Goal: Transaction & Acquisition: Purchase product/service

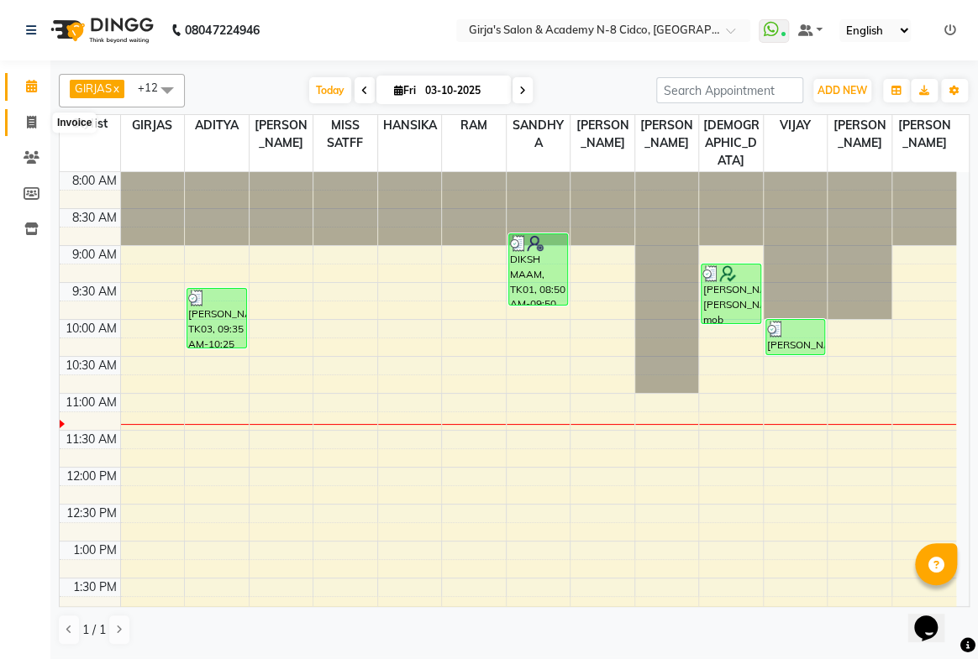
click at [17, 129] on span at bounding box center [31, 122] width 29 height 19
select select "service"
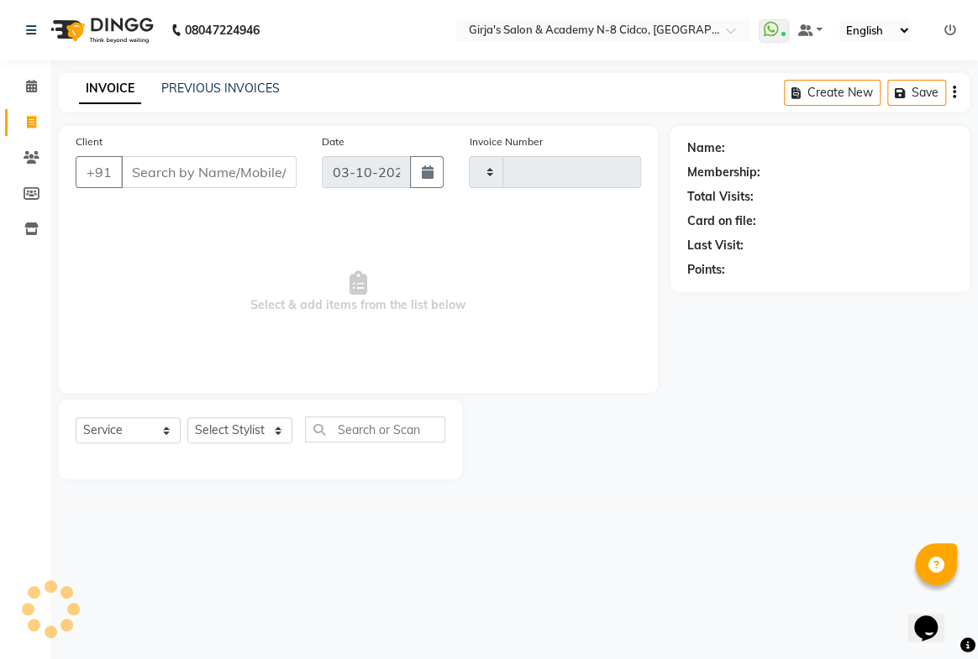
type input "5784"
select select "66"
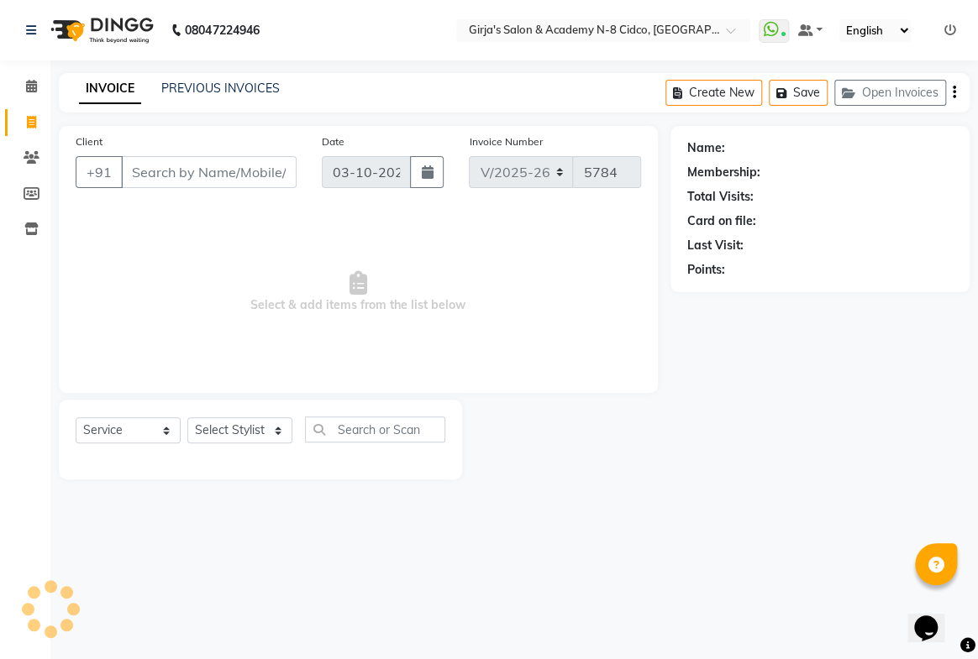
click at [165, 176] on input "Client" at bounding box center [209, 172] width 176 height 32
select select "66554"
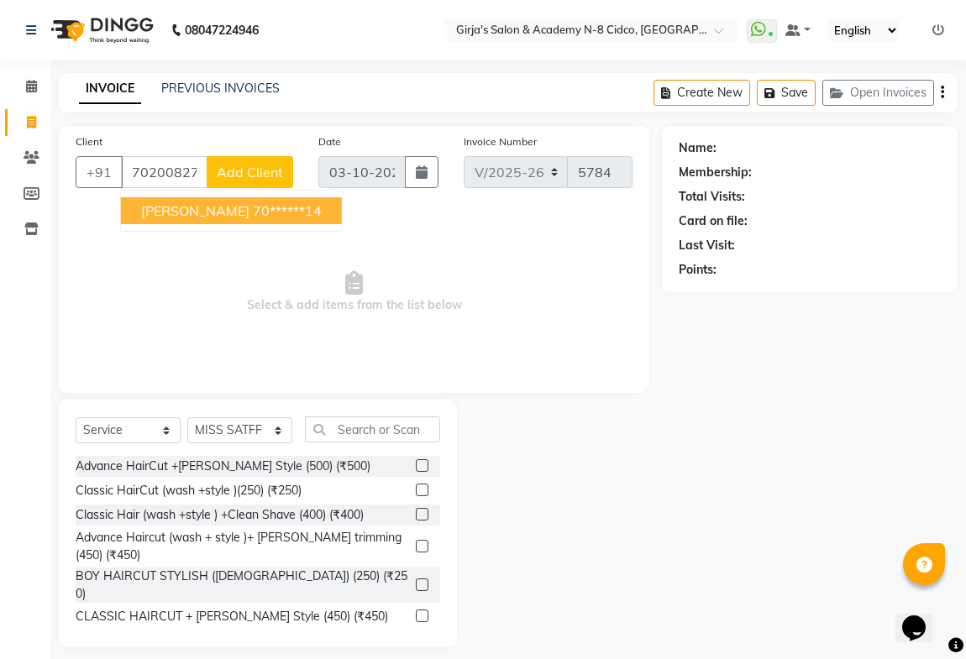
click at [184, 207] on span "udavant" at bounding box center [195, 210] width 108 height 17
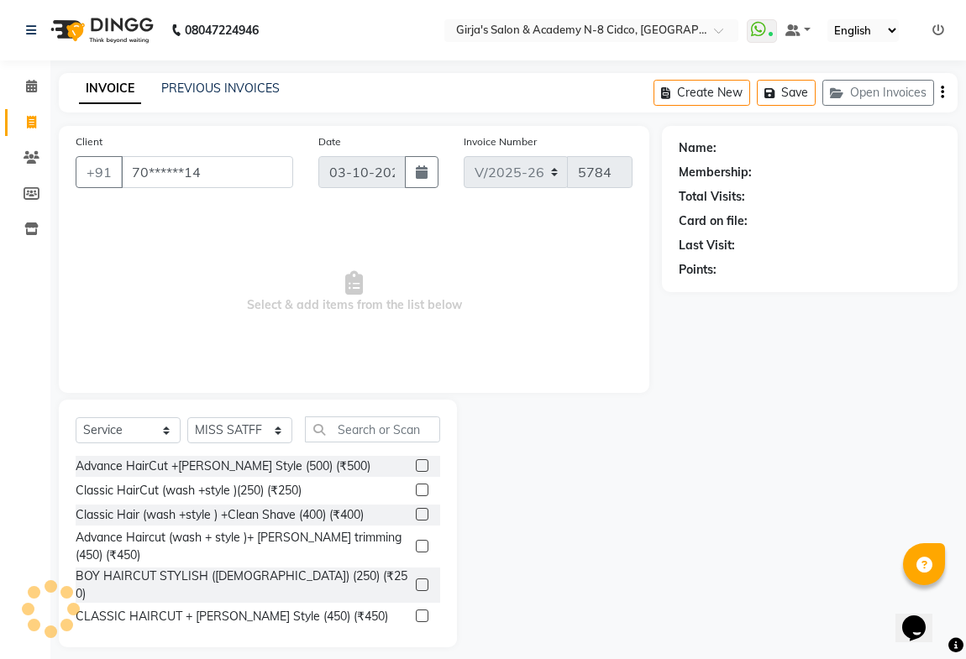
type input "70******14"
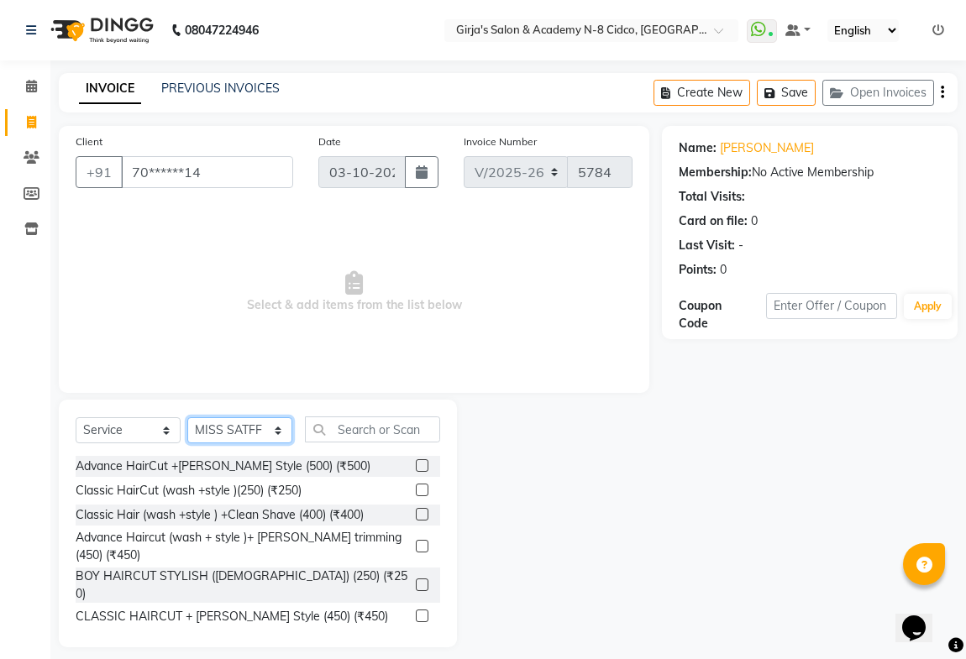
click at [239, 428] on select "Select Stylist ADITYA [PERSON_NAME] BEAUTY M GIRJAS [PERSON_NAME] MISS [PERSON_…" at bounding box center [239, 431] width 105 height 26
select select "66195"
click at [187, 418] on select "Select Stylist ADITYA [PERSON_NAME] BEAUTY M GIRJAS [PERSON_NAME] MISS [PERSON_…" at bounding box center [239, 431] width 105 height 26
click at [349, 429] on input "text" at bounding box center [372, 430] width 135 height 26
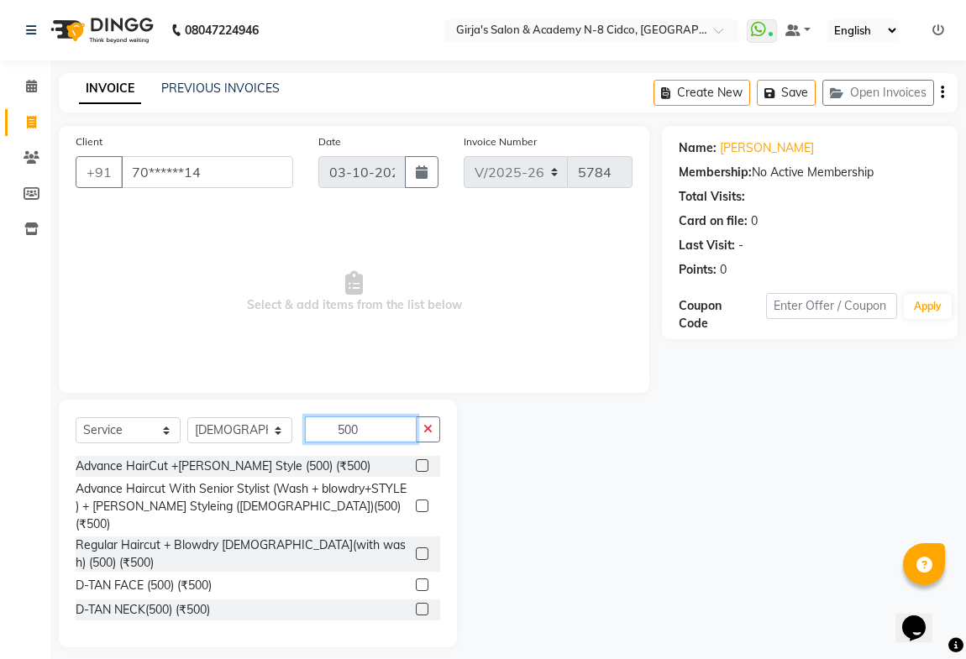
type input "500"
click at [416, 469] on label at bounding box center [422, 466] width 13 height 13
click at [416, 469] on input "checkbox" at bounding box center [421, 466] width 11 height 11
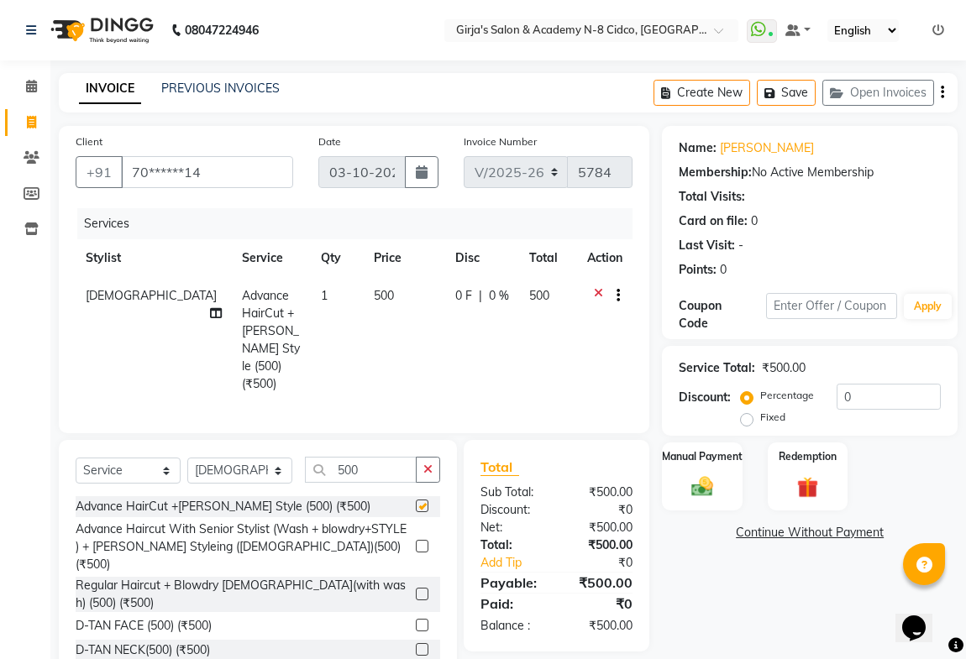
checkbox input "false"
click at [728, 488] on div "Manual Payment" at bounding box center [701, 476] width 83 height 71
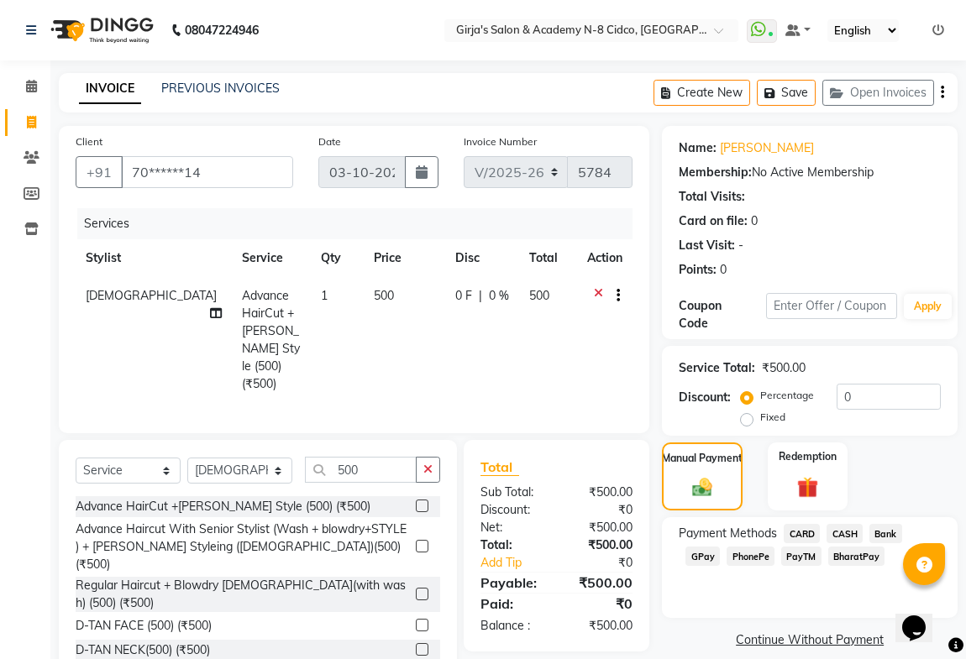
click at [798, 532] on span "CARD" at bounding box center [802, 533] width 36 height 19
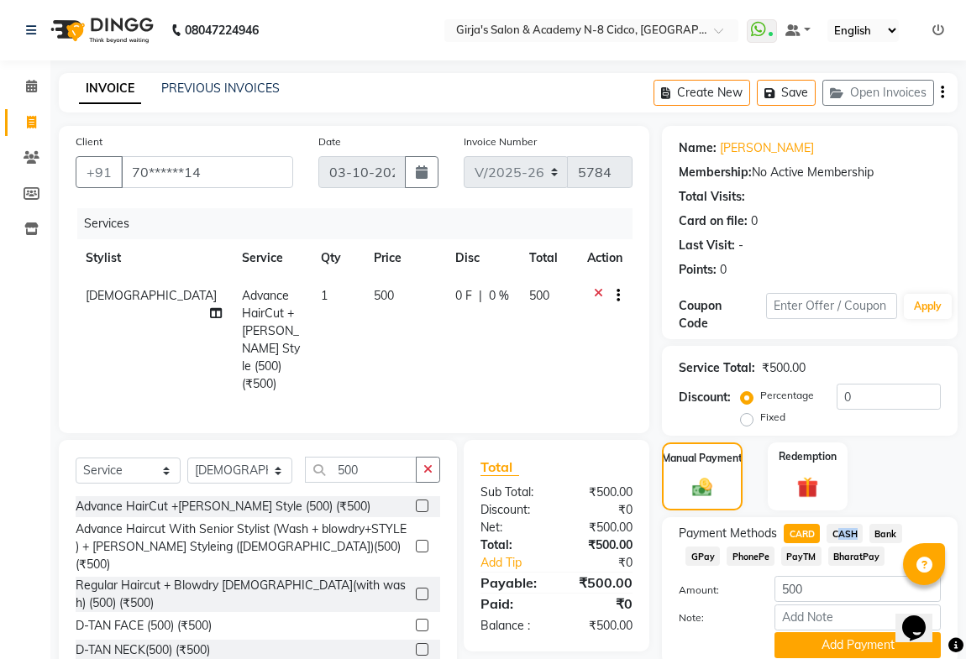
click at [848, 529] on div "Payment Methods CARD CASH Bank GPay PhonePe PayTM BharatPay Amount: 500 Note: A…" at bounding box center [810, 591] width 296 height 148
click at [850, 535] on span "CASH" at bounding box center [845, 533] width 36 height 19
click at [843, 638] on button "Add Payment" at bounding box center [858, 646] width 166 height 26
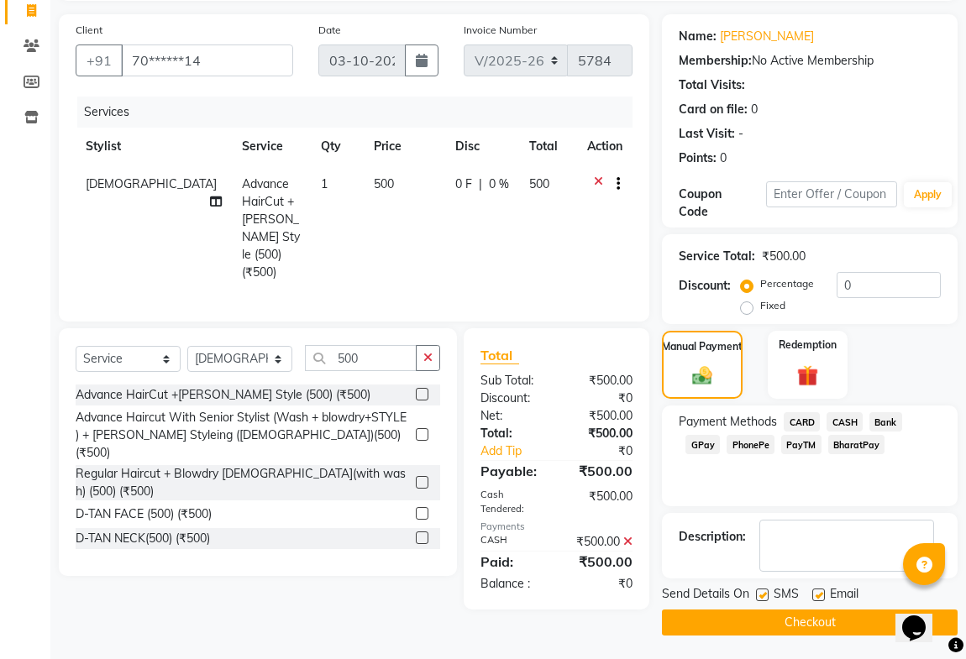
scroll to position [113, 0]
click at [843, 636] on main "INVOICE PREVIOUS INVOICES Create New Save Open Invoices Client +91 70******14 D…" at bounding box center [508, 311] width 916 height 700
click at [844, 628] on button "Checkout" at bounding box center [810, 622] width 296 height 26
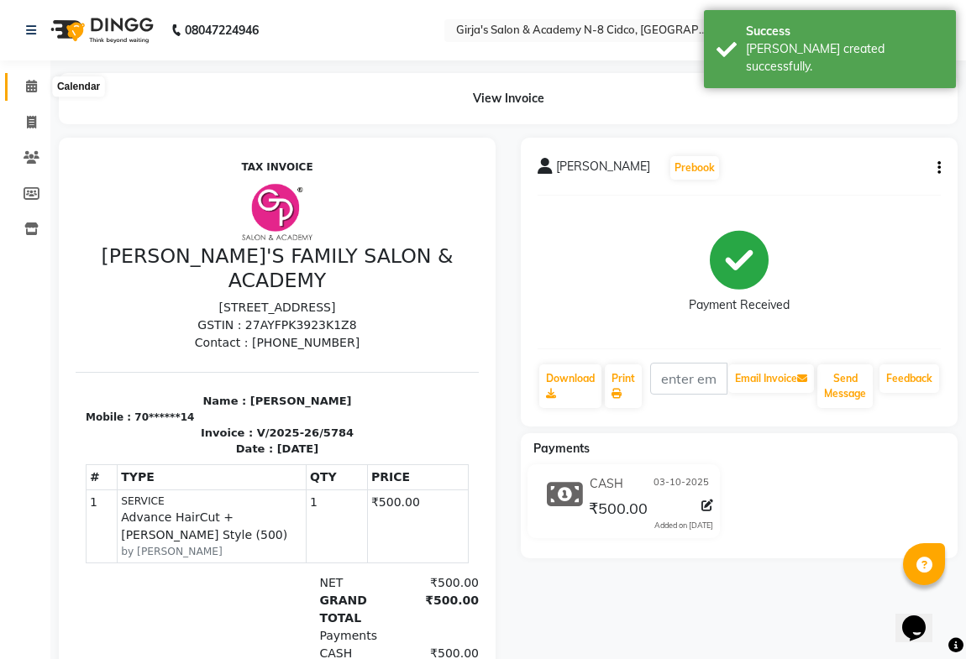
click at [29, 83] on icon at bounding box center [31, 86] width 11 height 13
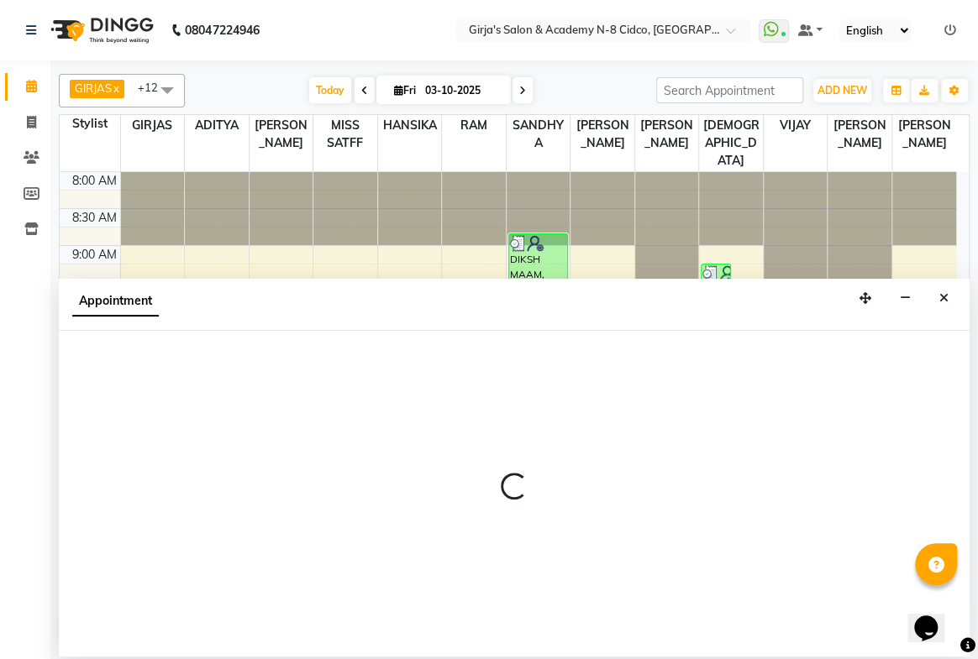
select select "2509"
select select "tentative"
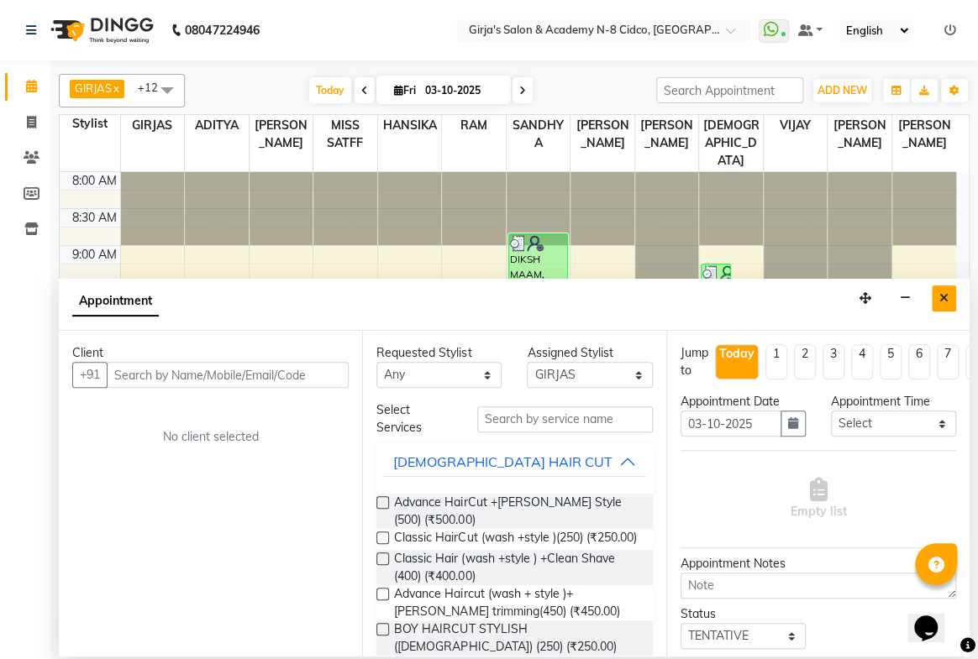
click at [944, 292] on icon "Close" at bounding box center [943, 298] width 9 height 12
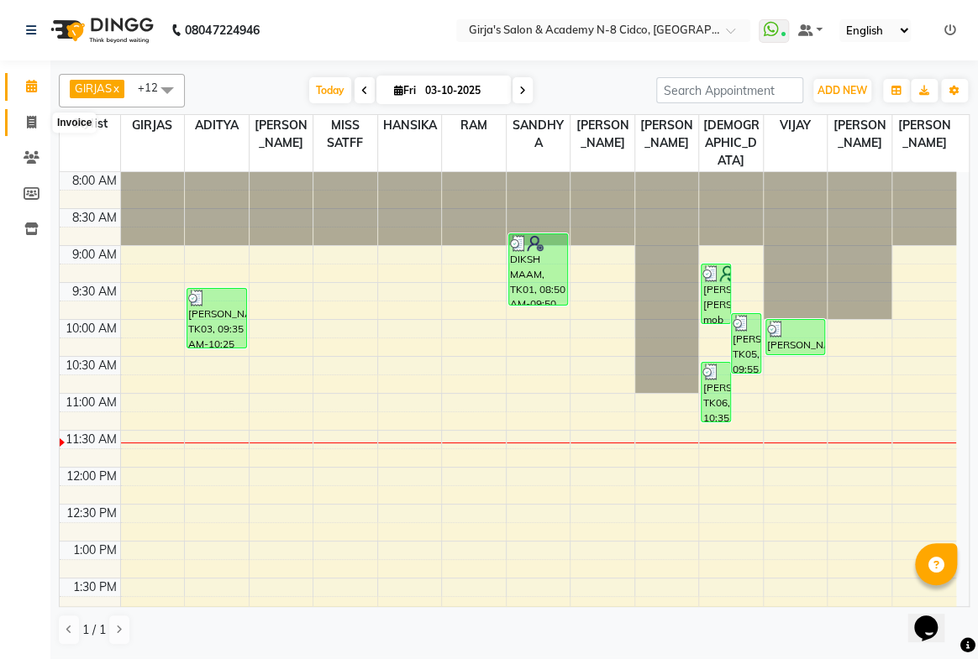
click at [24, 119] on span at bounding box center [31, 122] width 29 height 19
select select "66"
select select "service"
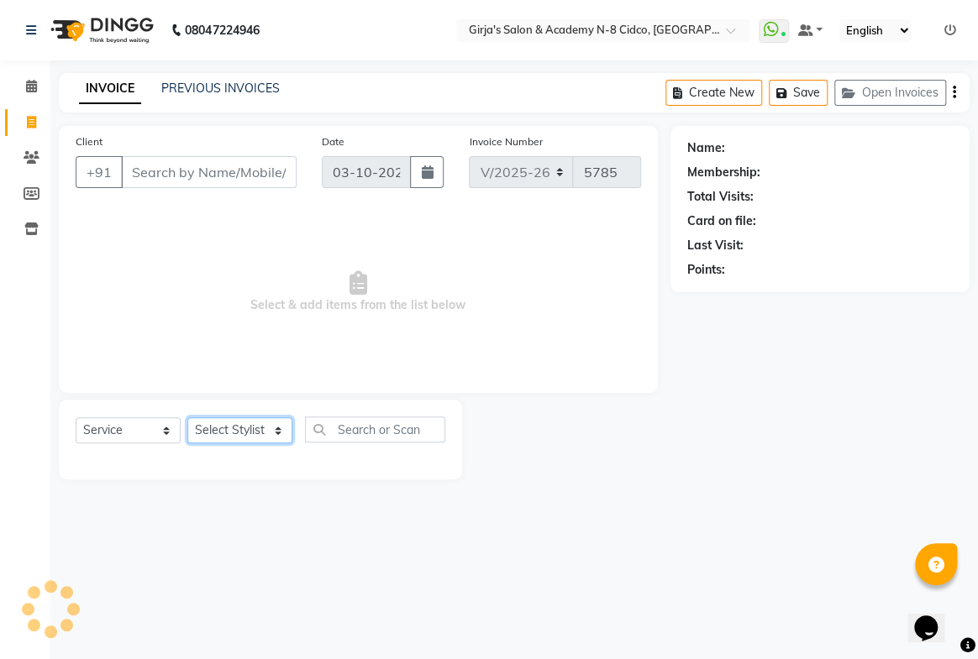
drag, startPoint x: 237, startPoint y: 428, endPoint x: 227, endPoint y: 369, distance: 59.7
click at [237, 428] on select "Select Stylist" at bounding box center [239, 431] width 105 height 26
select select "66554"
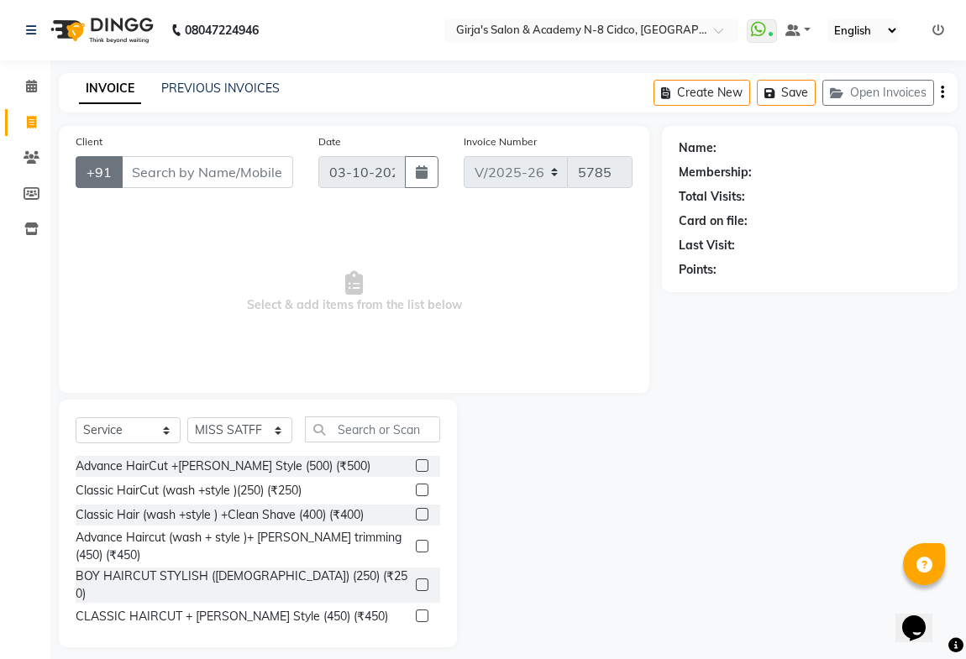
click at [121, 171] on button "+91" at bounding box center [99, 172] width 47 height 32
click at [150, 168] on input "Client" at bounding box center [207, 172] width 172 height 32
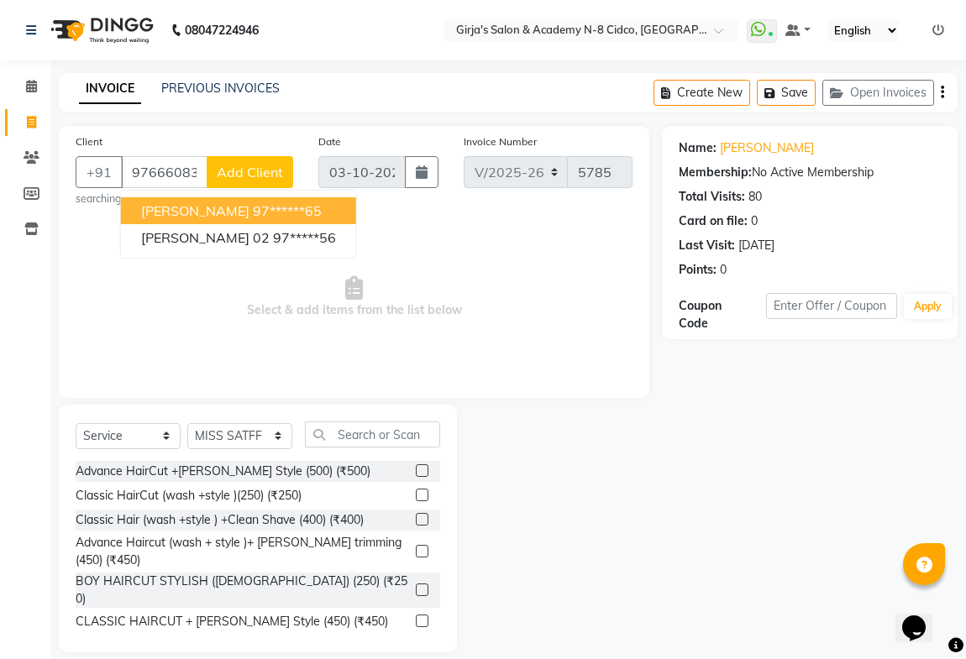
click at [207, 207] on span "[PERSON_NAME]" at bounding box center [195, 210] width 108 height 17
type input "97******65"
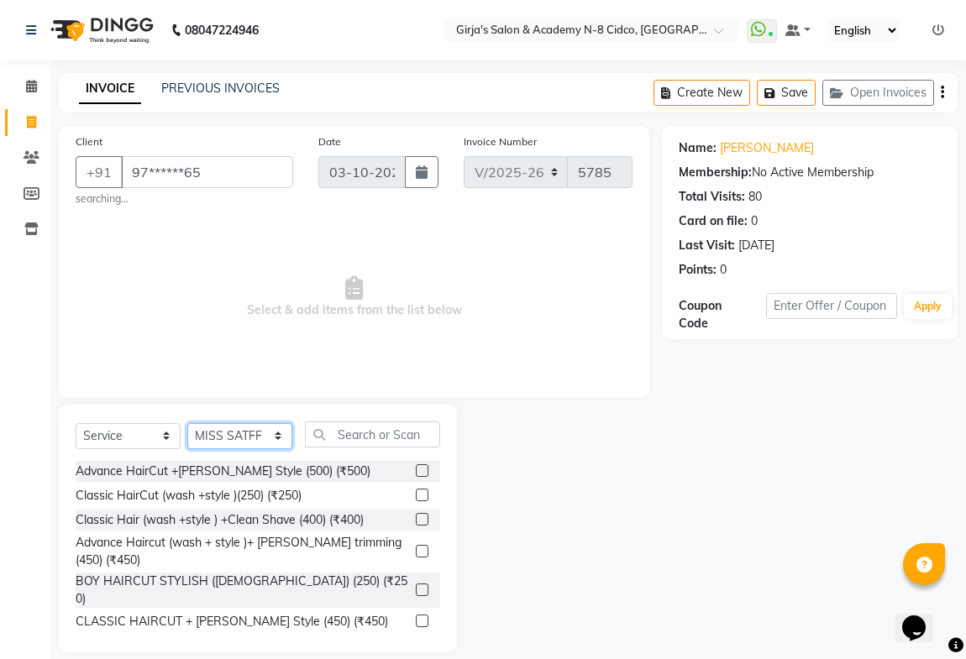
click at [243, 428] on select "Select Stylist ADITYA [PERSON_NAME] BEAUTY M GIRJAS [PERSON_NAME] MISS [PERSON_…" at bounding box center [239, 436] width 105 height 26
select select "34069"
click at [187, 423] on select "Select Stylist ADITYA [PERSON_NAME] BEAUTY M GIRJAS [PERSON_NAME] MISS [PERSON_…" at bounding box center [239, 436] width 105 height 26
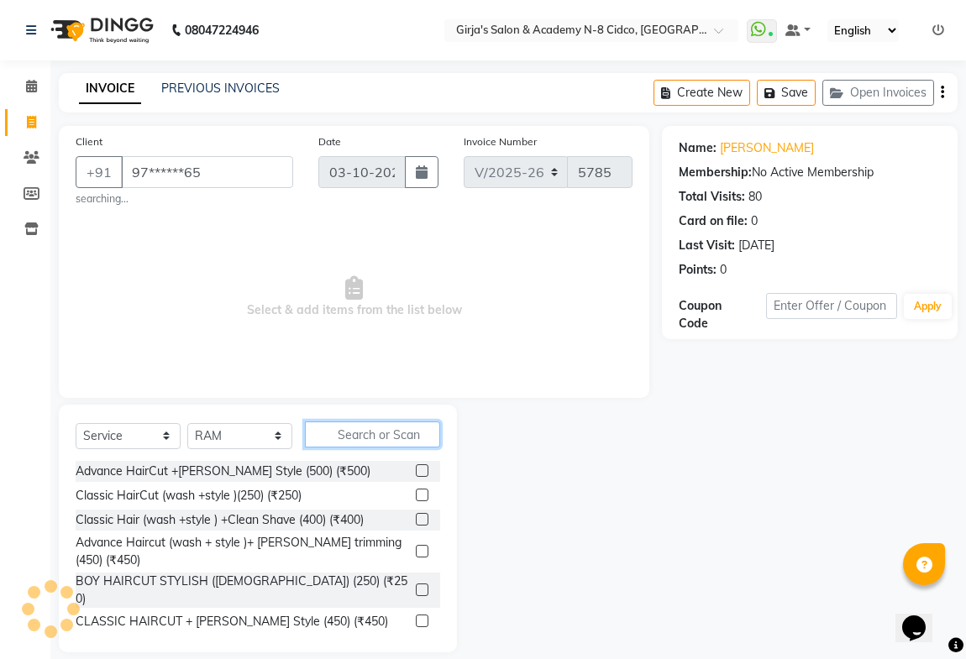
click at [368, 439] on input "text" at bounding box center [372, 435] width 135 height 26
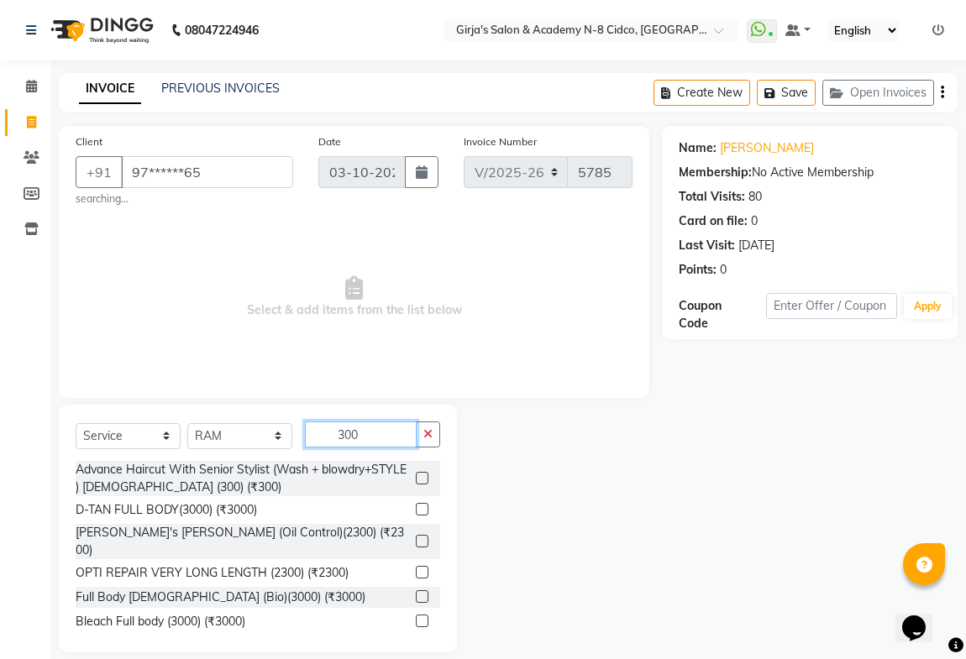
type input "300"
click at [416, 479] on label at bounding box center [422, 478] width 13 height 13
click at [416, 479] on input "checkbox" at bounding box center [421, 479] width 11 height 11
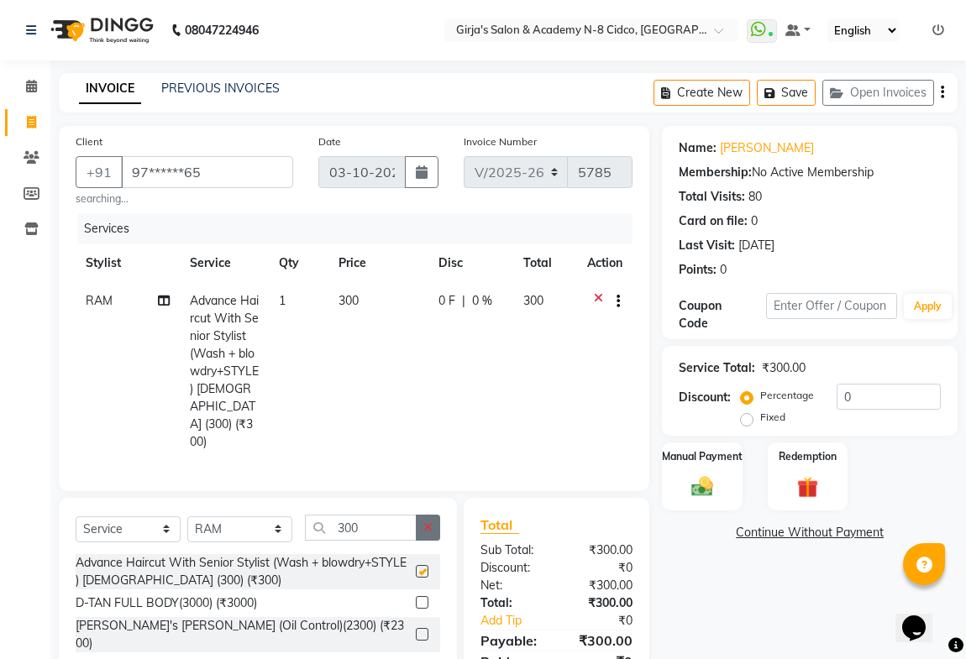
checkbox input "false"
click at [416, 515] on button "button" at bounding box center [428, 528] width 24 height 26
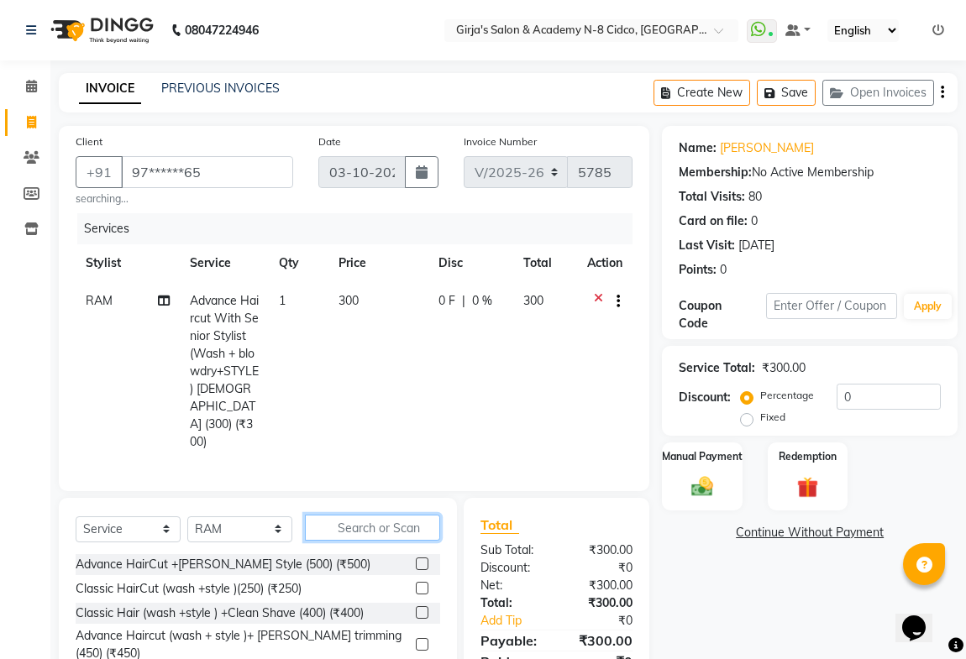
click at [386, 515] on input "text" at bounding box center [372, 528] width 135 height 26
click at [596, 294] on icon at bounding box center [598, 302] width 9 height 21
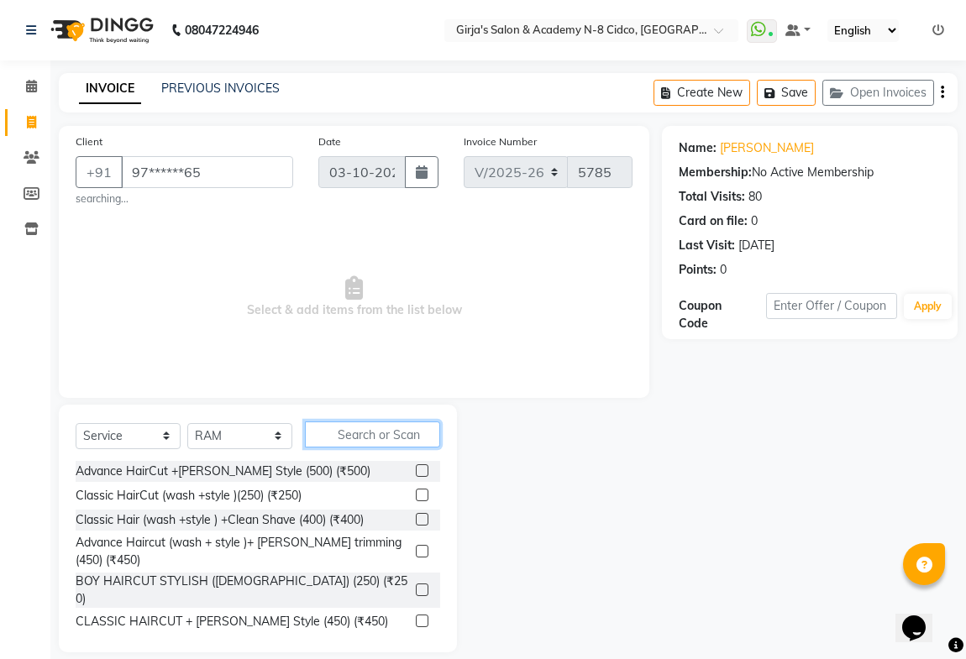
click at [386, 428] on input "text" at bounding box center [372, 435] width 135 height 26
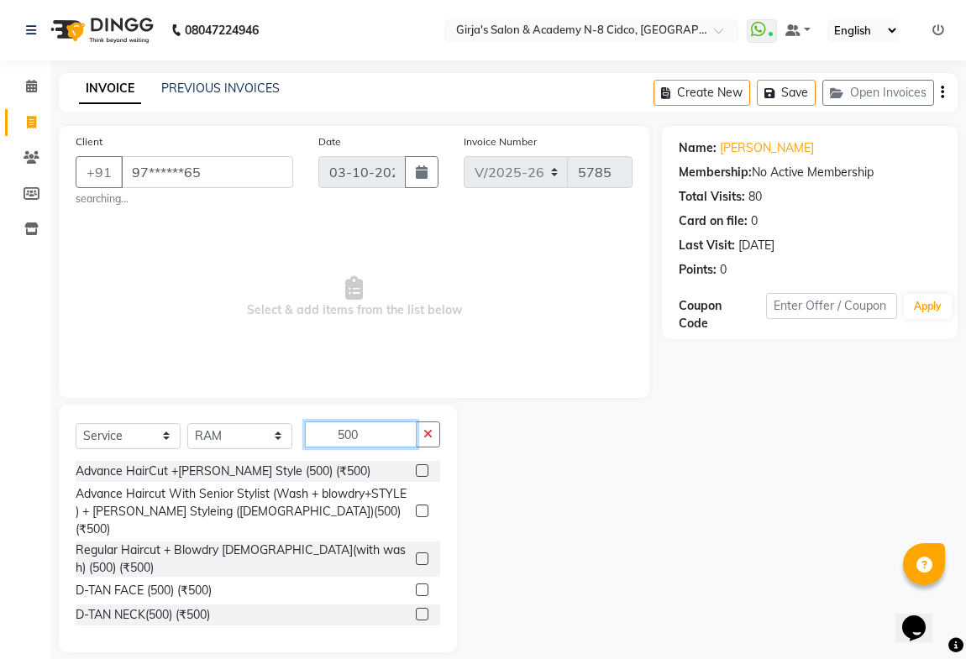
type input "500"
click at [416, 469] on label at bounding box center [422, 471] width 13 height 13
click at [416, 469] on input "checkbox" at bounding box center [421, 471] width 11 height 11
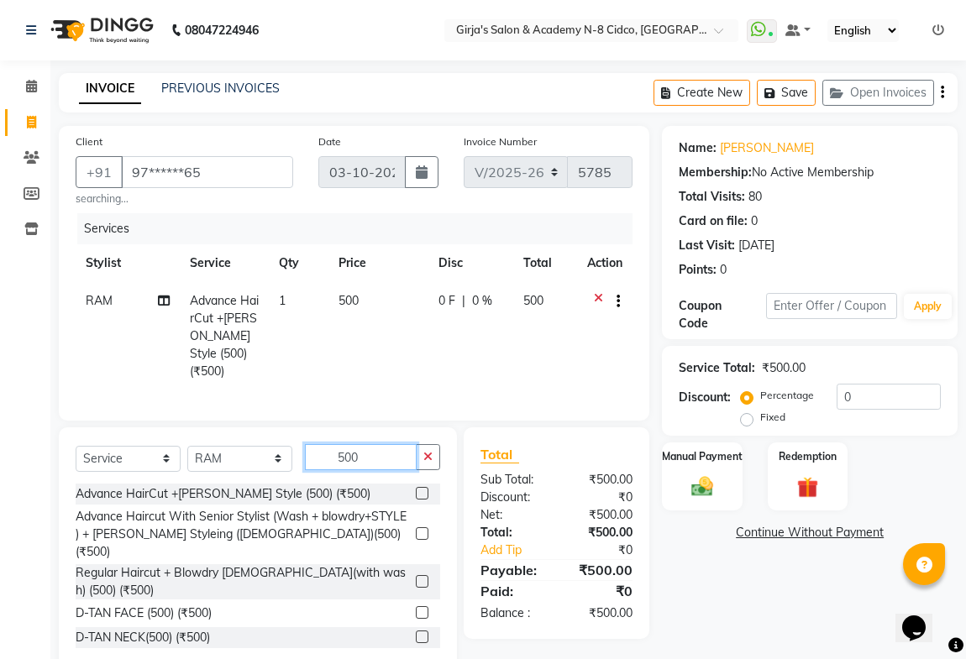
checkbox input "false"
click at [402, 454] on input "500" at bounding box center [361, 457] width 112 height 26
type input "5"
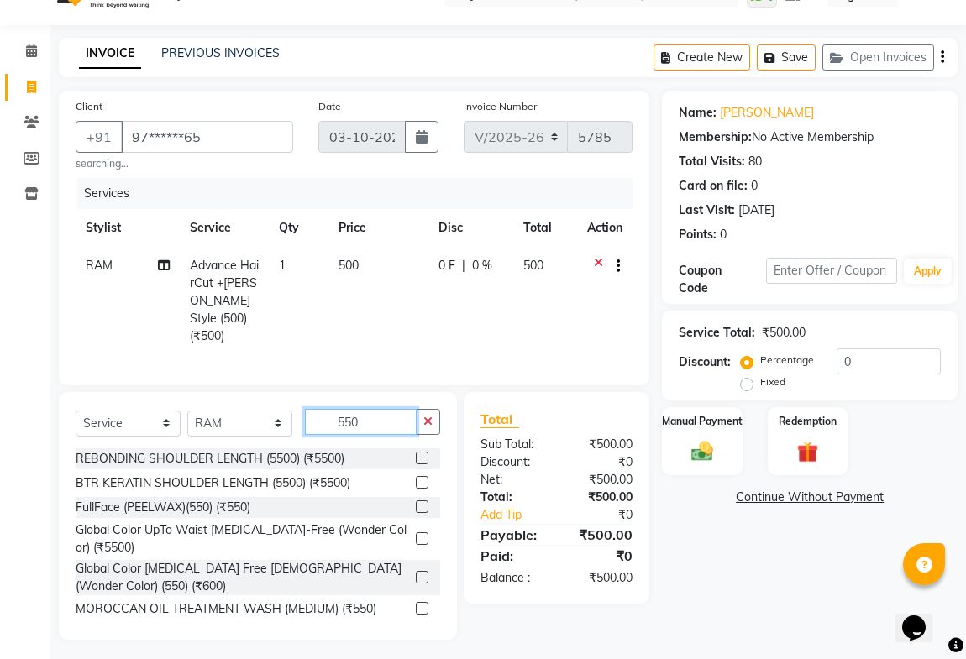
click at [391, 414] on input "550" at bounding box center [361, 422] width 112 height 26
type input "5"
type input "550"
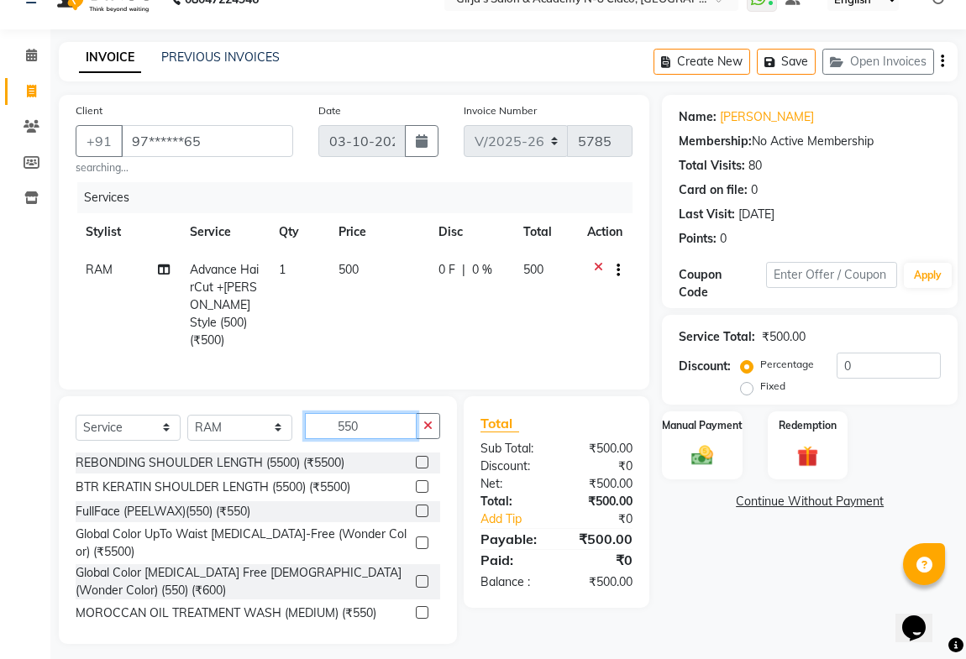
scroll to position [35, 0]
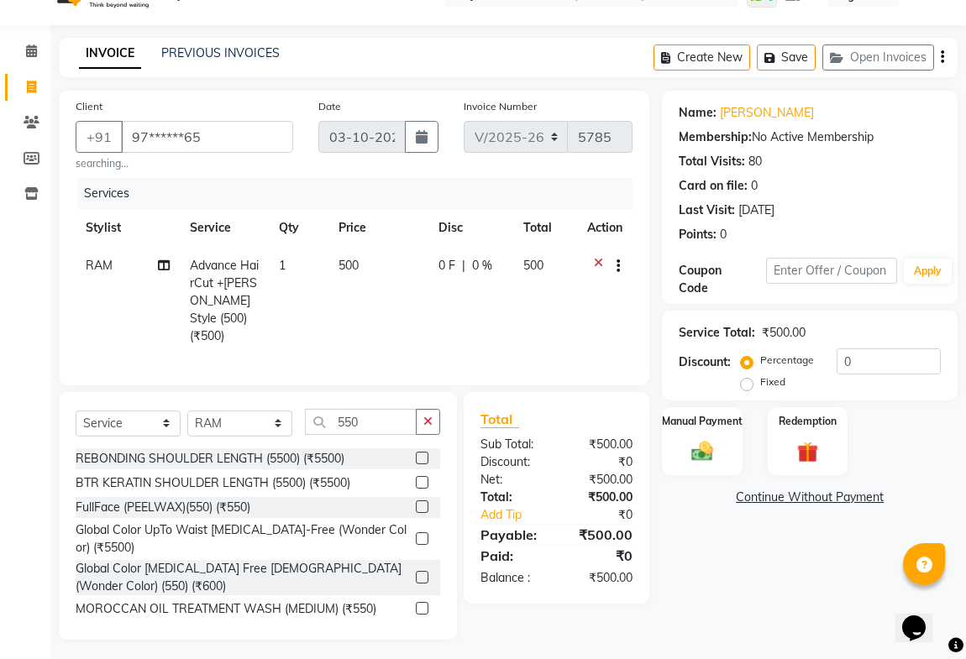
click at [416, 571] on label at bounding box center [422, 577] width 13 height 13
click at [416, 573] on input "checkbox" at bounding box center [421, 578] width 11 height 11
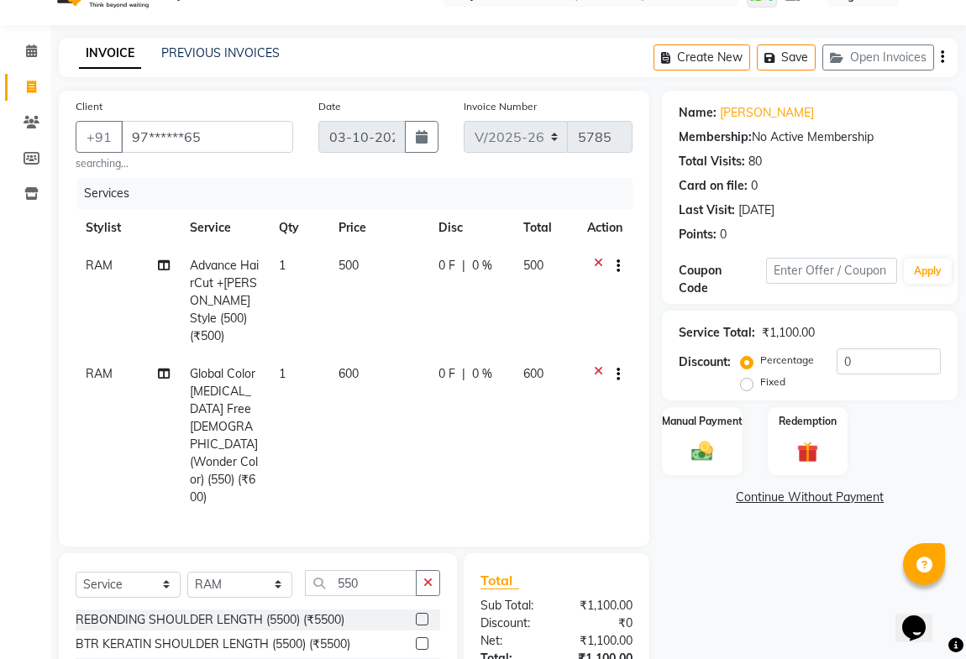
checkbox input "false"
click at [376, 570] on input "550" at bounding box center [361, 583] width 112 height 26
type input "5"
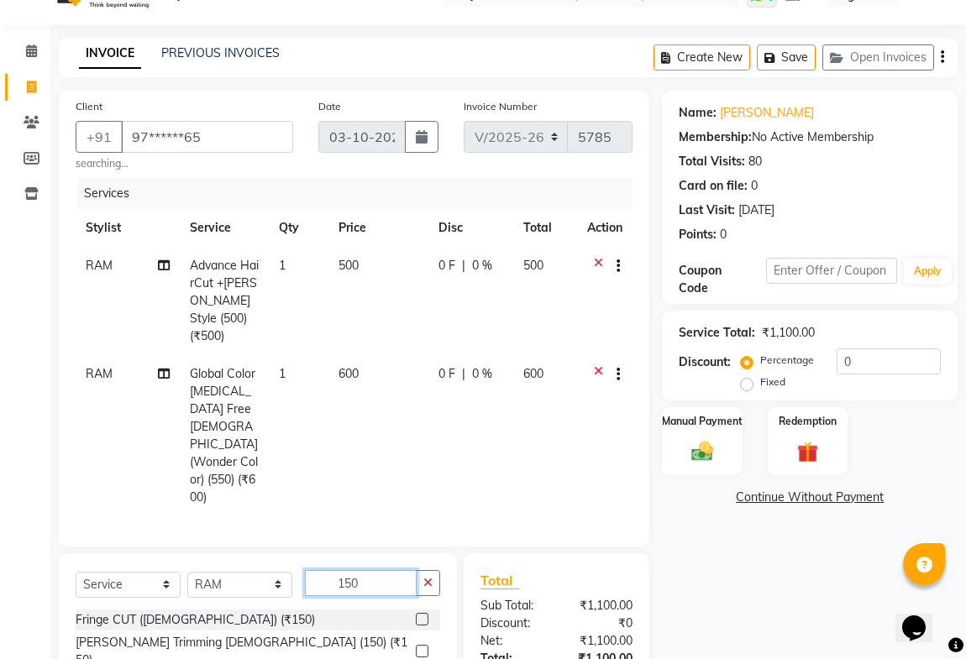
type input "150"
click at [416, 645] on label at bounding box center [422, 651] width 13 height 13
click at [416, 647] on input "checkbox" at bounding box center [421, 652] width 11 height 11
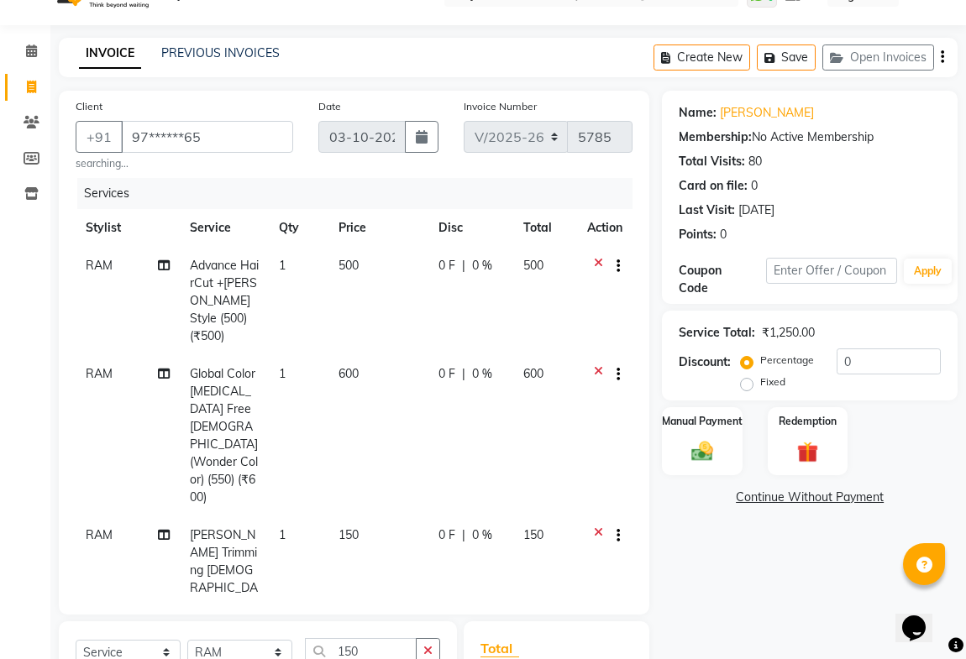
checkbox input "false"
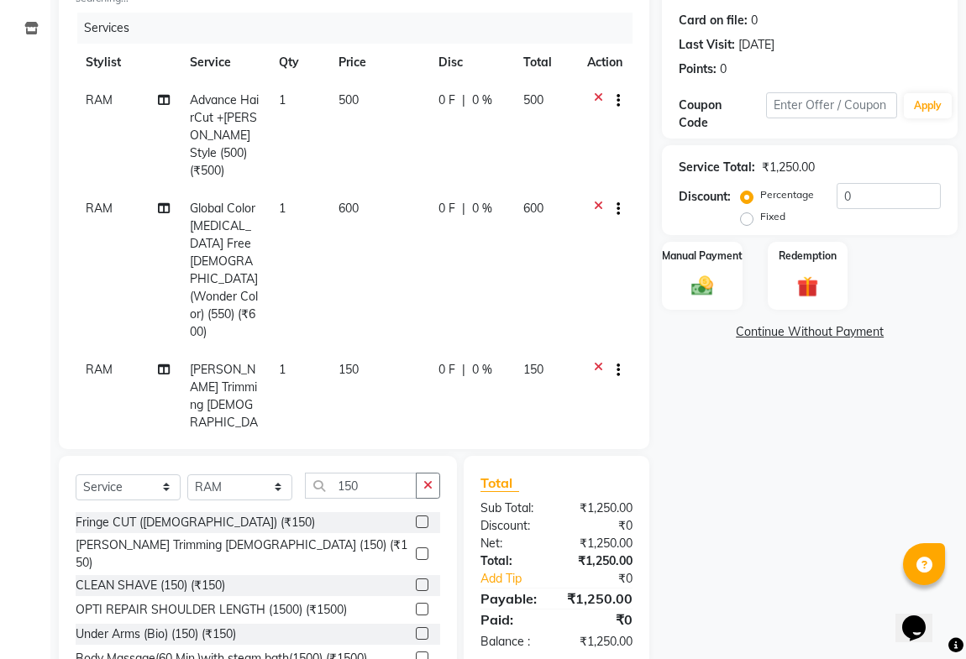
scroll to position [218, 0]
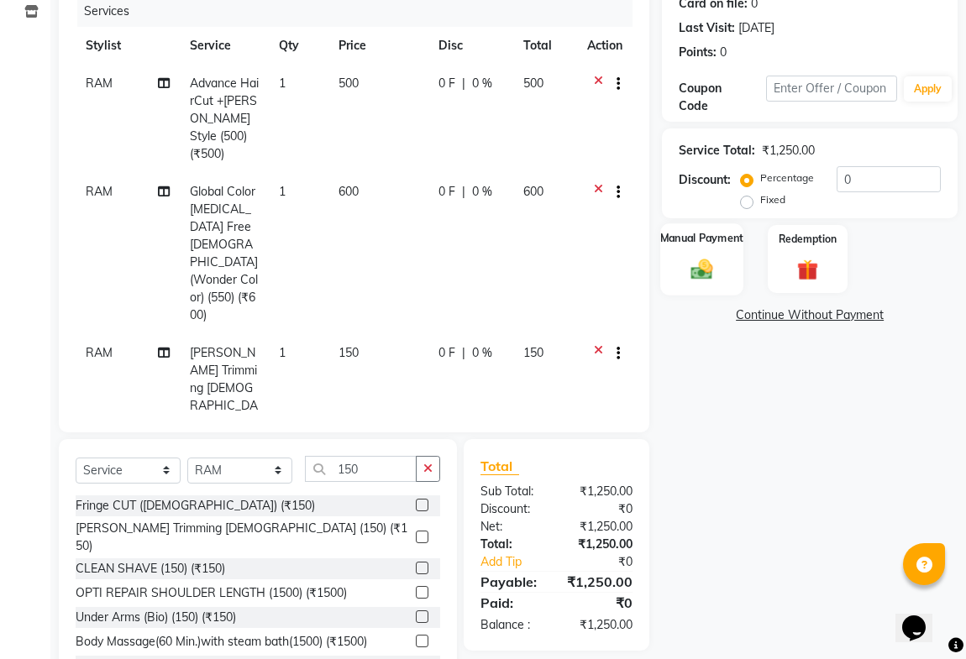
click at [722, 258] on div "Manual Payment" at bounding box center [701, 258] width 83 height 71
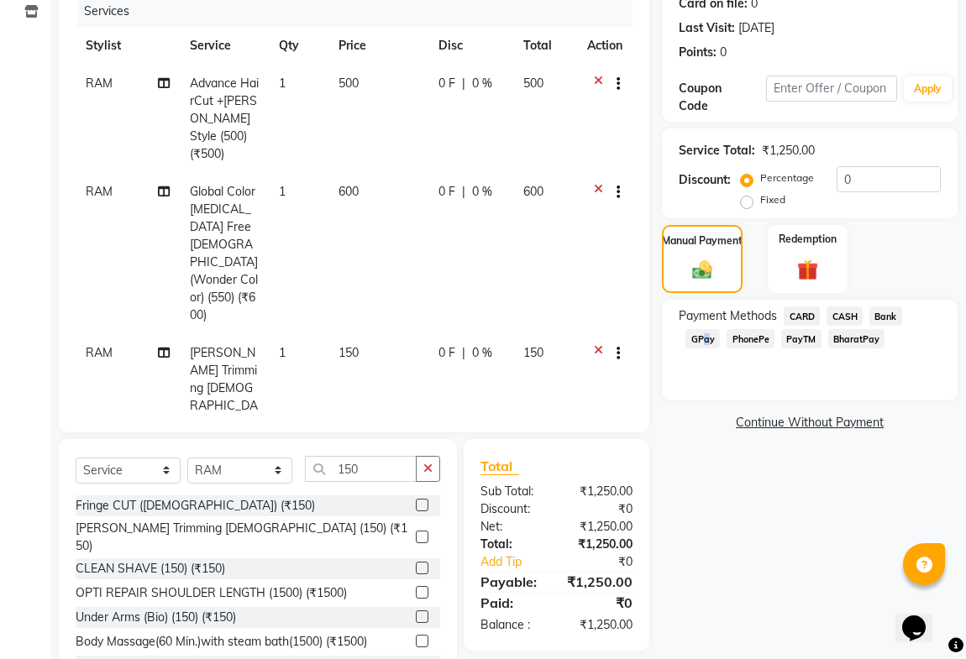
click at [703, 339] on span "GPay" at bounding box center [703, 338] width 34 height 19
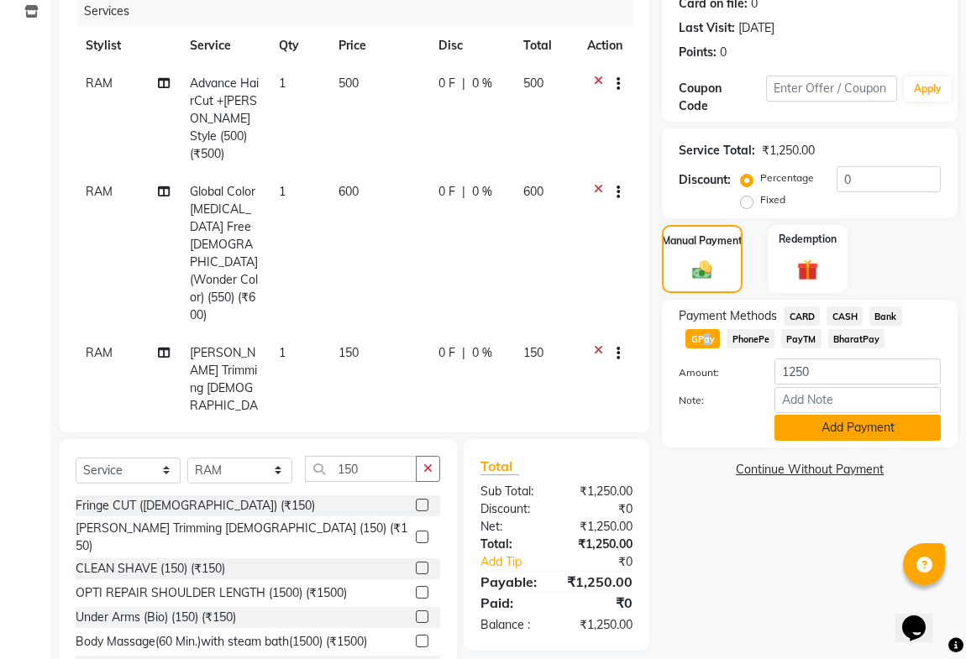
click at [799, 428] on button "Add Payment" at bounding box center [858, 428] width 166 height 26
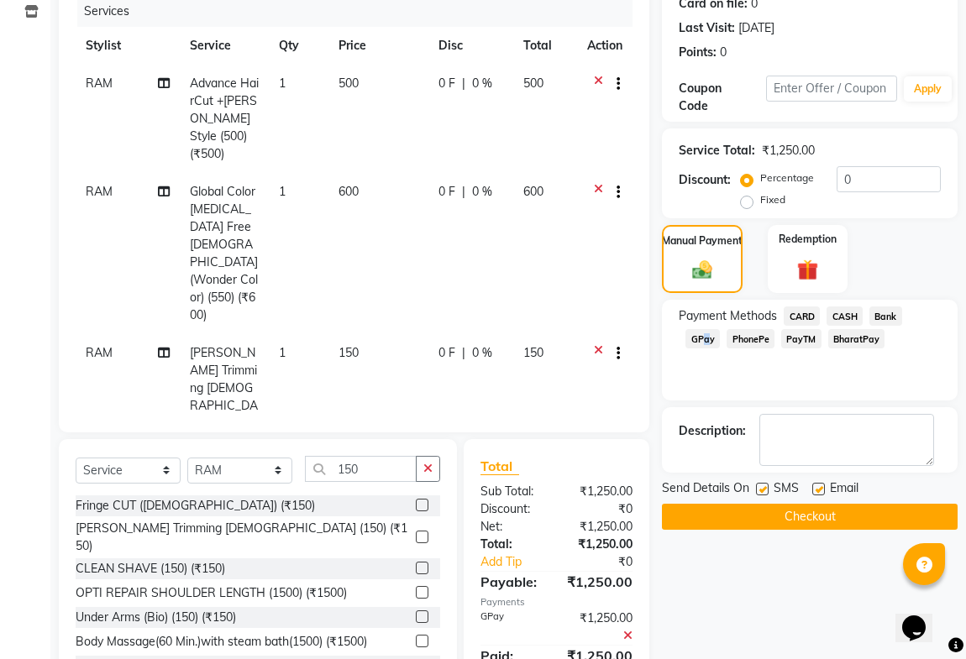
click at [751, 517] on button "Checkout" at bounding box center [810, 517] width 296 height 26
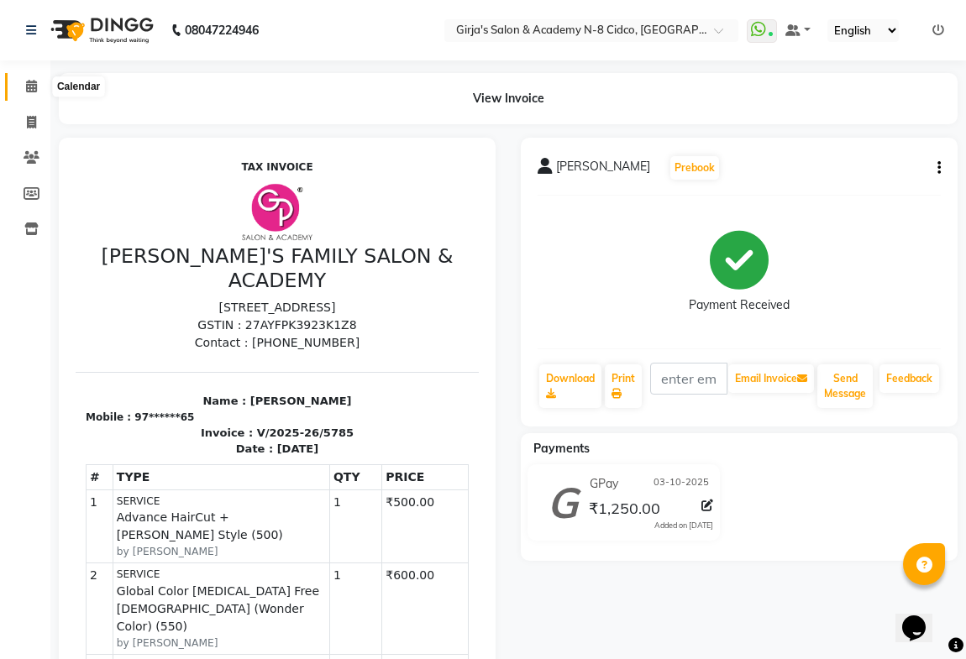
click at [30, 83] on icon at bounding box center [31, 86] width 11 height 13
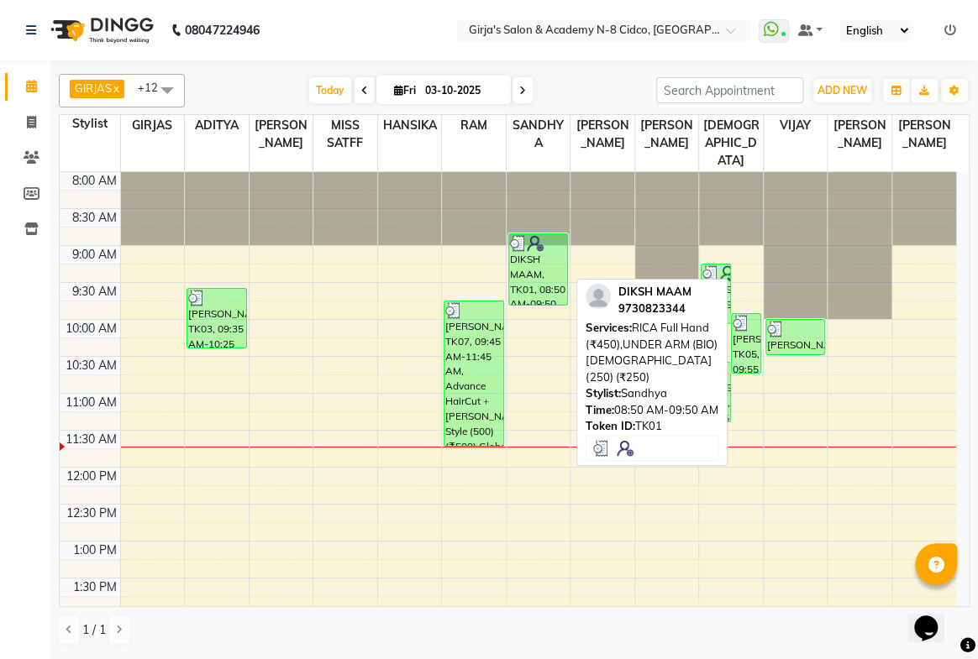
click at [514, 234] on div "DIKSH MAAM, TK01, 08:50 AM-09:50 AM, RICA Full Hand (₹450),UNDER ARM (BIO) [DEM…" at bounding box center [538, 269] width 59 height 71
select select "3"
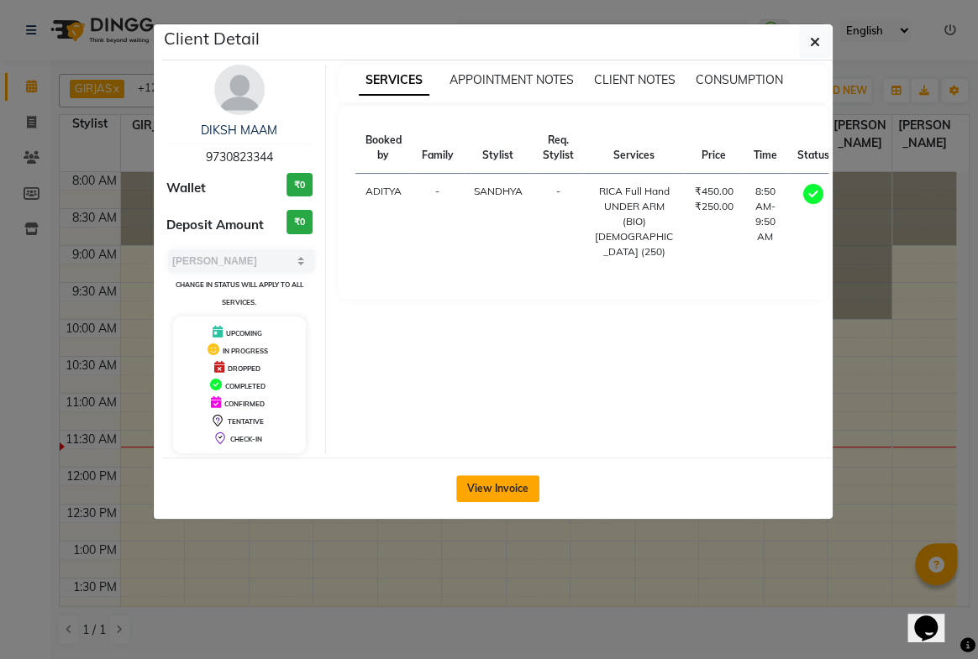
click at [487, 479] on button "View Invoice" at bounding box center [497, 488] width 83 height 27
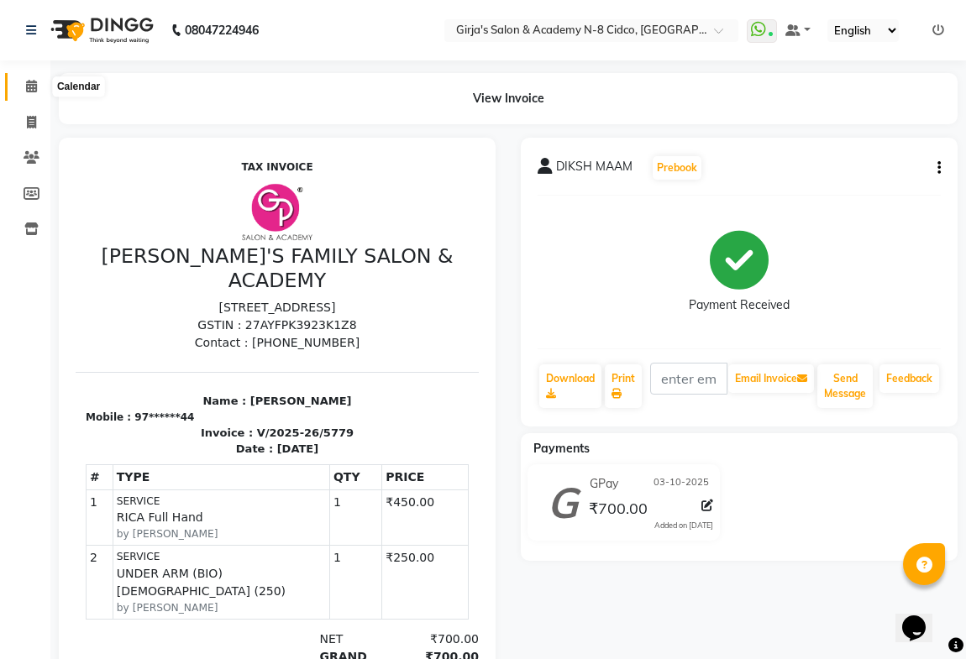
click at [34, 77] on span at bounding box center [31, 86] width 29 height 19
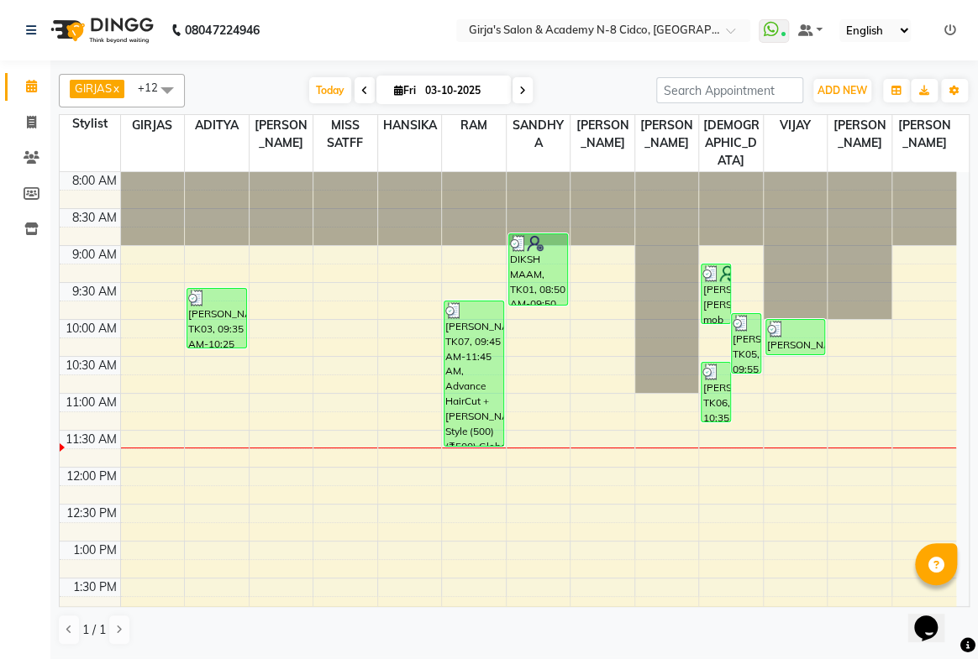
drag, startPoint x: 366, startPoint y: 78, endPoint x: 365, endPoint y: 87, distance: 9.3
click at [366, 81] on span at bounding box center [365, 90] width 20 height 26
type input "02-10-2025"
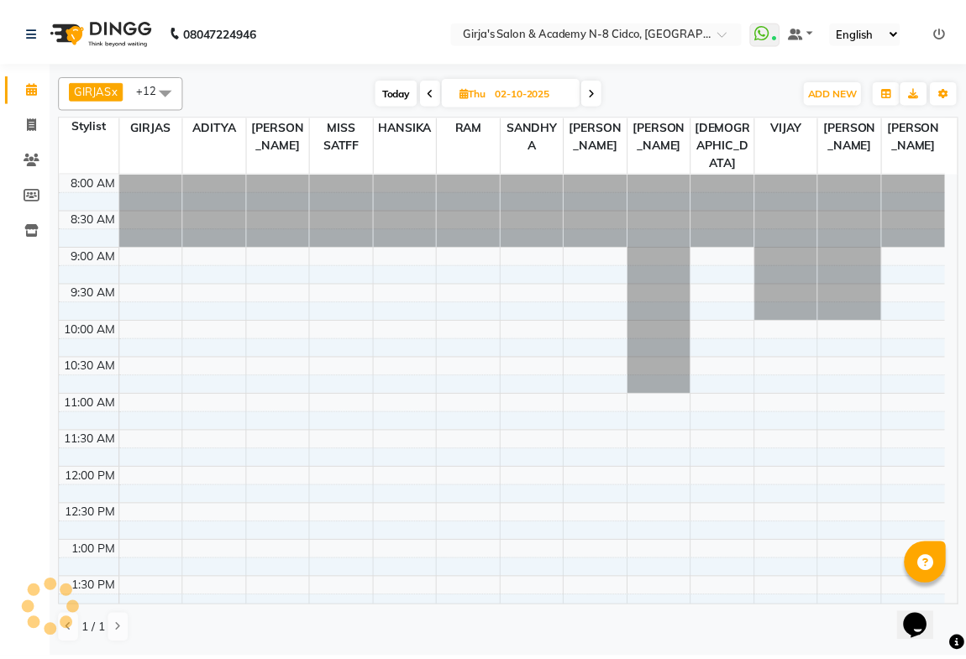
scroll to position [221, 0]
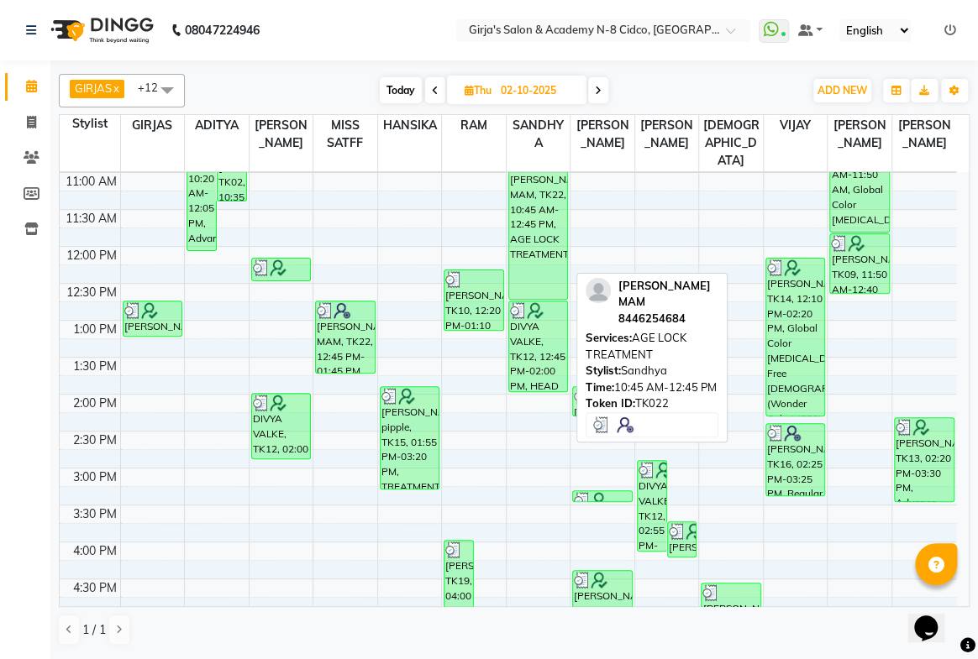
click at [521, 180] on div "SHAHISTA MAM, TK22, 10:45 AM-12:45 PM, AGE LOCK TREATMENT" at bounding box center [538, 227] width 59 height 144
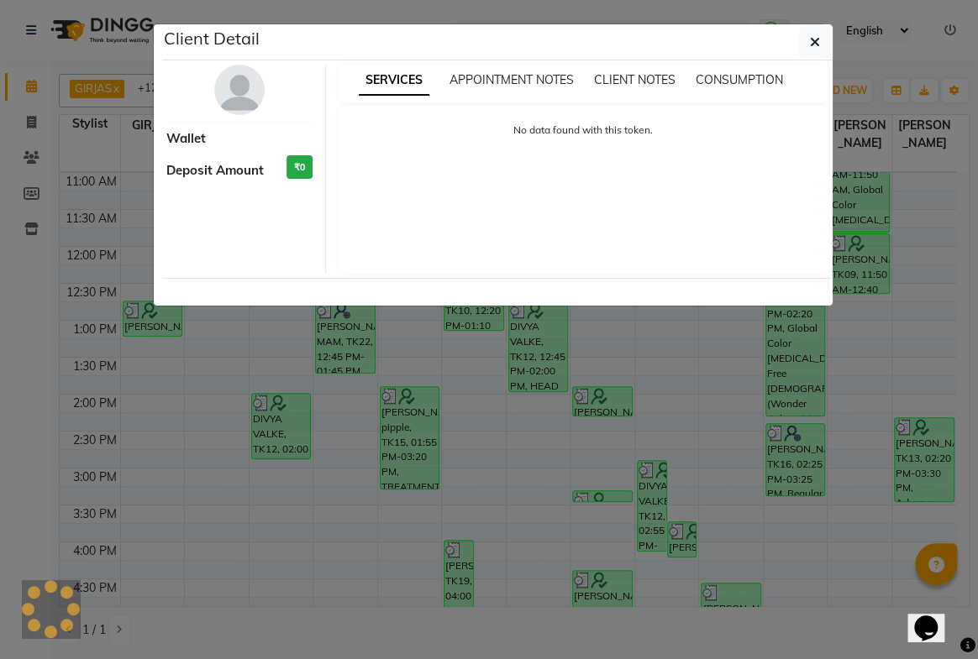
select select "3"
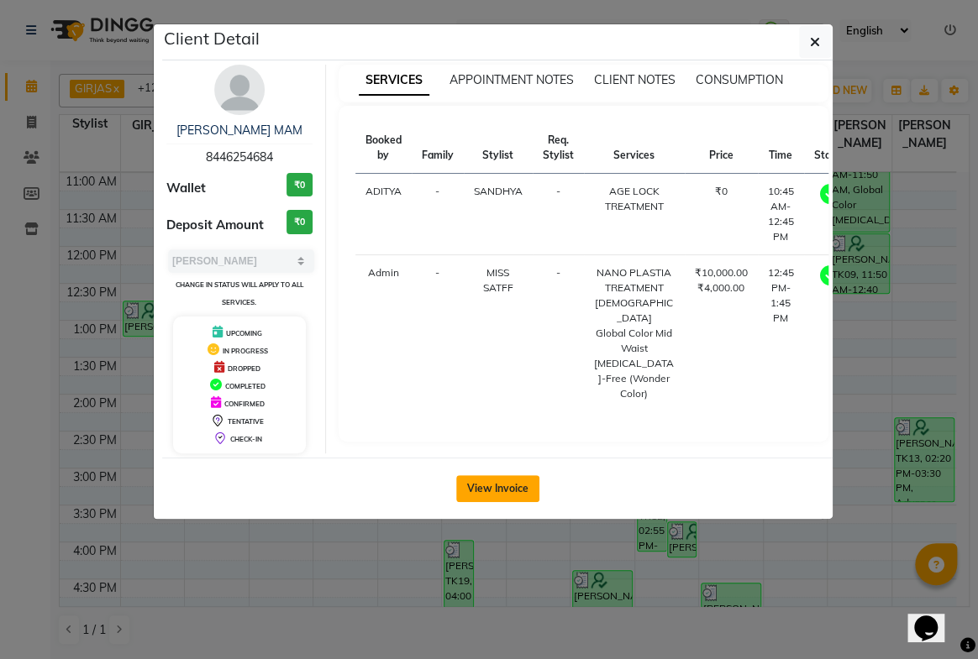
click at [487, 488] on button "View Invoice" at bounding box center [497, 488] width 83 height 27
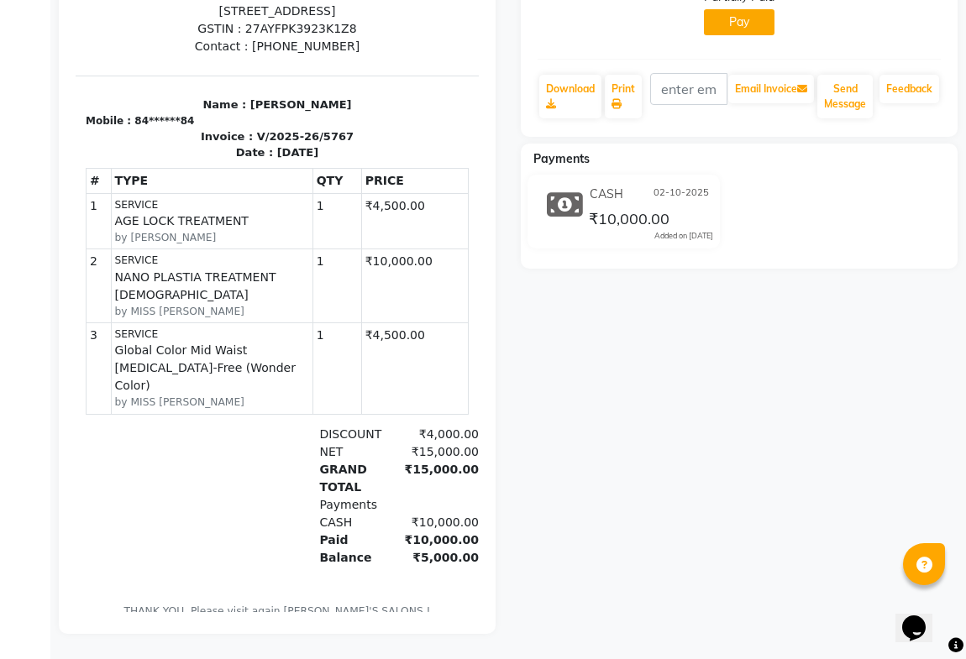
scroll to position [76, 0]
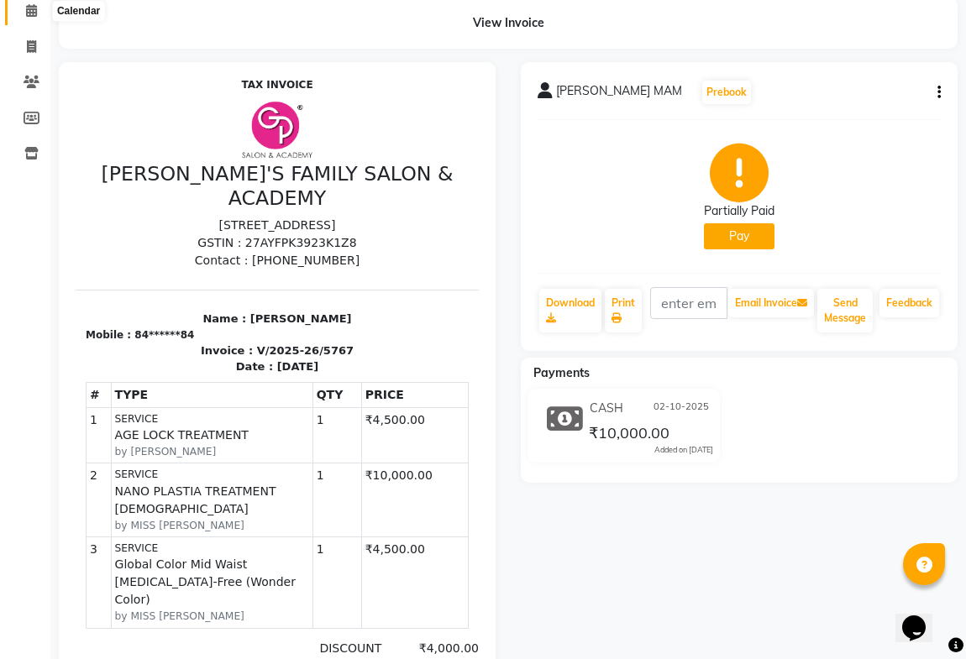
click at [33, 5] on icon at bounding box center [31, 10] width 11 height 13
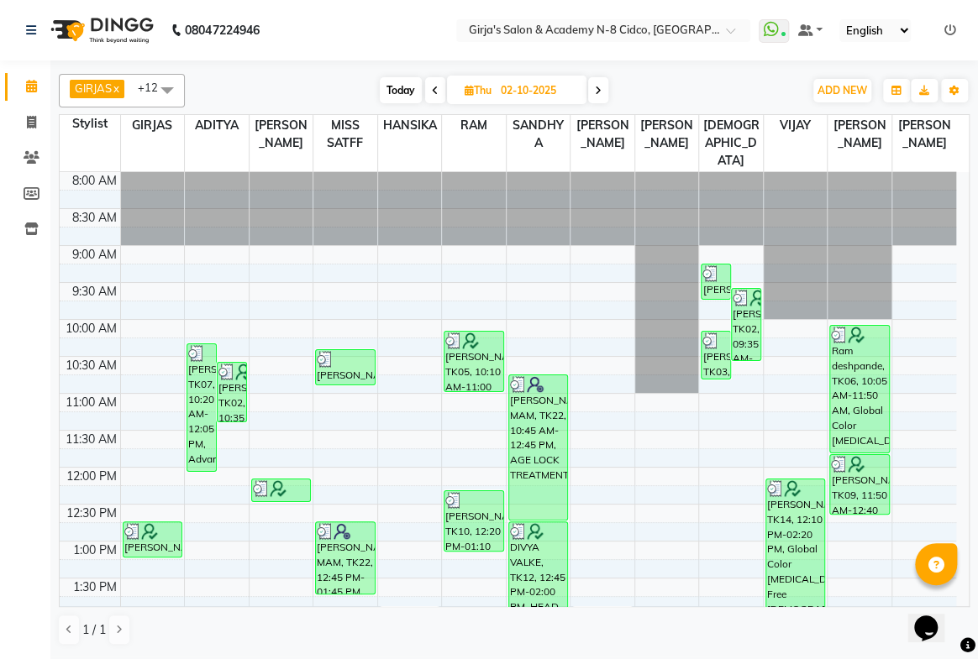
click at [401, 84] on span "Today" at bounding box center [401, 90] width 42 height 26
type input "03-10-2025"
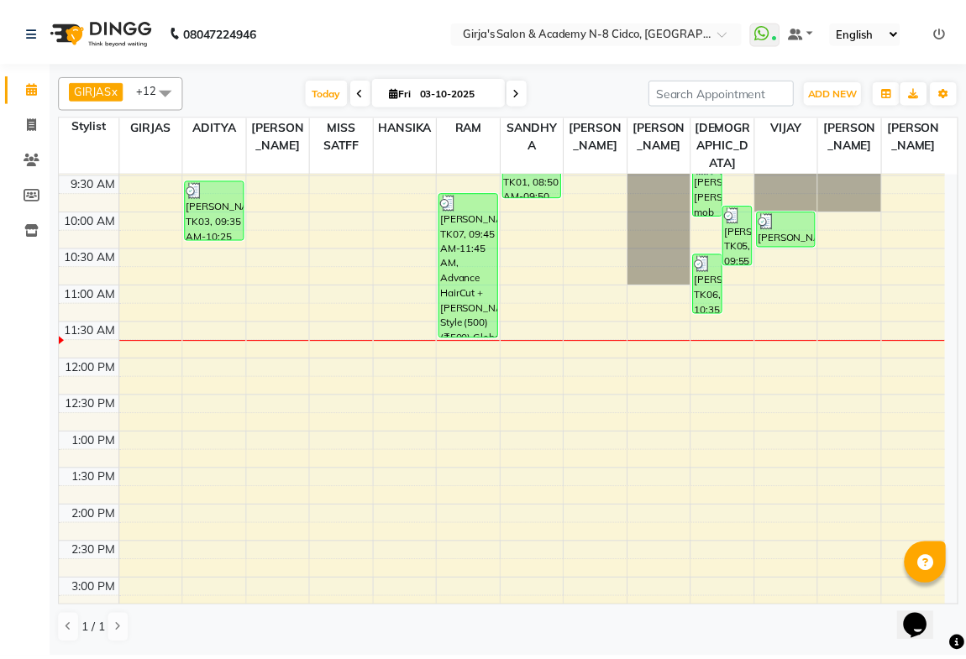
scroll to position [68, 0]
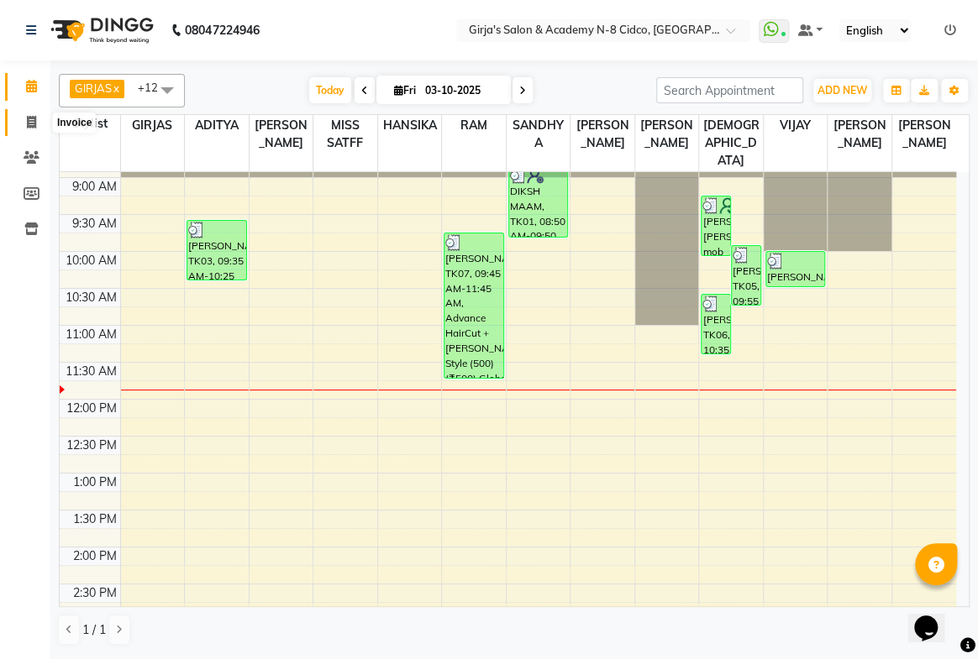
click at [34, 118] on icon at bounding box center [31, 122] width 9 height 13
select select "service"
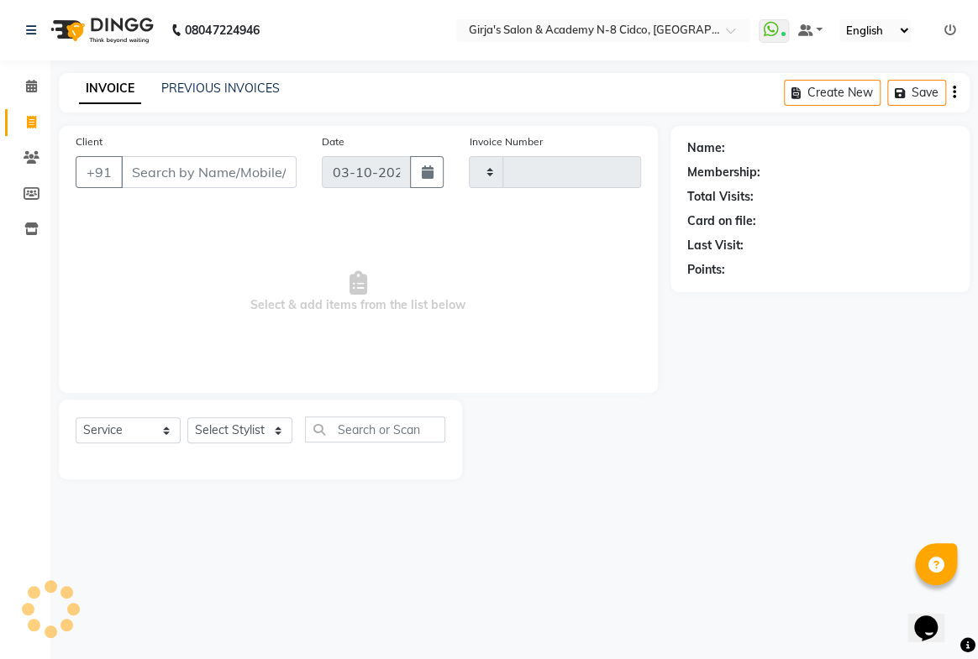
type input "5786"
select select "66"
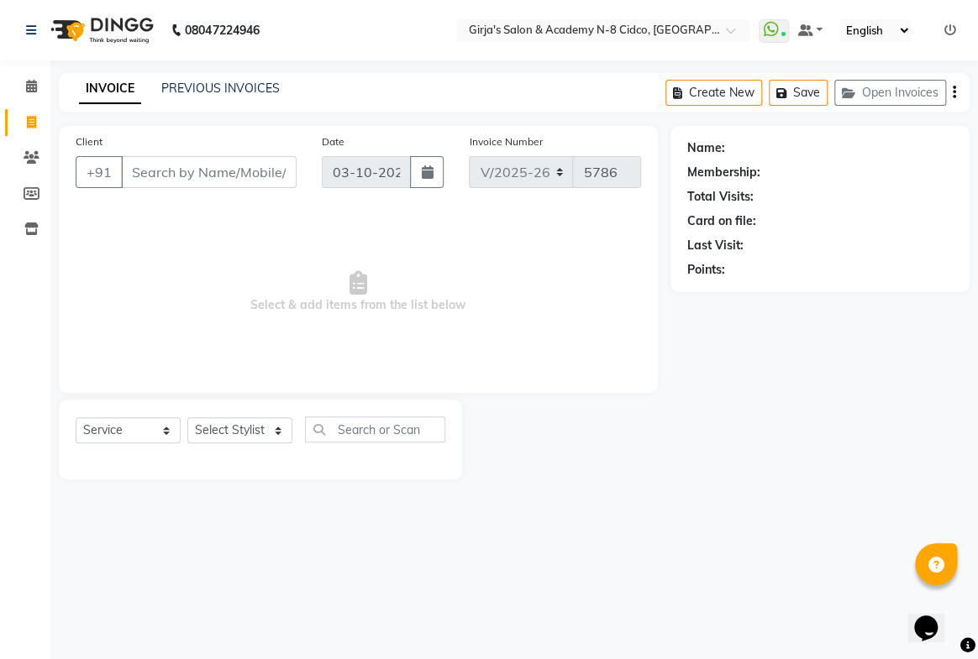
select select "66554"
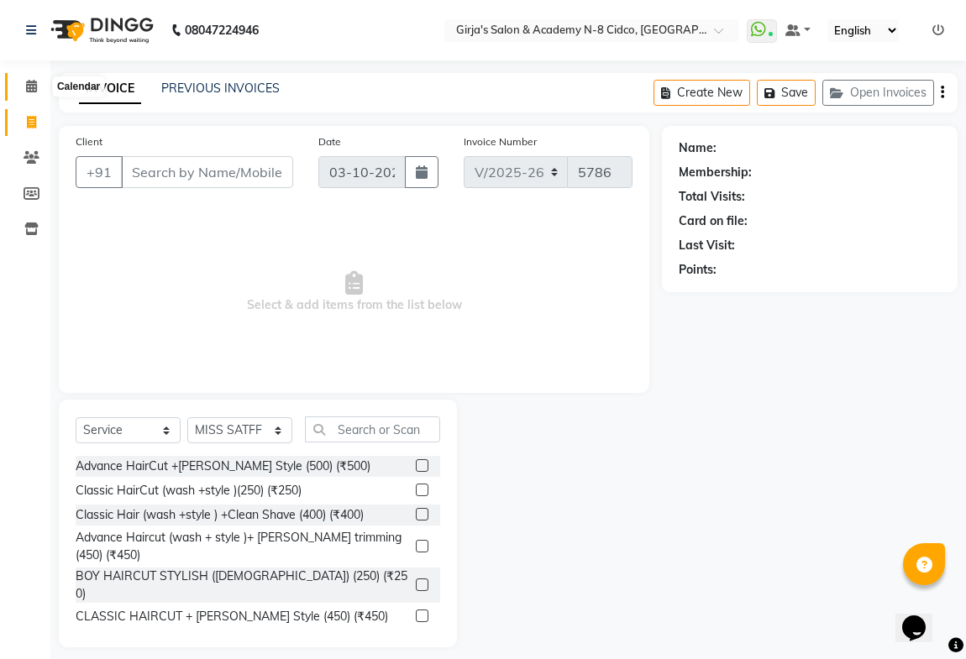
click at [30, 91] on icon at bounding box center [31, 86] width 11 height 13
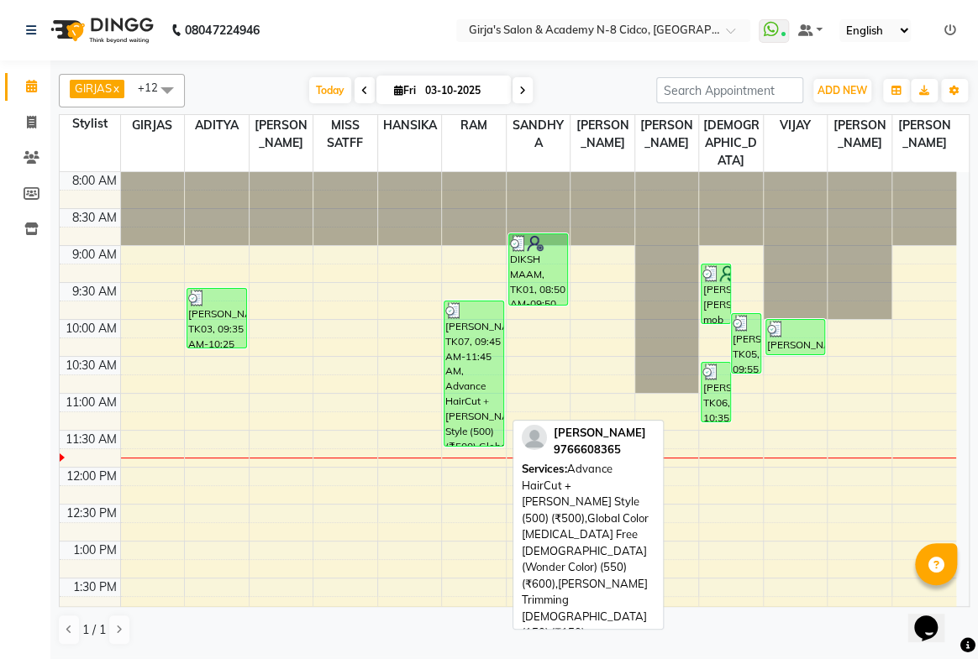
click at [496, 346] on div "[PERSON_NAME], TK07, 09:45 AM-11:45 AM, Advance HairCut +[PERSON_NAME] Style (5…" at bounding box center [473, 374] width 59 height 144
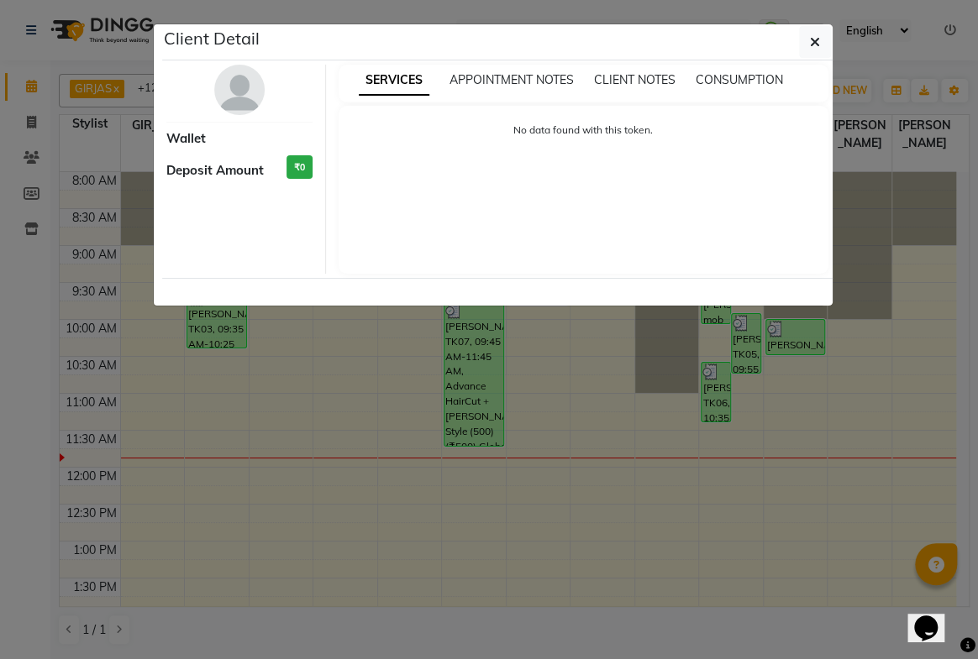
select select "3"
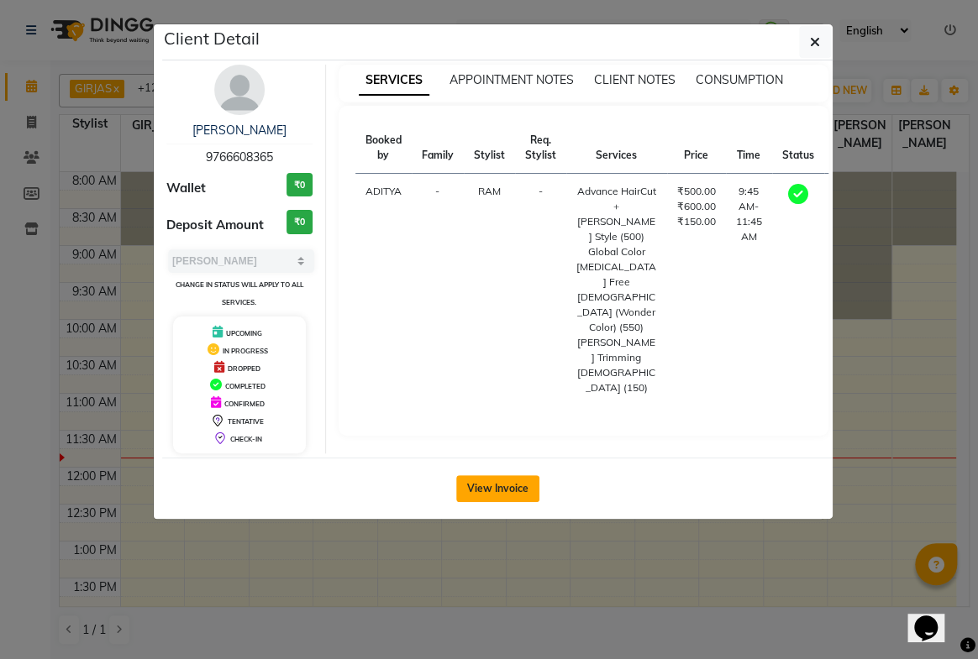
click at [495, 493] on button "View Invoice" at bounding box center [497, 488] width 83 height 27
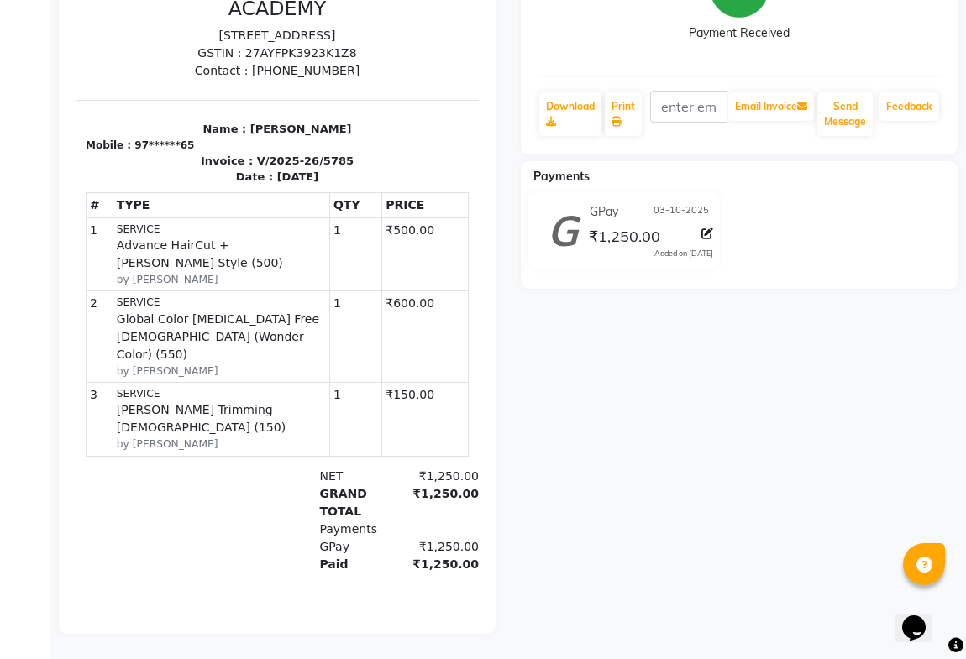
scroll to position [54, 0]
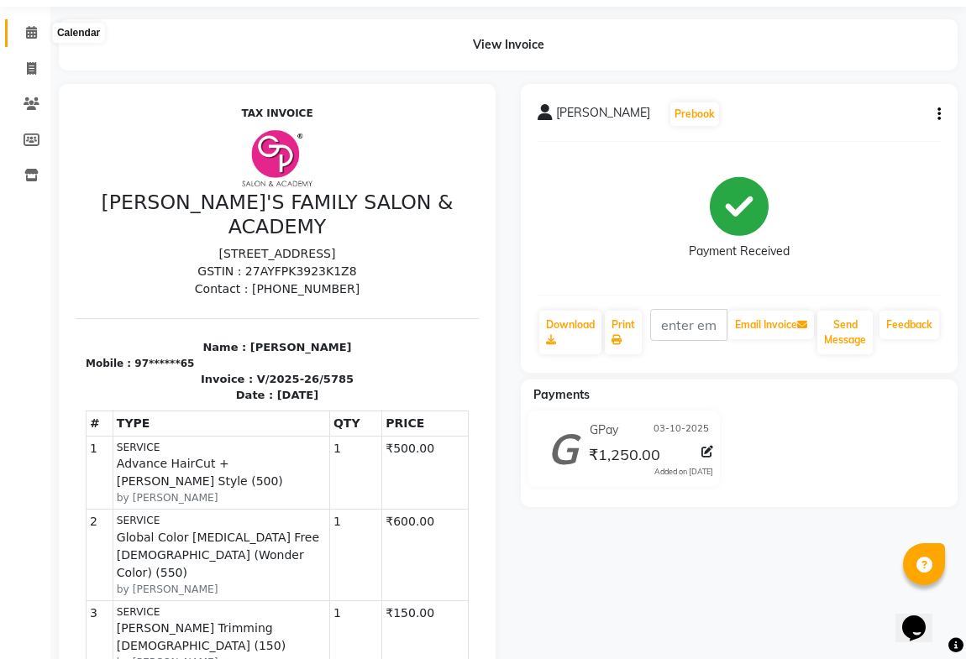
click at [26, 26] on icon at bounding box center [31, 32] width 11 height 13
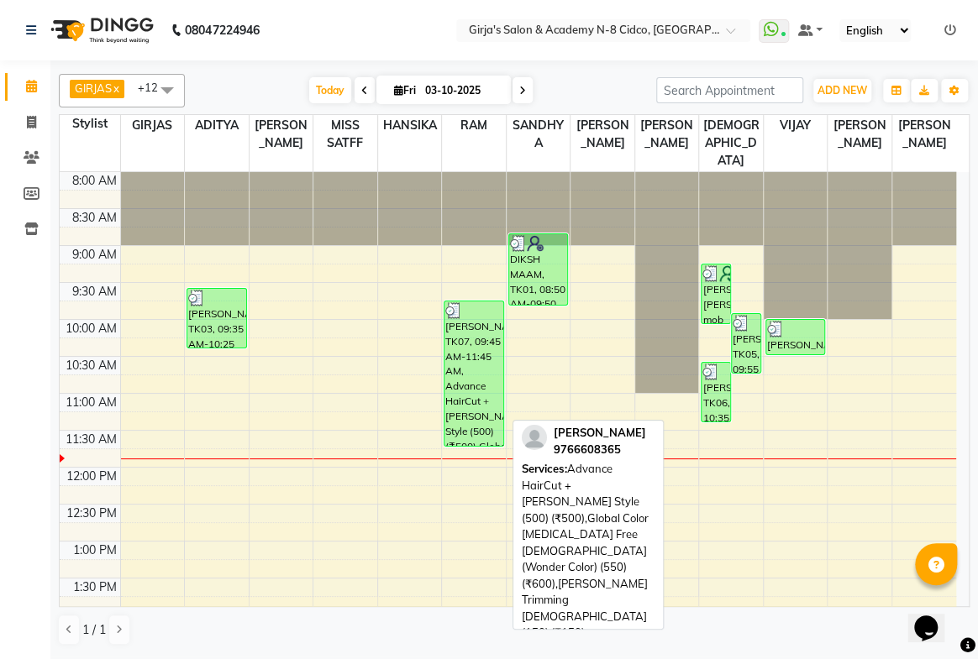
click at [446, 364] on div "[PERSON_NAME], TK07, 09:45 AM-11:45 AM, Advance HairCut +[PERSON_NAME] Style (5…" at bounding box center [473, 374] width 59 height 144
select select "3"
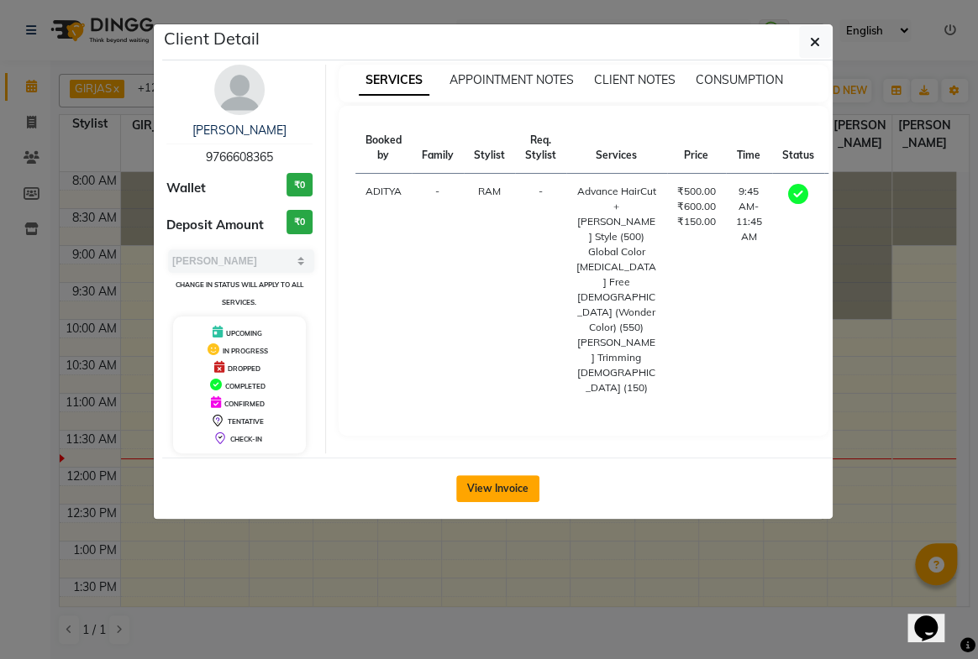
click at [502, 494] on button "View Invoice" at bounding box center [497, 488] width 83 height 27
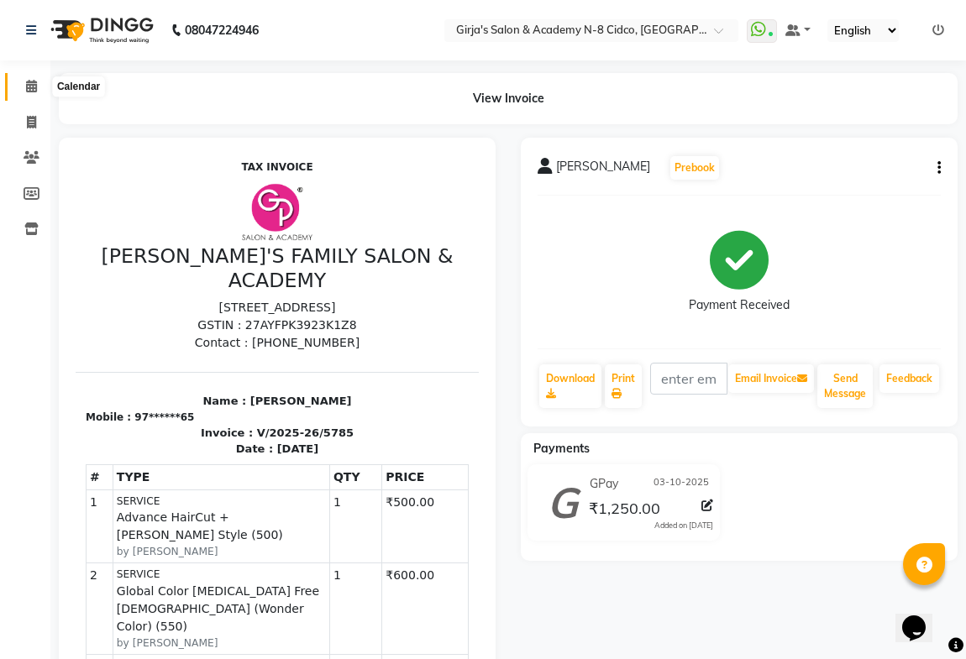
click at [33, 86] on icon at bounding box center [31, 86] width 11 height 13
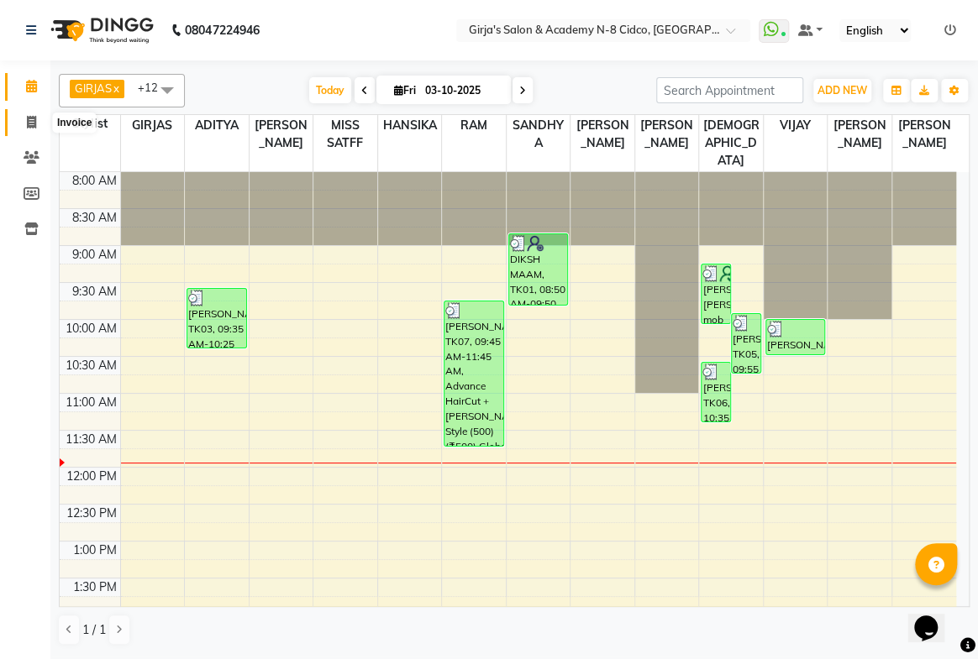
click at [30, 120] on icon at bounding box center [31, 122] width 9 height 13
select select "service"
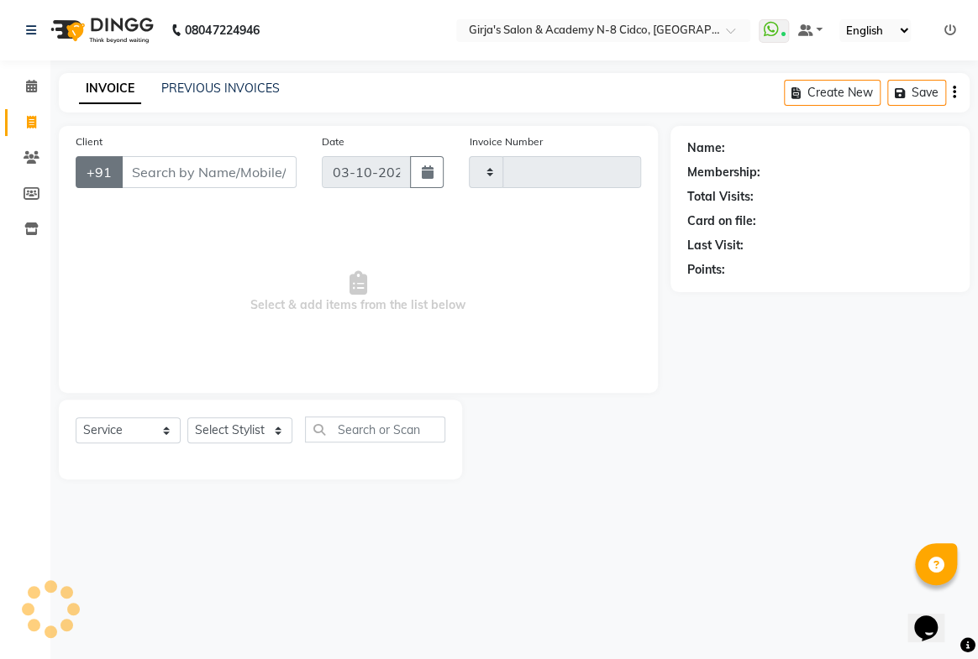
type input "5786"
select select "66"
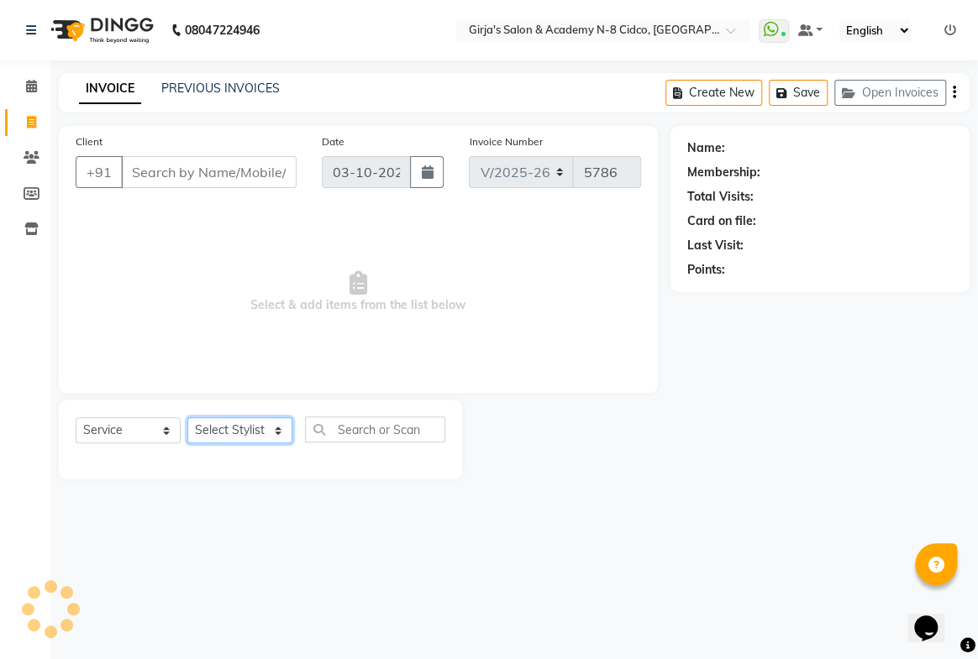
click at [223, 429] on select "Select Stylist" at bounding box center [239, 431] width 105 height 26
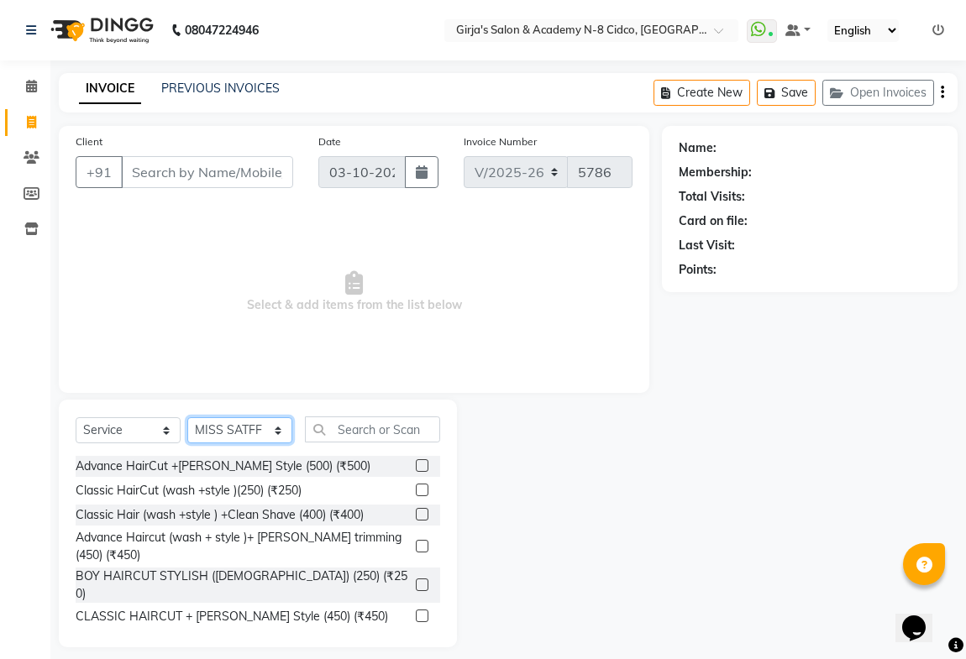
click at [226, 433] on select "Select Stylist ADITYA [PERSON_NAME] BEAUTY M GIRJAS [PERSON_NAME] MISS [PERSON_…" at bounding box center [239, 431] width 105 height 26
click at [227, 431] on select "Select Stylist ADITYA [PERSON_NAME] BEAUTY M GIRJAS [PERSON_NAME] MISS [PERSON_…" at bounding box center [239, 431] width 105 height 26
select select "6470"
click at [187, 418] on select "Select Stylist ADITYA [PERSON_NAME] BEAUTY M GIRJAS [PERSON_NAME] MISS [PERSON_…" at bounding box center [239, 431] width 105 height 26
click at [407, 426] on input "text" at bounding box center [372, 430] width 135 height 26
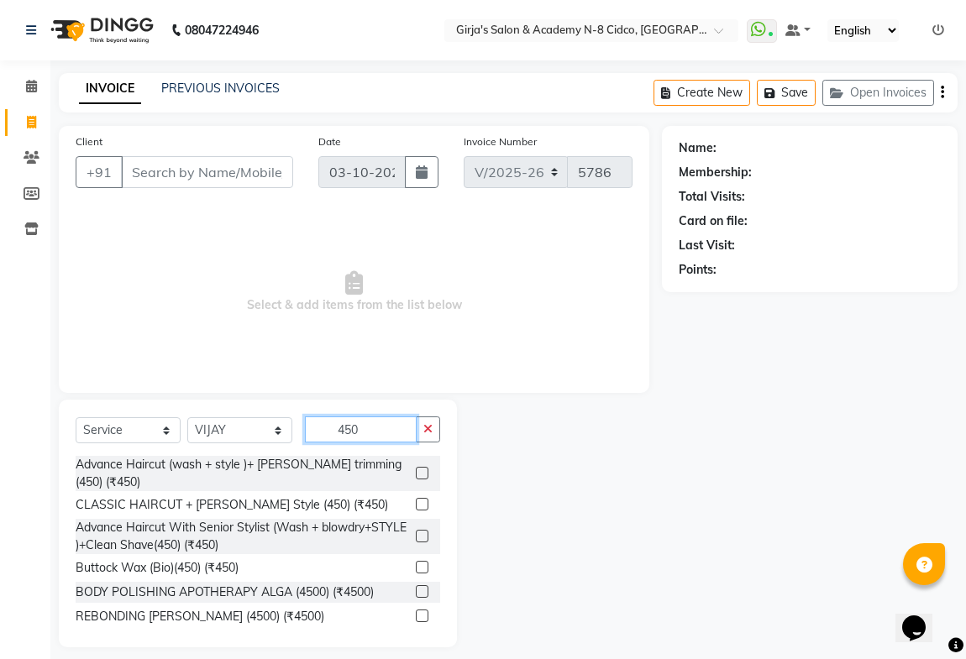
type input "450"
click at [416, 467] on label at bounding box center [422, 473] width 13 height 13
click at [416, 469] on input "checkbox" at bounding box center [421, 474] width 11 height 11
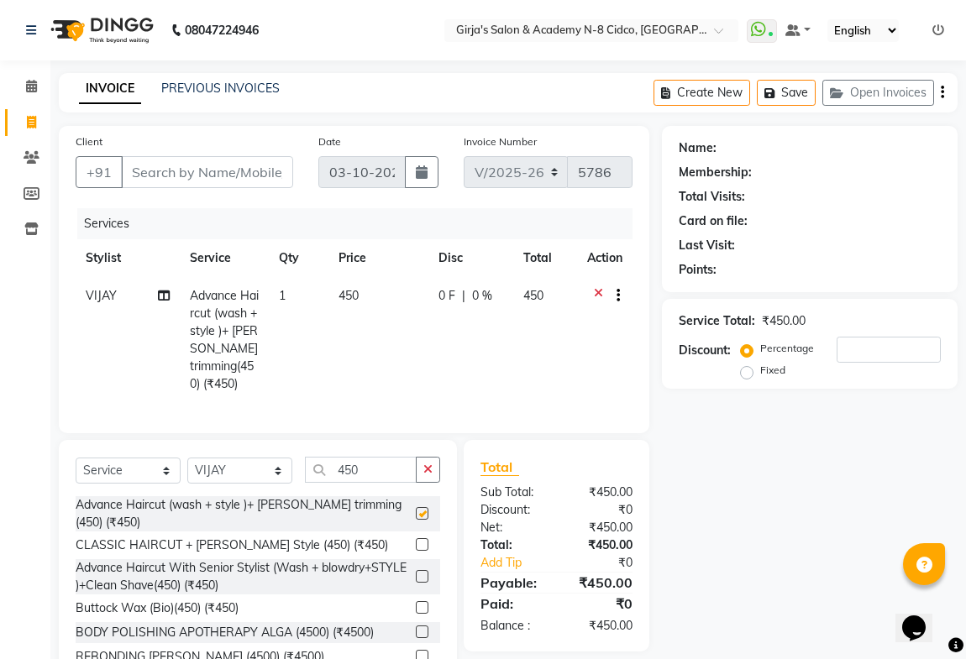
checkbox input "false"
click at [382, 479] on input "450" at bounding box center [361, 470] width 112 height 26
type input "4"
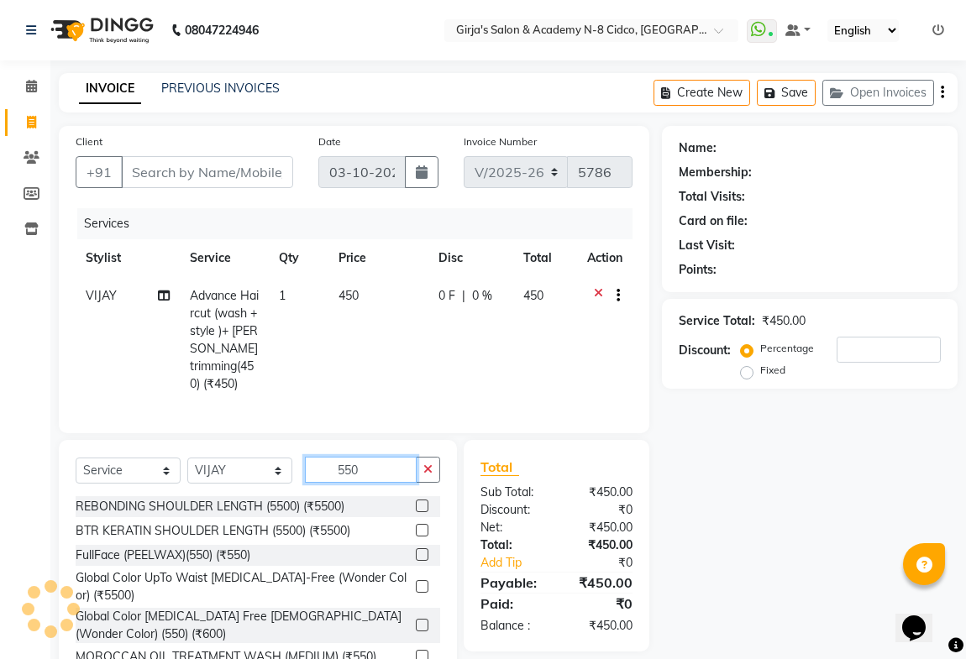
type input "550"
click at [416, 632] on label at bounding box center [422, 625] width 13 height 13
click at [416, 632] on input "checkbox" at bounding box center [421, 626] width 11 height 11
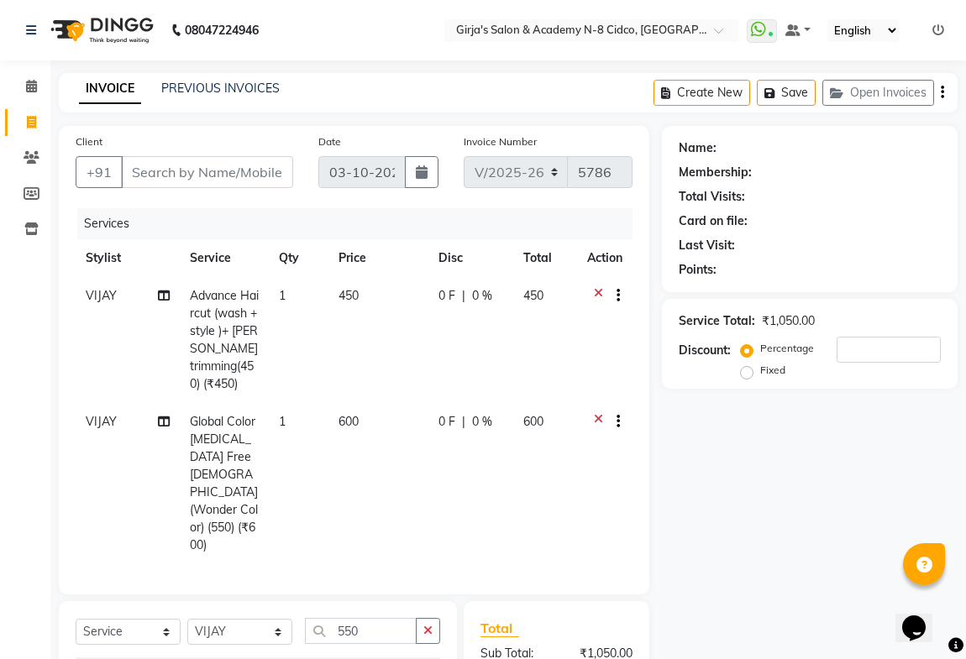
checkbox input "false"
click at [376, 618] on input "550" at bounding box center [361, 631] width 112 height 26
type input "5"
click at [215, 171] on input "Client" at bounding box center [207, 172] width 172 height 32
type input "7"
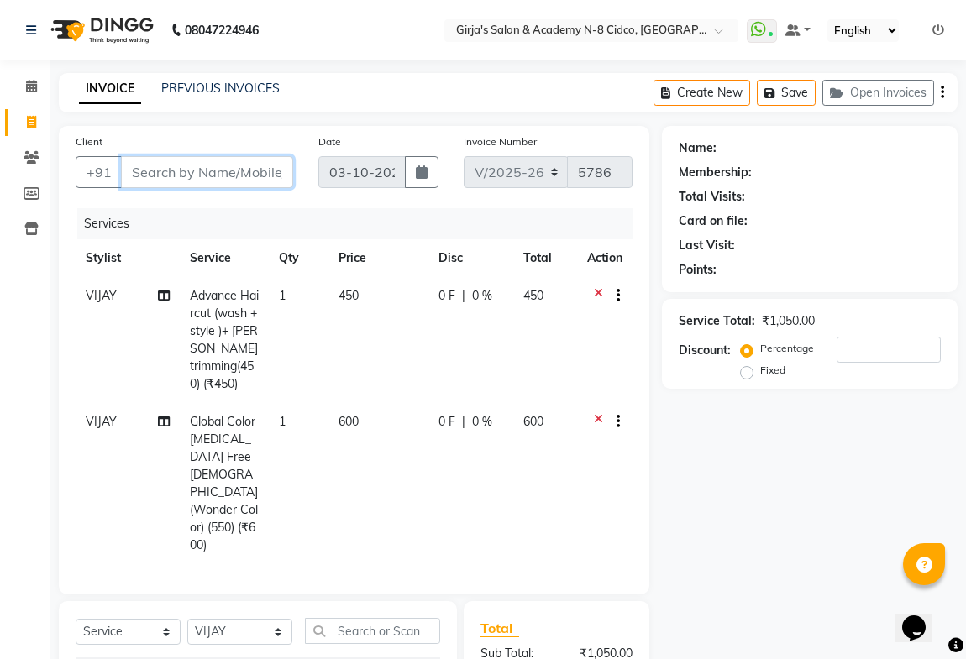
type input "0"
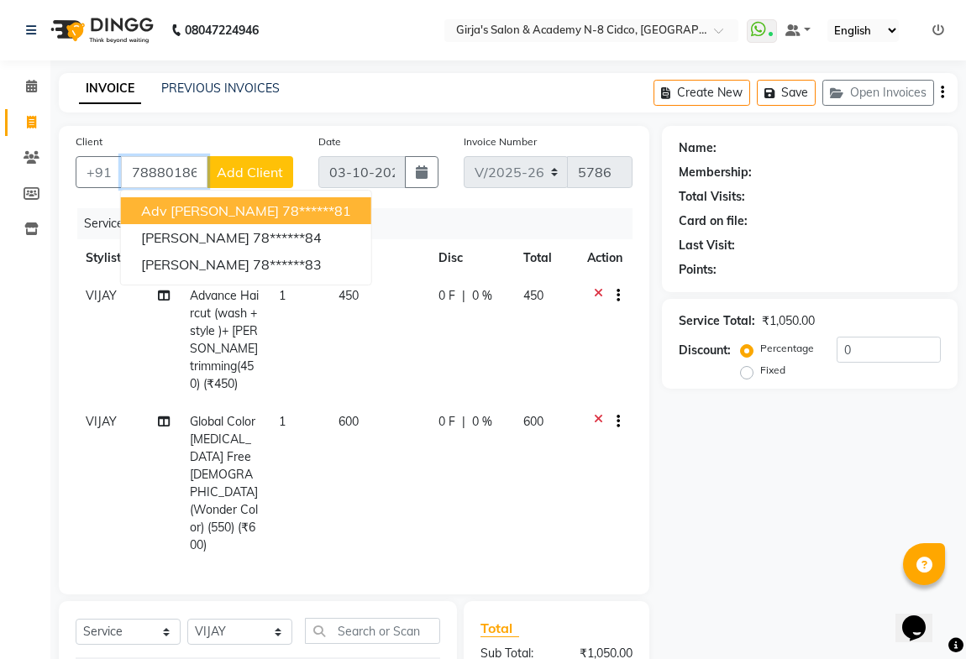
type input "7888018681"
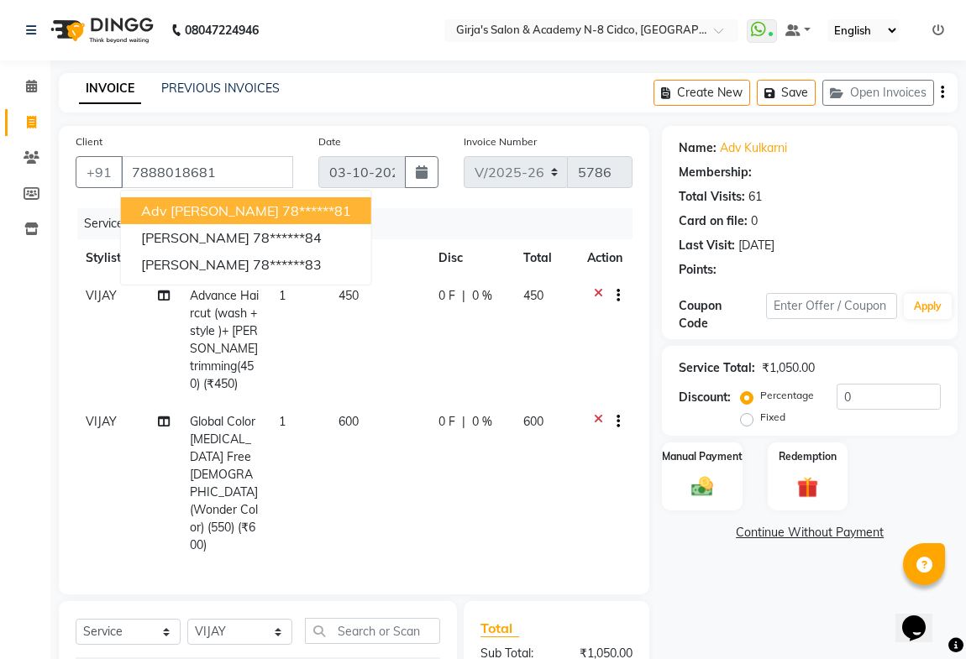
select select "1: Object"
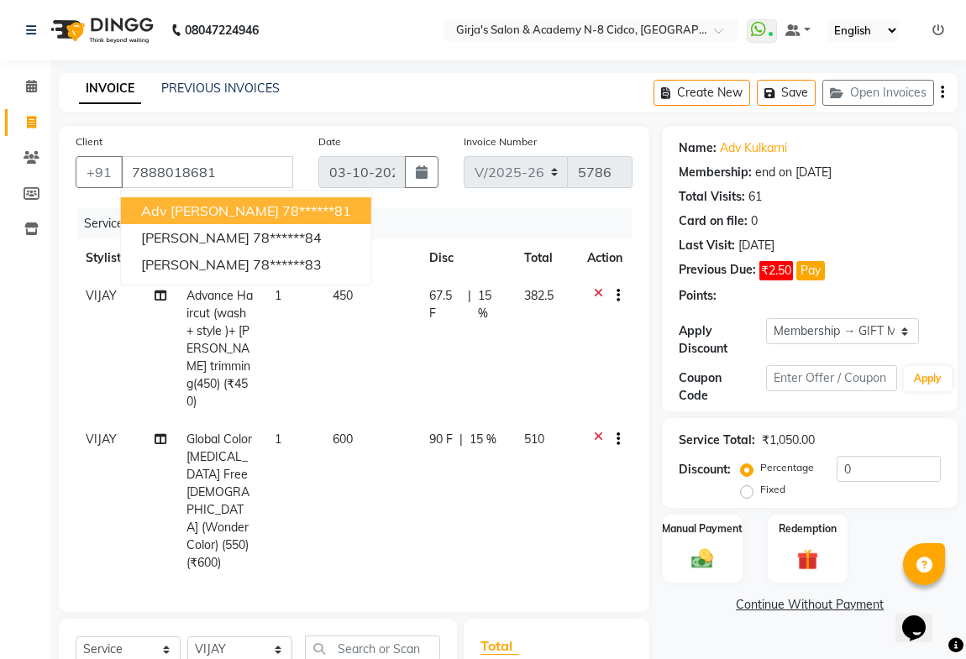
type input "15"
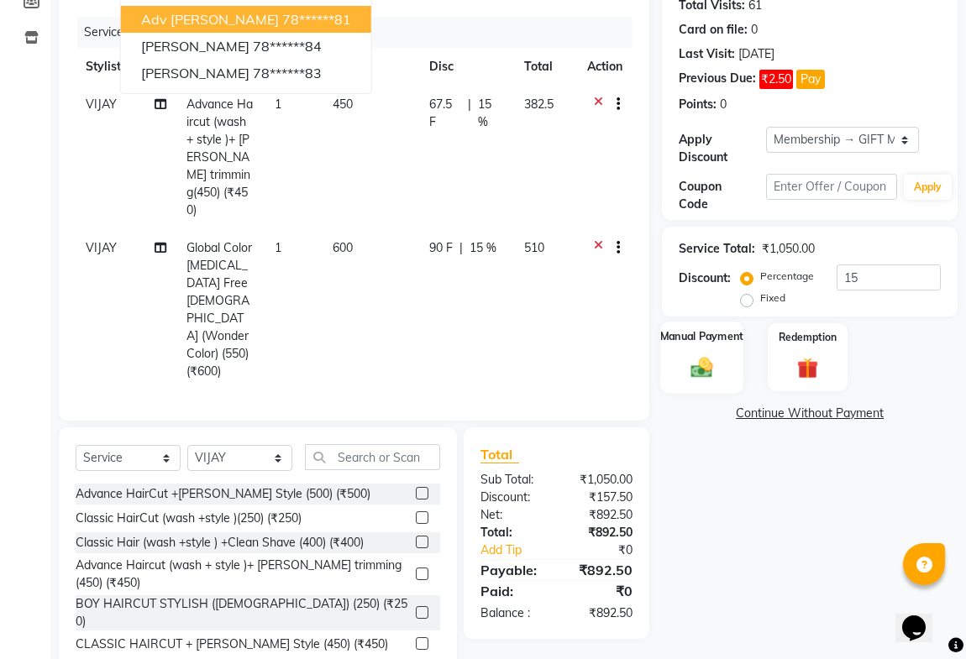
click at [728, 360] on div "Manual Payment" at bounding box center [701, 357] width 83 height 71
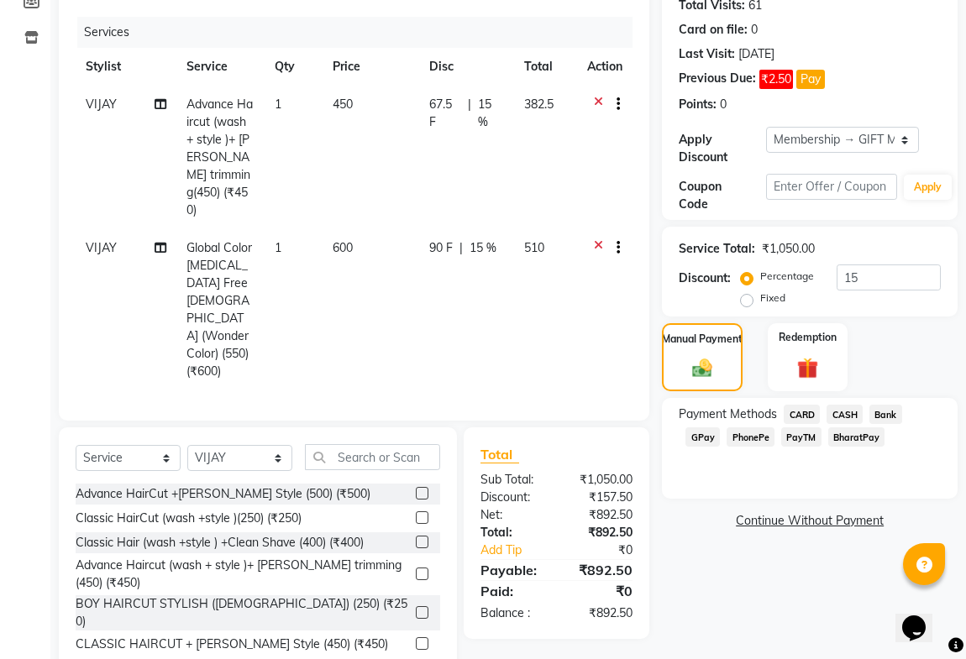
click at [702, 439] on span "GPay" at bounding box center [703, 437] width 34 height 19
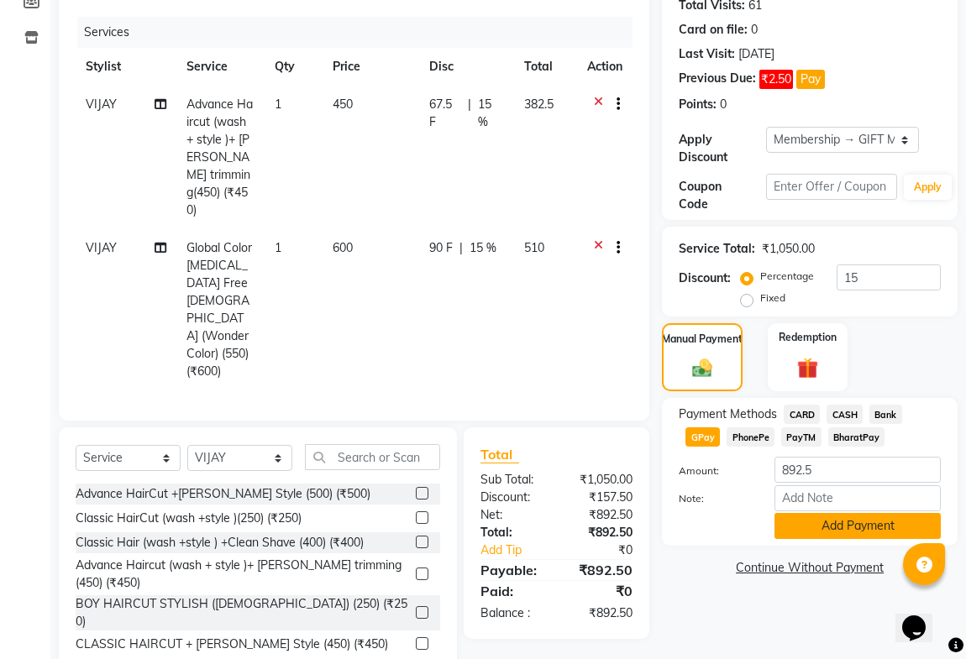
click at [876, 523] on button "Add Payment" at bounding box center [858, 526] width 166 height 26
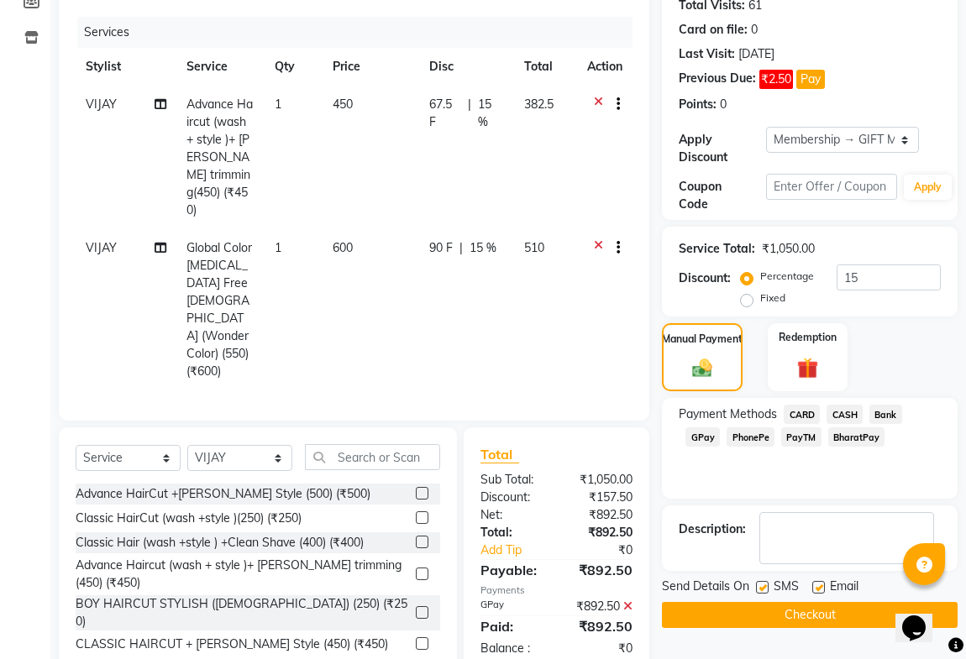
click at [819, 607] on button "Checkout" at bounding box center [810, 615] width 296 height 26
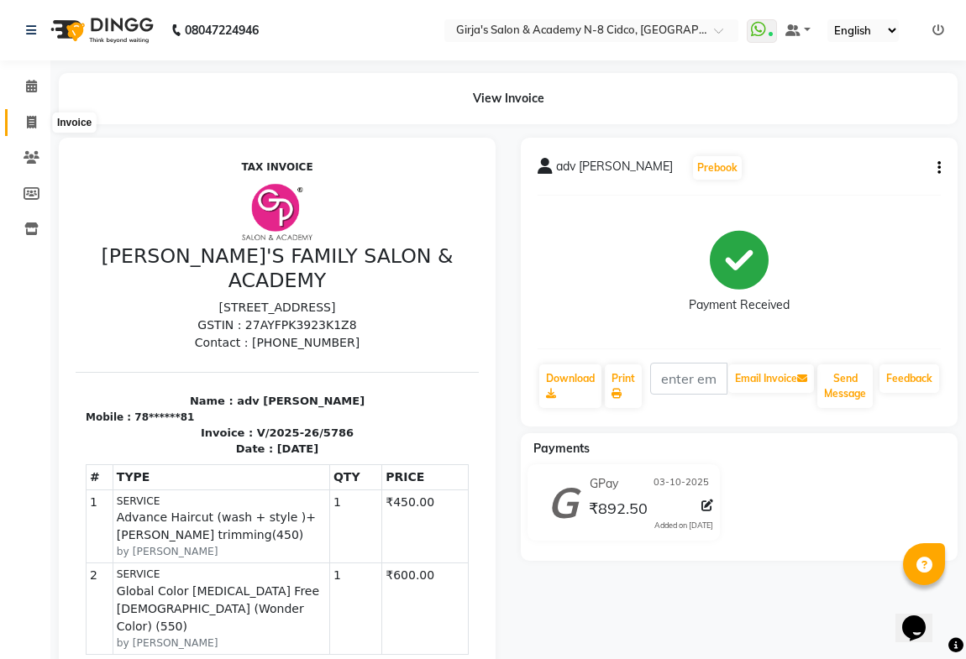
drag, startPoint x: 27, startPoint y: 119, endPoint x: 94, endPoint y: 123, distance: 67.3
click at [28, 119] on icon at bounding box center [31, 122] width 9 height 13
select select "service"
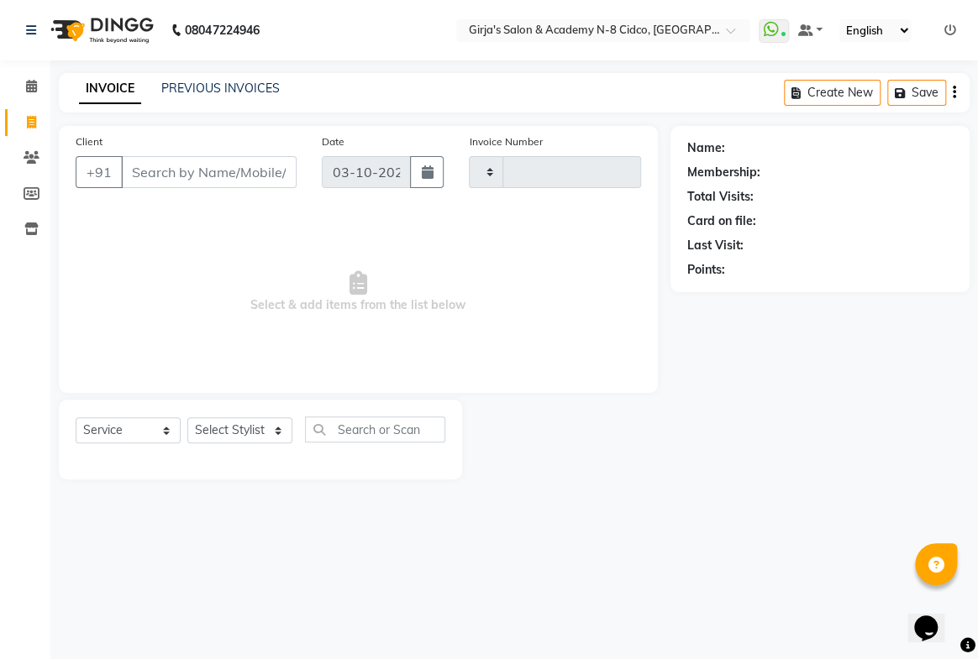
type input "5787"
select select "66"
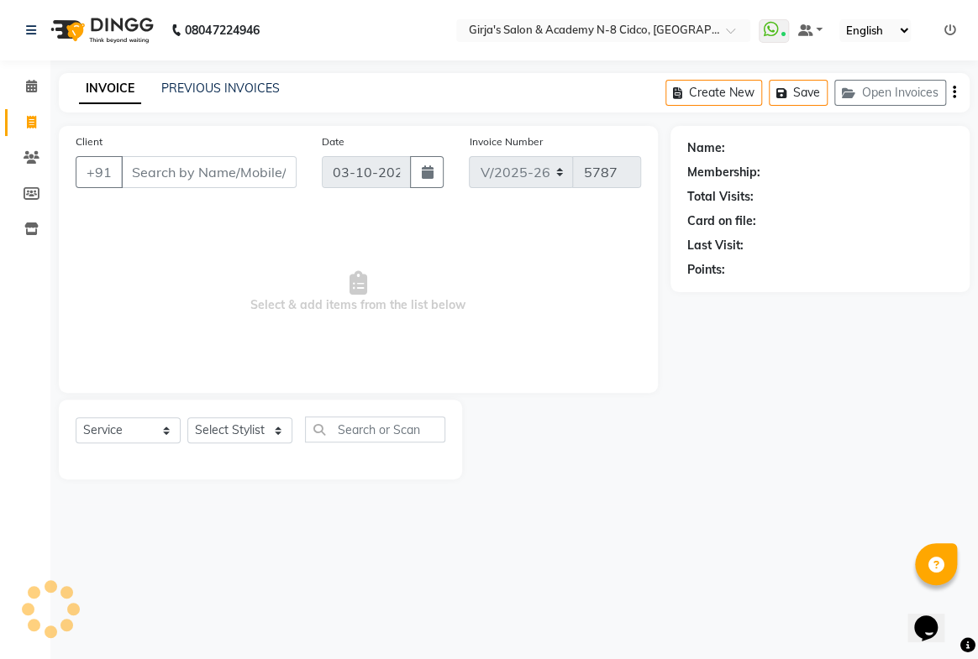
click at [227, 176] on input "Client" at bounding box center [209, 172] width 176 height 32
select select "66554"
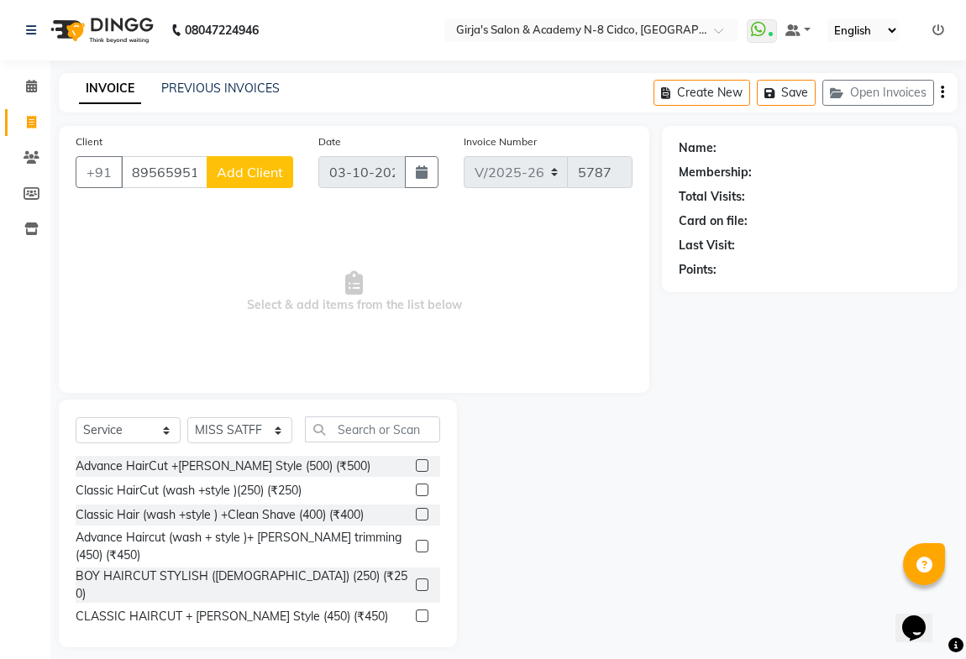
type input "8956595146"
click at [239, 174] on span "Add Client" at bounding box center [250, 172] width 66 height 17
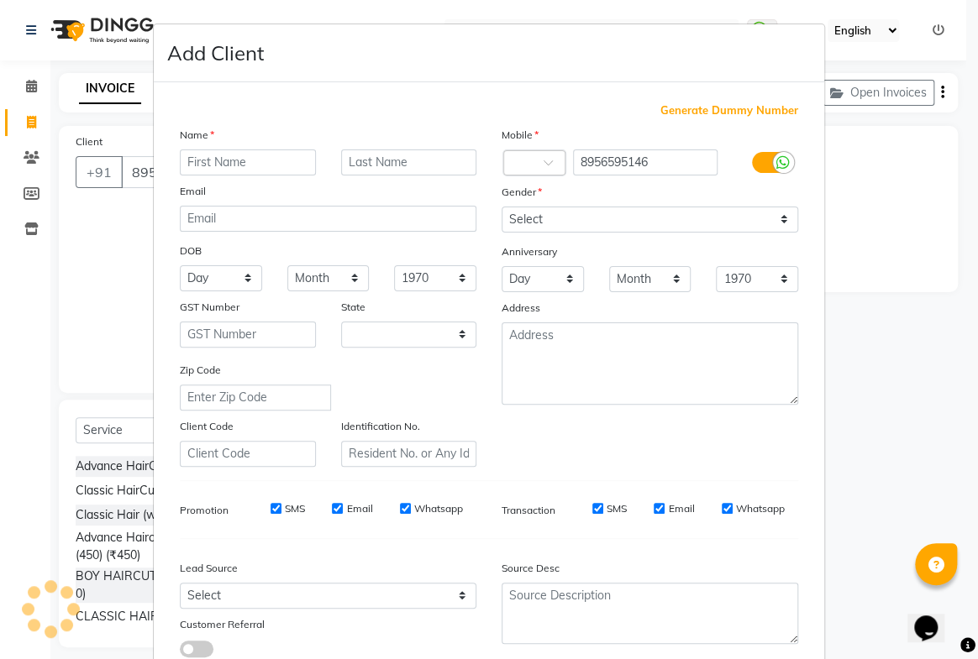
select select "22"
click at [659, 161] on input "8956595146" at bounding box center [645, 163] width 145 height 26
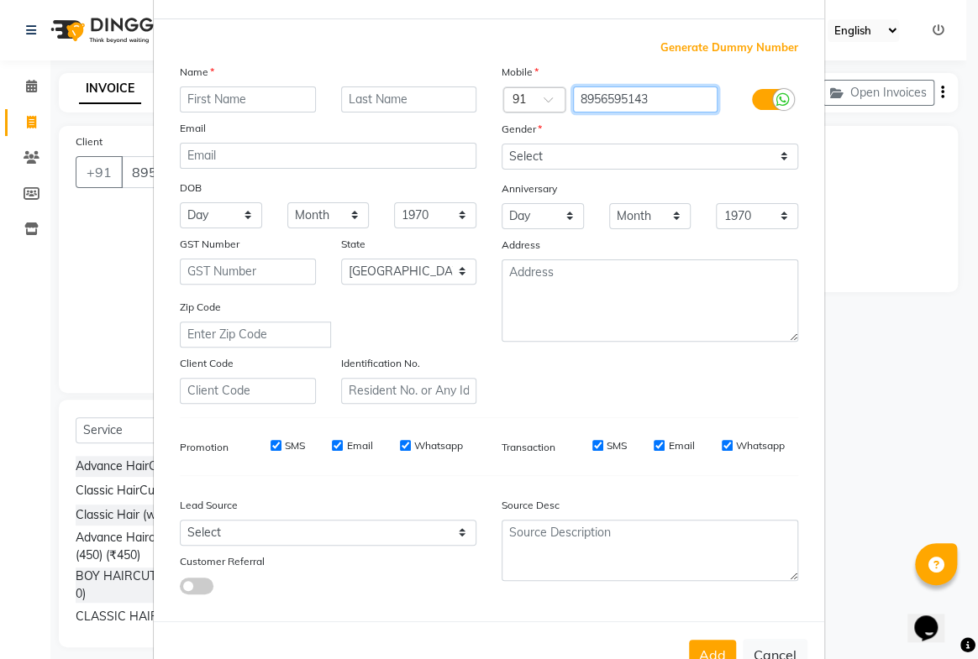
scroll to position [121, 0]
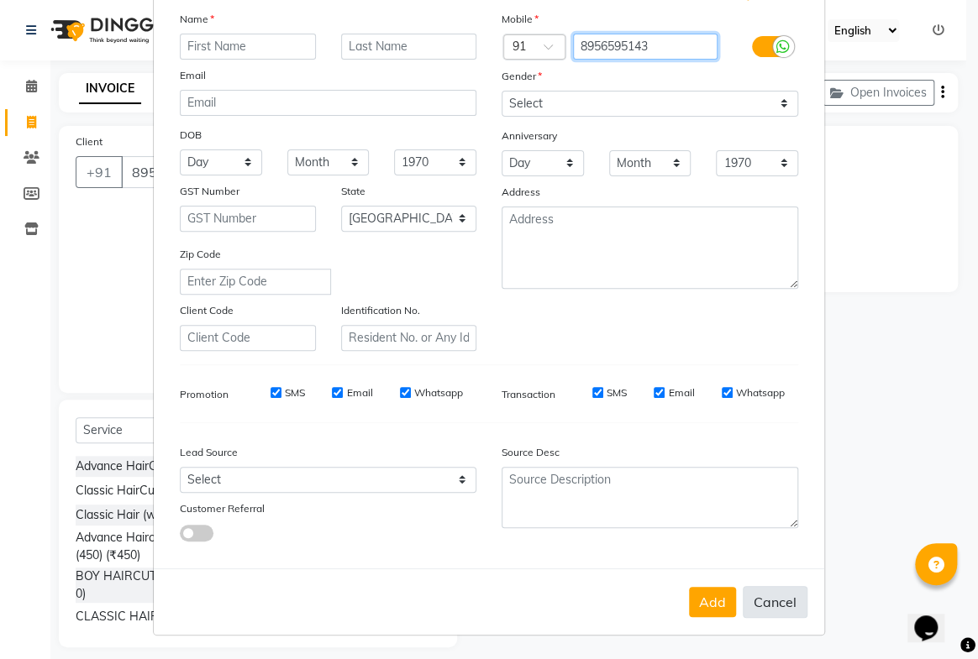
type input "8956595143"
click at [759, 598] on button "Cancel" at bounding box center [775, 602] width 65 height 32
select select
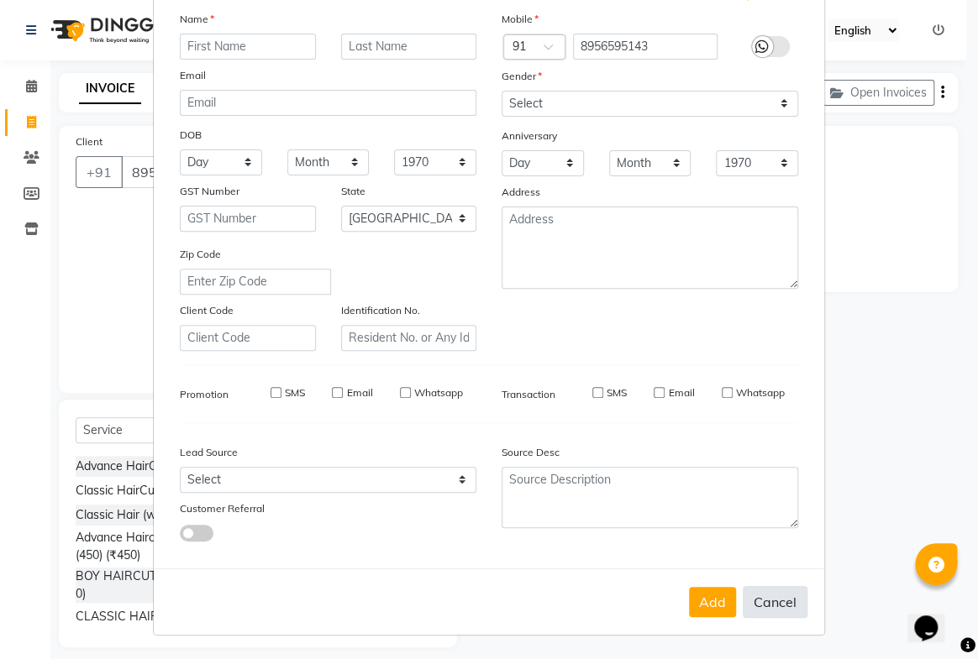
select select "null"
select select
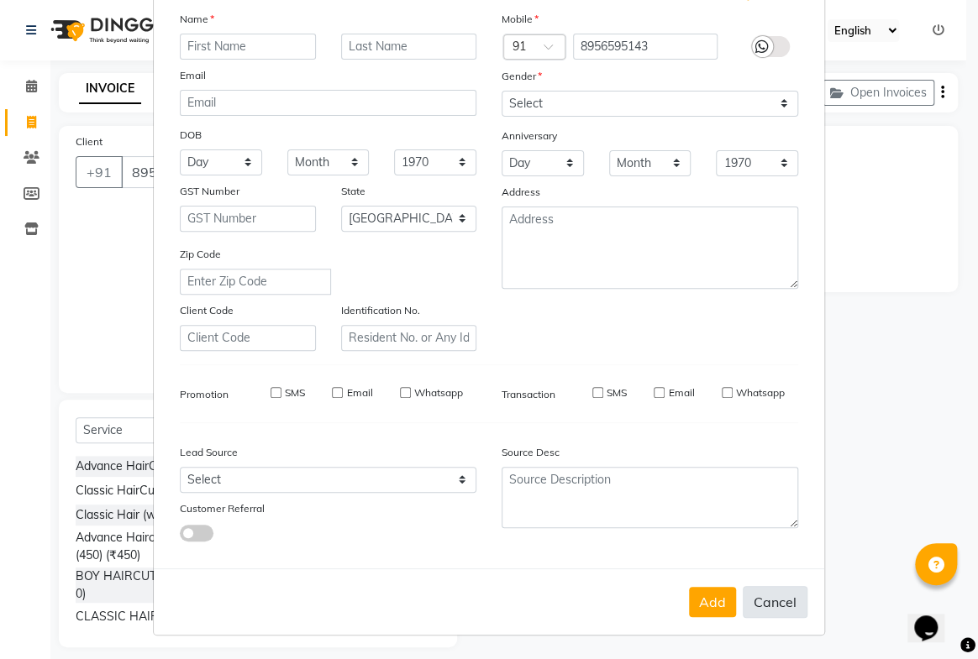
checkbox input "false"
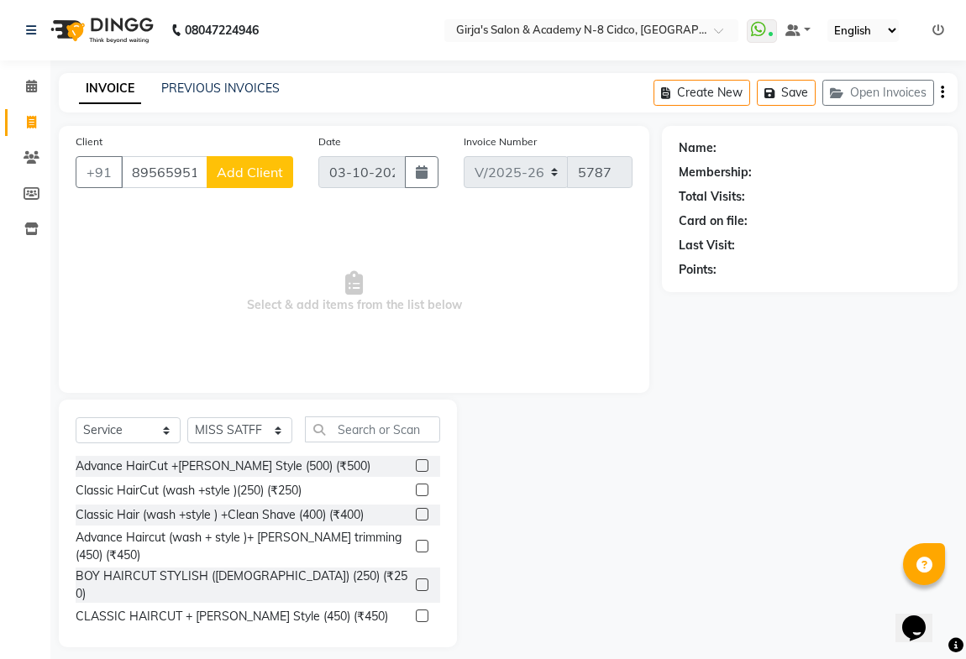
click at [213, 168] on button "Add Client" at bounding box center [250, 172] width 87 height 32
select select "22"
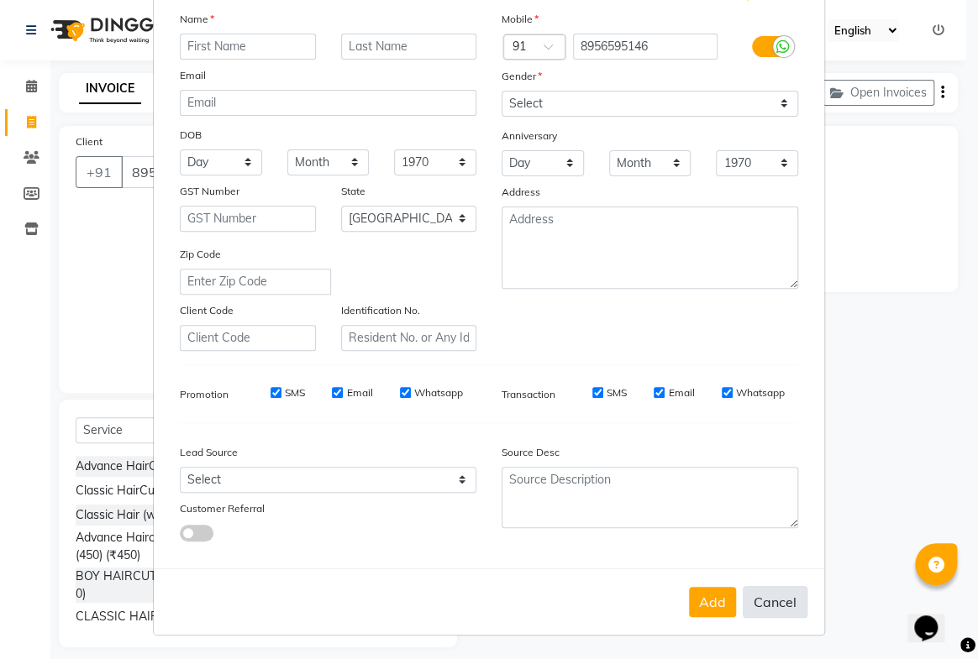
click at [762, 601] on button "Cancel" at bounding box center [775, 602] width 65 height 32
select select
select select "null"
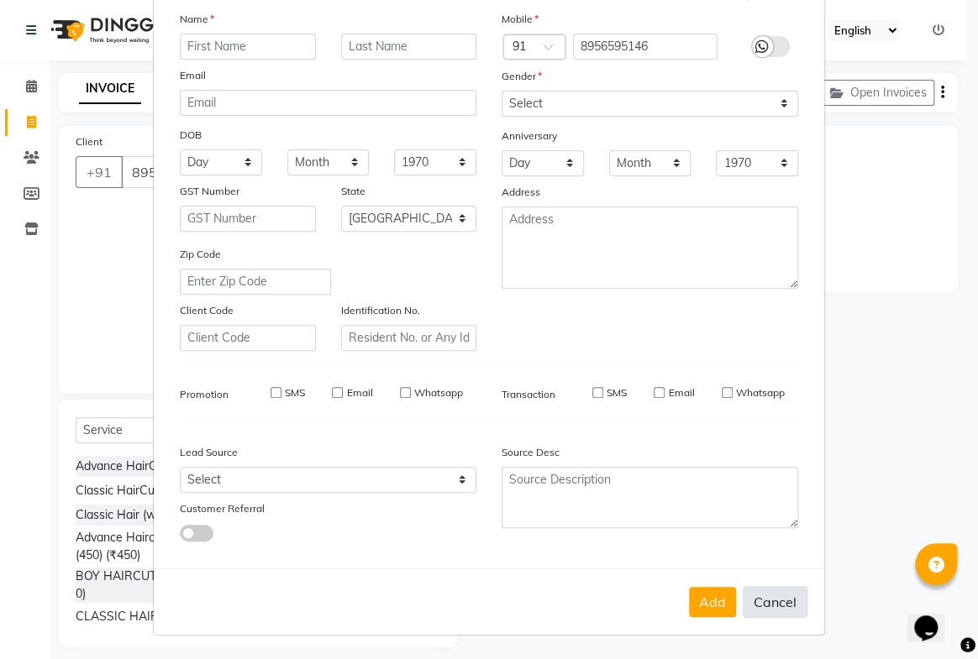
select select
checkbox input "false"
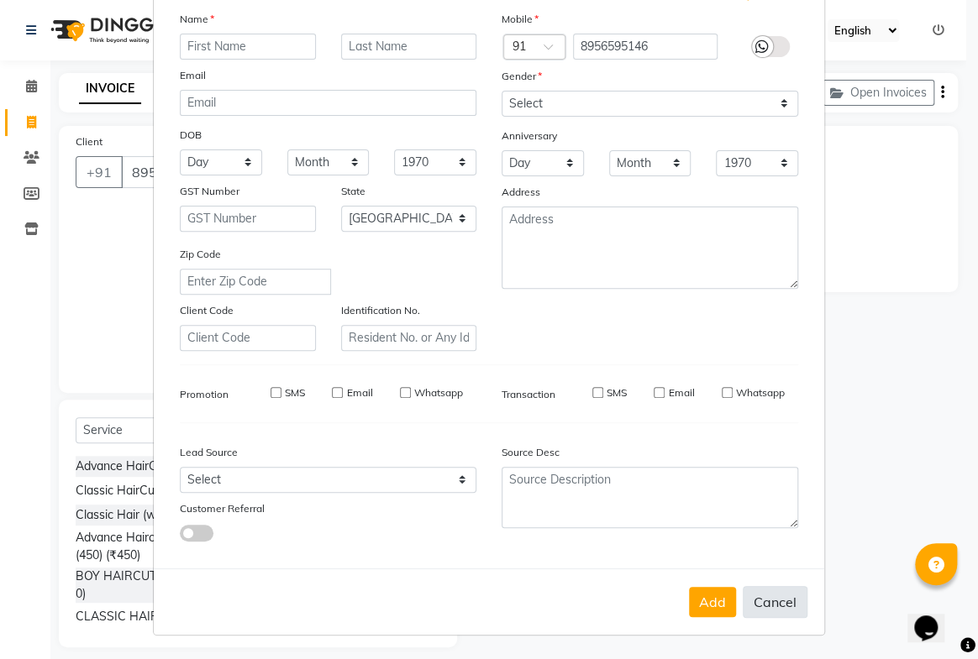
checkbox input "false"
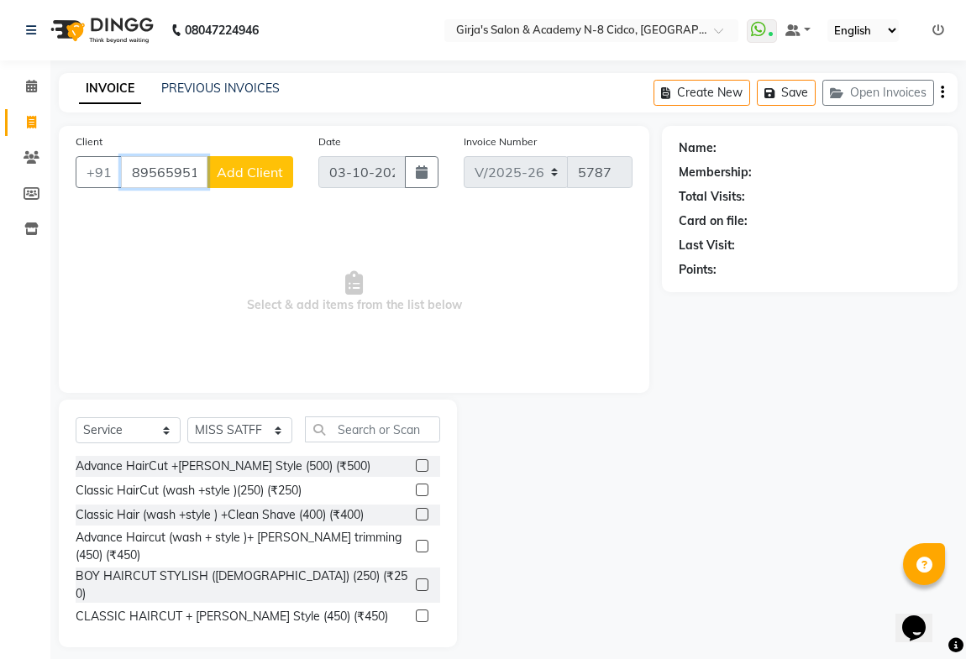
click at [192, 168] on input "8956595146" at bounding box center [164, 172] width 87 height 32
click at [207, 177] on input "89565946" at bounding box center [164, 172] width 87 height 32
type input "89565914"
click at [239, 165] on span "Add Client" at bounding box center [250, 172] width 66 height 17
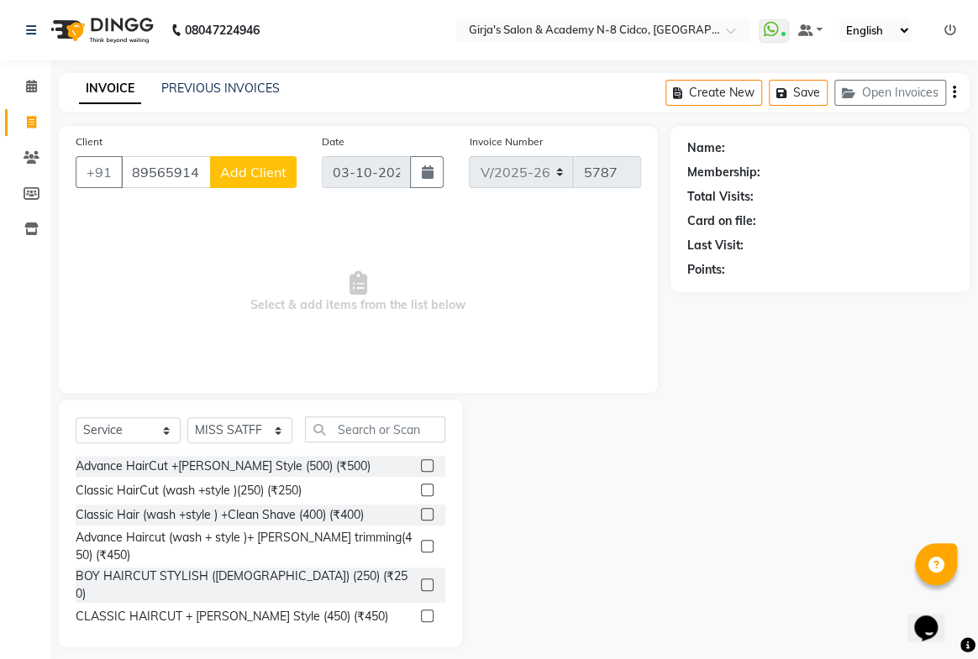
select select "22"
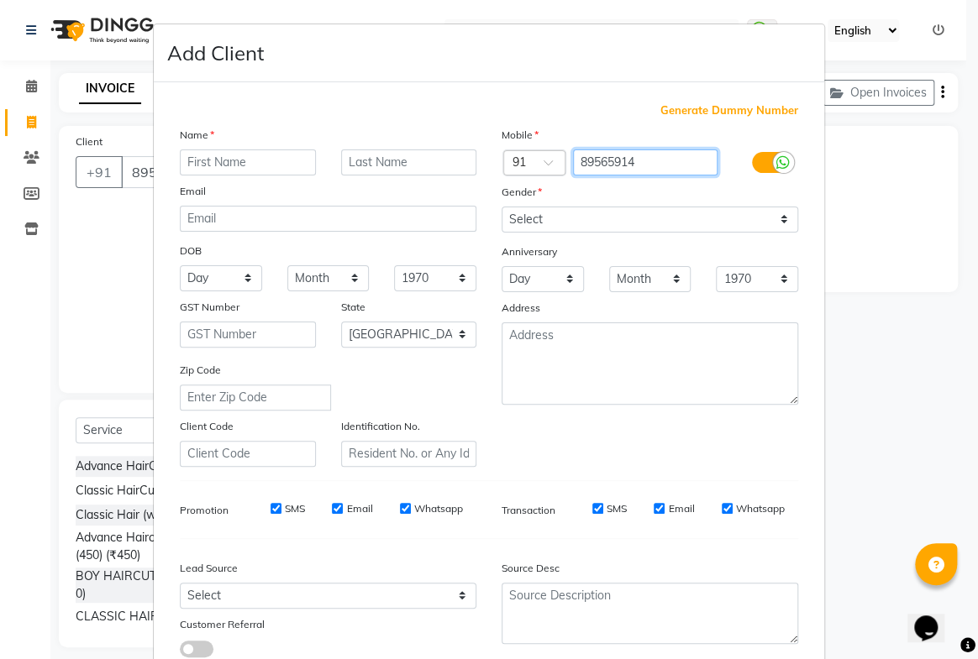
click at [654, 156] on input "89565914" at bounding box center [645, 163] width 145 height 26
type input "895659143"
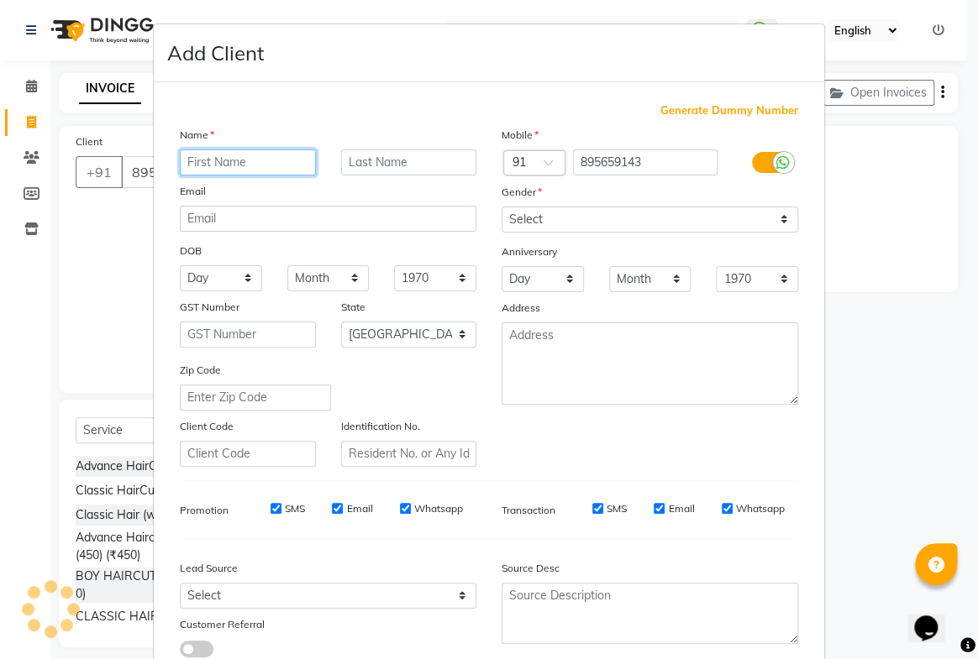
click at [226, 158] on input "text" at bounding box center [248, 163] width 136 height 26
type input "GOVITHA"
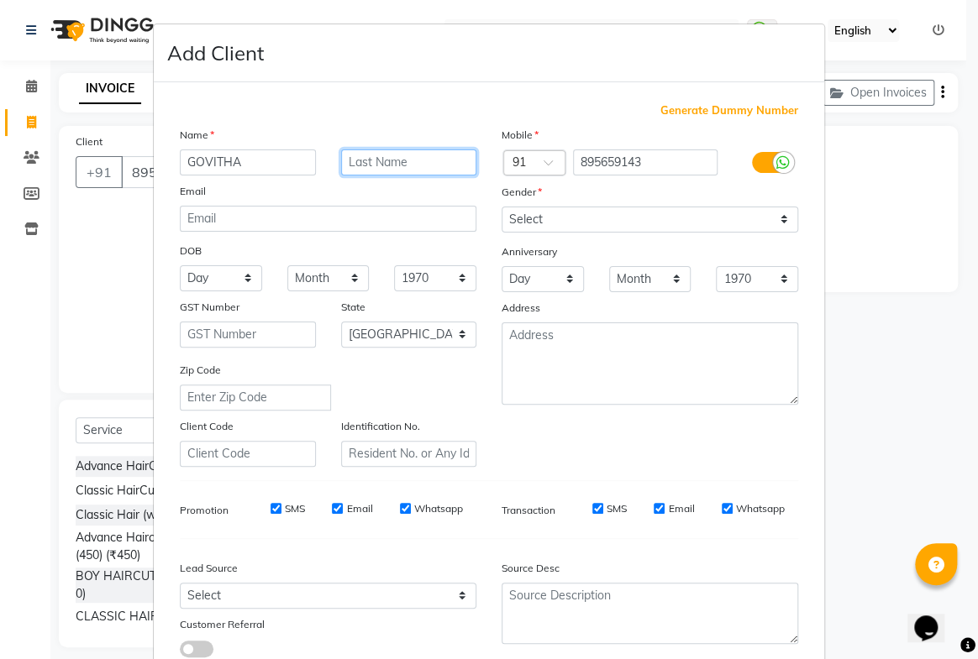
click at [439, 156] on input "text" at bounding box center [409, 163] width 136 height 26
type input "SHRAMA"
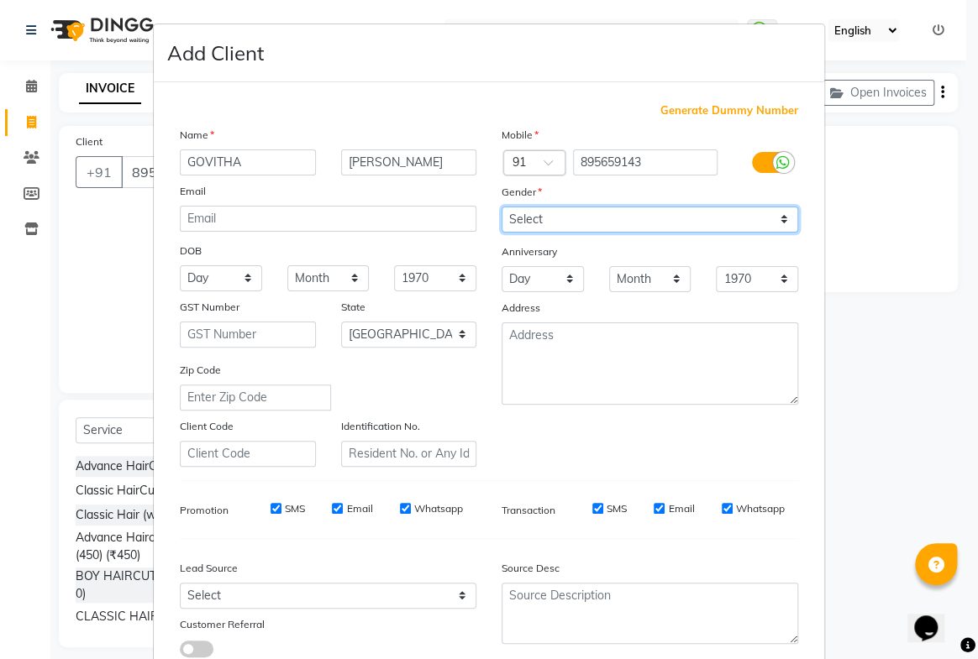
click at [550, 215] on select "Select Male Female Other Prefer Not To Say" at bounding box center [650, 220] width 297 height 26
click at [502, 207] on select "Select Male Female Other Prefer Not To Say" at bounding box center [650, 220] width 297 height 26
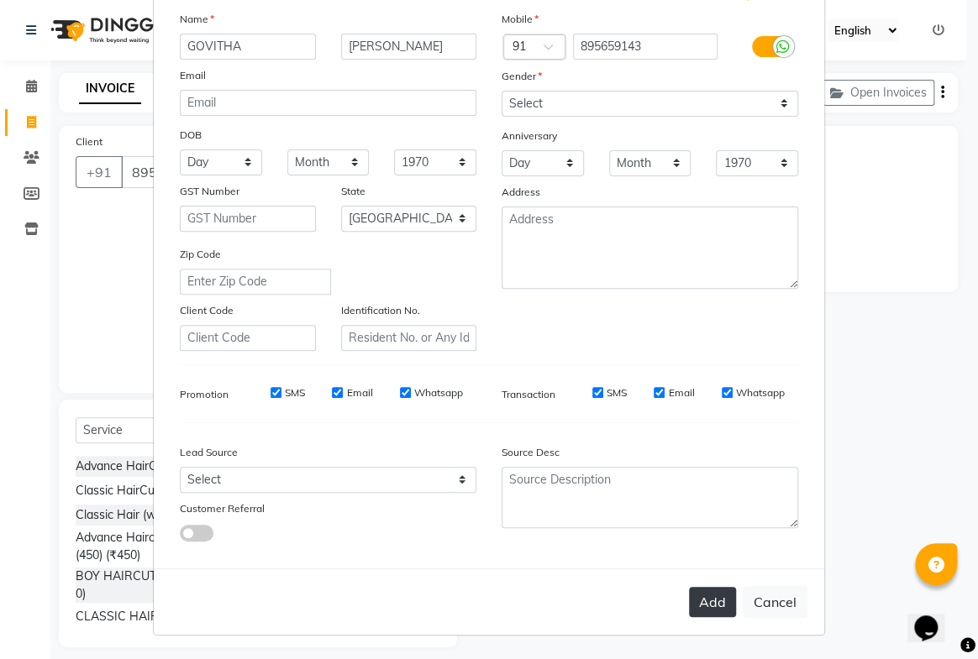
click at [701, 597] on button "Add" at bounding box center [712, 602] width 47 height 30
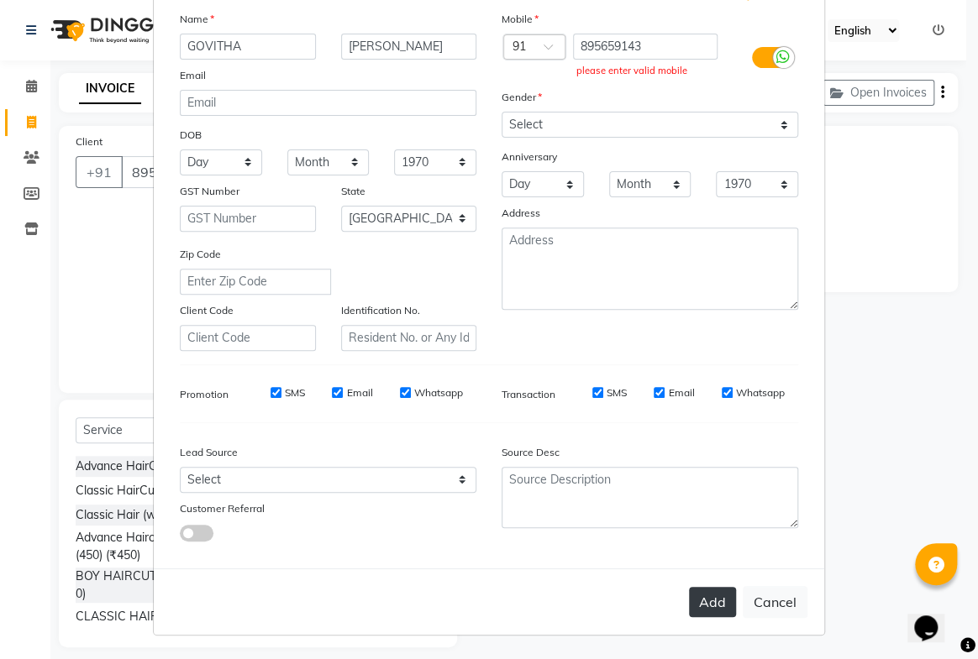
click at [697, 605] on button "Add" at bounding box center [712, 602] width 47 height 30
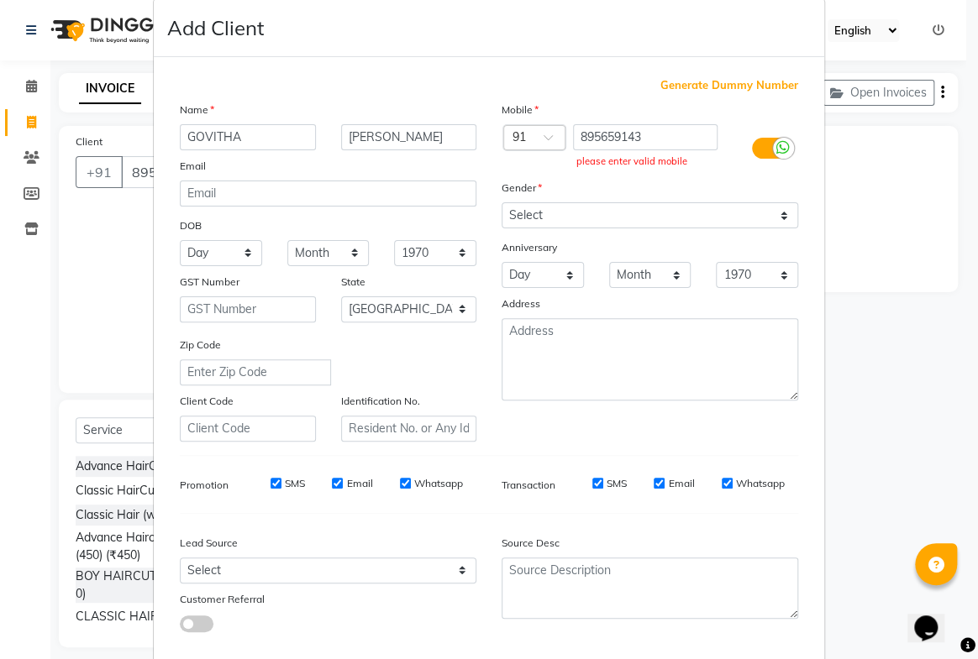
scroll to position [0, 0]
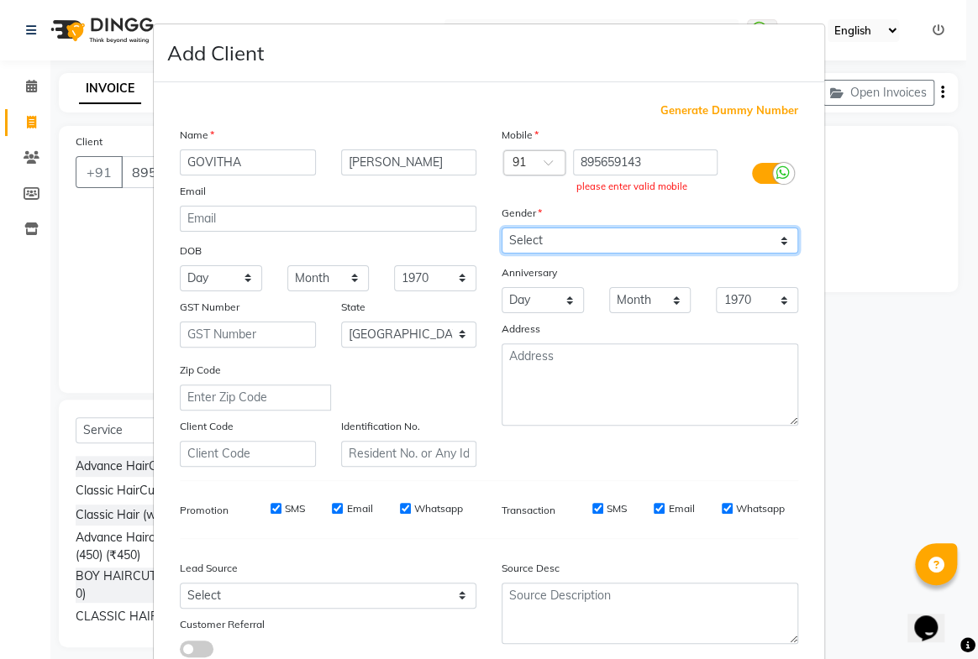
click at [538, 239] on select "Select Male Female Other Prefer Not To Say" at bounding box center [650, 241] width 297 height 26
select select "[DEMOGRAPHIC_DATA]"
click at [502, 229] on select "Select Male Female Other Prefer Not To Say" at bounding box center [650, 241] width 297 height 26
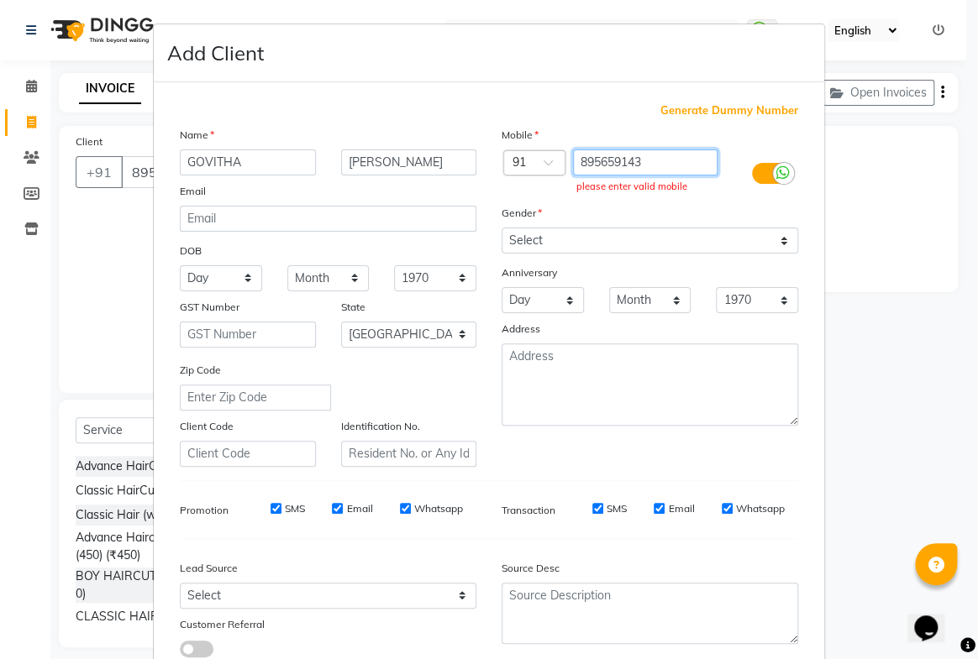
click at [649, 167] on input "895659143" at bounding box center [645, 163] width 145 height 26
click at [743, 169] on div at bounding box center [770, 174] width 81 height 49
click at [752, 171] on label at bounding box center [771, 173] width 38 height 21
click at [0, 0] on input "checkbox" at bounding box center [0, 0] width 0 height 0
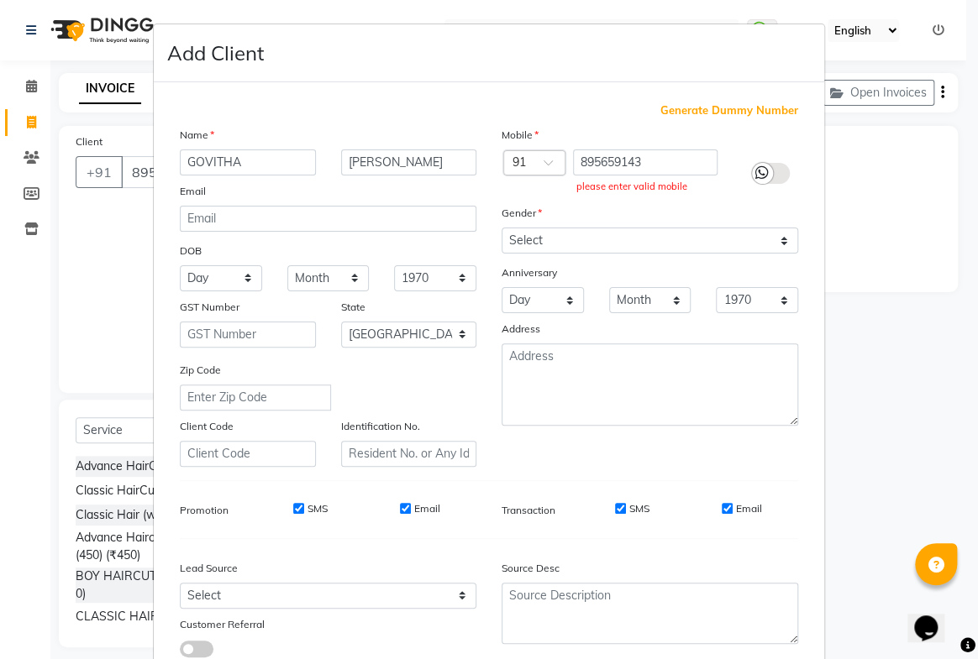
click at [755, 171] on icon at bounding box center [761, 172] width 13 height 15
click at [0, 0] on input "checkbox" at bounding box center [0, 0] width 0 height 0
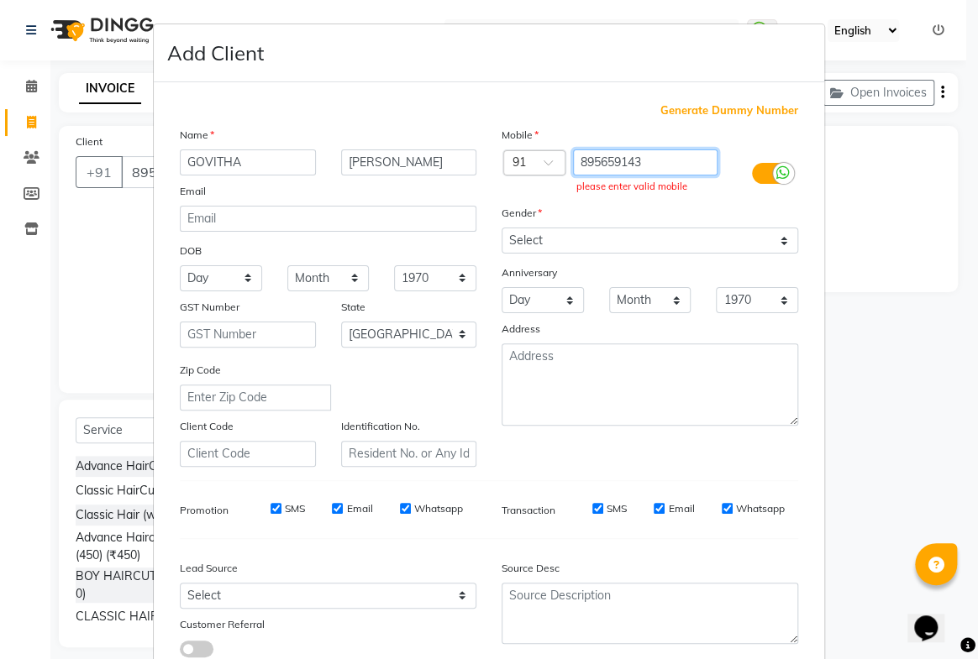
click at [644, 159] on input "895659143" at bounding box center [645, 163] width 145 height 26
type input "895659143"
click at [638, 181] on div "please enter valid mobile" at bounding box center [645, 187] width 138 height 14
click at [638, 182] on div "please enter valid mobile" at bounding box center [645, 187] width 138 height 14
click at [638, 187] on div "please enter valid mobile" at bounding box center [645, 187] width 138 height 14
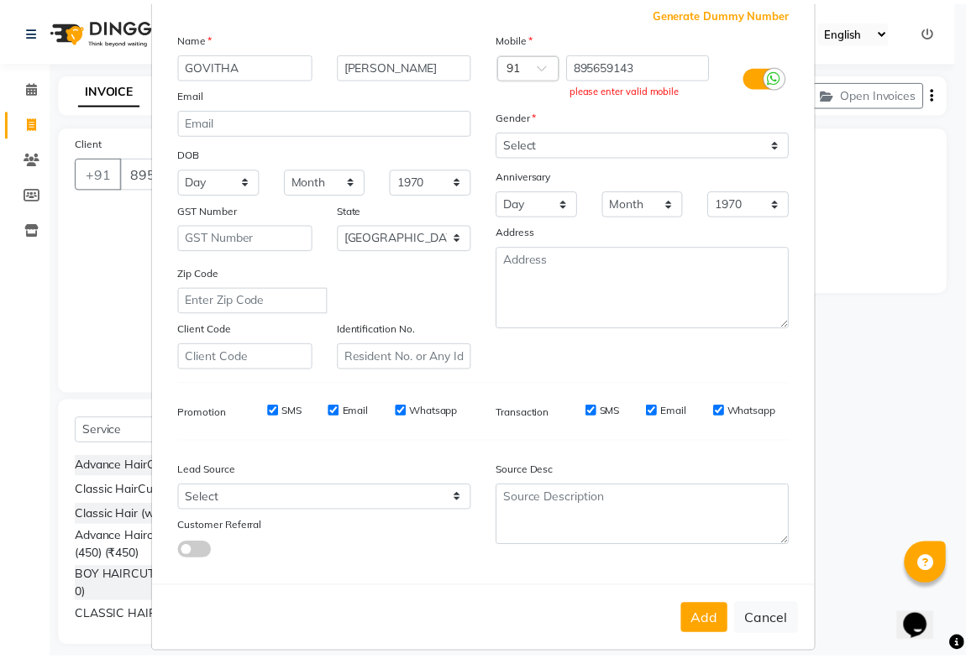
scroll to position [121, 0]
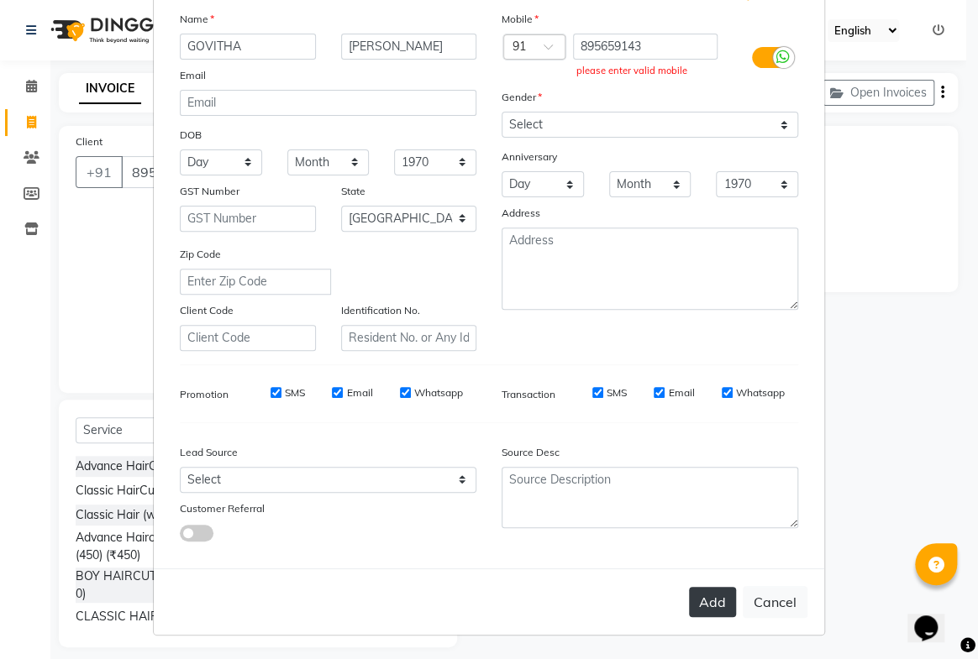
click at [702, 601] on button "Add" at bounding box center [712, 602] width 47 height 30
click at [705, 601] on button "Add" at bounding box center [712, 602] width 47 height 30
click at [758, 588] on button "Cancel" at bounding box center [775, 602] width 65 height 32
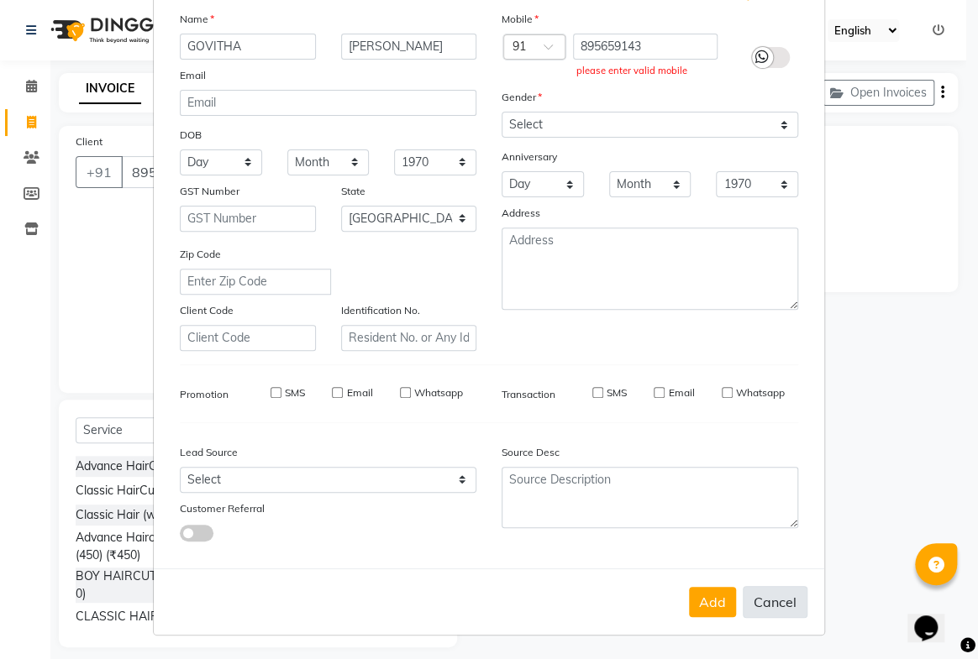
select select
select select "null"
select select
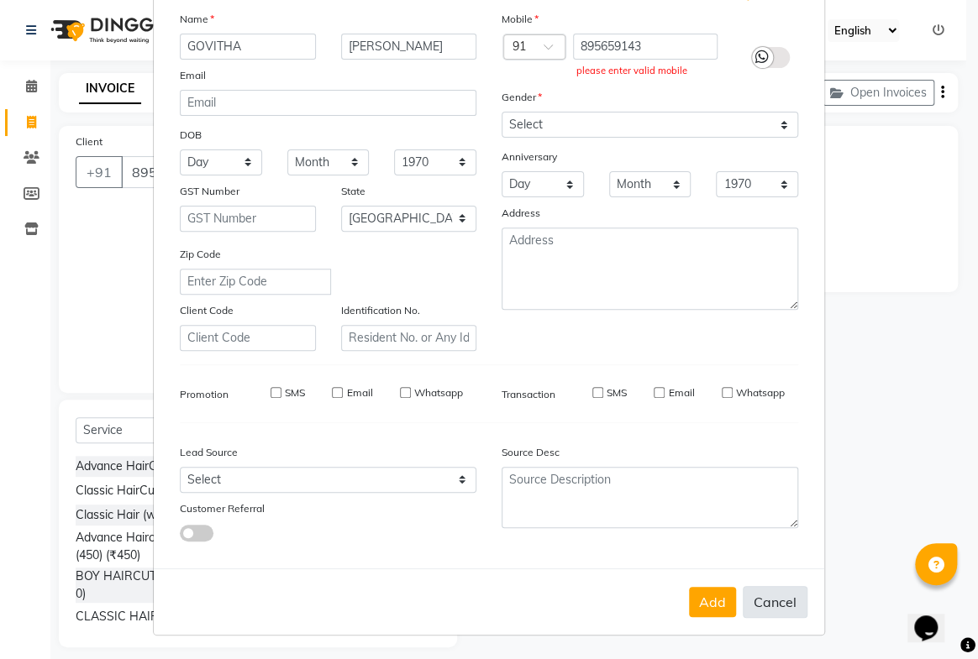
select select
checkbox input "false"
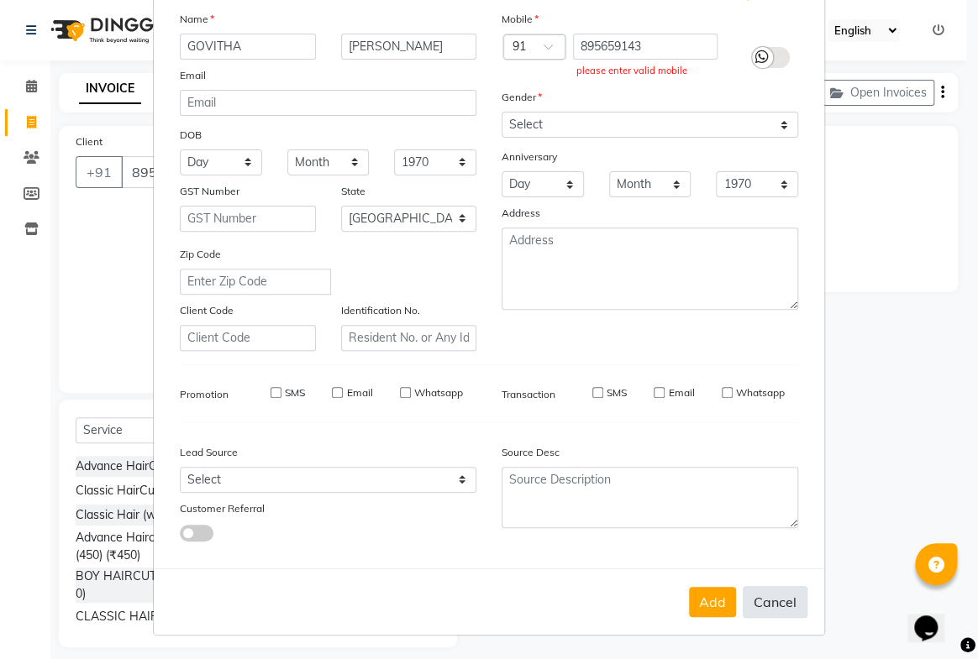
checkbox input "false"
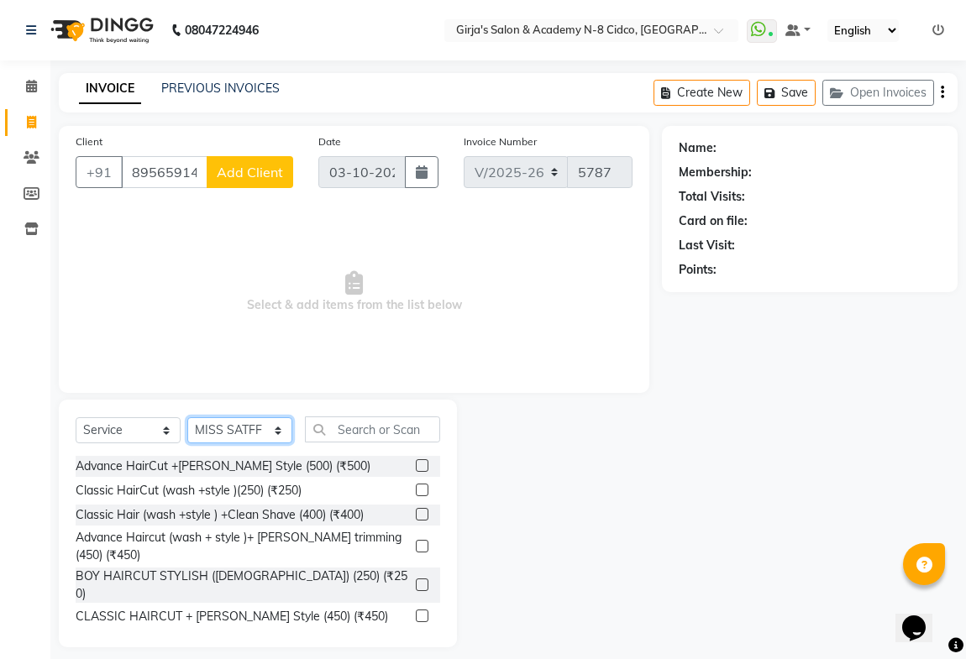
drag, startPoint x: 235, startPoint y: 437, endPoint x: 237, endPoint y: 423, distance: 14.4
click at [235, 437] on select "Select Stylist ADITYA [PERSON_NAME] BEAUTY M GIRJAS [PERSON_NAME] MISS [PERSON_…" at bounding box center [239, 431] width 105 height 26
select select "40690"
click at [187, 418] on select "Select Stylist ADITYA [PERSON_NAME] BEAUTY M GIRJAS [PERSON_NAME] MISS [PERSON_…" at bounding box center [239, 431] width 105 height 26
click at [379, 431] on input "text" at bounding box center [372, 430] width 135 height 26
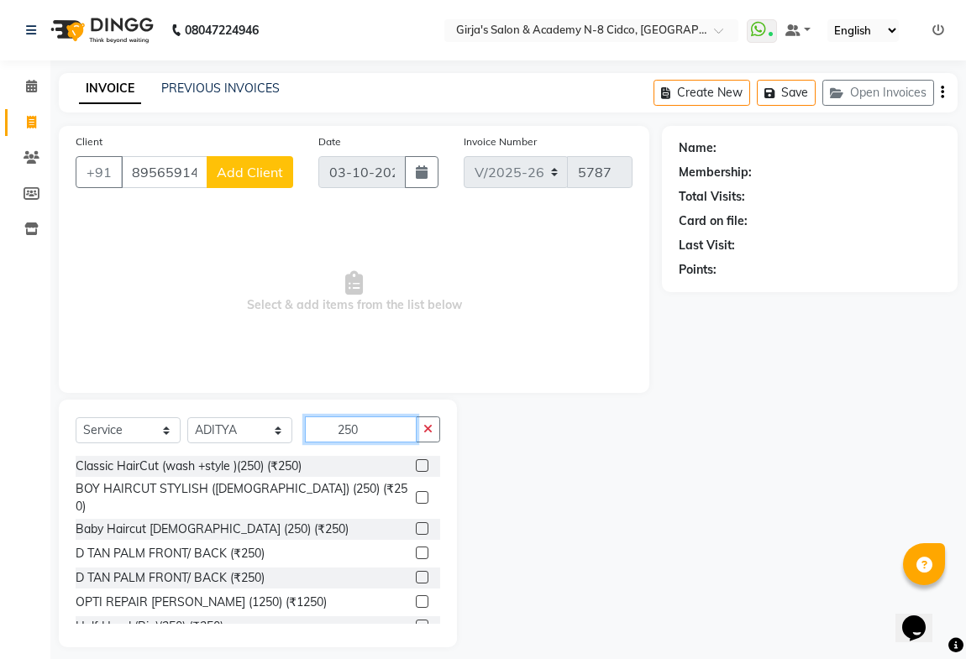
type input "250"
click at [416, 460] on label at bounding box center [422, 466] width 13 height 13
click at [416, 461] on input "checkbox" at bounding box center [421, 466] width 11 height 11
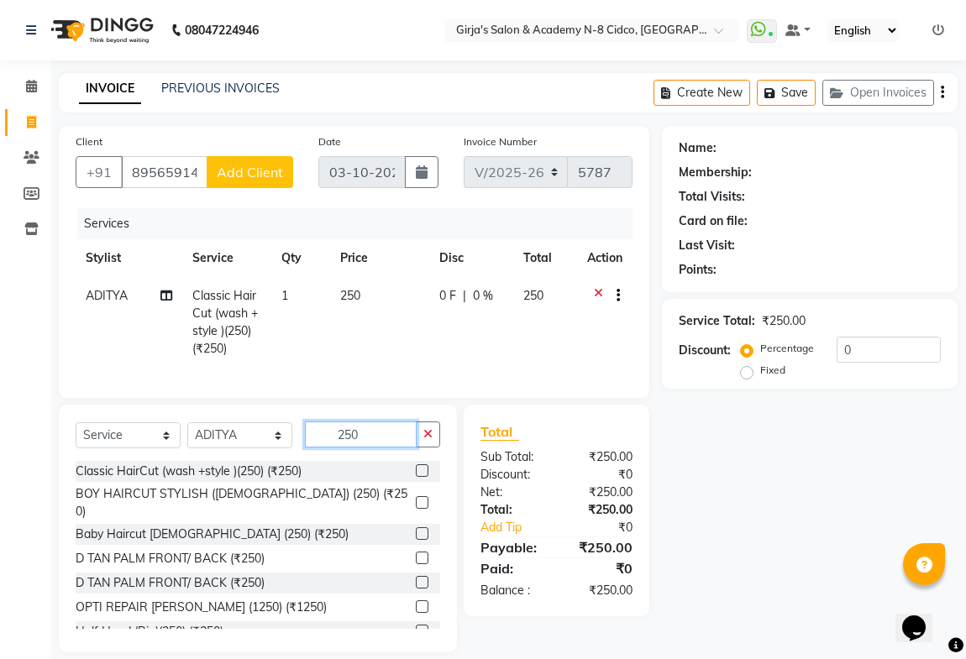
checkbox input "false"
click at [385, 444] on input "250" at bounding box center [361, 435] width 112 height 26
type input "2"
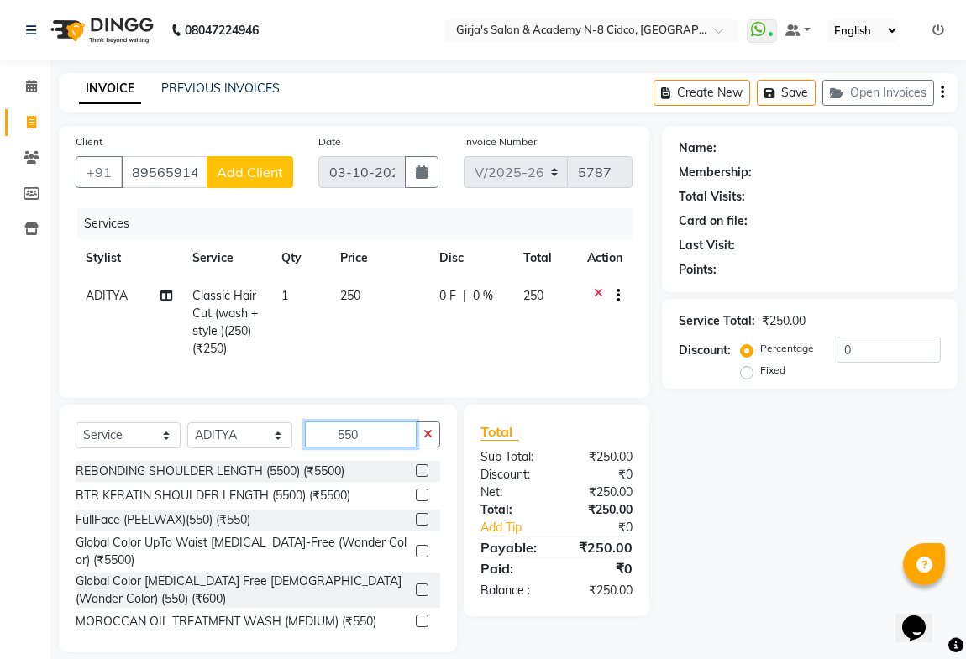
type input "550"
drag, startPoint x: 408, startPoint y: 597, endPoint x: 421, endPoint y: 491, distance: 106.6
click at [416, 596] on label at bounding box center [422, 590] width 13 height 13
click at [416, 596] on input "checkbox" at bounding box center [421, 591] width 11 height 11
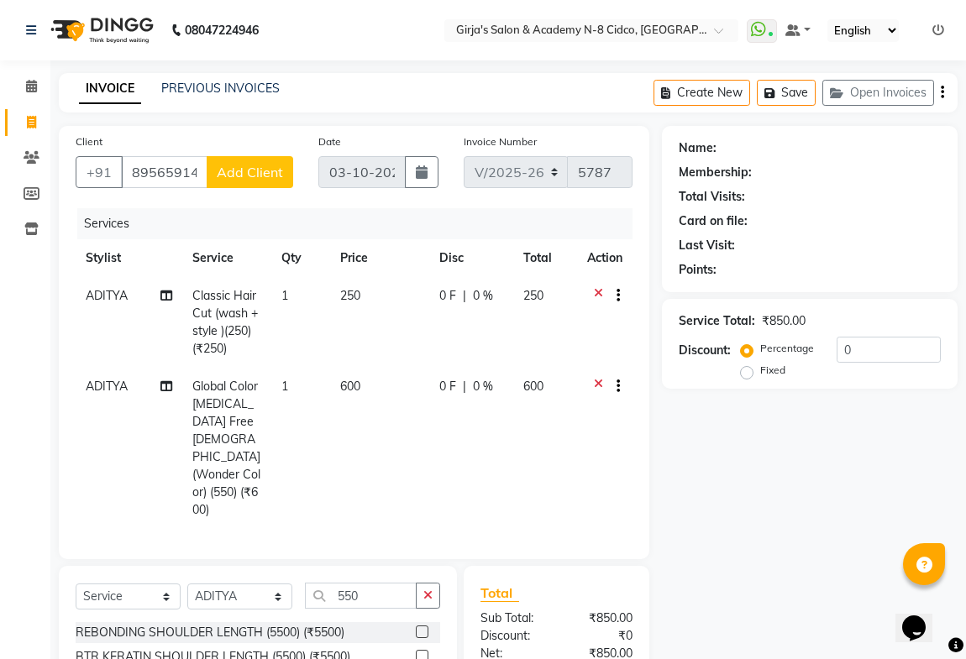
checkbox input "false"
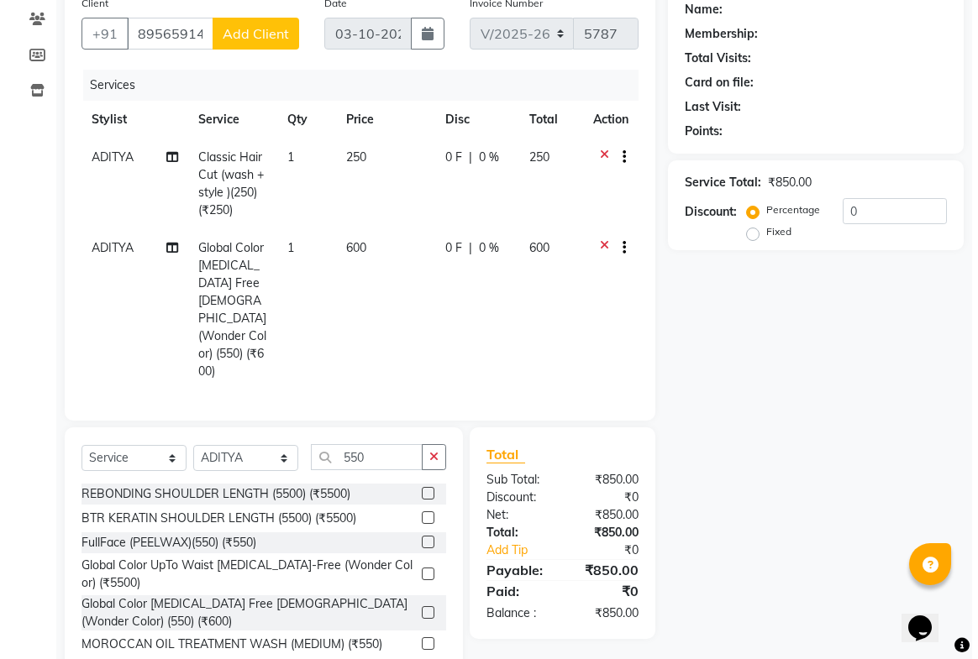
scroll to position [0, 0]
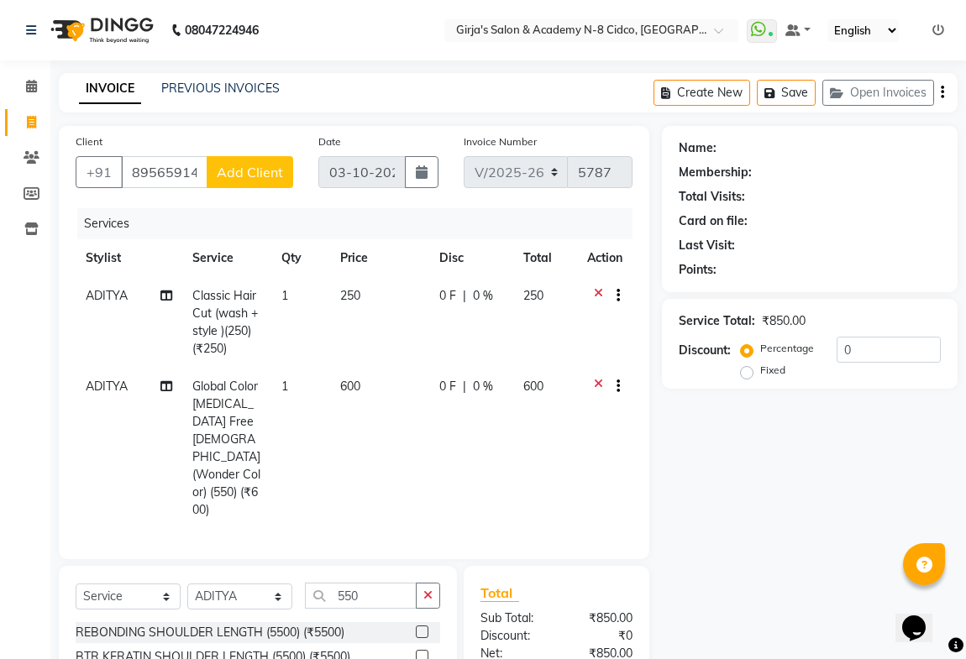
click at [235, 181] on button "Add Client" at bounding box center [250, 172] width 87 height 32
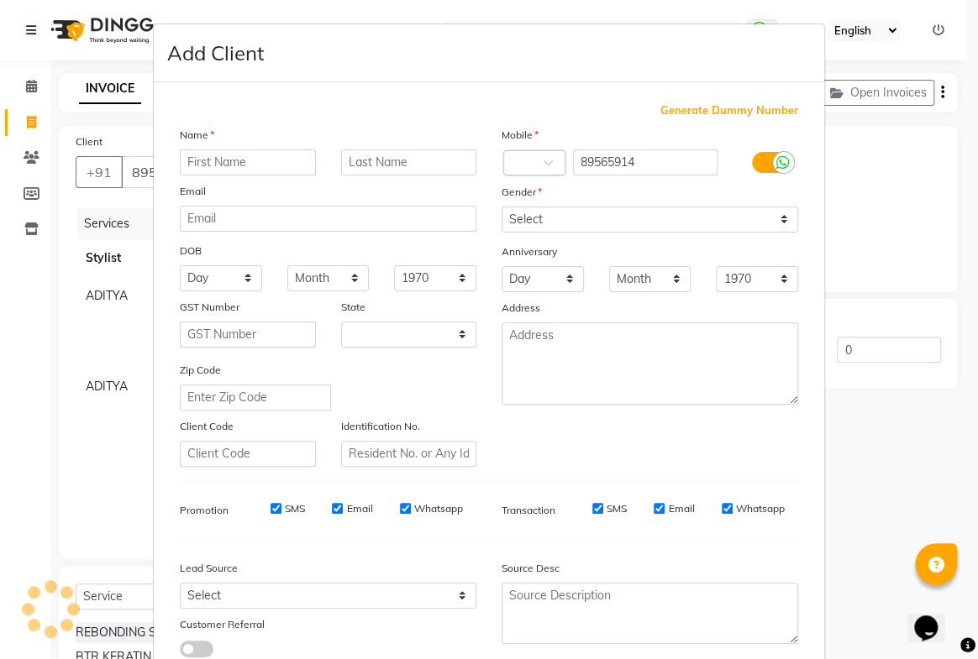
select select "22"
click at [660, 165] on input "89565914" at bounding box center [645, 163] width 145 height 26
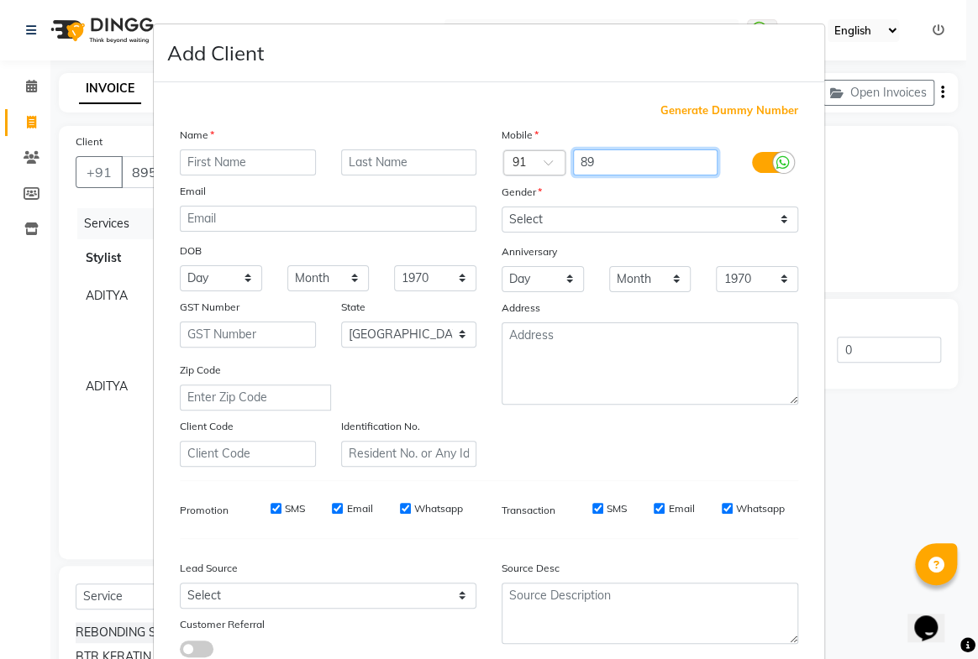
type input "8"
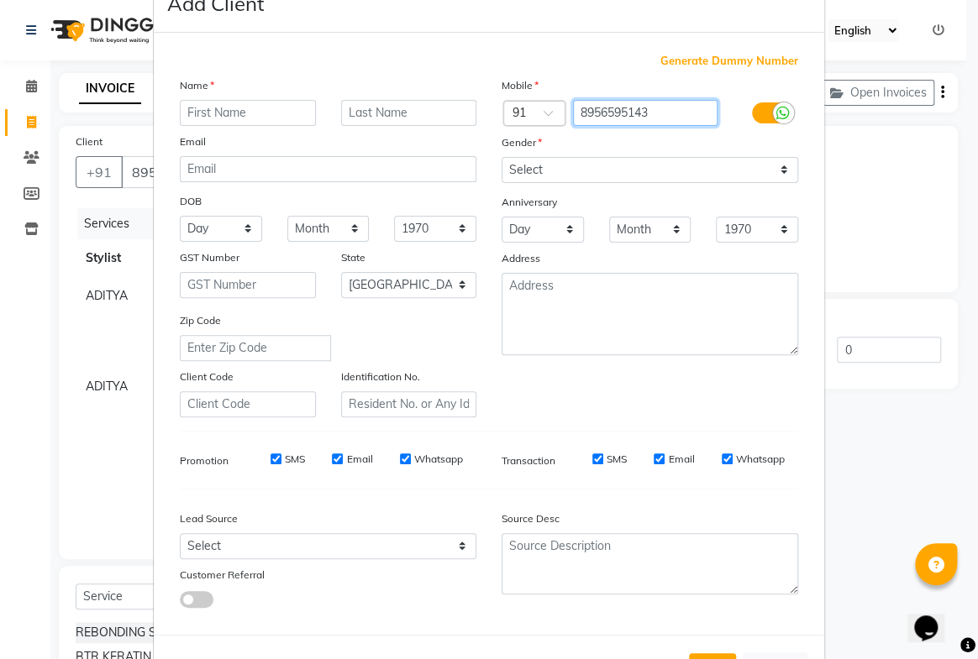
scroll to position [76, 0]
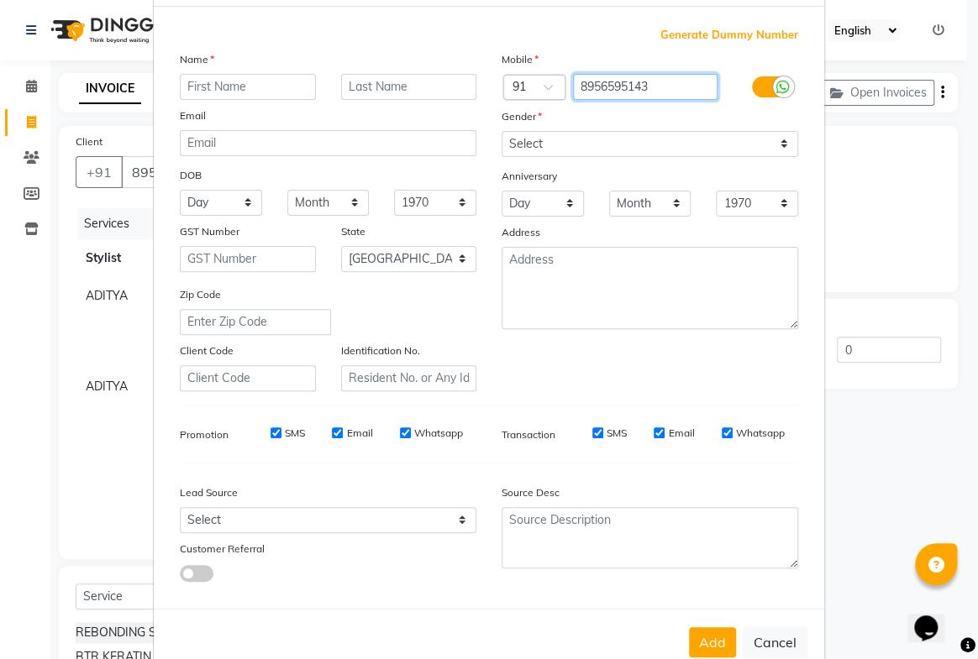
type input "8956595143"
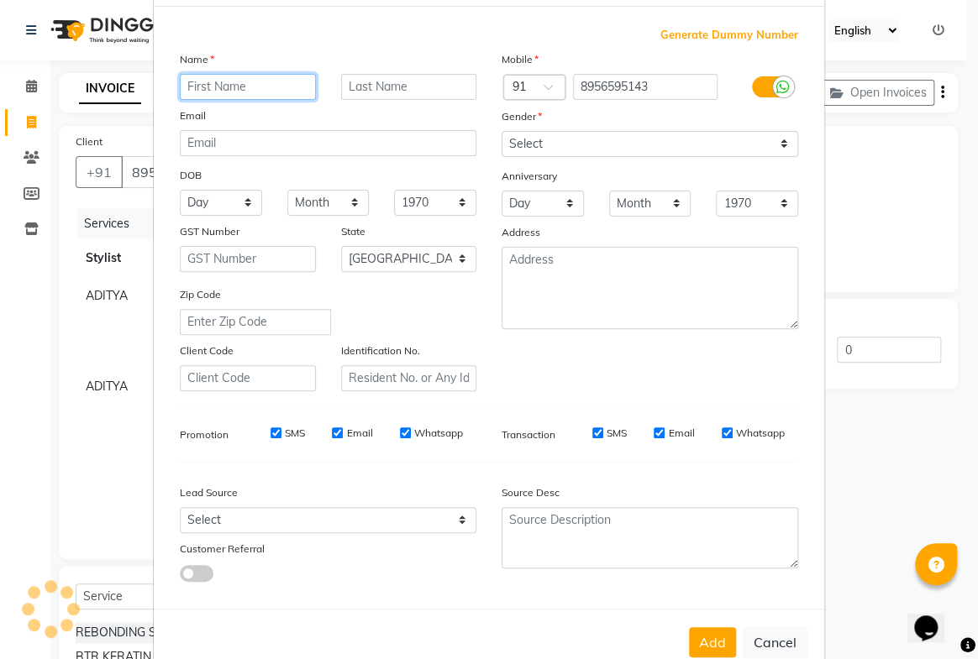
click at [234, 86] on input "text" at bounding box center [248, 87] width 136 height 26
type input "GOVIDA"
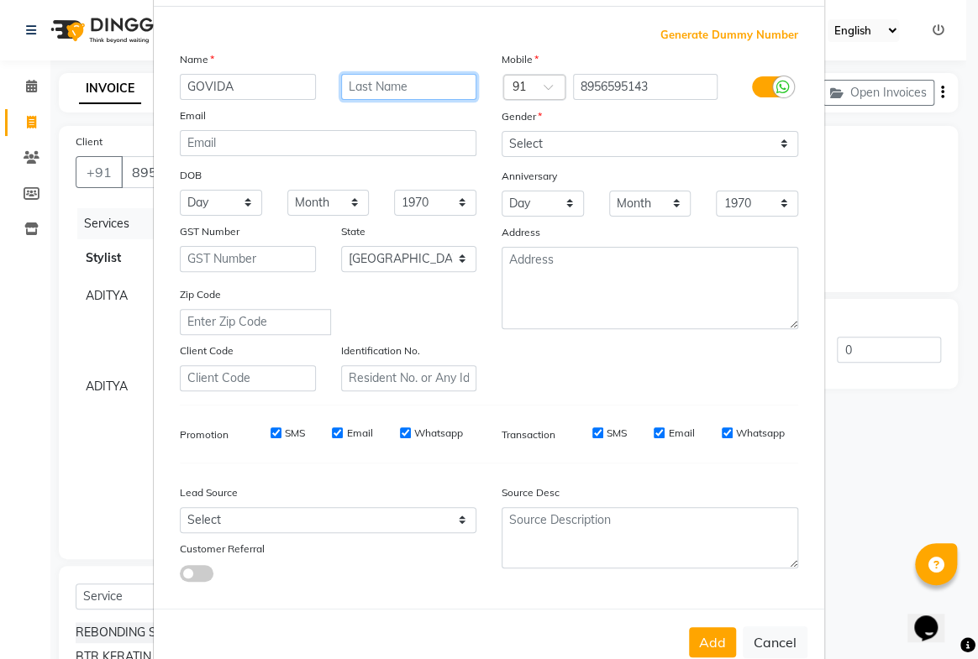
click at [419, 88] on input "text" at bounding box center [409, 87] width 136 height 26
type input "SIR"
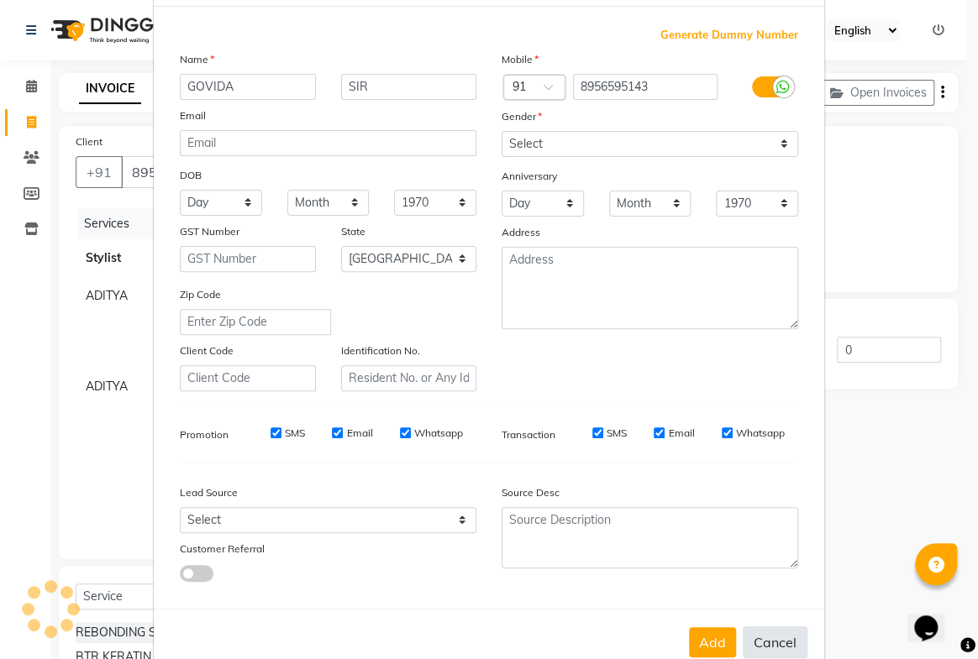
click at [782, 651] on button "Cancel" at bounding box center [775, 643] width 65 height 32
select select
select select "null"
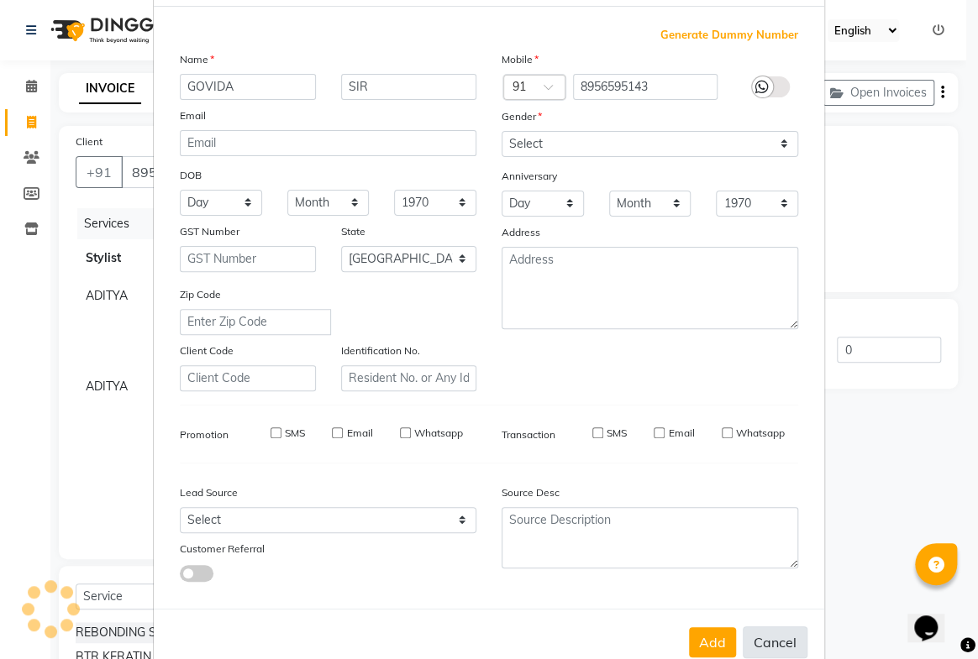
select select
checkbox input "false"
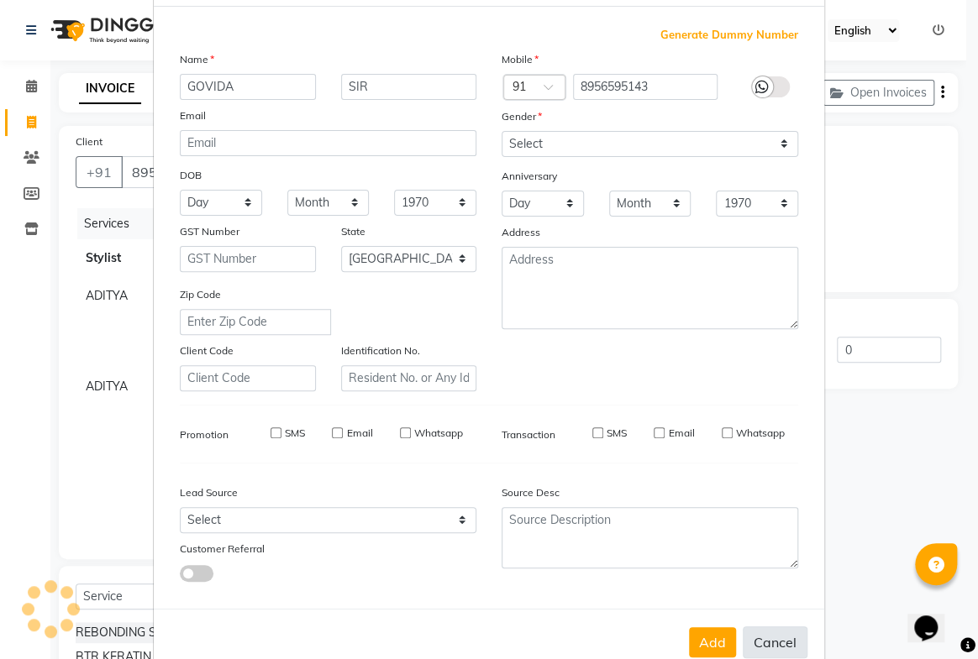
checkbox input "false"
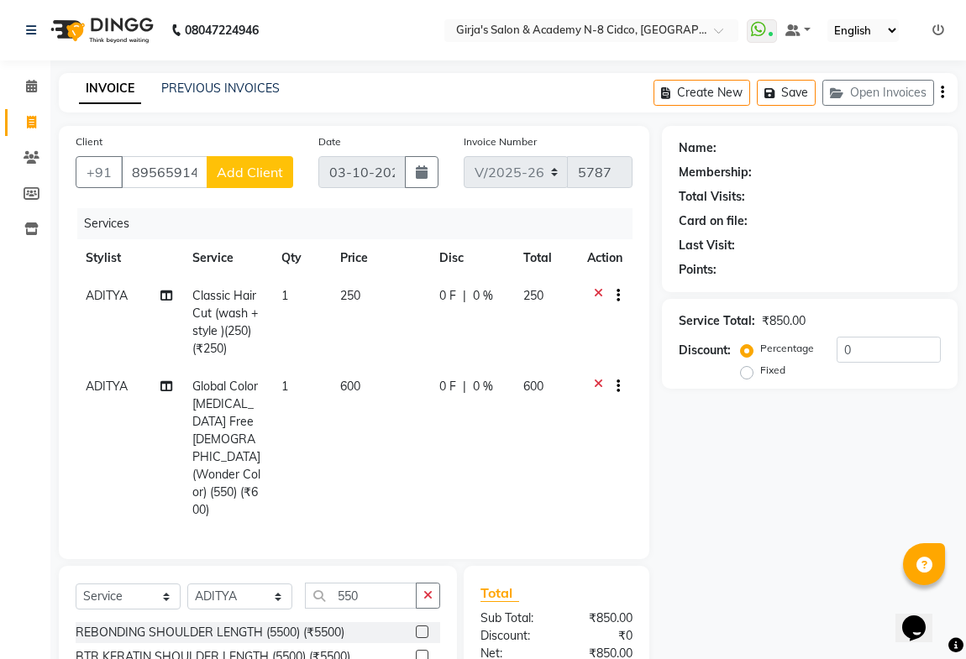
click at [269, 160] on button "Add Client" at bounding box center [250, 172] width 87 height 32
select select "22"
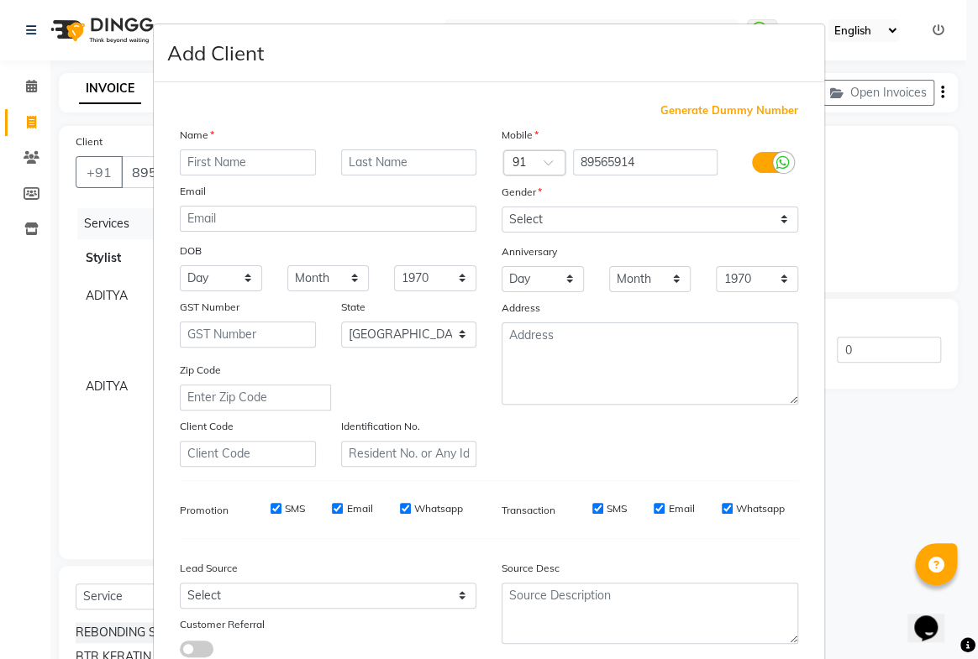
click at [255, 152] on input "text" at bounding box center [248, 163] width 136 height 26
type input "GOVIDA"
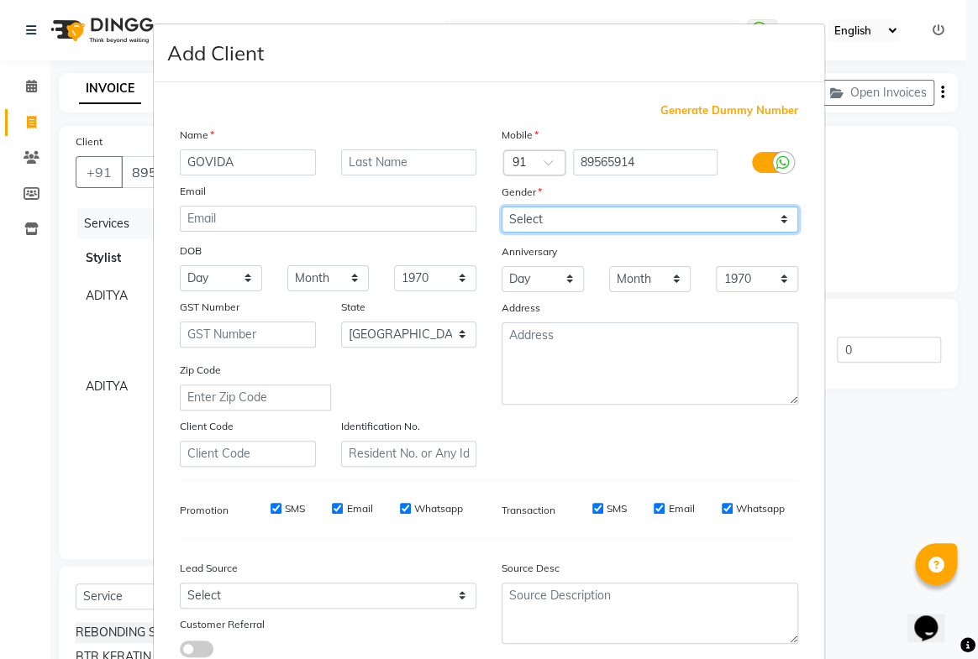
drag, startPoint x: 546, startPoint y: 217, endPoint x: 548, endPoint y: 227, distance: 10.2
click at [547, 217] on select "Select Male Female Other Prefer Not To Say" at bounding box center [650, 220] width 297 height 26
select select "[DEMOGRAPHIC_DATA]"
click at [502, 207] on select "Select Male Female Other Prefer Not To Say" at bounding box center [650, 220] width 297 height 26
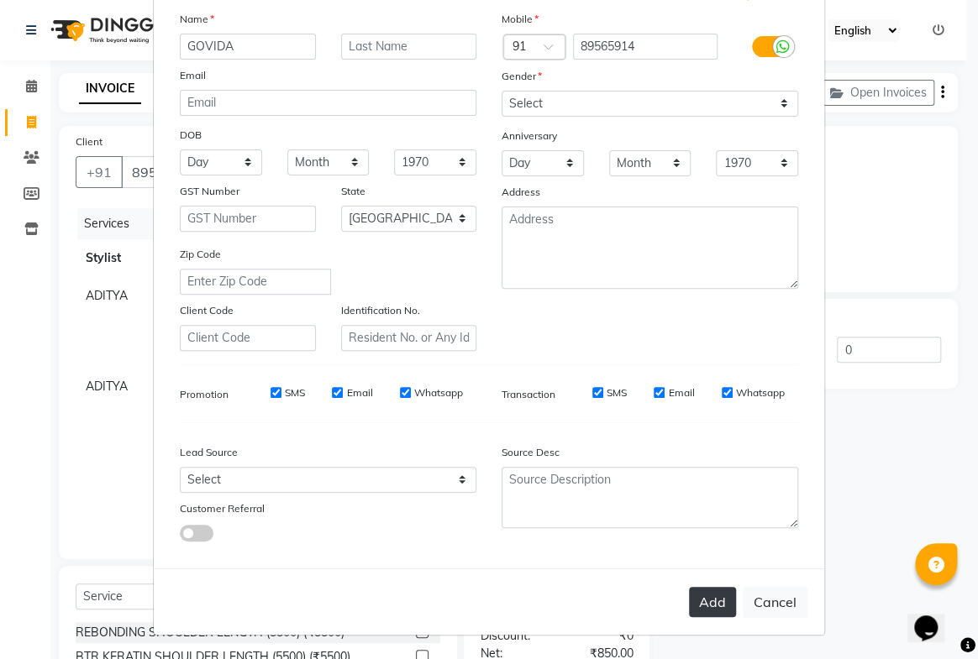
click at [717, 601] on button "Add" at bounding box center [712, 602] width 47 height 30
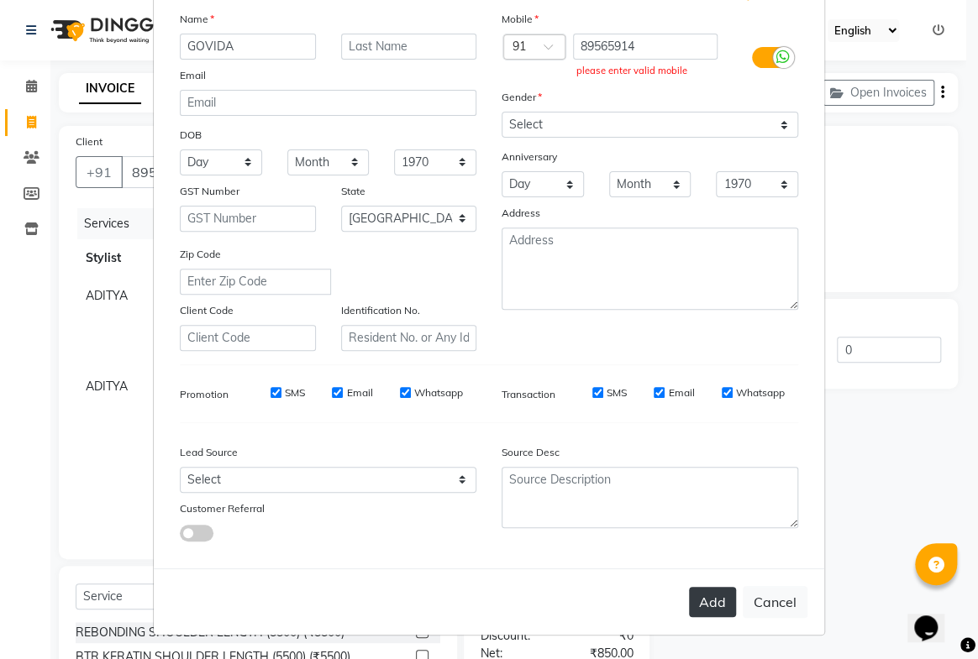
click at [702, 599] on button "Add" at bounding box center [712, 602] width 47 height 30
click at [701, 598] on button "Add" at bounding box center [712, 602] width 47 height 30
click at [702, 597] on button "Add" at bounding box center [712, 602] width 47 height 30
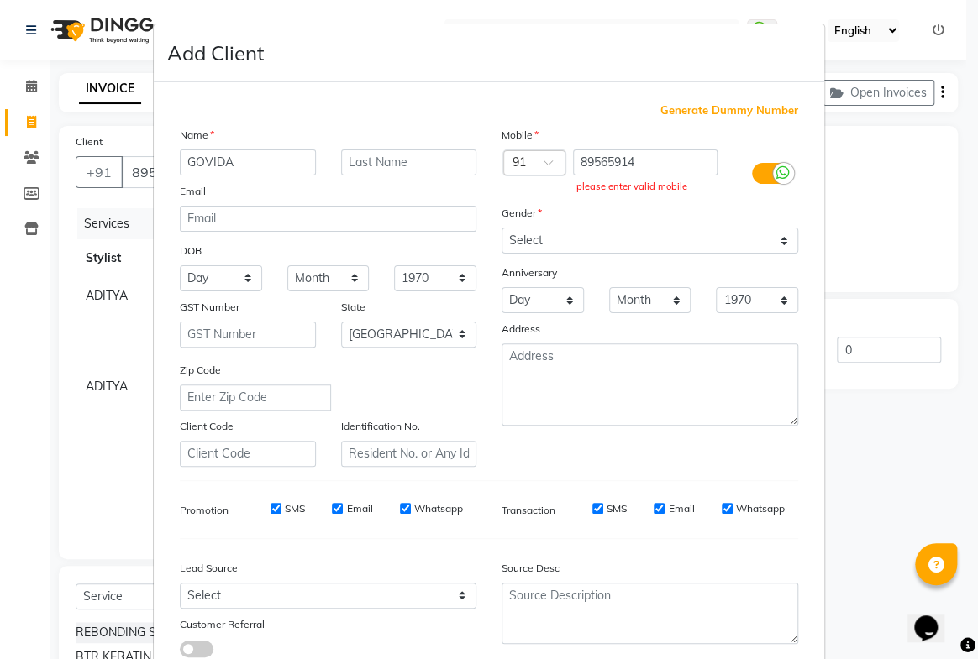
click at [743, 102] on span "Generate Dummy Number" at bounding box center [729, 110] width 138 height 17
type input "1354000000001"
checkbox input "false"
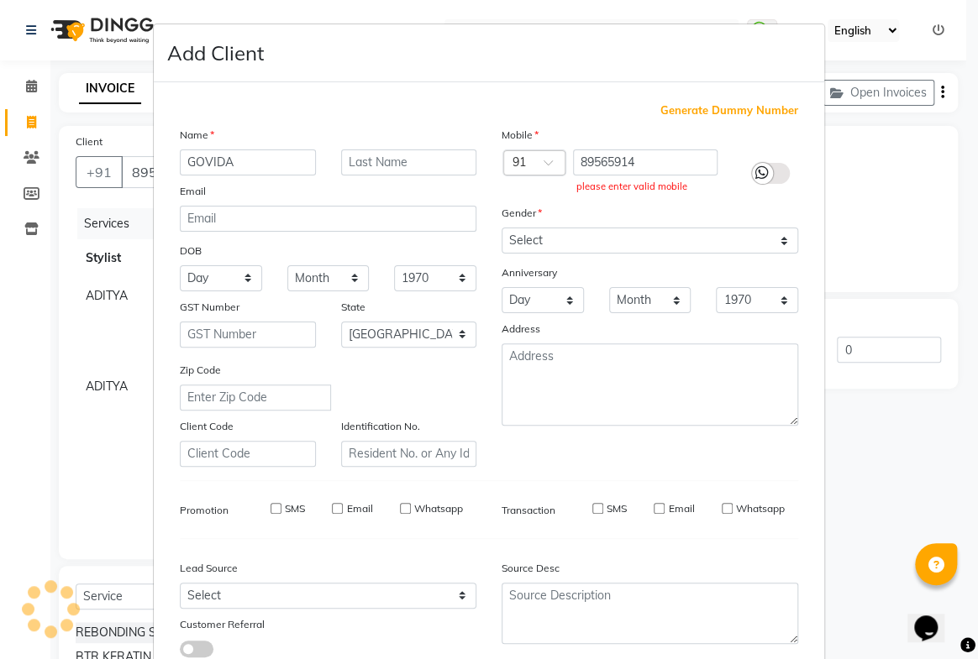
checkbox input "false"
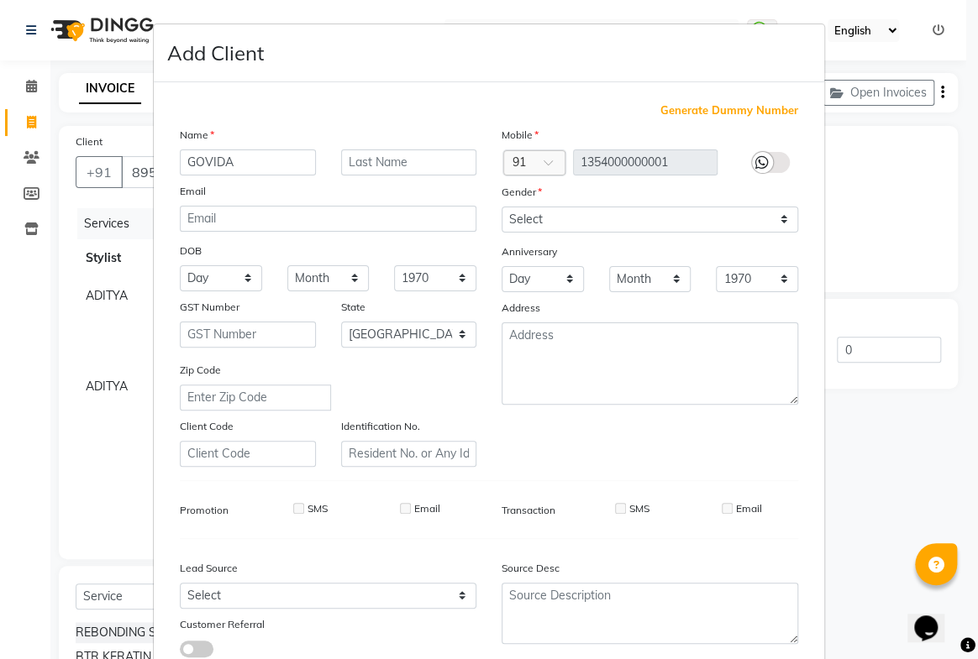
drag, startPoint x: 743, startPoint y: 102, endPoint x: 780, endPoint y: 113, distance: 38.8
click at [743, 102] on span "Generate Dummy Number" at bounding box center [729, 110] width 138 height 17
click at [775, 161] on label at bounding box center [771, 162] width 38 height 21
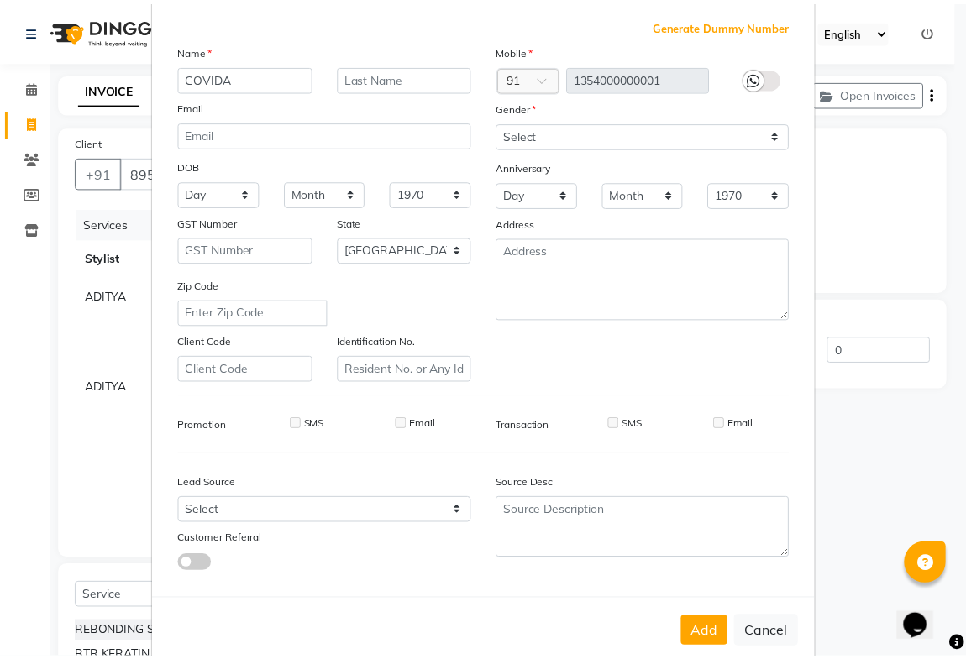
scroll to position [121, 0]
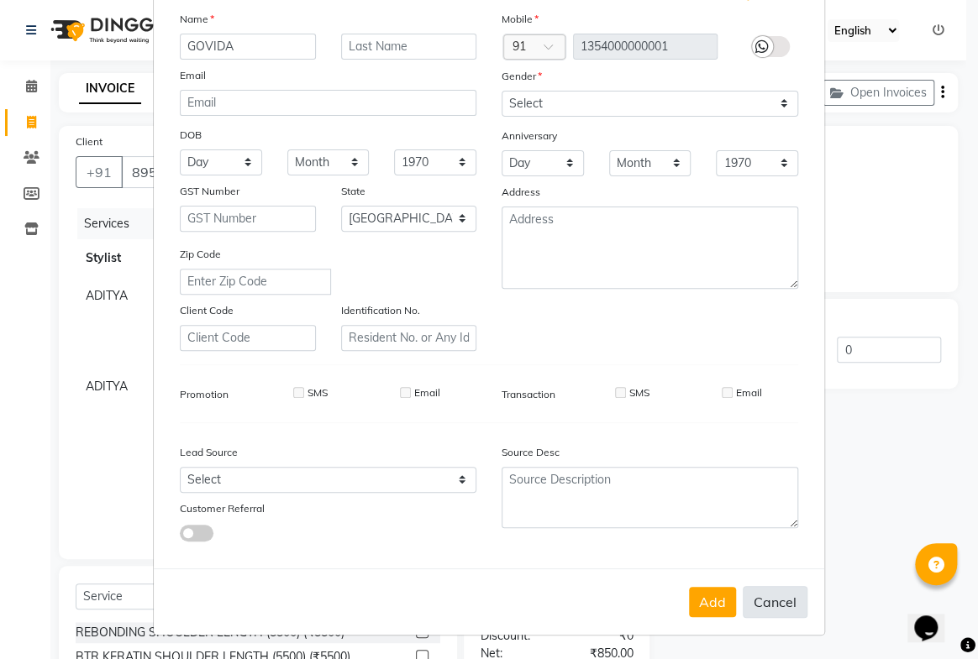
click at [770, 597] on button "Cancel" at bounding box center [775, 602] width 65 height 32
select select
select select "null"
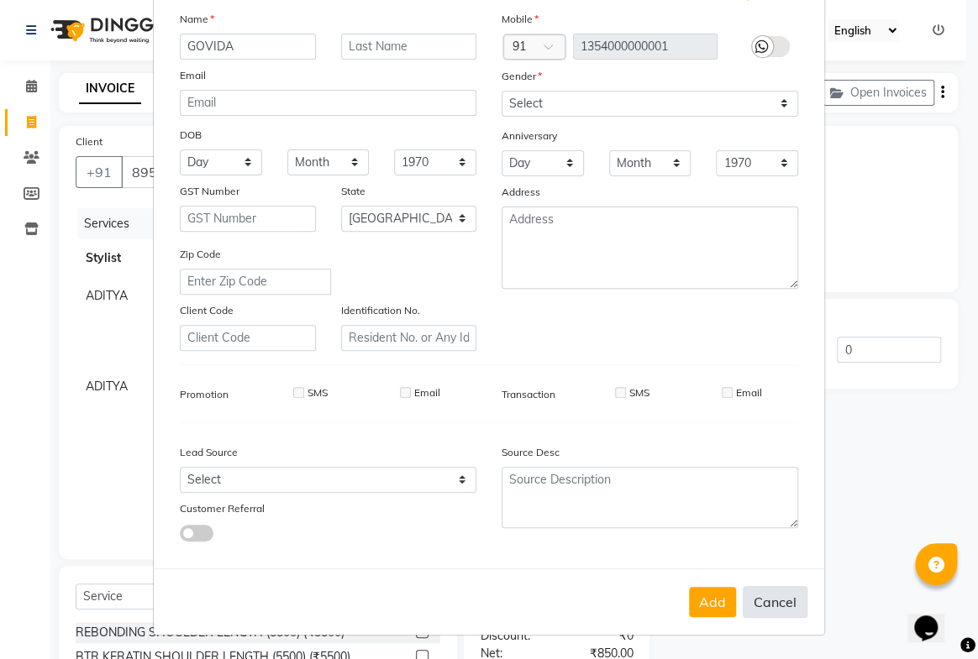
select select
checkbox input "false"
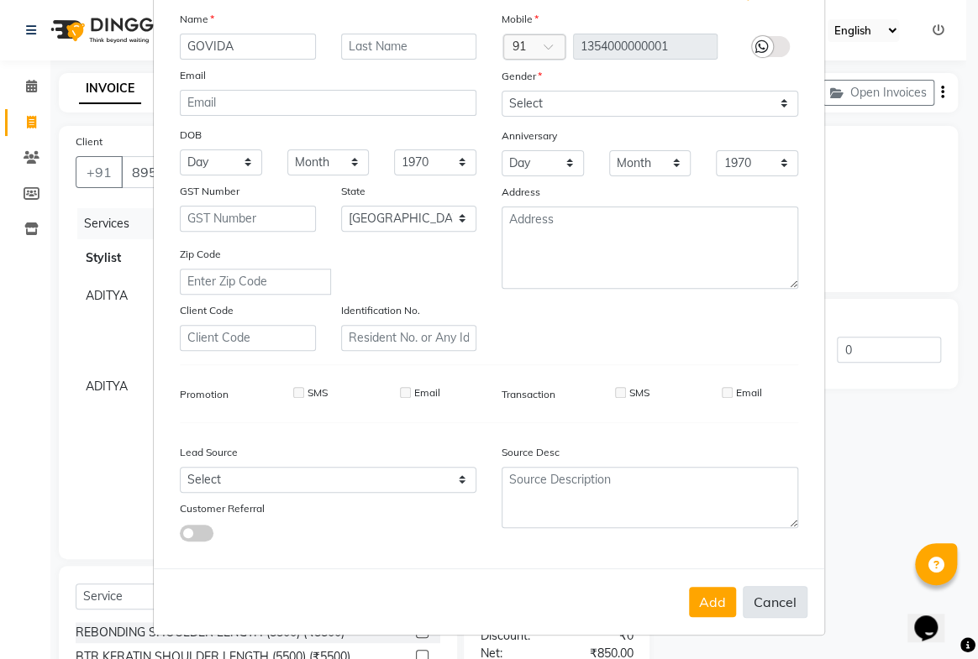
checkbox input "false"
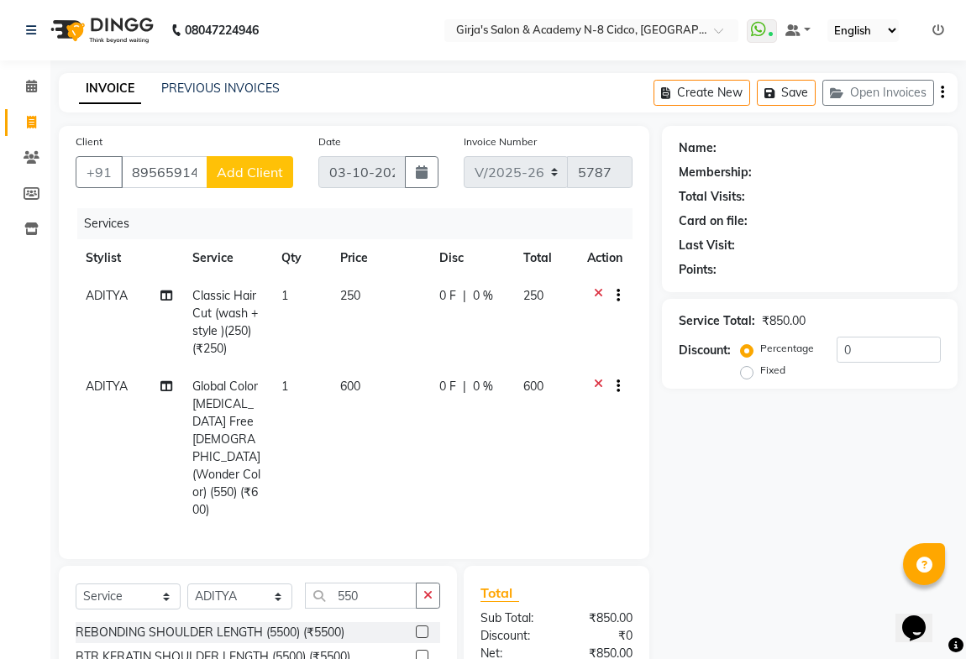
scroll to position [139, 0]
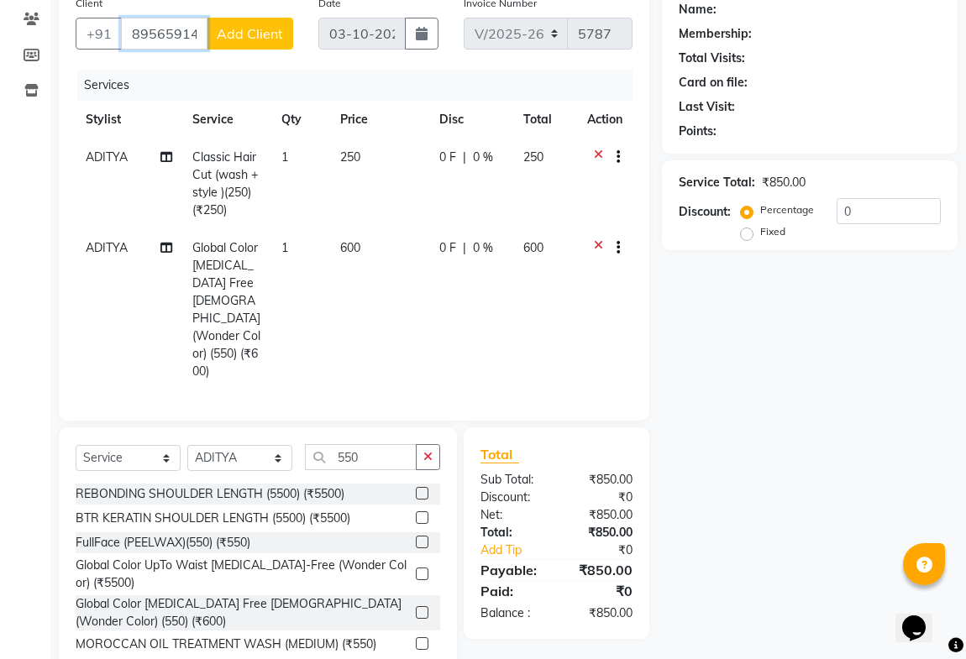
click at [204, 34] on input "89565914" at bounding box center [164, 34] width 87 height 32
click at [191, 73] on span "aditya natu" at bounding box center [195, 72] width 108 height 17
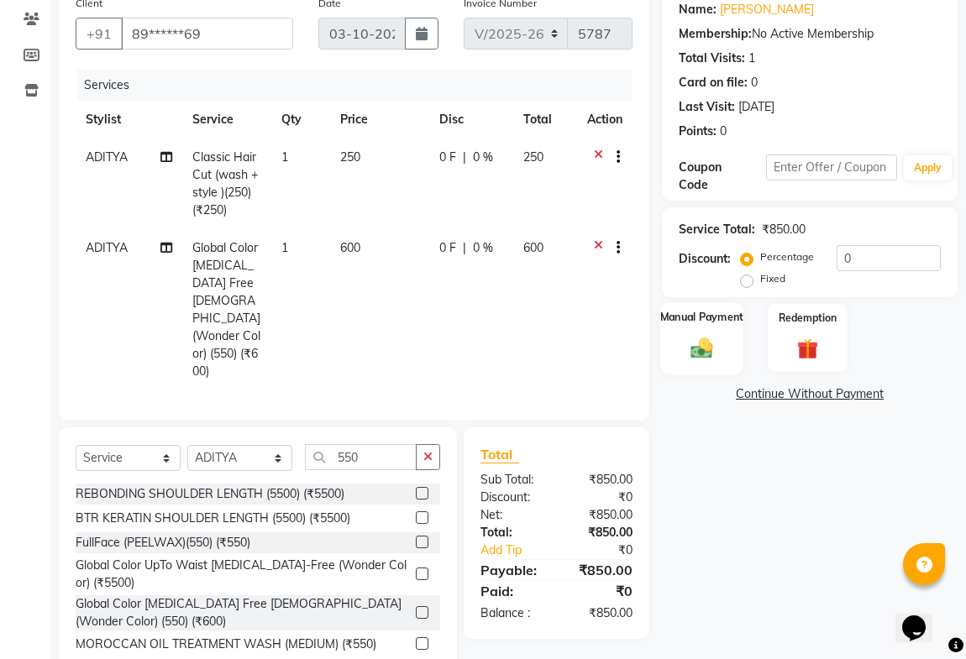
click at [687, 337] on img at bounding box center [702, 348] width 36 height 26
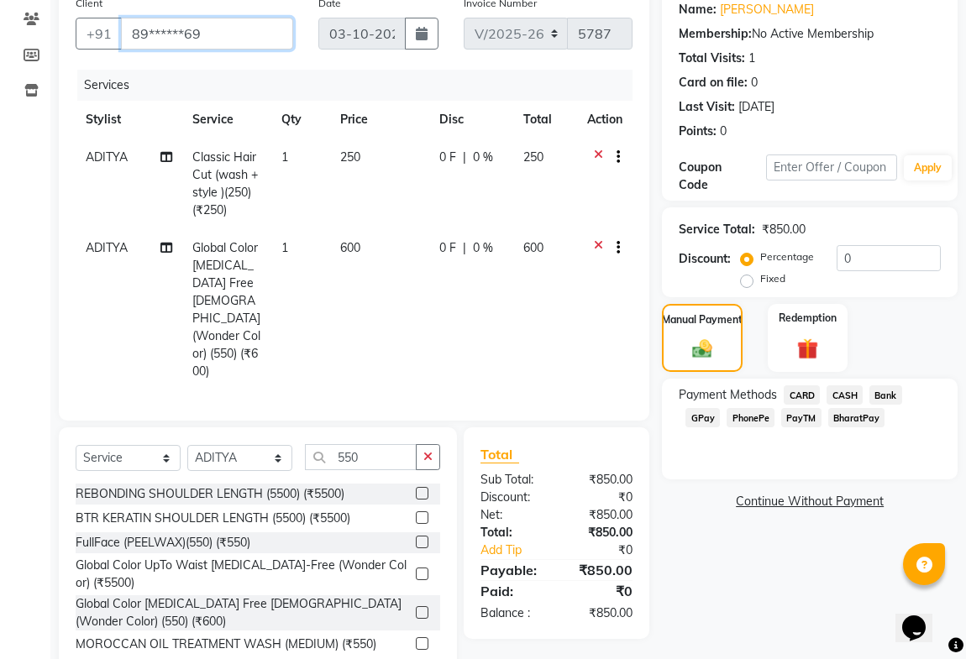
click at [244, 38] on input "89******69" at bounding box center [207, 34] width 172 height 32
type input "8"
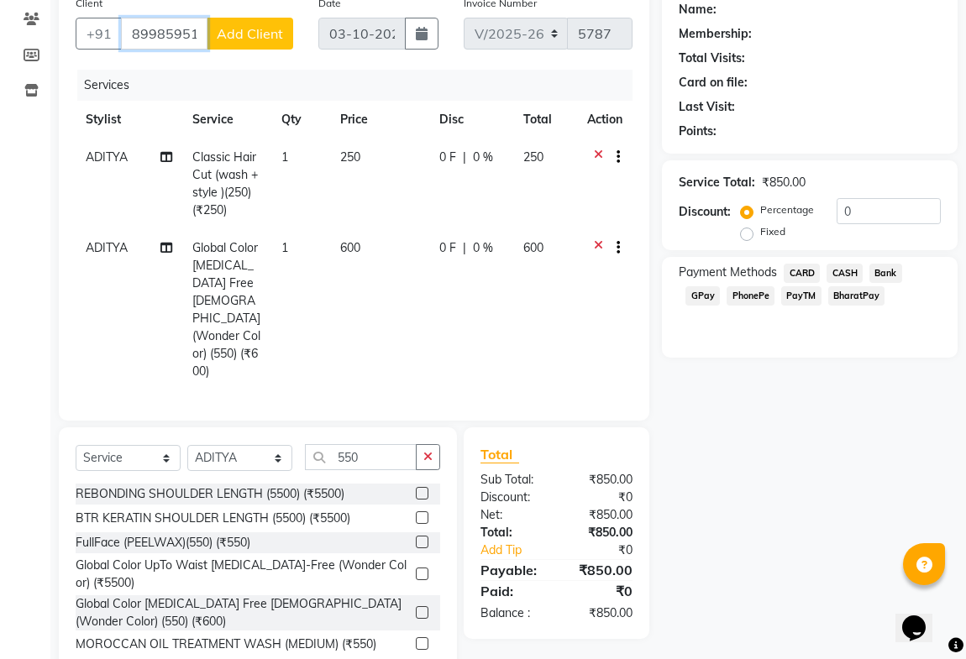
click at [195, 29] on input "8998595143" at bounding box center [164, 34] width 87 height 32
click at [207, 27] on input "8998595143" at bounding box center [164, 34] width 87 height 32
click at [193, 28] on input "8998593" at bounding box center [164, 34] width 87 height 32
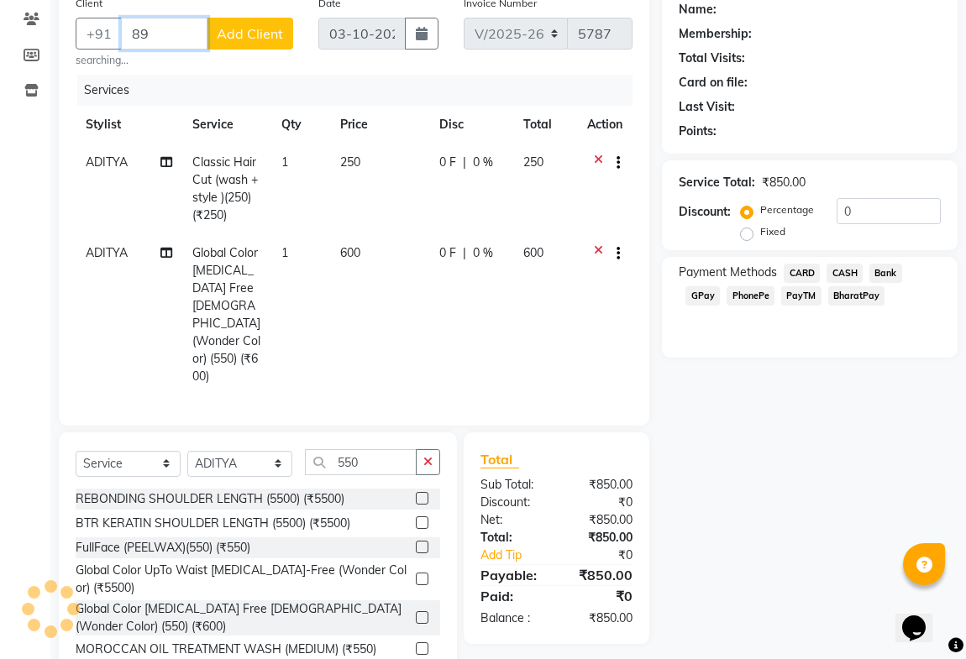
type input "8"
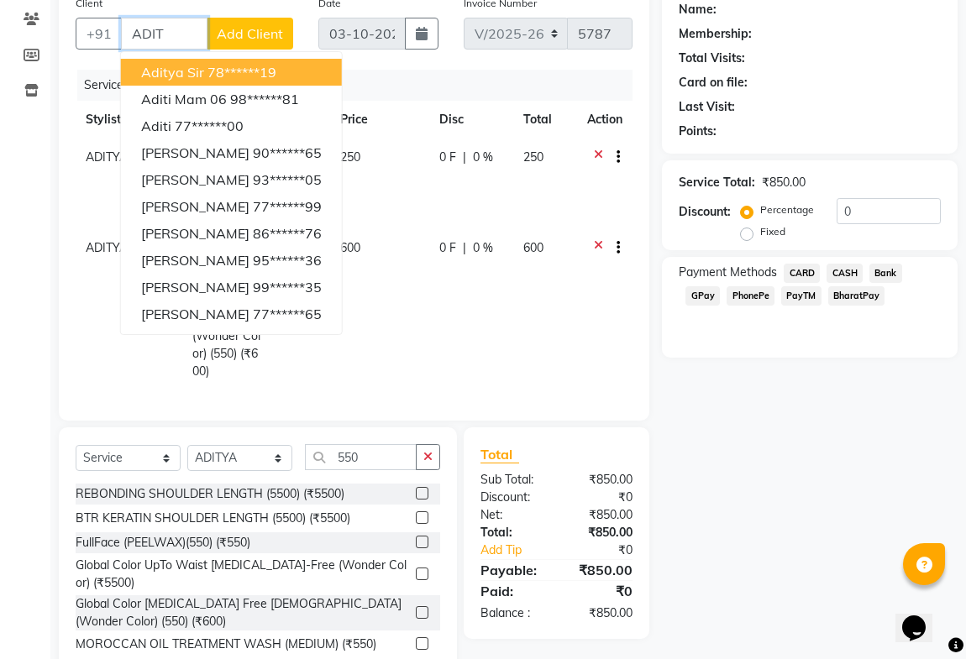
click at [177, 37] on input "ADIT" at bounding box center [164, 34] width 87 height 32
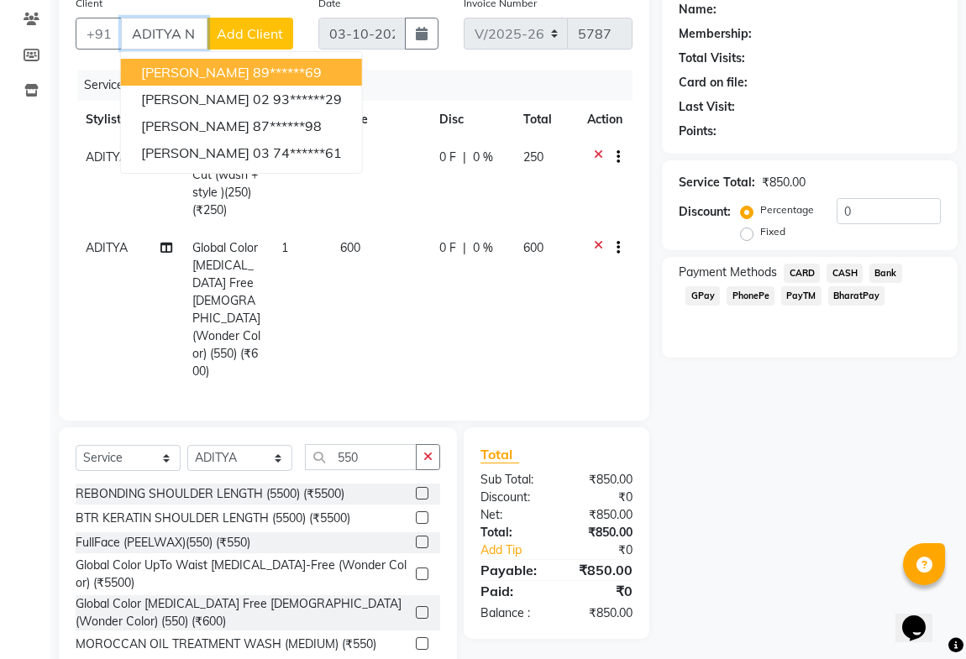
click at [268, 72] on ngb-highlight "89******69" at bounding box center [287, 72] width 69 height 17
type input "89******69"
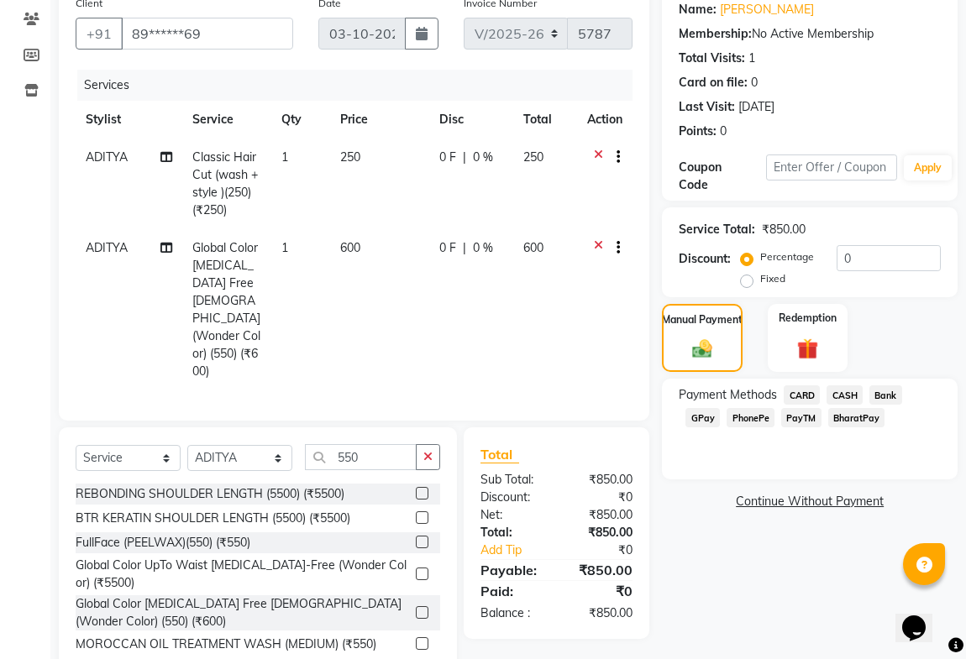
drag, startPoint x: 702, startPoint y: 411, endPoint x: 710, endPoint y: 430, distance: 20.7
click at [705, 418] on span "GPay" at bounding box center [703, 417] width 34 height 19
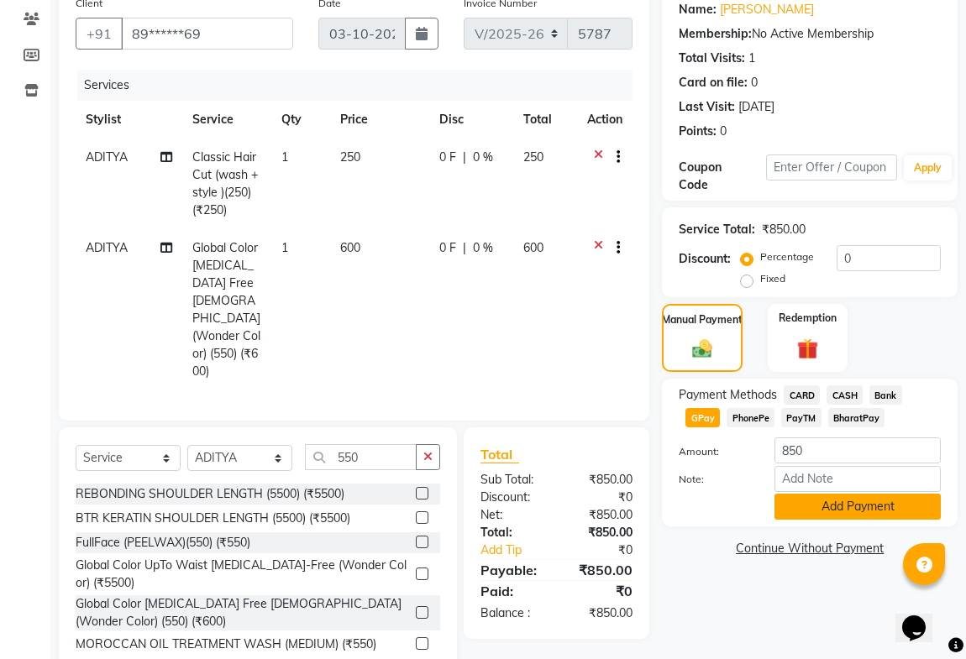
click at [831, 513] on button "Add Payment" at bounding box center [858, 507] width 166 height 26
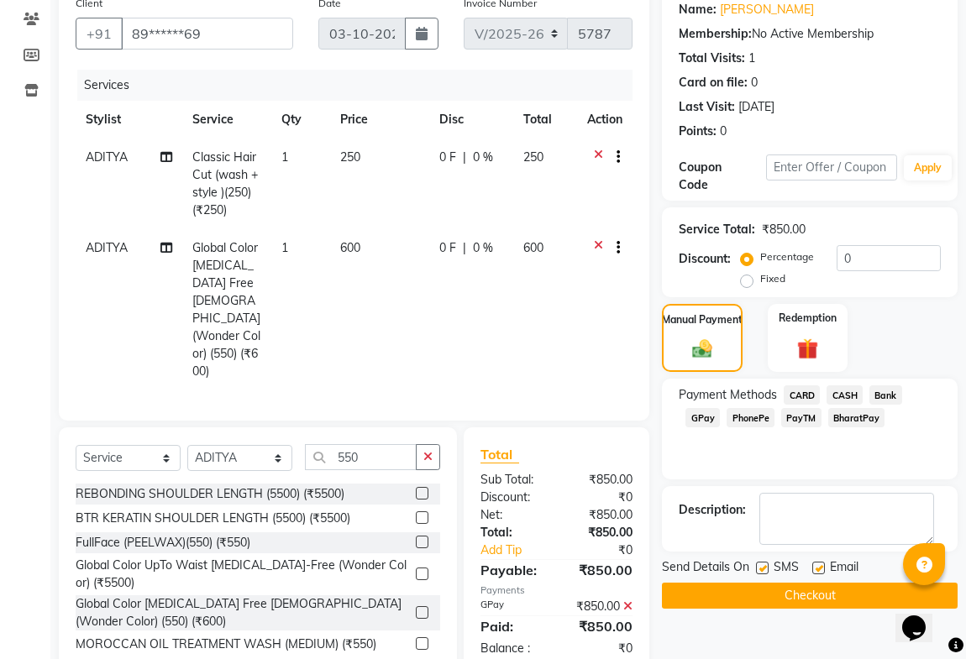
click at [805, 598] on button "Checkout" at bounding box center [810, 596] width 296 height 26
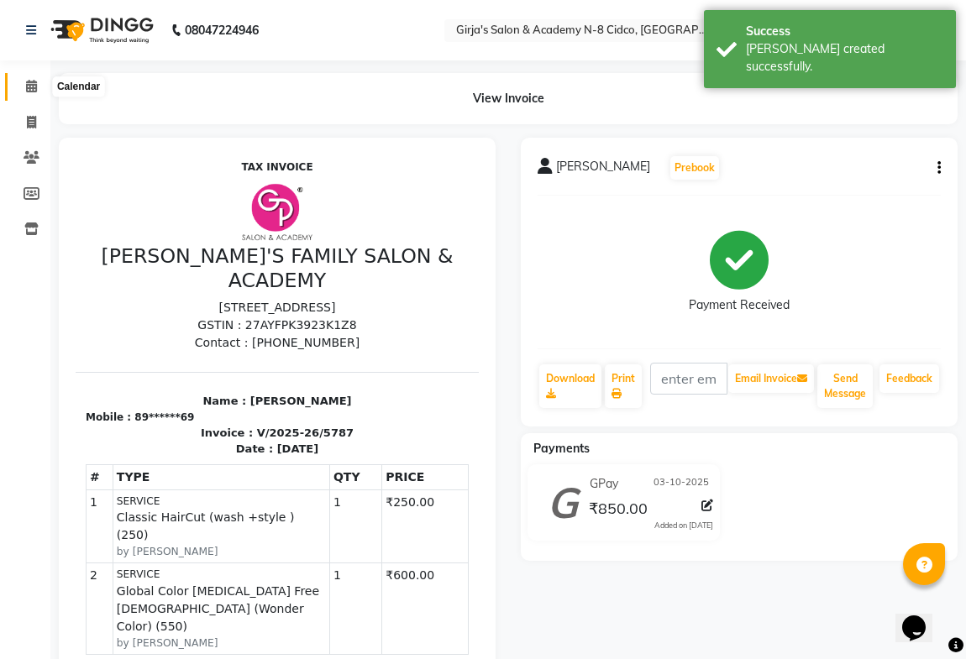
drag, startPoint x: 29, startPoint y: 84, endPoint x: 30, endPoint y: 136, distance: 52.1
click at [29, 87] on icon at bounding box center [31, 86] width 11 height 13
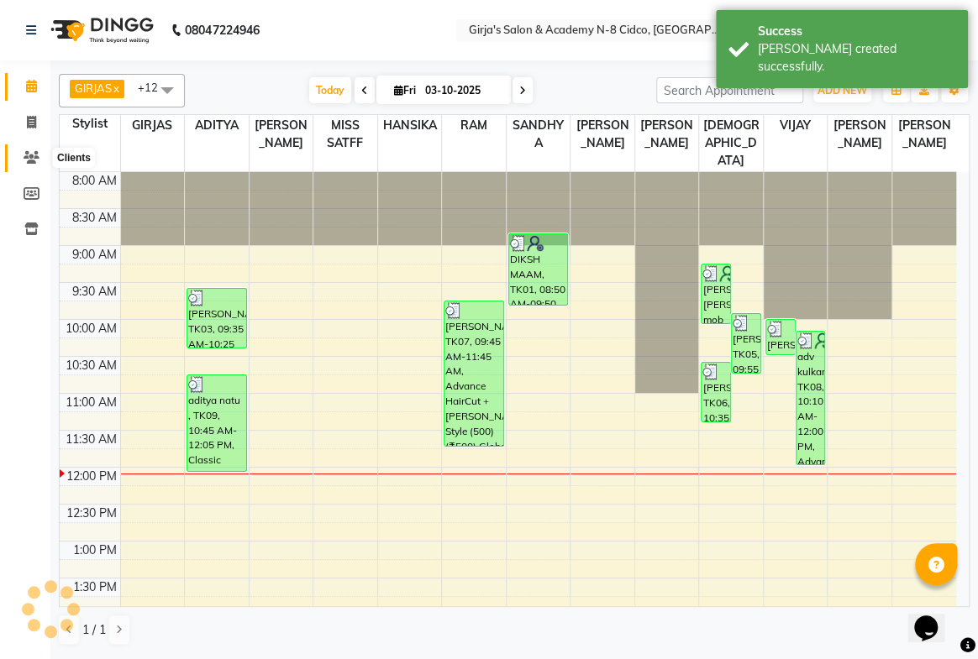
click at [24, 156] on icon at bounding box center [32, 157] width 16 height 13
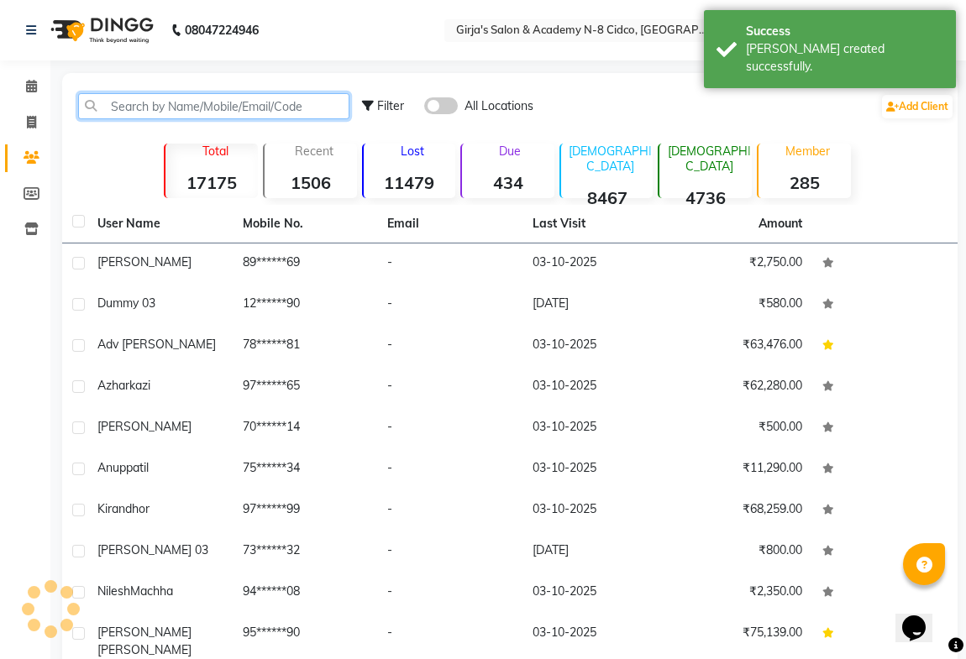
click at [157, 106] on input "text" at bounding box center [213, 106] width 271 height 26
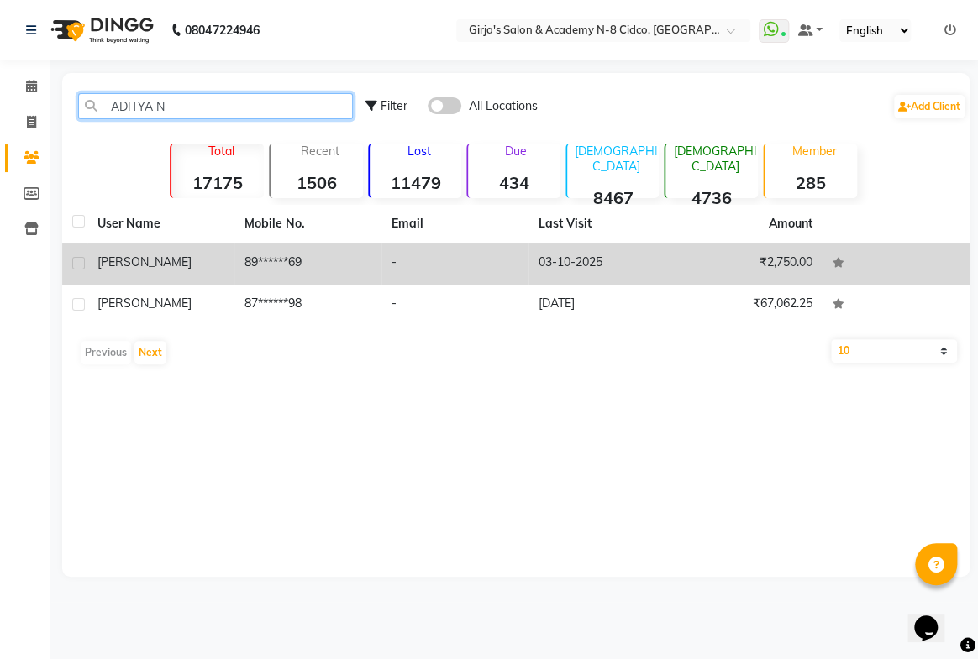
type input "ADITYA N"
drag, startPoint x: 163, startPoint y: 267, endPoint x: 197, endPoint y: 293, distance: 42.5
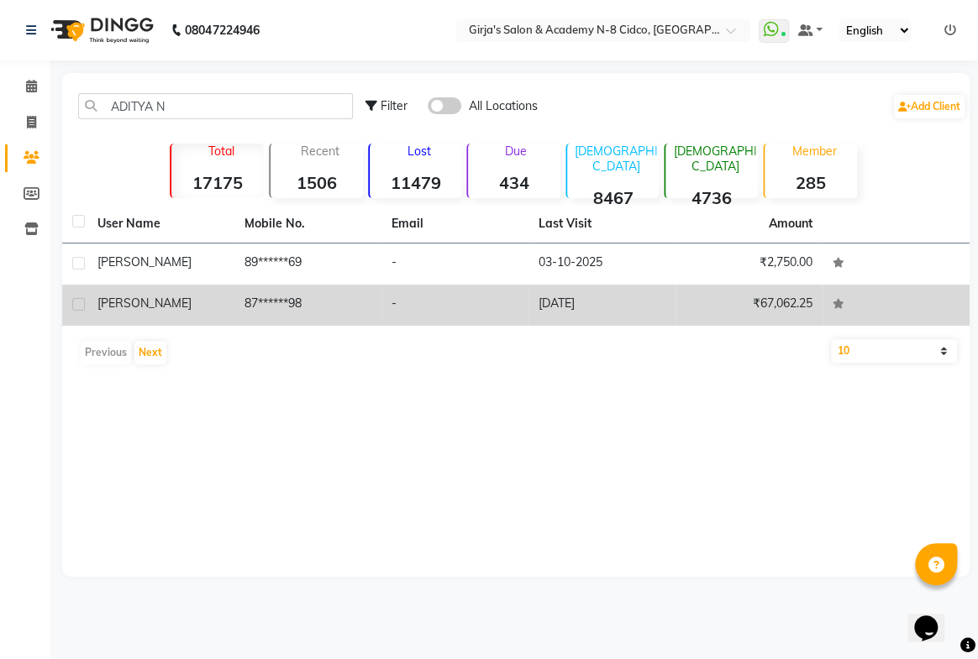
click at [165, 268] on div "aditya natu" at bounding box center [160, 263] width 127 height 18
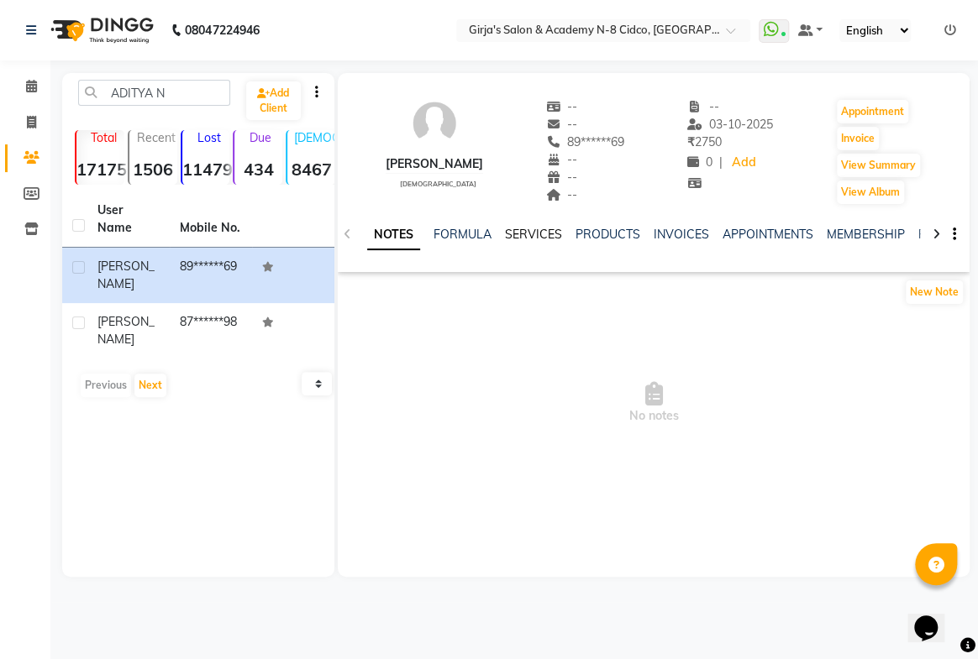
click at [517, 235] on link "SERVICES" at bounding box center [533, 234] width 57 height 15
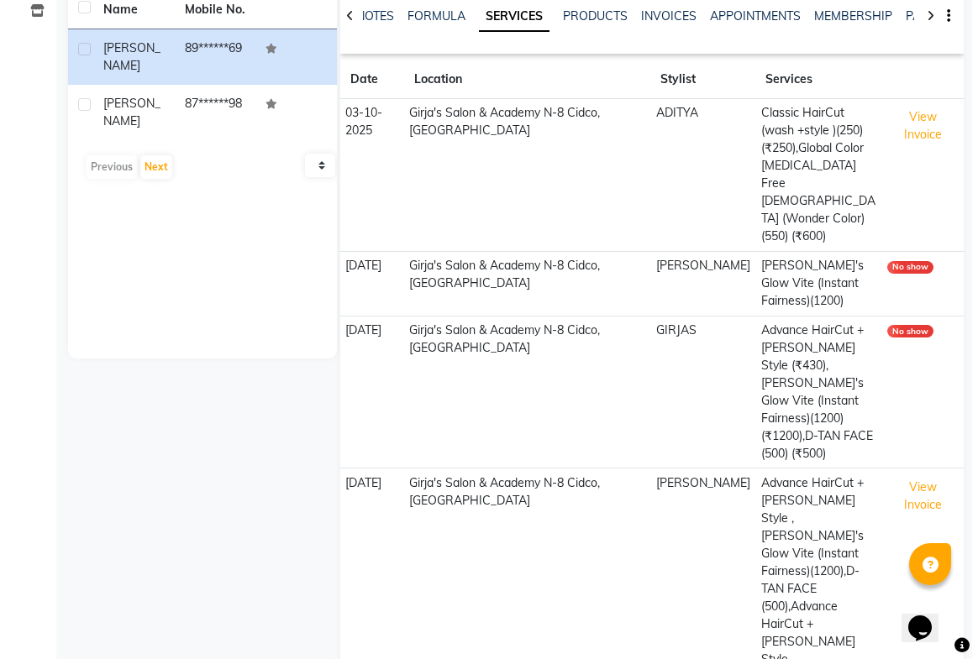
scroll to position [66, 0]
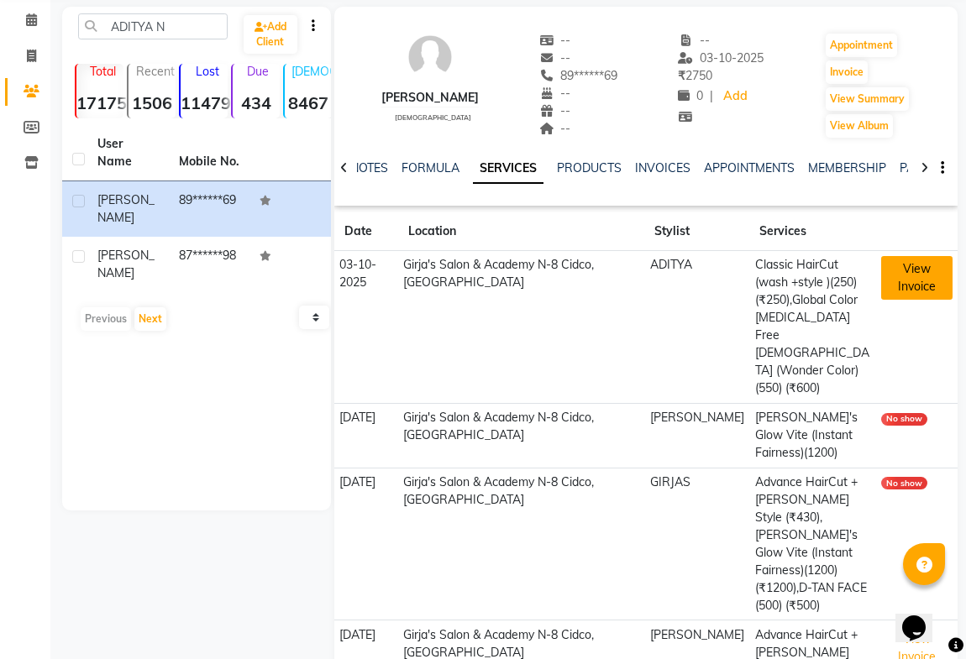
click at [924, 265] on button "View Invoice" at bounding box center [916, 278] width 71 height 44
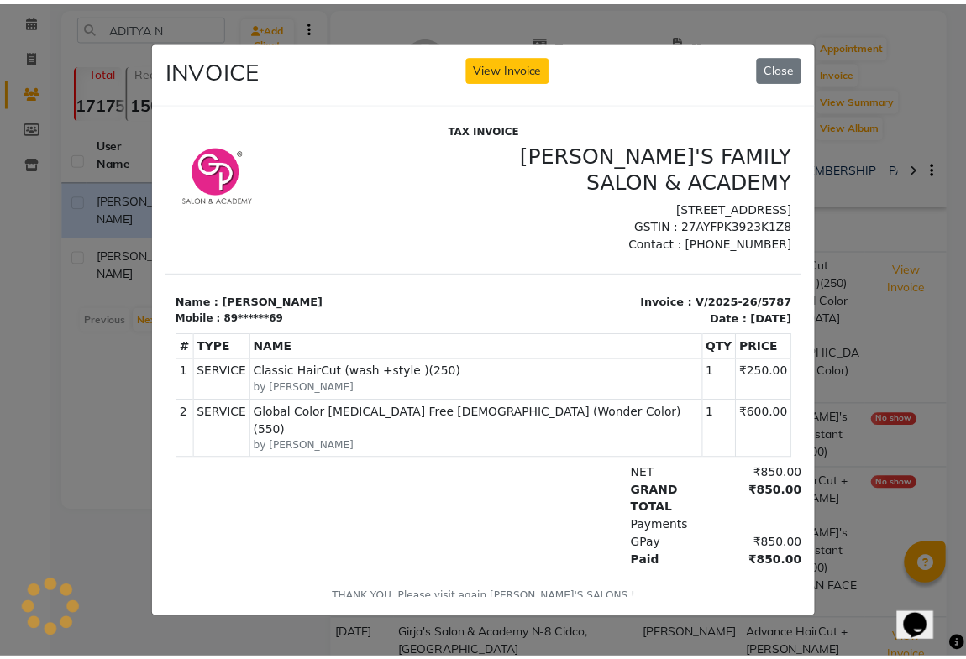
scroll to position [0, 0]
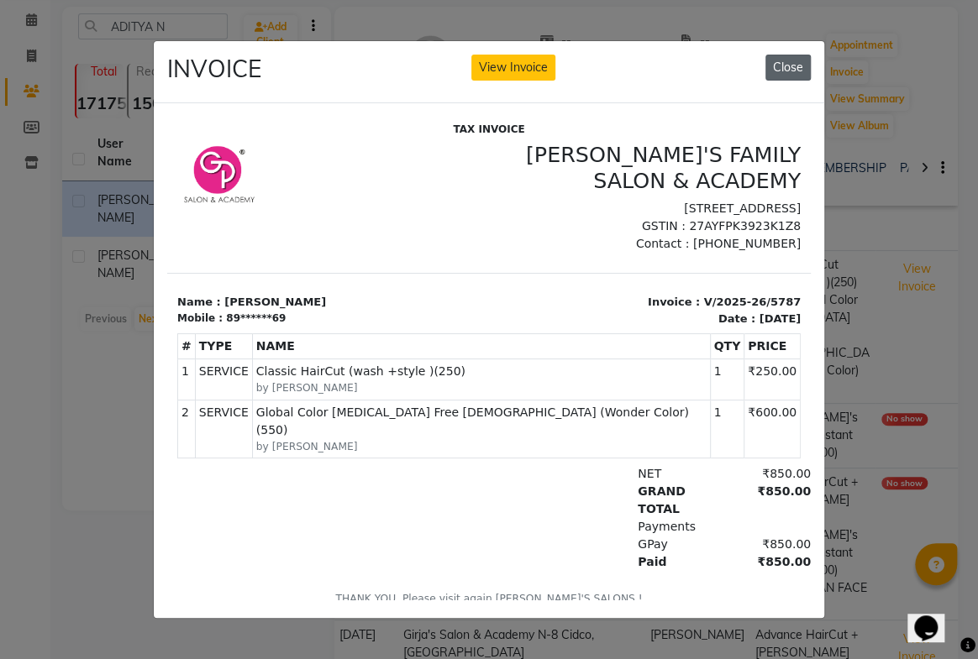
click at [789, 60] on button "Close" at bounding box center [787, 68] width 45 height 26
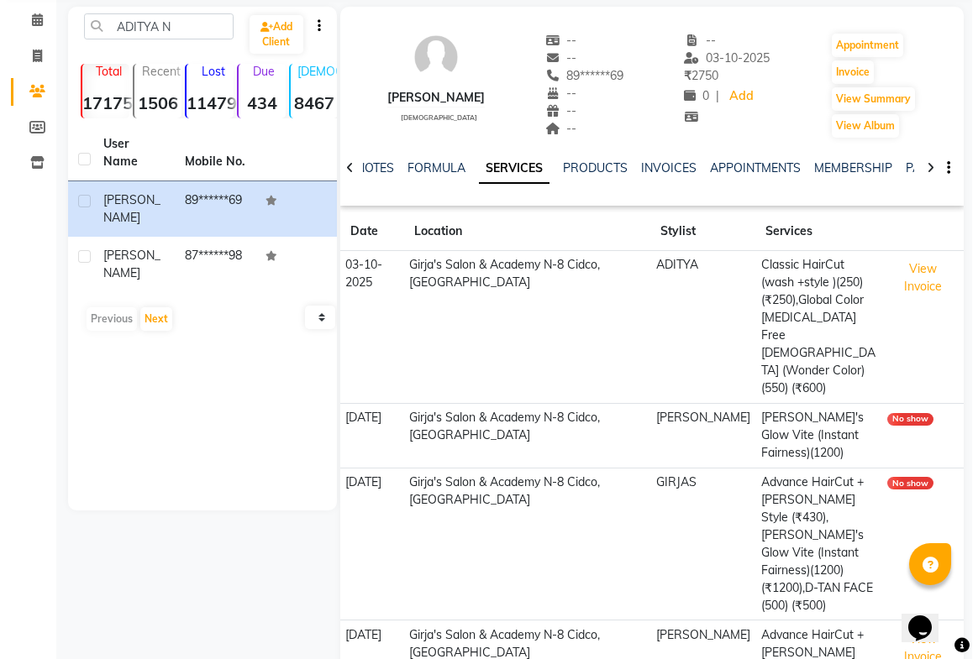
scroll to position [218, 0]
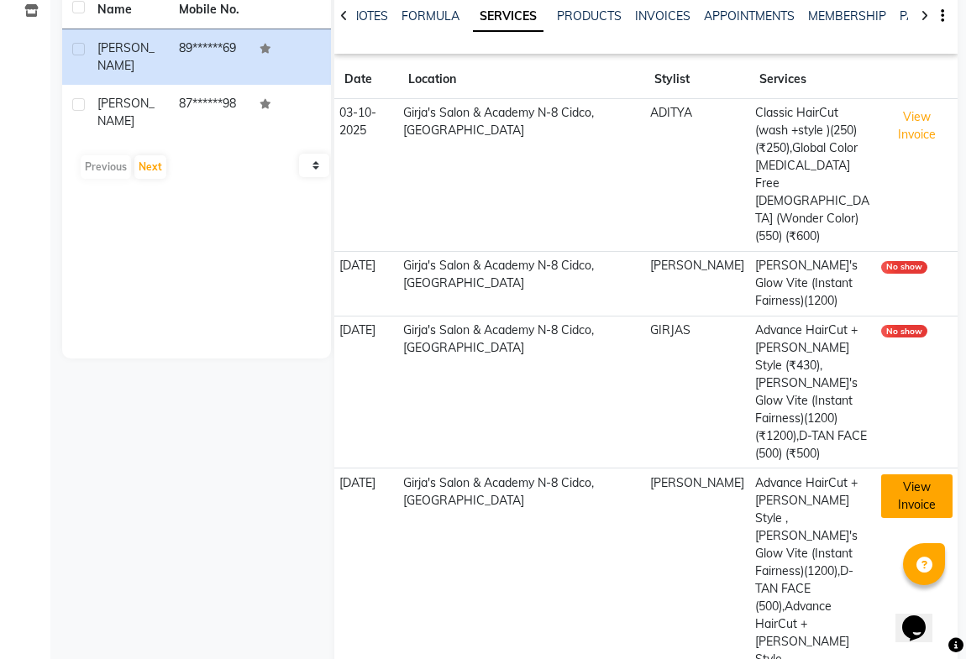
click at [930, 475] on button "View Invoice" at bounding box center [916, 497] width 71 height 44
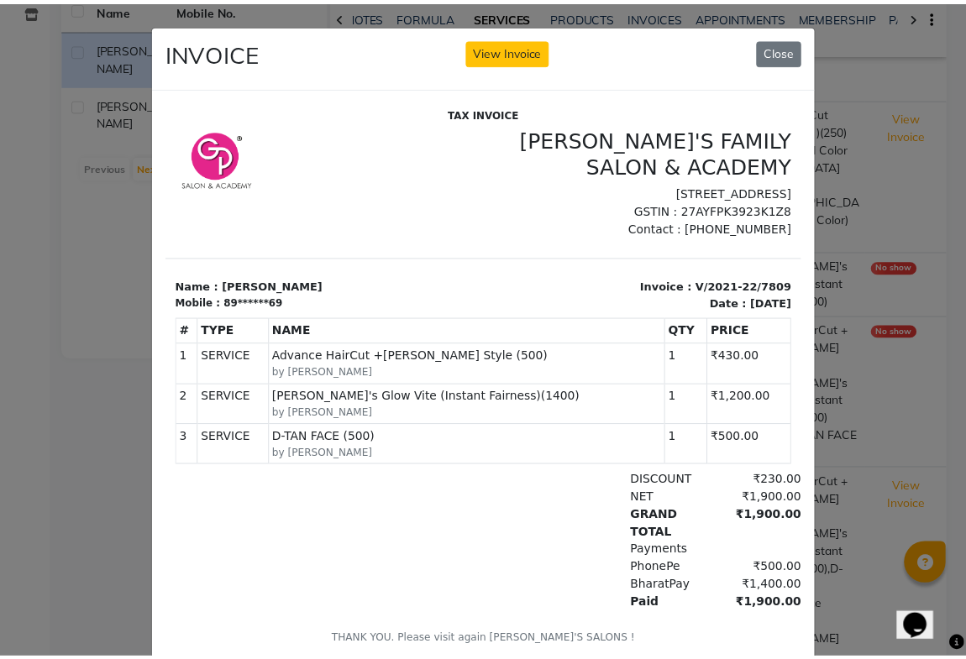
scroll to position [6, 0]
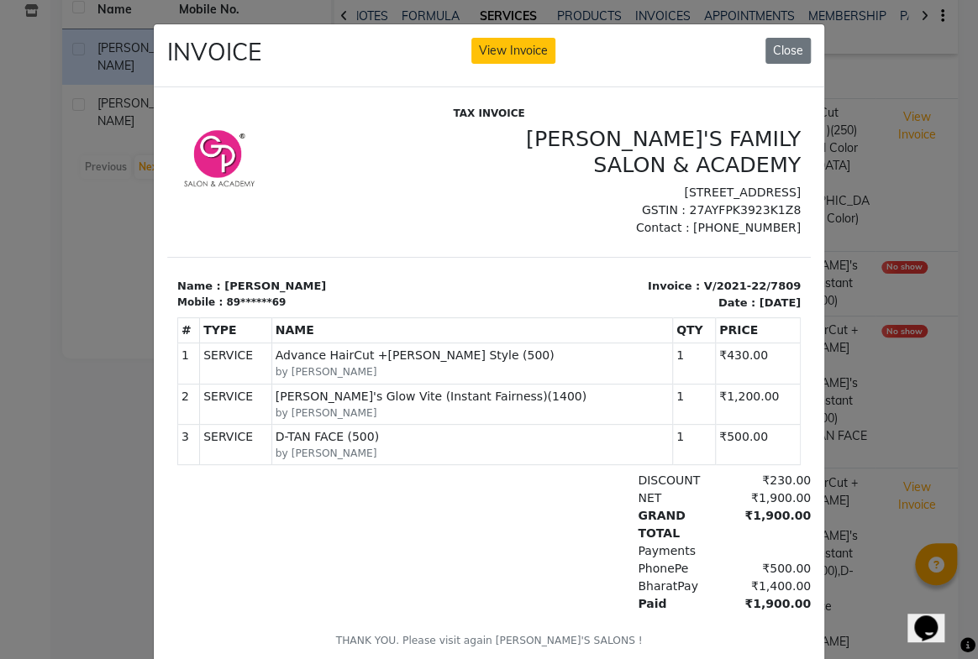
click at [770, 45] on button "Close" at bounding box center [787, 51] width 45 height 26
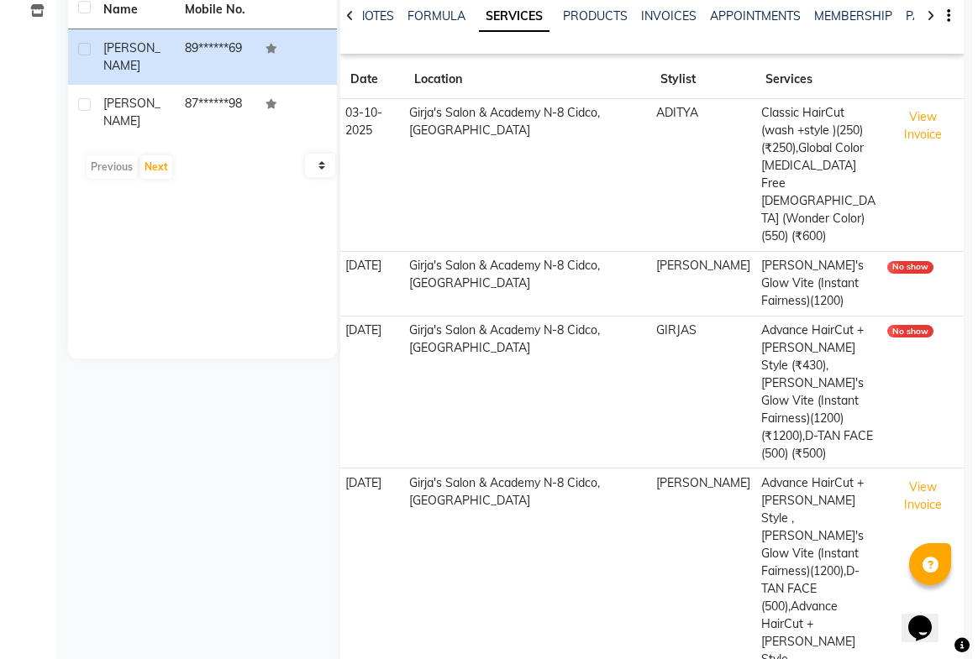
scroll to position [0, 0]
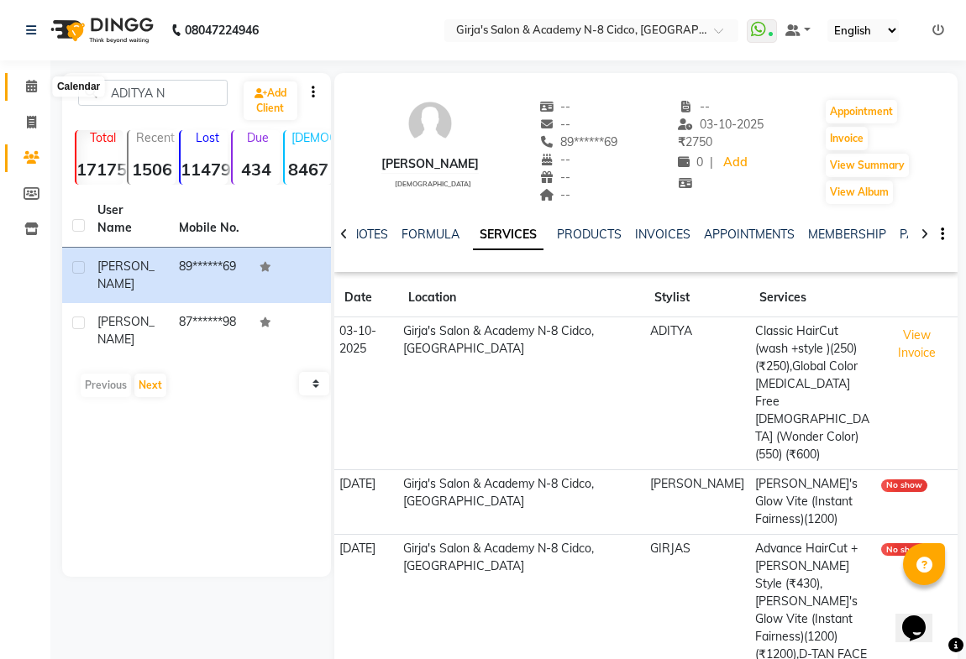
click at [38, 84] on span at bounding box center [31, 86] width 29 height 19
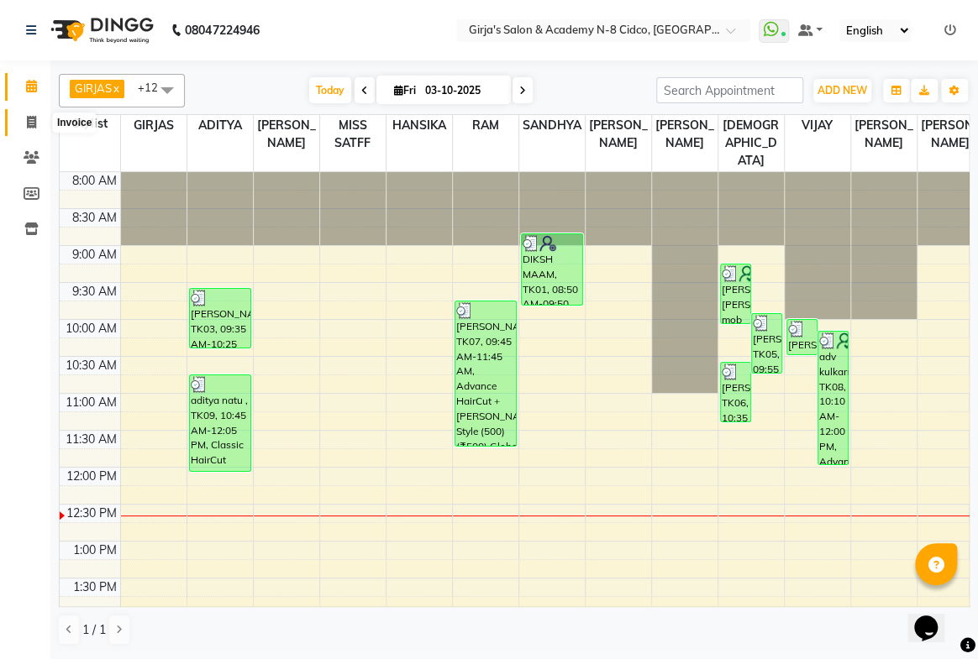
drag, startPoint x: 31, startPoint y: 129, endPoint x: 50, endPoint y: 134, distance: 19.4
click at [29, 129] on span at bounding box center [31, 122] width 29 height 19
select select "service"
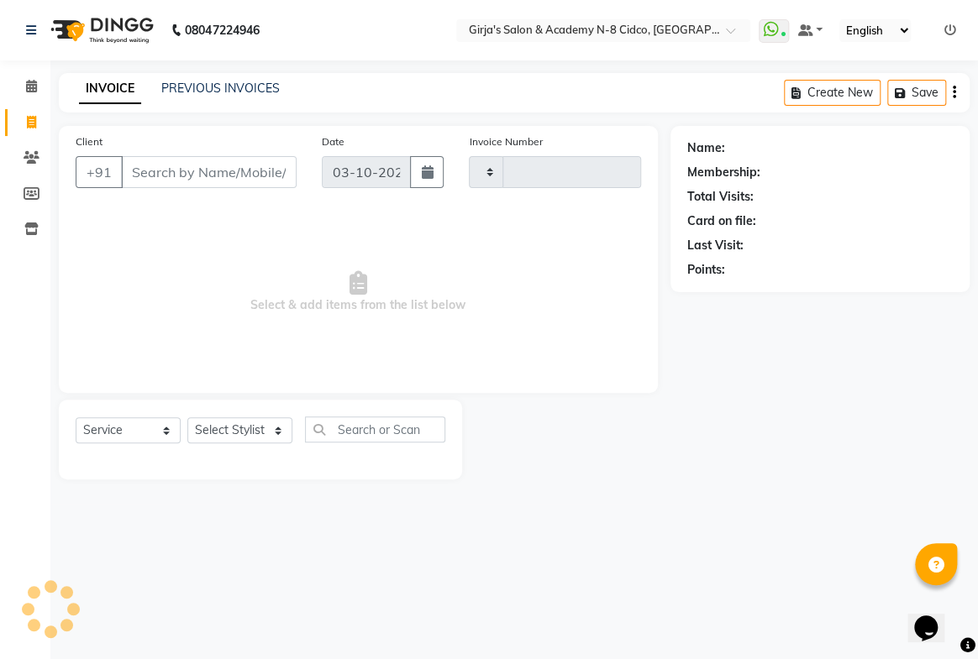
type input "5788"
select select "66"
drag, startPoint x: 236, startPoint y: 76, endPoint x: 227, endPoint y: 79, distance: 9.8
click at [228, 77] on div "INVOICE PREVIOUS INVOICES Create New Save" at bounding box center [514, 92] width 911 height 39
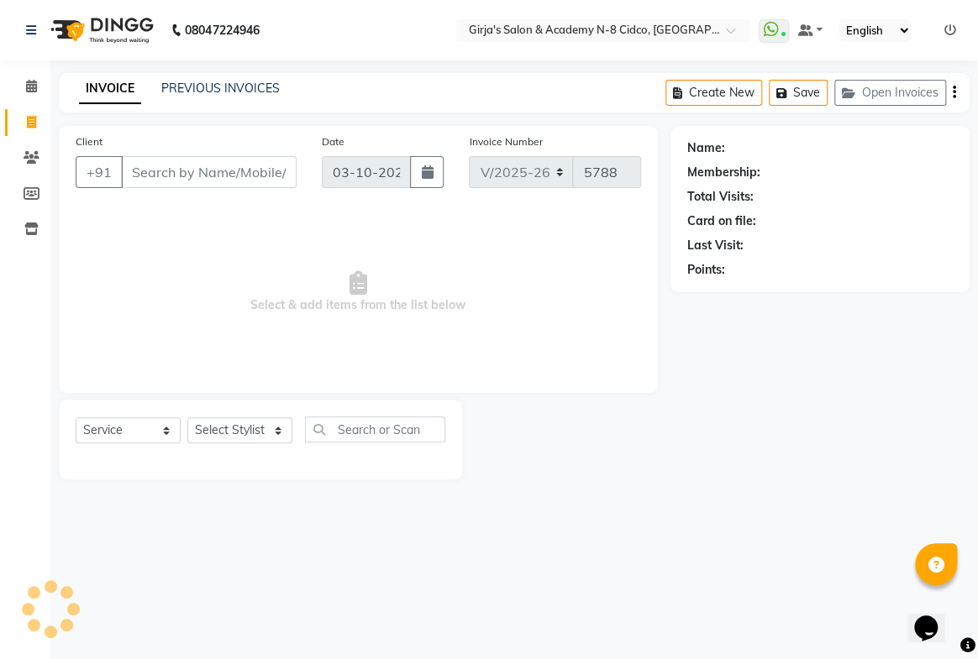
click at [264, 103] on div "INVOICE PREVIOUS INVOICES Create New Save Open Invoices" at bounding box center [514, 92] width 911 height 39
click at [269, 90] on link "PREVIOUS INVOICES" at bounding box center [220, 88] width 118 height 15
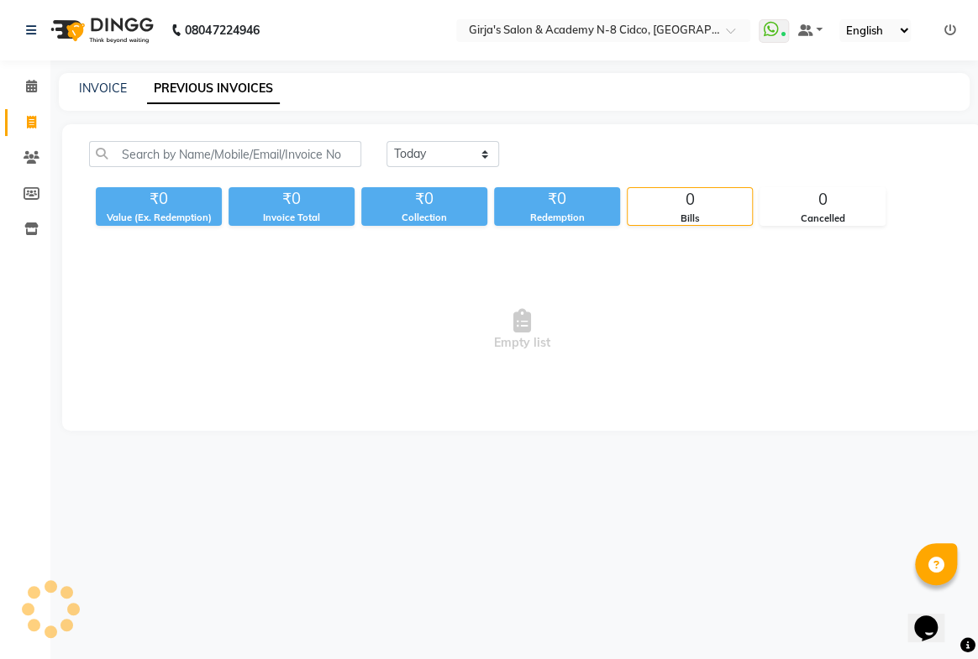
click at [268, 92] on link "PREVIOUS INVOICES" at bounding box center [213, 89] width 133 height 30
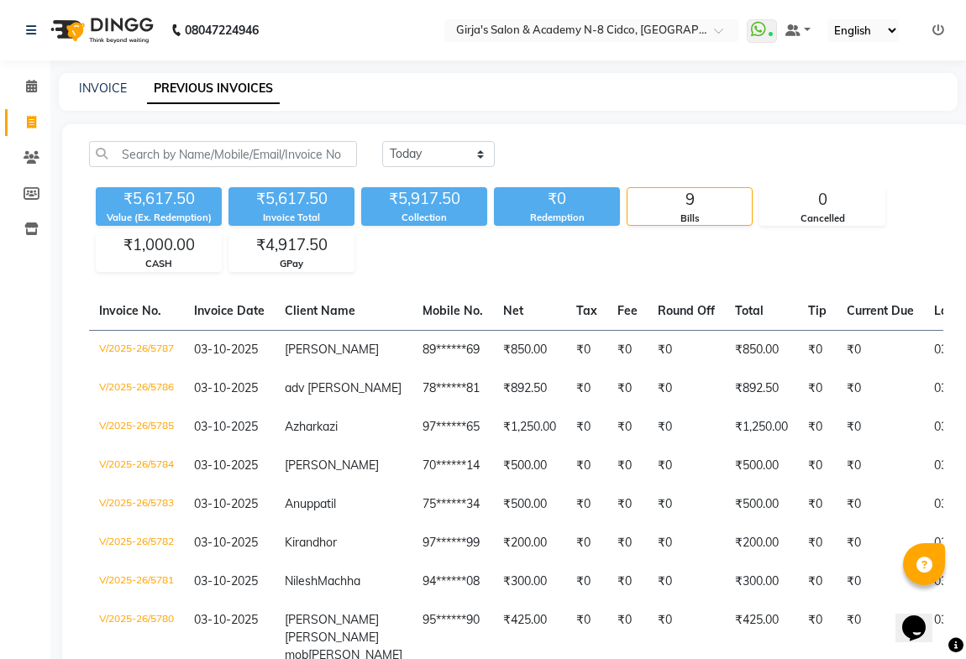
drag, startPoint x: 426, startPoint y: 136, endPoint x: 436, endPoint y: 150, distance: 17.5
click at [430, 142] on div "Today Yesterday Custom Range ₹5,617.50 Value (Ex. Redemption) ₹5,617.50 Invoice…" at bounding box center [516, 460] width 908 height 673
drag, startPoint x: 436, startPoint y: 150, endPoint x: 442, endPoint y: 166, distance: 17.0
click at [437, 151] on select "Today Yesterday Custom Range" at bounding box center [438, 154] width 113 height 26
click at [382, 141] on select "Today Yesterday Custom Range" at bounding box center [438, 154] width 113 height 26
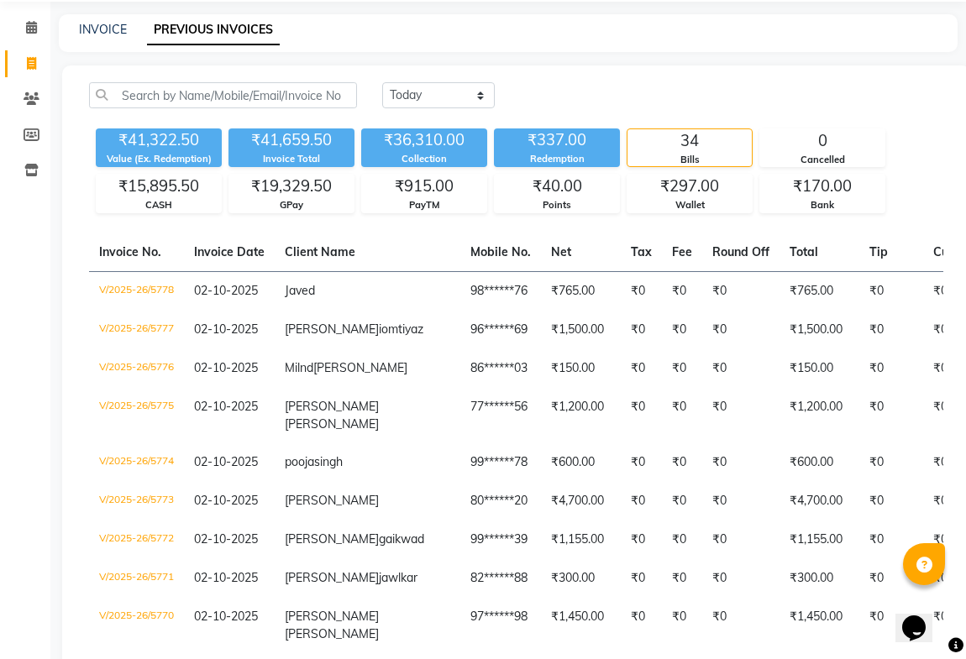
scroll to position [134, 0]
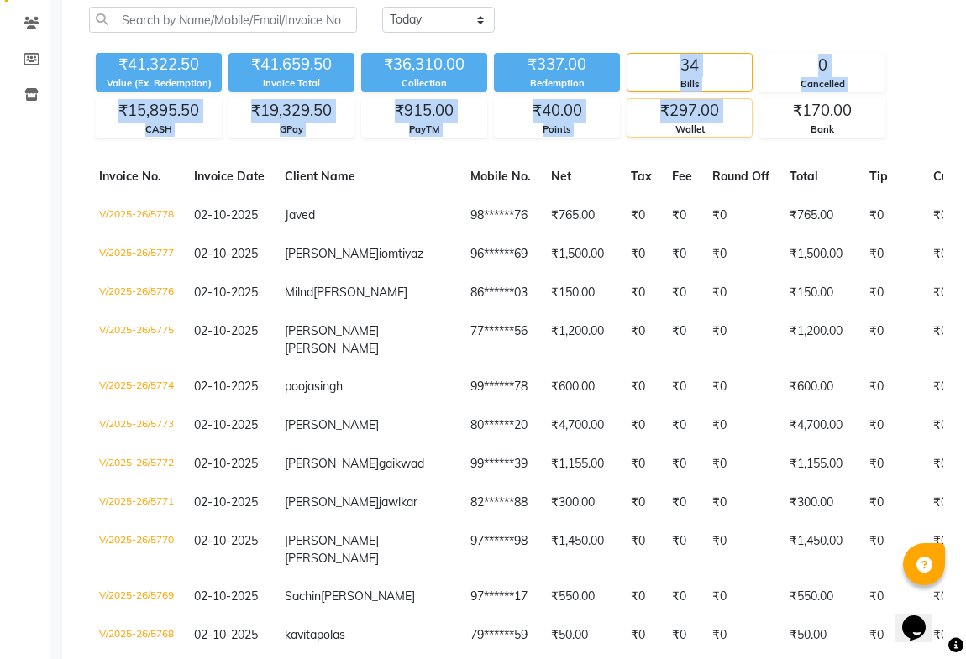
drag, startPoint x: 647, startPoint y: 66, endPoint x: 649, endPoint y: 124, distance: 58.0
click at [649, 124] on div "₹41,322.50 Value (Ex. Redemption) ₹41,659.50 Invoice Total ₹36,310.00 Collectio…" at bounding box center [516, 92] width 854 height 92
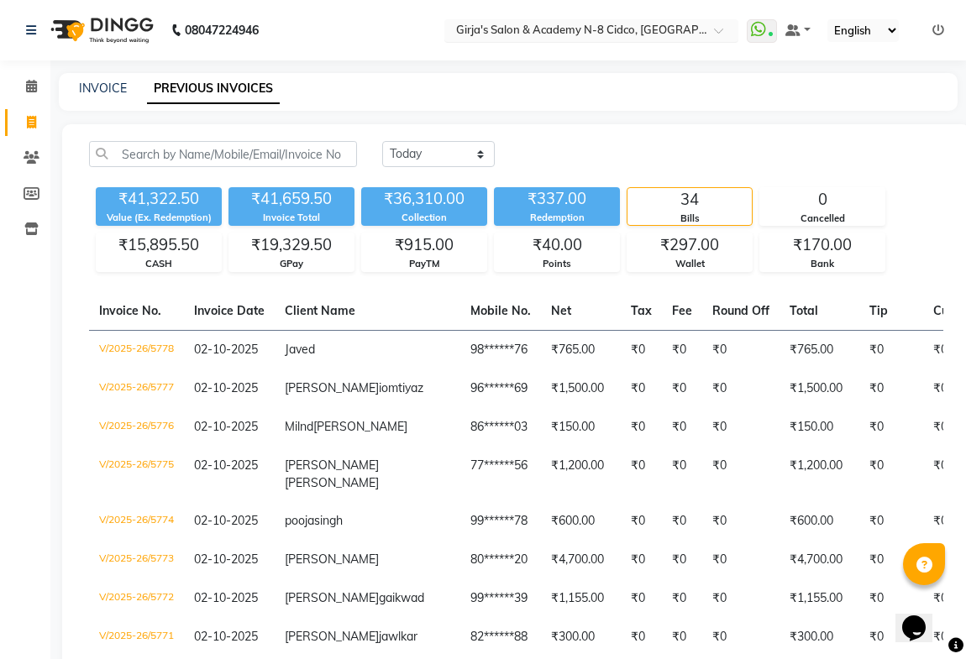
click at [659, 29] on input "text" at bounding box center [575, 32] width 244 height 17
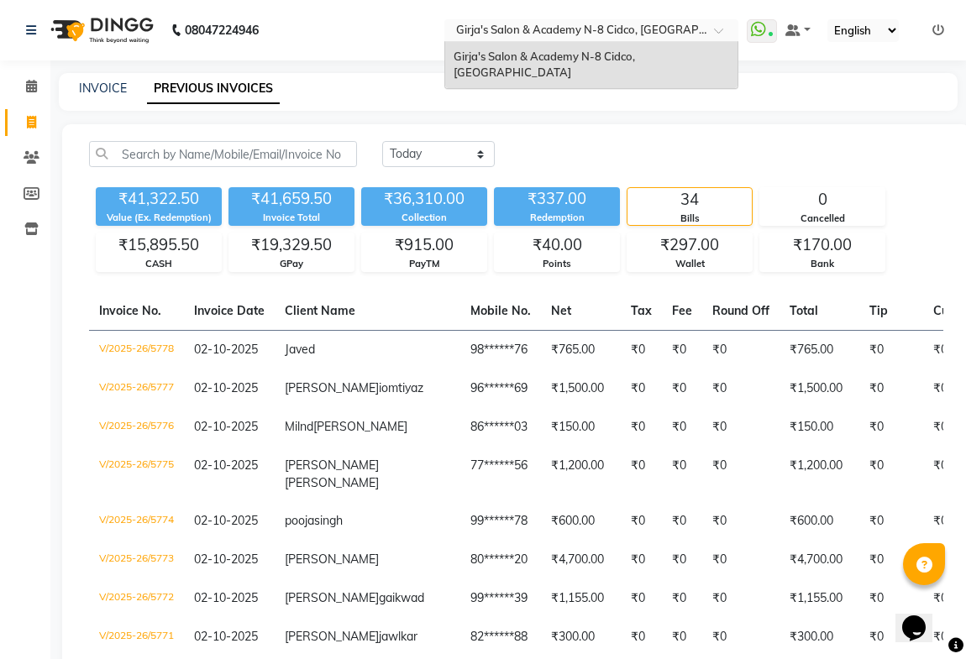
click at [831, 150] on div "Today Yesterday Custom Range" at bounding box center [662, 154] width 561 height 26
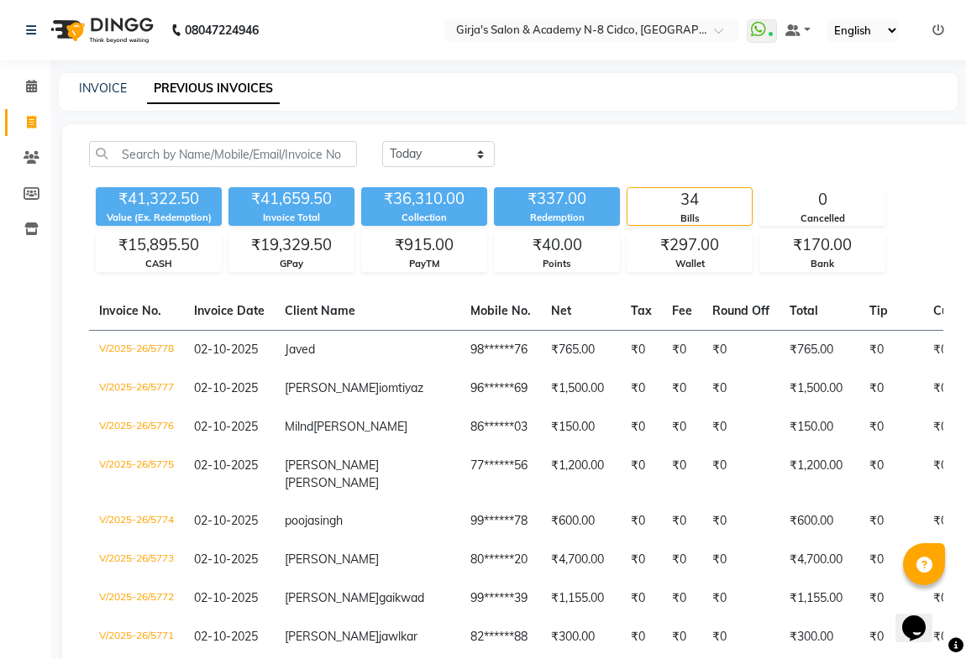
click at [863, 185] on div "₹41,322.50 Value (Ex. Redemption) ₹41,659.50 Invoice Total ₹36,310.00 Collectio…" at bounding box center [516, 227] width 854 height 92
click at [429, 147] on select "Today Yesterday Custom Range" at bounding box center [438, 154] width 113 height 26
click at [382, 141] on select "Today Yesterday Custom Range" at bounding box center [438, 154] width 113 height 26
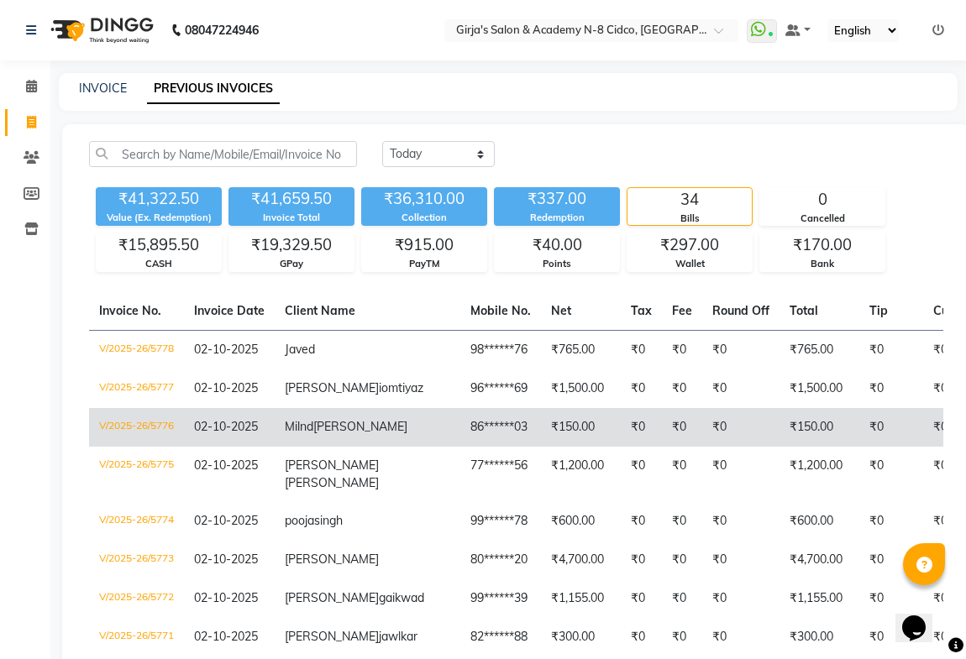
drag, startPoint x: 108, startPoint y: 478, endPoint x: 99, endPoint y: 469, distance: 12.5
click at [99, 447] on td "V/2025-26/5776" at bounding box center [136, 427] width 95 height 39
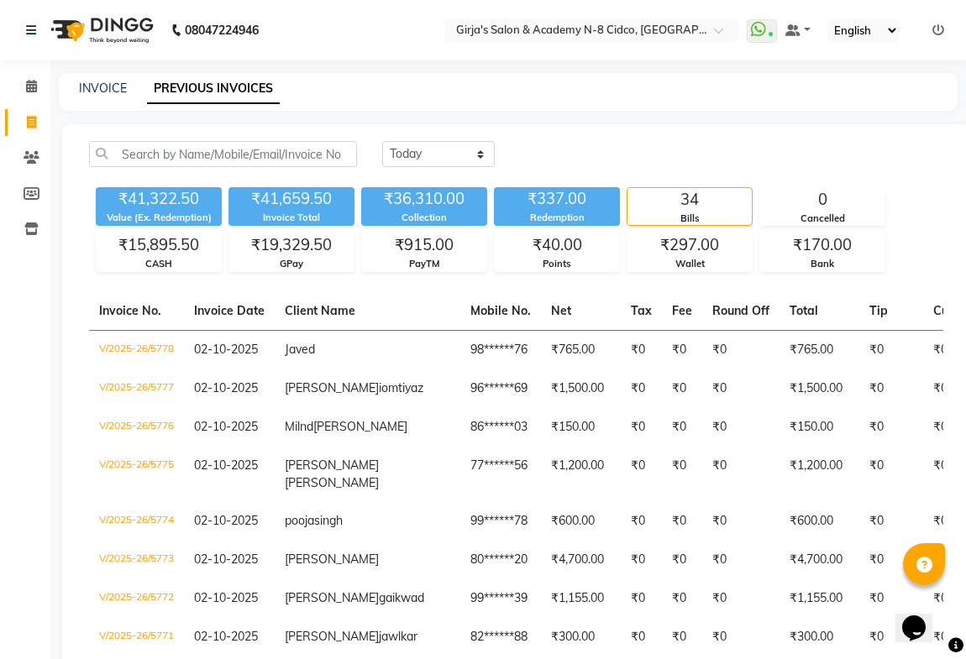
click at [445, 146] on select "Today Yesterday Custom Range" at bounding box center [438, 154] width 113 height 26
select select "range"
click at [382, 141] on select "Today Yesterday Custom Range" at bounding box center [438, 154] width 113 height 26
click at [548, 160] on input "03-10-2025" at bounding box center [576, 155] width 118 height 24
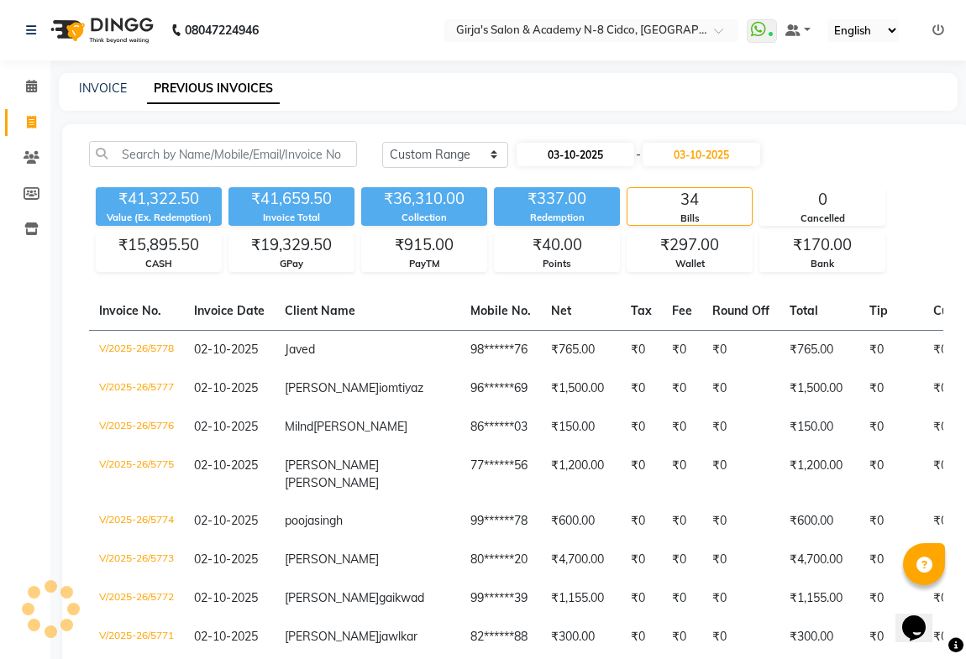
select select "10"
select select "2025"
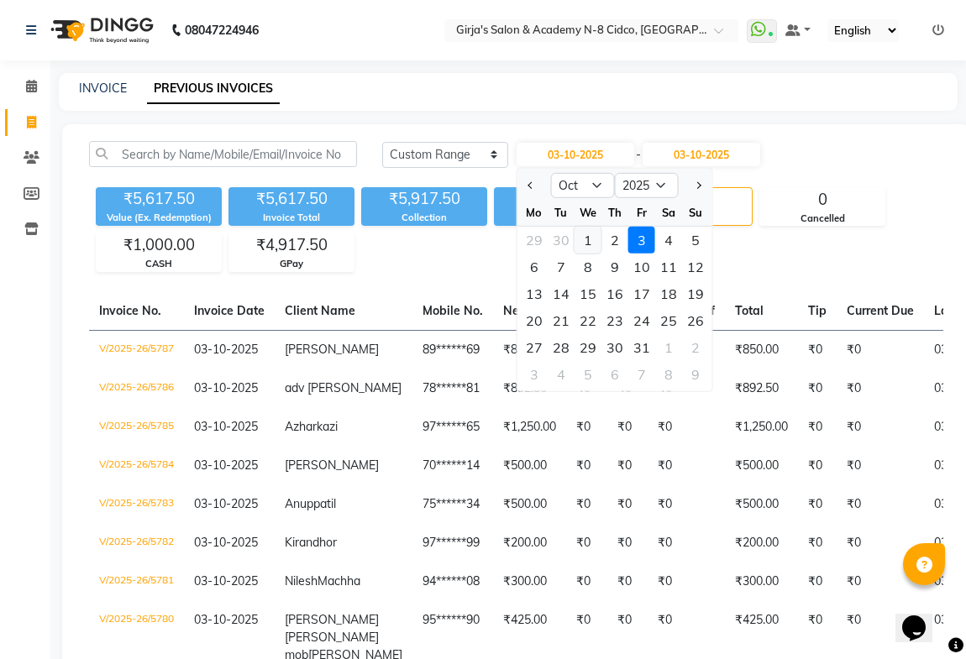
click at [579, 242] on div "1" at bounding box center [588, 240] width 27 height 27
type input "01-10-2025"
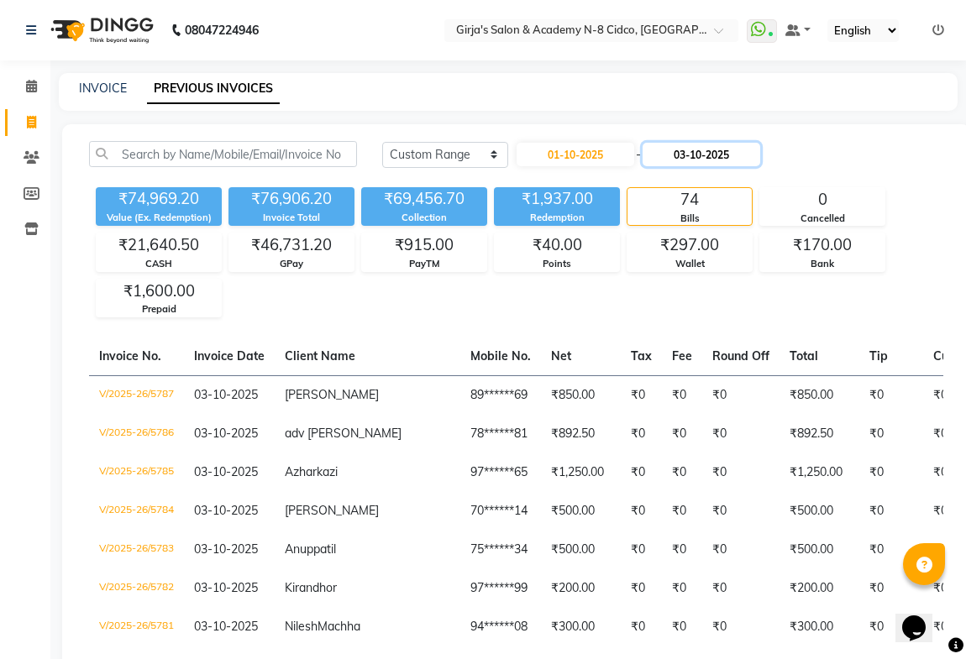
click at [736, 150] on input "03-10-2025" at bounding box center [702, 155] width 118 height 24
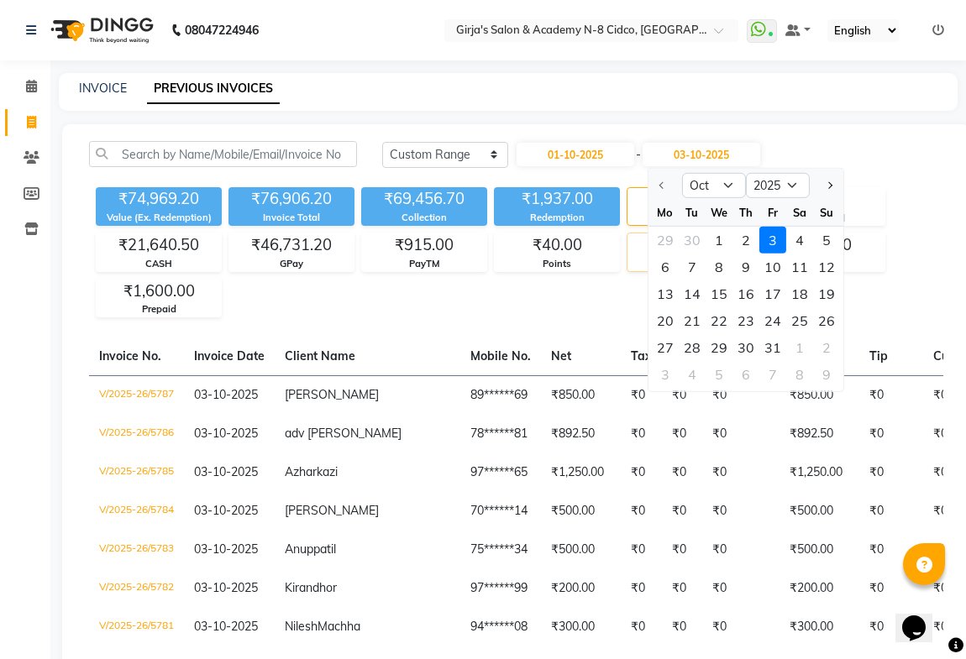
click at [711, 237] on div "1" at bounding box center [719, 240] width 27 height 27
type input "01-10-2025"
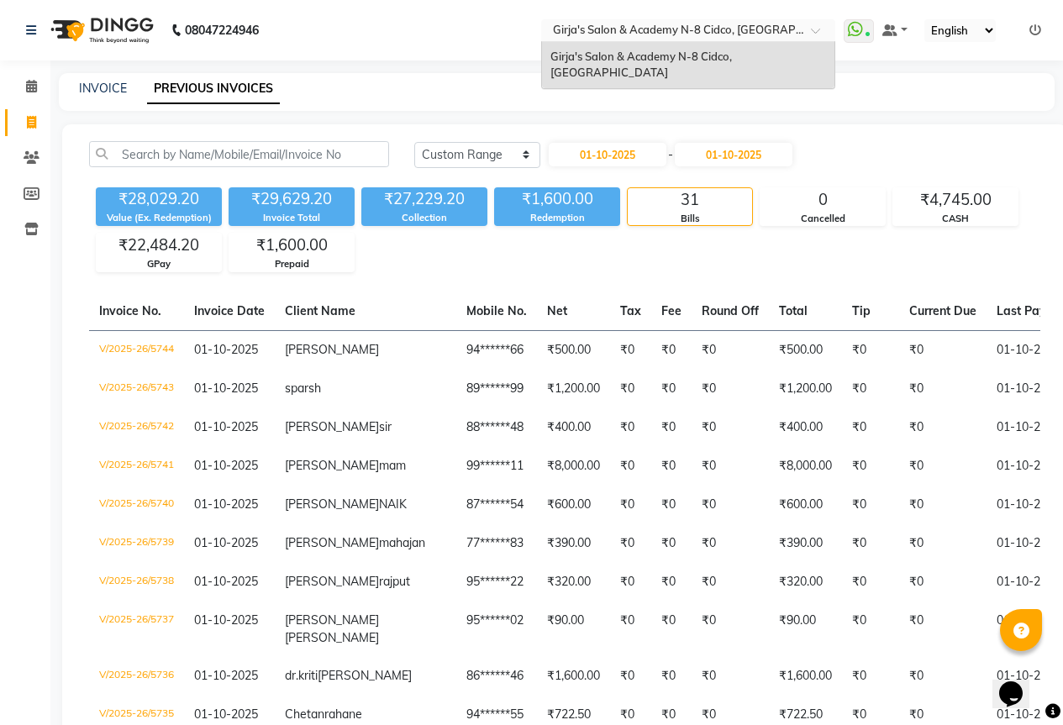
click at [648, 36] on input "text" at bounding box center [671, 32] width 244 height 17
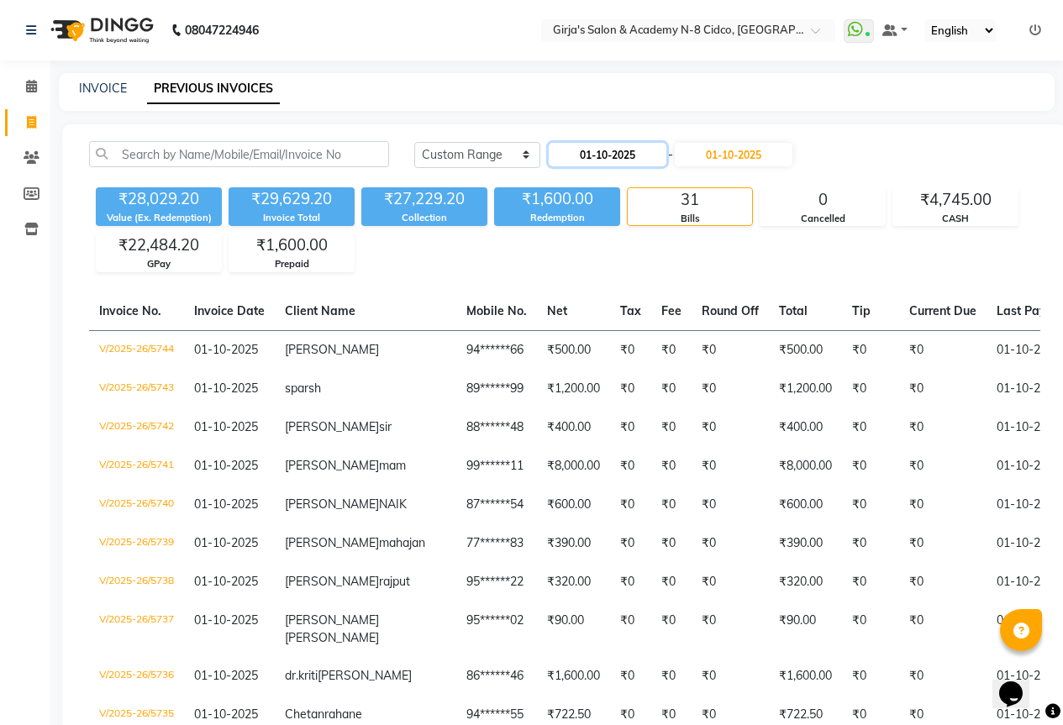
click at [631, 158] on input "01-10-2025" at bounding box center [608, 155] width 118 height 24
select select "10"
select select "2025"
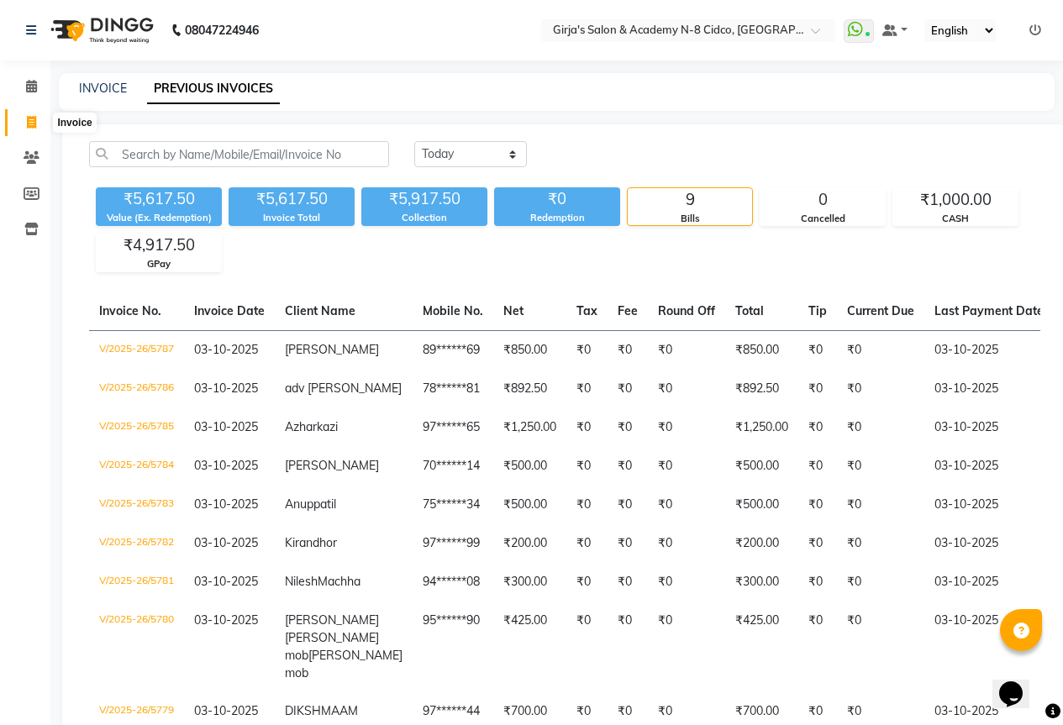
click at [36, 118] on icon at bounding box center [31, 122] width 9 height 13
select select "service"
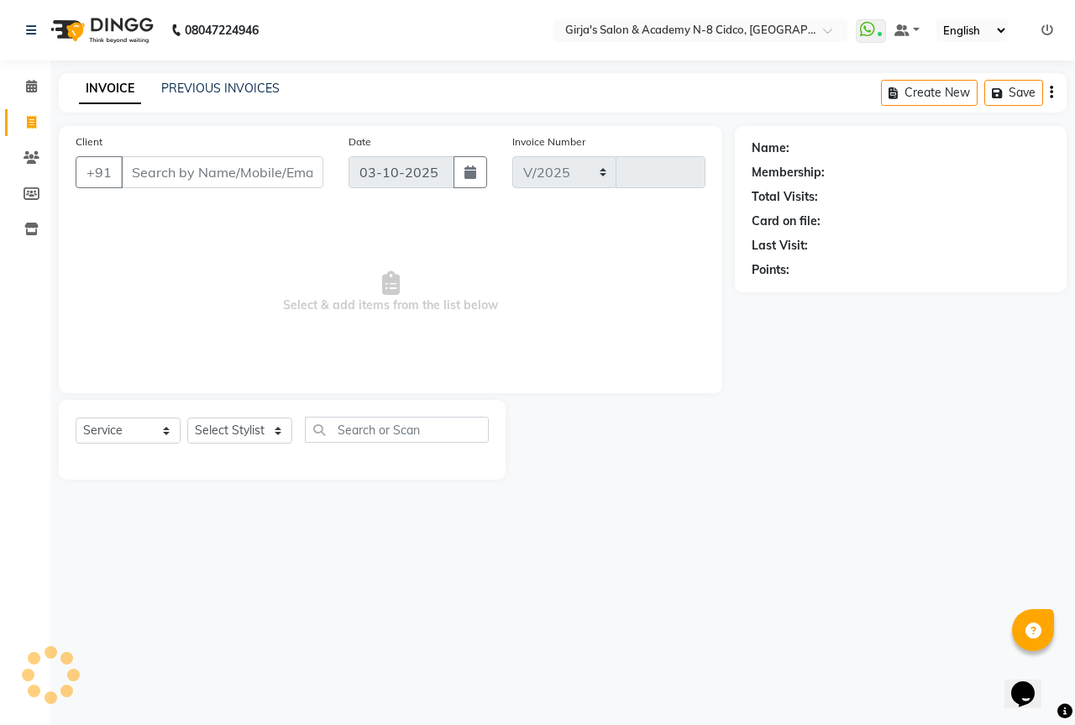
select select "66"
type input "5788"
drag, startPoint x: 88, startPoint y: 99, endPoint x: 169, endPoint y: 112, distance: 81.6
click at [92, 99] on link "INVOICE" at bounding box center [110, 89] width 62 height 30
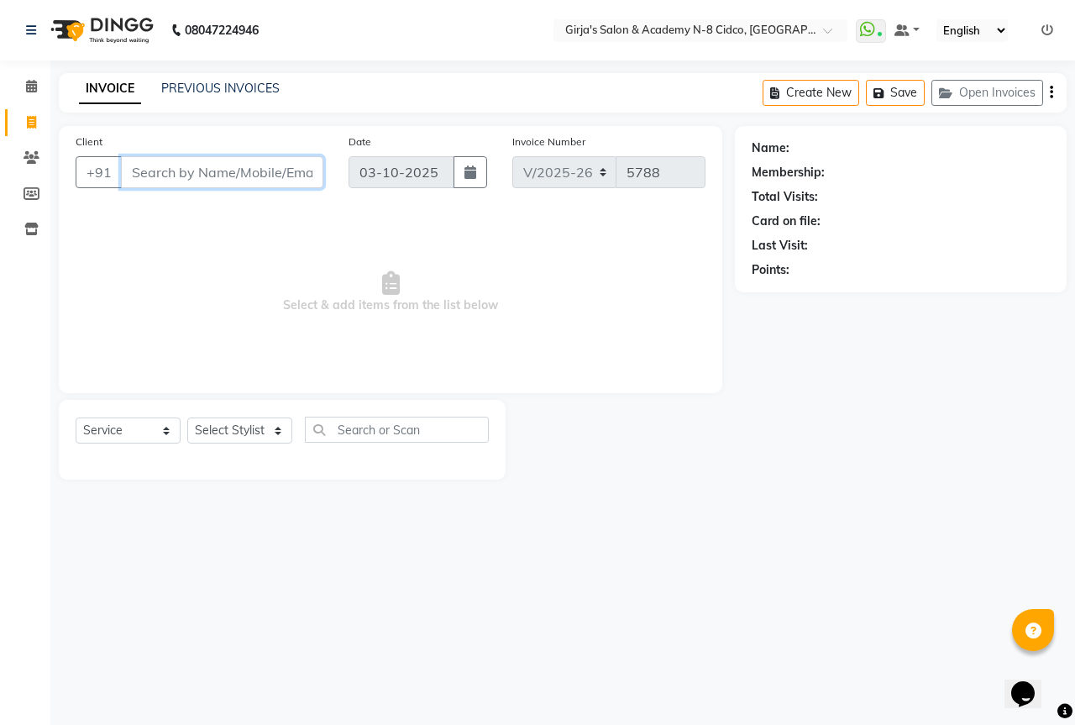
click at [181, 171] on input "Client" at bounding box center [222, 172] width 202 height 32
select select "66554"
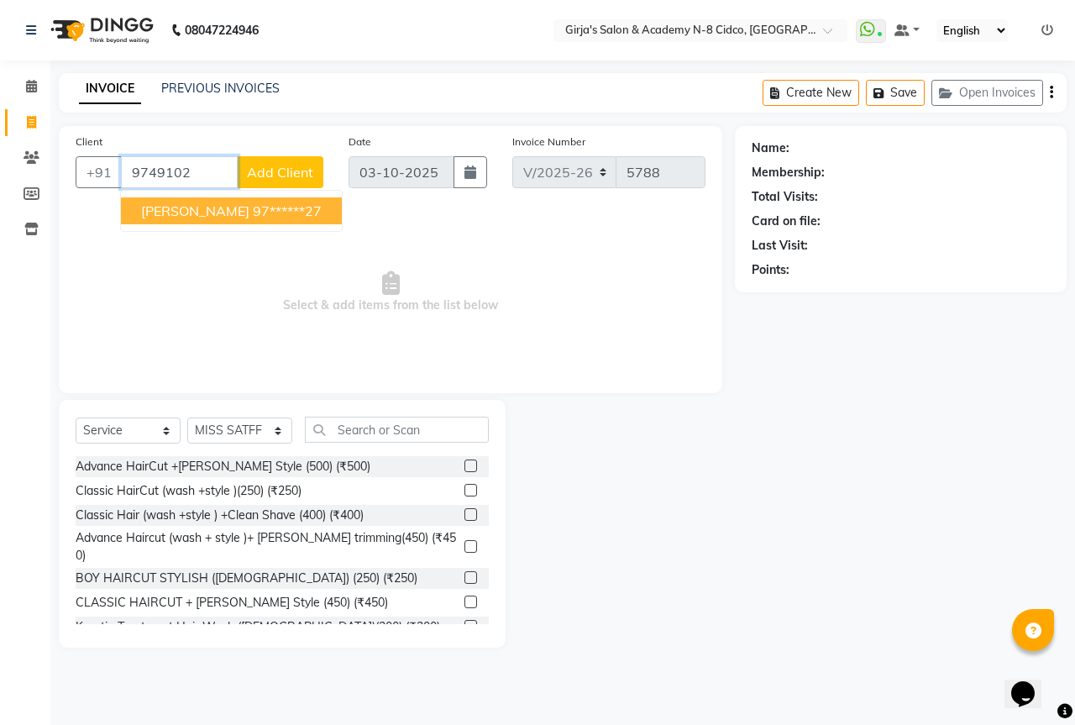
click at [247, 228] on ngb-typeahead-window "Hemant mahapatra 97******27" at bounding box center [231, 211] width 223 height 42
click at [250, 207] on span "Hemant mahapatra" at bounding box center [195, 210] width 108 height 17
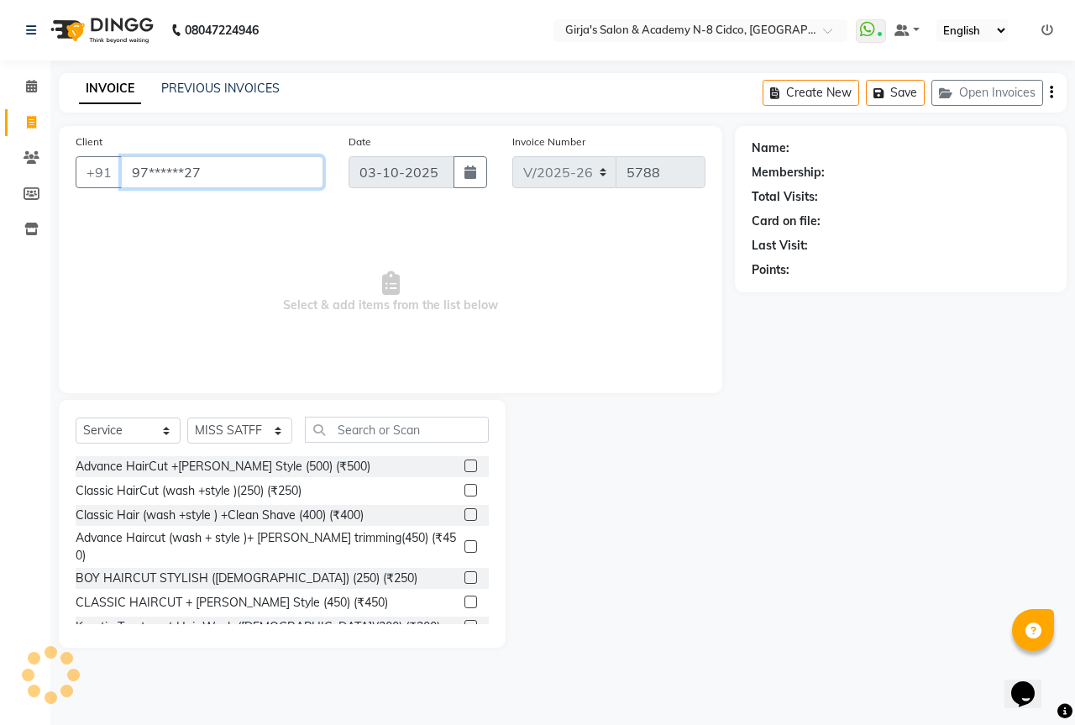
type input "97******27"
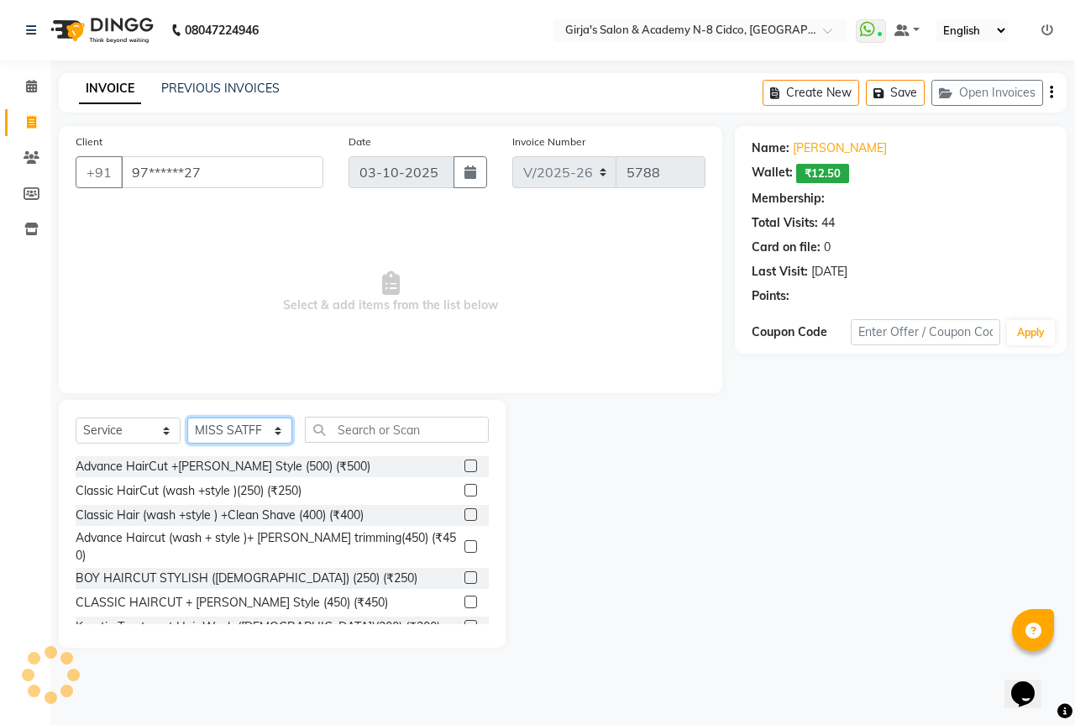
select select "1: Object"
click at [258, 434] on select "Select Stylist ADITYA [PERSON_NAME] BEAUTY M GIRJAS [PERSON_NAME] MISS [PERSON_…" at bounding box center [239, 431] width 105 height 26
select select "34069"
click at [187, 418] on select "Select Stylist ADITYA [PERSON_NAME] BEAUTY M GIRJAS [PERSON_NAME] MISS [PERSON_…" at bounding box center [239, 431] width 105 height 26
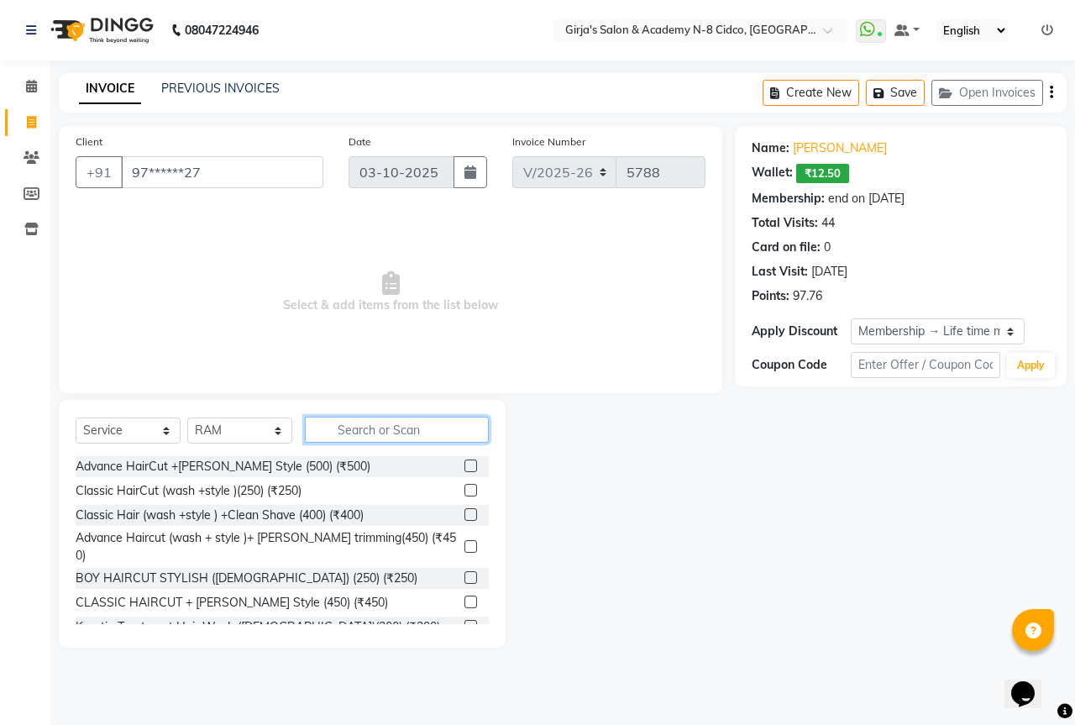
click at [373, 422] on input "text" at bounding box center [397, 430] width 184 height 26
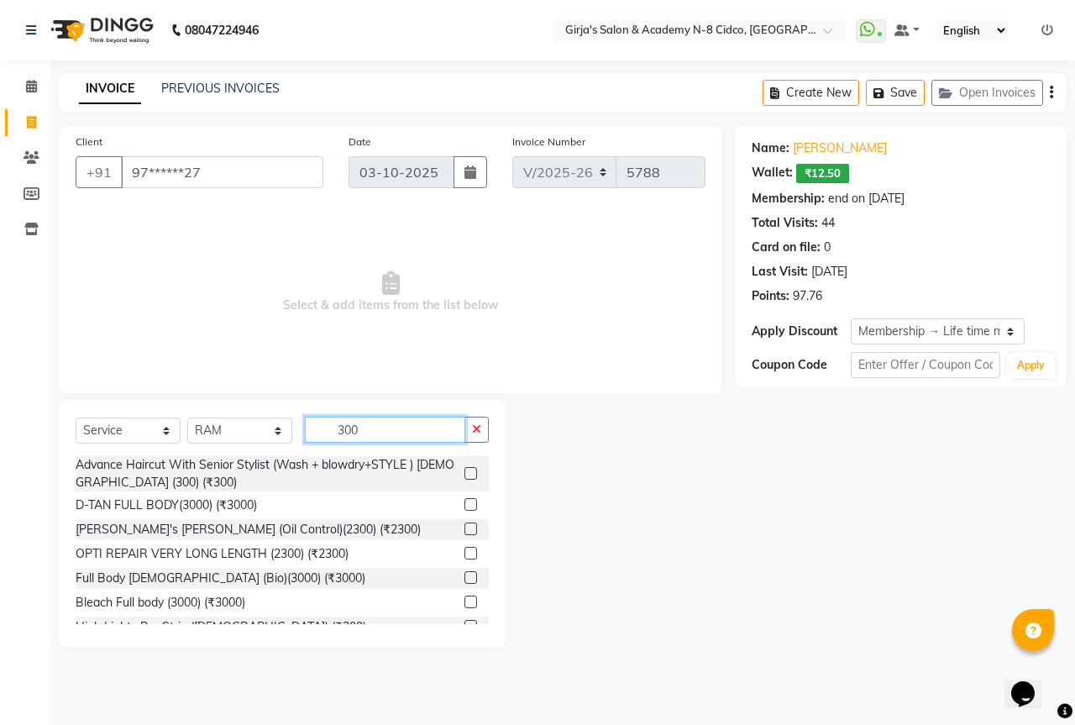
type input "300"
click at [465, 470] on label at bounding box center [471, 473] width 13 height 13
click at [465, 470] on input "checkbox" at bounding box center [470, 474] width 11 height 11
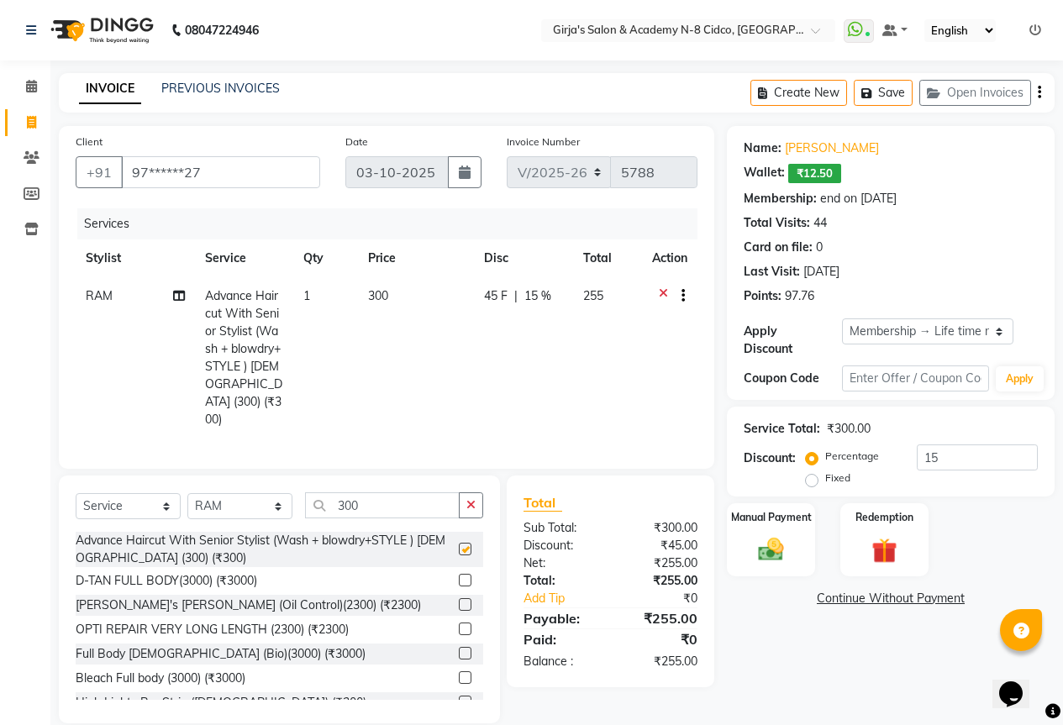
click at [382, 475] on div "Select Service Product Membership Package Voucher Prepaid Gift Card Select Styl…" at bounding box center [279, 599] width 441 height 248
checkbox input "false"
click at [390, 492] on input "300" at bounding box center [382, 505] width 155 height 26
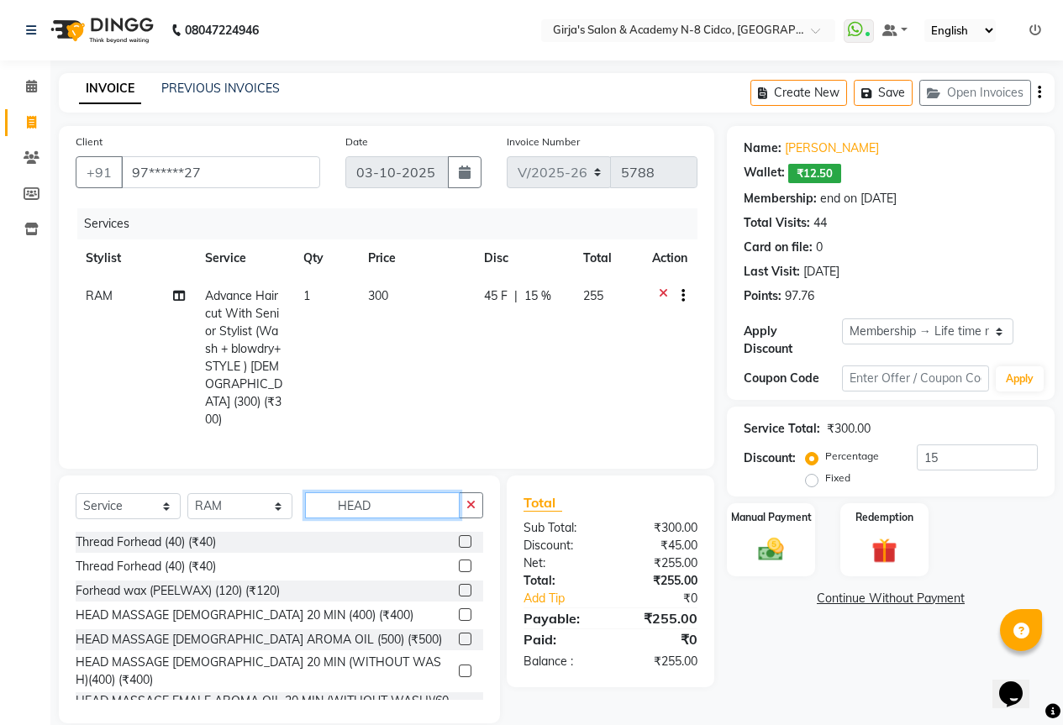
type input "HEAD"
click at [459, 608] on label at bounding box center [465, 614] width 13 height 13
click at [459, 610] on input "checkbox" at bounding box center [464, 615] width 11 height 11
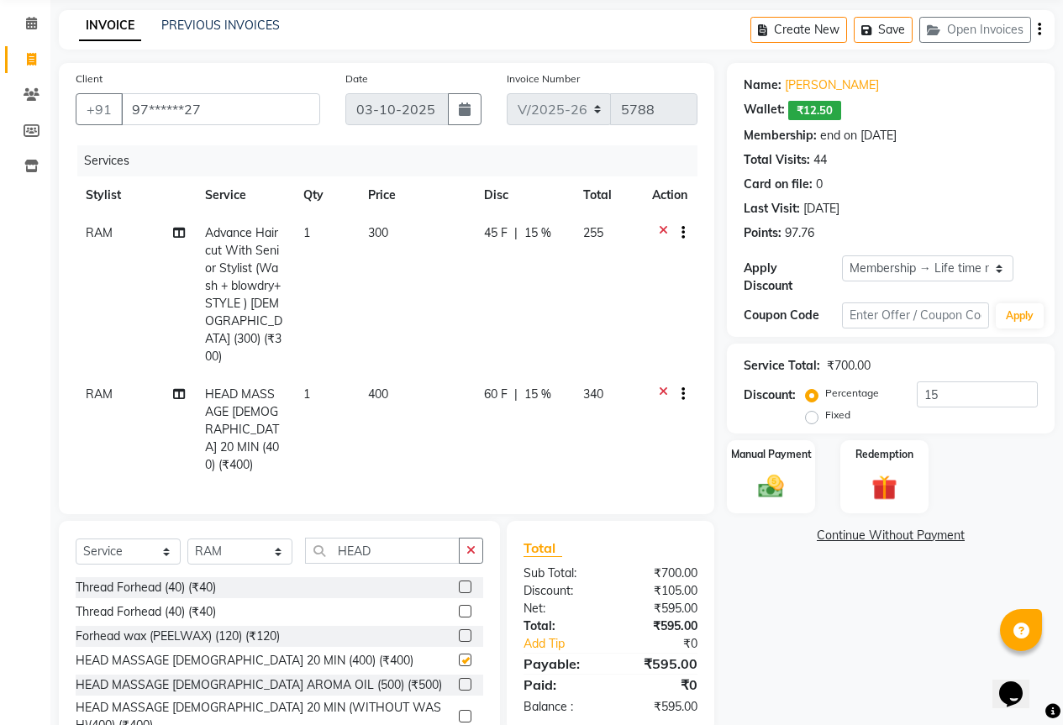
checkbox input "false"
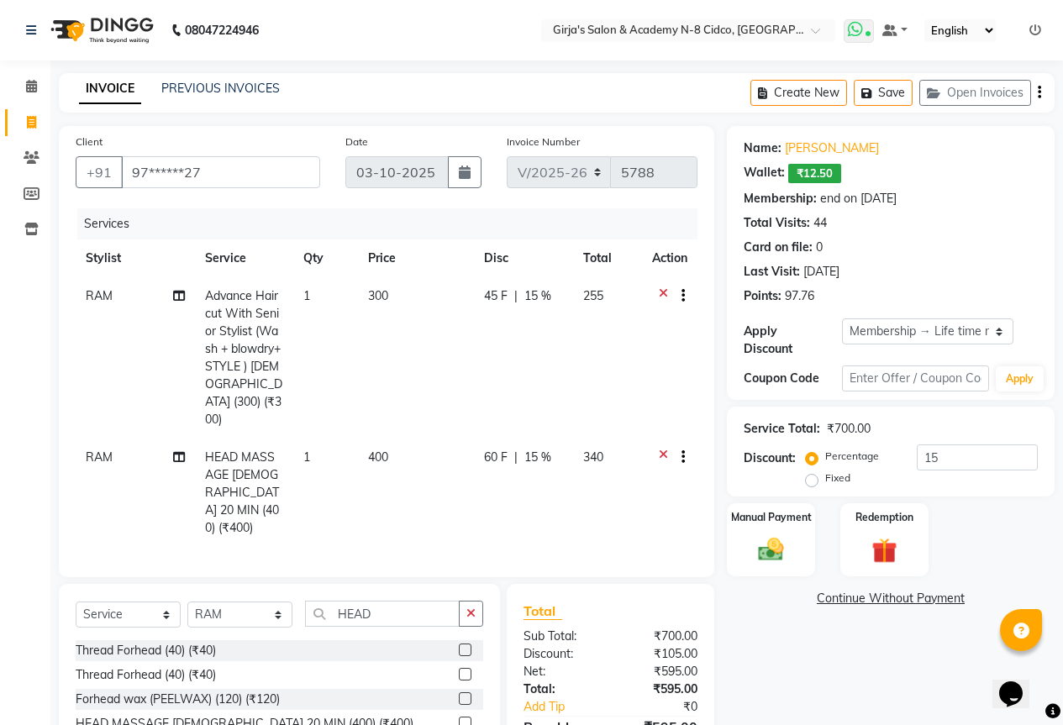
click at [862, 32] on icon at bounding box center [855, 29] width 15 height 17
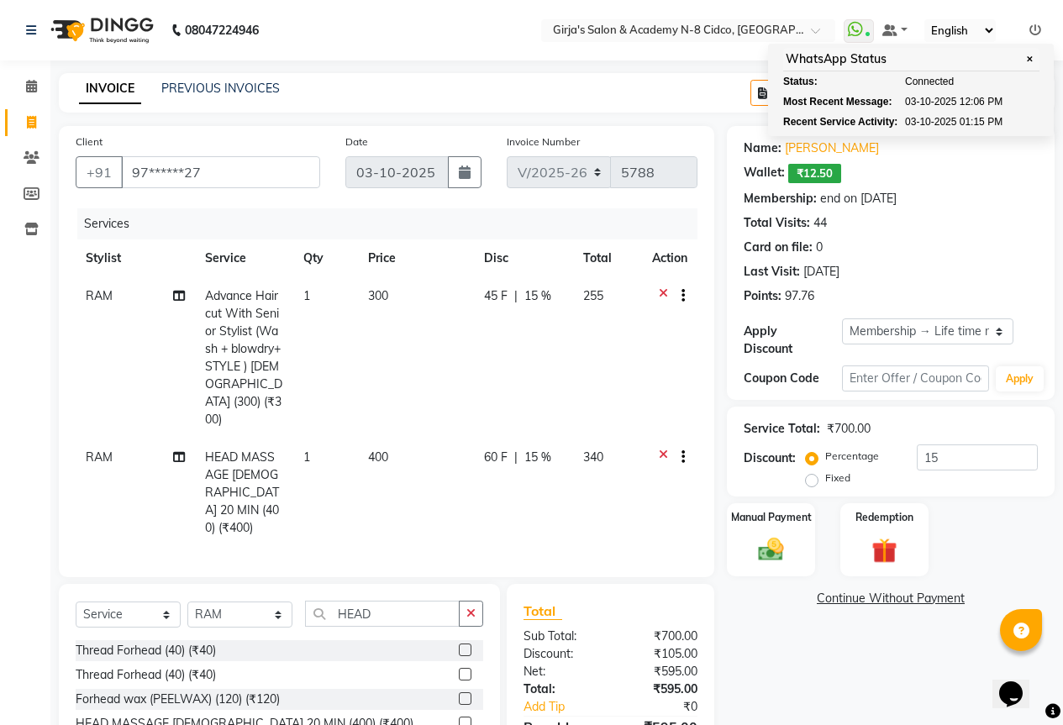
click at [581, 106] on div "INVOICE PREVIOUS INVOICES Create New Save Open Invoices" at bounding box center [556, 92] width 995 height 39
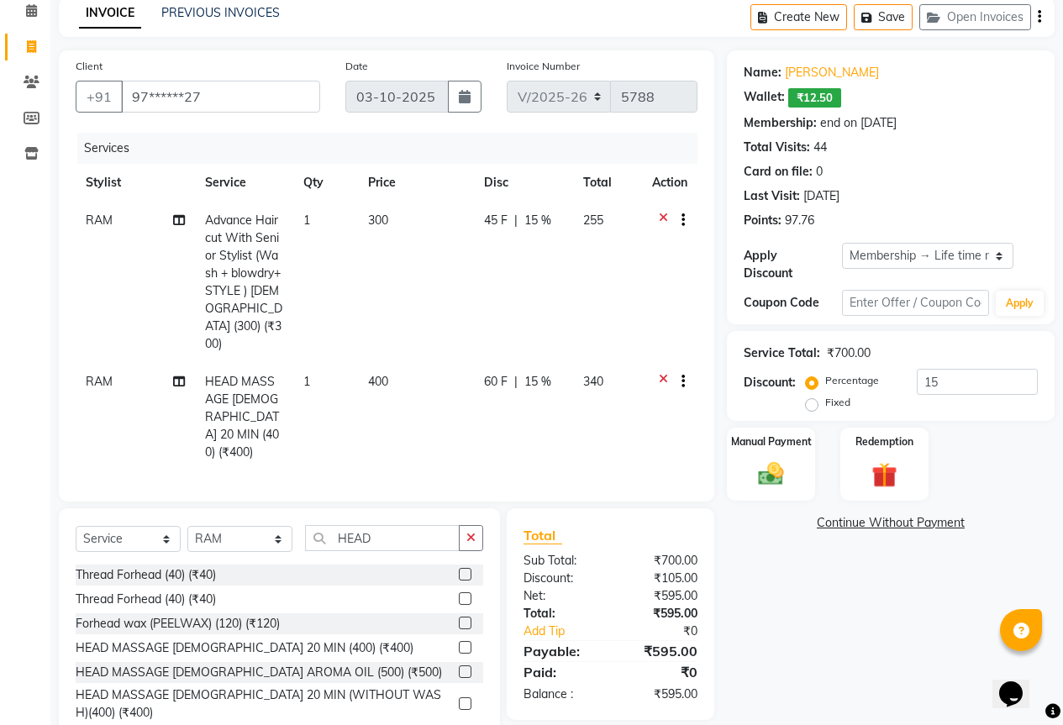
scroll to position [92, 0]
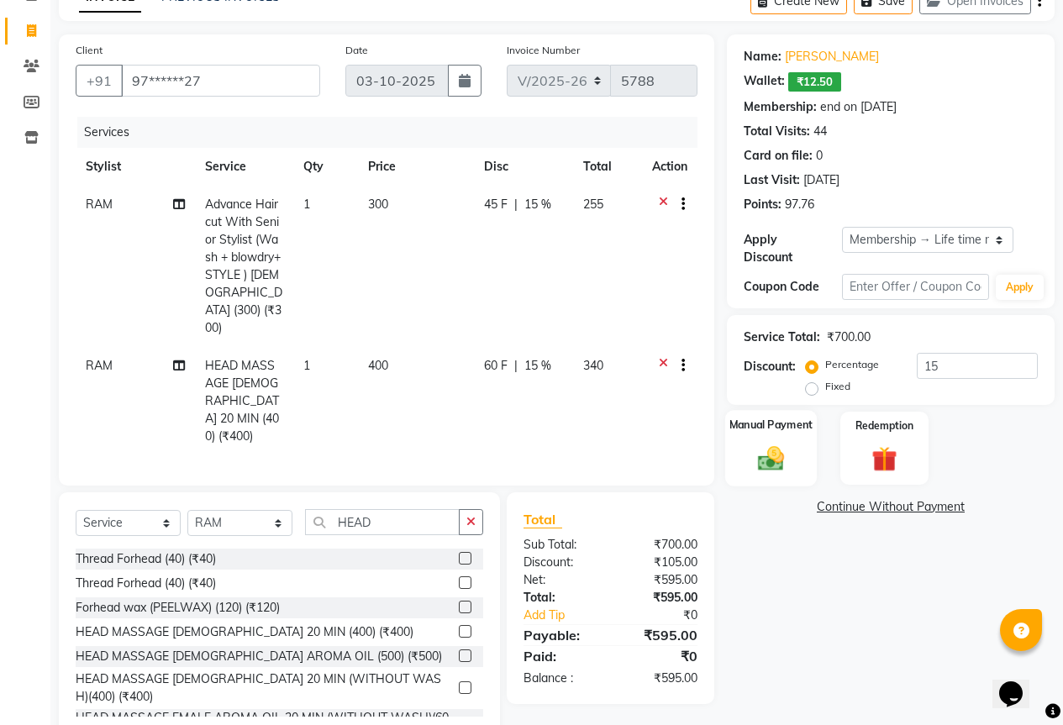
drag, startPoint x: 732, startPoint y: 441, endPoint x: 783, endPoint y: 451, distance: 52.2
click at [733, 441] on div "Manual Payment" at bounding box center [771, 448] width 92 height 76
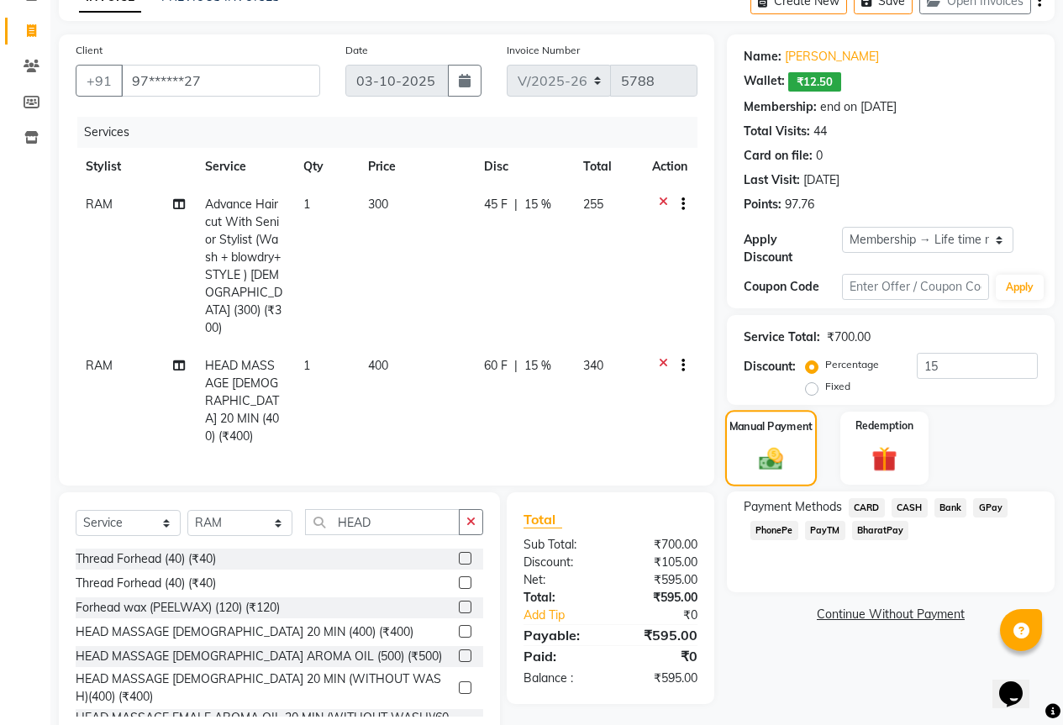
click at [791, 452] on img at bounding box center [771, 458] width 40 height 29
drag, startPoint x: 982, startPoint y: 493, endPoint x: 981, endPoint y: 523, distance: 30.3
click at [984, 498] on span "GPay" at bounding box center [990, 507] width 34 height 19
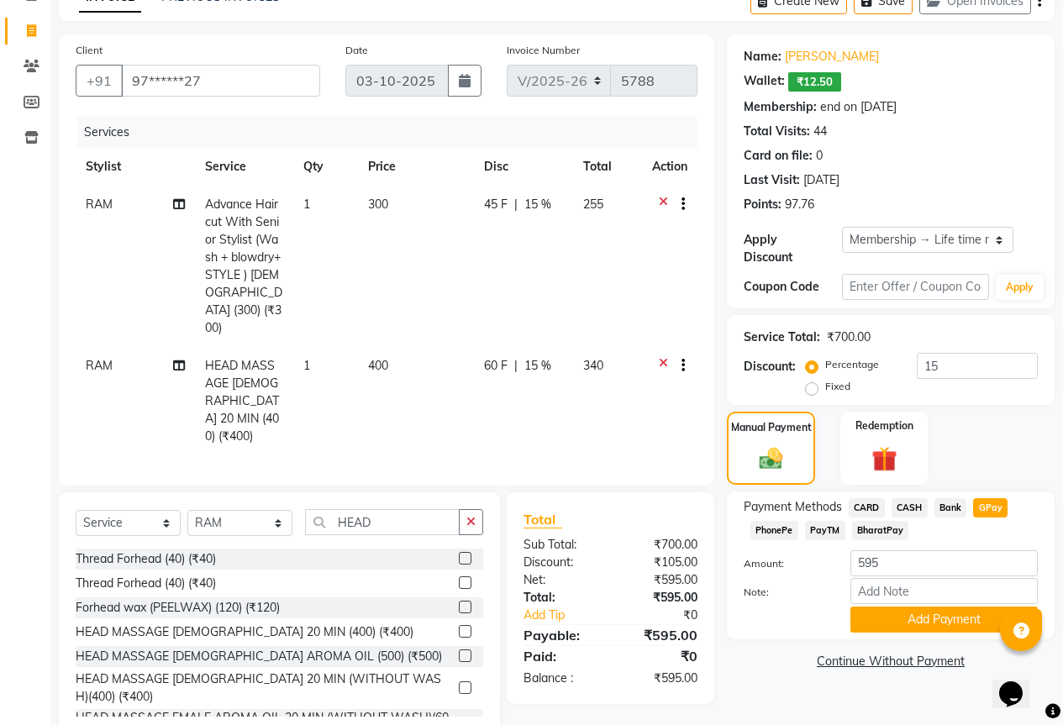
click at [923, 630] on div "Name: Hemant Mahapatra Wallet: ₹12.50 Membership: end on 07-07-2122 Total Visit…" at bounding box center [897, 387] width 340 height 706
click at [930, 607] on button "Add Payment" at bounding box center [943, 620] width 187 height 26
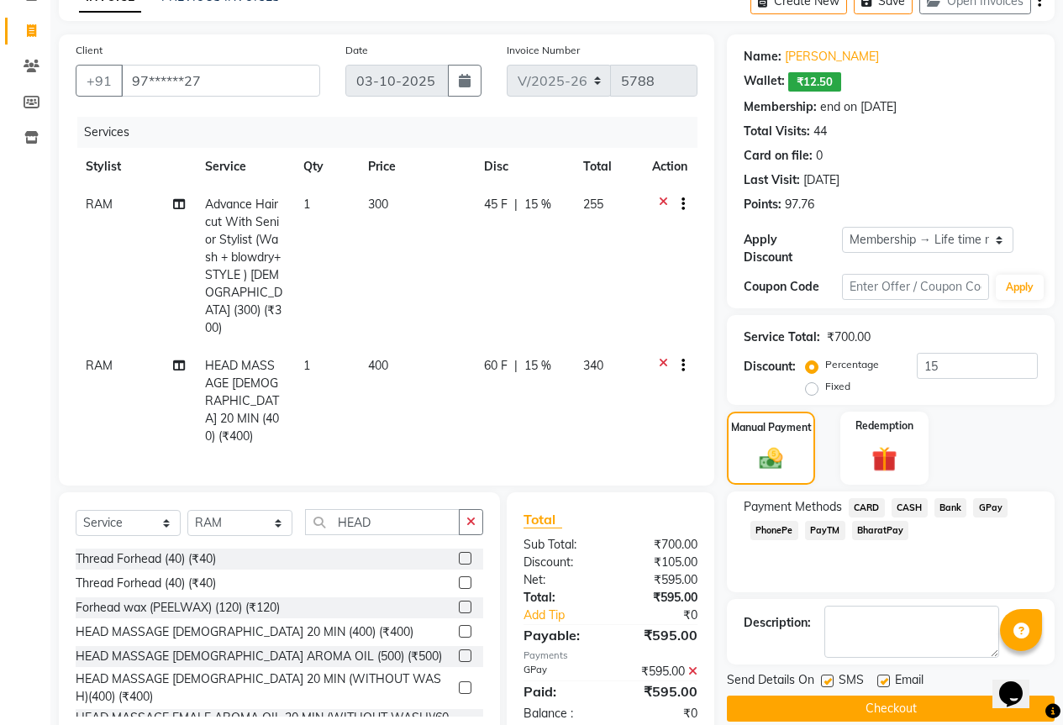
click at [931, 696] on button "Checkout" at bounding box center [891, 709] width 328 height 26
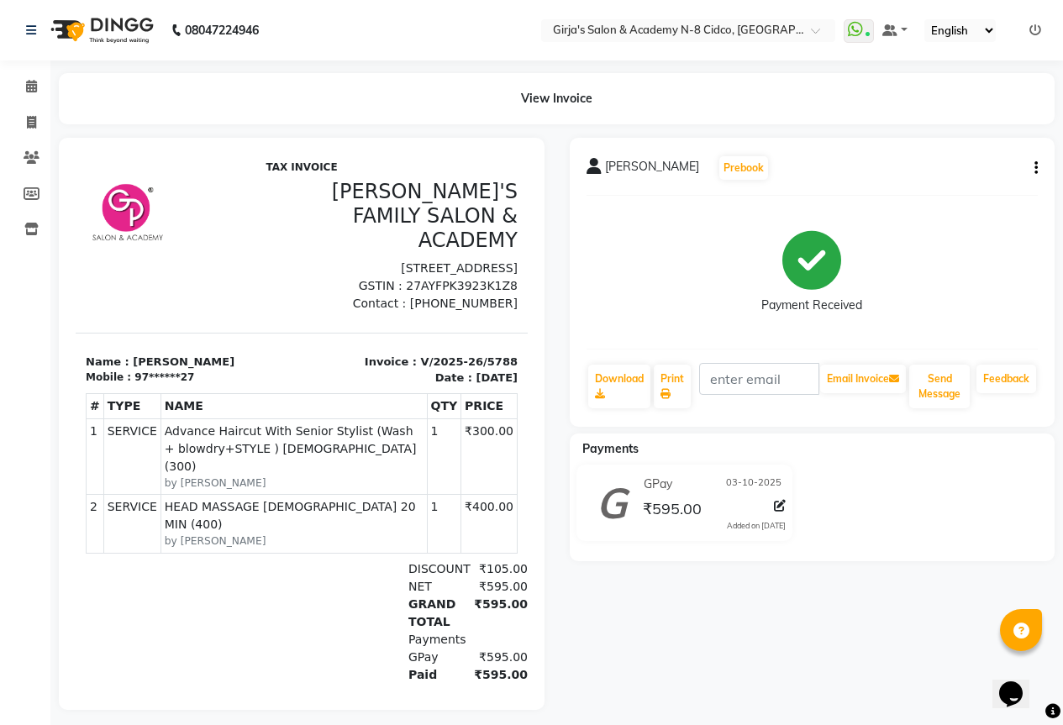
scroll to position [23, 0]
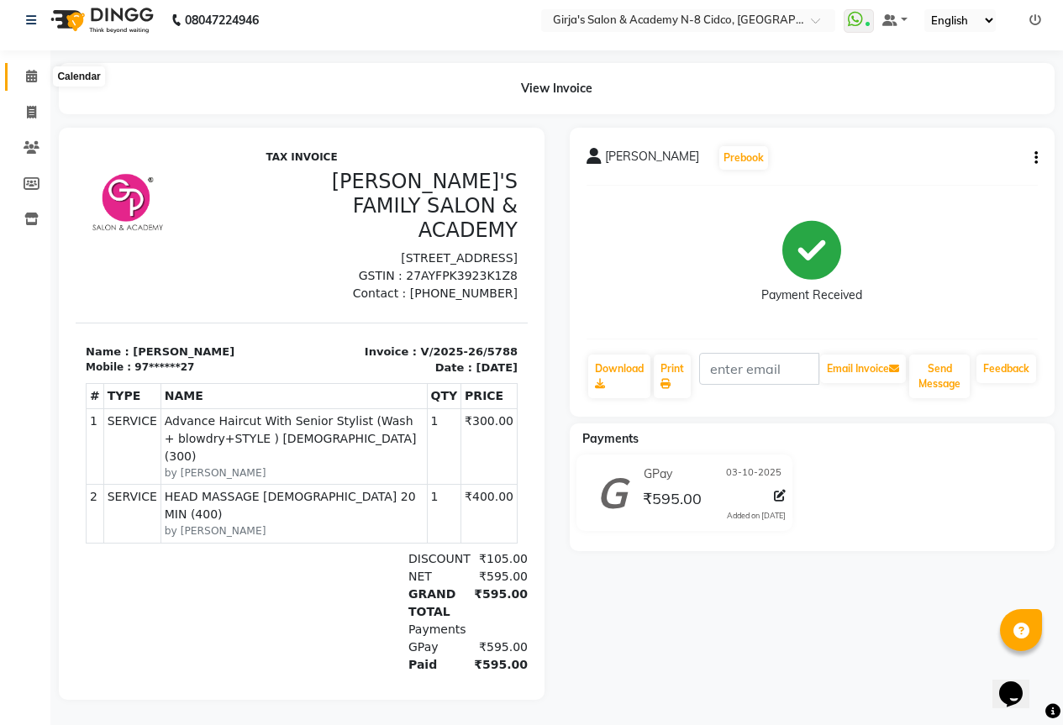
click at [37, 70] on icon at bounding box center [31, 76] width 11 height 13
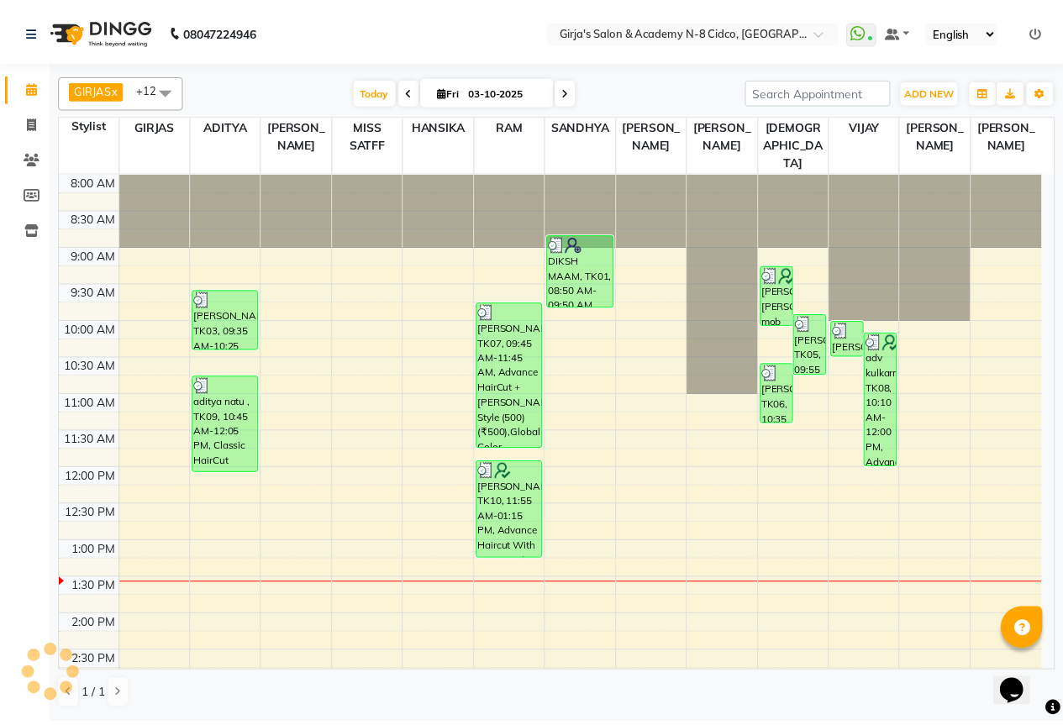
scroll to position [370, 0]
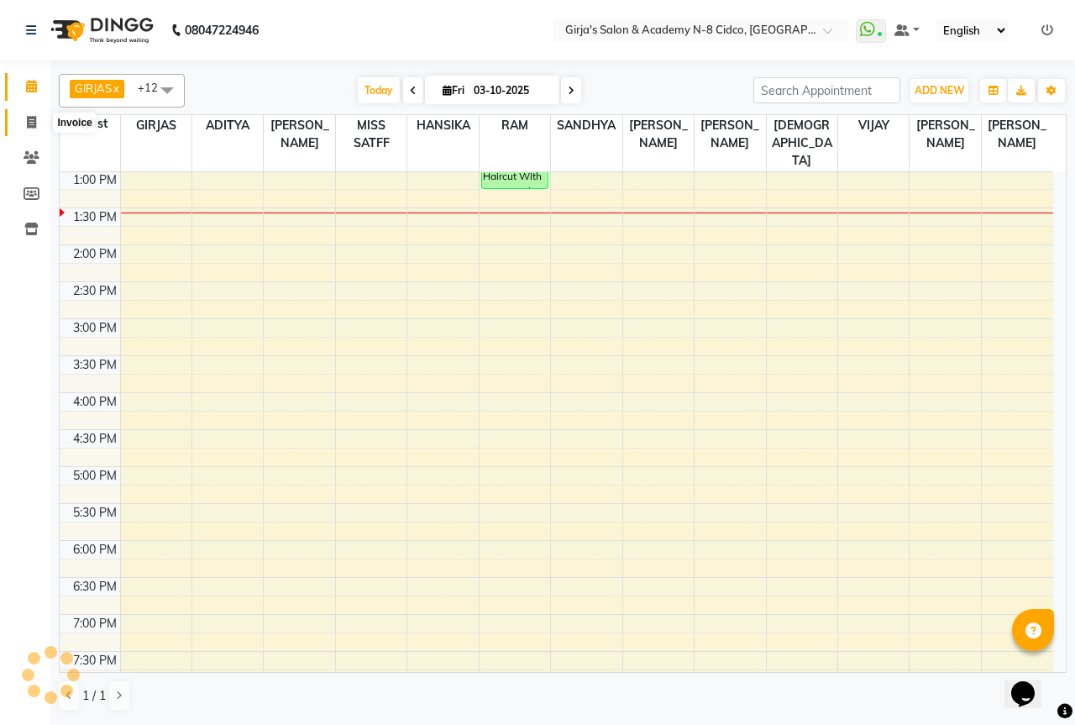
click at [27, 128] on icon at bounding box center [31, 122] width 9 height 13
select select "service"
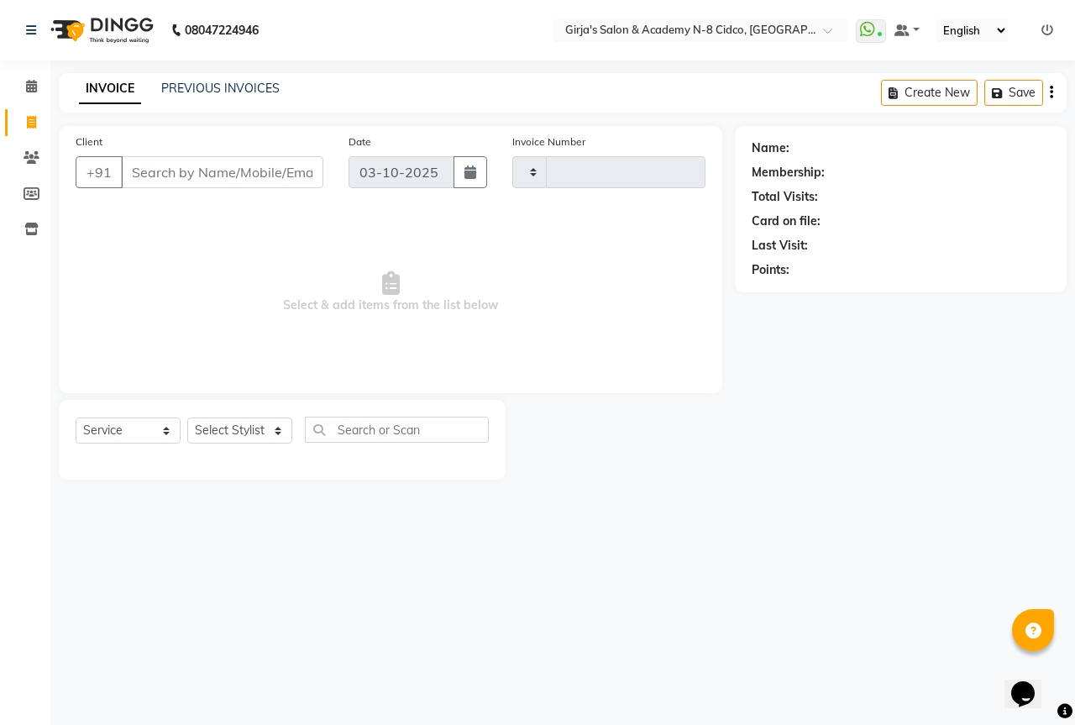
type input "5789"
select select "66"
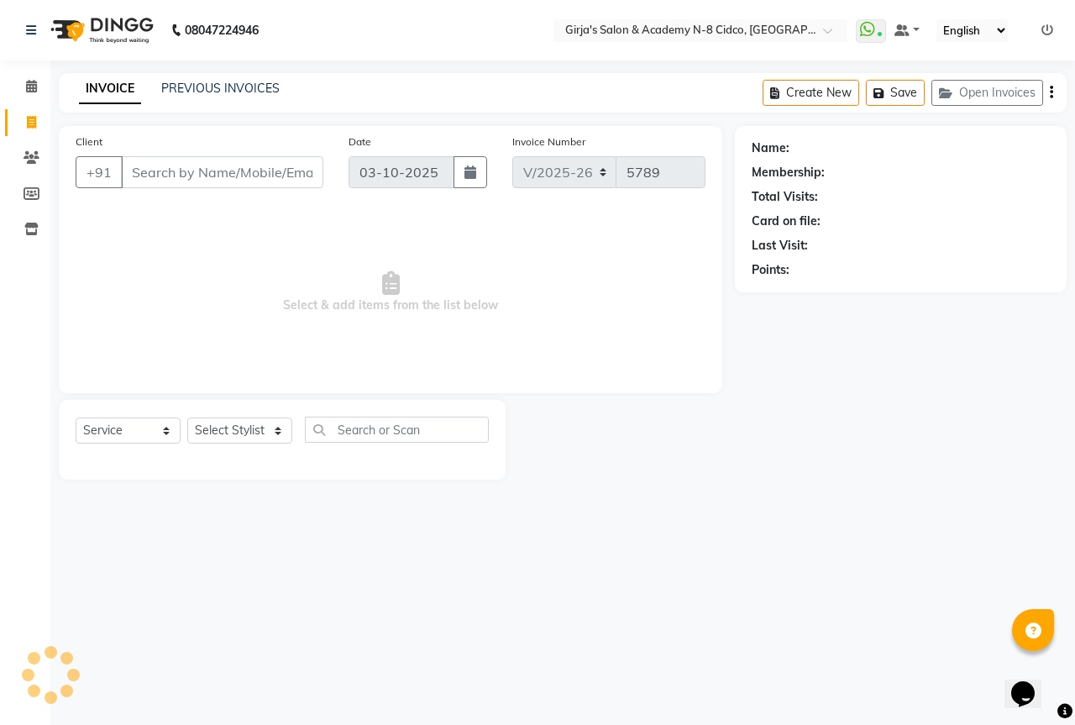
click at [182, 171] on input "Client" at bounding box center [222, 172] width 202 height 32
select select "66554"
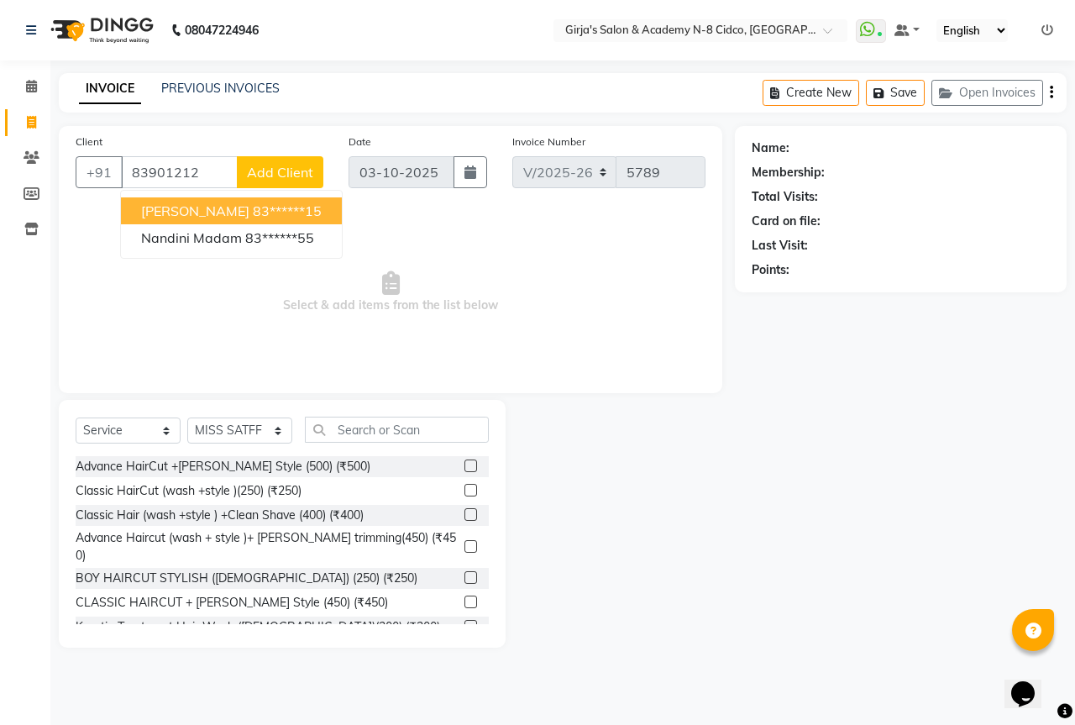
click at [253, 212] on ngb-highlight "83******15" at bounding box center [287, 210] width 69 height 17
type input "83******15"
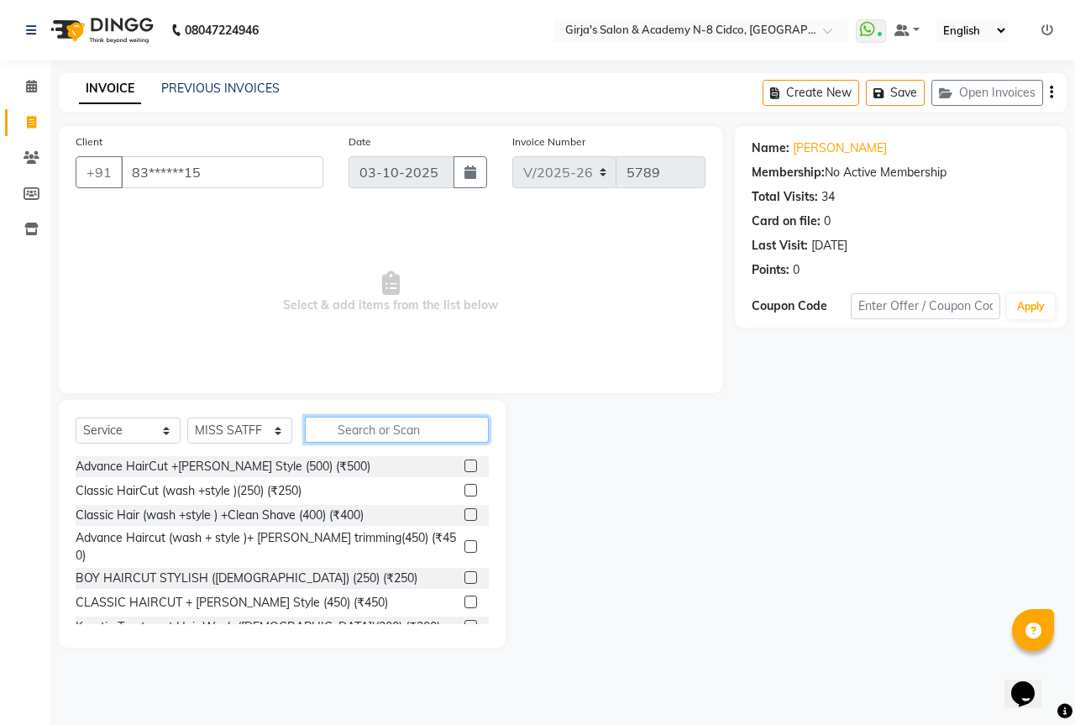
click at [348, 427] on input "text" at bounding box center [397, 430] width 184 height 26
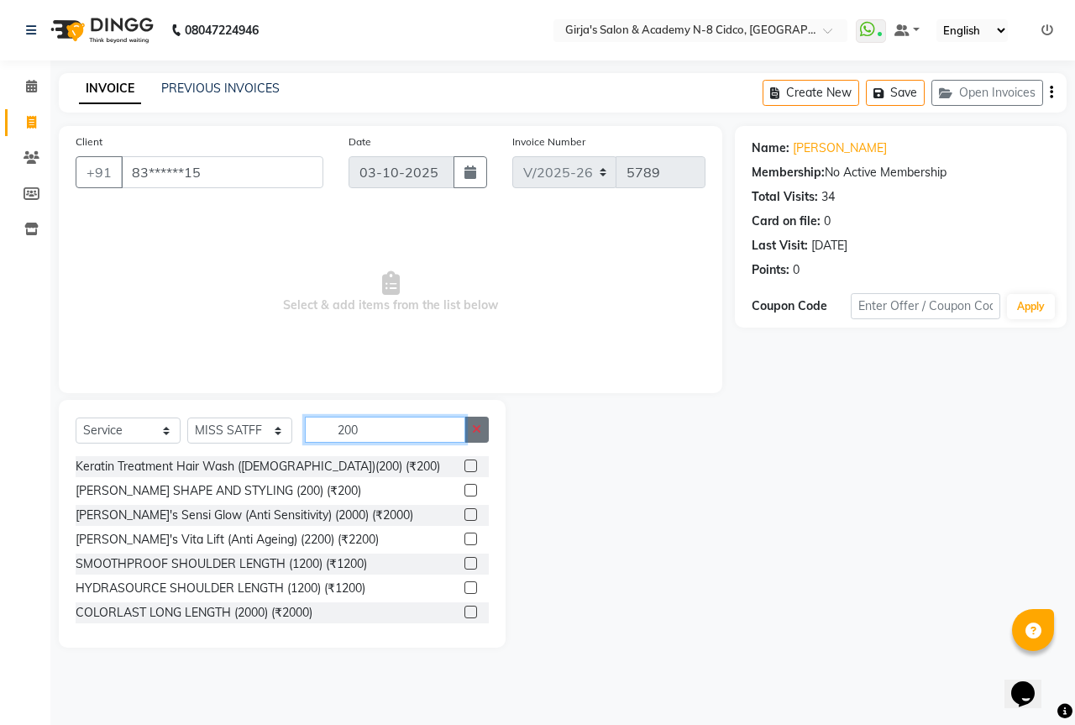
type input "200"
click at [473, 434] on icon "button" at bounding box center [476, 429] width 9 height 12
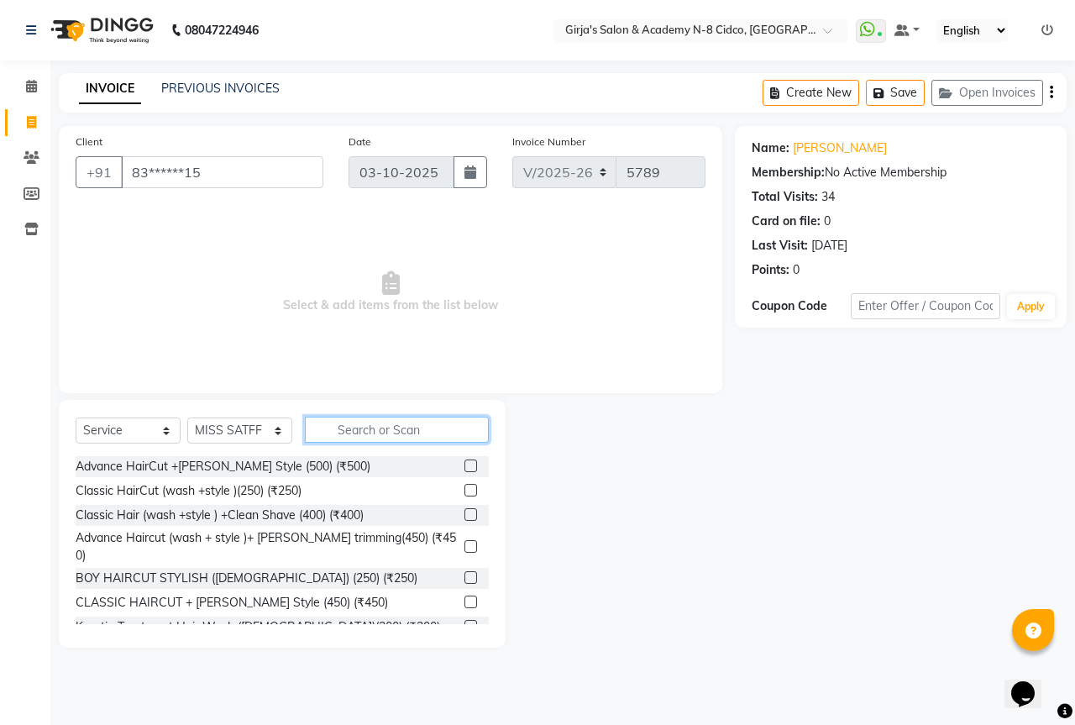
click at [421, 433] on input "text" at bounding box center [397, 430] width 184 height 26
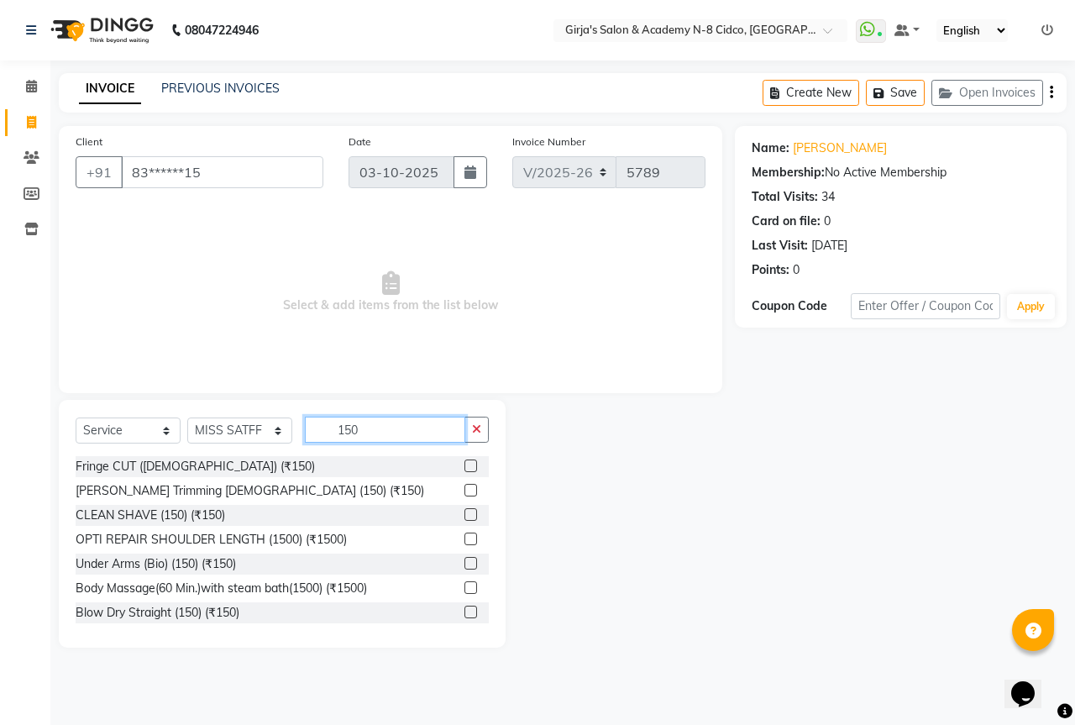
type input "150"
click at [465, 517] on label at bounding box center [471, 514] width 13 height 13
click at [465, 517] on input "checkbox" at bounding box center [470, 515] width 11 height 11
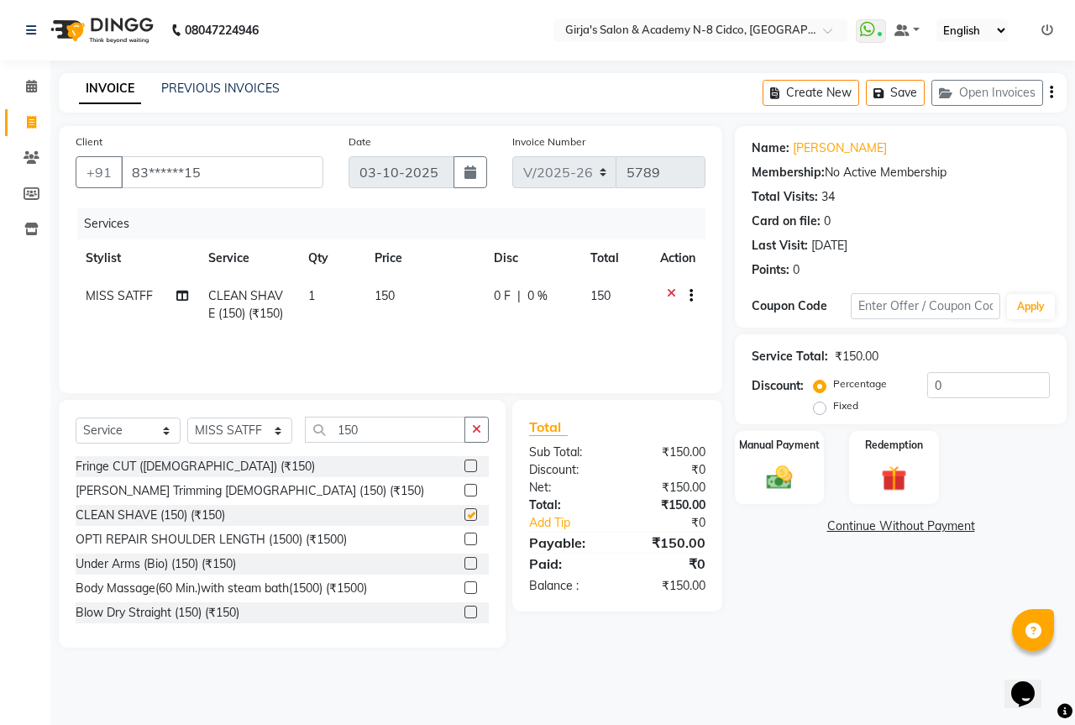
checkbox input "false"
click at [796, 479] on img at bounding box center [780, 477] width 44 height 31
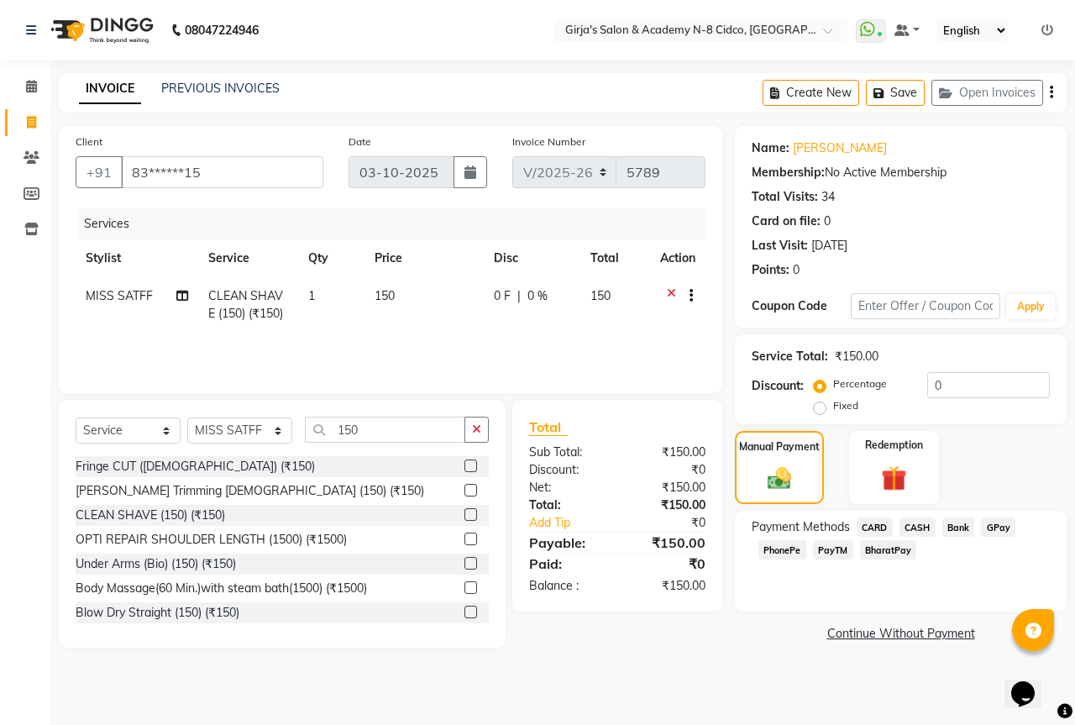
click at [995, 523] on span "GPay" at bounding box center [998, 526] width 34 height 19
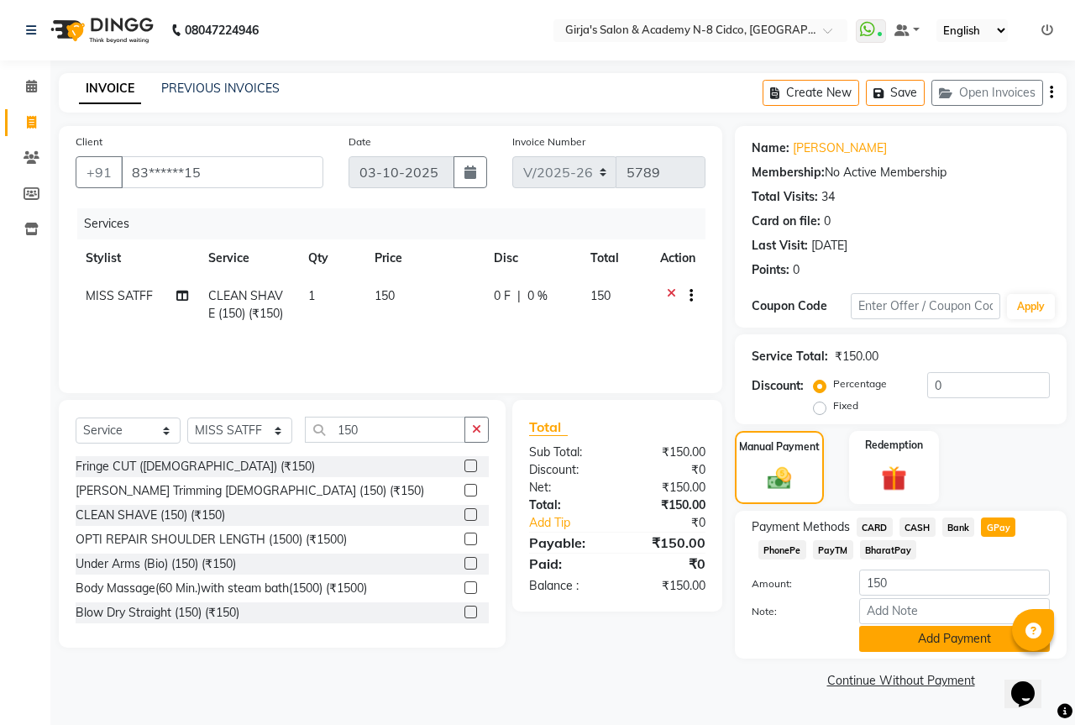
click at [947, 646] on button "Add Payment" at bounding box center [954, 639] width 191 height 26
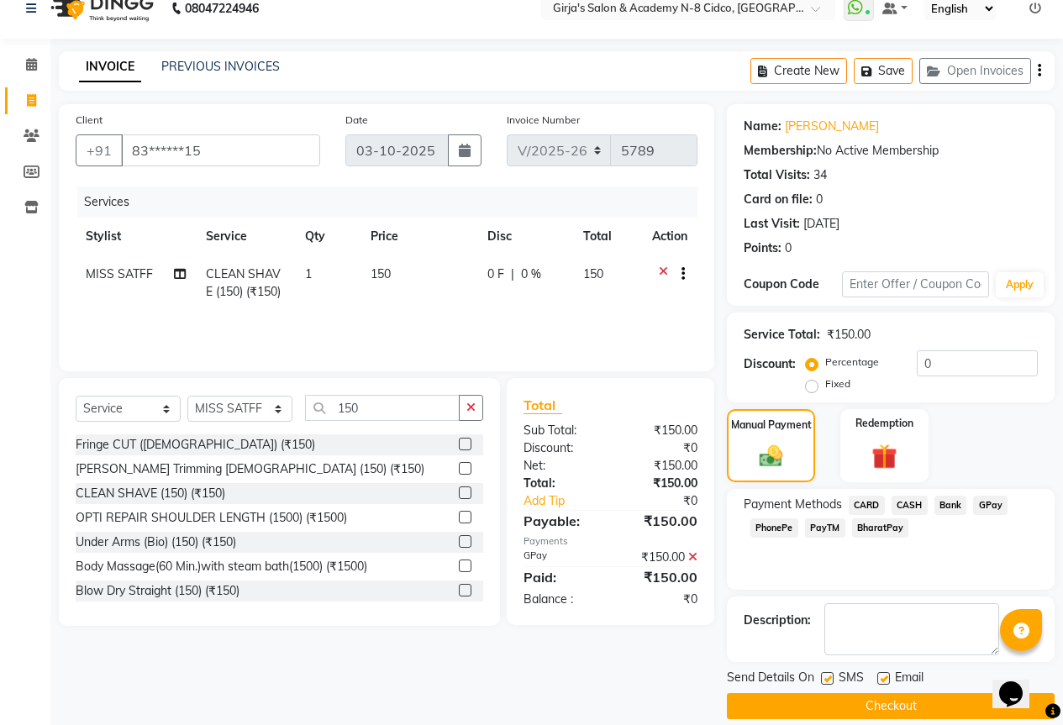
scroll to position [41, 0]
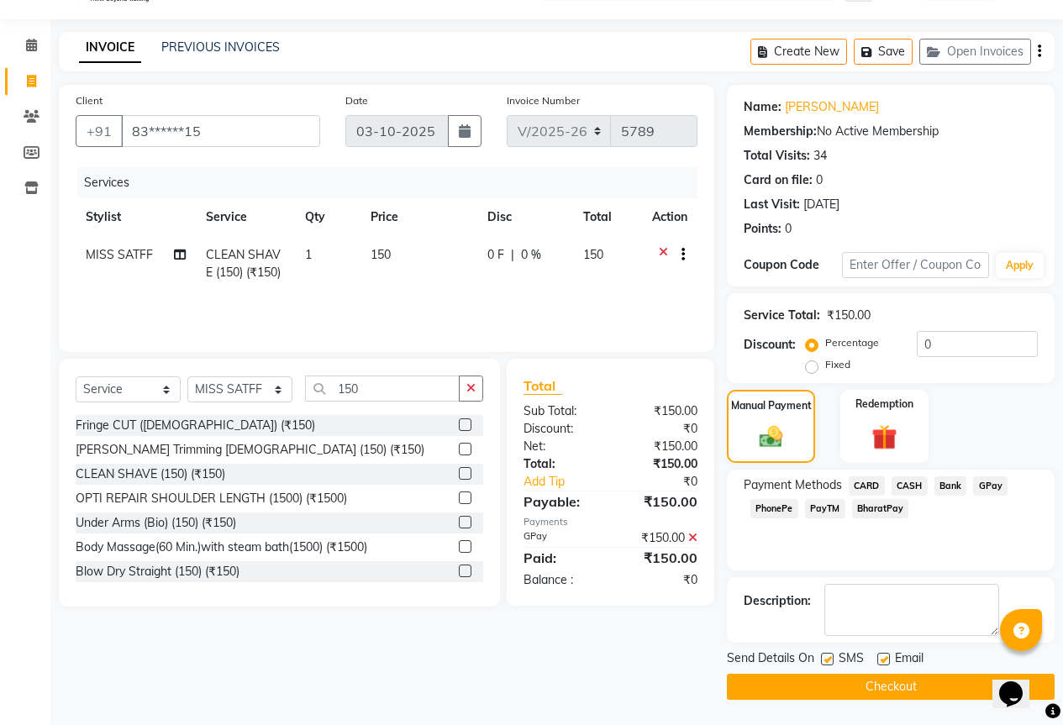
click at [842, 675] on button "Checkout" at bounding box center [891, 687] width 328 height 26
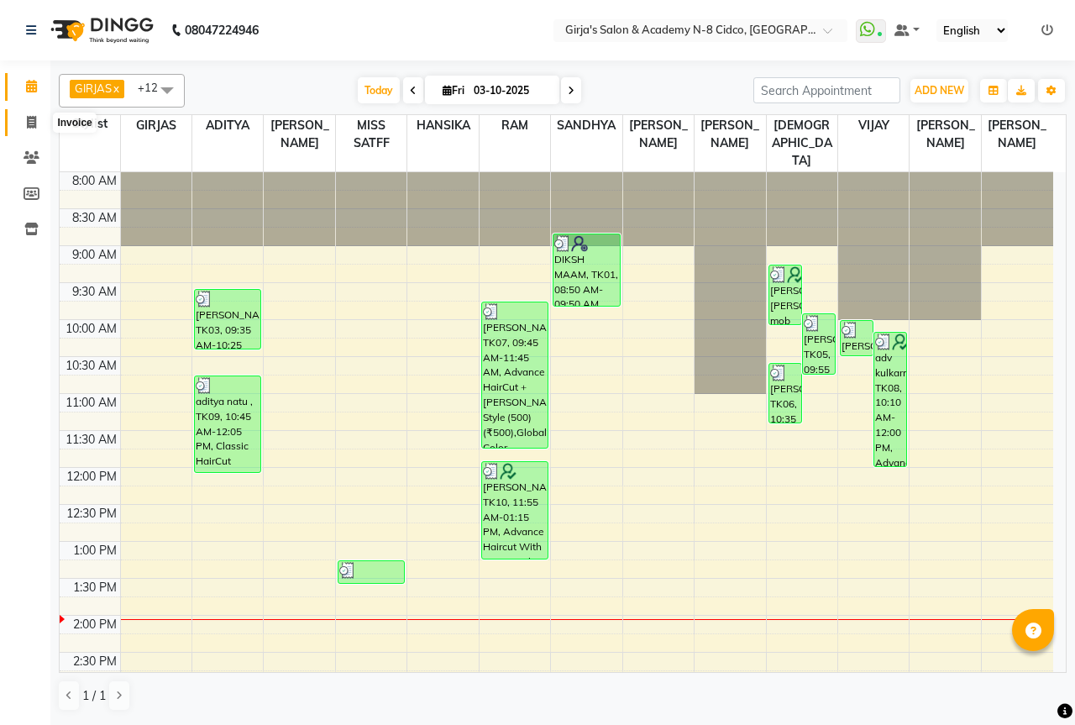
click at [39, 118] on span at bounding box center [31, 122] width 29 height 19
select select "66"
select select "service"
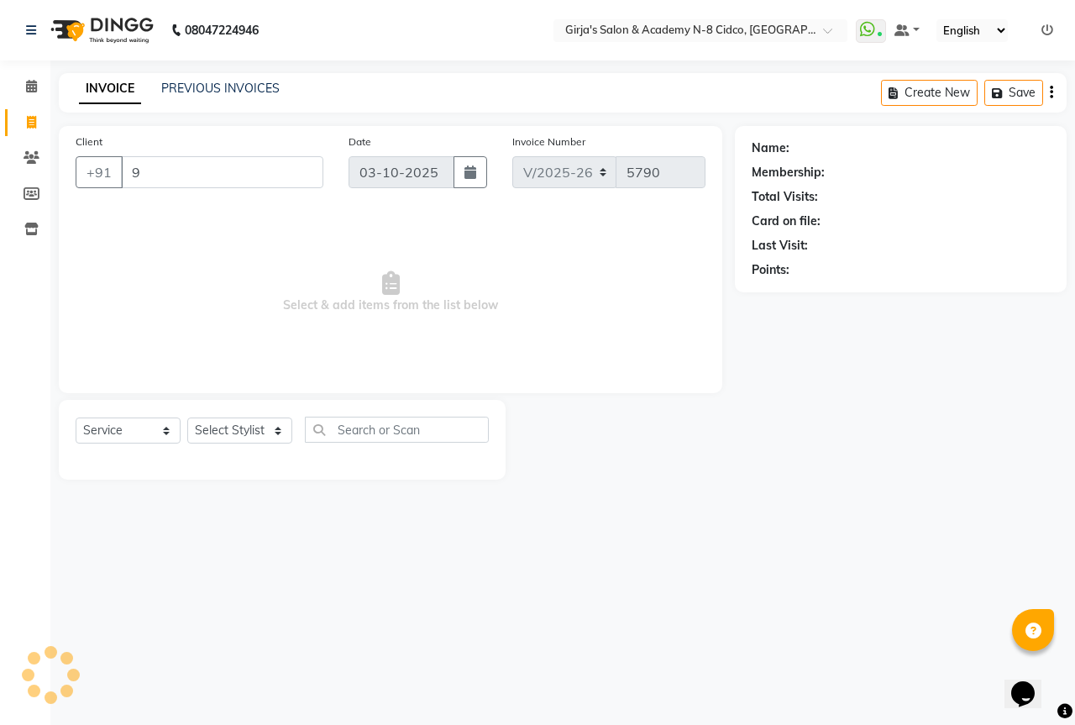
type input "94"
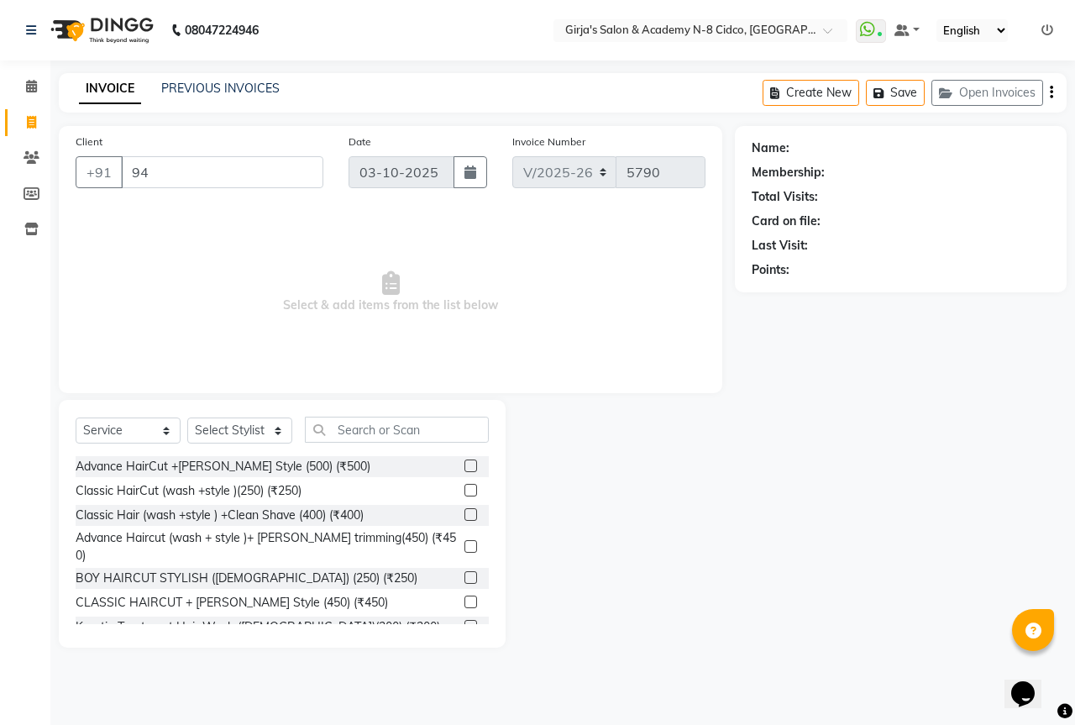
select select "66554"
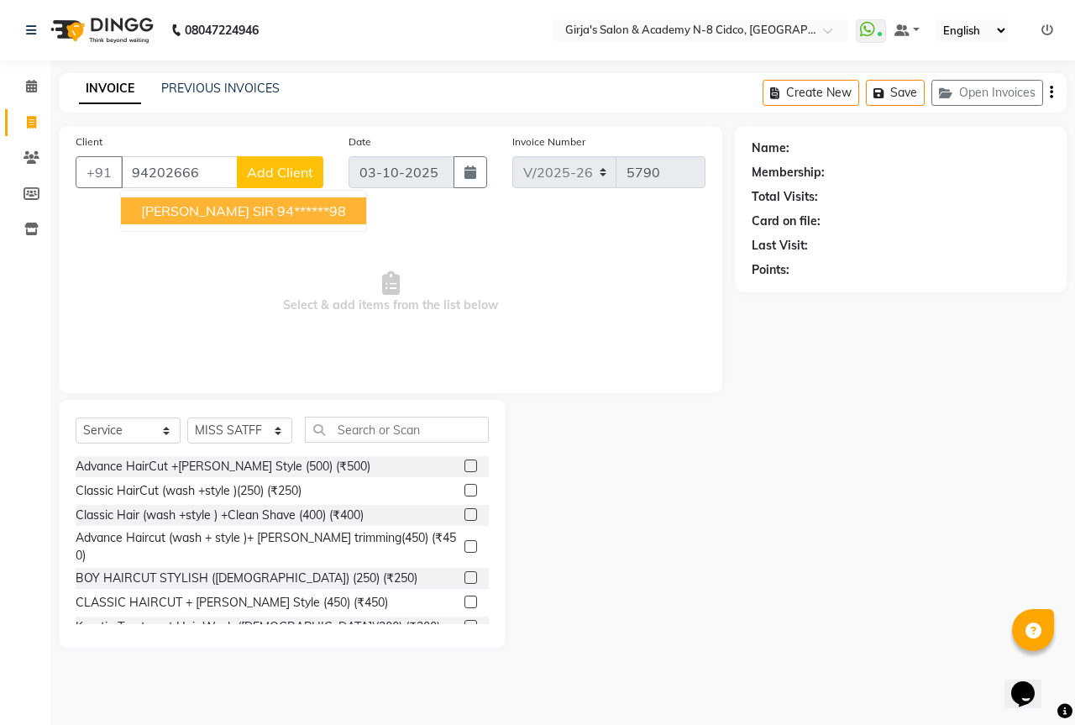
click at [210, 215] on span "ATHARV SIR" at bounding box center [207, 210] width 133 height 17
type input "94******98"
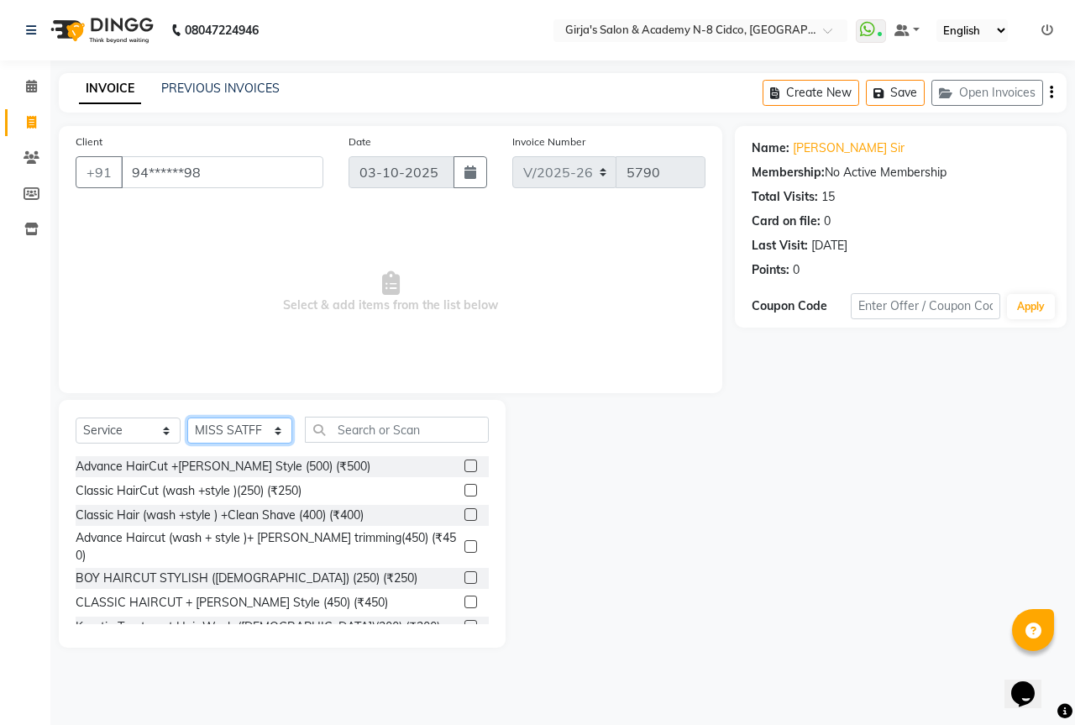
click at [229, 427] on select "Select Stylist ADITYA [PERSON_NAME] BEAUTY M GIRJAS [PERSON_NAME] MISS [PERSON_…" at bounding box center [239, 431] width 105 height 26
select select "34069"
click at [187, 418] on select "Select Stylist ADITYA [PERSON_NAME] BEAUTY M GIRJAS [PERSON_NAME] MISS [PERSON_…" at bounding box center [239, 431] width 105 height 26
click at [366, 431] on input "text" at bounding box center [397, 430] width 184 height 26
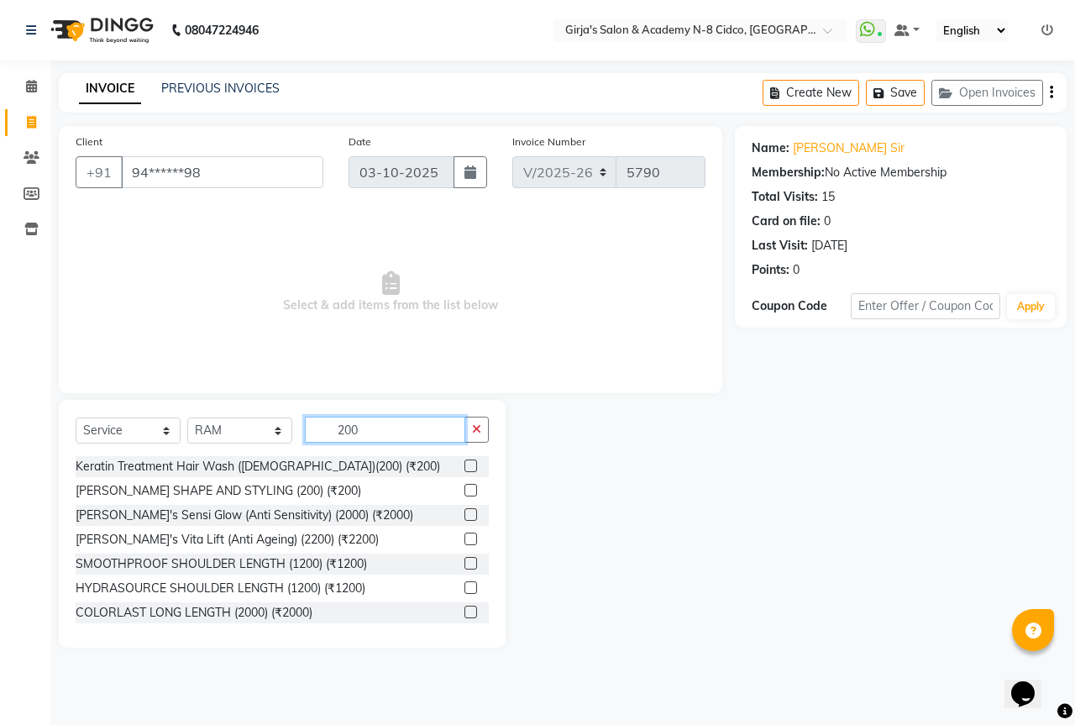
type input "200"
click at [465, 484] on label at bounding box center [471, 490] width 13 height 13
click at [465, 486] on input "checkbox" at bounding box center [470, 491] width 11 height 11
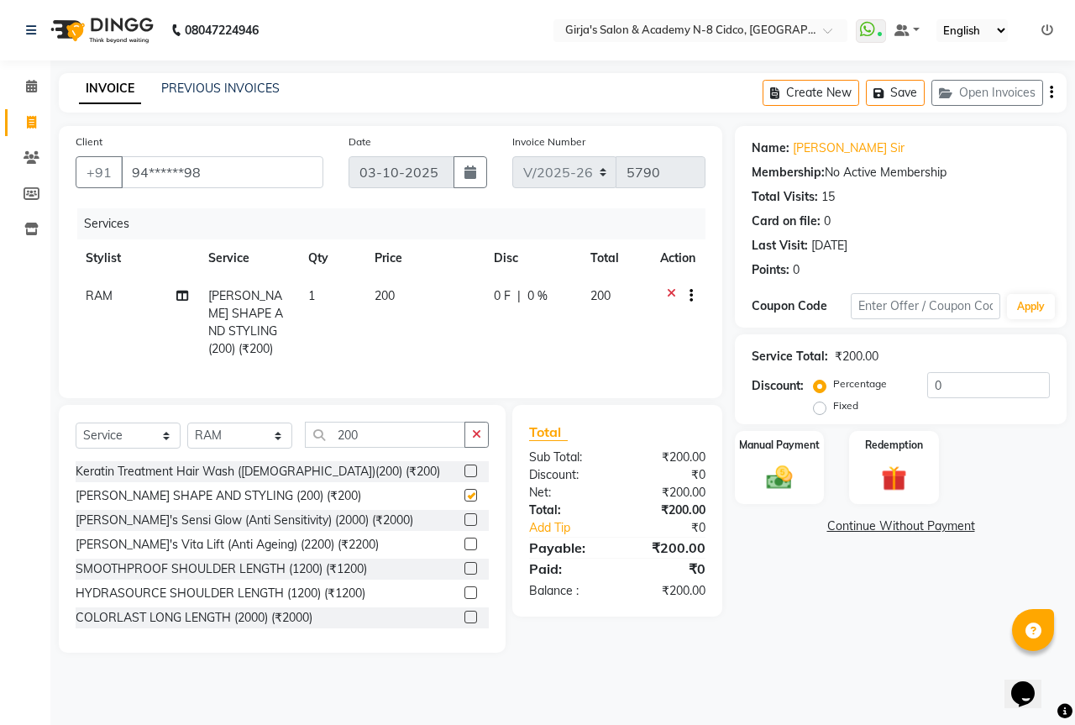
checkbox input "false"
click at [804, 480] on div "Manual Payment" at bounding box center [779, 467] width 93 height 77
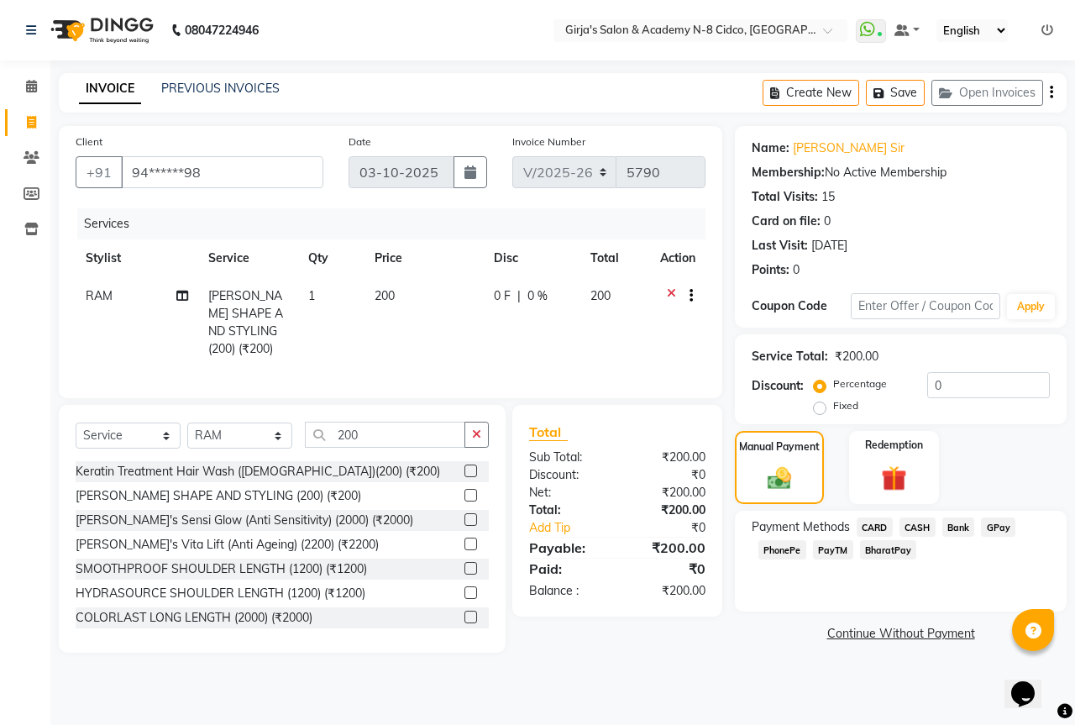
click at [993, 524] on span "GPay" at bounding box center [998, 526] width 34 height 19
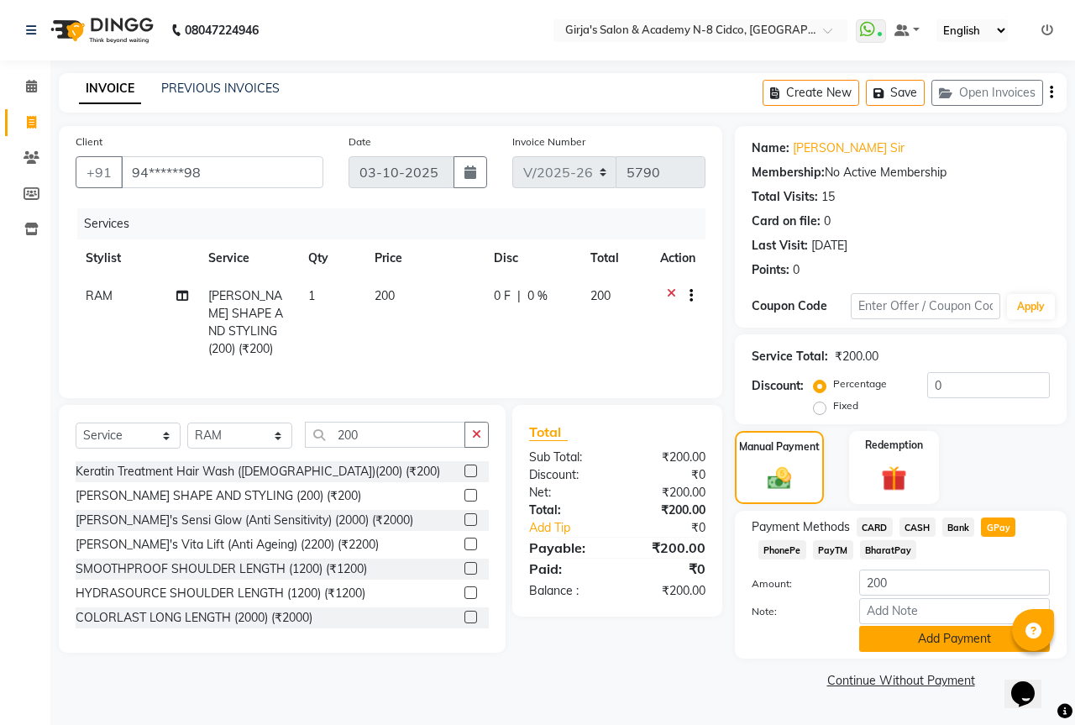
click at [922, 636] on button "Add Payment" at bounding box center [954, 639] width 191 height 26
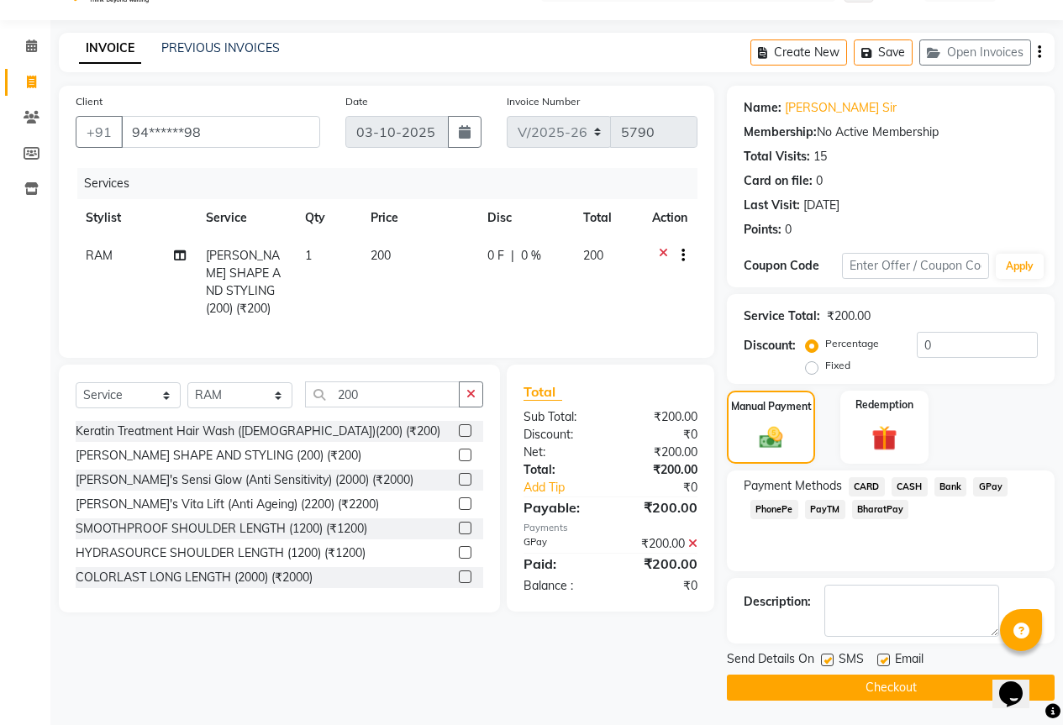
scroll to position [41, 0]
click at [890, 677] on button "Checkout" at bounding box center [891, 687] width 328 height 26
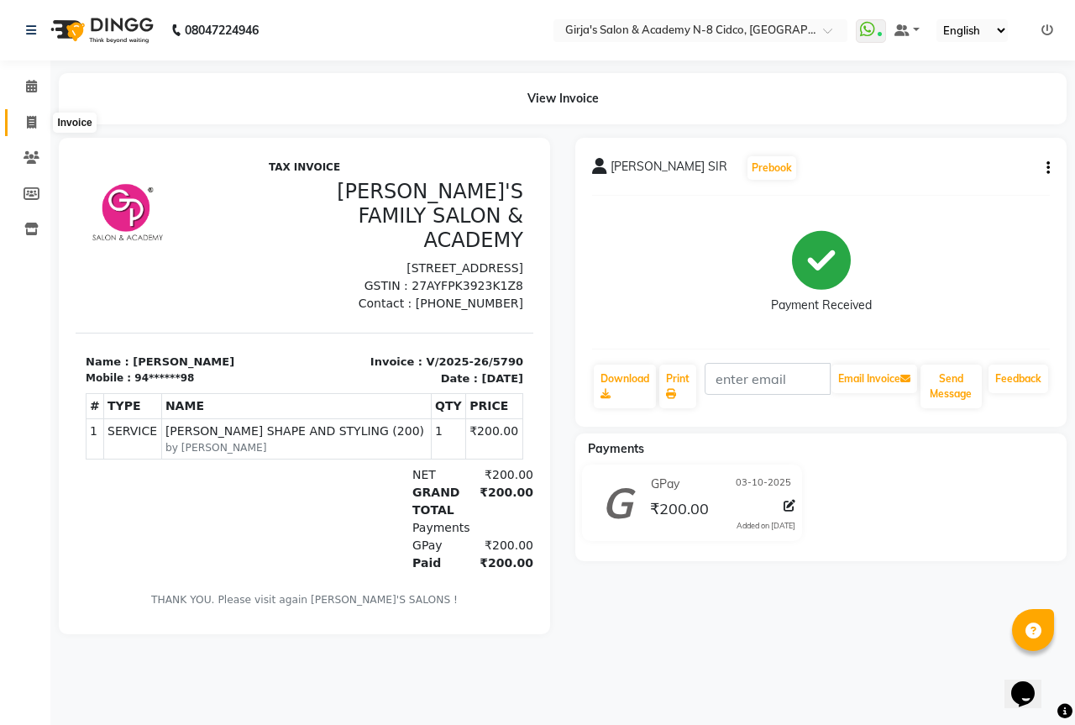
click at [37, 114] on span at bounding box center [31, 122] width 29 height 19
select select "service"
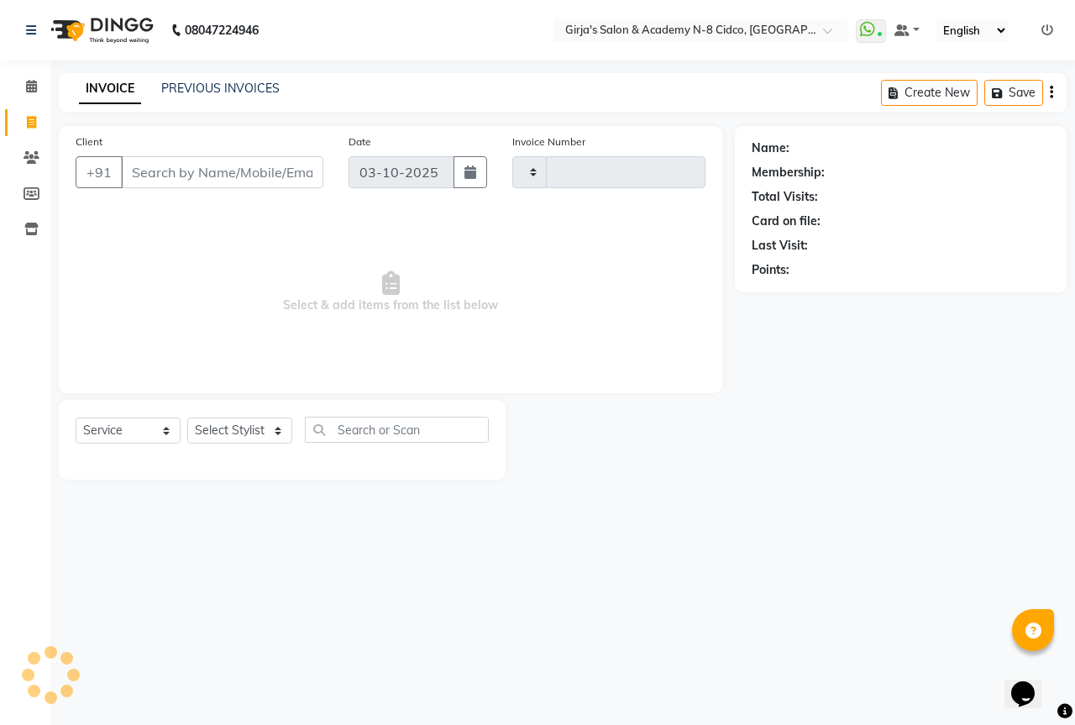
type input "5791"
select select "66"
click at [212, 169] on input "Client" at bounding box center [222, 172] width 202 height 32
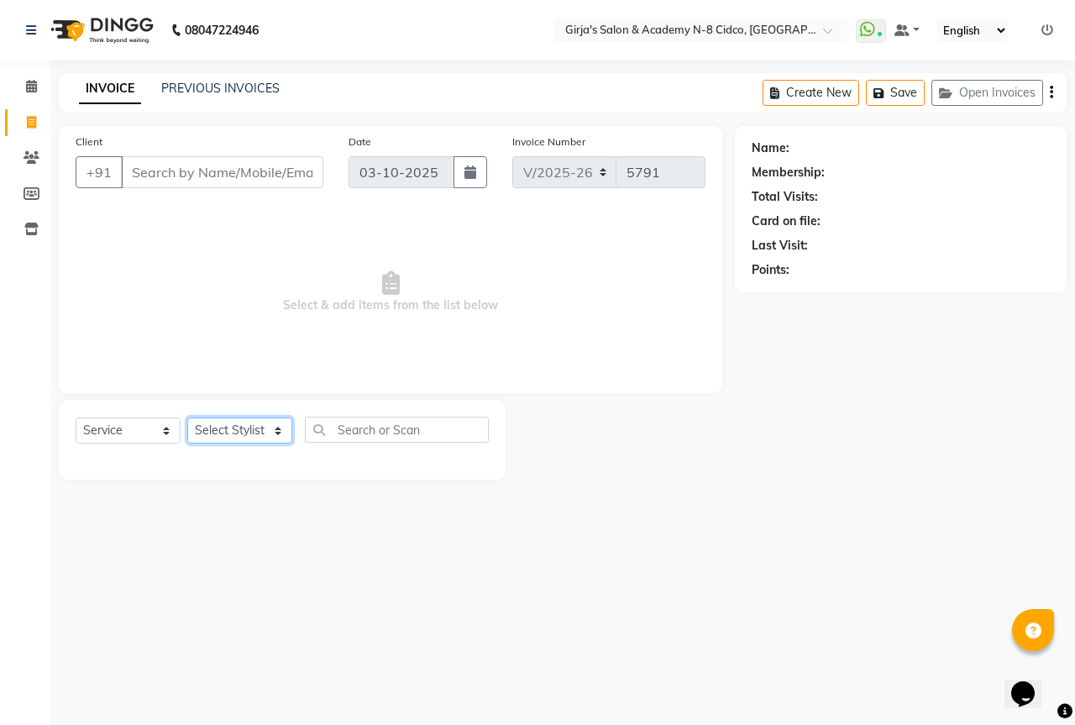
click at [262, 434] on select "Select Stylist" at bounding box center [239, 431] width 105 height 26
click at [223, 428] on select "Select Stylist" at bounding box center [239, 431] width 105 height 26
click at [220, 200] on div "Client +91" at bounding box center [199, 167] width 273 height 69
click at [235, 181] on input "Client" at bounding box center [222, 172] width 202 height 32
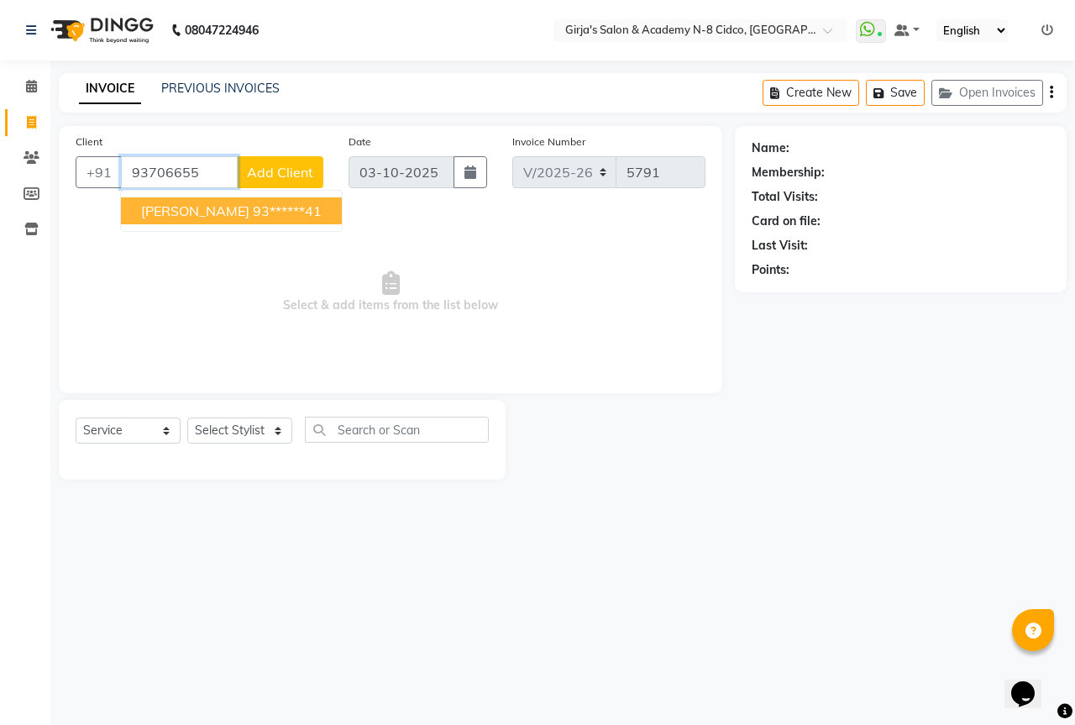
click at [263, 210] on ngb-highlight "93******41" at bounding box center [287, 210] width 69 height 17
type input "93******41"
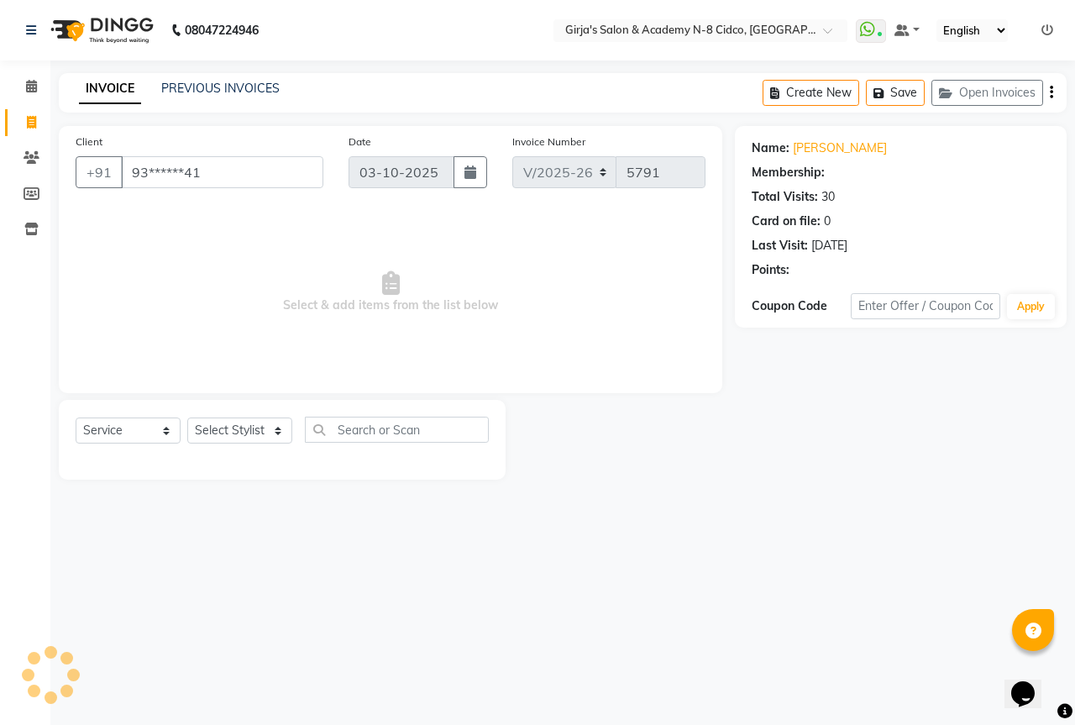
select select "1: Object"
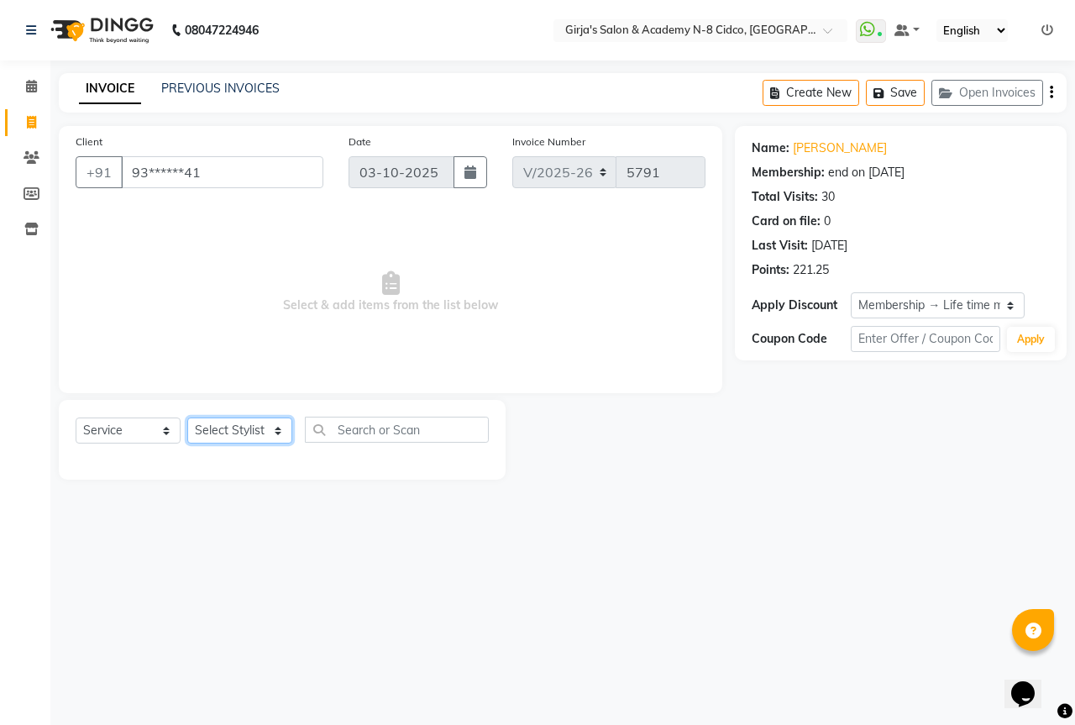
drag, startPoint x: 283, startPoint y: 428, endPoint x: 271, endPoint y: 428, distance: 11.8
click at [280, 428] on select "Select Stylist" at bounding box center [239, 431] width 105 height 26
click at [271, 428] on select "Select Stylist" at bounding box center [239, 431] width 105 height 26
click at [187, 418] on select "Select Stylist" at bounding box center [239, 431] width 105 height 26
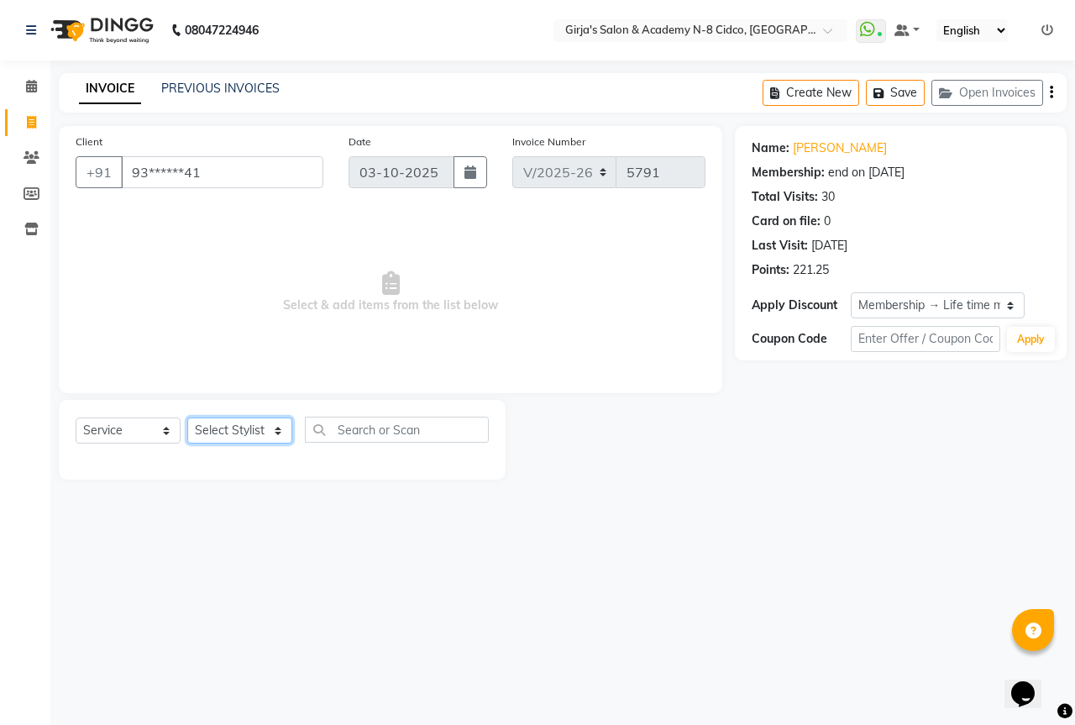
click at [269, 426] on select "Select Stylist" at bounding box center [239, 431] width 105 height 26
click at [367, 444] on div "Select Service Product Membership Package Voucher Prepaid Gift Card Select Styl…" at bounding box center [282, 436] width 413 height 39
drag, startPoint x: 791, startPoint y: 139, endPoint x: 893, endPoint y: 142, distance: 101.7
click at [893, 142] on div "Name: Dhanajay Wagh Membership: end on 07-08-2125 Total Visits: 30 Card on file…" at bounding box center [901, 206] width 298 height 146
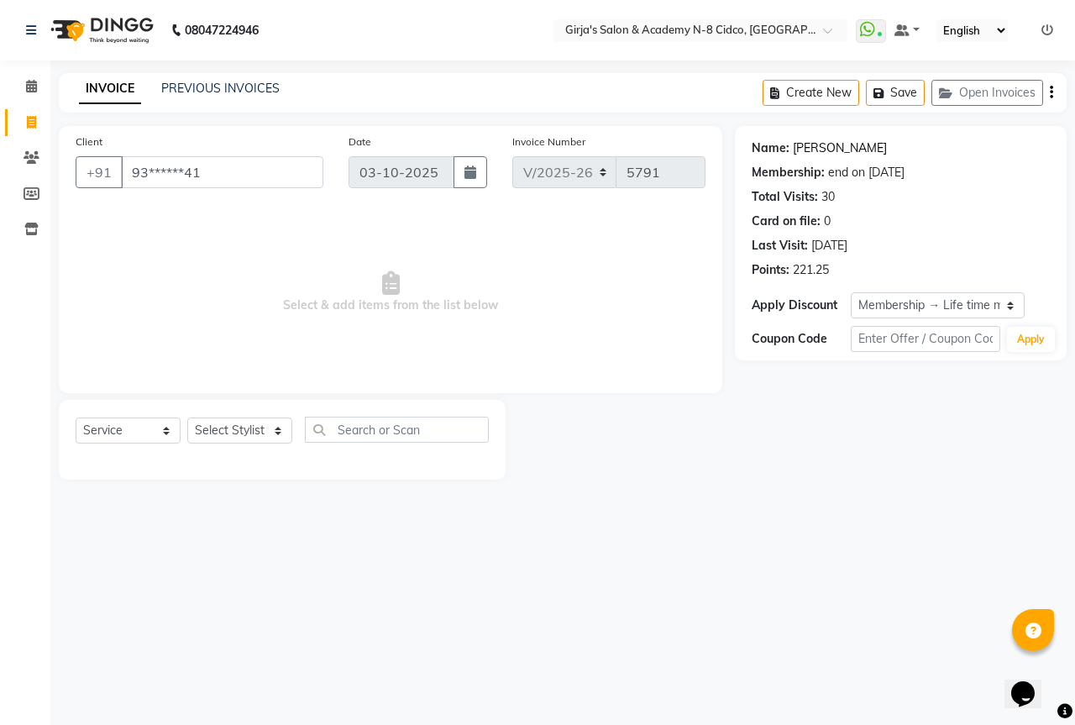
copy link "Dhanajay Wagh"
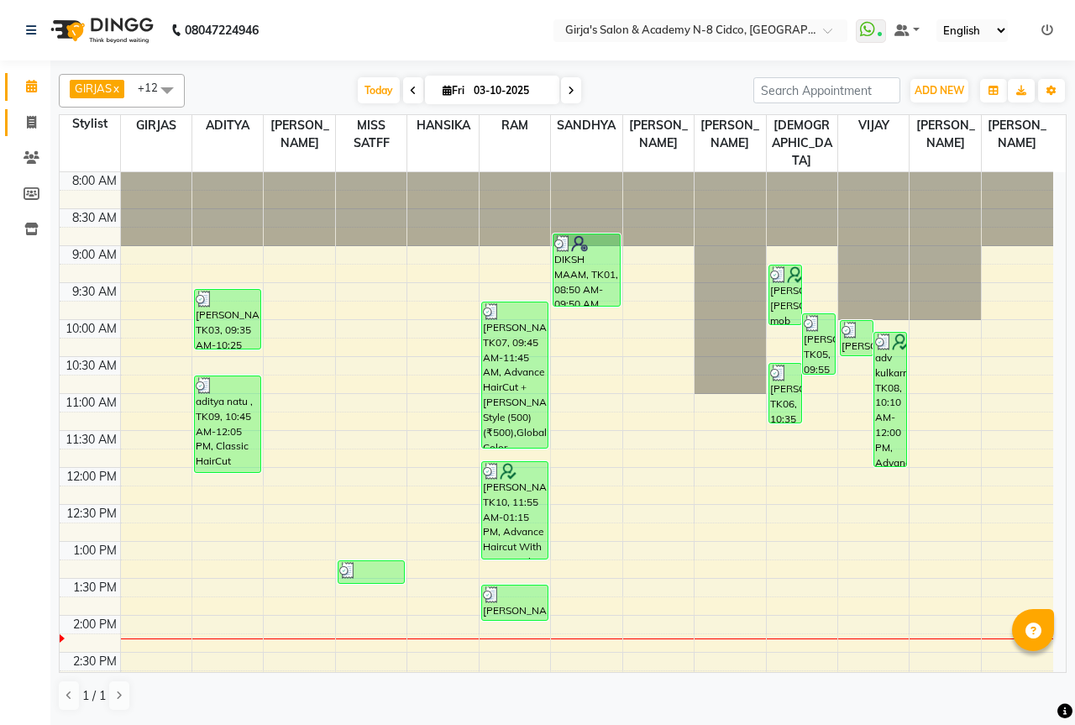
click at [11, 117] on link "Invoice" at bounding box center [25, 123] width 40 height 28
select select "service"
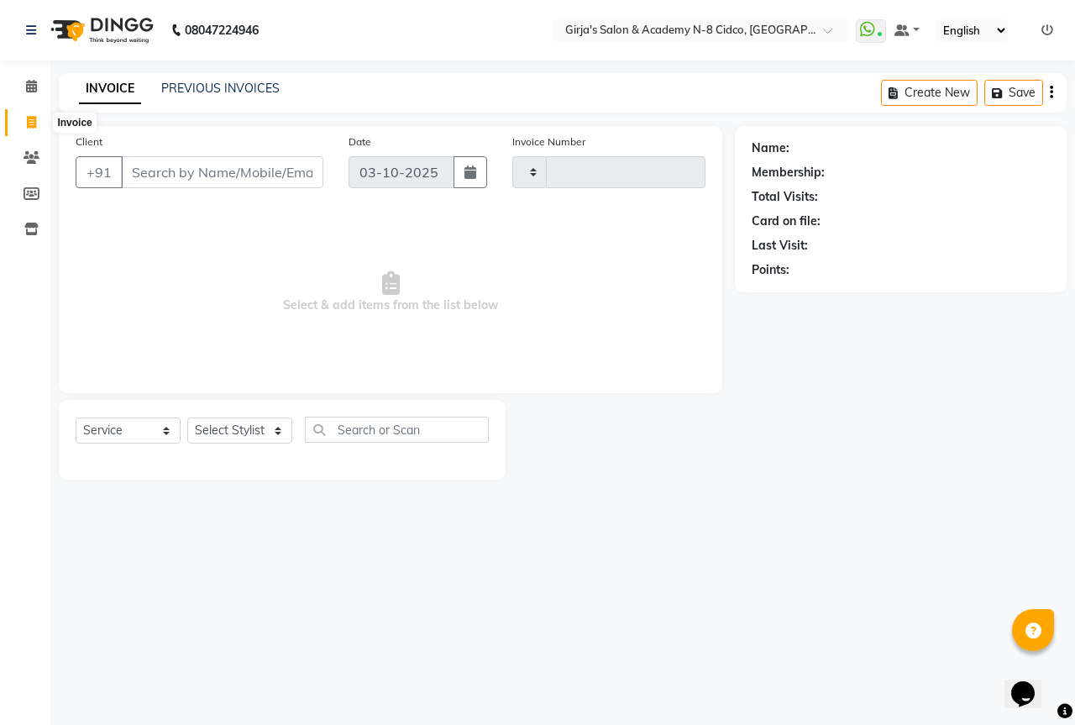
click at [39, 131] on span at bounding box center [31, 122] width 29 height 19
select select "service"
type input "5791"
select select "66"
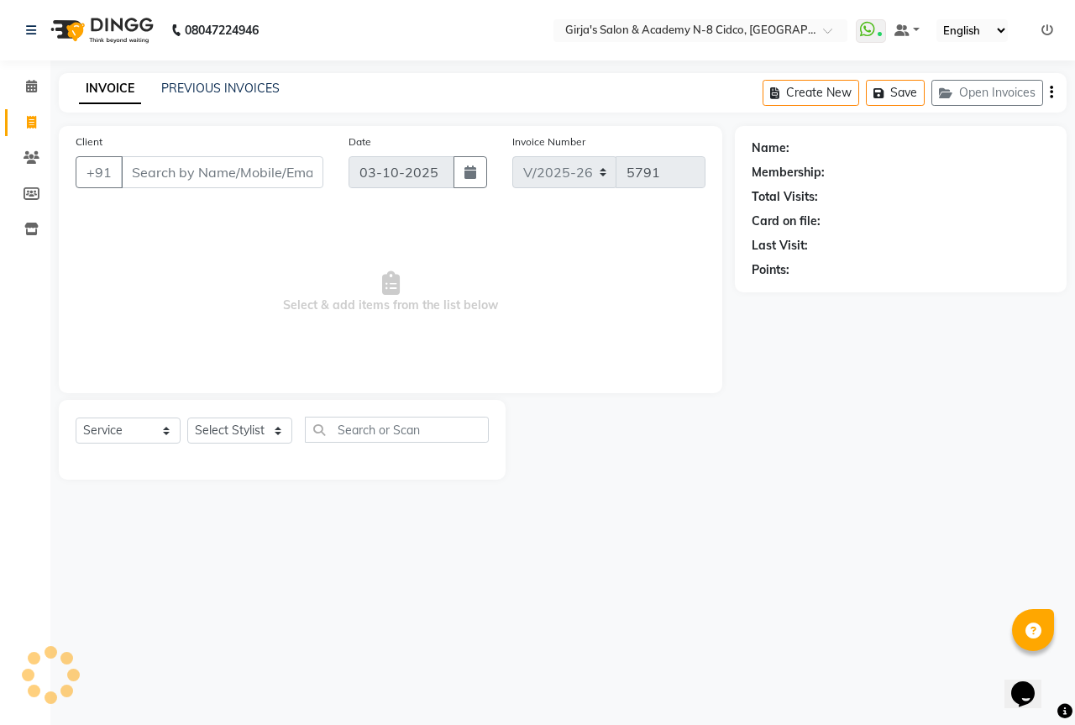
type input "Dhanajay Wagh"
select select "66554"
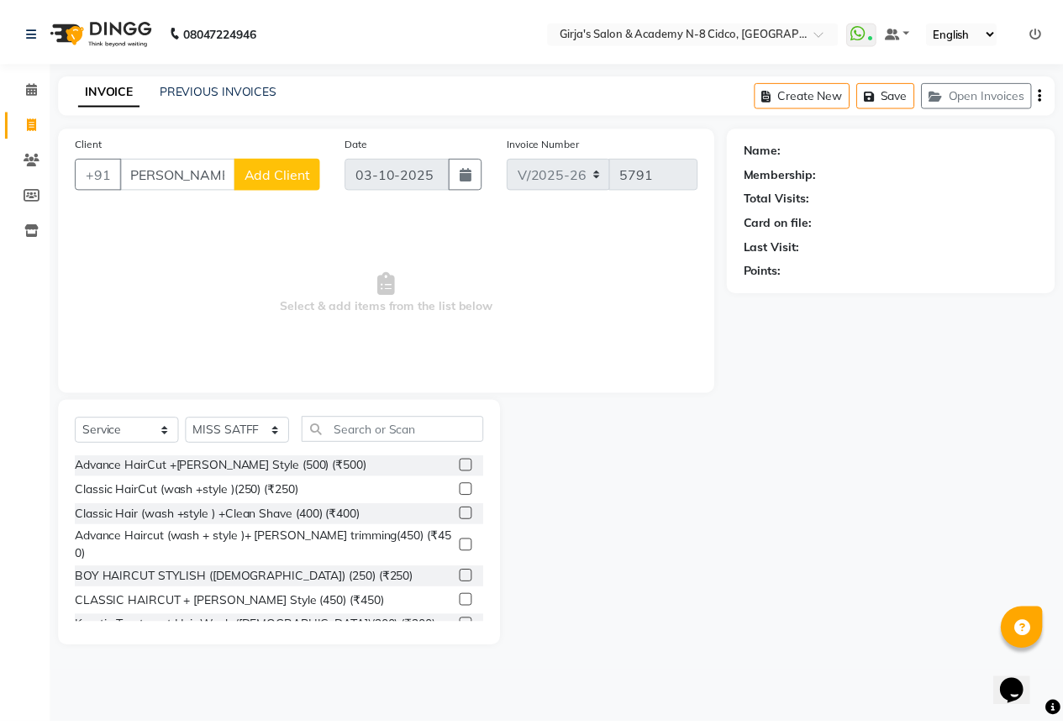
scroll to position [0, 0]
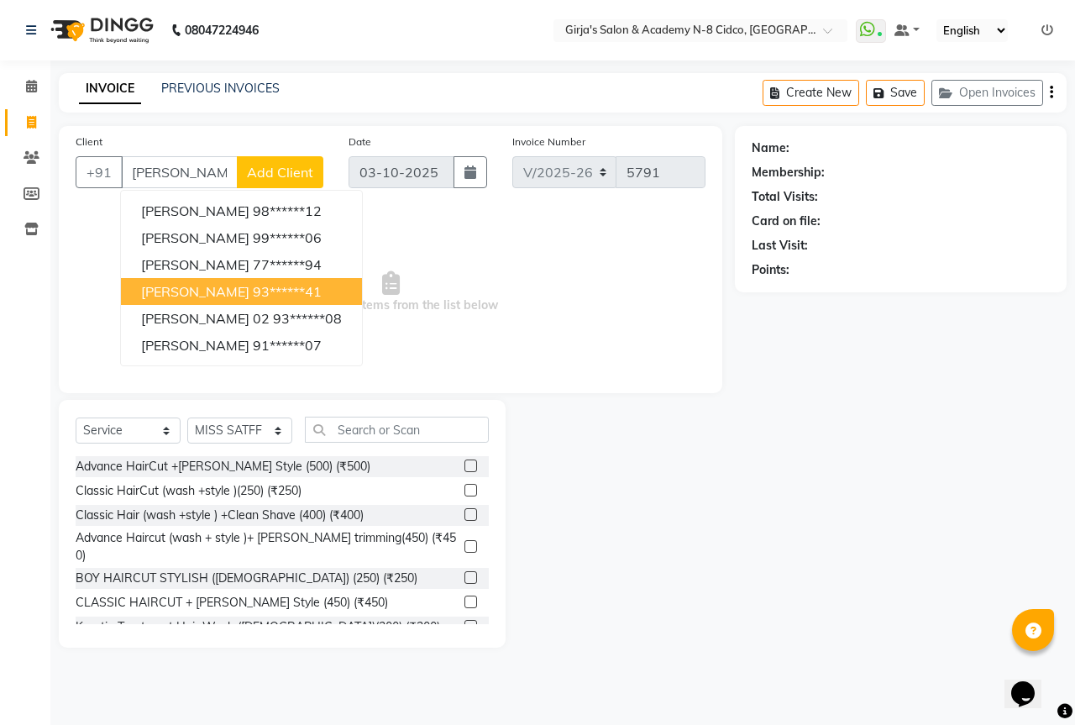
click at [292, 292] on ngb-highlight "93******41" at bounding box center [287, 291] width 69 height 17
type input "93******41"
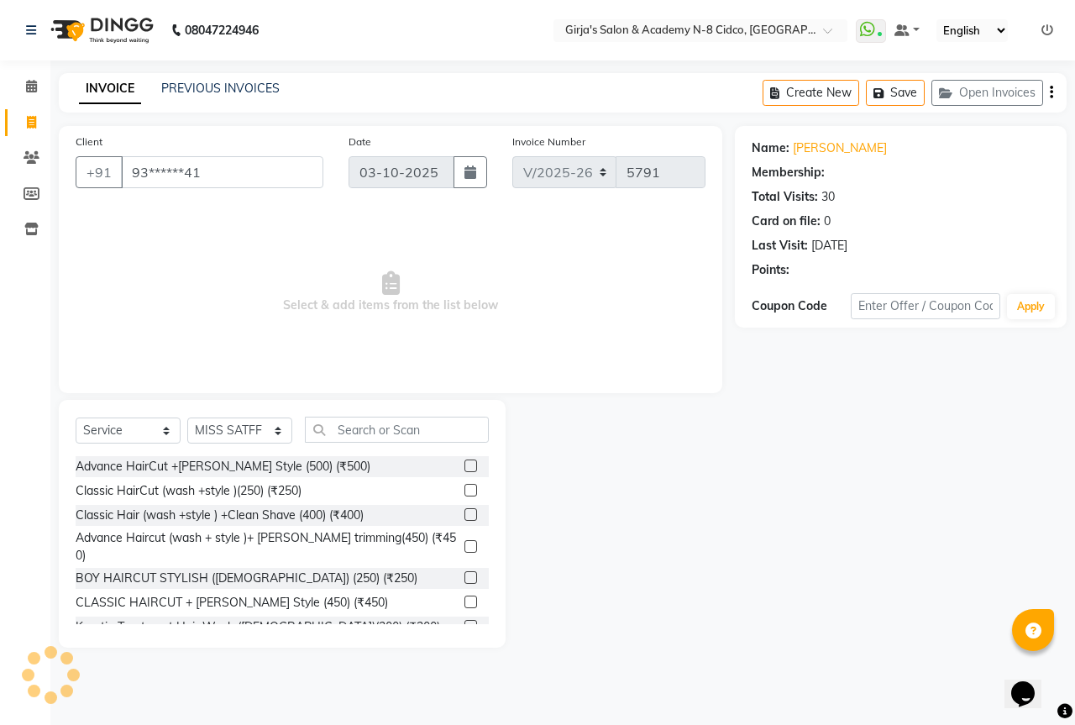
select select "1: Object"
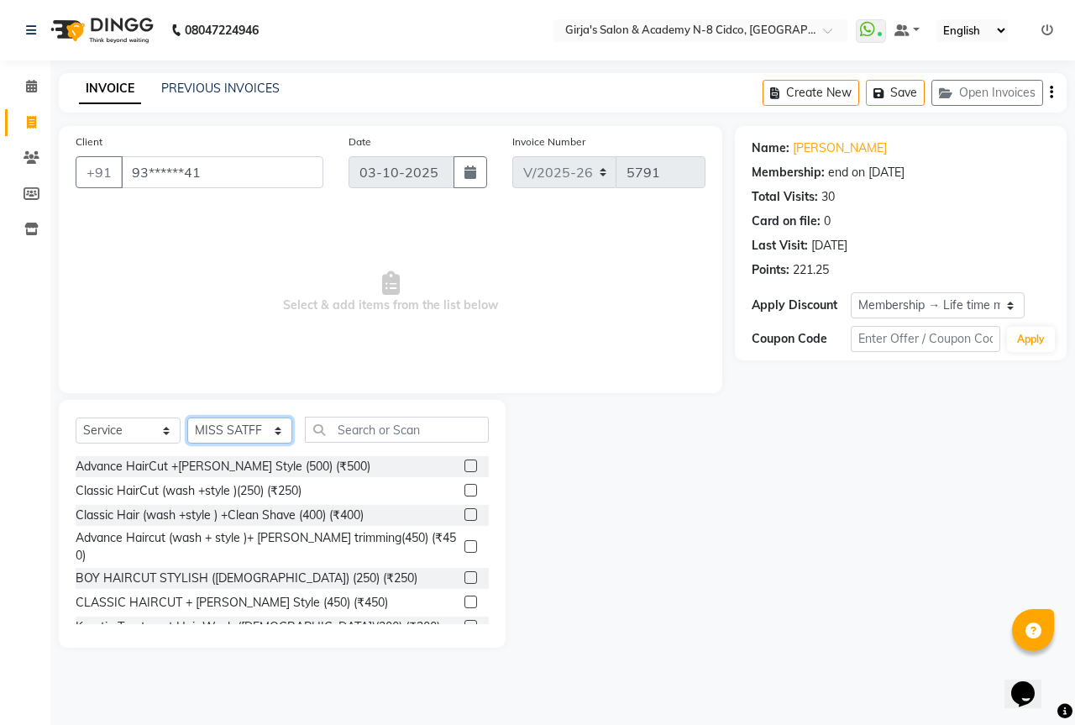
click at [260, 435] on select "Select Stylist ADITYA [PERSON_NAME] BEAUTY M GIRJAS [PERSON_NAME] MISS [PERSON_…" at bounding box center [239, 431] width 105 height 26
select select "27236"
click at [187, 418] on select "Select Stylist ADITYA [PERSON_NAME] BEAUTY M GIRJAS [PERSON_NAME] MISS [PERSON_…" at bounding box center [239, 431] width 105 height 26
click at [460, 437] on input "text" at bounding box center [397, 430] width 184 height 26
type input "6"
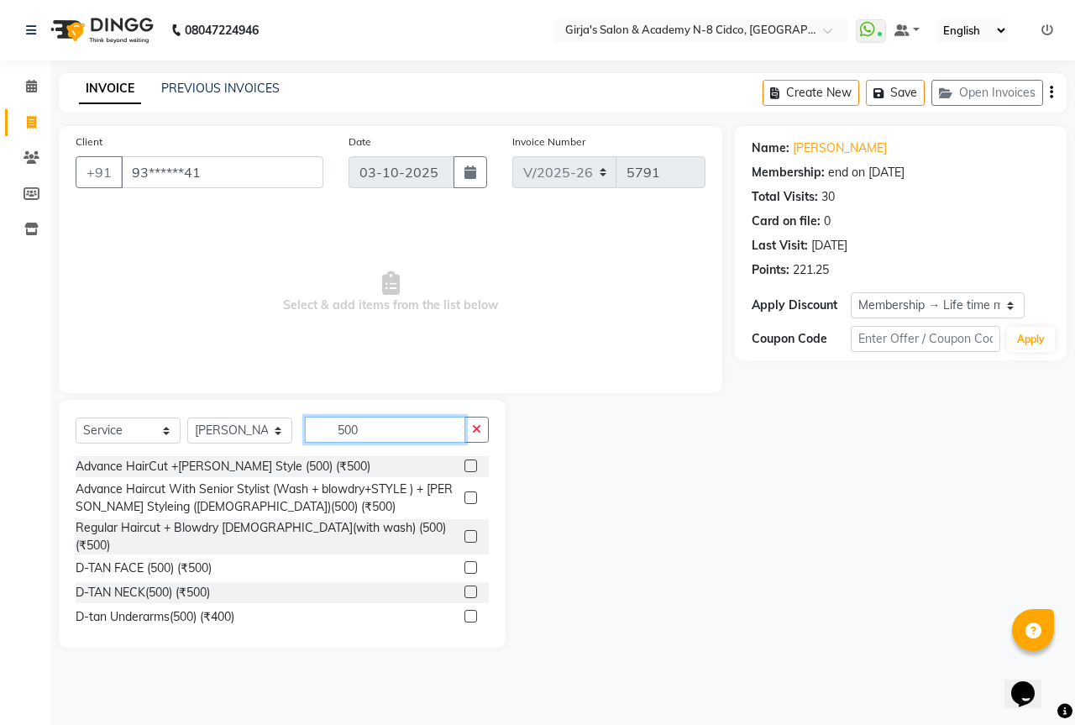
type input "500"
click at [465, 461] on label at bounding box center [471, 466] width 13 height 13
click at [465, 461] on input "checkbox" at bounding box center [470, 466] width 11 height 11
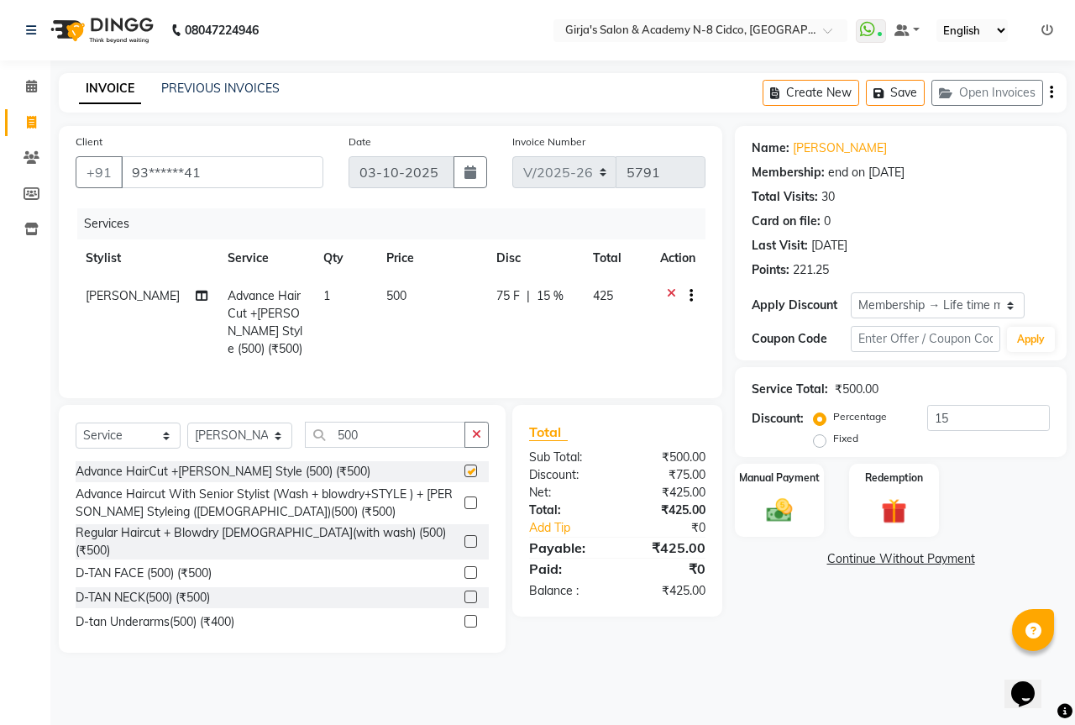
click at [417, 461] on div "Select Service Product Membership Package Voucher Prepaid Gift Card Select Styl…" at bounding box center [282, 441] width 413 height 39
checkbox input "false"
click at [417, 444] on input "500" at bounding box center [385, 435] width 160 height 26
click at [415, 444] on input "500" at bounding box center [385, 435] width 160 height 26
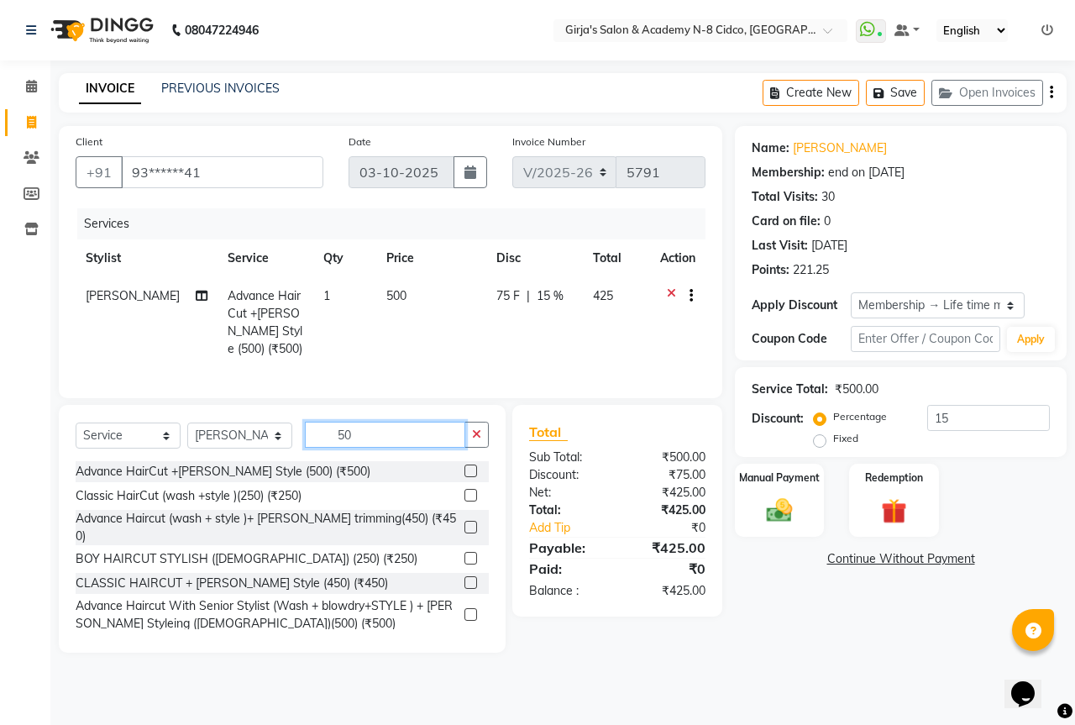
type input "5"
type input "500"
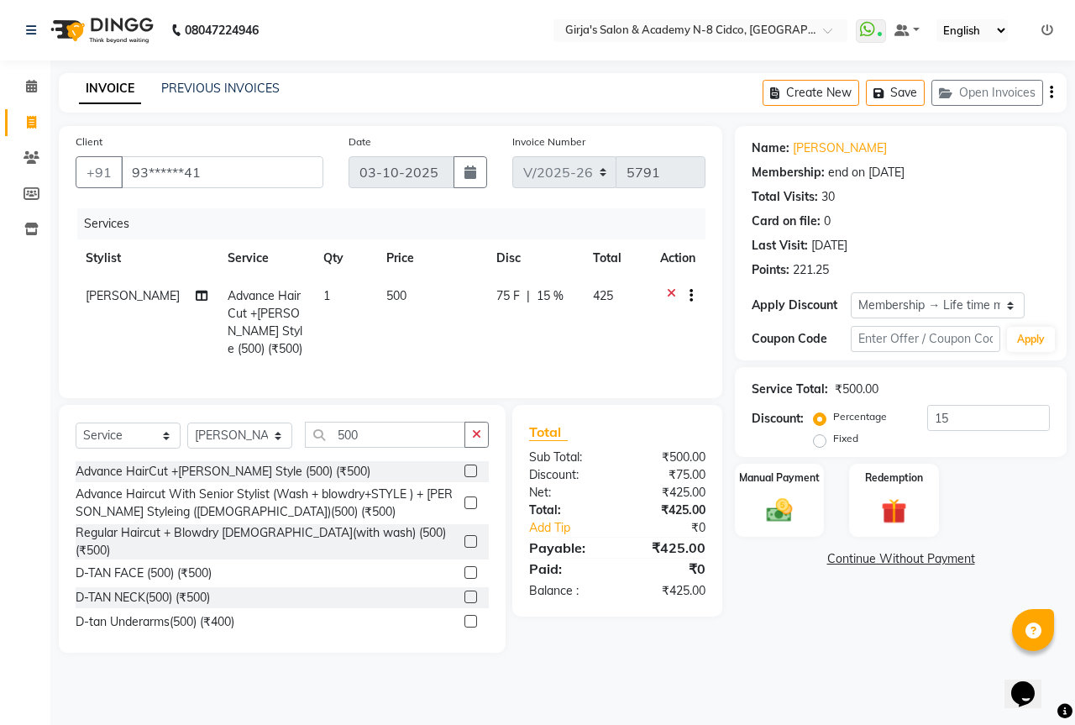
click at [465, 567] on label at bounding box center [471, 572] width 13 height 13
click at [465, 568] on input "checkbox" at bounding box center [470, 573] width 11 height 11
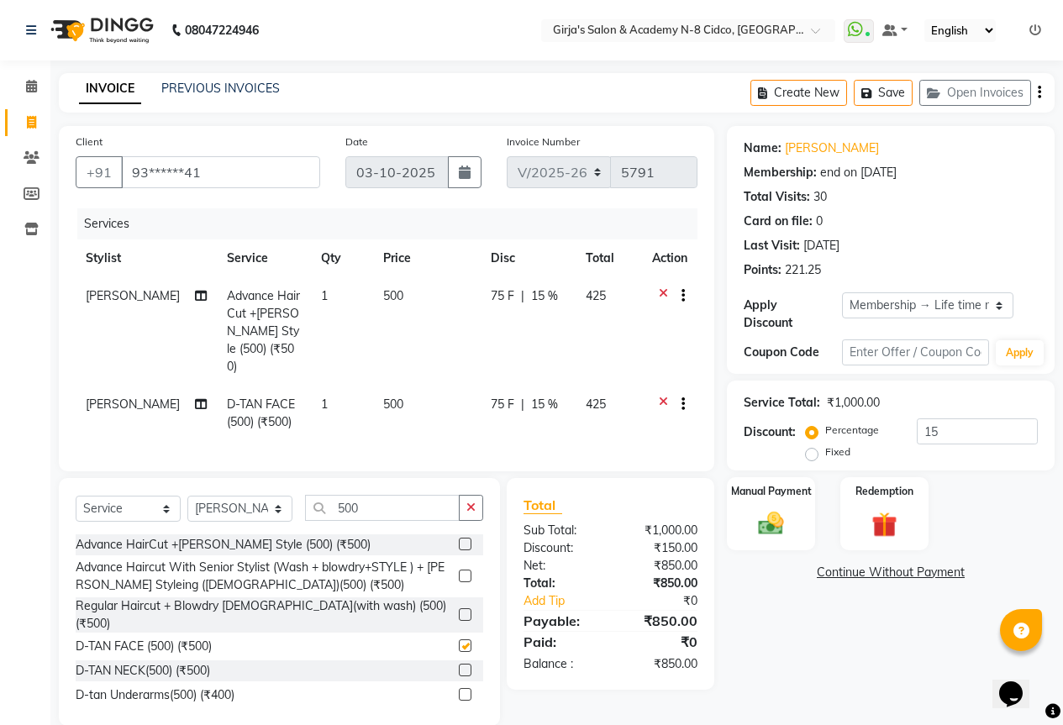
checkbox input "false"
drag, startPoint x: 262, startPoint y: 370, endPoint x: 386, endPoint y: 386, distance: 125.4
click at [275, 386] on td "D-TAN FACE (500) (₹500)" at bounding box center [264, 413] width 94 height 55
select select "27236"
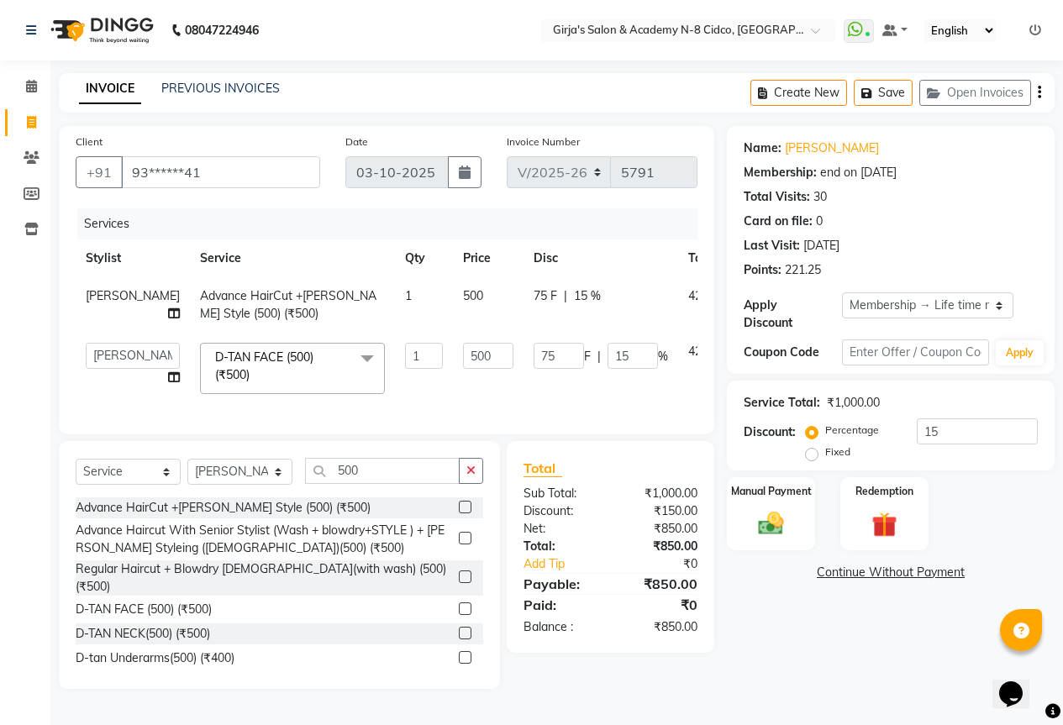
click at [453, 342] on td "500" at bounding box center [488, 368] width 71 height 71
click at [463, 356] on input "500" at bounding box center [488, 356] width 50 height 26
type input "700"
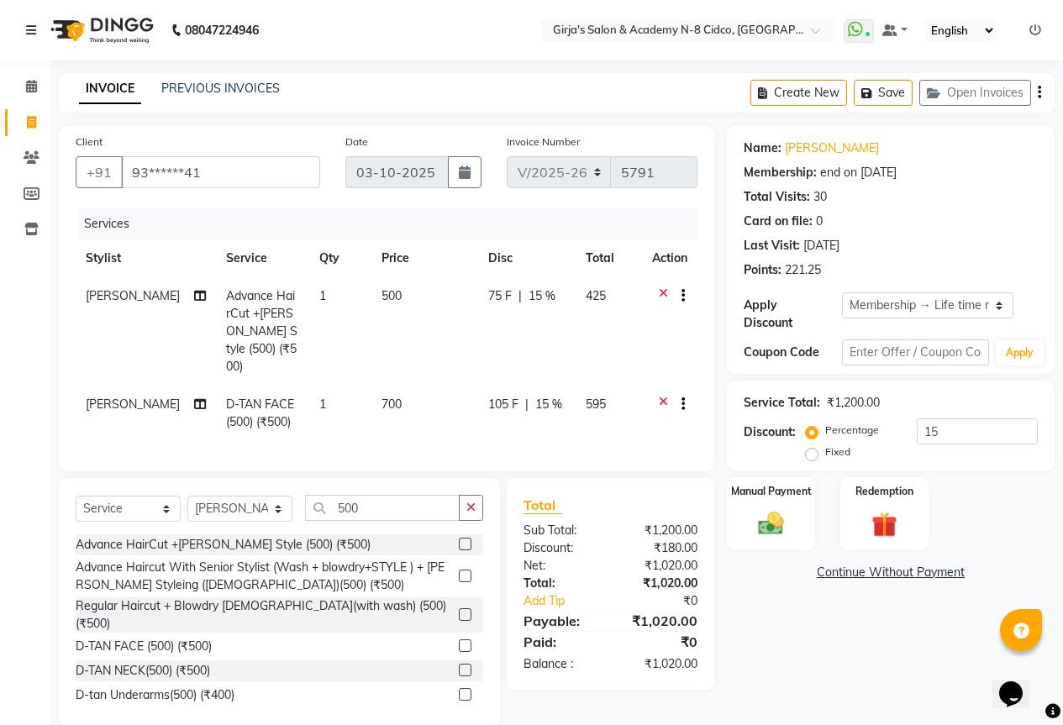
click at [691, 616] on div "Total Sub Total: ₹1,200.00 Discount: ₹180.00 Net: ₹1,020.00 Total: ₹1,020.00 Ad…" at bounding box center [610, 584] width 174 height 178
click at [386, 505] on input "500" at bounding box center [382, 508] width 155 height 26
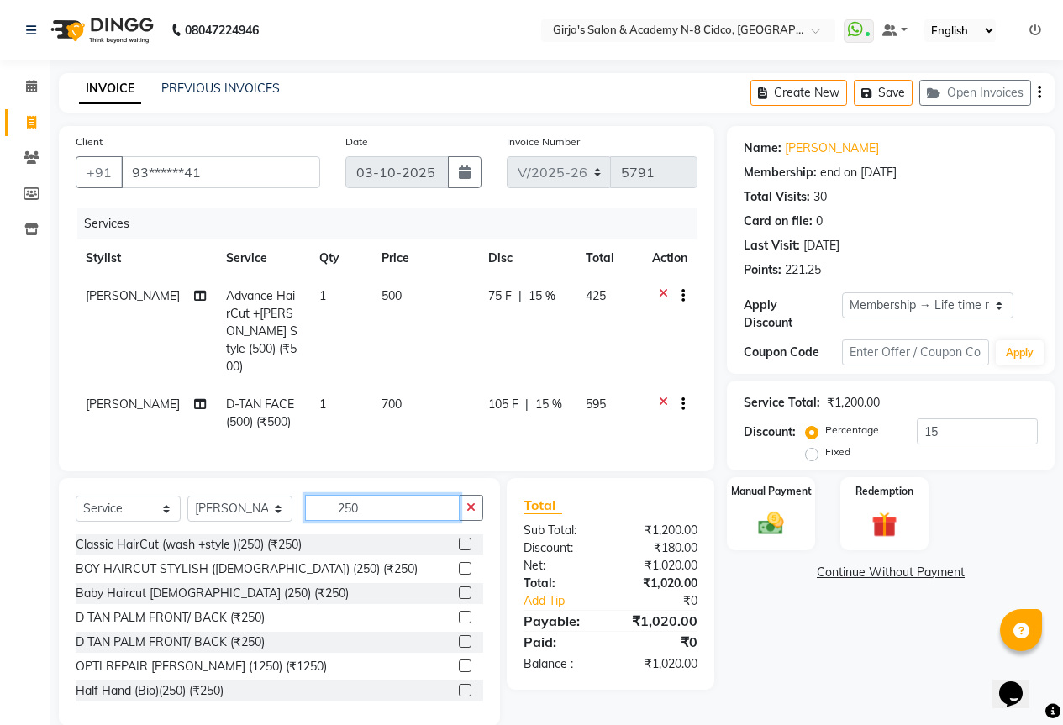
type input "250"
click at [459, 565] on label at bounding box center [465, 568] width 13 height 13
click at [459, 565] on input "checkbox" at bounding box center [464, 569] width 11 height 11
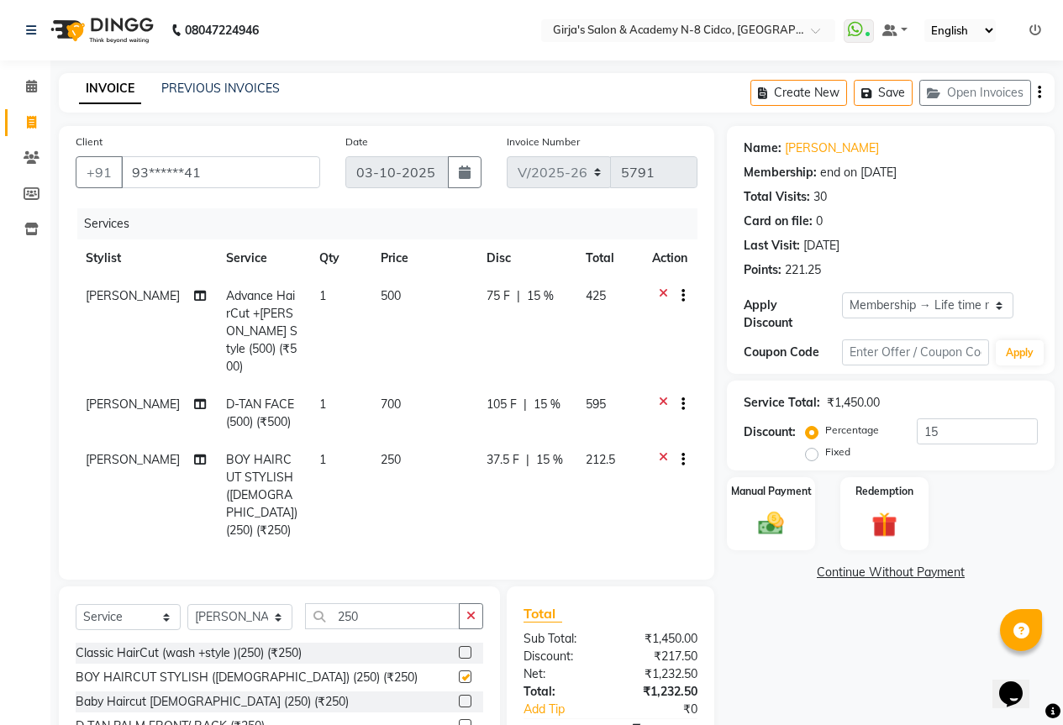
checkbox input "false"
click at [139, 441] on td "[PERSON_NAME]" at bounding box center [146, 495] width 140 height 108
select select "27236"
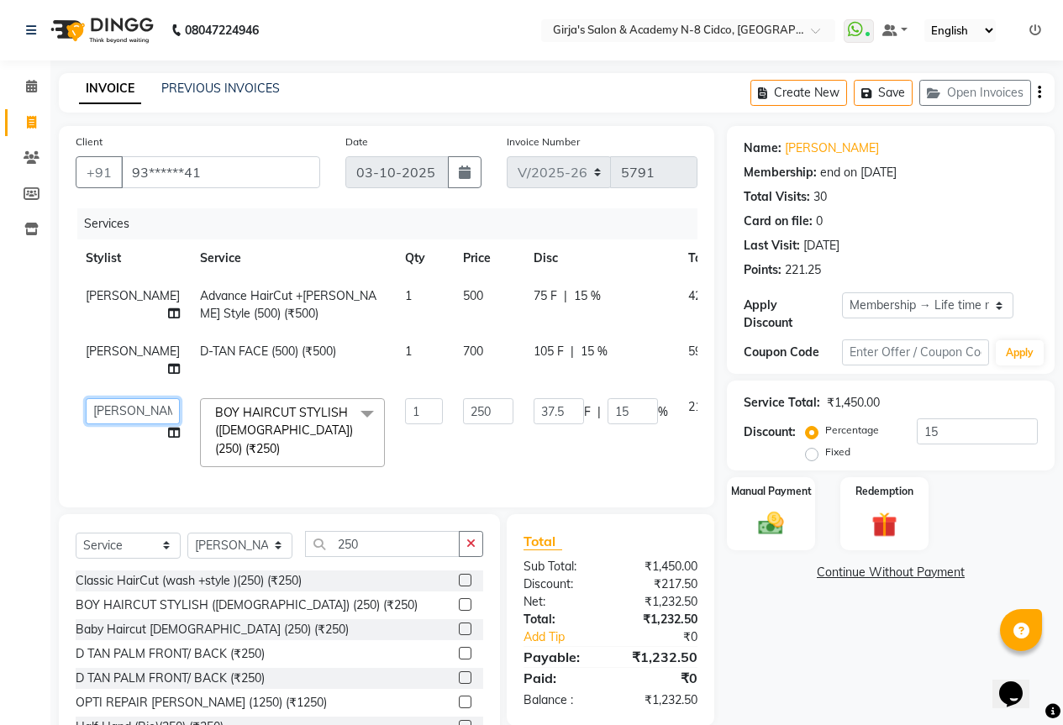
click at [112, 407] on select "ADITYA ANIKET BEAUTY M GIRJAS HANSIKA KOMAL MISS SATFF MONA PATYARK RAM SAHIL S…" at bounding box center [133, 411] width 94 height 26
select select "6470"
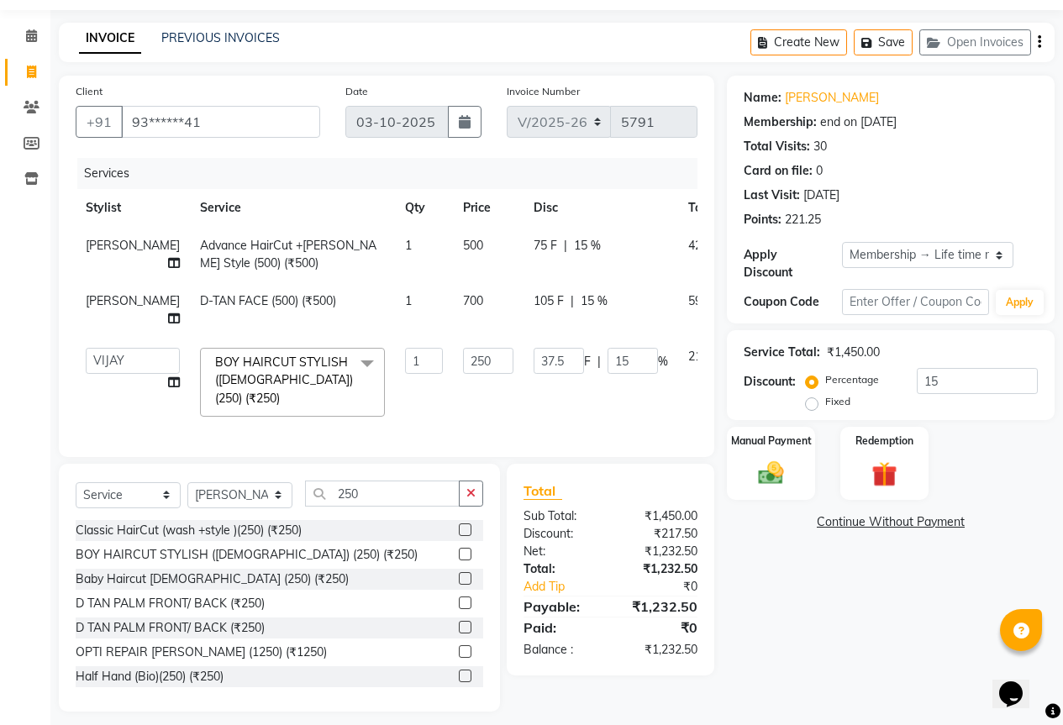
scroll to position [57, 0]
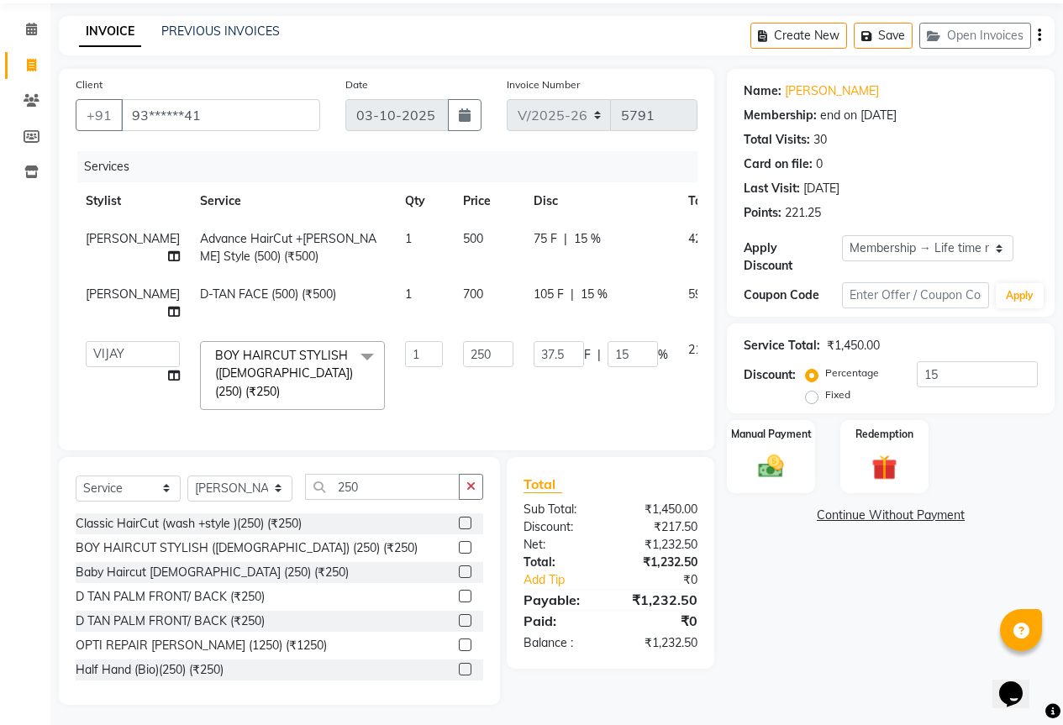
click at [643, 634] on div "₹1,232.50" at bounding box center [660, 643] width 100 height 18
click at [244, 486] on select "Select Stylist ADITYA [PERSON_NAME] BEAUTY M GIRJAS [PERSON_NAME] MISS [PERSON_…" at bounding box center [239, 488] width 105 height 26
select select "34069"
click at [187, 475] on select "Select Stylist ADITYA [PERSON_NAME] BEAUTY M GIRJAS [PERSON_NAME] MISS [PERSON_…" at bounding box center [239, 488] width 105 height 26
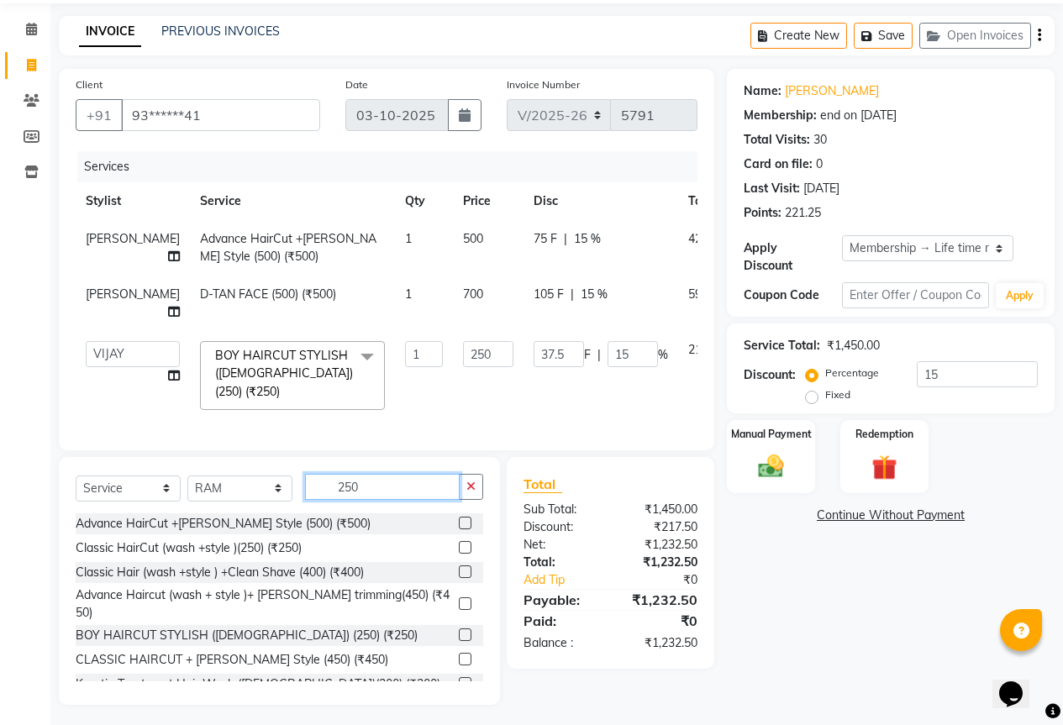
click at [387, 475] on input "250" at bounding box center [382, 487] width 155 height 26
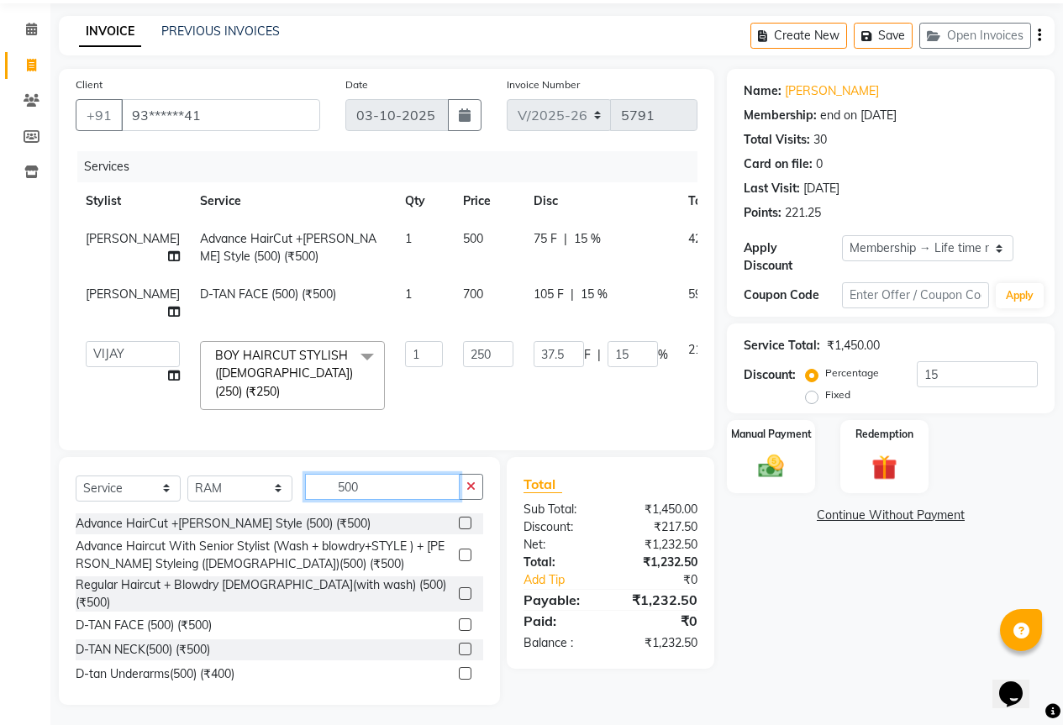
click at [407, 486] on input "500" at bounding box center [382, 487] width 155 height 26
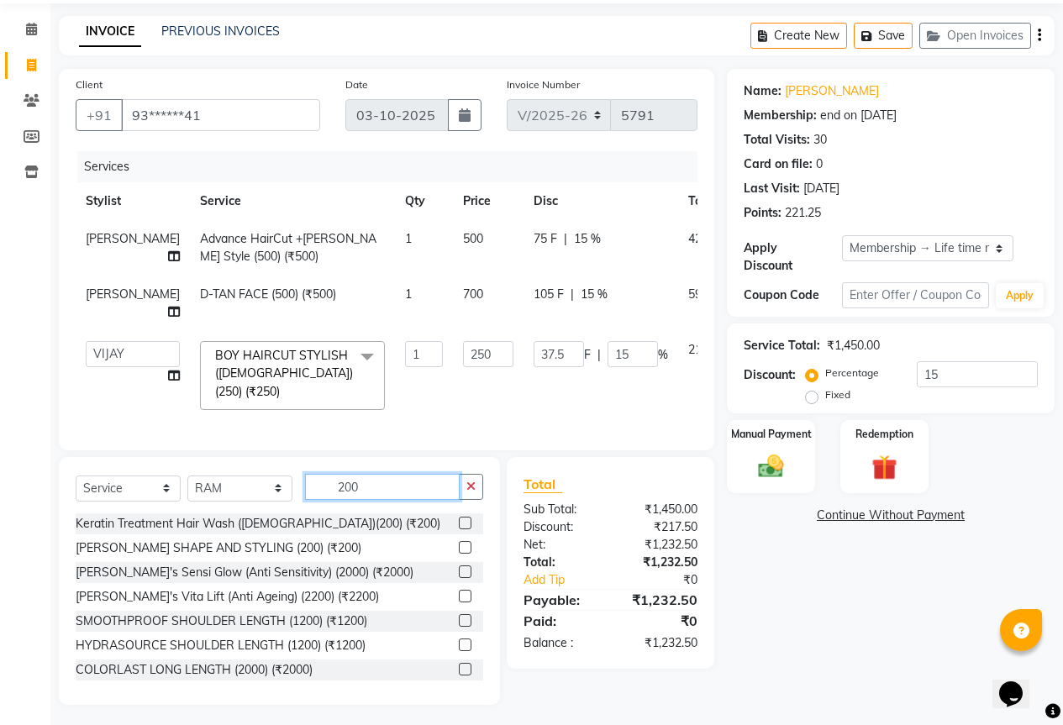
type input "200"
click at [459, 541] on label at bounding box center [465, 547] width 13 height 13
click at [459, 543] on input "checkbox" at bounding box center [464, 548] width 11 height 11
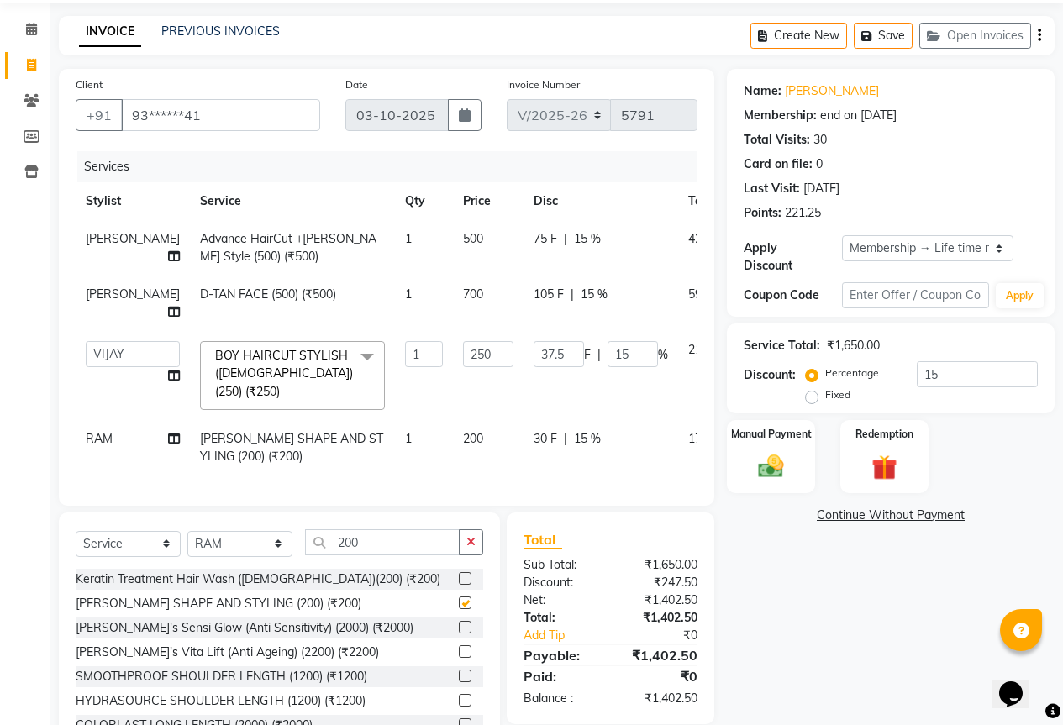
scroll to position [113, 0]
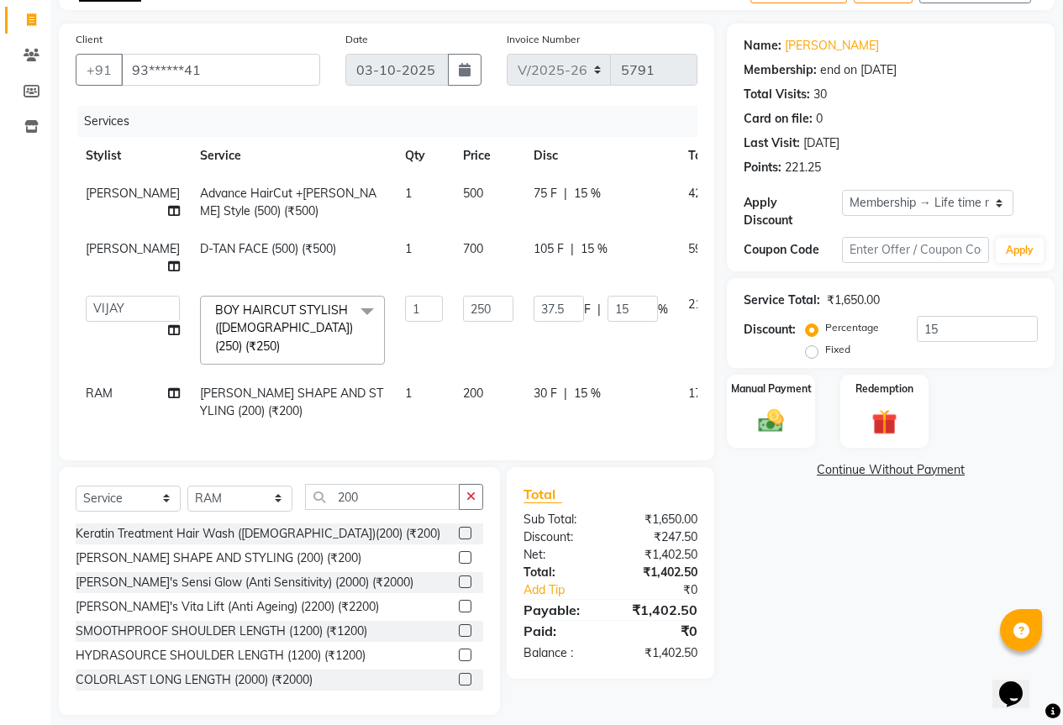
checkbox input "false"
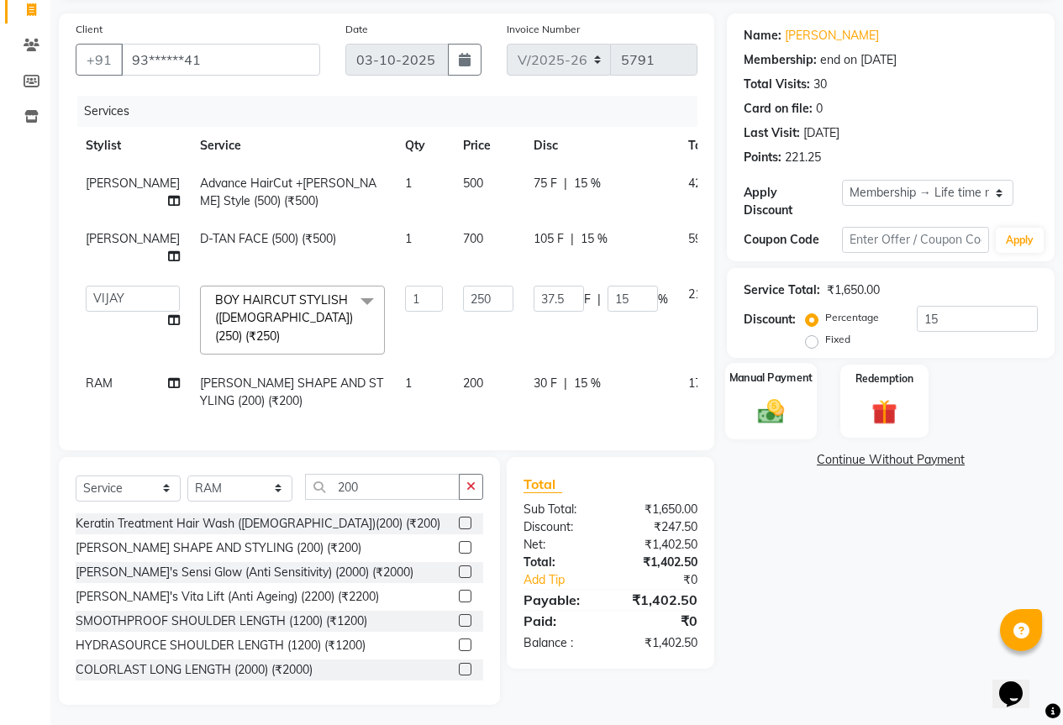
click at [785, 396] on img at bounding box center [770, 411] width 43 height 30
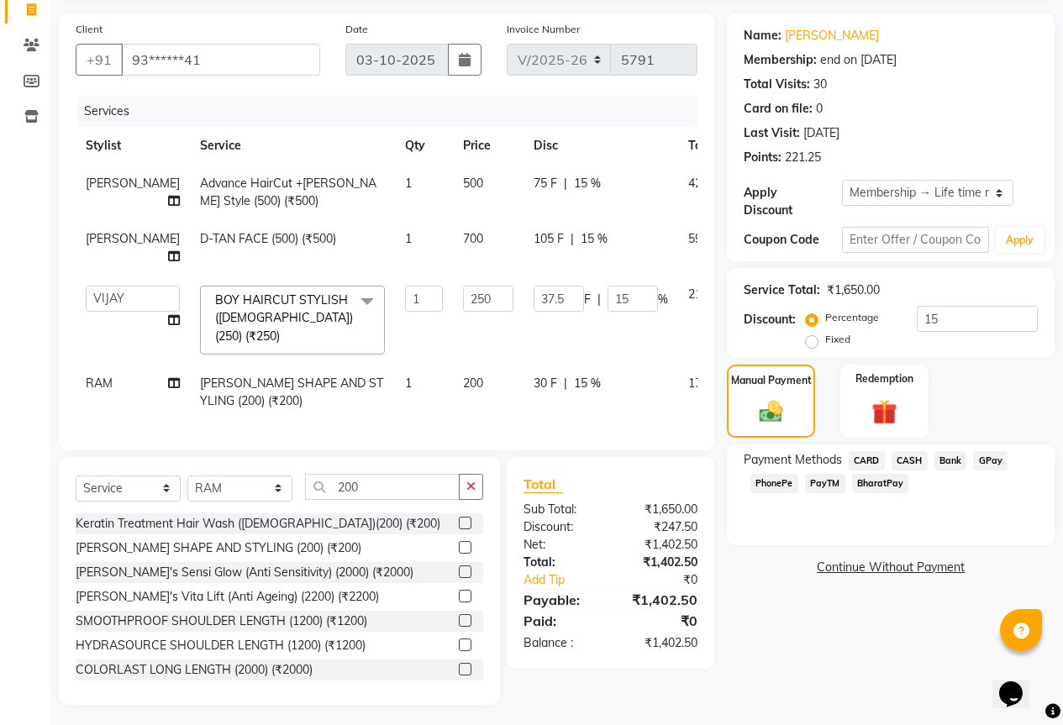
click at [998, 451] on span "GPay" at bounding box center [990, 460] width 34 height 19
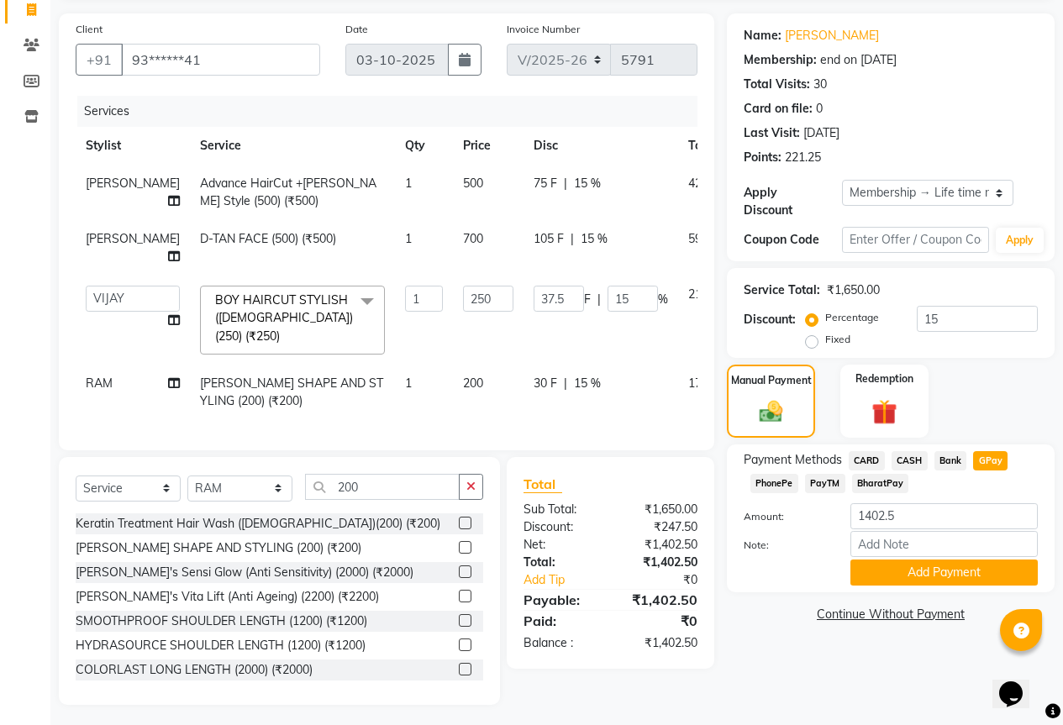
click at [932, 563] on button "Add Payment" at bounding box center [943, 572] width 187 height 26
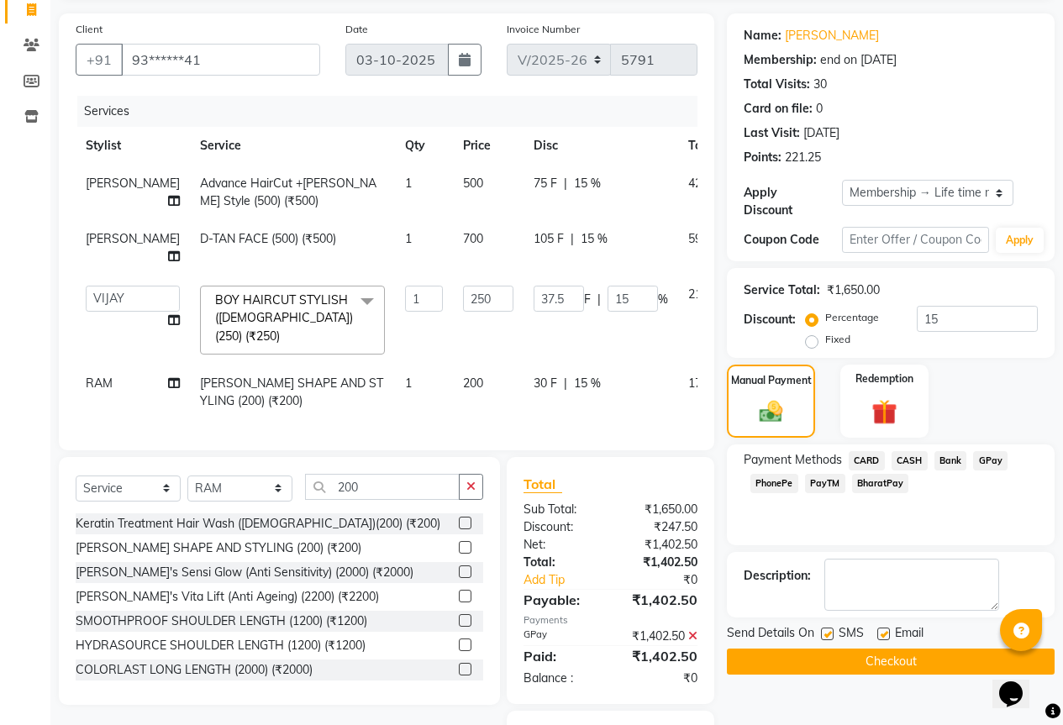
scroll to position [163, 0]
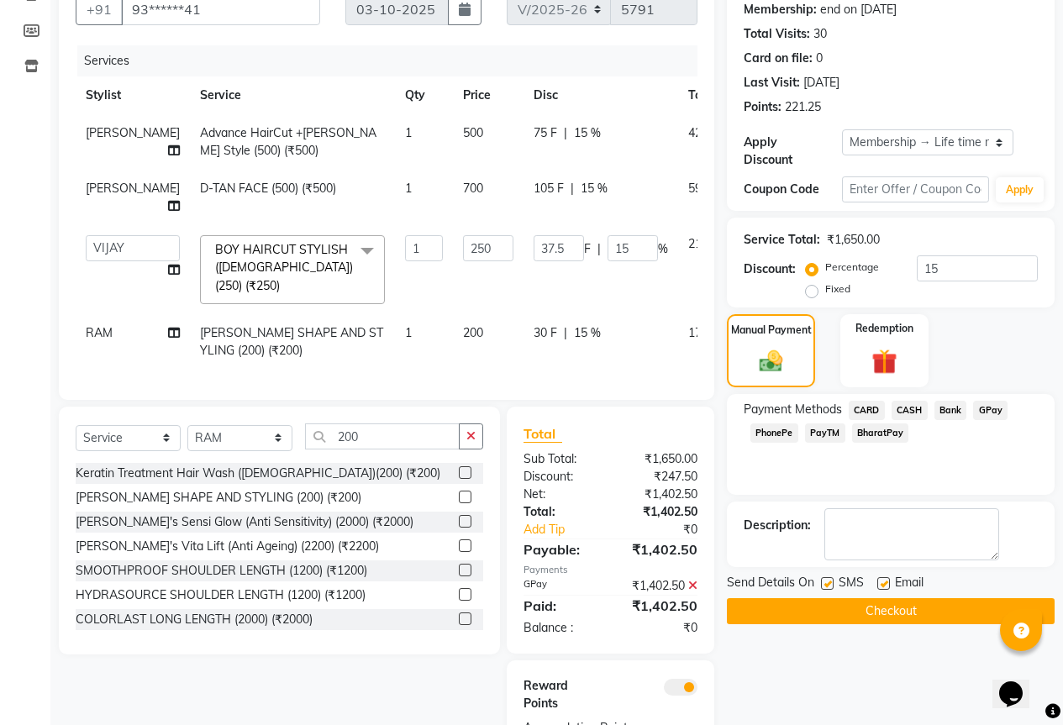
click at [918, 601] on button "Checkout" at bounding box center [891, 611] width 328 height 26
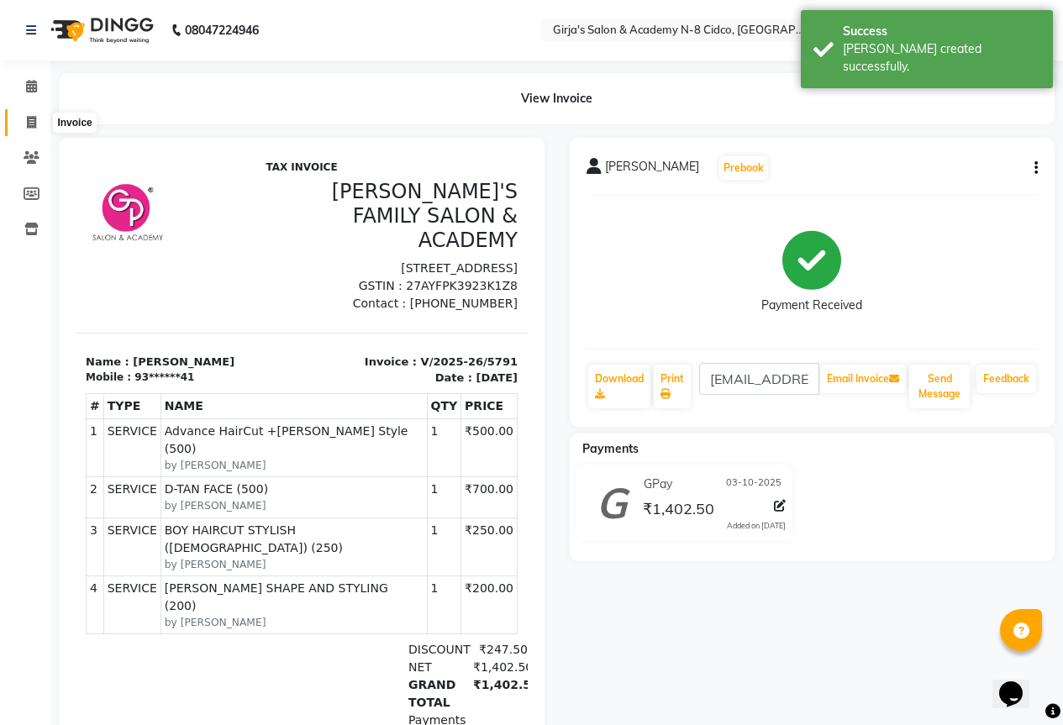
click at [18, 122] on span at bounding box center [31, 122] width 29 height 19
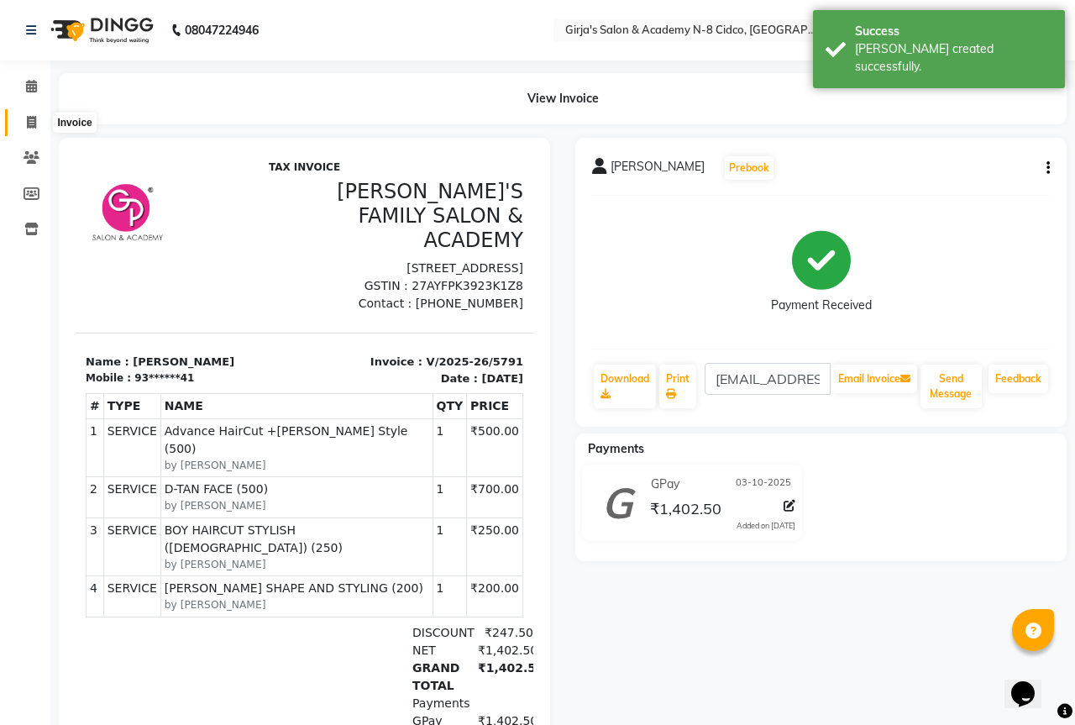
select select "66"
select select "service"
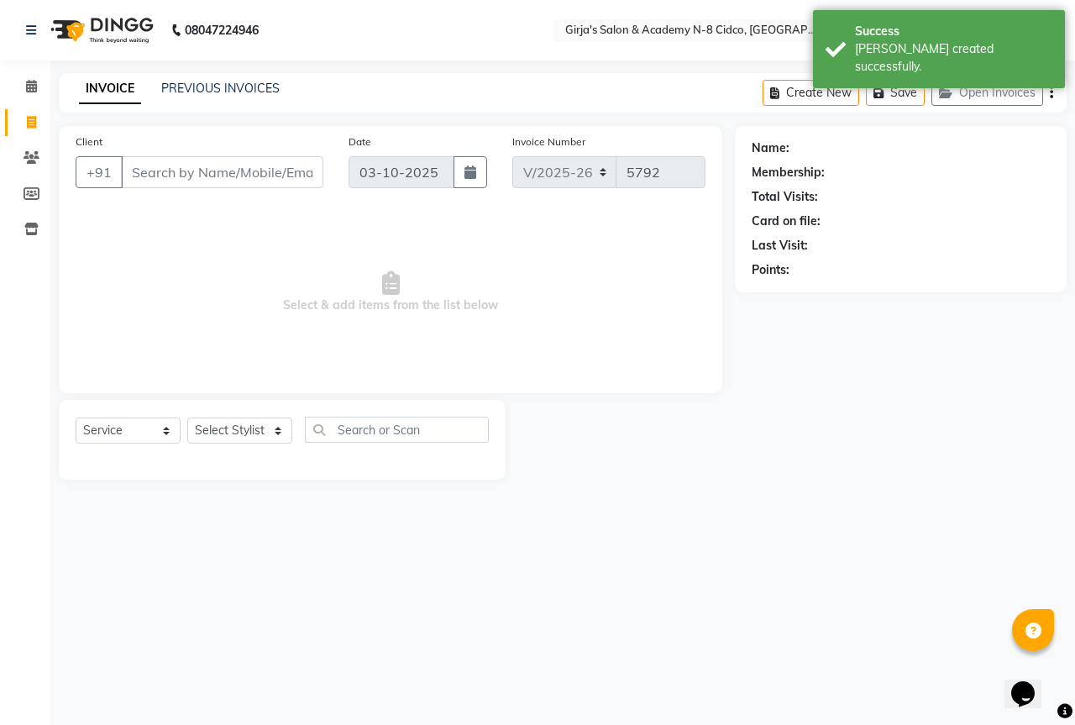
select select "66554"
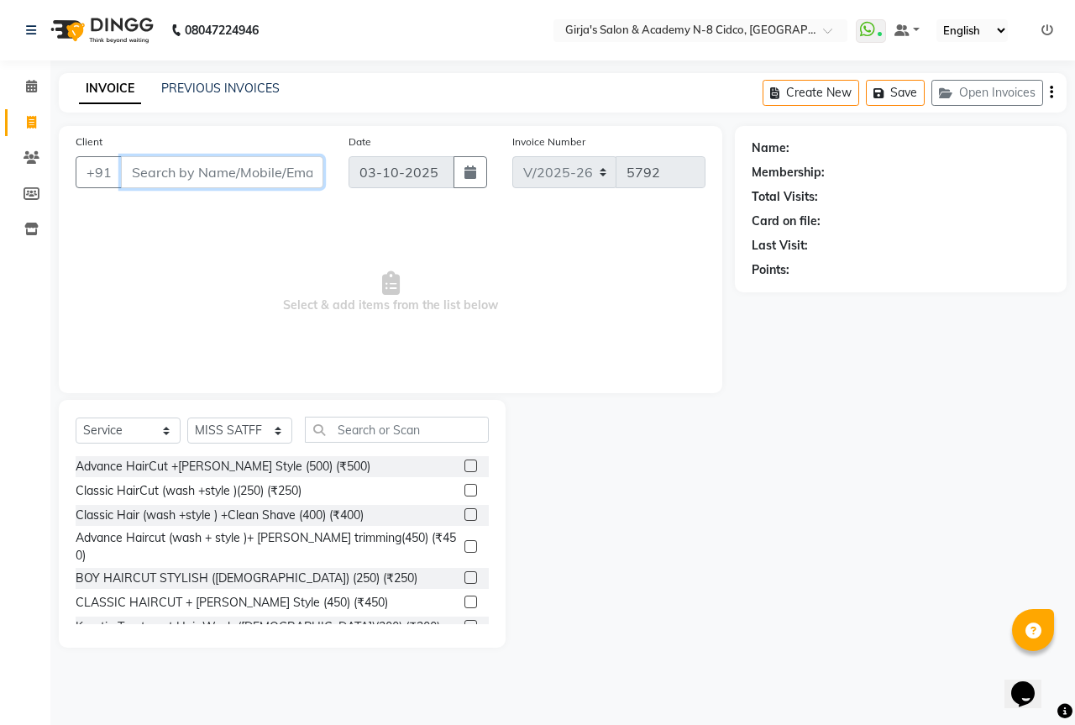
click at [193, 176] on input "Client" at bounding box center [222, 172] width 202 height 32
type input "7276805581"
click at [302, 176] on span "Add Client" at bounding box center [280, 172] width 66 height 17
select select "22"
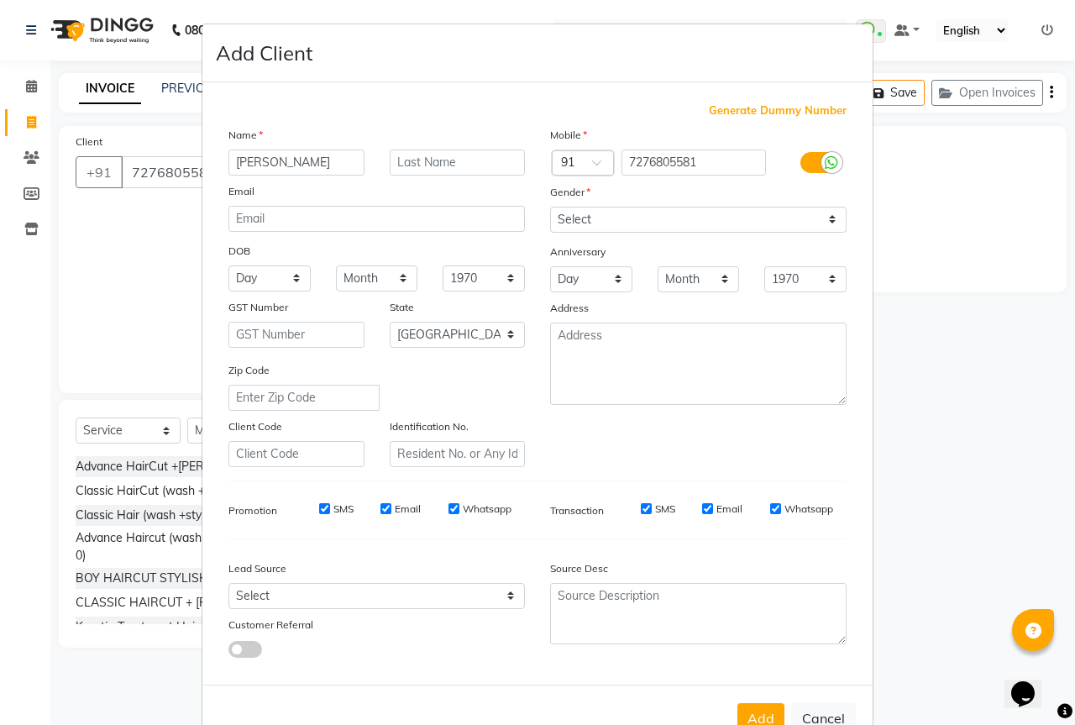
type input "[PERSON_NAME]"
click at [660, 213] on select "Select Male Female Other Prefer Not To Say" at bounding box center [698, 220] width 297 height 26
select select "[DEMOGRAPHIC_DATA]"
click at [550, 207] on select "Select Male Female Other Prefer Not To Say" at bounding box center [698, 220] width 297 height 26
click at [762, 722] on button "Add" at bounding box center [761, 718] width 47 height 30
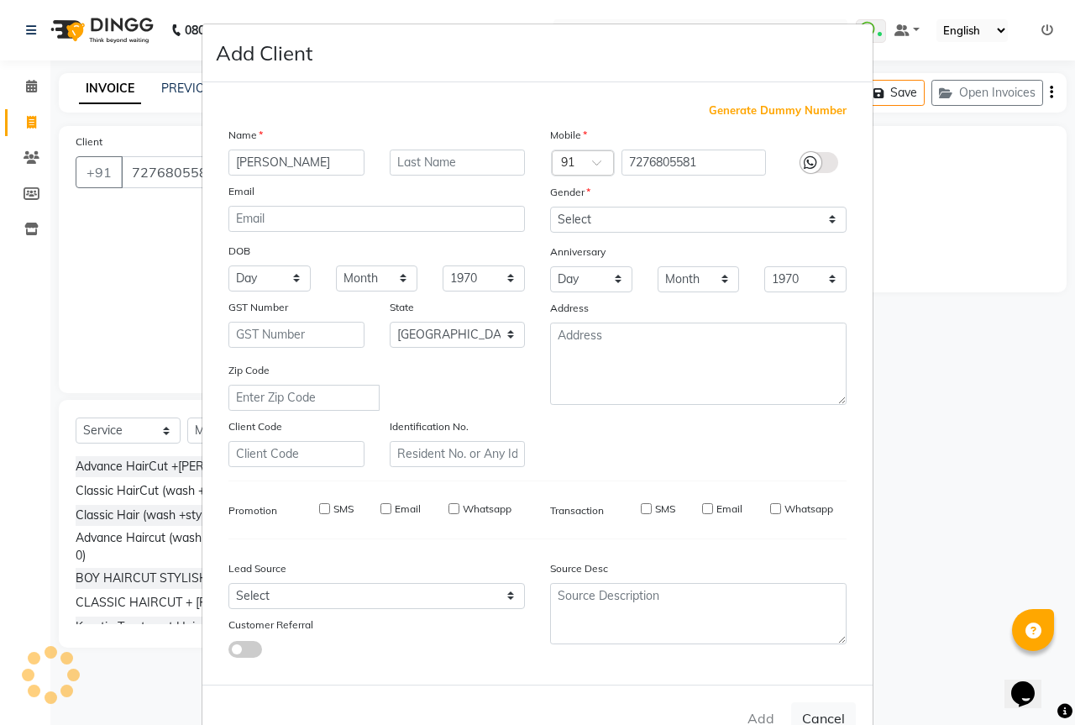
type input "72******81"
select select
select select "null"
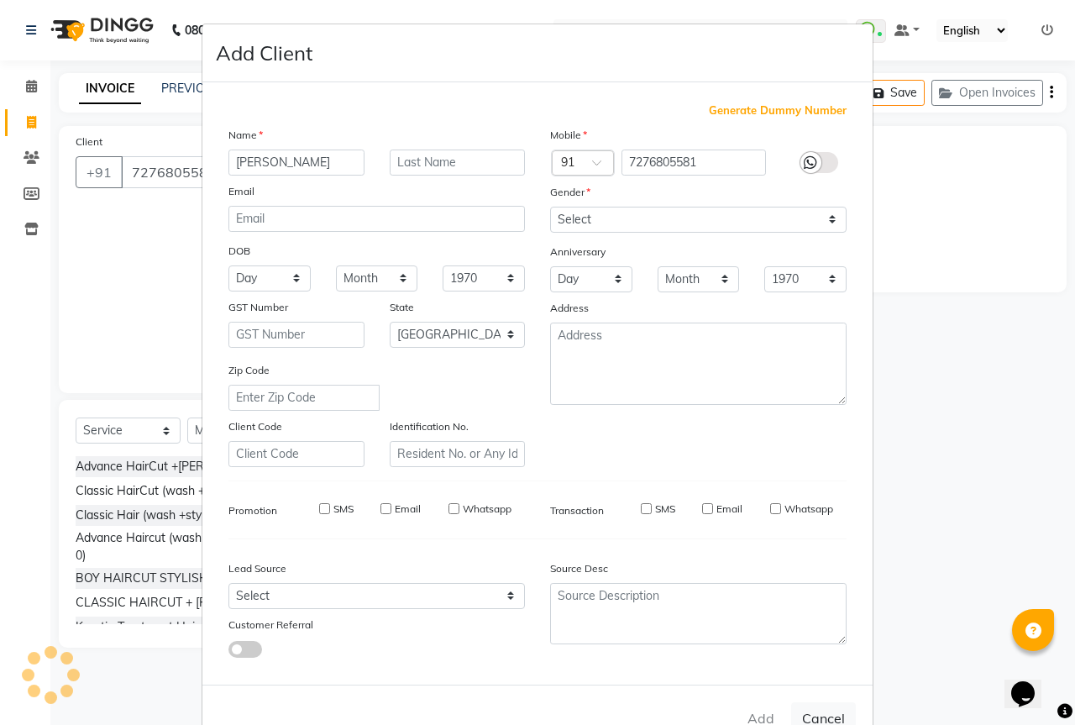
select select
checkbox input "false"
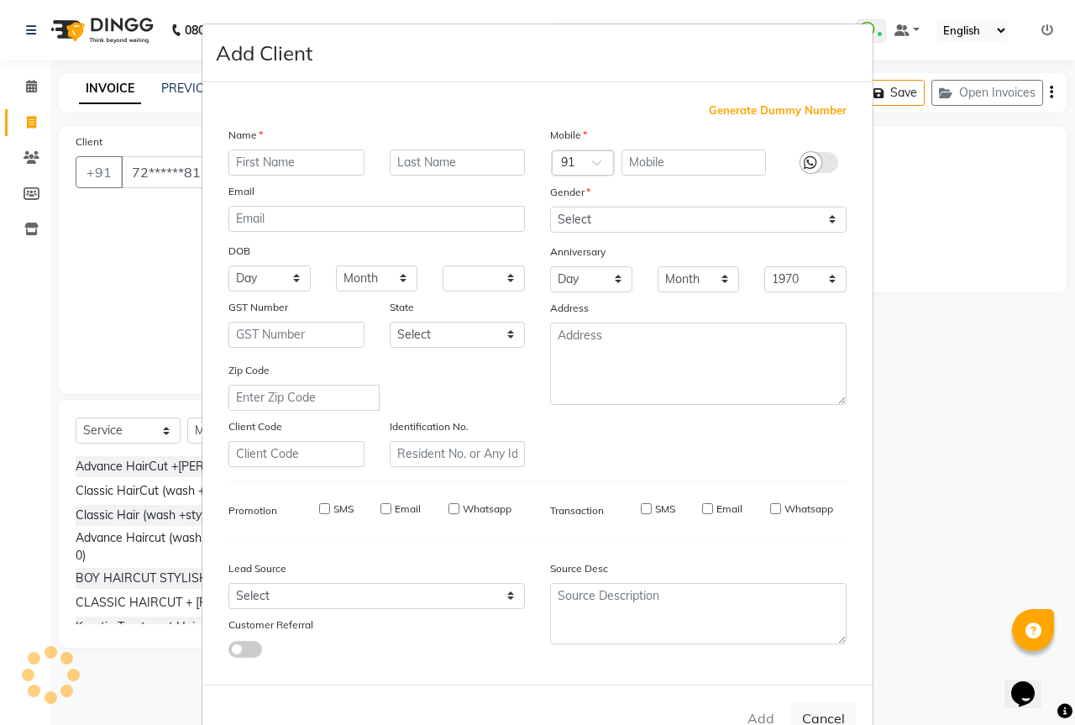
checkbox input "false"
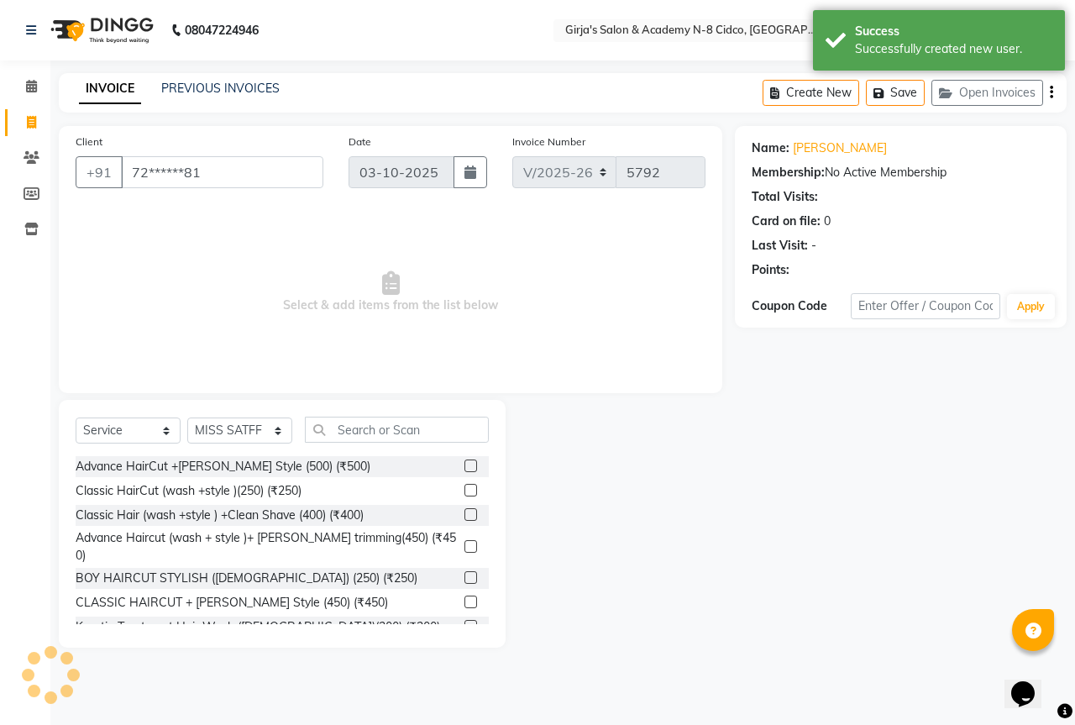
click at [239, 449] on div "Select Service Product Membership Package Voucher Prepaid Gift Card Select Styl…" at bounding box center [282, 436] width 413 height 39
drag, startPoint x: 246, startPoint y: 430, endPoint x: 248, endPoint y: 422, distance: 8.6
click at [246, 429] on select "Select Stylist ADITYA [PERSON_NAME] BEAUTY M GIRJAS [PERSON_NAME] MISS [PERSON_…" at bounding box center [239, 431] width 105 height 26
click at [187, 418] on select "Select Stylist ADITYA [PERSON_NAME] BEAUTY M GIRJAS [PERSON_NAME] MISS [PERSON_…" at bounding box center [239, 431] width 105 height 26
drag, startPoint x: 240, startPoint y: 432, endPoint x: 240, endPoint y: 421, distance: 10.9
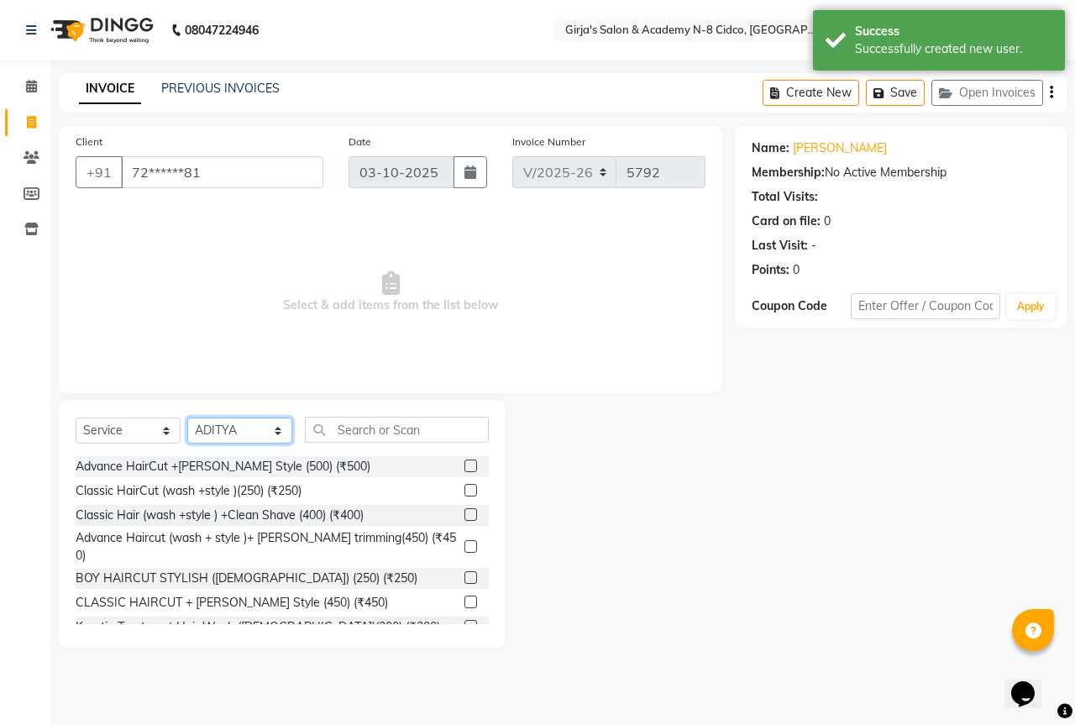
click at [240, 433] on select "Select Stylist ADITYA [PERSON_NAME] BEAUTY M GIRJAS [PERSON_NAME] MISS [PERSON_…" at bounding box center [239, 431] width 105 height 26
select select "28785"
click at [187, 418] on select "Select Stylist ADITYA [PERSON_NAME] BEAUTY M GIRJAS [PERSON_NAME] MISS [PERSON_…" at bounding box center [239, 431] width 105 height 26
click at [436, 421] on input "text" at bounding box center [397, 430] width 184 height 26
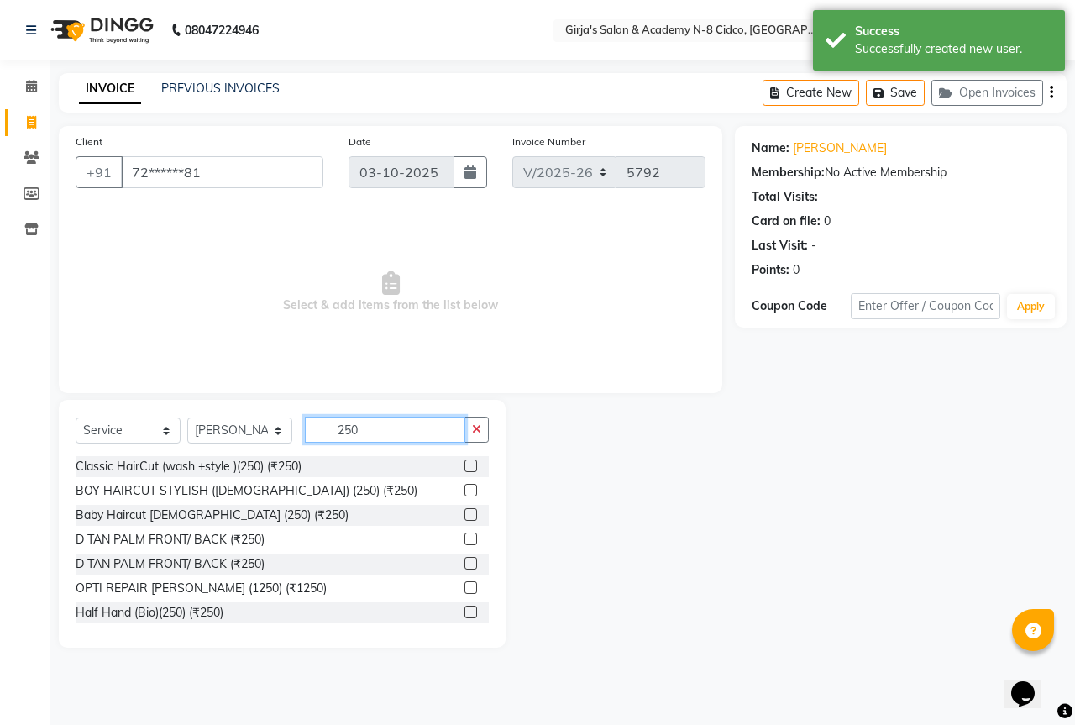
type input "250"
click at [465, 487] on label at bounding box center [471, 490] width 13 height 13
click at [465, 487] on input "checkbox" at bounding box center [470, 491] width 11 height 11
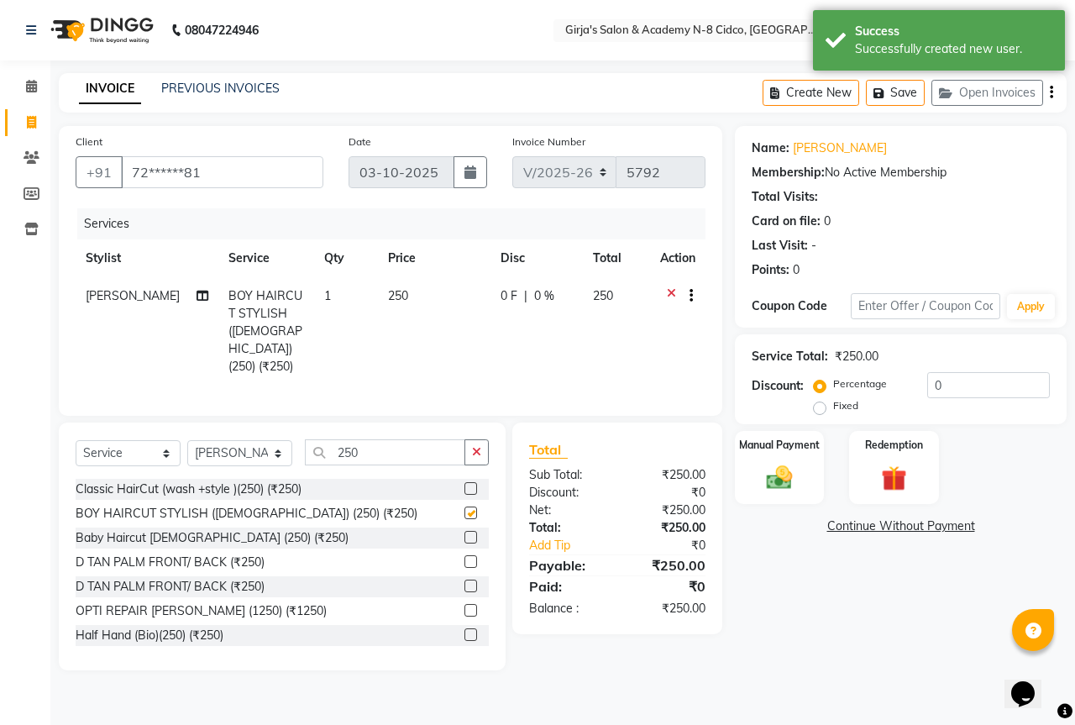
checkbox input "false"
click at [767, 481] on img at bounding box center [780, 477] width 44 height 31
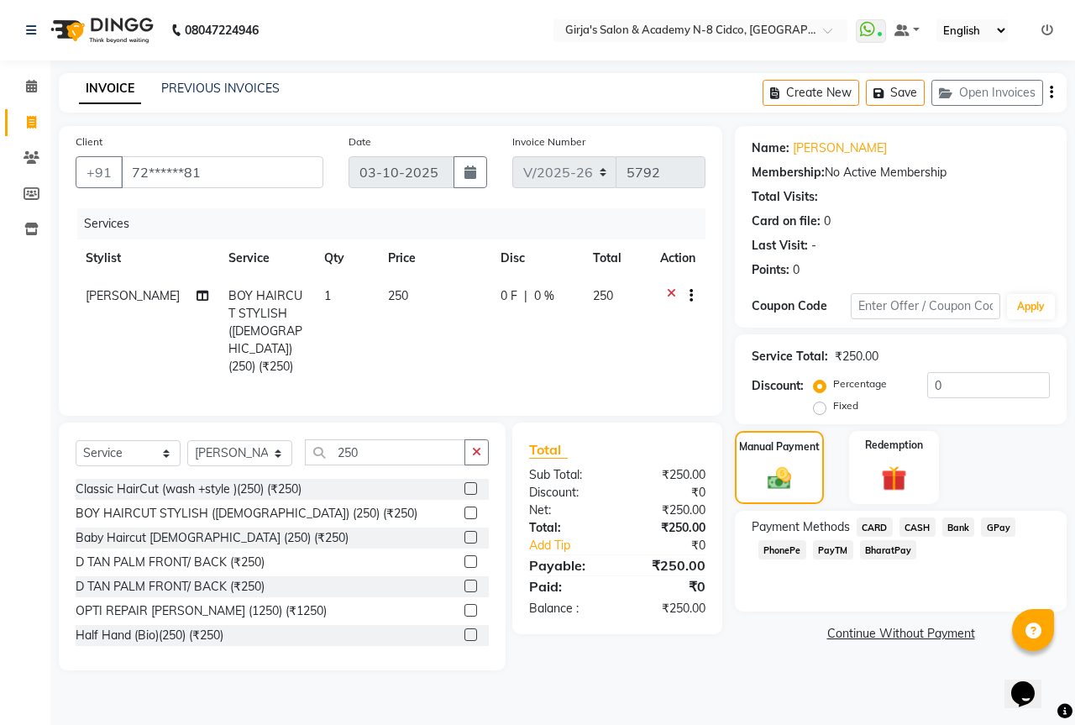
click at [921, 526] on span "CASH" at bounding box center [918, 526] width 36 height 19
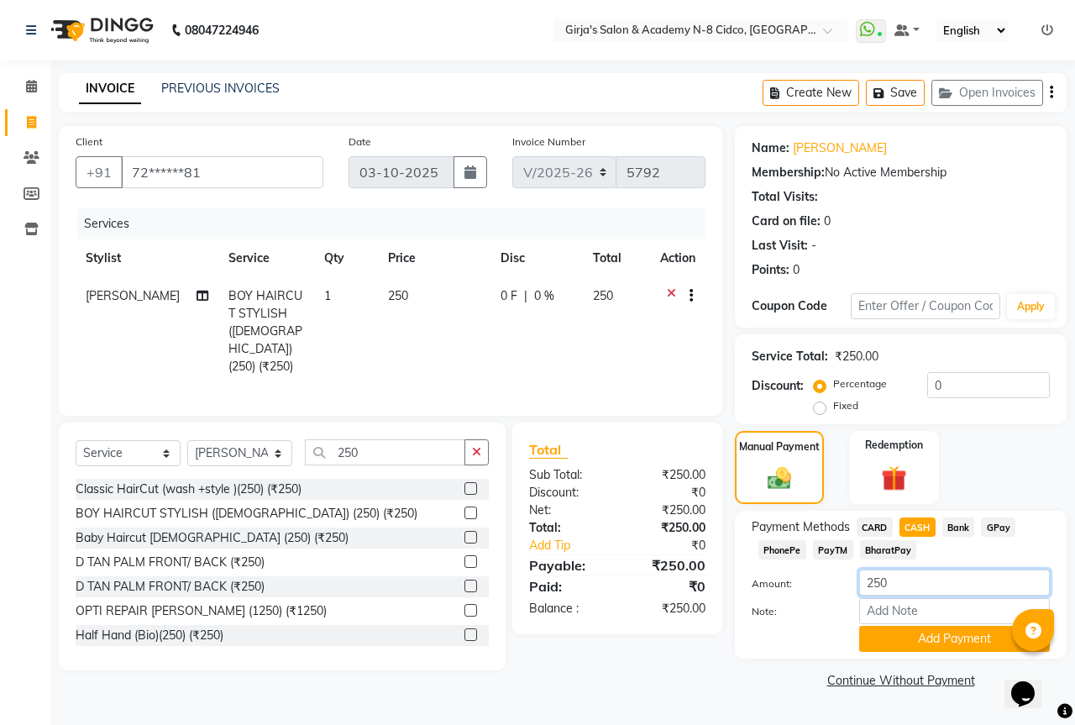
click at [938, 578] on input "250" at bounding box center [954, 583] width 191 height 26
type input "200"
click at [957, 634] on button "Add Payment" at bounding box center [954, 639] width 191 height 26
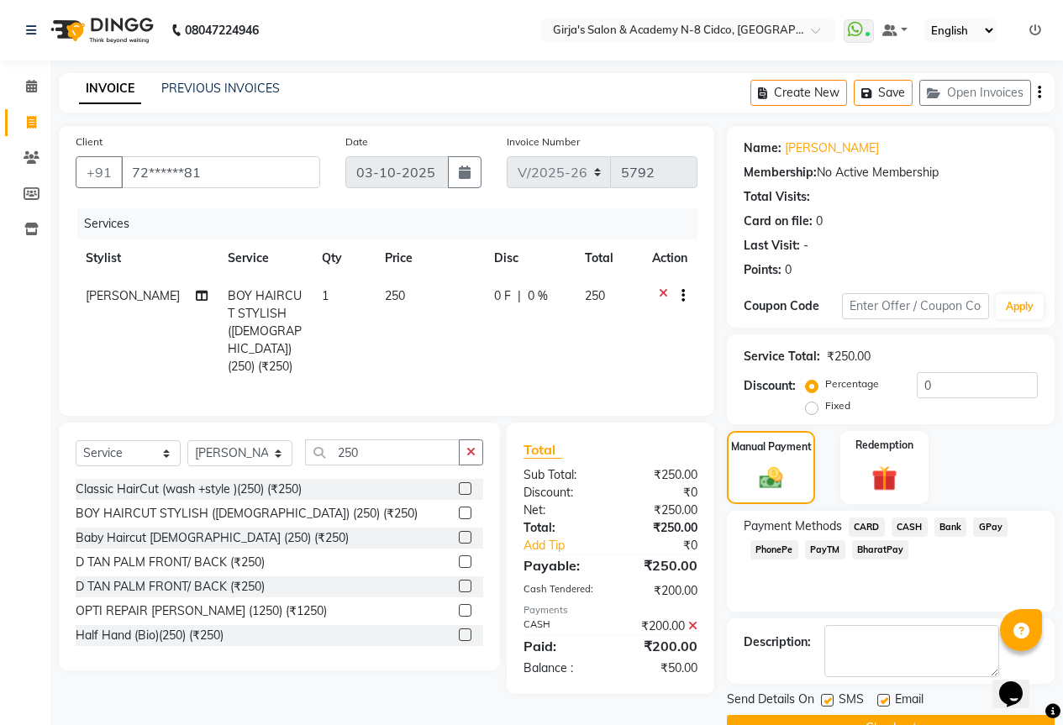
click at [974, 527] on span "GPay" at bounding box center [990, 526] width 34 height 19
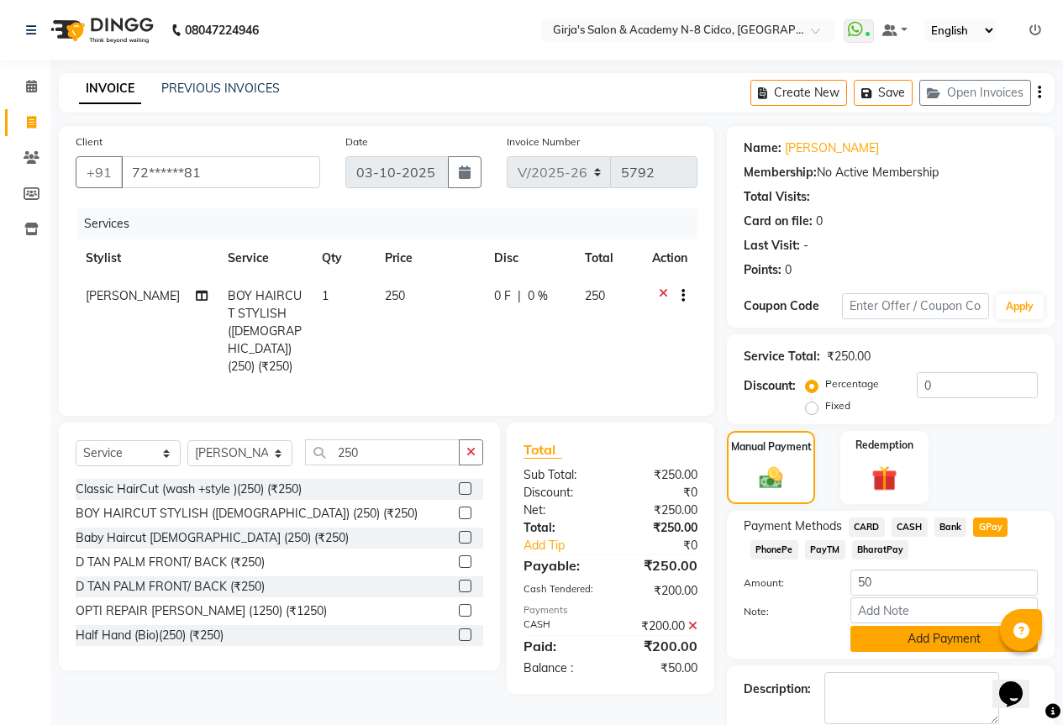
click at [921, 641] on button "Add Payment" at bounding box center [943, 639] width 187 height 26
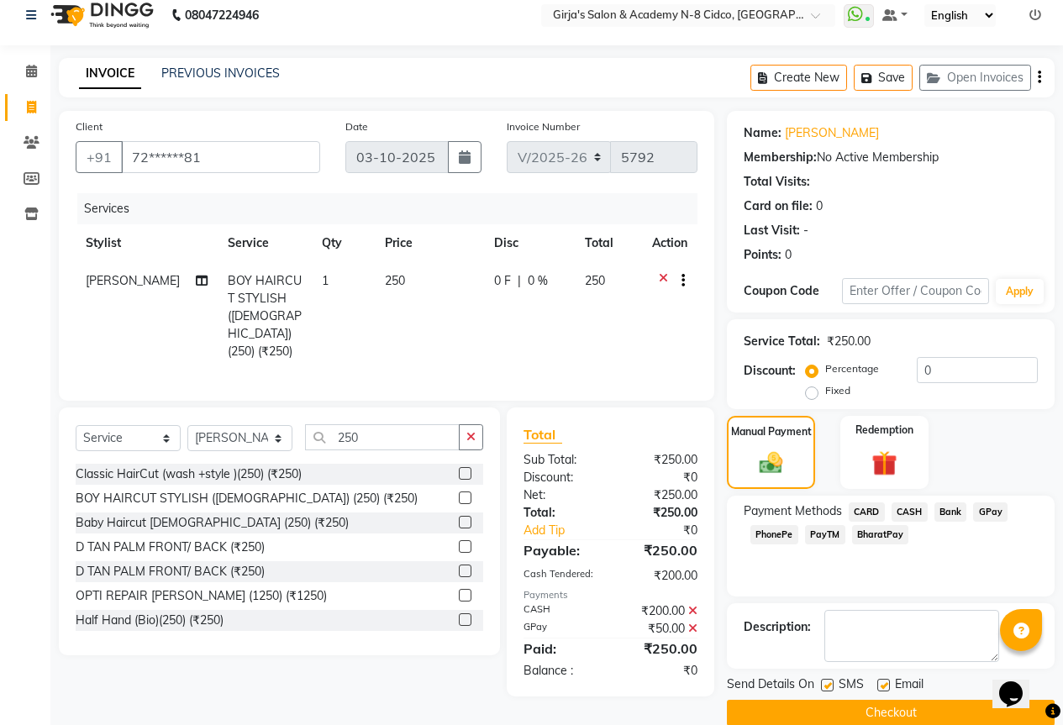
scroll to position [41, 0]
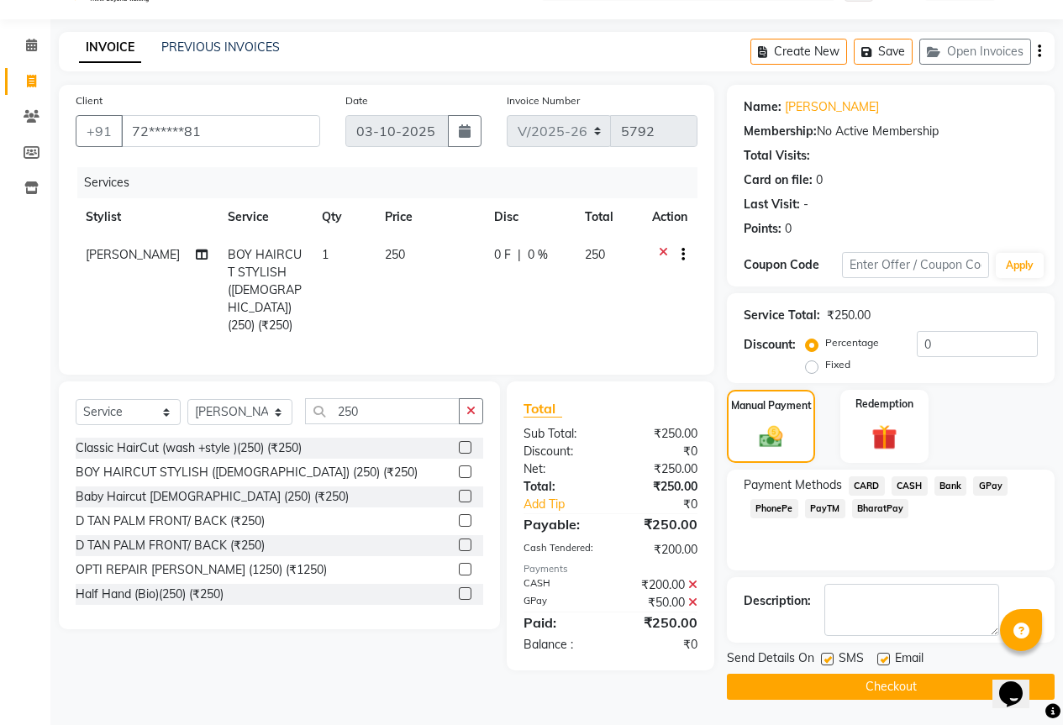
click at [927, 675] on button "Checkout" at bounding box center [891, 687] width 328 height 26
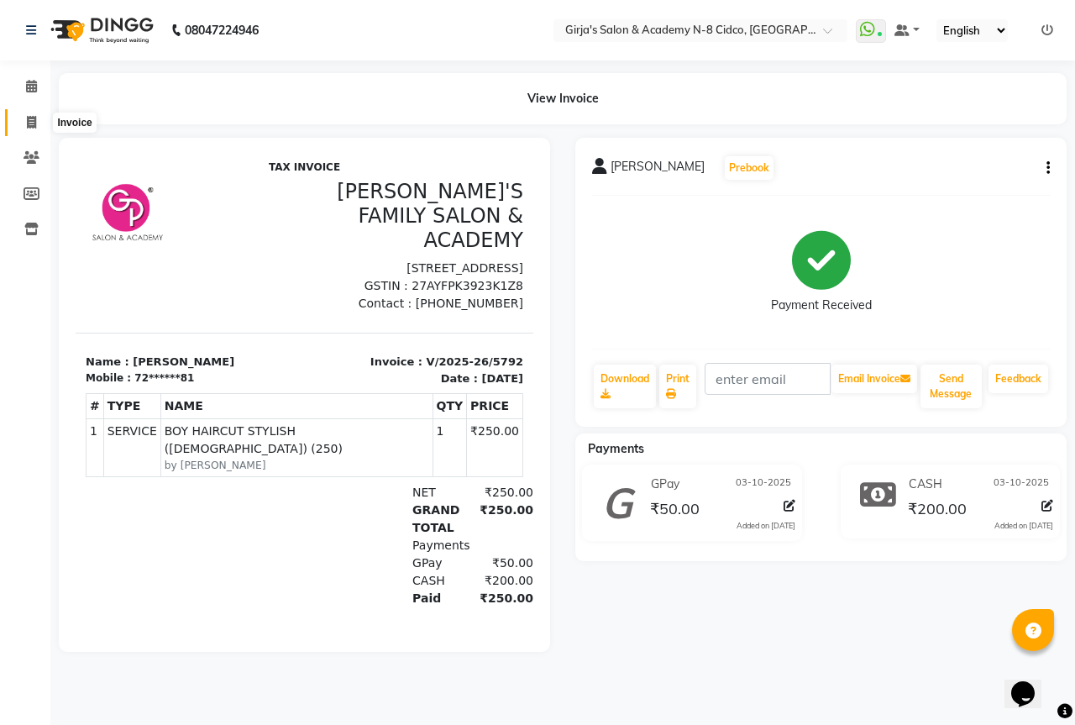
click at [34, 119] on icon at bounding box center [31, 122] width 9 height 13
select select "service"
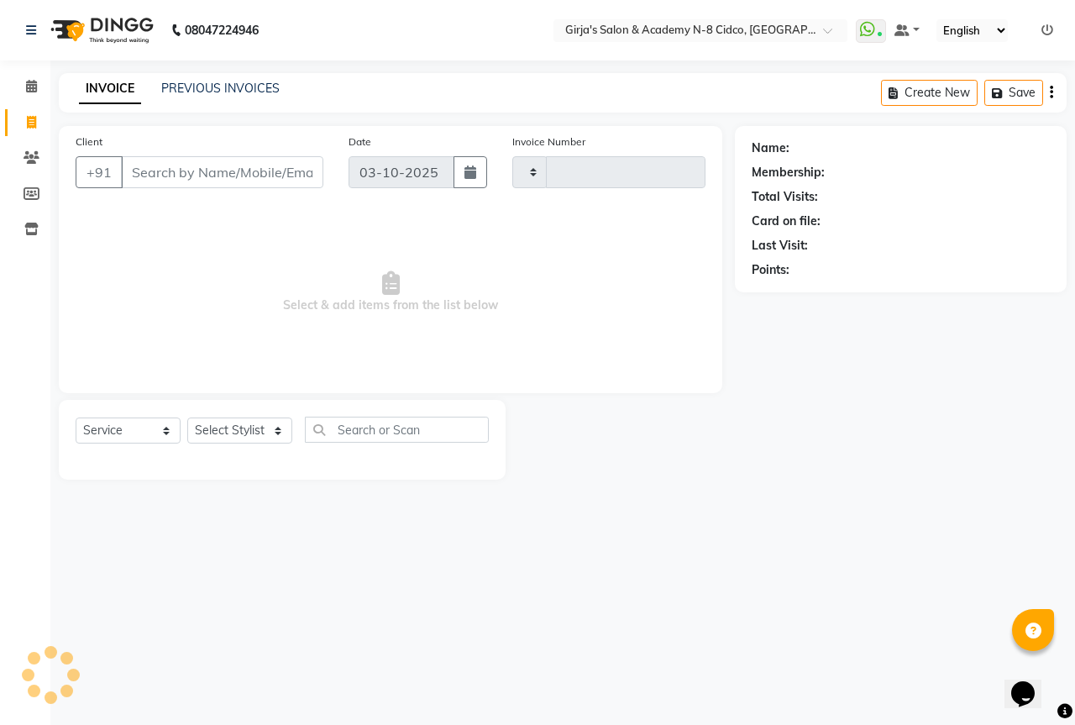
type input "5793"
select select "66"
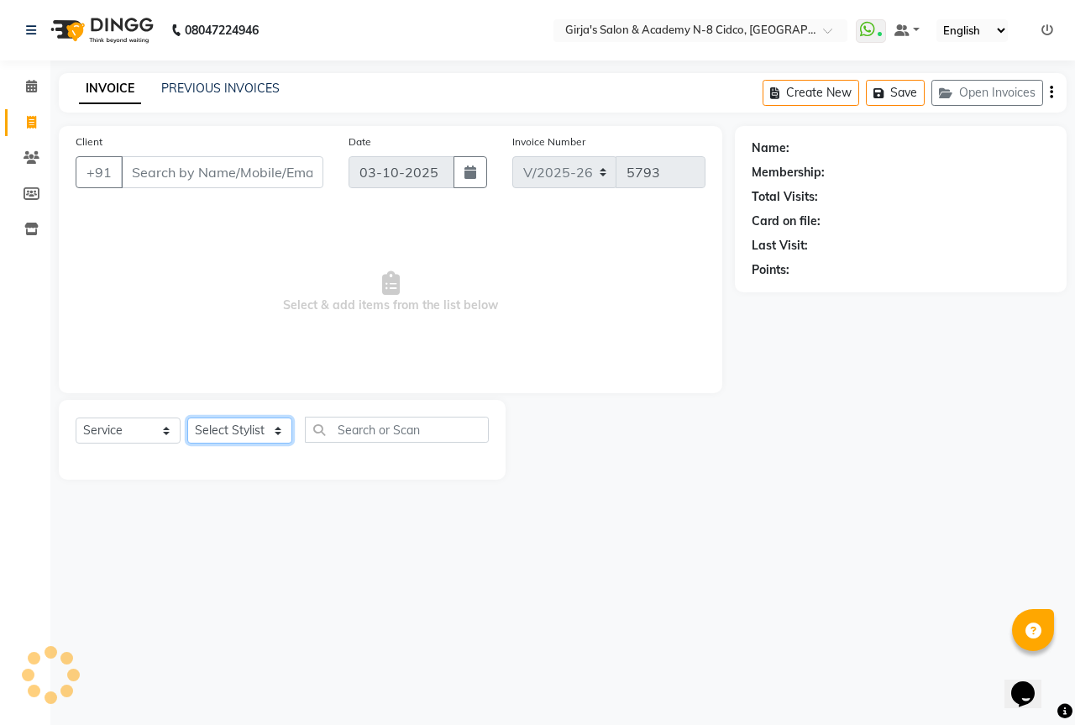
drag, startPoint x: 234, startPoint y: 437, endPoint x: 221, endPoint y: 413, distance: 26.7
click at [234, 437] on select "Select Stylist" at bounding box center [239, 431] width 105 height 26
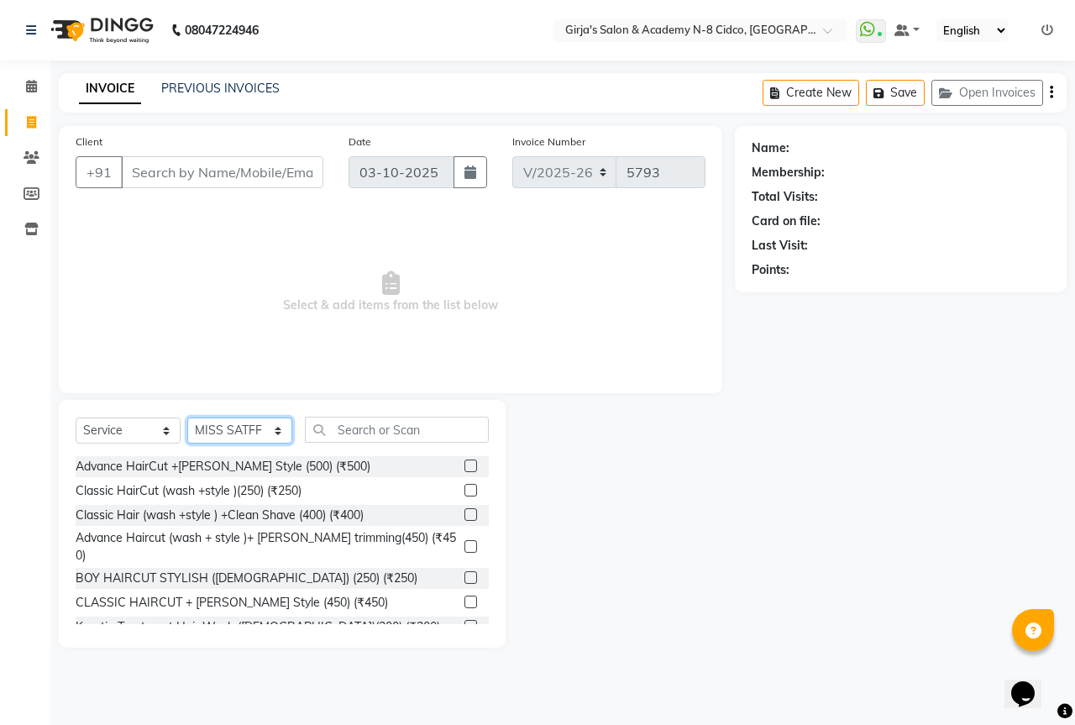
select select "40690"
click at [187, 418] on select "Select Stylist ADITYA [PERSON_NAME] BEAUTY M GIRJAS [PERSON_NAME] MISS [PERSON_…" at bounding box center [239, 431] width 105 height 26
click at [289, 471] on div "Advance HairCut +[PERSON_NAME] Style (500) (₹500)" at bounding box center [223, 467] width 295 height 18
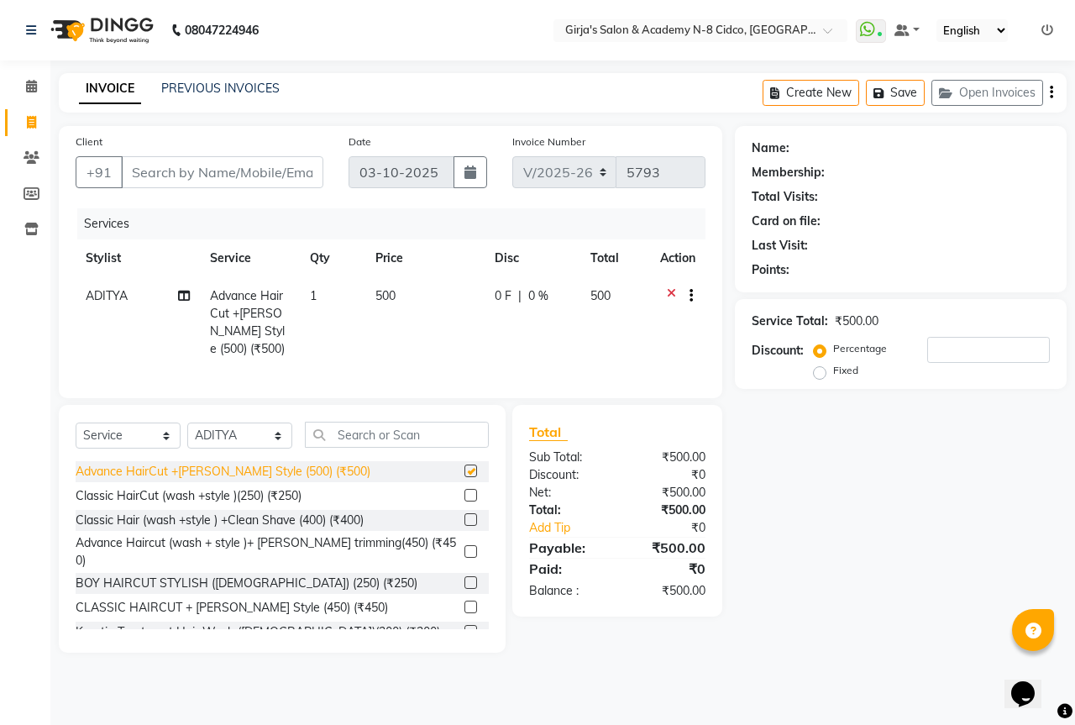
checkbox input "false"
click at [373, 447] on input "text" at bounding box center [397, 435] width 184 height 26
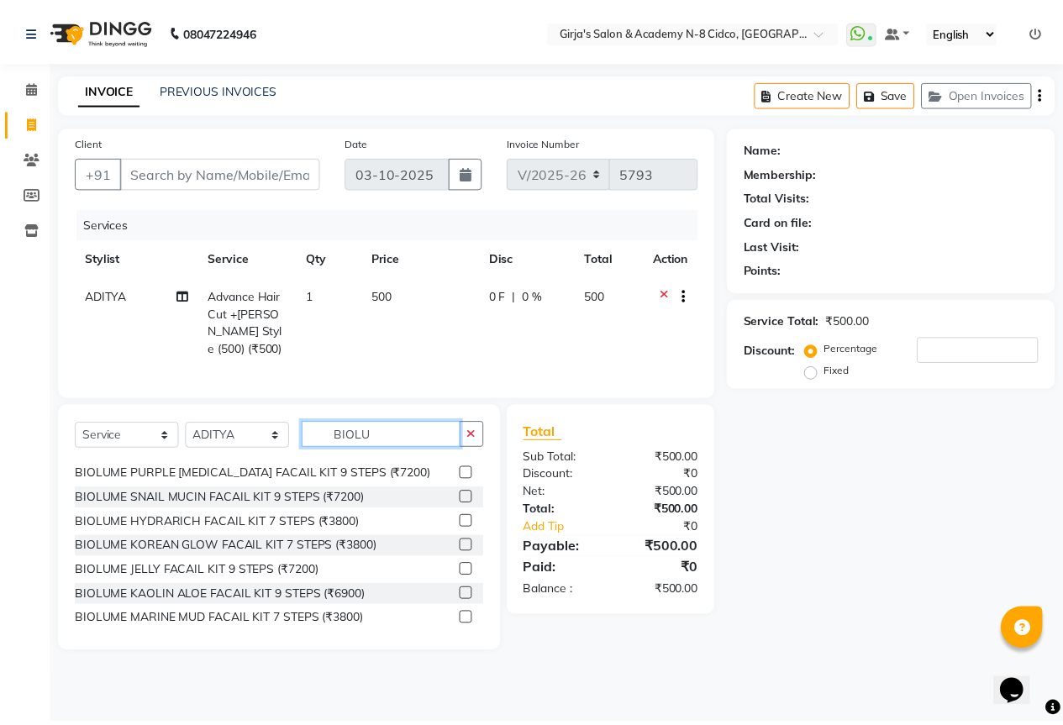
scroll to position [336, 0]
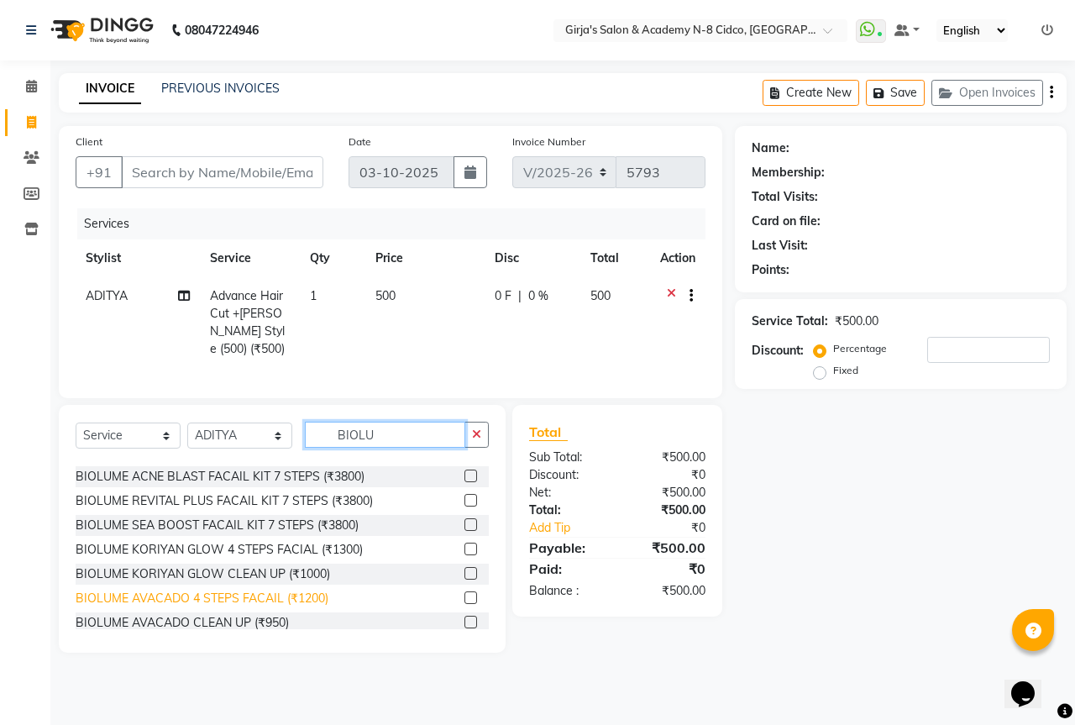
type input "BIOLU"
click at [297, 607] on div "BIOLUME AVACADO 4 STEPS FACAIL (₹1200)" at bounding box center [202, 599] width 253 height 18
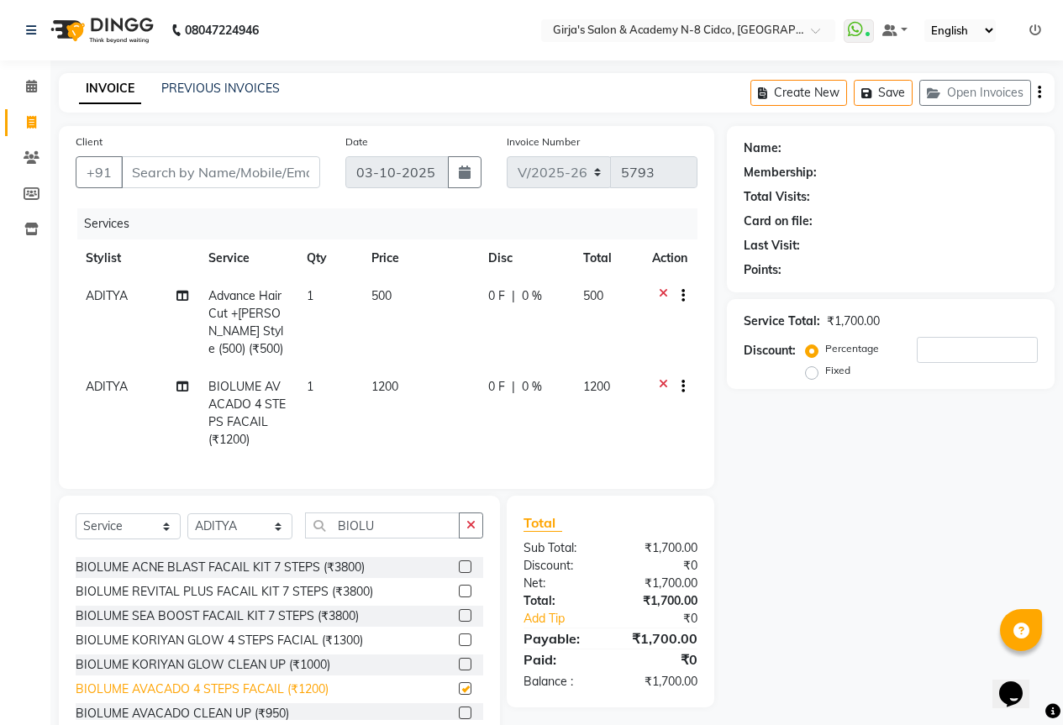
checkbox input "false"
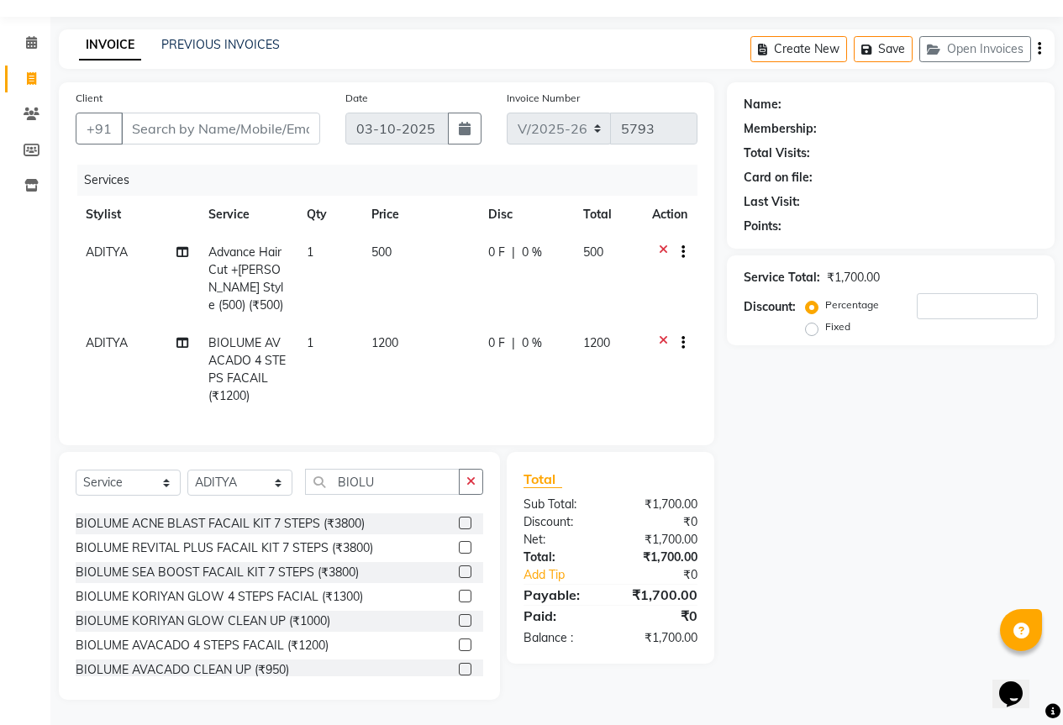
scroll to position [0, 0]
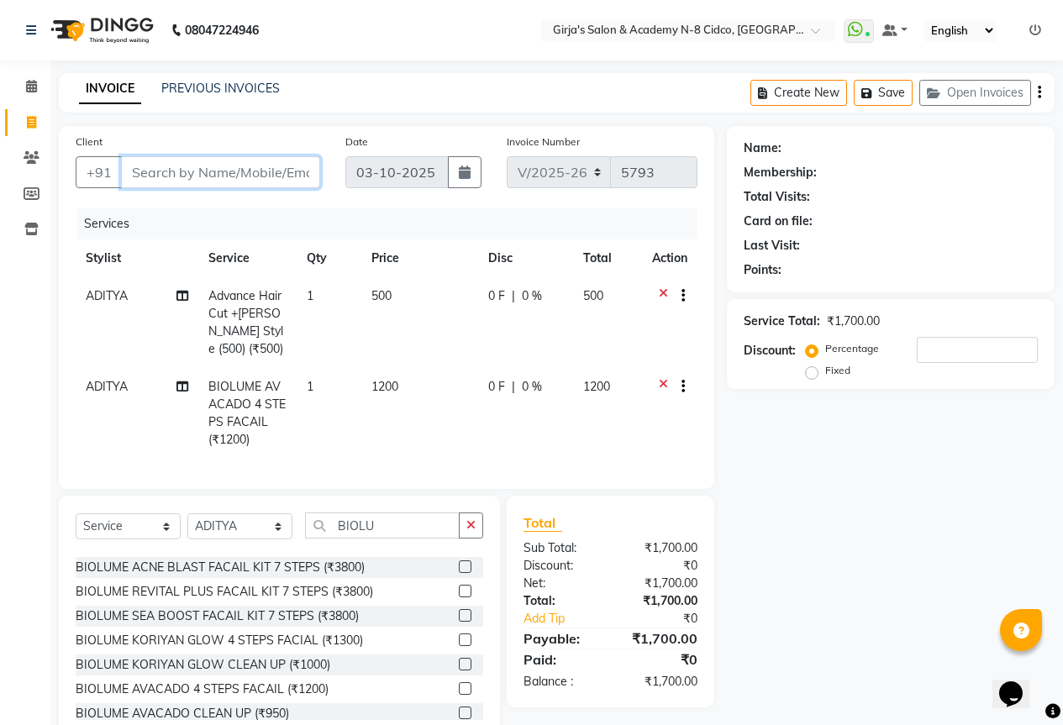
click at [197, 169] on input "Client" at bounding box center [220, 172] width 199 height 32
type input "8"
type input "0"
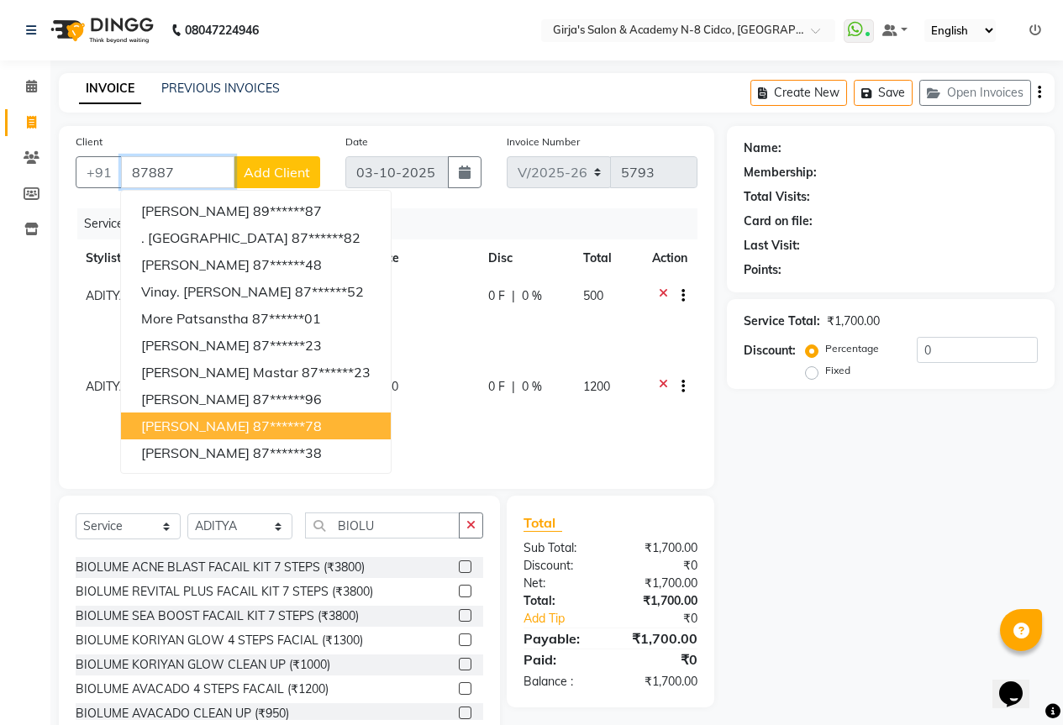
click at [318, 431] on ngb-highlight "87******78" at bounding box center [287, 426] width 69 height 17
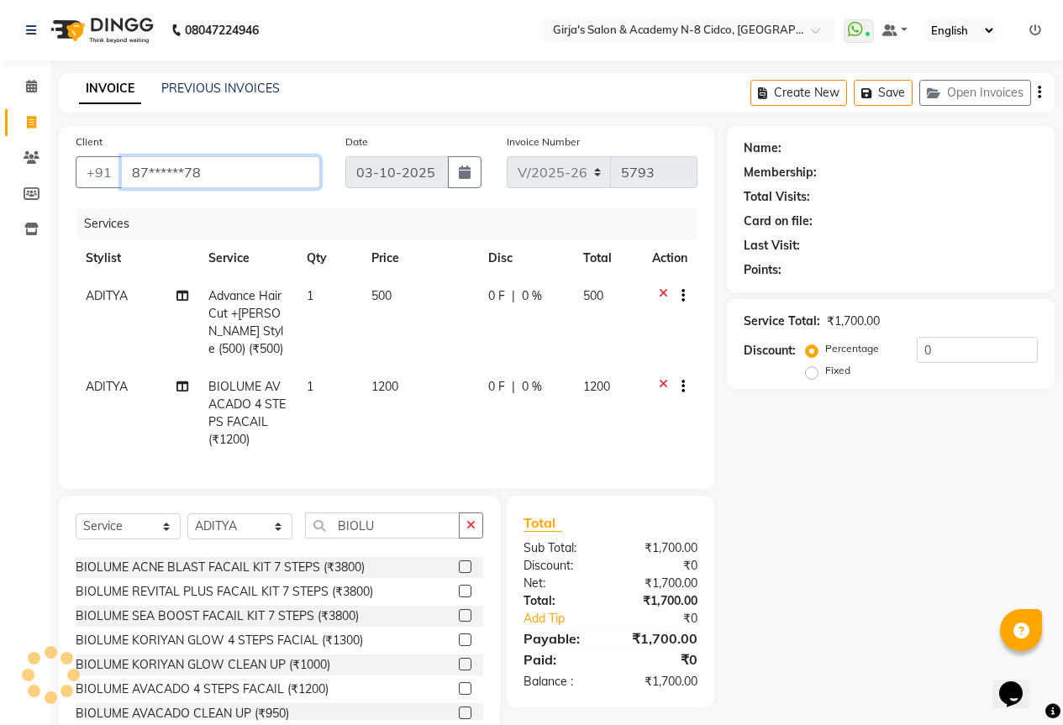
type input "87******78"
select select "1: Object"
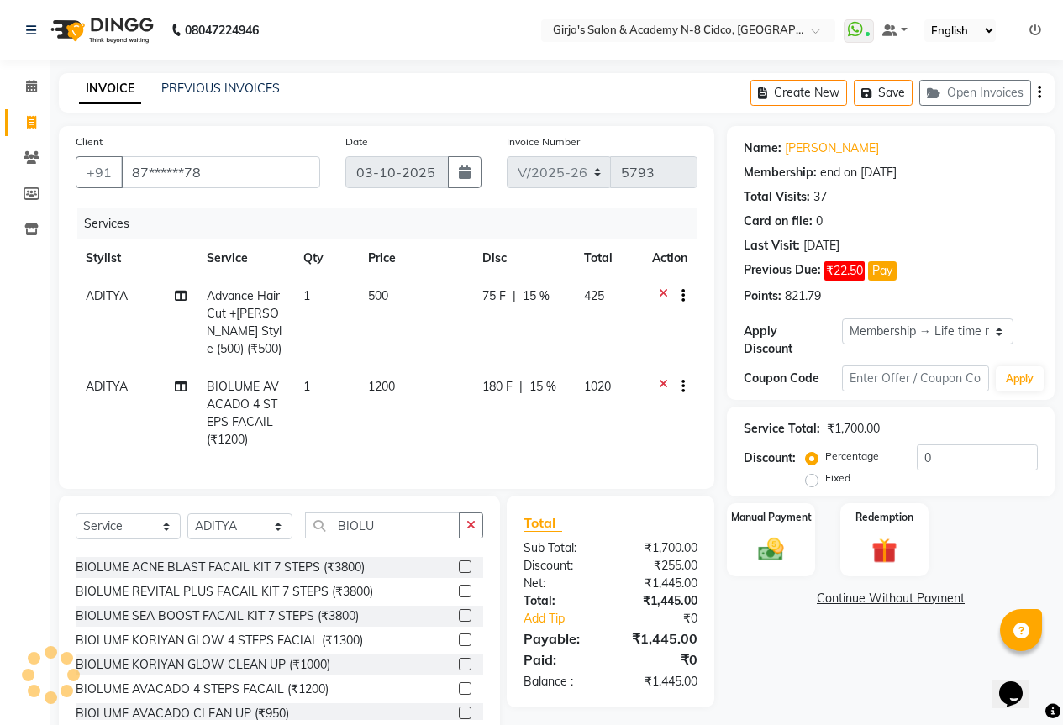
type input "15"
click at [769, 540] on img at bounding box center [770, 549] width 43 height 30
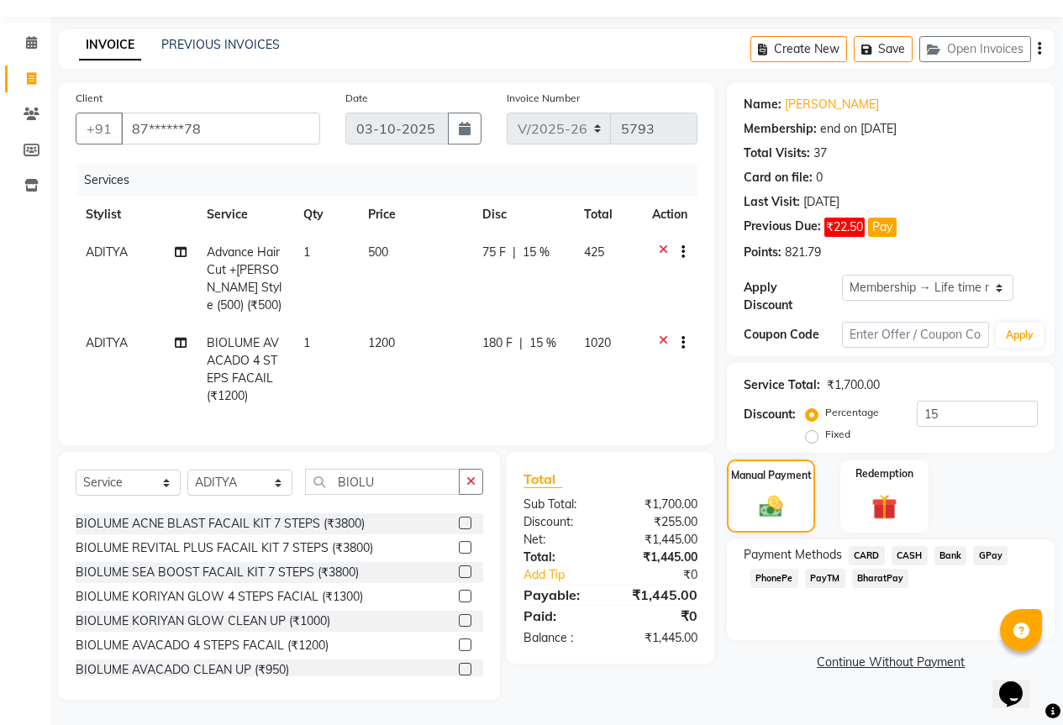
scroll to position [56, 0]
click at [999, 546] on span "GPay" at bounding box center [990, 555] width 34 height 19
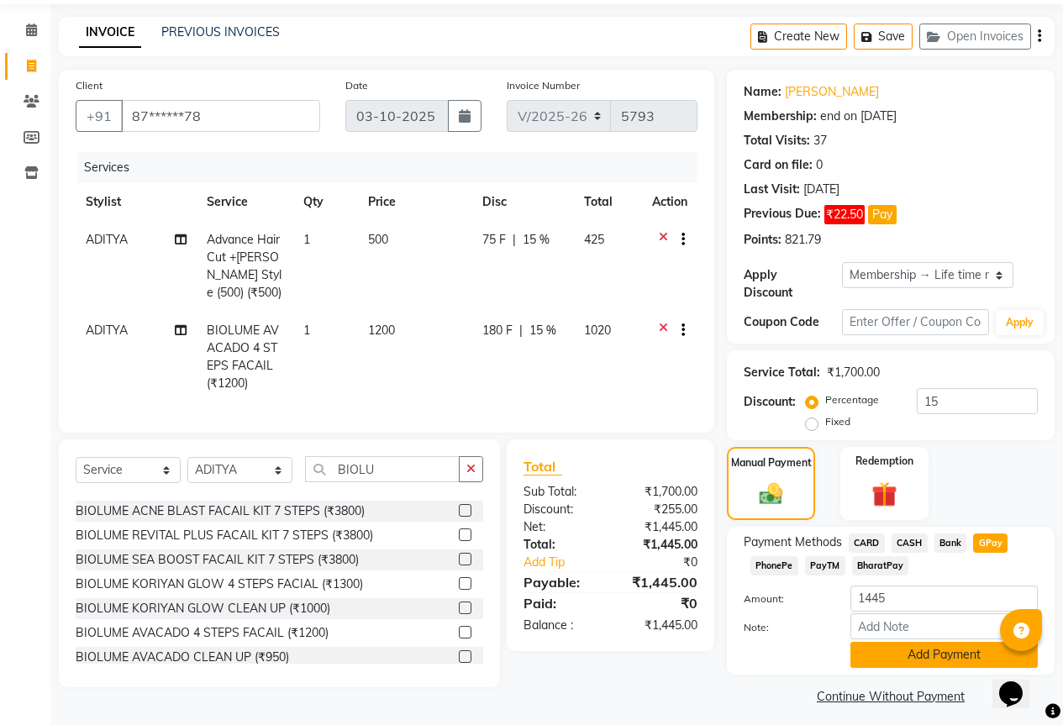
click at [938, 651] on button "Add Payment" at bounding box center [943, 655] width 187 height 26
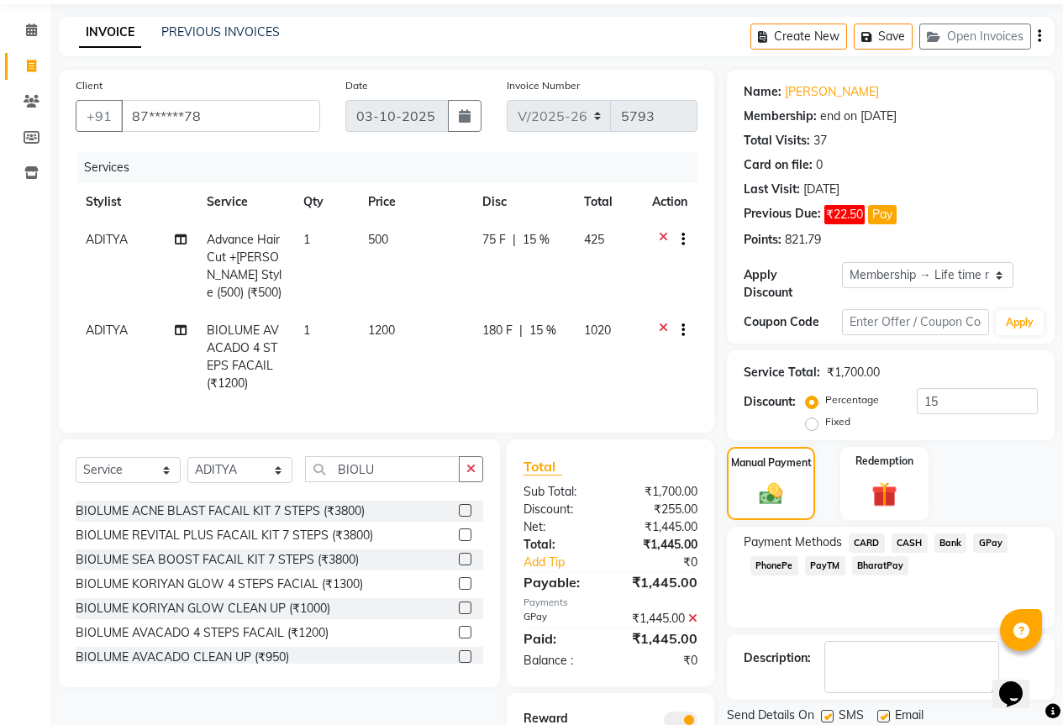
scroll to position [191, 0]
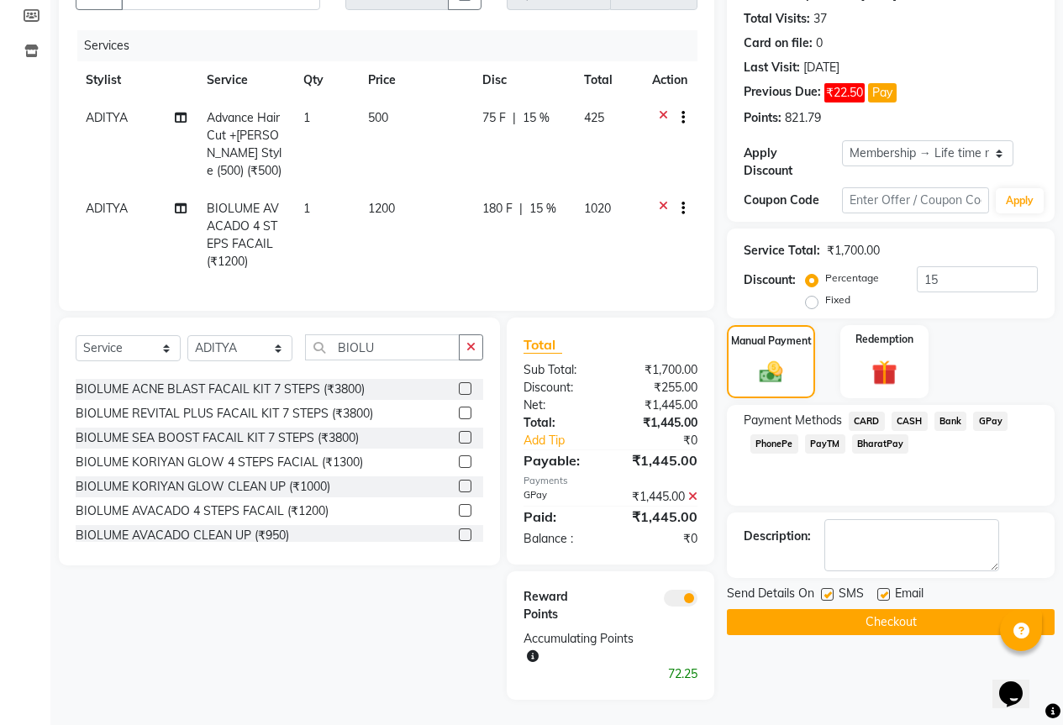
click at [906, 609] on button "Checkout" at bounding box center [891, 622] width 328 height 26
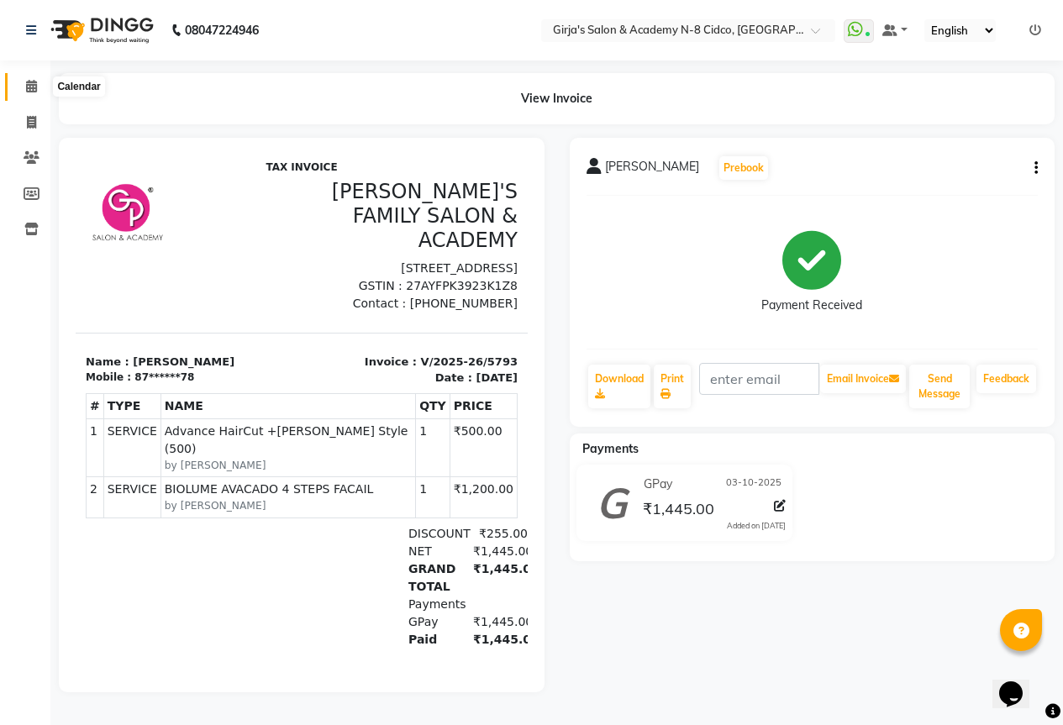
click at [40, 87] on span at bounding box center [31, 86] width 29 height 19
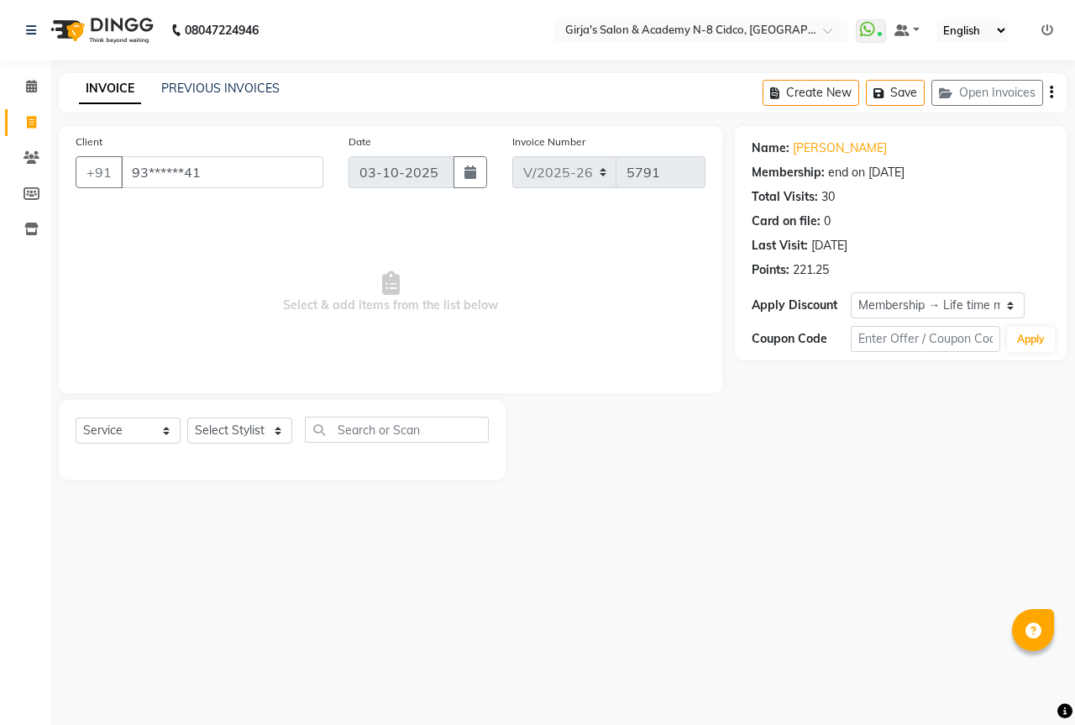
select select "66"
select select "service"
select select "1: Object"
click at [504, 29] on nav "08047224946 Select Location × Girja's Salon & Academy N-8 Cidco, [GEOGRAPHIC_DA…" at bounding box center [537, 30] width 1075 height 60
click at [28, 85] on icon at bounding box center [31, 86] width 11 height 13
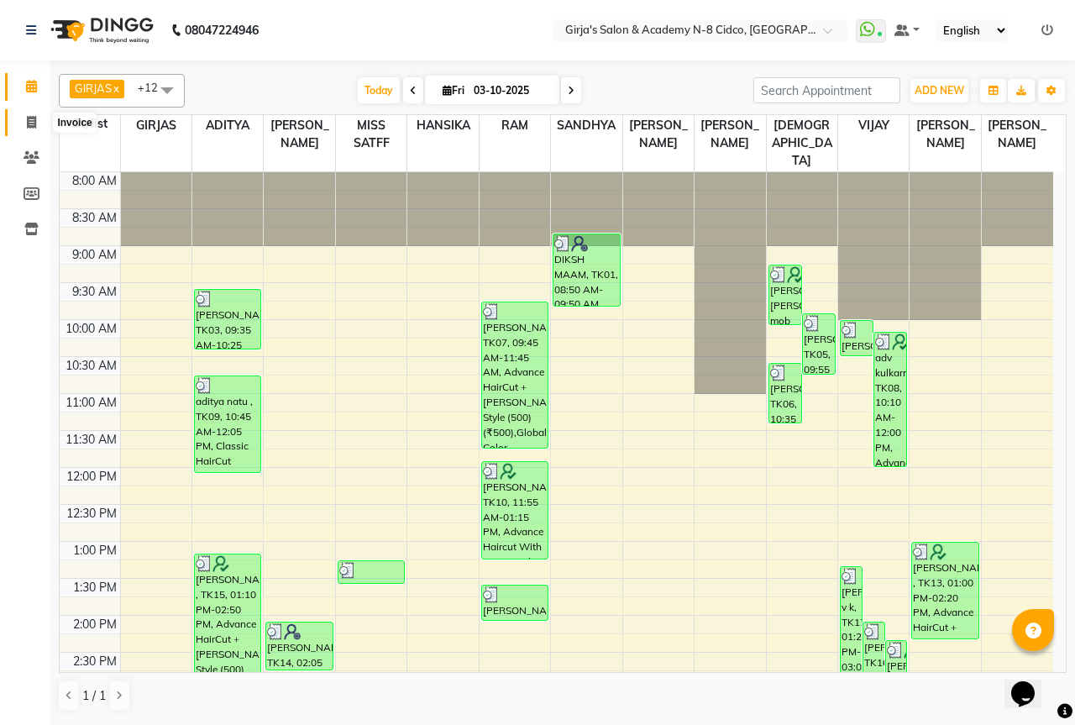
click at [21, 124] on span at bounding box center [31, 122] width 29 height 19
select select "66"
select select "service"
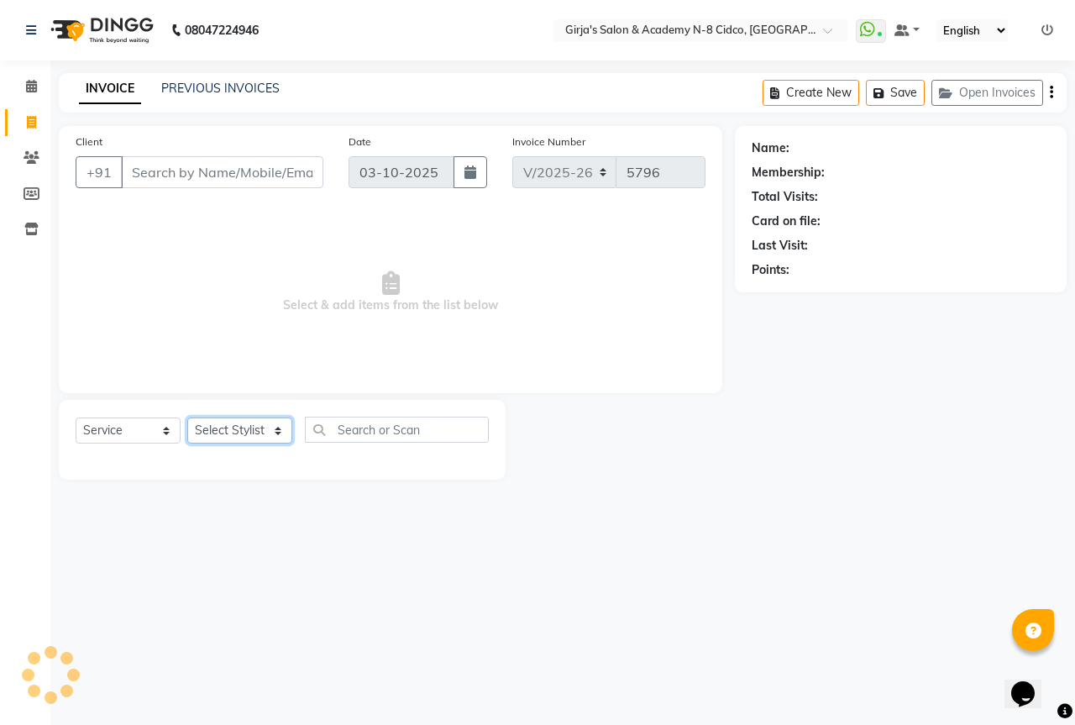
click at [238, 439] on select "Select Stylist" at bounding box center [239, 431] width 105 height 26
select select "66554"
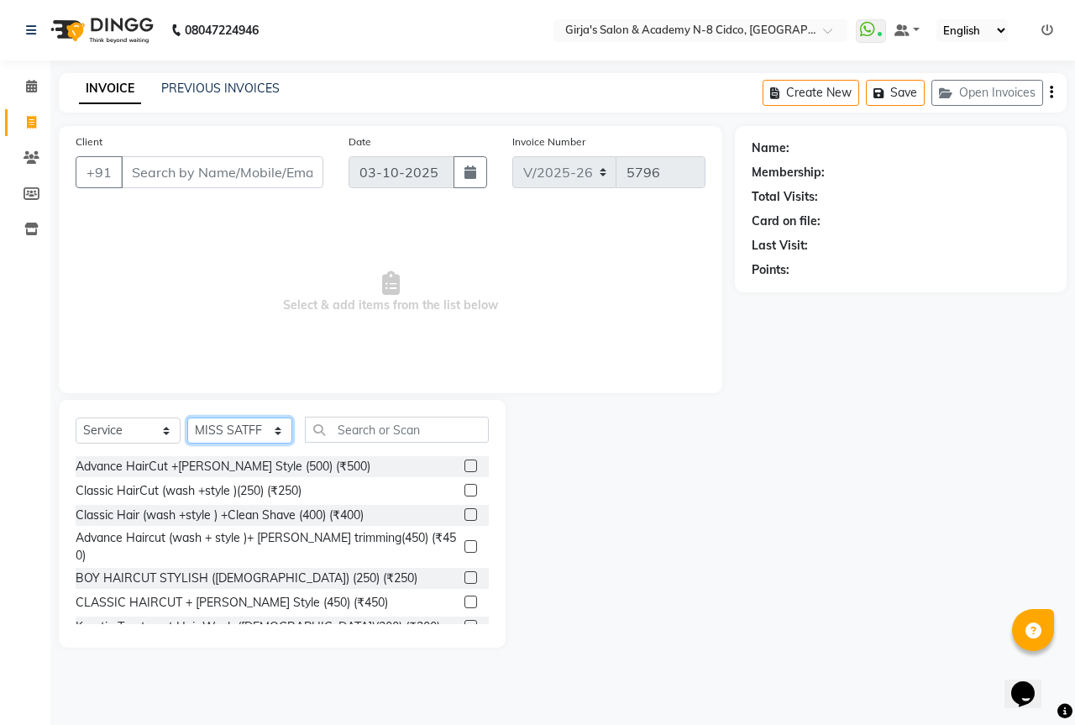
click at [187, 418] on select "Select Stylist ADITYA [PERSON_NAME] BEAUTY M GIRJAS [PERSON_NAME] MISS [PERSON_…" at bounding box center [239, 431] width 105 height 26
click at [42, 83] on span at bounding box center [31, 86] width 29 height 19
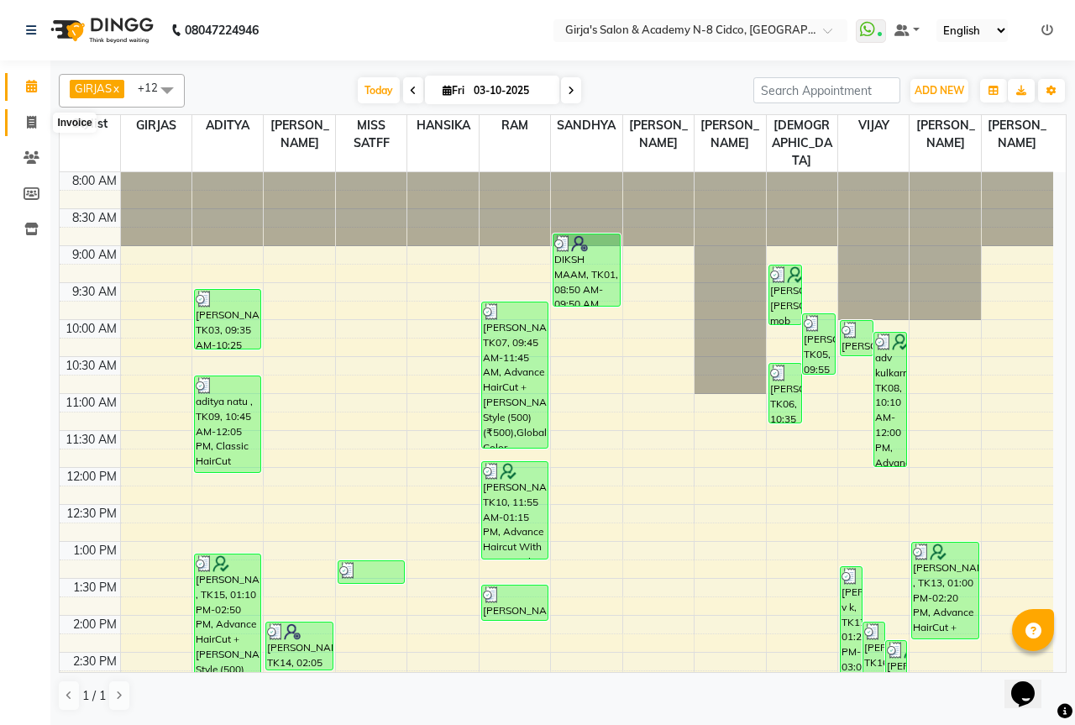
drag, startPoint x: 25, startPoint y: 115, endPoint x: 49, endPoint y: 134, distance: 30.4
click at [24, 116] on span at bounding box center [31, 122] width 29 height 19
select select "service"
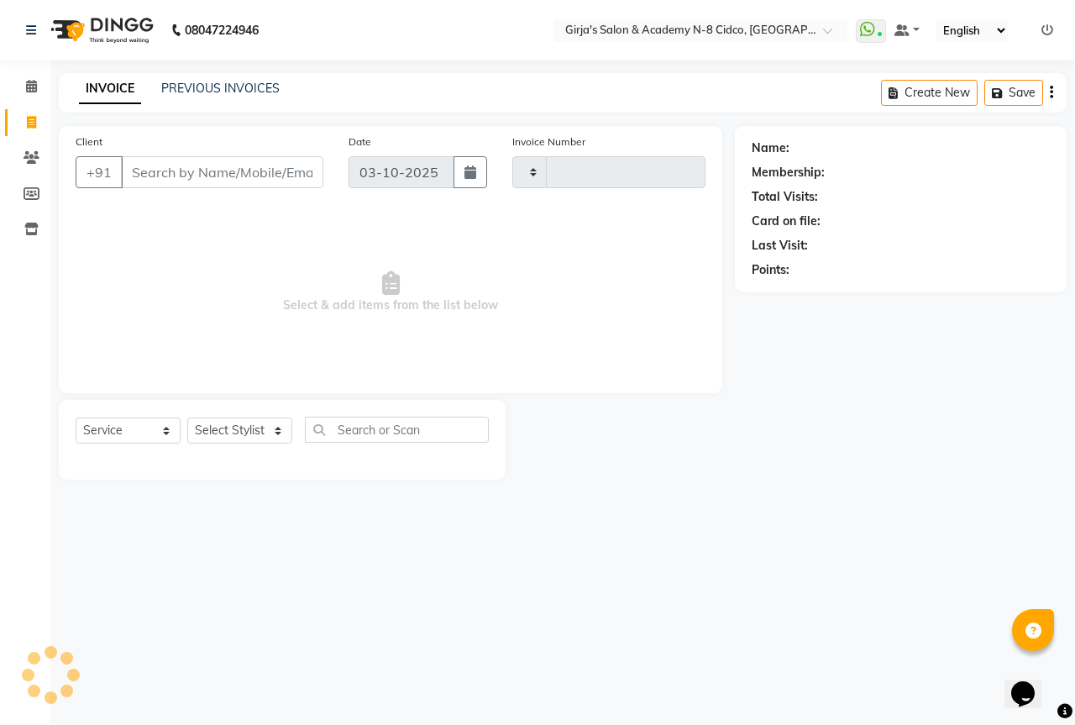
click at [173, 181] on input "Client" at bounding box center [222, 172] width 202 height 32
type input "5796"
select select "66"
select select "66554"
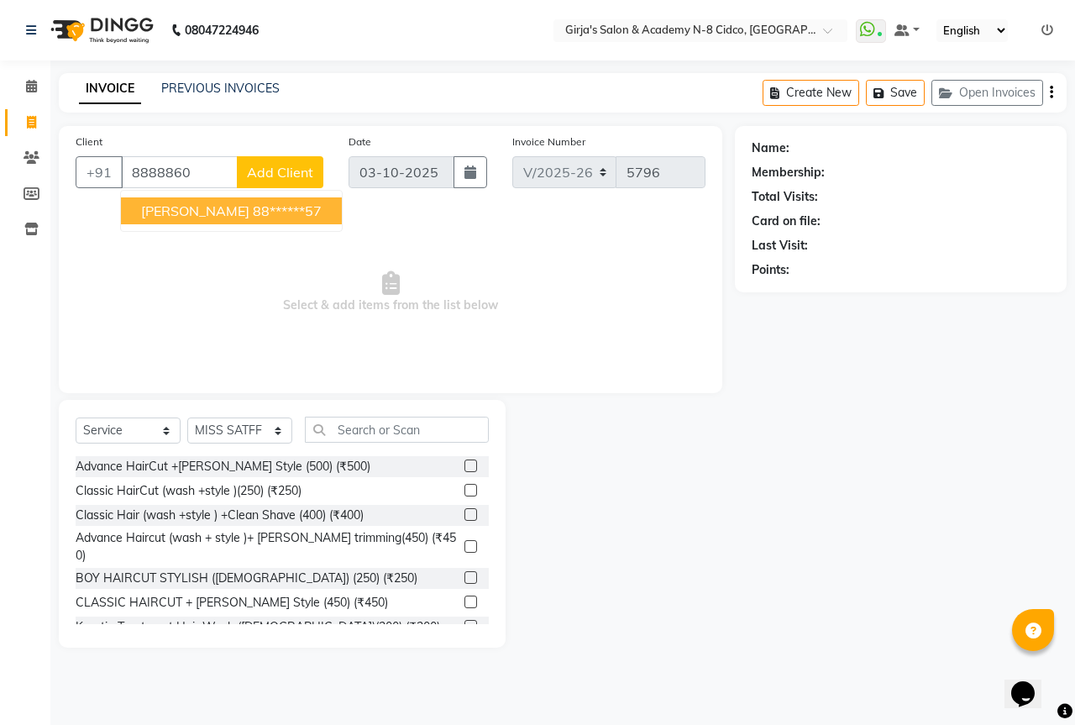
click at [202, 206] on span "[PERSON_NAME]" at bounding box center [195, 210] width 108 height 17
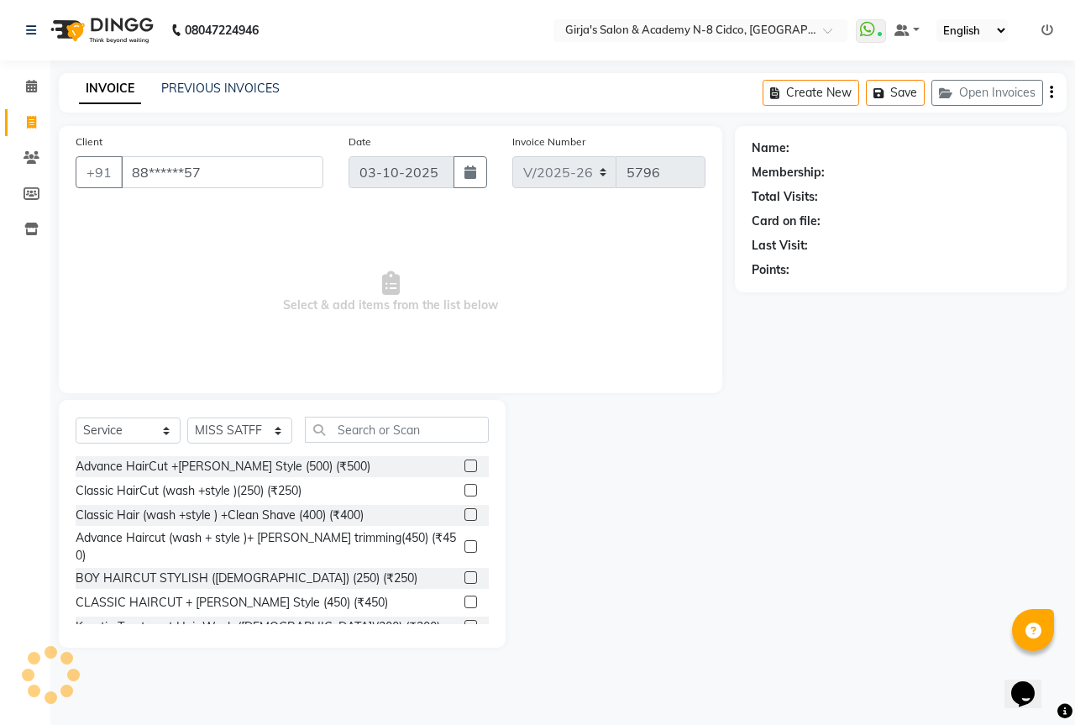
type input "88******57"
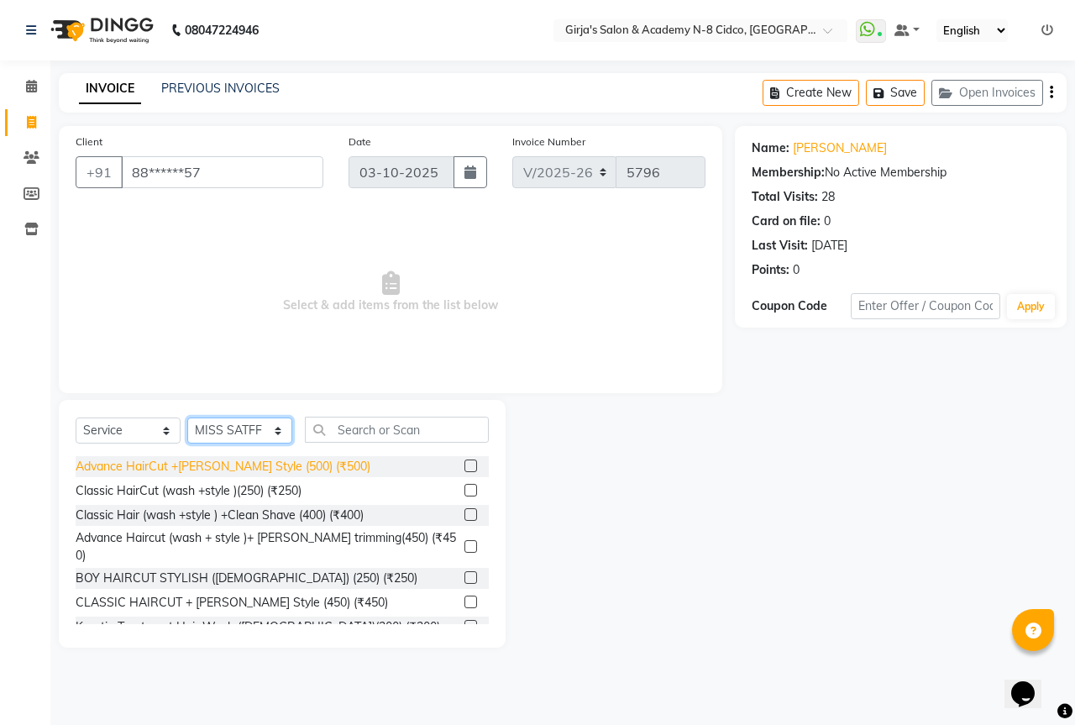
drag, startPoint x: 283, startPoint y: 421, endPoint x: 259, endPoint y: 460, distance: 45.7
click at [281, 423] on select "Select Stylist ADITYA [PERSON_NAME] BEAUTY M GIRJAS [PERSON_NAME] MISS [PERSON_…" at bounding box center [239, 431] width 105 height 26
select select "27236"
click at [187, 418] on select "Select Stylist ADITYA [PERSON_NAME] BEAUTY M GIRJAS [PERSON_NAME] MISS [PERSON_…" at bounding box center [239, 431] width 105 height 26
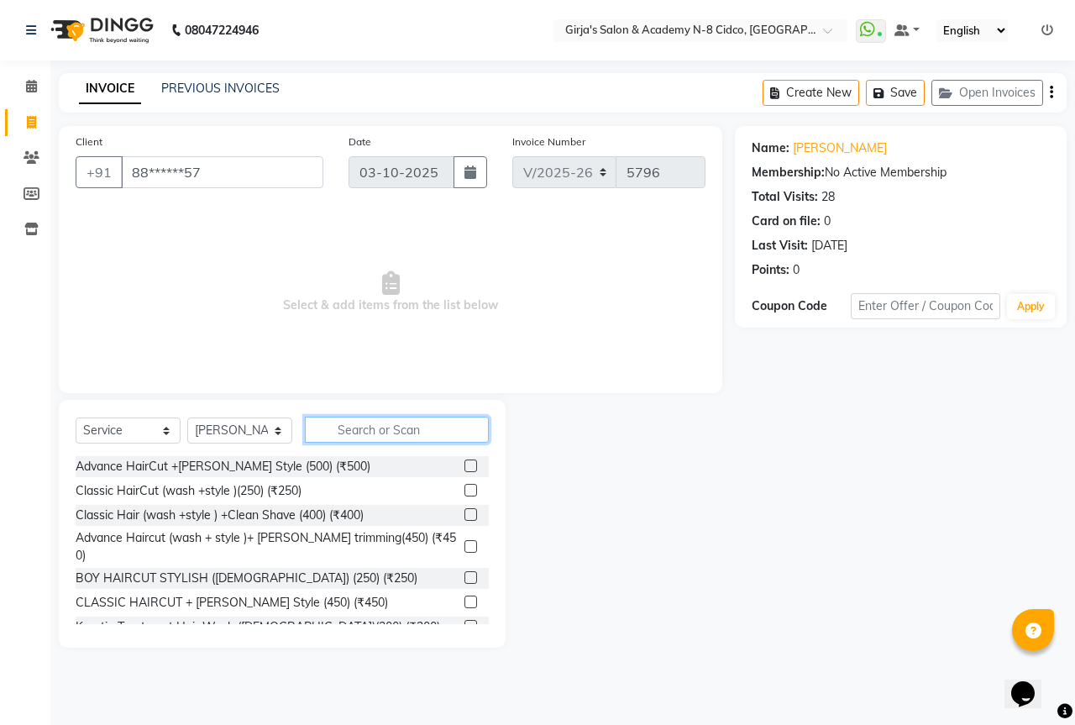
click at [365, 418] on input "text" at bounding box center [397, 430] width 184 height 26
click at [840, 153] on link "[PERSON_NAME]" at bounding box center [840, 148] width 94 height 18
click at [365, 430] on input "text" at bounding box center [397, 430] width 184 height 26
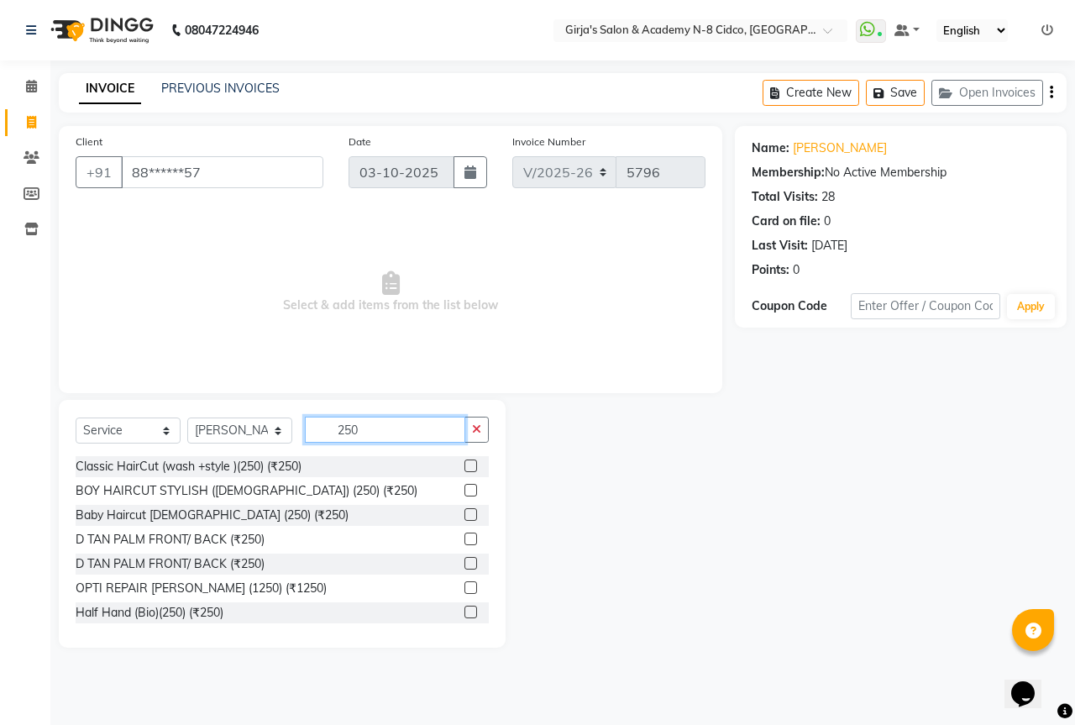
type input "250"
click at [465, 458] on div at bounding box center [477, 466] width 24 height 21
click at [465, 466] on label at bounding box center [471, 466] width 13 height 13
click at [465, 466] on input "checkbox" at bounding box center [470, 466] width 11 height 11
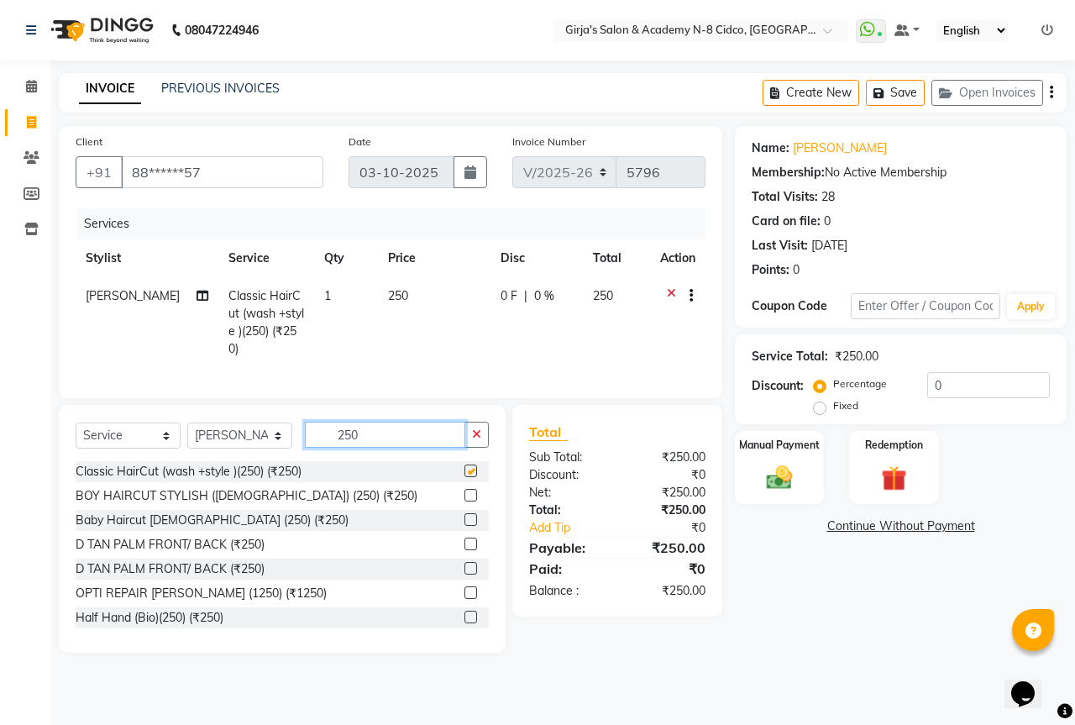
click at [428, 448] on input "250" at bounding box center [385, 435] width 160 height 26
checkbox input "false"
click at [428, 448] on input "250" at bounding box center [385, 435] width 160 height 26
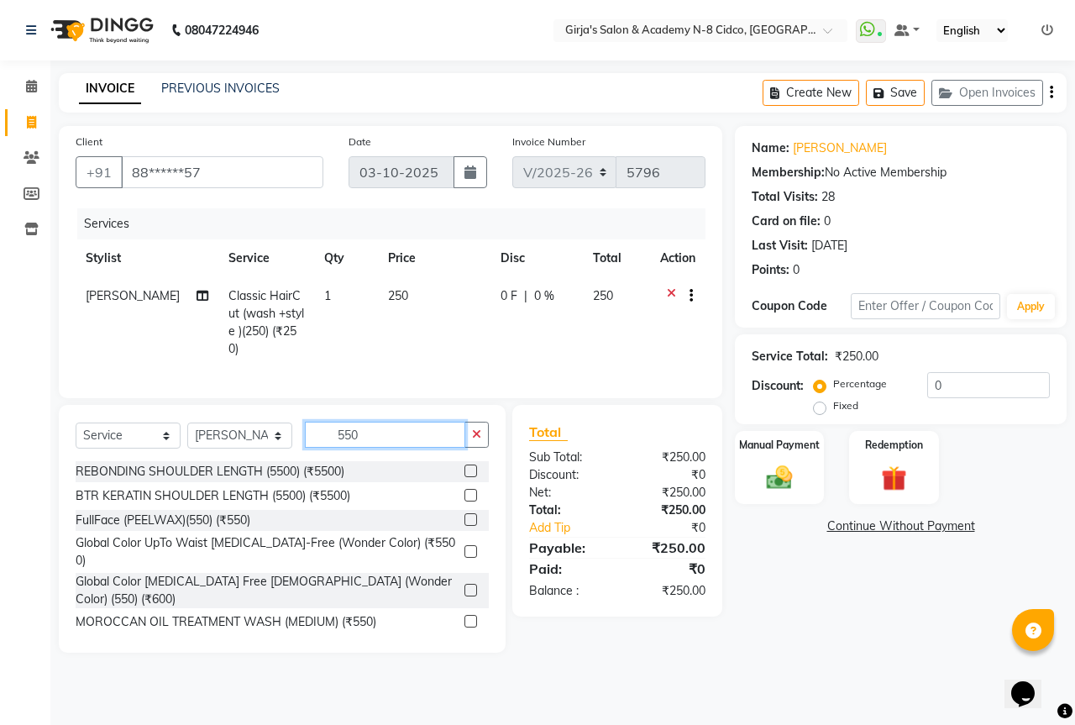
type input "550"
click at [465, 584] on label at bounding box center [471, 590] width 13 height 13
click at [465, 586] on input "checkbox" at bounding box center [470, 591] width 11 height 11
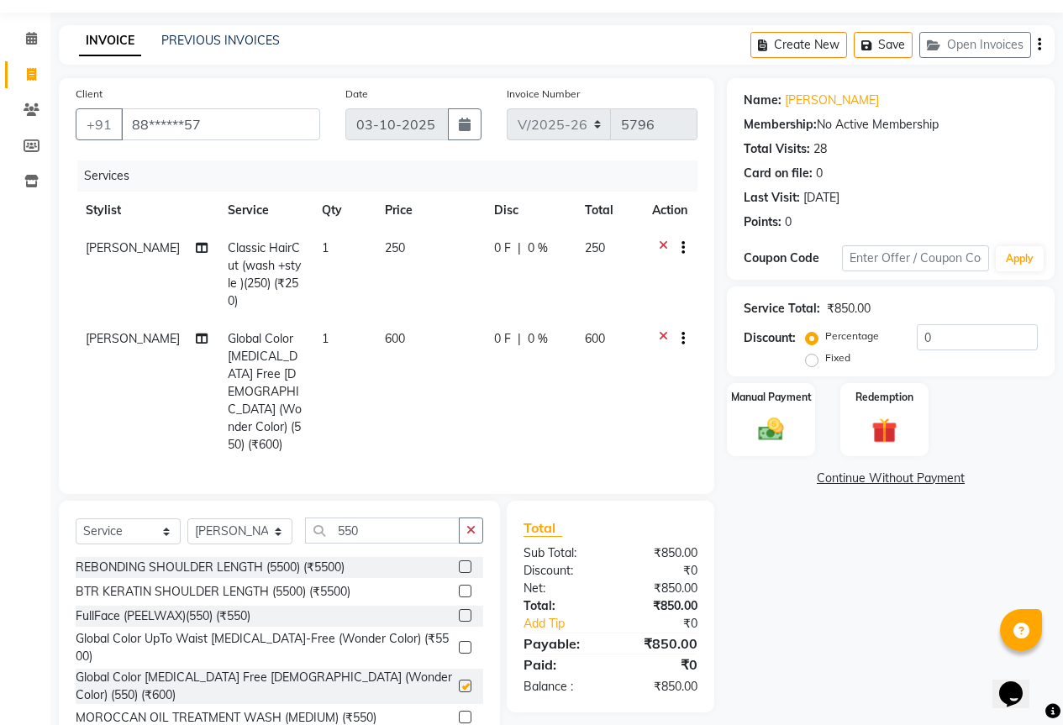
checkbox input "false"
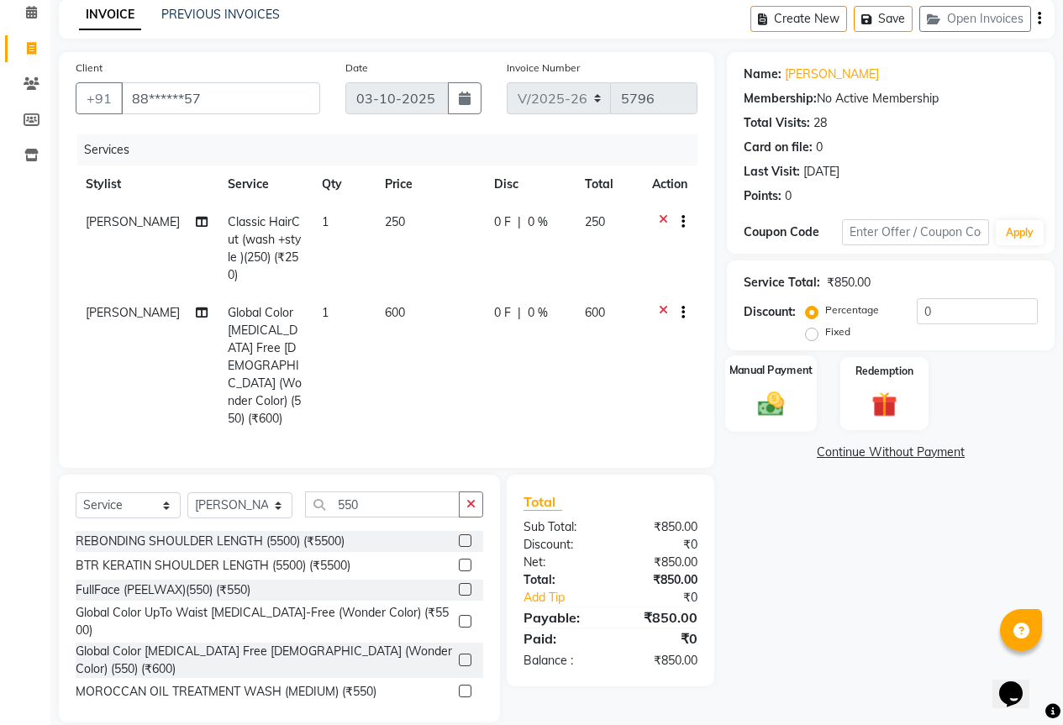
click at [760, 407] on img at bounding box center [770, 403] width 43 height 30
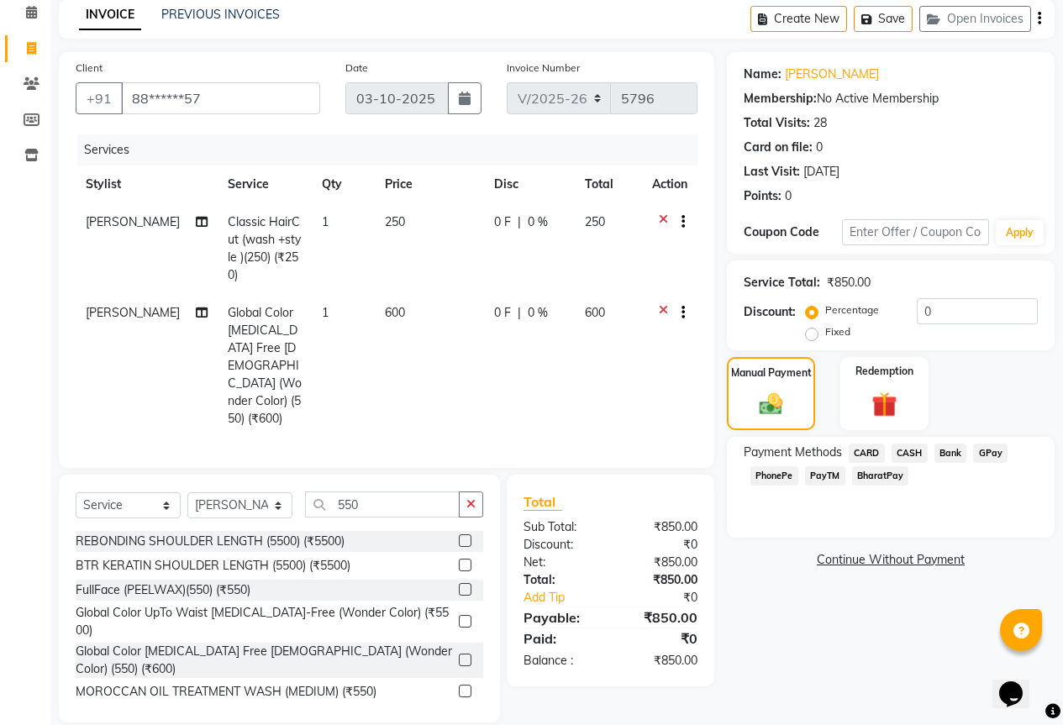
click at [864, 454] on span "CARD" at bounding box center [866, 453] width 36 height 19
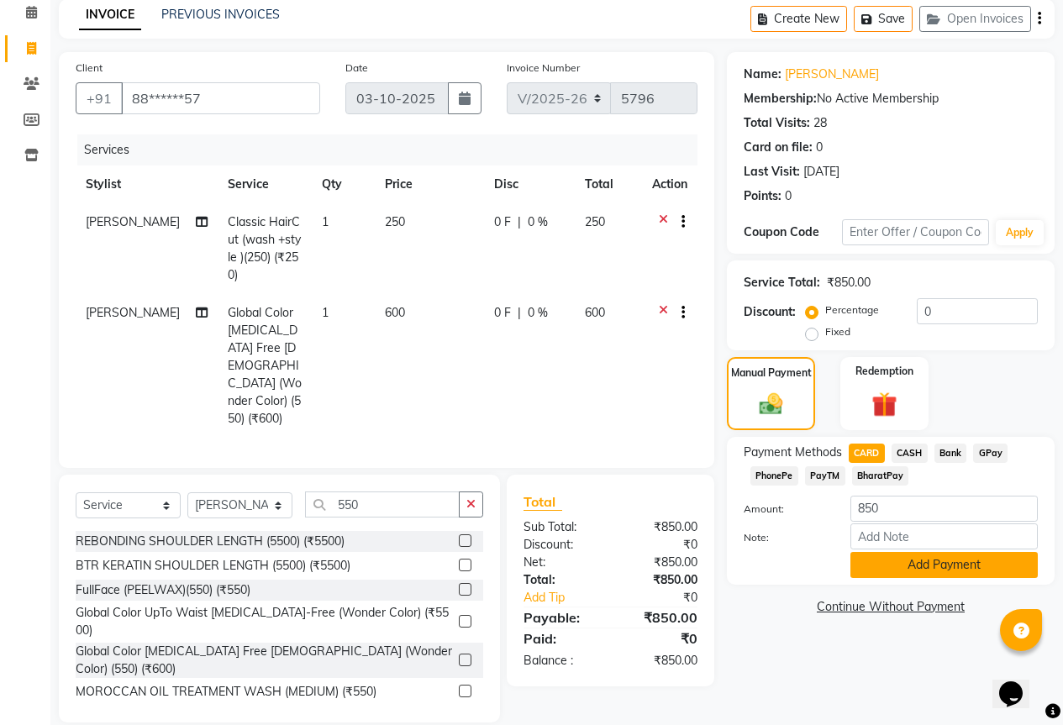
click at [938, 558] on button "Add Payment" at bounding box center [943, 565] width 187 height 26
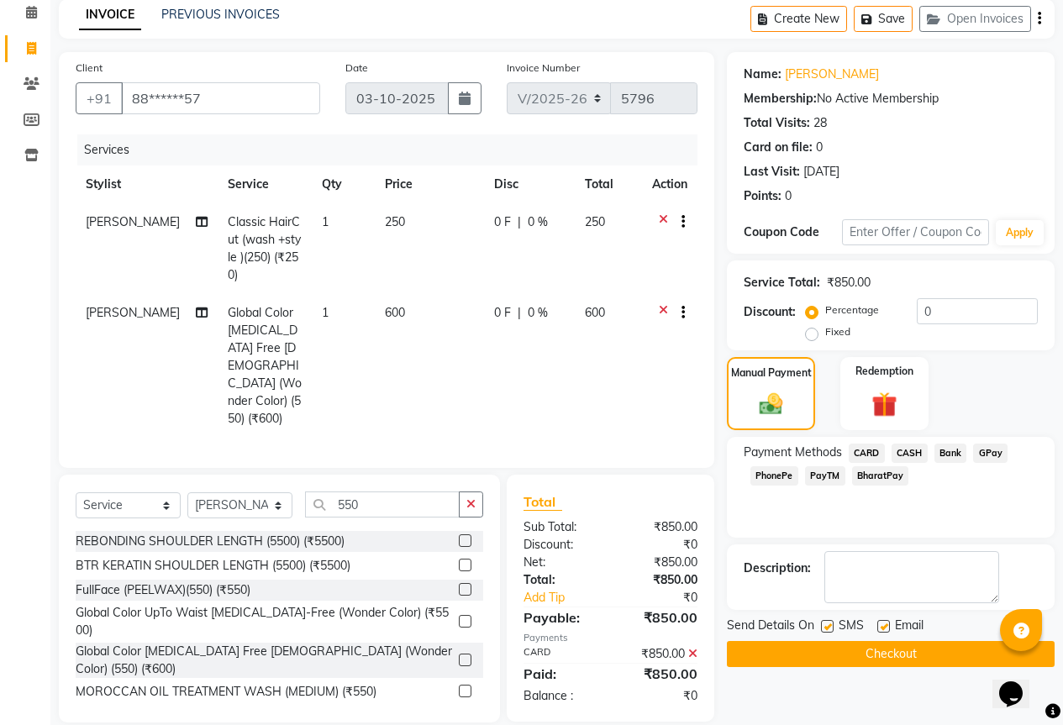
click at [965, 666] on button "Checkout" at bounding box center [891, 654] width 328 height 26
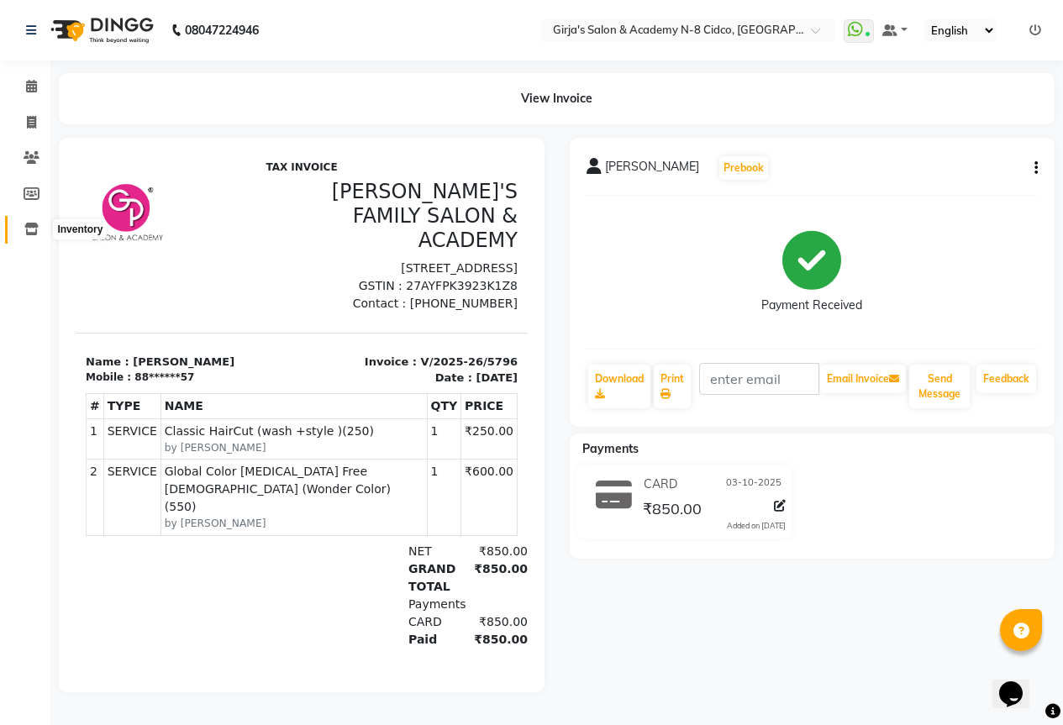
click at [28, 235] on span at bounding box center [31, 229] width 29 height 19
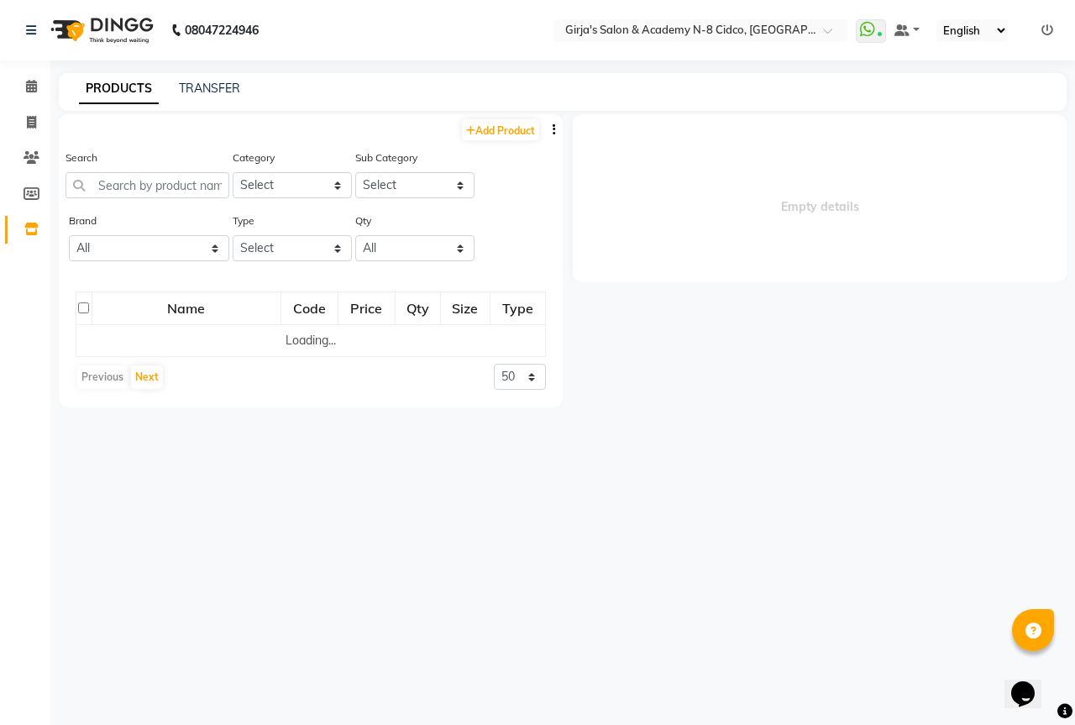
select select
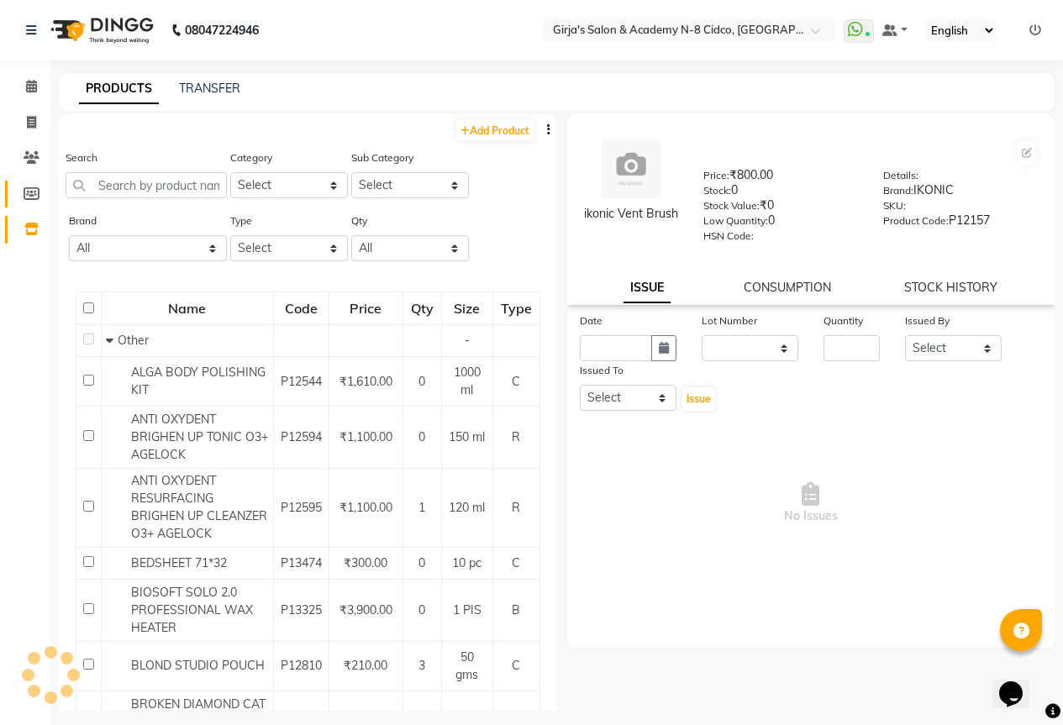
click at [34, 182] on link "Members" at bounding box center [25, 195] width 40 height 28
select select
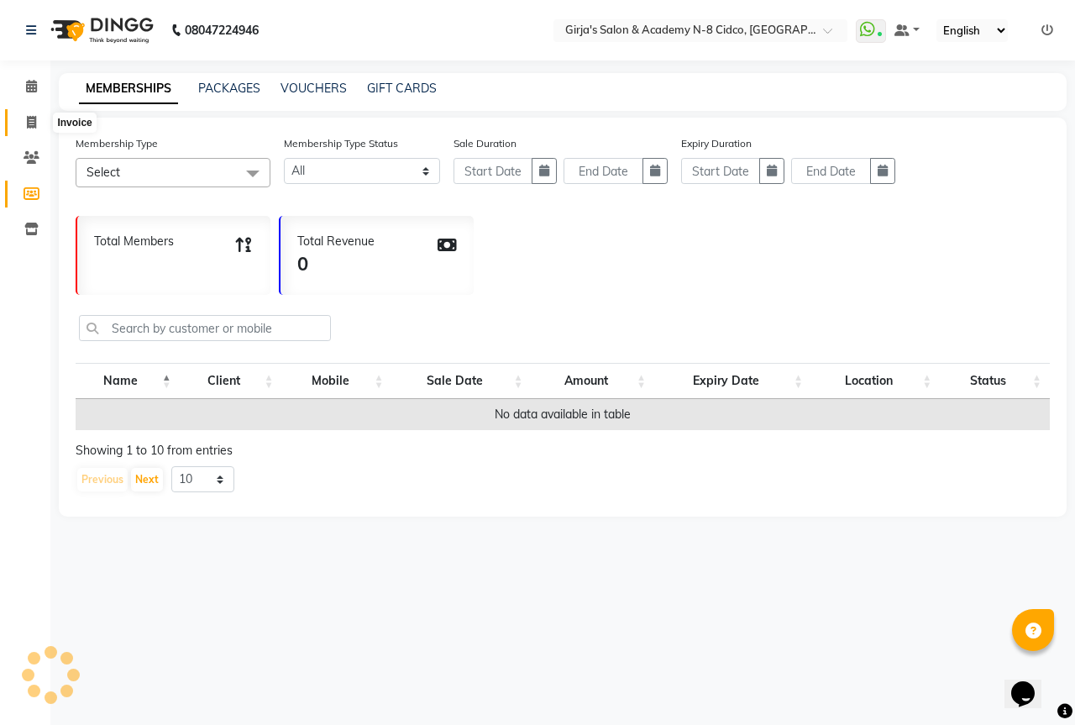
click at [32, 128] on icon at bounding box center [31, 122] width 9 height 13
select select "service"
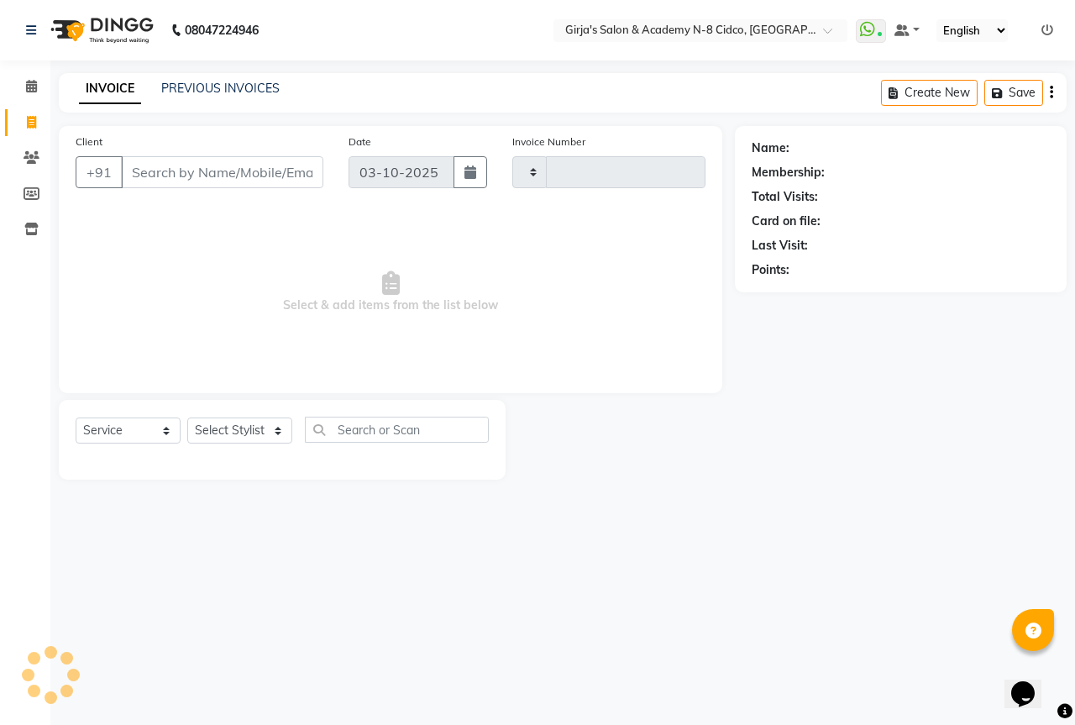
type input "5797"
select select "66"
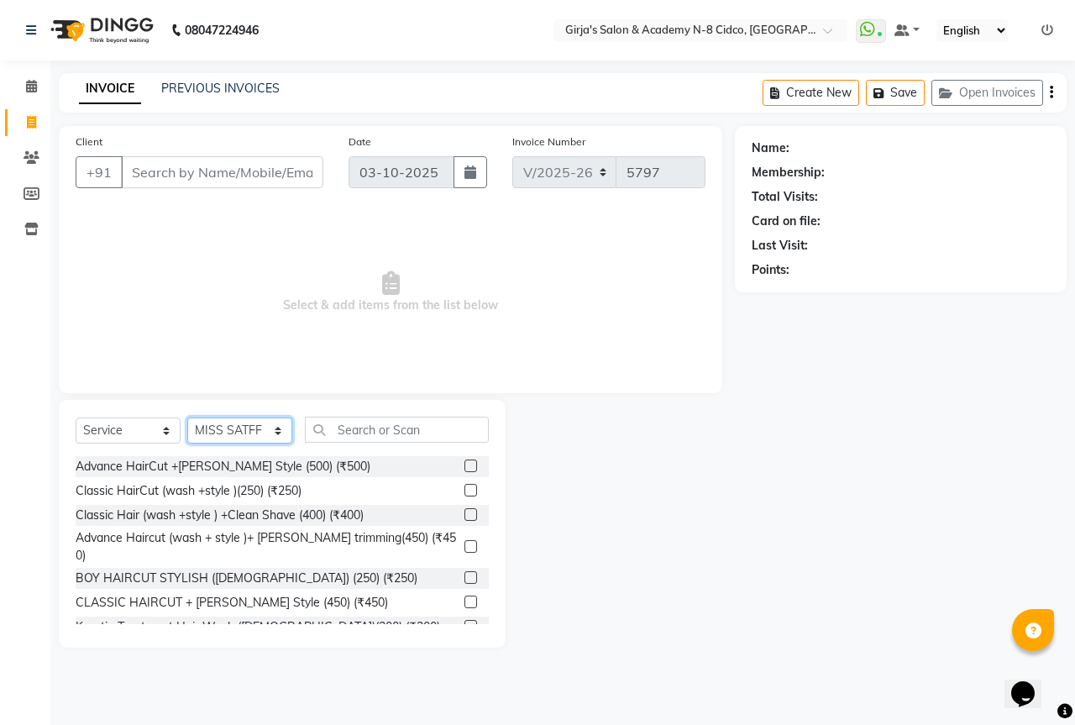
click at [247, 428] on select "Select Stylist ADITYA [PERSON_NAME] BEAUTY M GIRJAS [PERSON_NAME] MISS [PERSON_…" at bounding box center [239, 431] width 105 height 26
select select "42871"
click at [187, 418] on select "Select Stylist ADITYA [PERSON_NAME] BEAUTY M GIRJAS [PERSON_NAME] MISS [PERSON_…" at bounding box center [239, 431] width 105 height 26
click at [387, 415] on div "Select Service Product Membership Package Voucher Prepaid Gift Card Select Styl…" at bounding box center [282, 524] width 447 height 248
click at [390, 423] on input "text" at bounding box center [397, 430] width 184 height 26
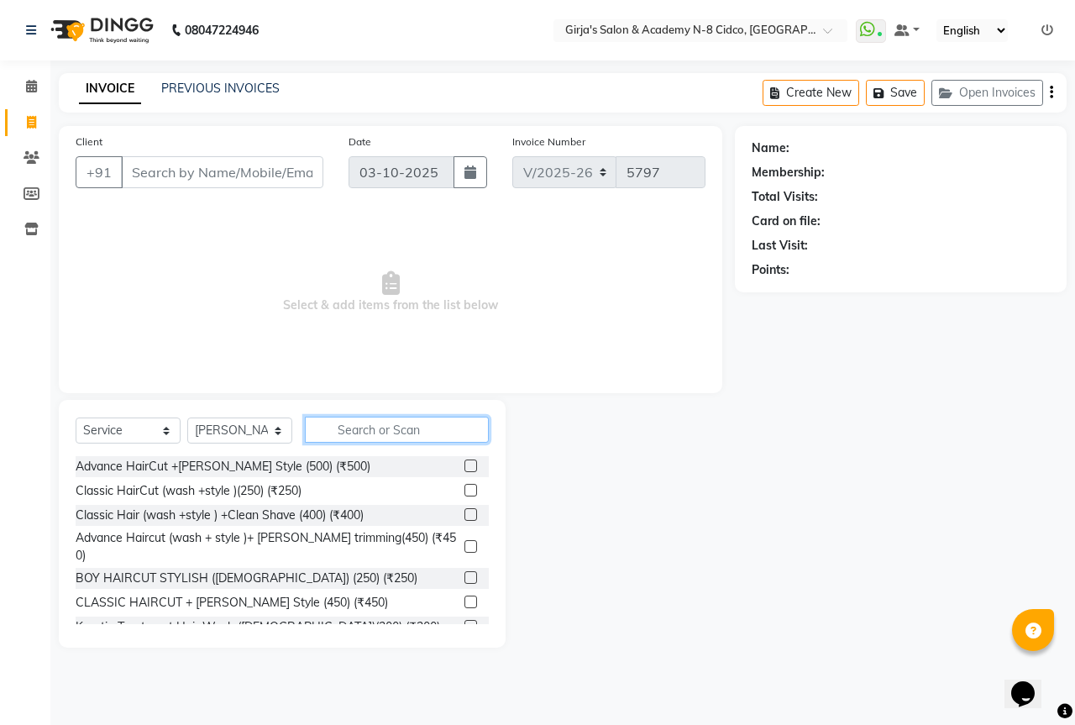
click at [396, 441] on input "text" at bounding box center [397, 430] width 184 height 26
click at [174, 165] on input "Client" at bounding box center [222, 172] width 202 height 32
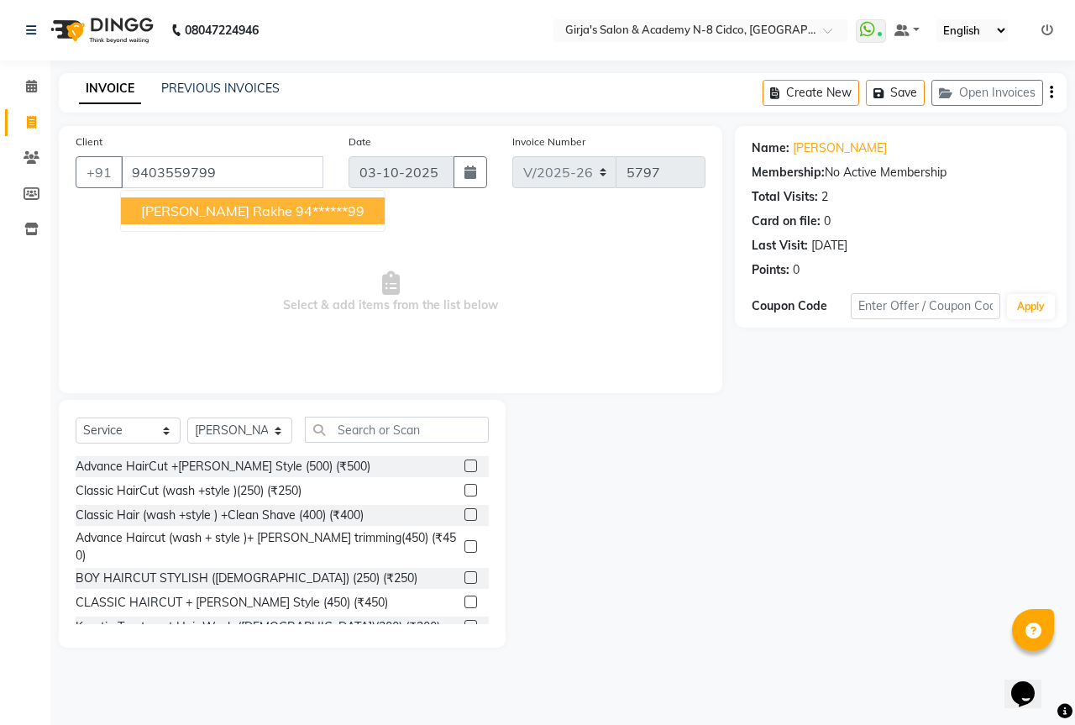
click at [200, 218] on span "[PERSON_NAME] rakhe" at bounding box center [216, 210] width 151 height 17
type input "94******99"
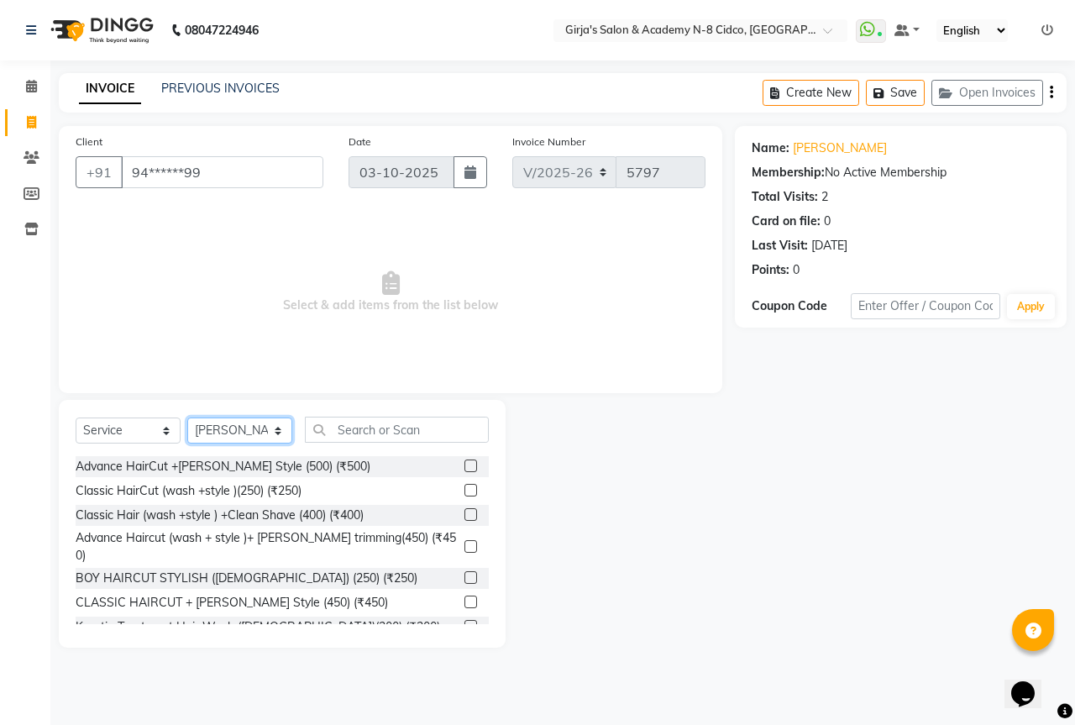
click at [234, 434] on select "Select Stylist ADITYA [PERSON_NAME] BEAUTY M GIRJAS [PERSON_NAME] MISS [PERSON_…" at bounding box center [239, 431] width 105 height 26
drag, startPoint x: 246, startPoint y: 439, endPoint x: 258, endPoint y: 435, distance: 12.2
click at [250, 436] on select "Select Stylist ADITYA [PERSON_NAME] BEAUTY M GIRJAS [PERSON_NAME] MISS [PERSON_…" at bounding box center [239, 431] width 105 height 26
click at [378, 440] on input "text" at bounding box center [397, 430] width 184 height 26
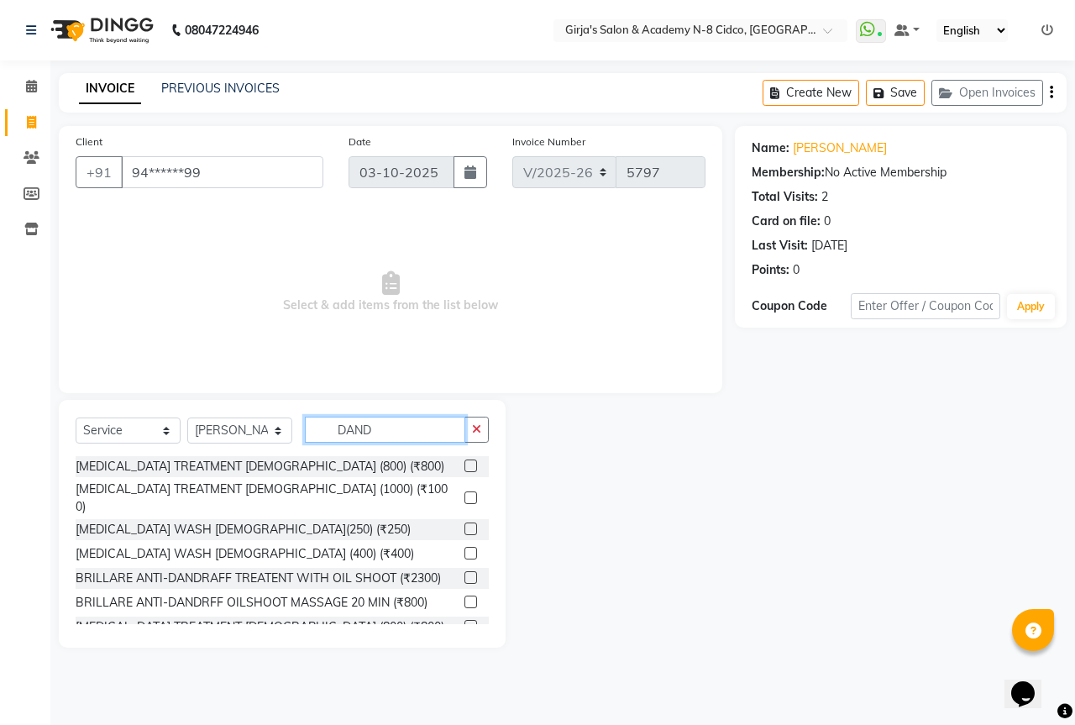
type input "DAND"
click at [465, 492] on label at bounding box center [471, 497] width 13 height 13
click at [465, 493] on input "checkbox" at bounding box center [470, 498] width 11 height 11
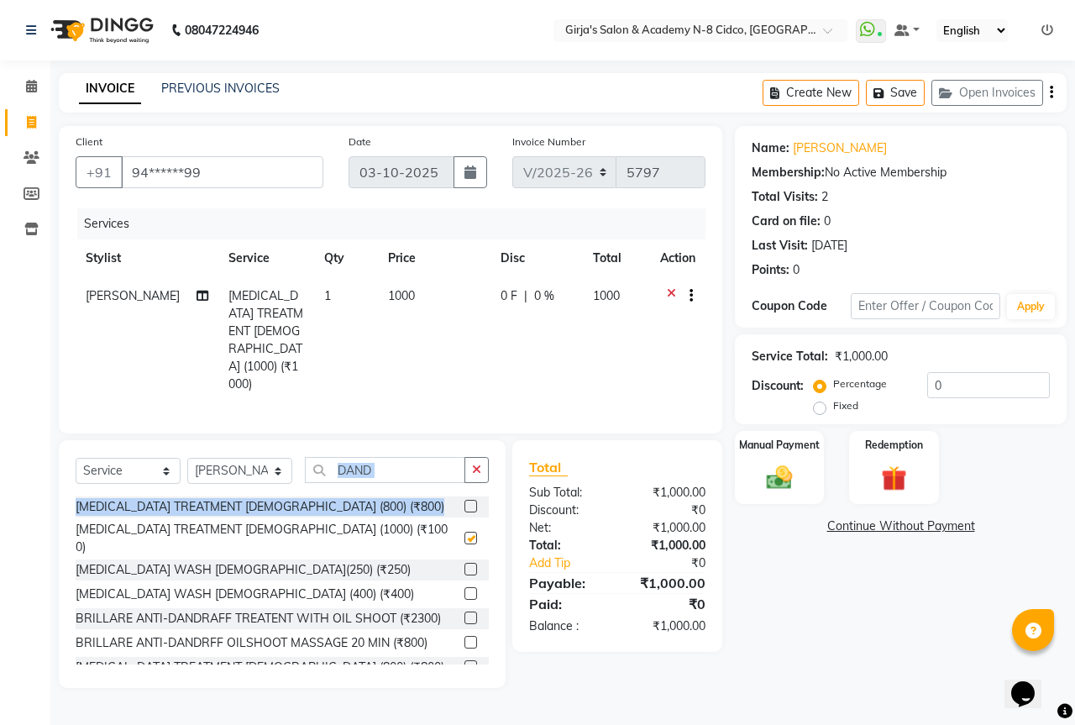
click at [413, 470] on div "Select Service Product Membership Package Voucher Prepaid Gift Card Select Styl…" at bounding box center [282, 564] width 447 height 248
checkbox input "false"
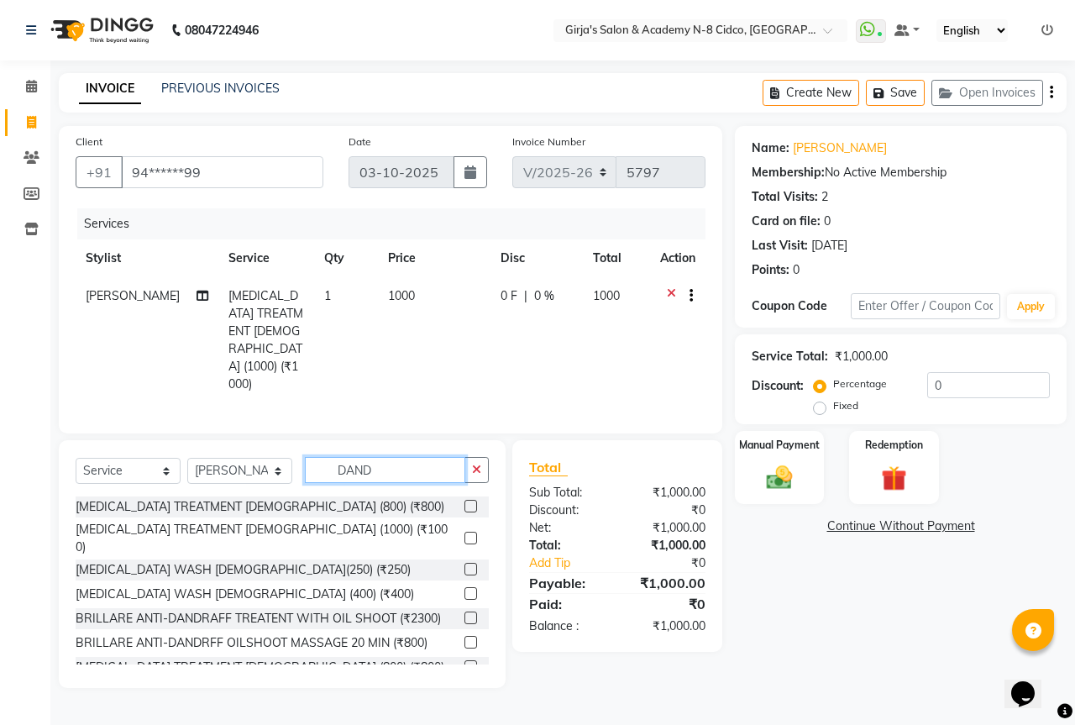
click at [418, 457] on input "DAND" at bounding box center [385, 470] width 160 height 26
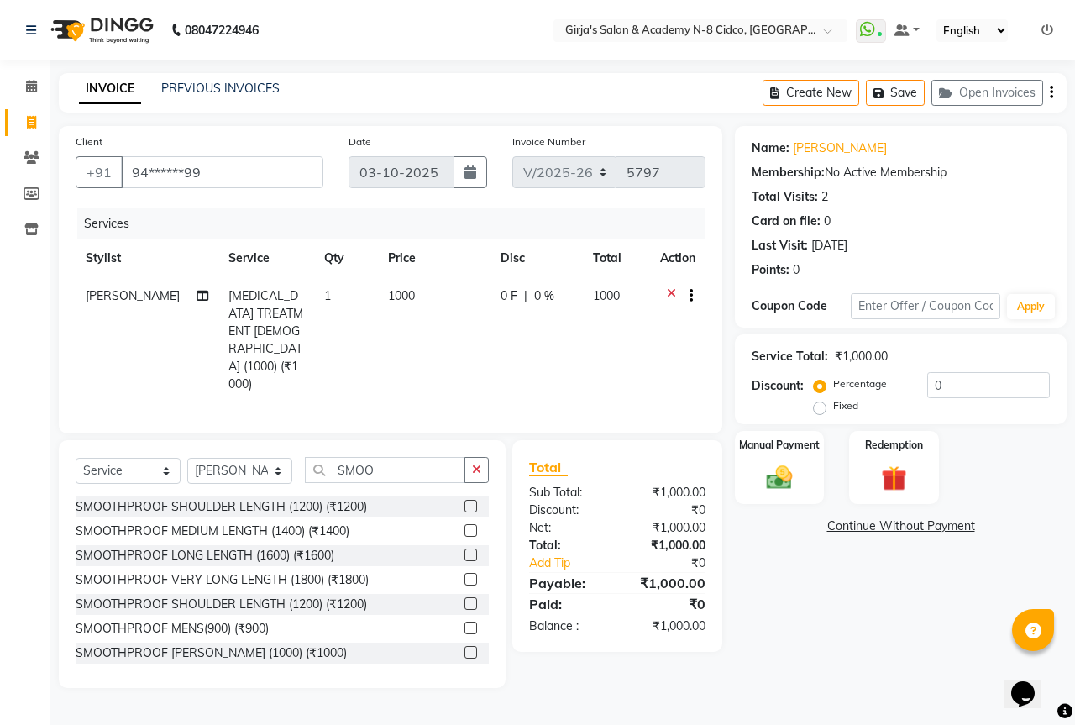
click at [467, 643] on div at bounding box center [477, 653] width 24 height 21
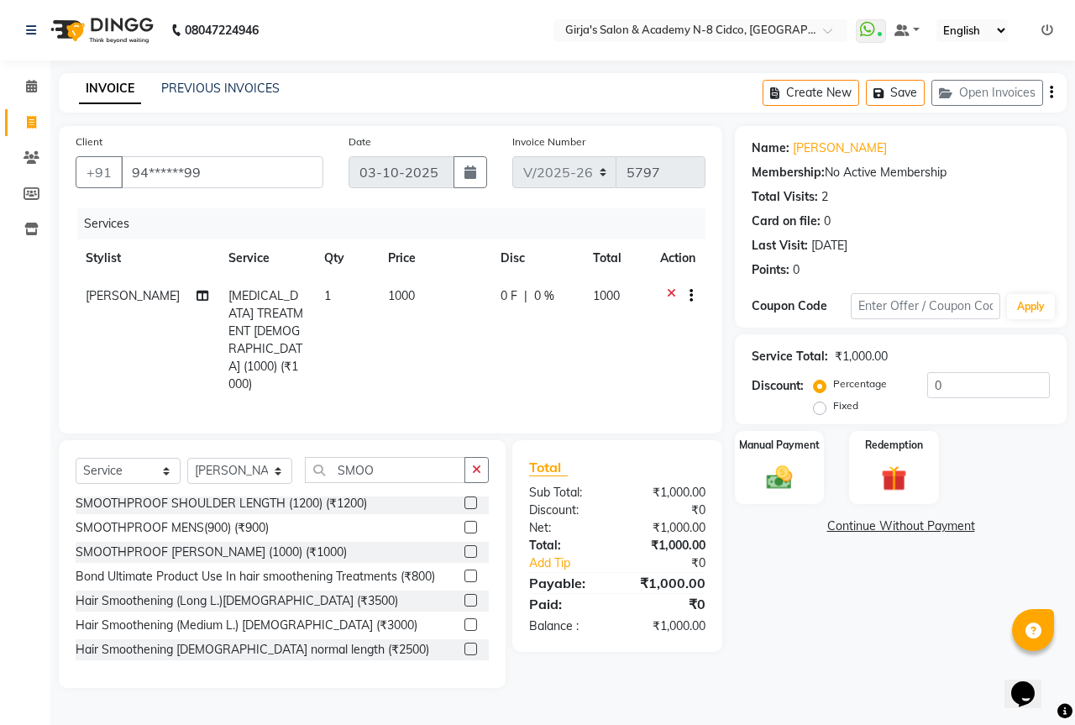
scroll to position [134, 0]
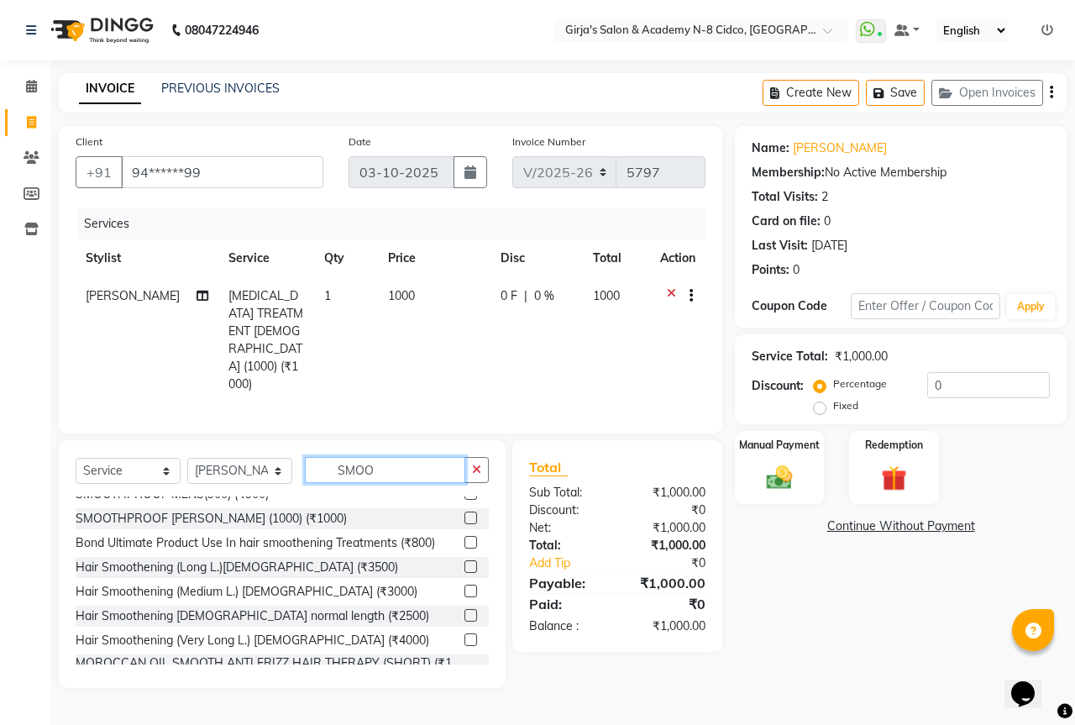
click at [416, 457] on input "SMOO" at bounding box center [385, 470] width 160 height 26
click at [421, 457] on input "SMOO" at bounding box center [385, 470] width 160 height 26
type input "S"
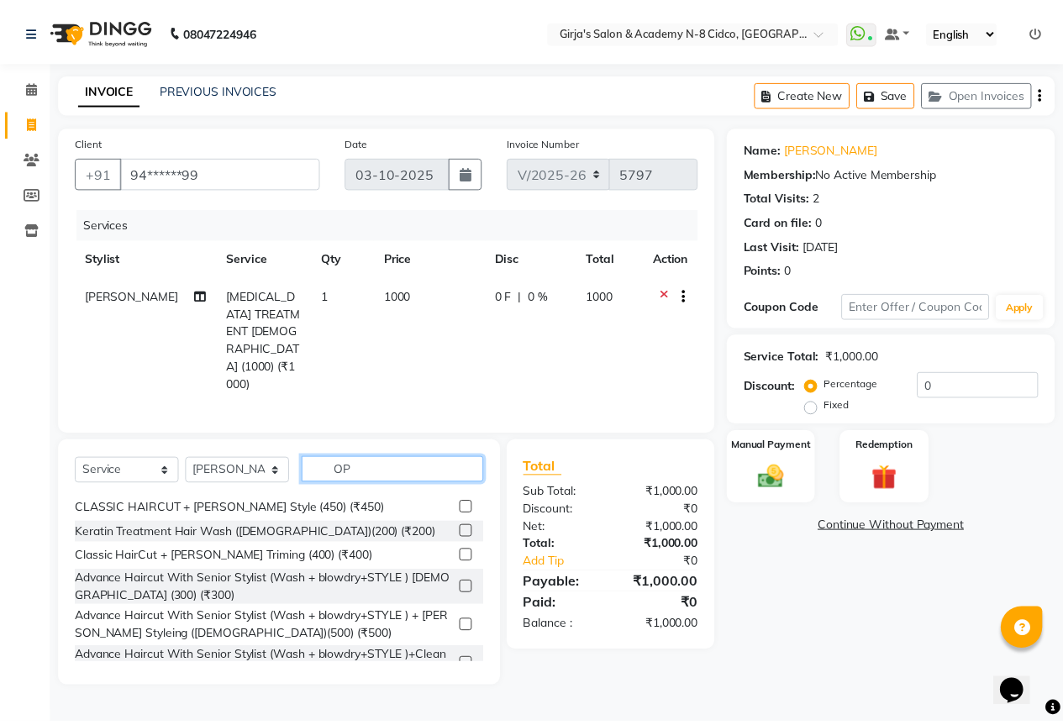
scroll to position [0, 0]
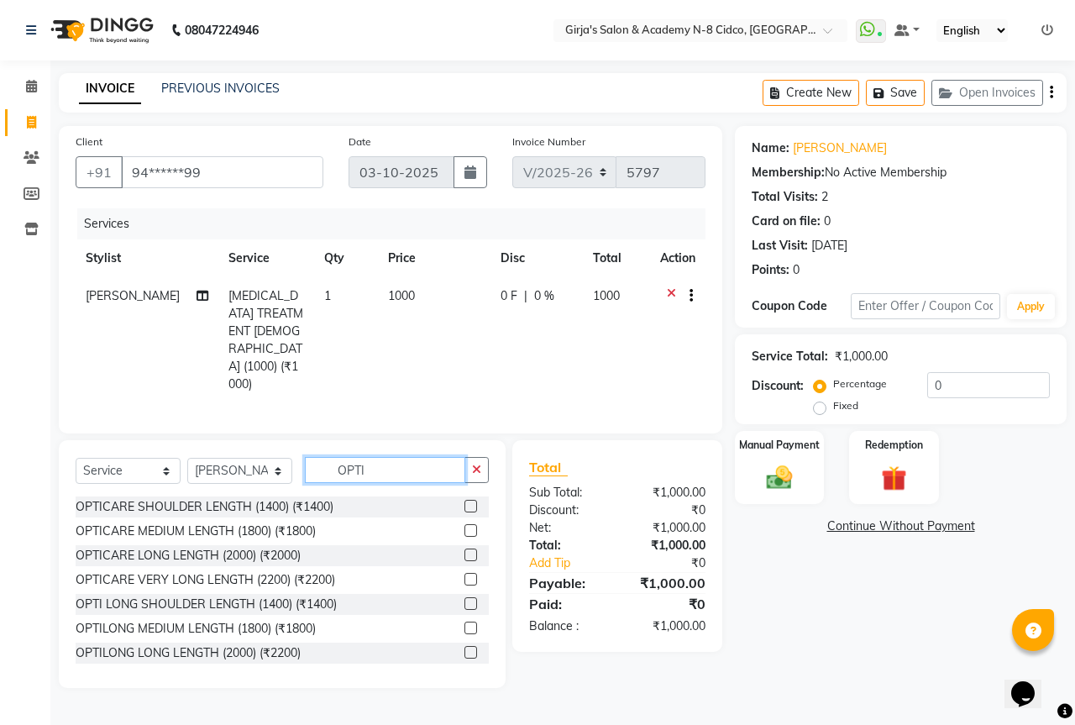
type input "OPTI"
click at [465, 573] on div at bounding box center [470, 582] width 11 height 18
click at [465, 549] on label at bounding box center [471, 555] width 13 height 13
click at [465, 550] on input "checkbox" at bounding box center [470, 555] width 11 height 11
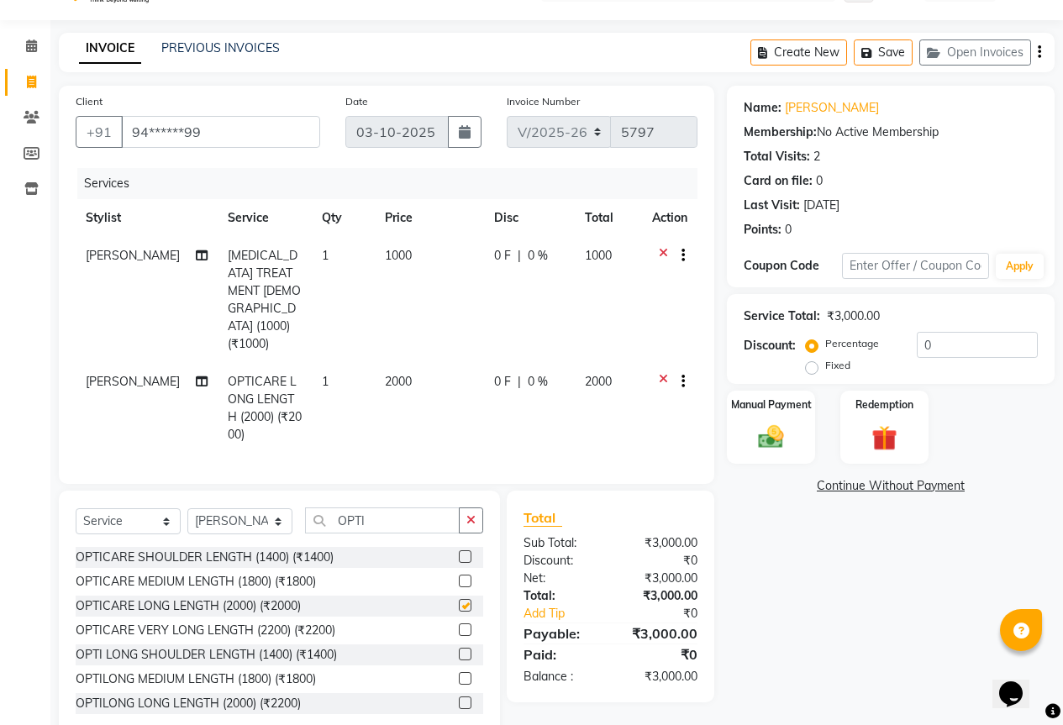
scroll to position [56, 0]
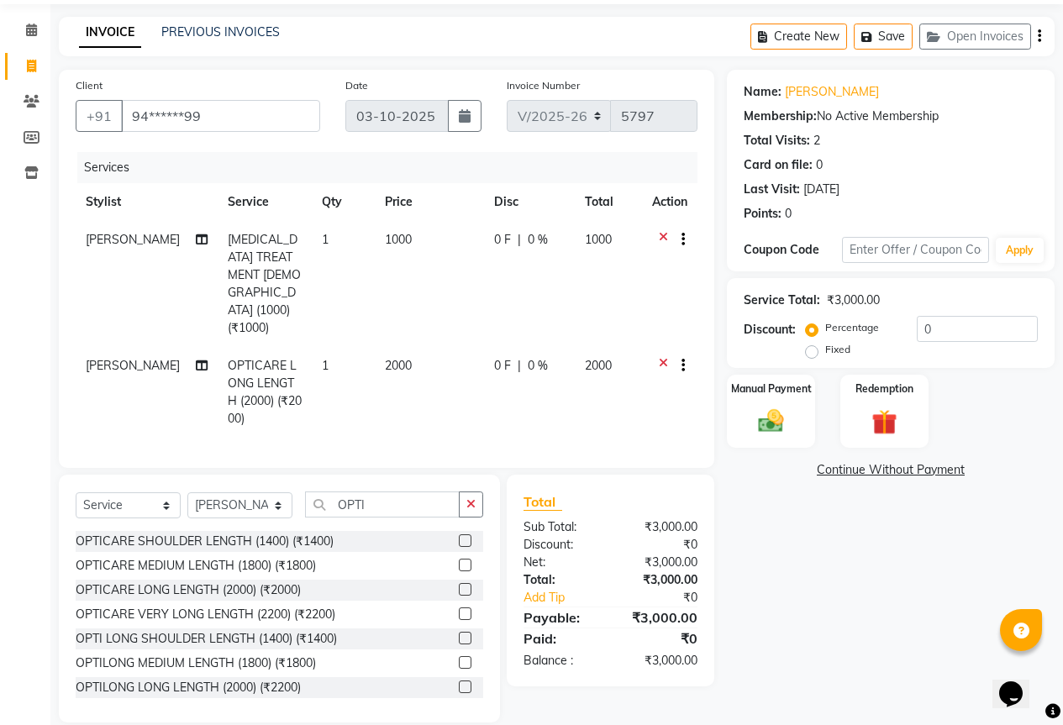
checkbox input "false"
click at [430, 531] on div "OPTICARE SHOULDER LENGTH (1400) (₹1400)" at bounding box center [279, 541] width 407 height 21
click at [434, 492] on input "OPTI" at bounding box center [382, 504] width 155 height 26
click at [434, 491] on input "OPTI" at bounding box center [382, 504] width 155 height 26
type input "O"
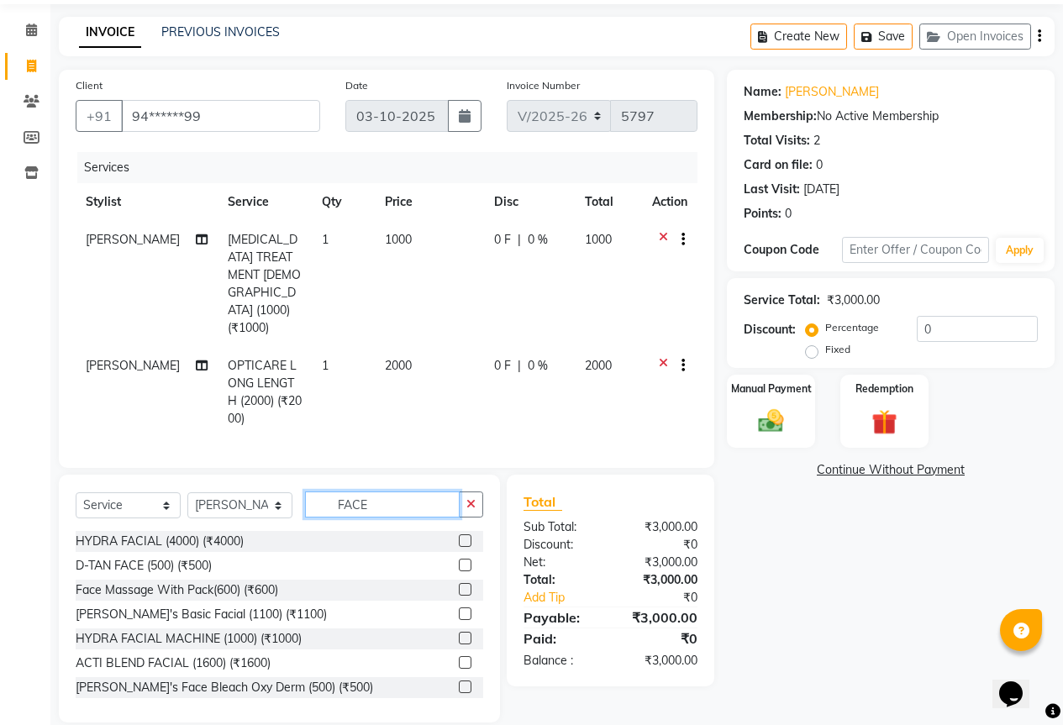
scroll to position [20, 0]
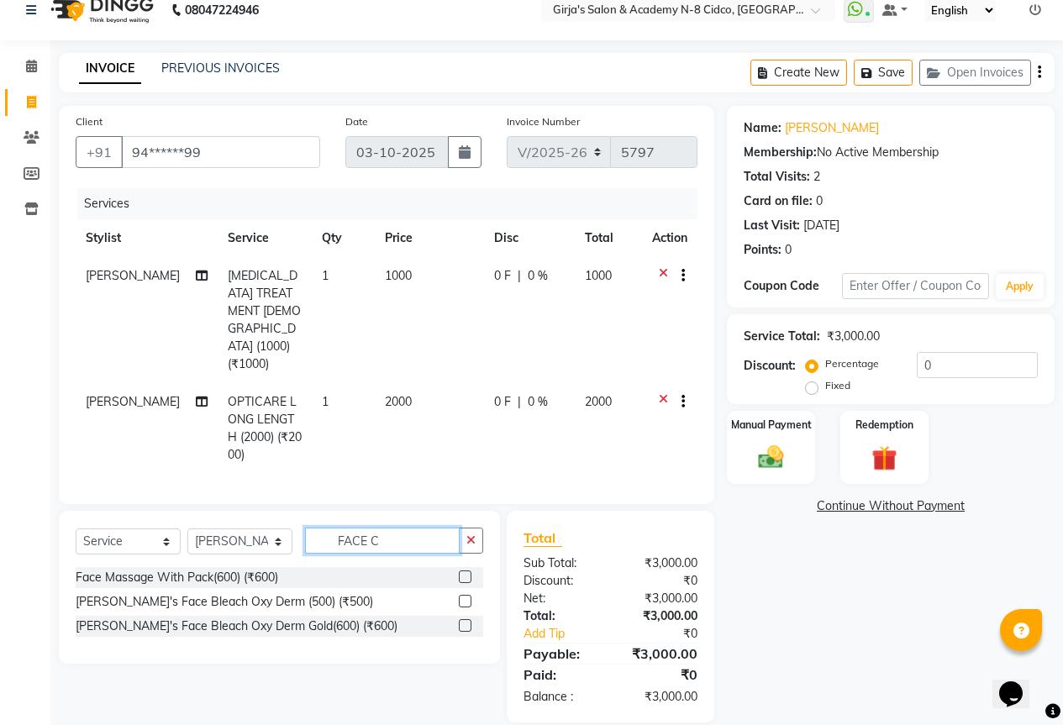
click at [400, 528] on input "FACE C" at bounding box center [382, 541] width 155 height 26
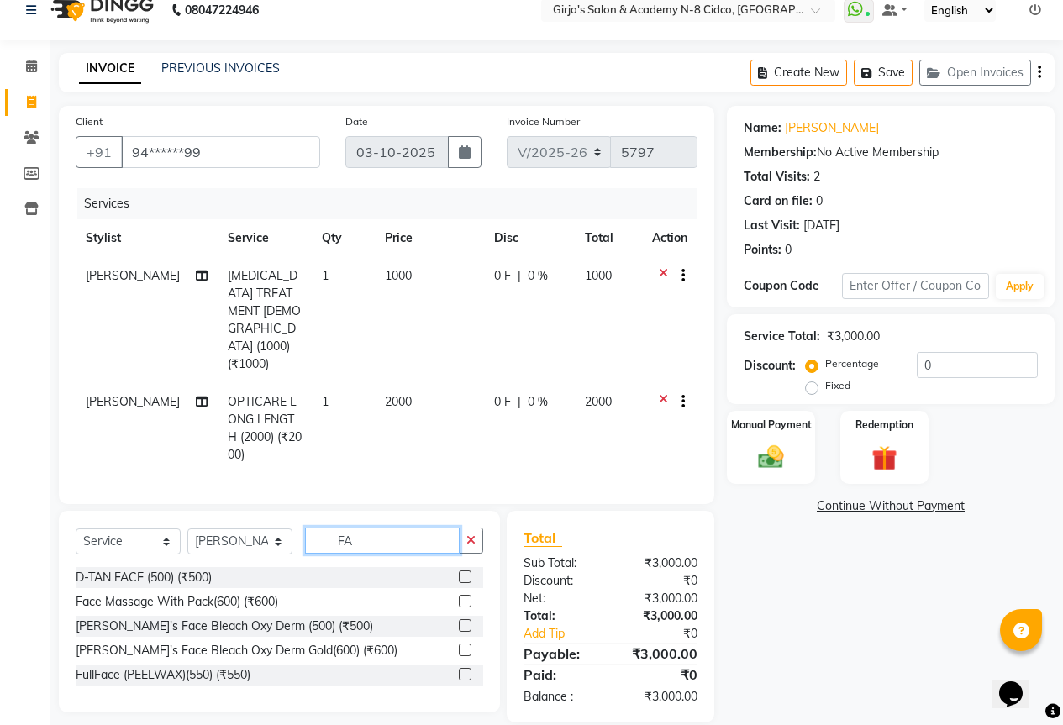
type input "F"
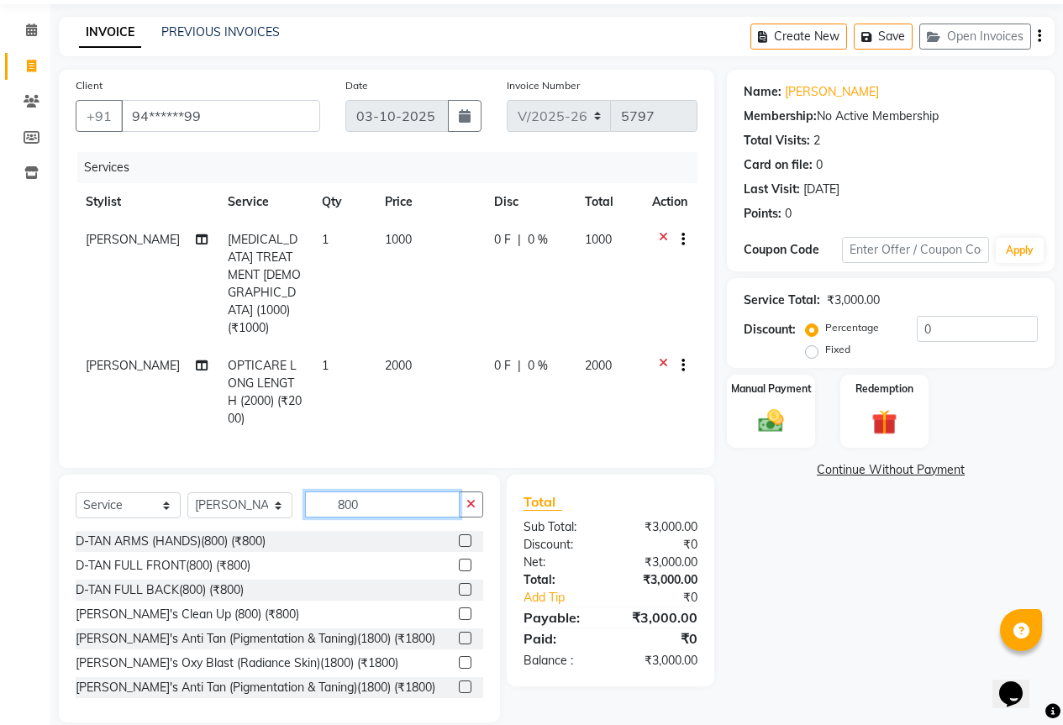
type input "800"
click at [459, 607] on label at bounding box center [465, 613] width 13 height 13
click at [459, 609] on input "checkbox" at bounding box center [464, 614] width 11 height 11
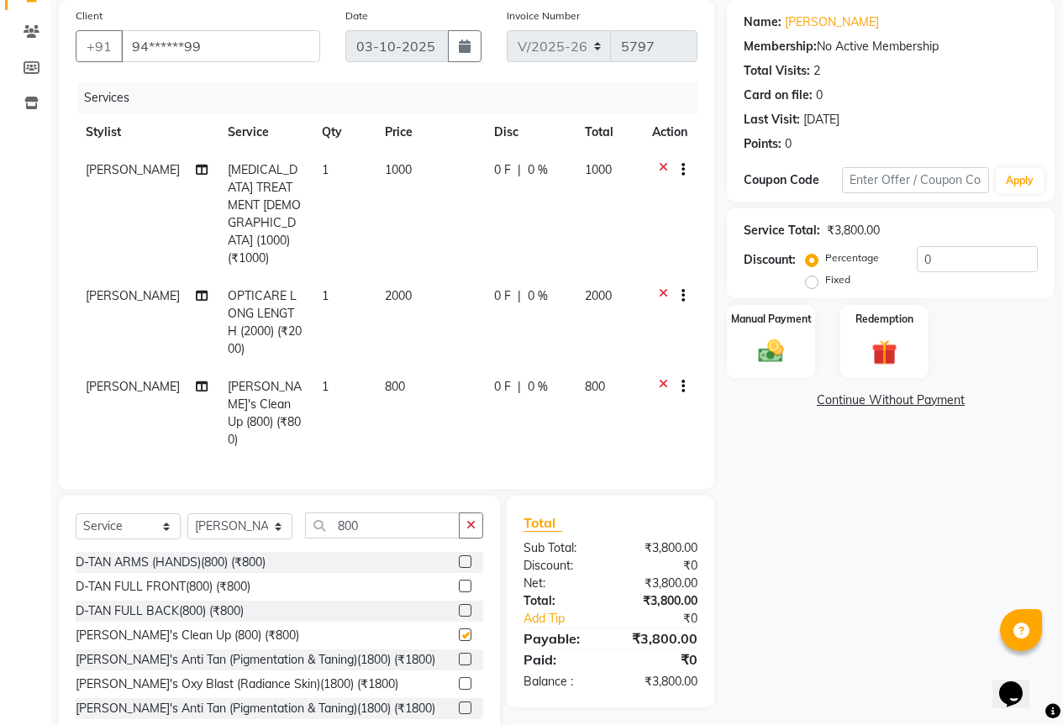
scroll to position [129, 0]
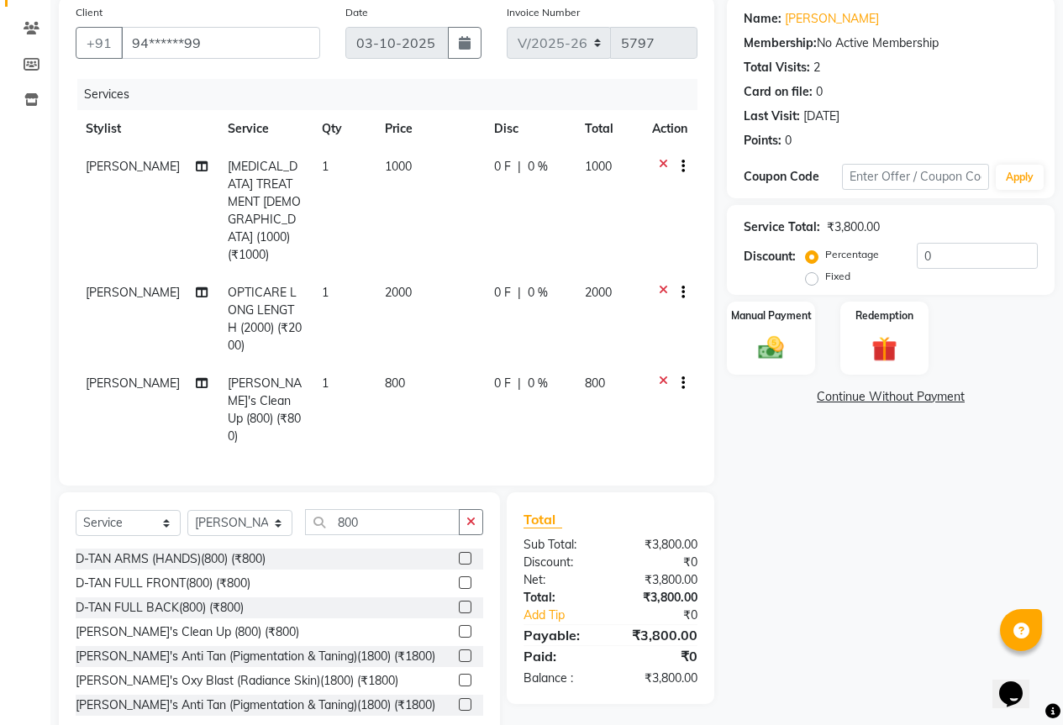
checkbox input "false"
click at [388, 492] on div "Select Service Product Membership Package Voucher Prepaid Gift Card Select Styl…" at bounding box center [279, 616] width 441 height 248
click at [389, 492] on div "Select Service Product Membership Package Voucher Prepaid Gift Card Select Styl…" at bounding box center [279, 616] width 441 height 248
click at [400, 509] on input "800" at bounding box center [382, 522] width 155 height 26
click at [240, 510] on select "Select Stylist ADITYA [PERSON_NAME] BEAUTY M GIRJAS [PERSON_NAME] MISS [PERSON_…" at bounding box center [239, 523] width 105 height 26
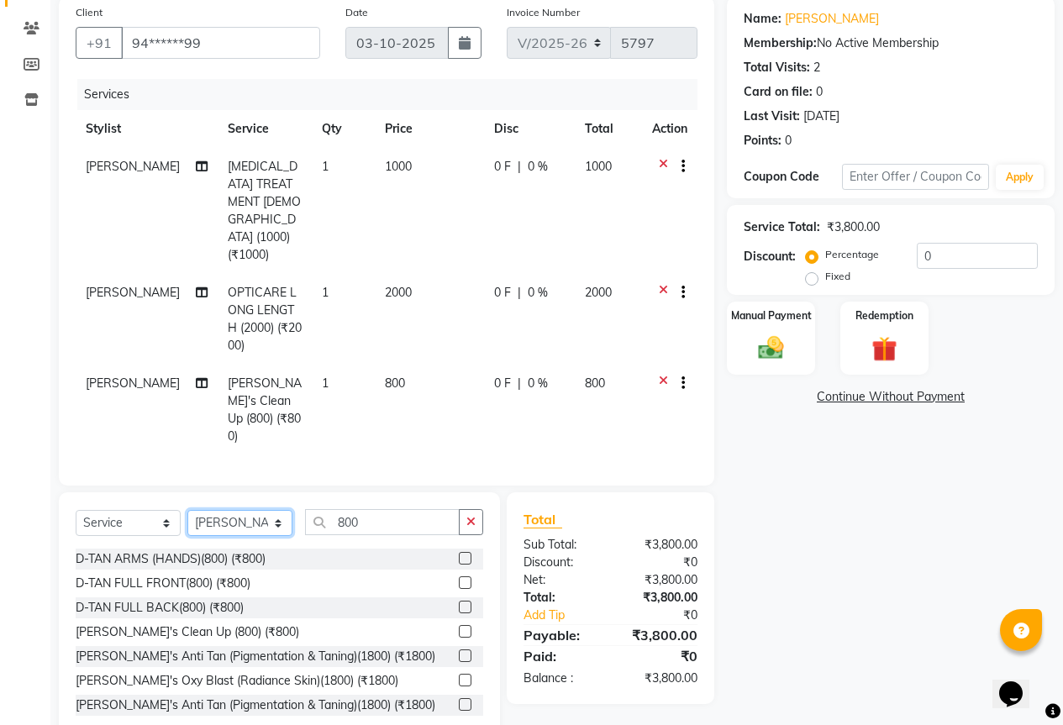
click at [187, 510] on select "Select Stylist ADITYA [PERSON_NAME] BEAUTY M GIRJAS [PERSON_NAME] MISS [PERSON_…" at bounding box center [239, 523] width 105 height 26
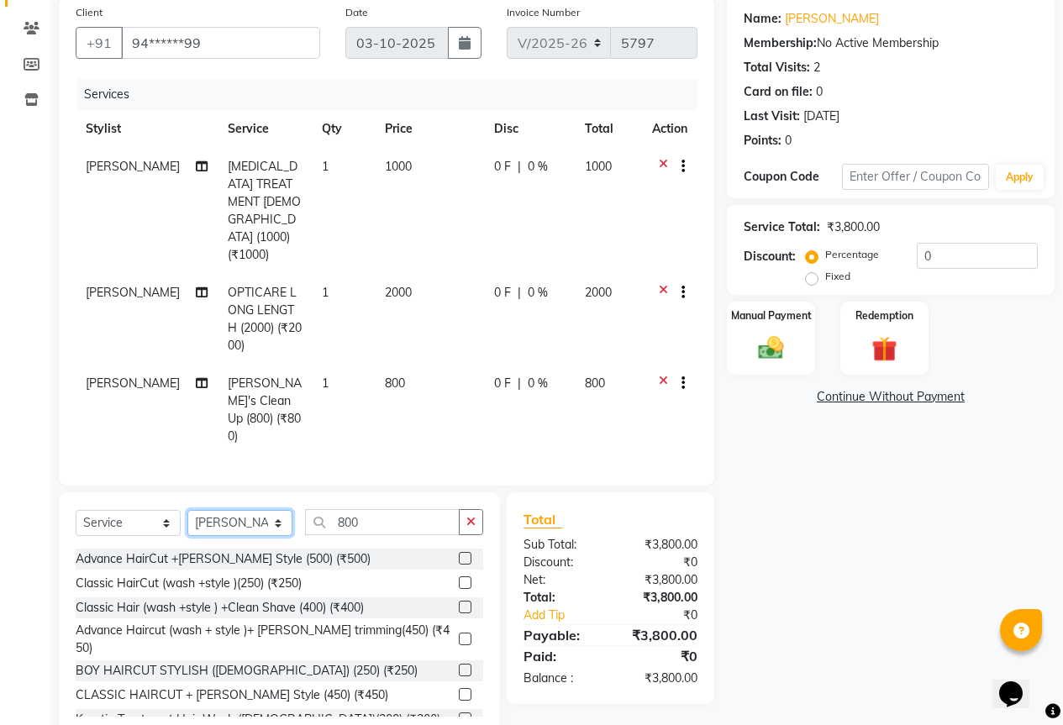
click at [240, 510] on select "Select Stylist ADITYA [PERSON_NAME] BEAUTY M GIRJAS [PERSON_NAME] MISS [PERSON_…" at bounding box center [239, 523] width 105 height 26
select select "66195"
click at [187, 510] on select "Select Stylist ADITYA [PERSON_NAME] BEAUTY M GIRJAS [PERSON_NAME] MISS [PERSON_…" at bounding box center [239, 523] width 105 height 26
click at [352, 509] on input "800" at bounding box center [382, 522] width 155 height 26
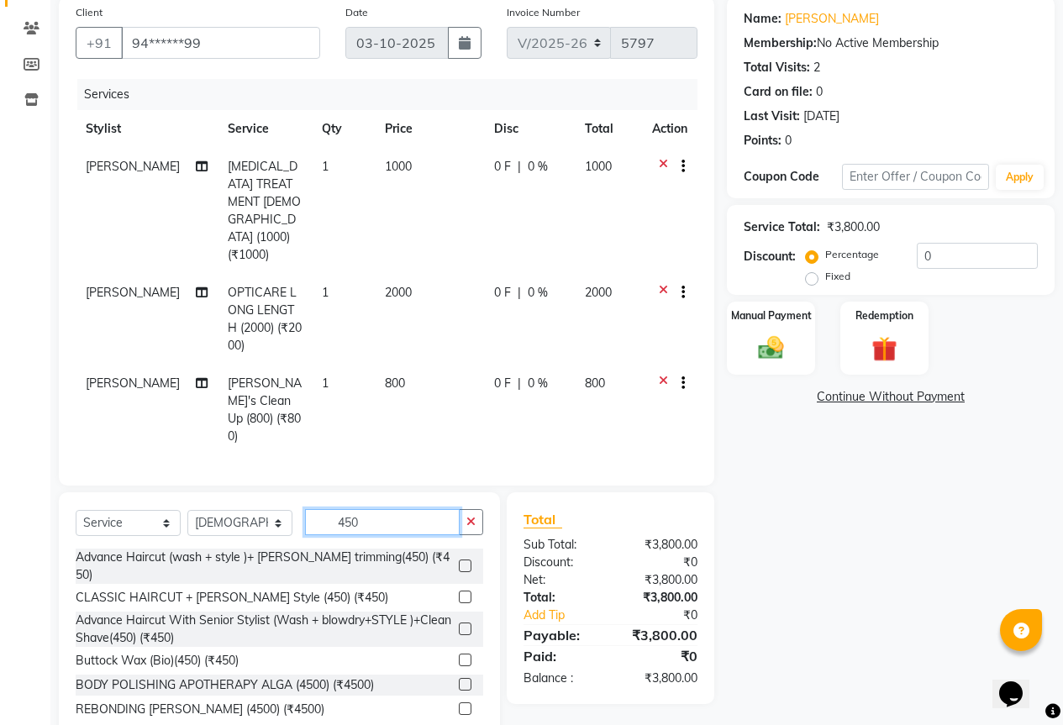
type input "450"
click at [459, 559] on label at bounding box center [465, 565] width 13 height 13
click at [459, 561] on input "checkbox" at bounding box center [464, 566] width 11 height 11
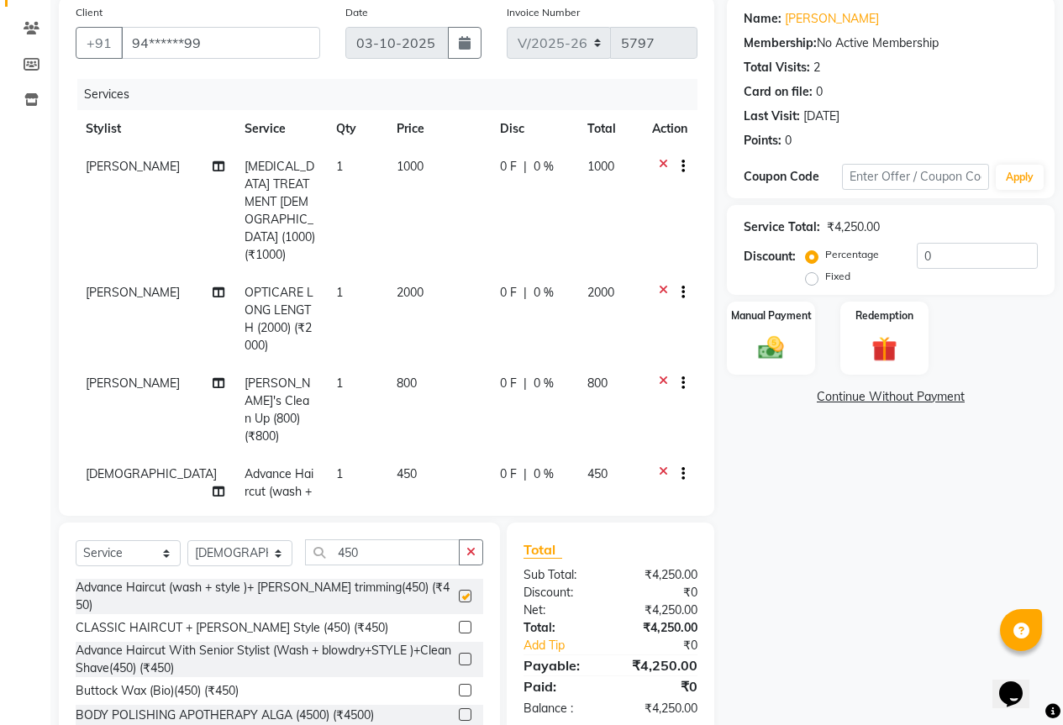
click at [424, 518] on div "Client +91 94******99 Date 03-10-2025 Invoice Number V/2025 V/2025-26 5797 Serv…" at bounding box center [386, 384] width 680 height 774
checkbox input "false"
click at [429, 573] on div "Select Service Product Membership Package Voucher Prepaid Gift Card Select Styl…" at bounding box center [279, 558] width 407 height 39
click at [424, 565] on div "Select Service Product Membership Package Voucher Prepaid Gift Card Select Styl…" at bounding box center [279, 558] width 407 height 39
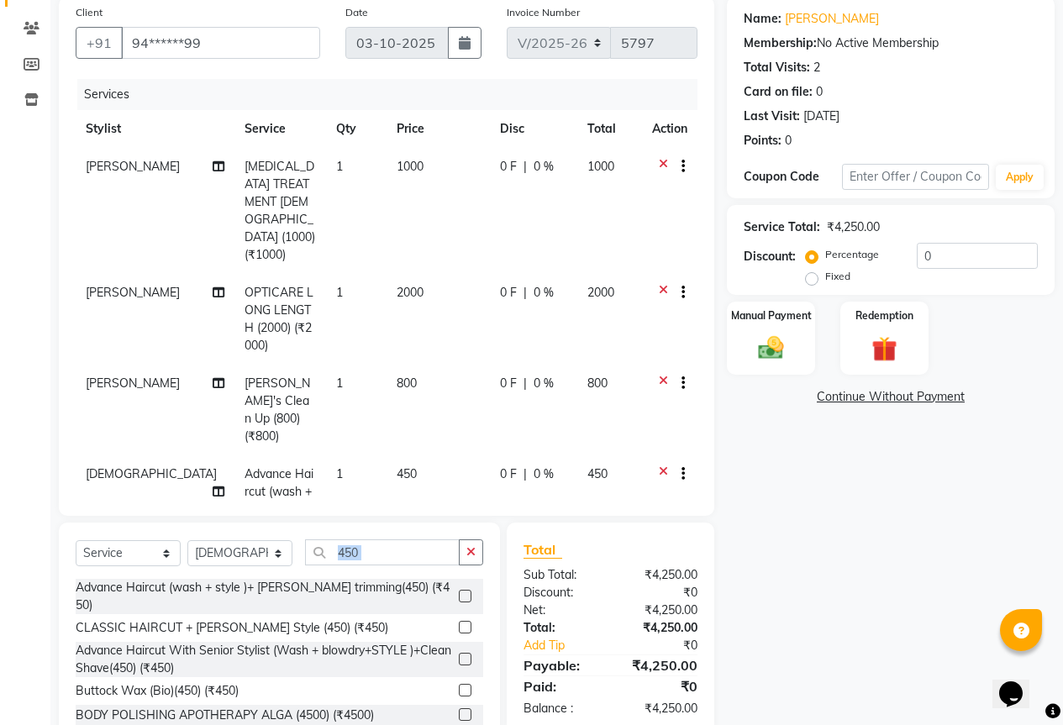
click at [424, 565] on div "Select Service Product Membership Package Voucher Prepaid Gift Card Select Styl…" at bounding box center [279, 558] width 407 height 39
click at [421, 565] on div "Select Service Product Membership Package Voucher Prepaid Gift Card Select Styl…" at bounding box center [279, 558] width 407 height 39
click at [421, 561] on input "450" at bounding box center [382, 552] width 155 height 26
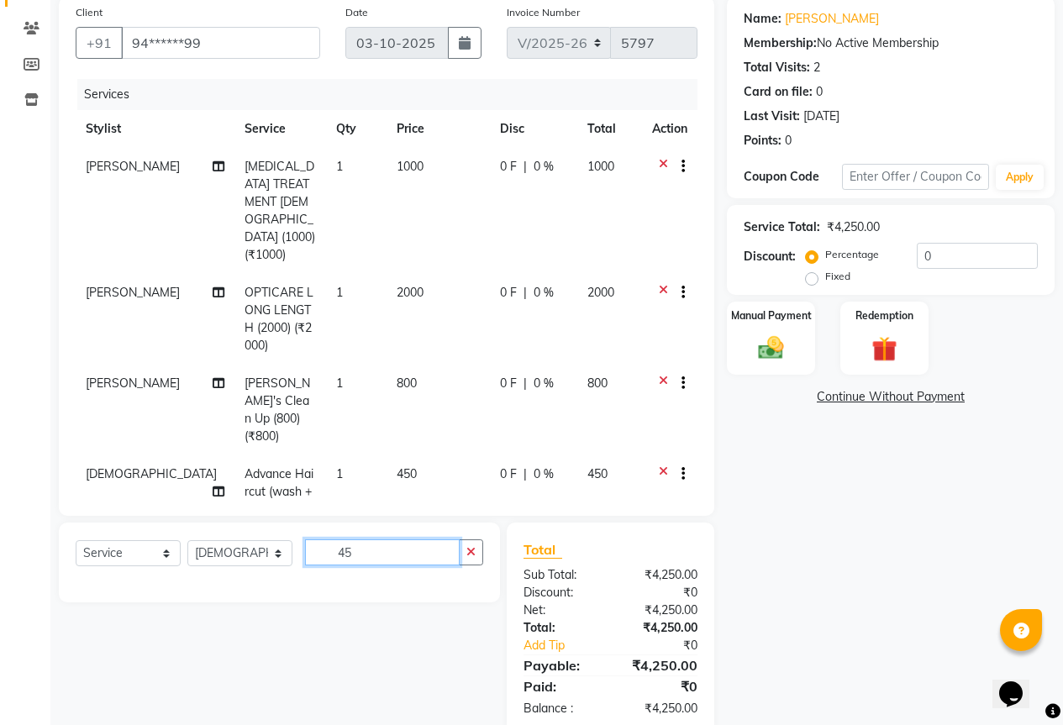
type input "4"
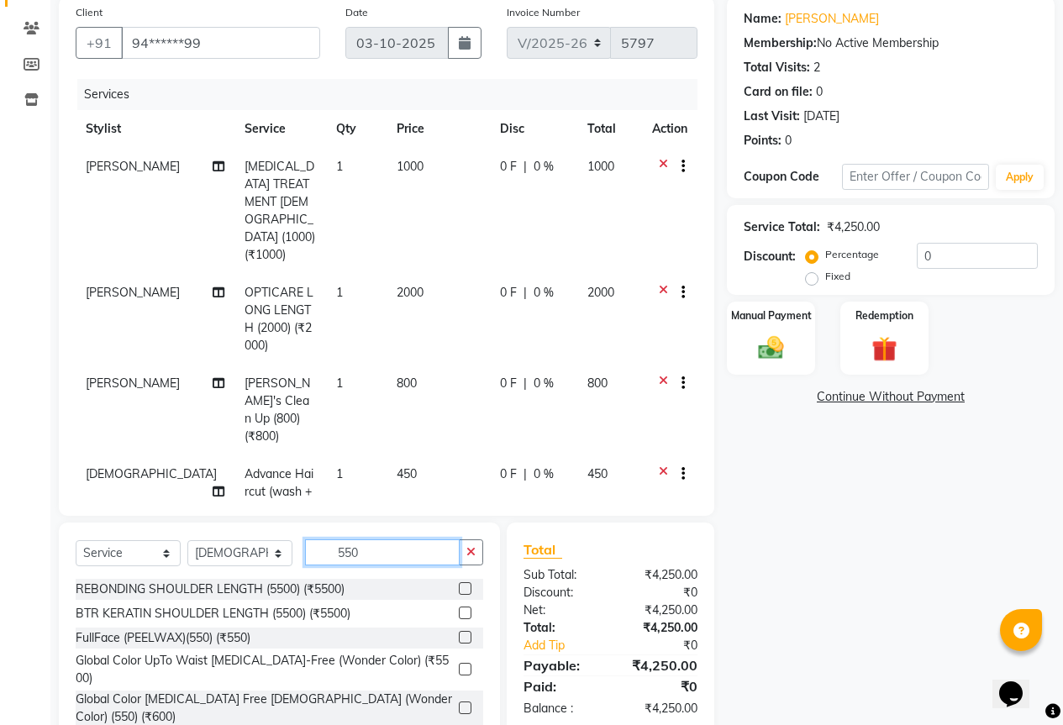
type input "550"
click at [459, 701] on label at bounding box center [465, 707] width 13 height 13
click at [459, 703] on input "checkbox" at bounding box center [464, 708] width 11 height 11
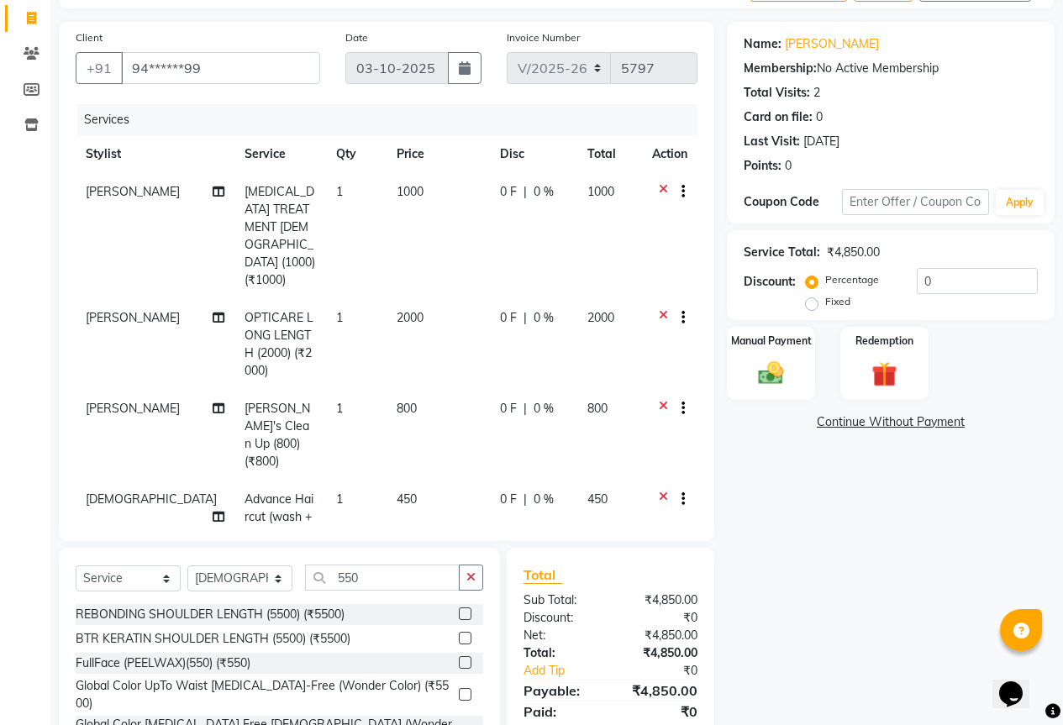
checkbox input "false"
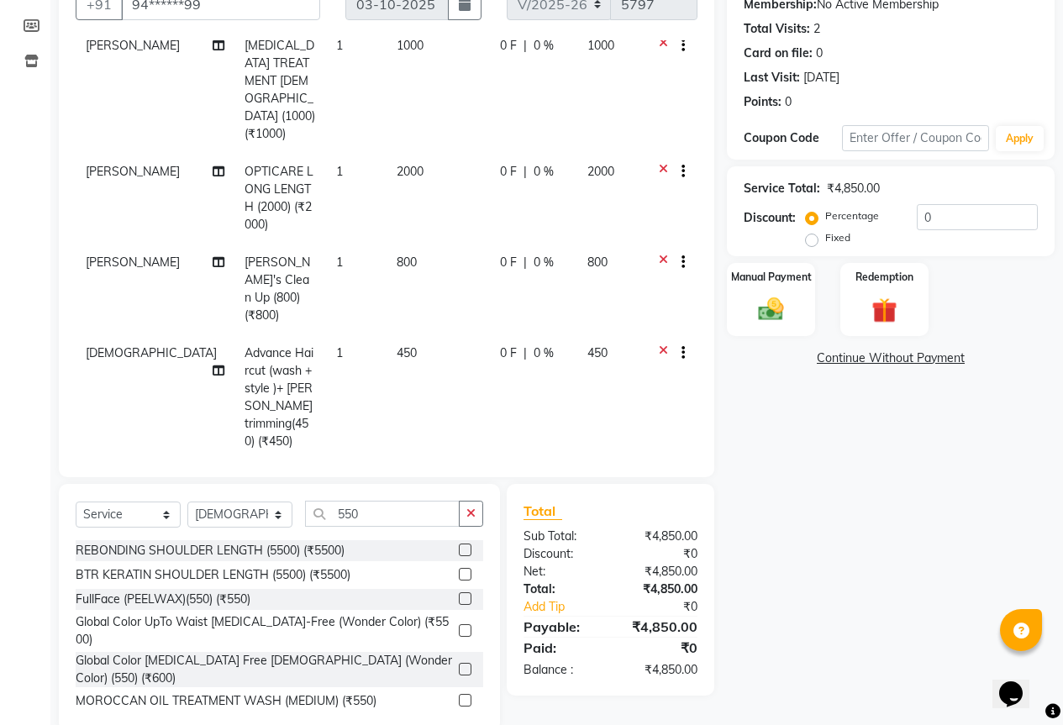
scroll to position [146, 0]
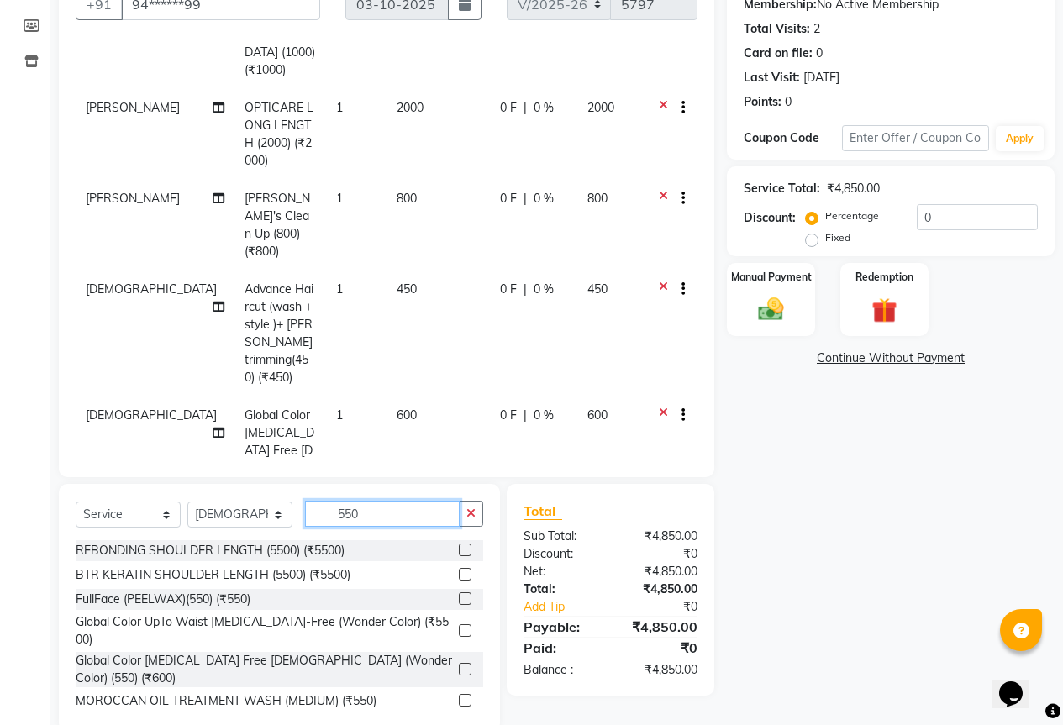
click at [423, 518] on input "550" at bounding box center [382, 514] width 155 height 26
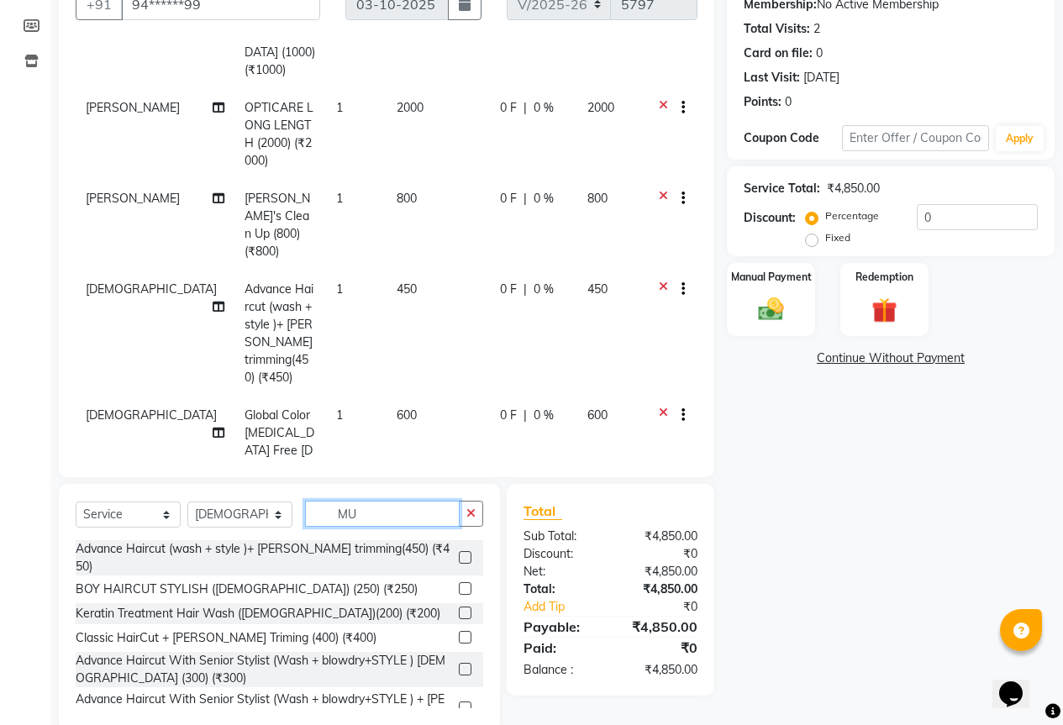
scroll to position [164, 0]
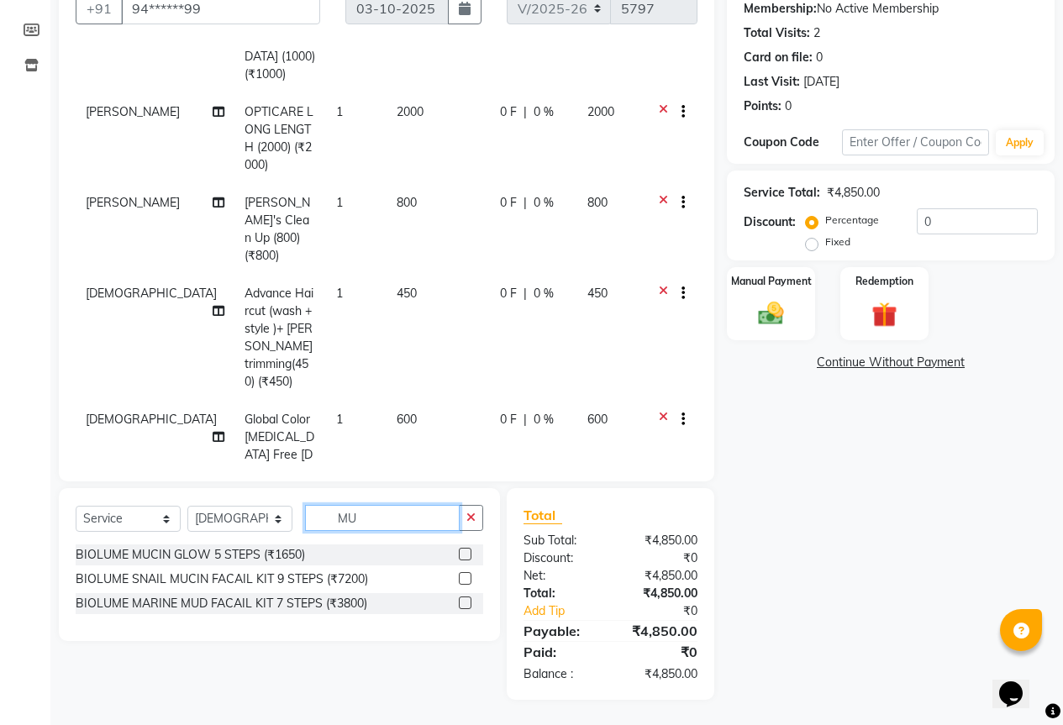
type input "MU"
click at [465, 552] on label at bounding box center [465, 554] width 13 height 13
click at [465, 552] on input "checkbox" at bounding box center [464, 554] width 11 height 11
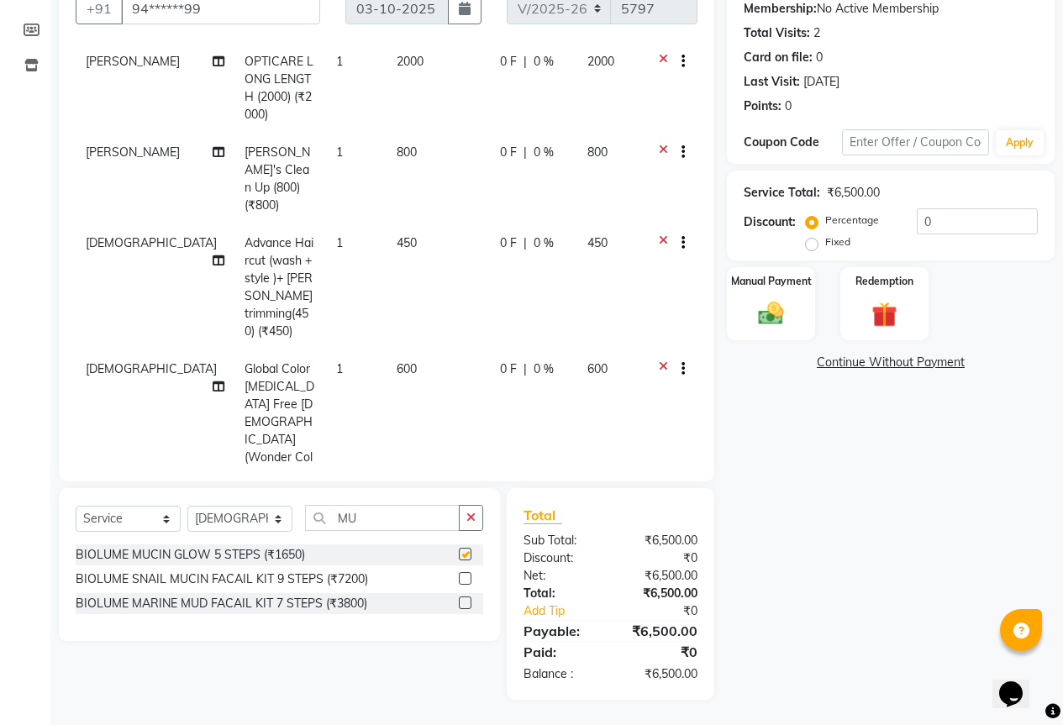
scroll to position [237, 0]
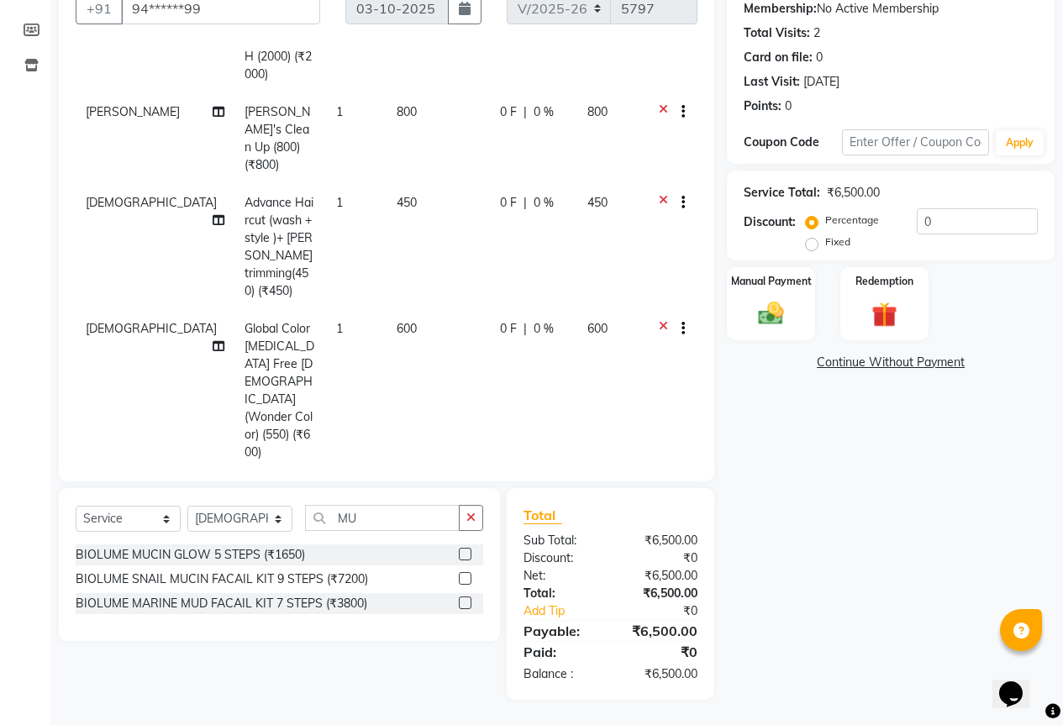
checkbox input "false"
click at [403, 527] on input "MU" at bounding box center [382, 518] width 155 height 26
click at [403, 525] on input "MU" at bounding box center [382, 518] width 155 height 26
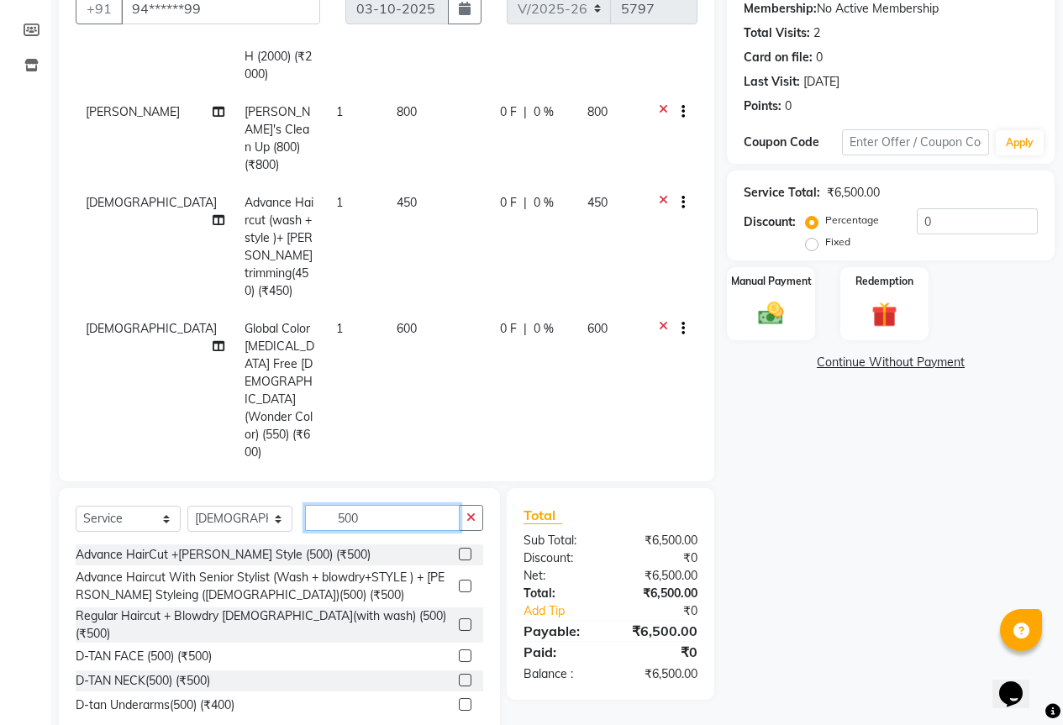
type input "500"
click at [459, 649] on label at bounding box center [465, 655] width 13 height 13
click at [459, 651] on input "checkbox" at bounding box center [464, 656] width 11 height 11
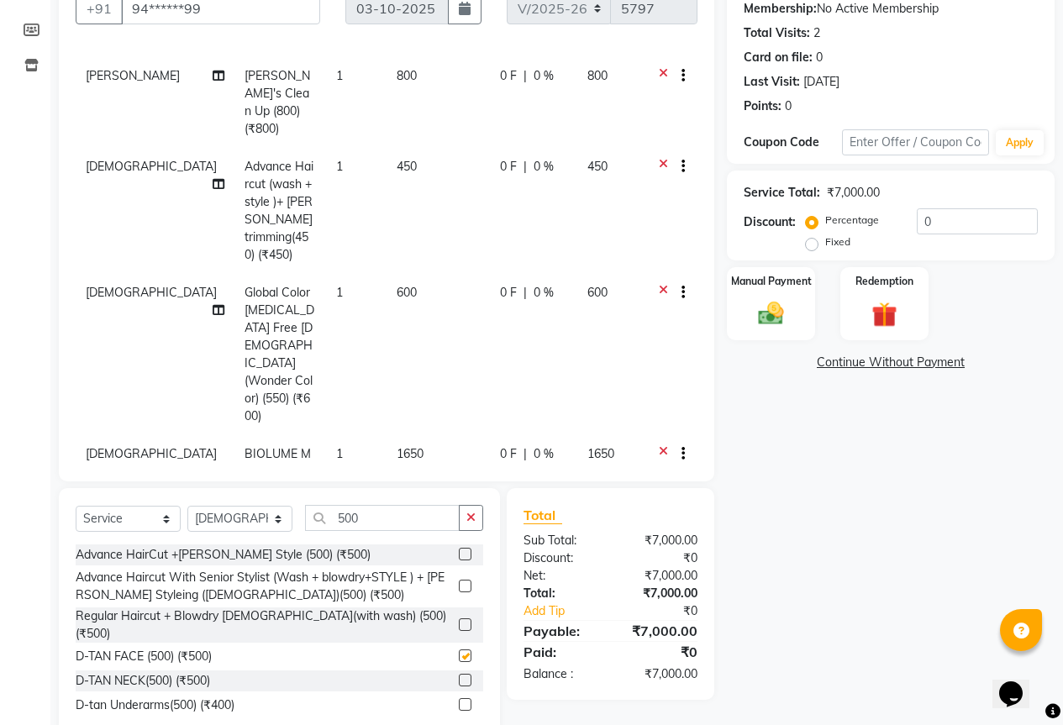
checkbox input "false"
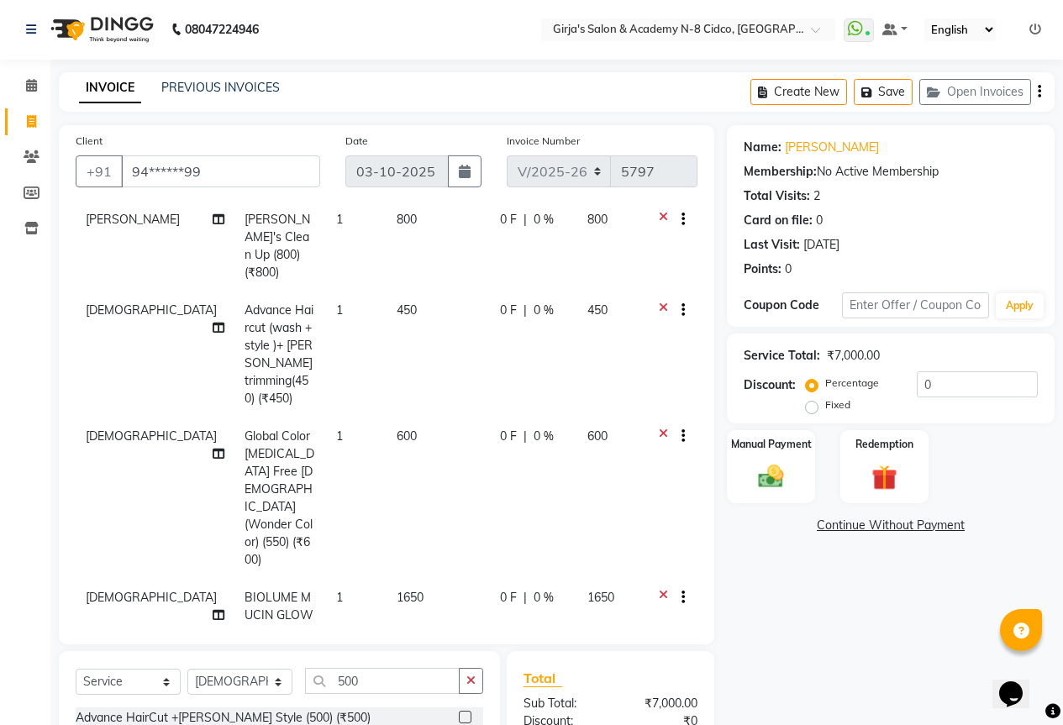
scroll to position [0, 0]
drag, startPoint x: 875, startPoint y: 97, endPoint x: 744, endPoint y: 8, distance: 158.4
click at [876, 97] on icon "button" at bounding box center [869, 93] width 17 height 12
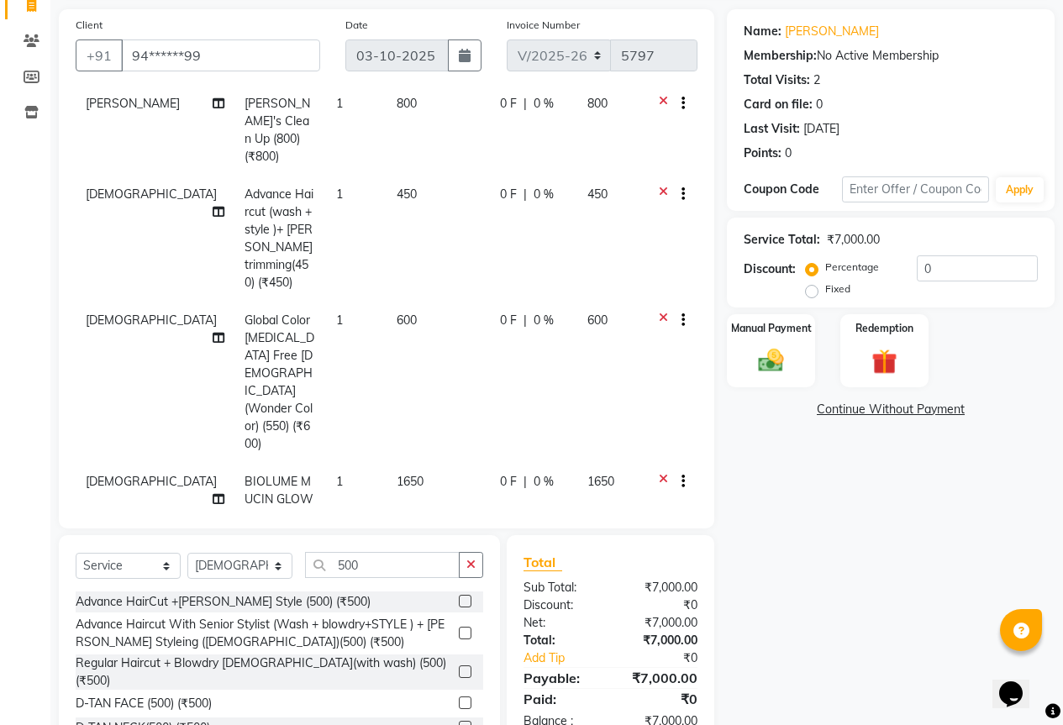
scroll to position [200, 0]
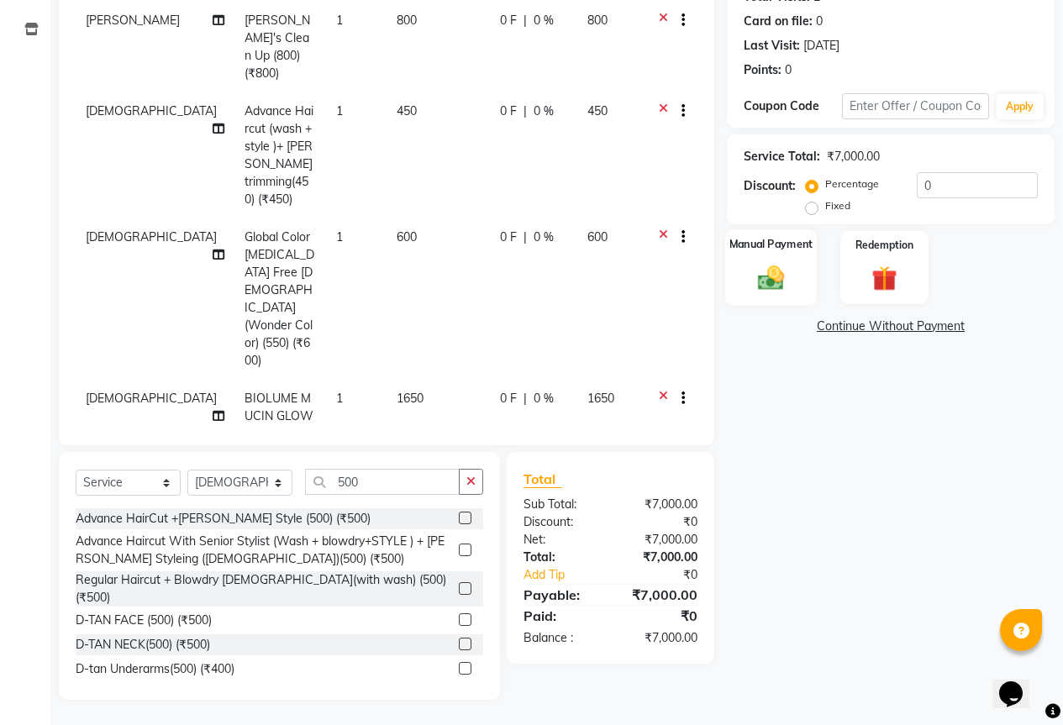
click at [732, 287] on div "Manual Payment" at bounding box center [771, 267] width 92 height 76
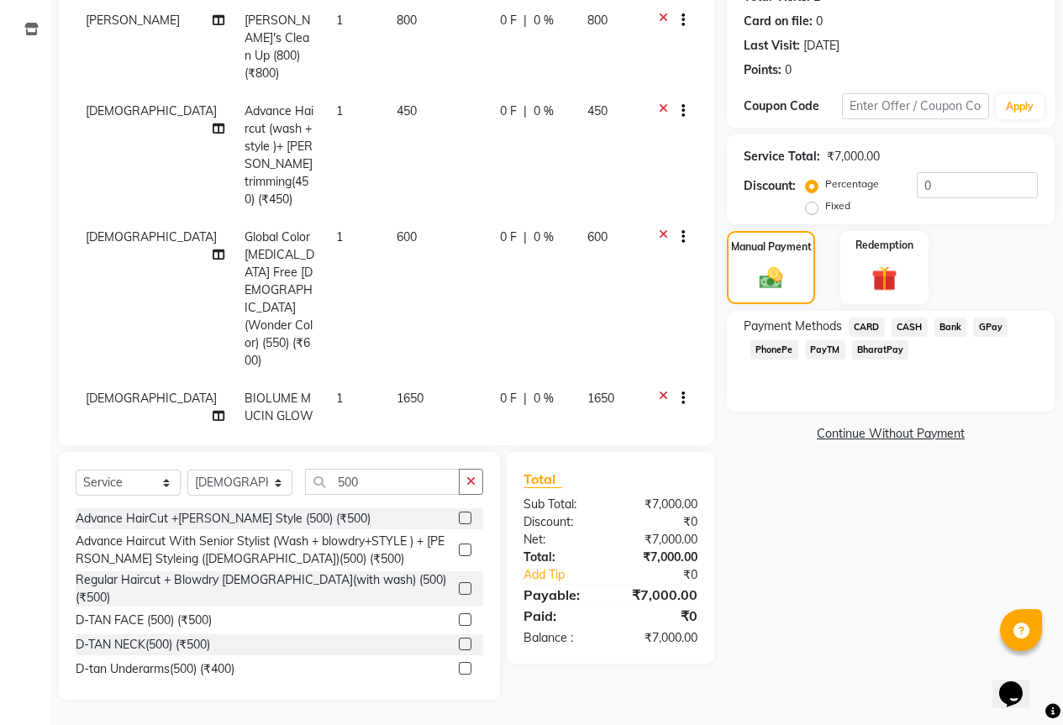
click at [1000, 334] on span "GPay" at bounding box center [990, 327] width 34 height 19
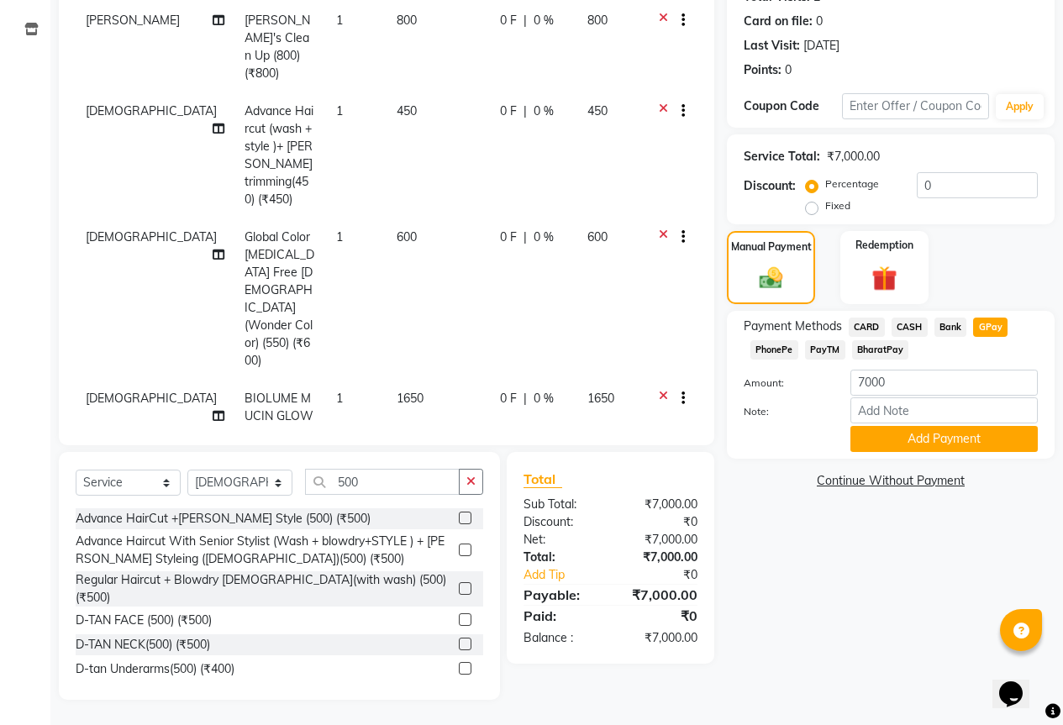
click at [991, 334] on span "GPay" at bounding box center [990, 327] width 34 height 19
click at [981, 440] on button "Add Payment" at bounding box center [943, 439] width 187 height 26
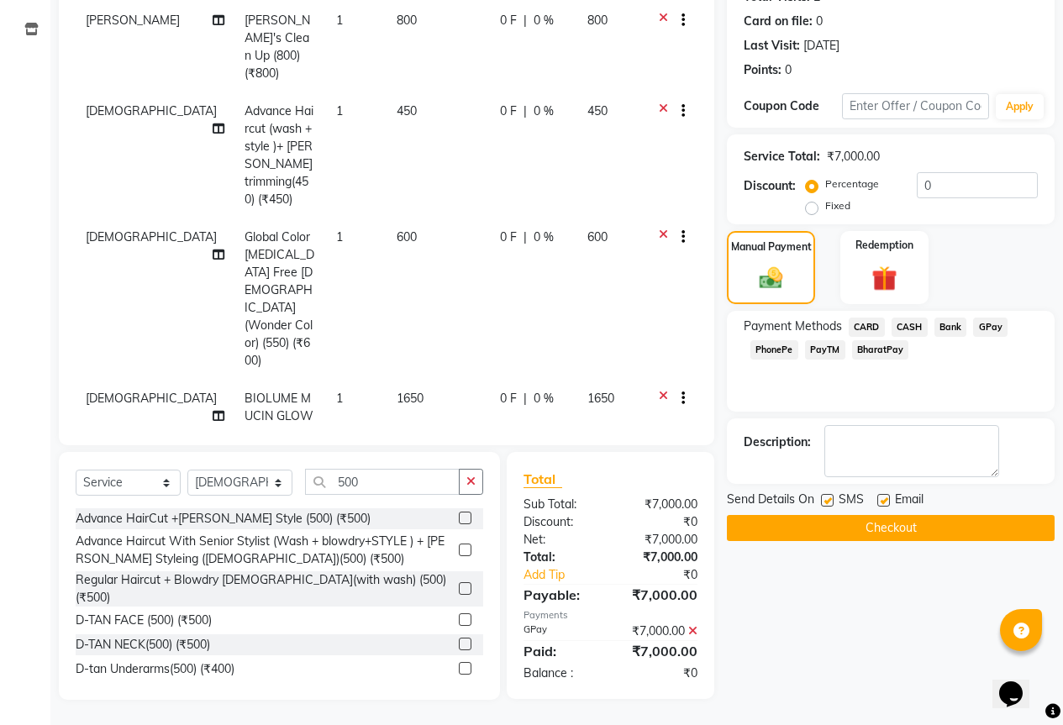
click at [1009, 532] on button "Checkout" at bounding box center [891, 528] width 328 height 26
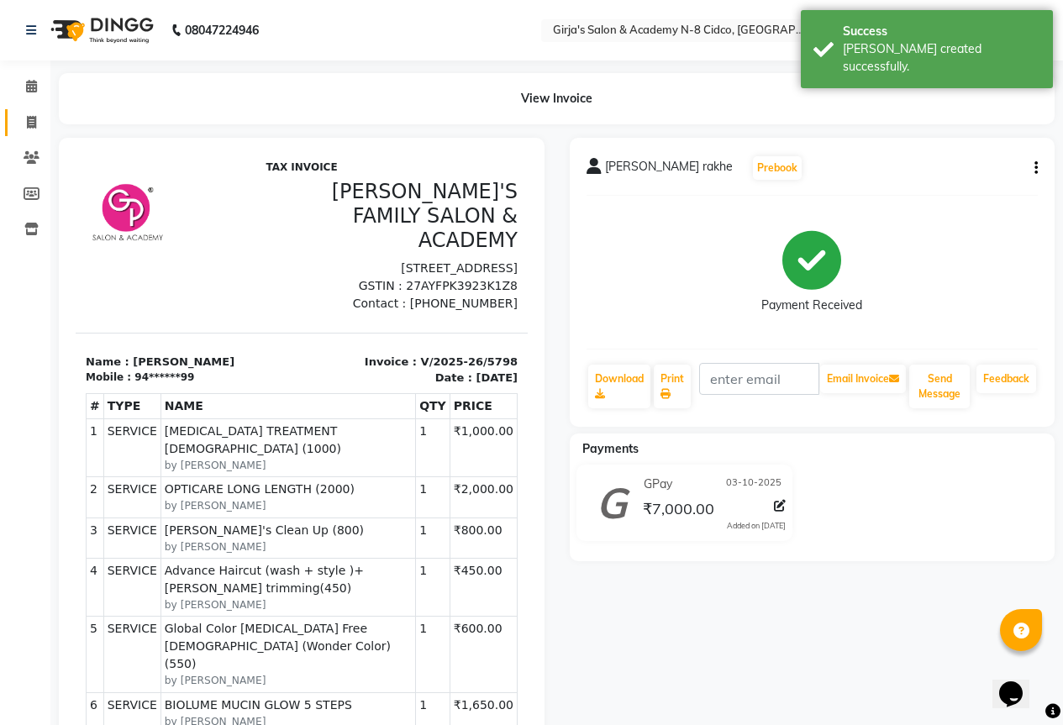
click at [31, 111] on link "Invoice" at bounding box center [25, 123] width 40 height 28
select select "66"
select select "service"
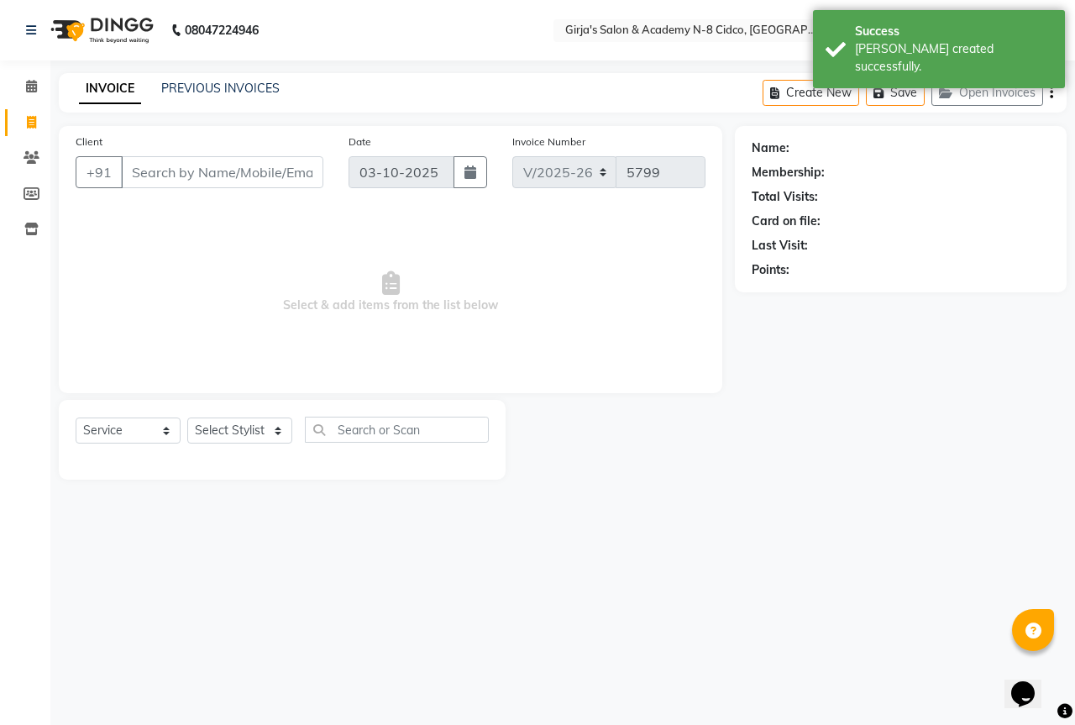
select select "66554"
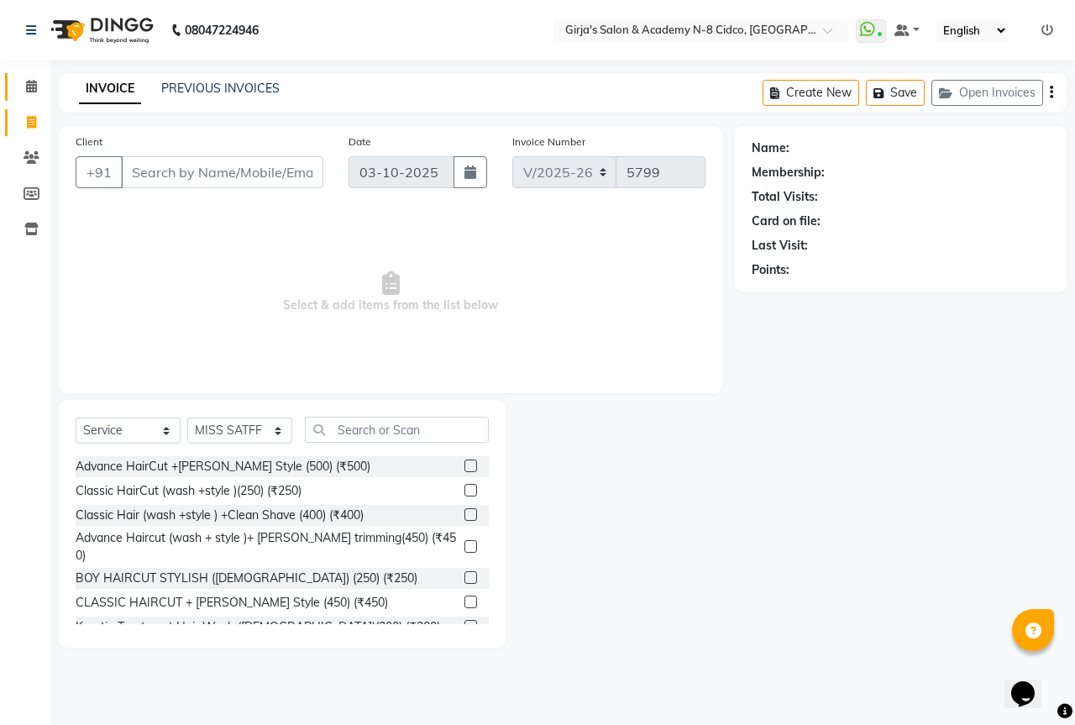
click at [33, 98] on link "Calendar" at bounding box center [25, 87] width 40 height 28
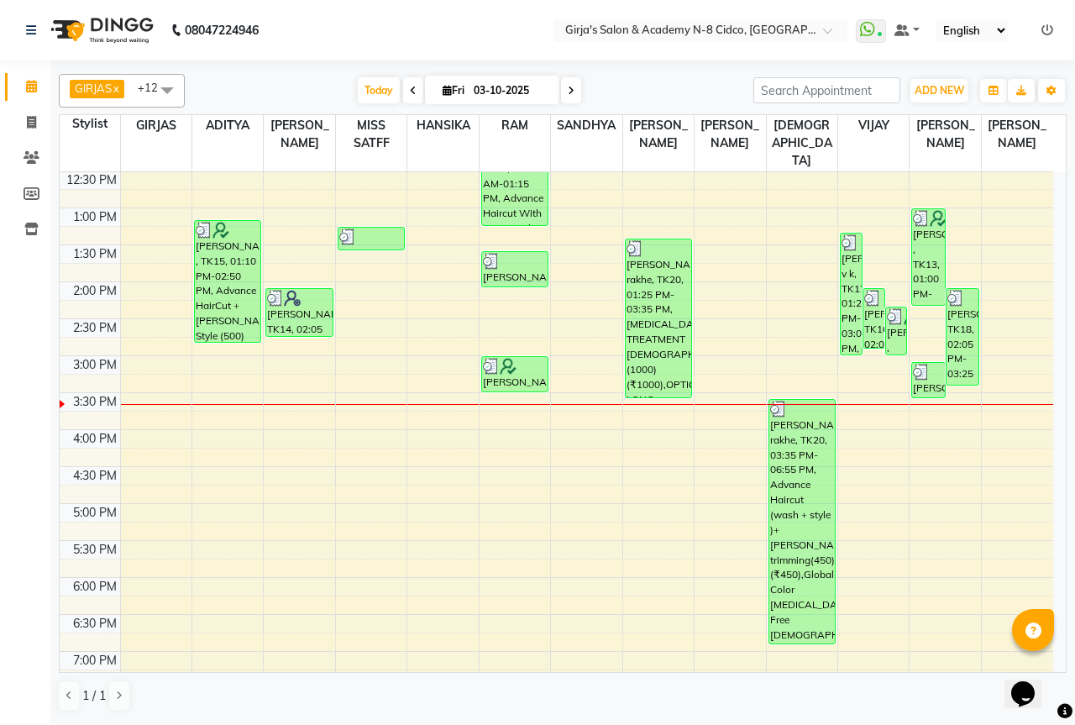
scroll to position [336, 0]
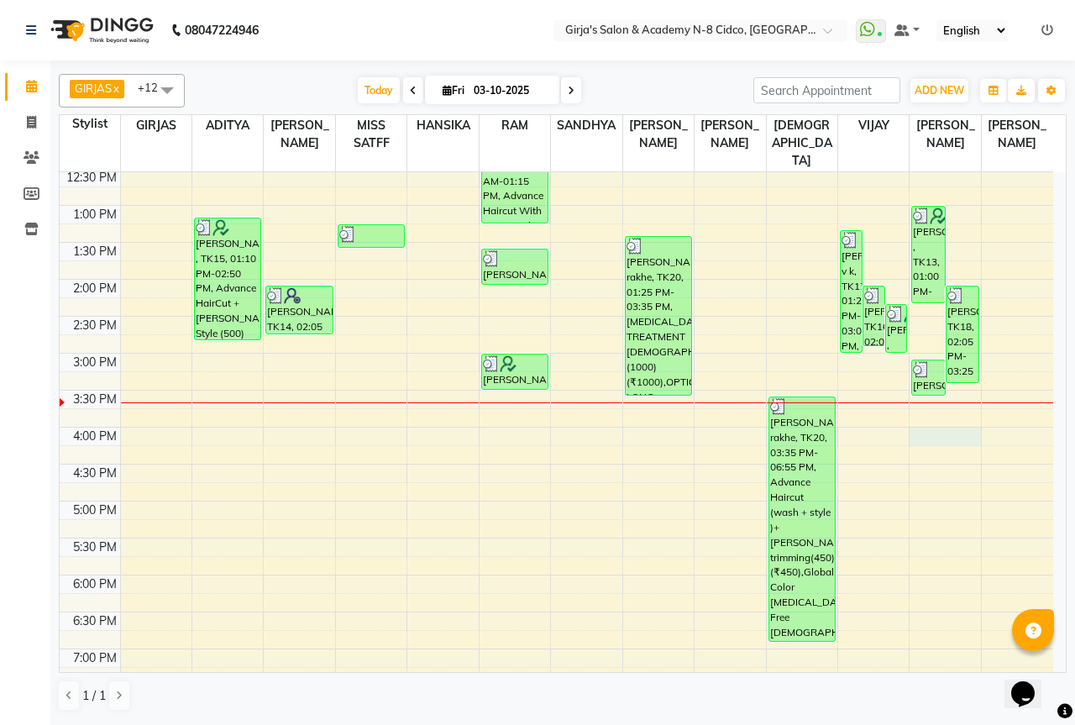
click at [957, 417] on div "8:00 AM 8:30 AM 9:00 AM 9:30 AM 10:00 AM 10:30 AM 11:00 AM 11:30 AM 12:00 PM 12…" at bounding box center [557, 390] width 994 height 1108
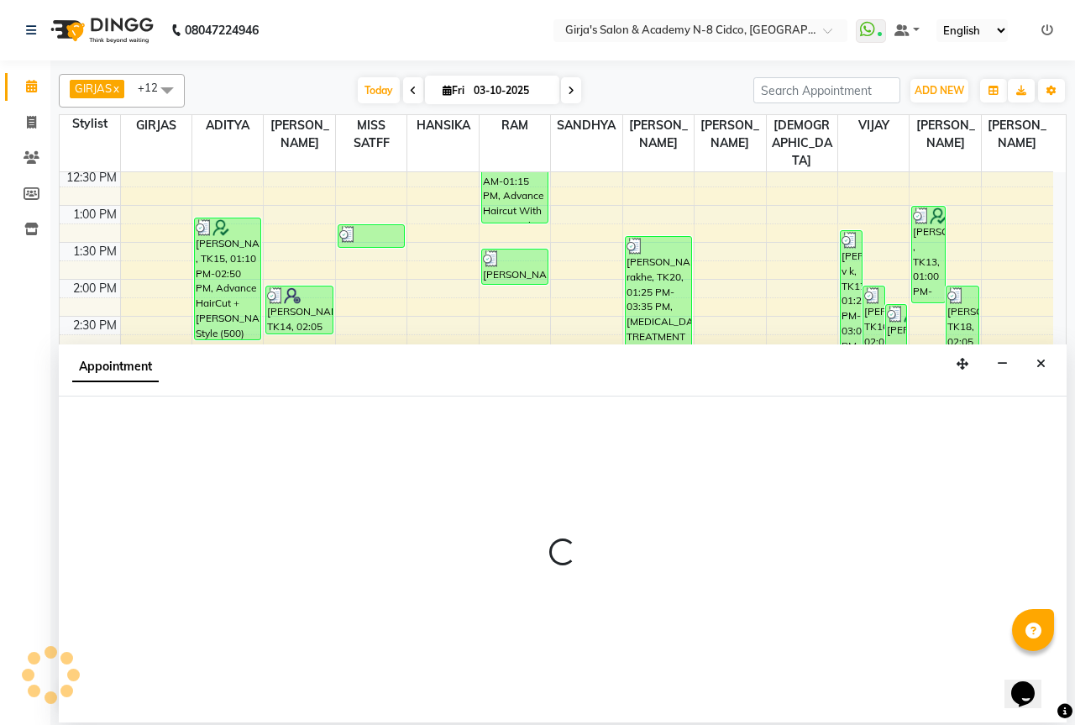
select select "27236"
select select "tentative"
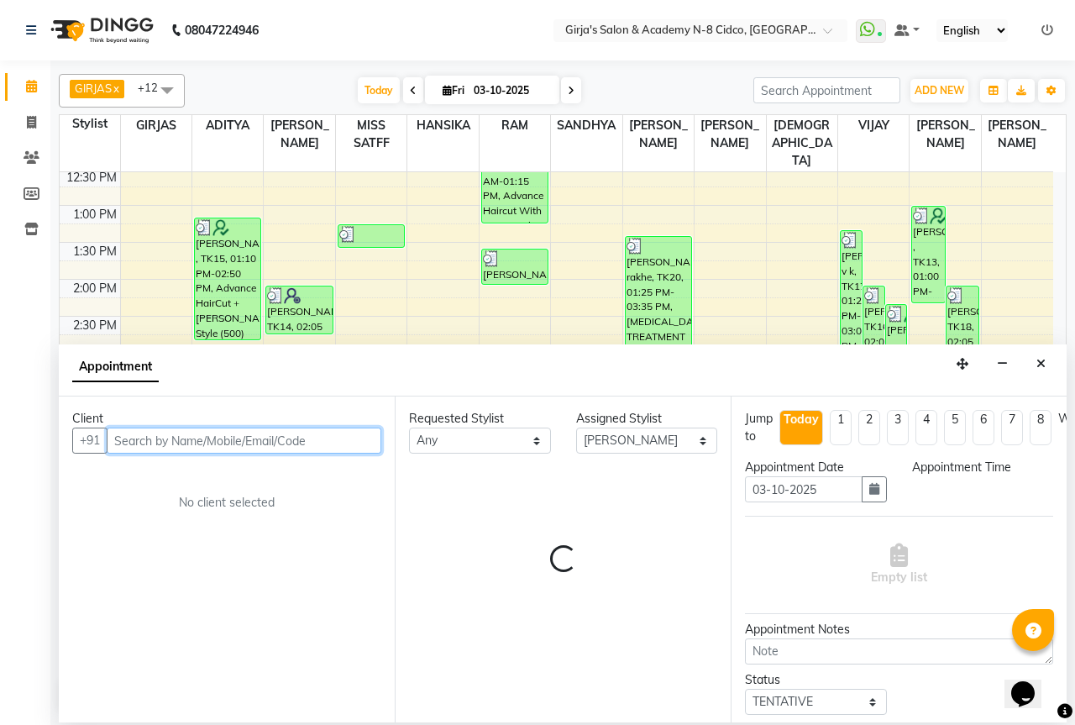
select select "960"
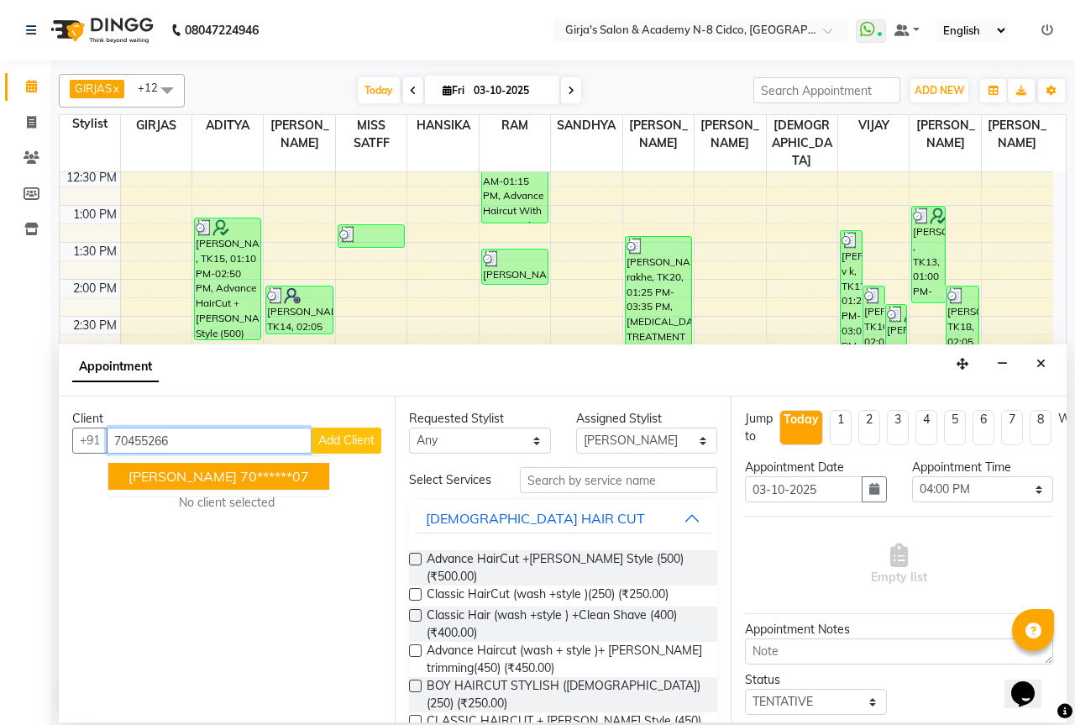
drag, startPoint x: 228, startPoint y: 473, endPoint x: 309, endPoint y: 496, distance: 84.6
click at [240, 475] on ngb-highlight "70******07" at bounding box center [274, 476] width 69 height 17
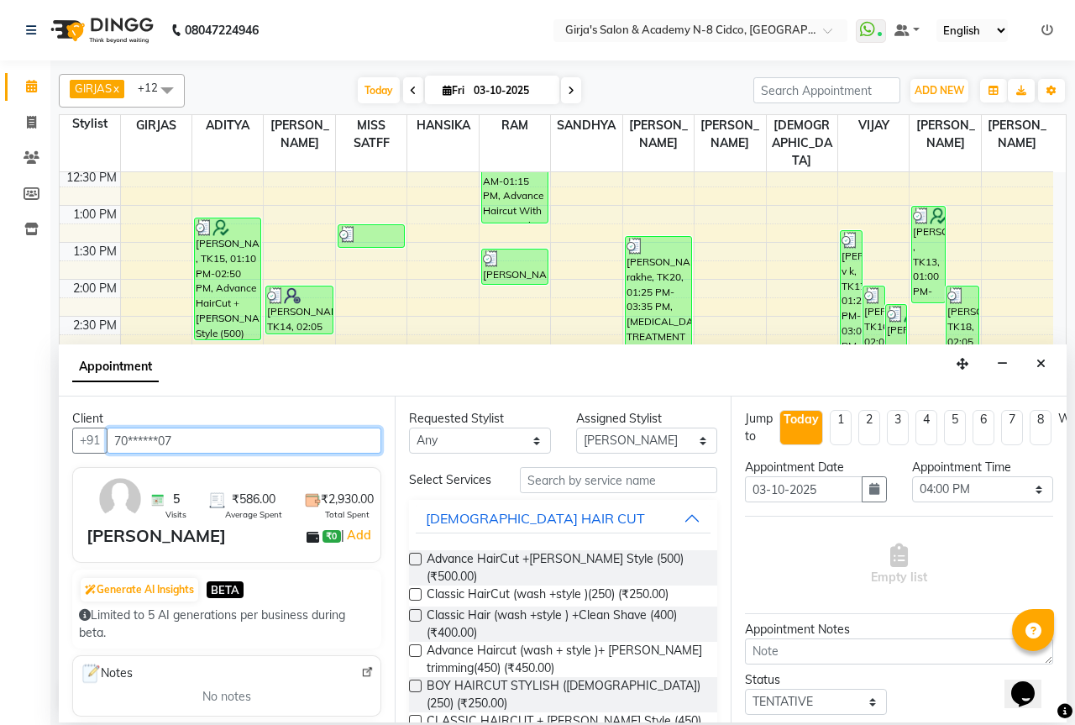
type input "70******07"
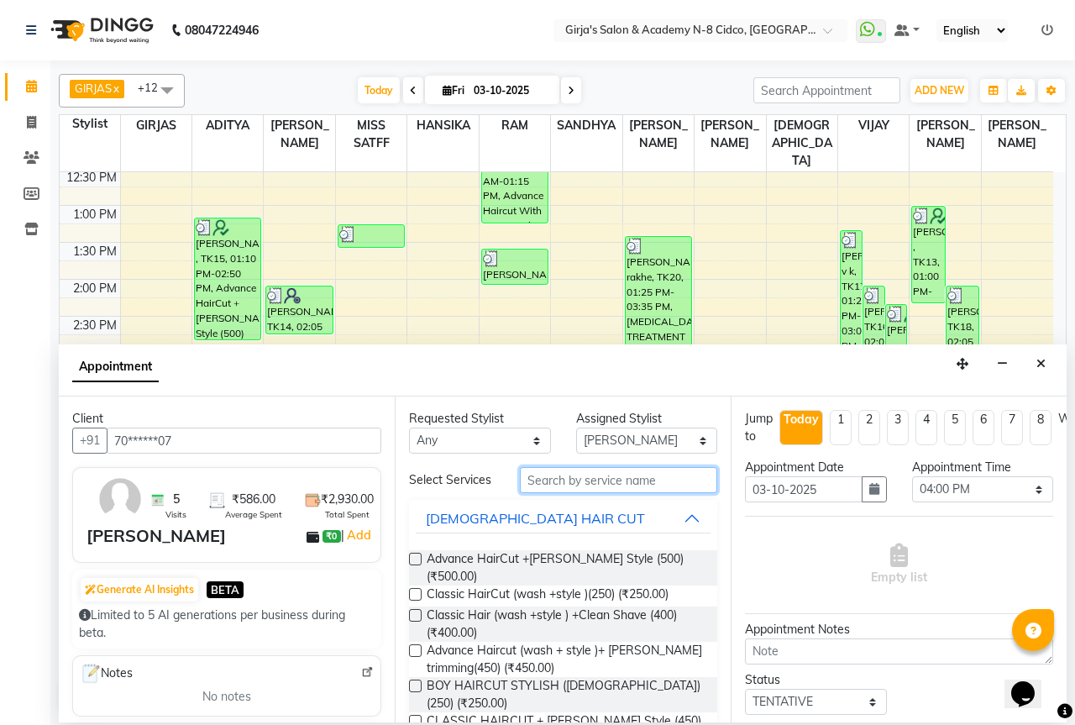
click at [584, 485] on input "text" at bounding box center [618, 480] width 197 height 26
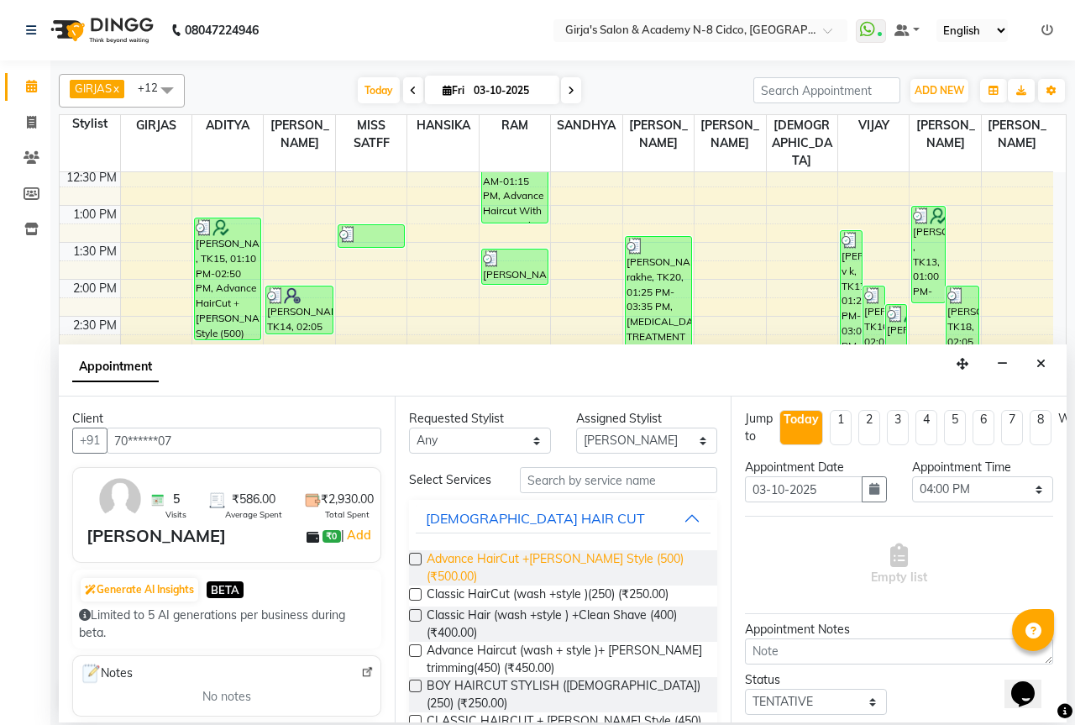
click at [572, 562] on span "Advance HairCut +Beard Style (500) (₹500.00)" at bounding box center [565, 567] width 277 height 35
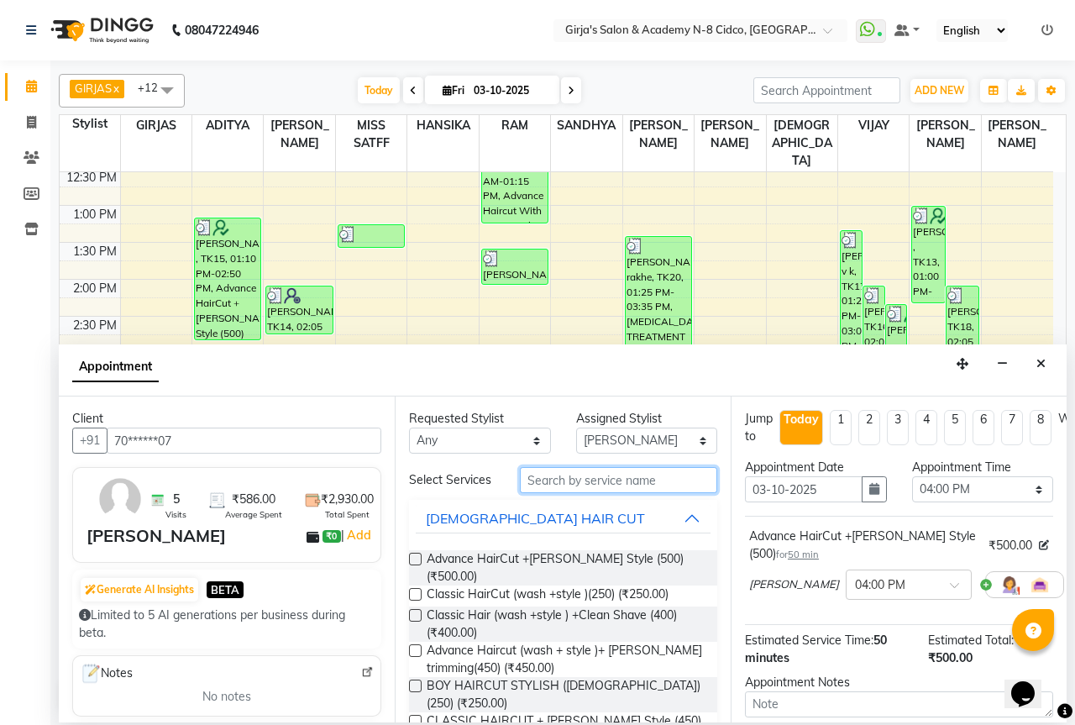
click at [586, 486] on input "text" at bounding box center [618, 480] width 197 height 26
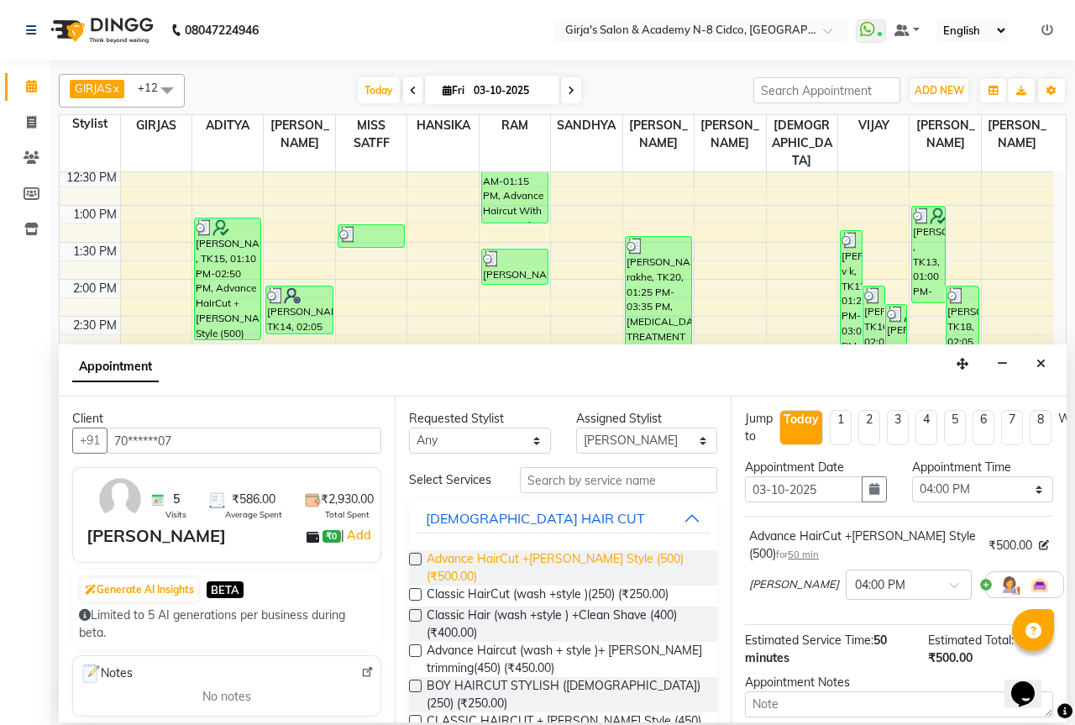
click at [582, 561] on span "Advance HairCut +Beard Style (500) (₹500.00)" at bounding box center [565, 567] width 277 height 35
checkbox input "false"
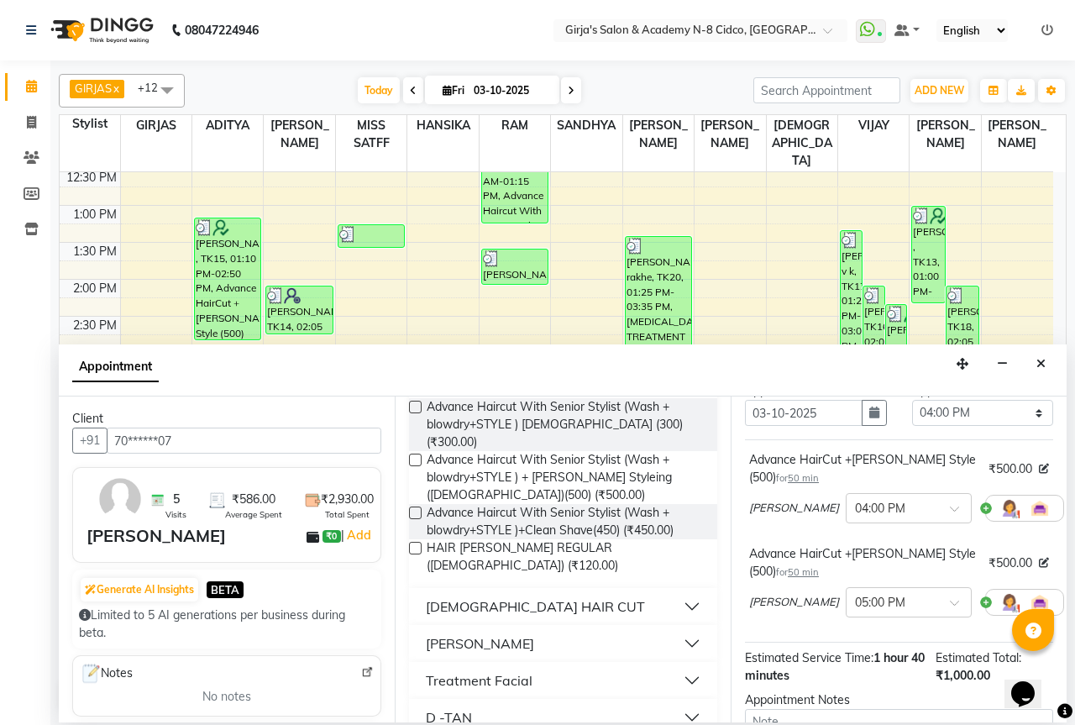
scroll to position [168, 0]
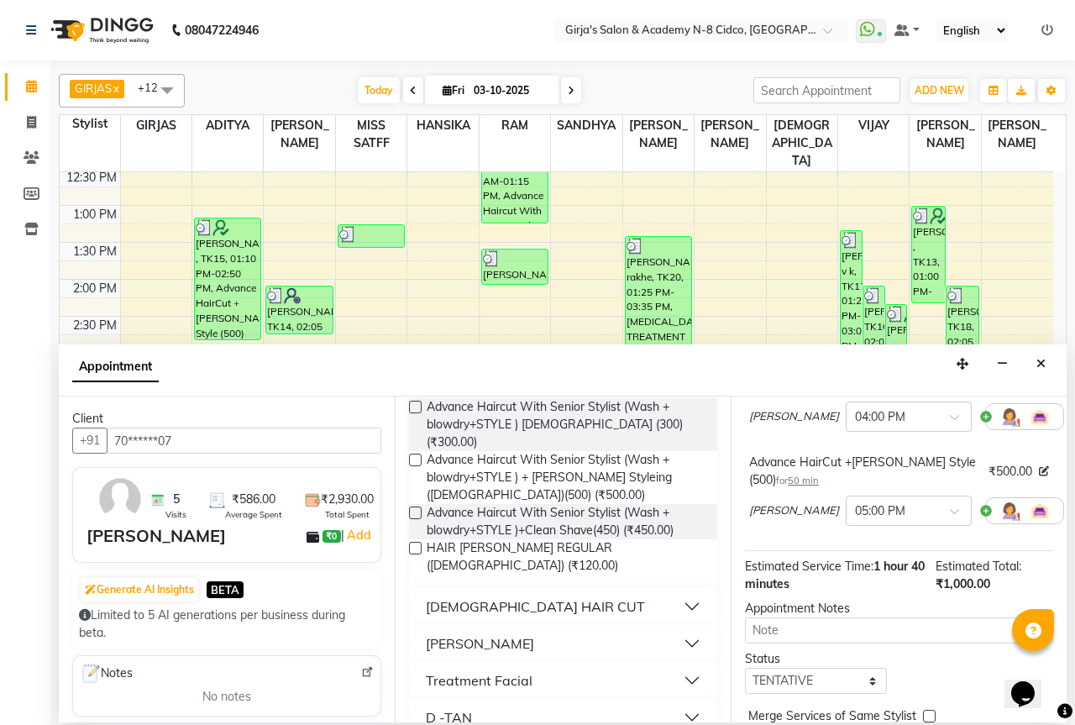
click at [1071, 512] on icon at bounding box center [1076, 511] width 10 height 12
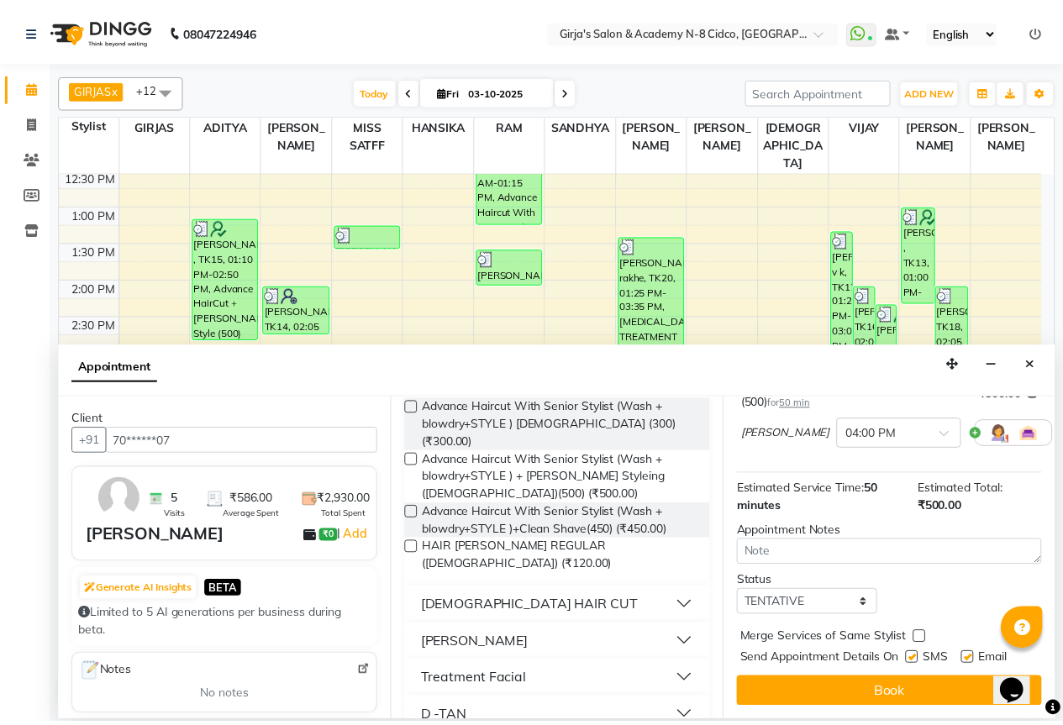
scroll to position [164, 0]
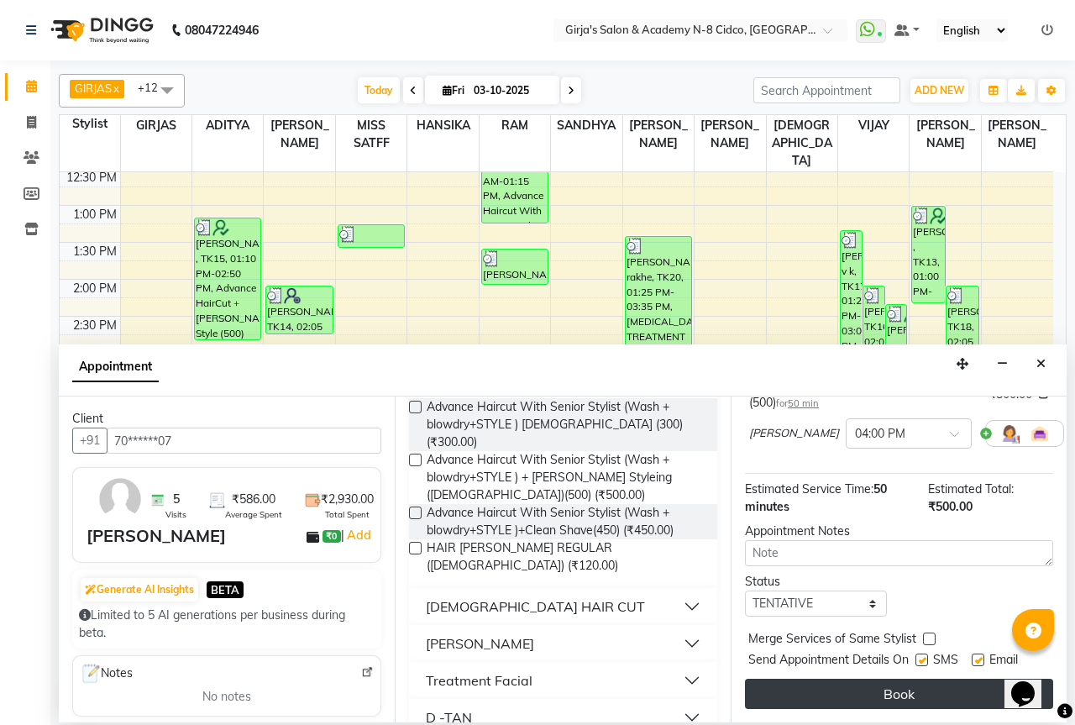
click at [912, 680] on button "Book" at bounding box center [899, 694] width 308 height 30
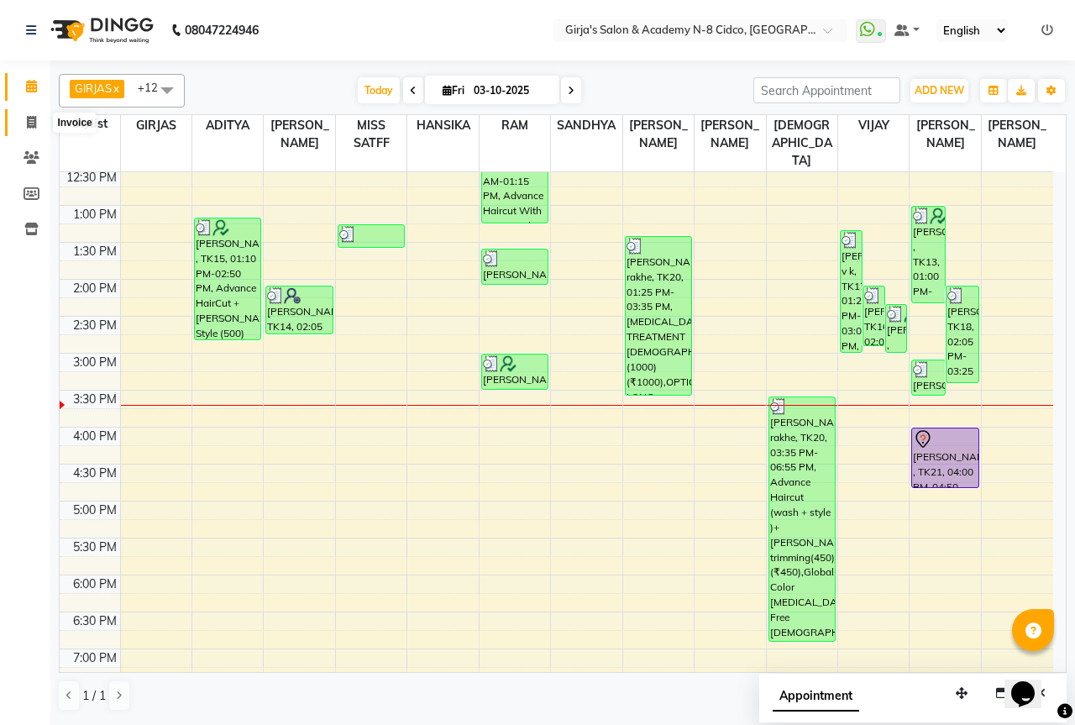
click at [40, 118] on span at bounding box center [31, 122] width 29 height 19
select select "66"
select select "service"
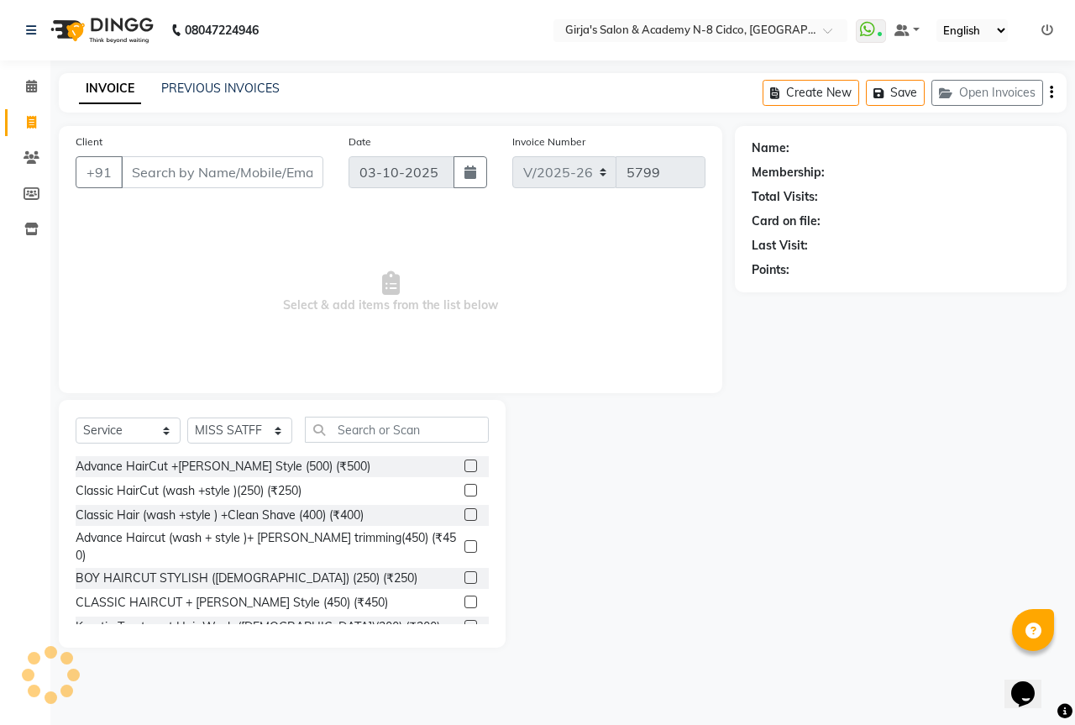
click at [271, 446] on div "Select Service Product Membership Package Voucher Prepaid Gift Card Select Styl…" at bounding box center [282, 436] width 413 height 39
click at [276, 410] on div "Select Service Product Membership Package Voucher Prepaid Gift Card Select Styl…" at bounding box center [282, 524] width 447 height 248
click at [281, 428] on select "Select Stylist ADITYA [PERSON_NAME] BEAUTY M GIRJAS [PERSON_NAME] MISS [PERSON_…" at bounding box center [239, 431] width 105 height 26
select select "28785"
click at [187, 418] on select "Select Stylist ADITYA [PERSON_NAME] BEAUTY M GIRJAS [PERSON_NAME] MISS [PERSON_…" at bounding box center [239, 431] width 105 height 26
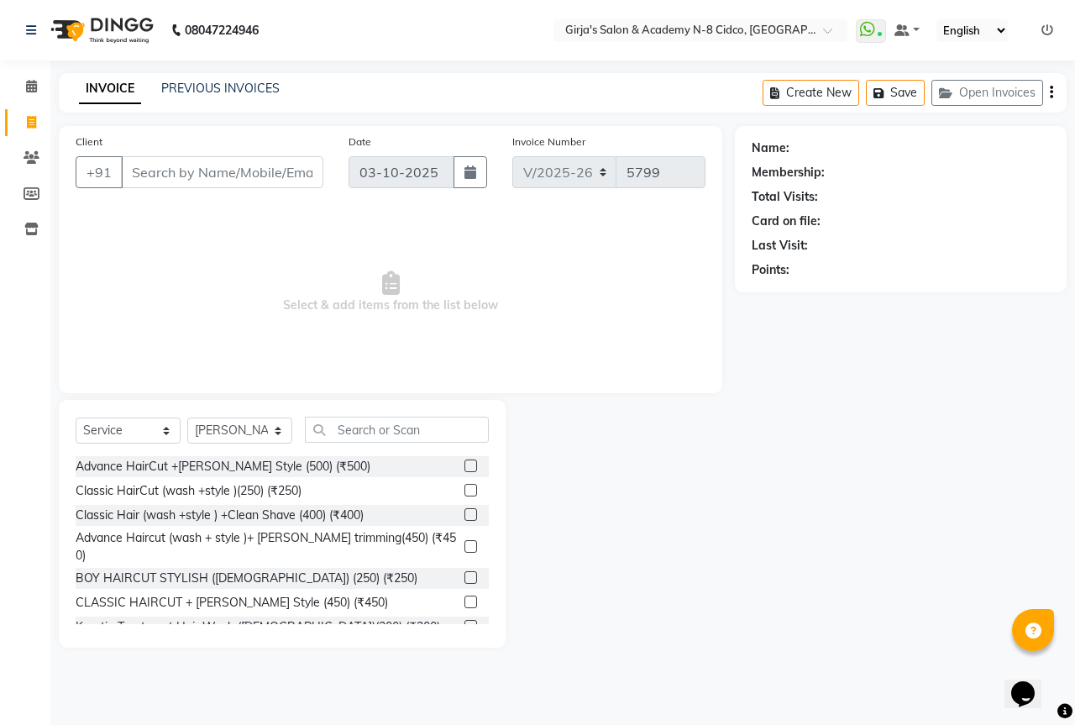
click at [337, 411] on div "Select Service Product Membership Package Voucher Prepaid Gift Card Select Styl…" at bounding box center [282, 524] width 447 height 248
click at [347, 423] on input "text" at bounding box center [397, 430] width 184 height 26
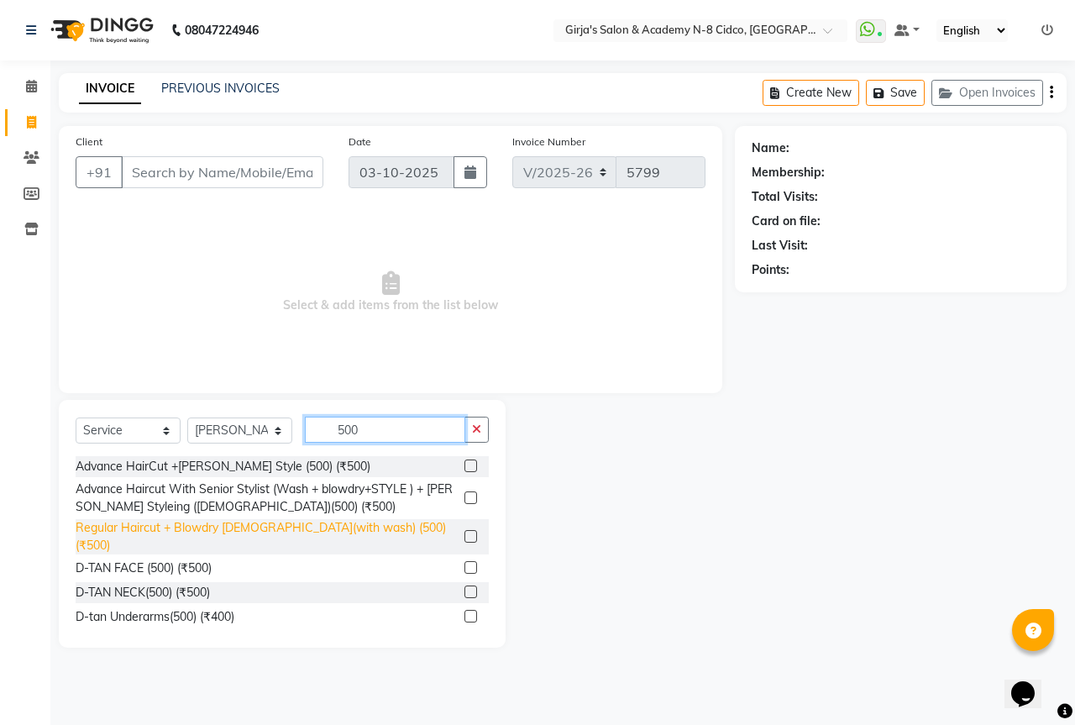
type input "500"
click at [283, 529] on div "Regular Haircut + Blowdry [DEMOGRAPHIC_DATA](with wash) (500) (₹500)" at bounding box center [267, 536] width 382 height 35
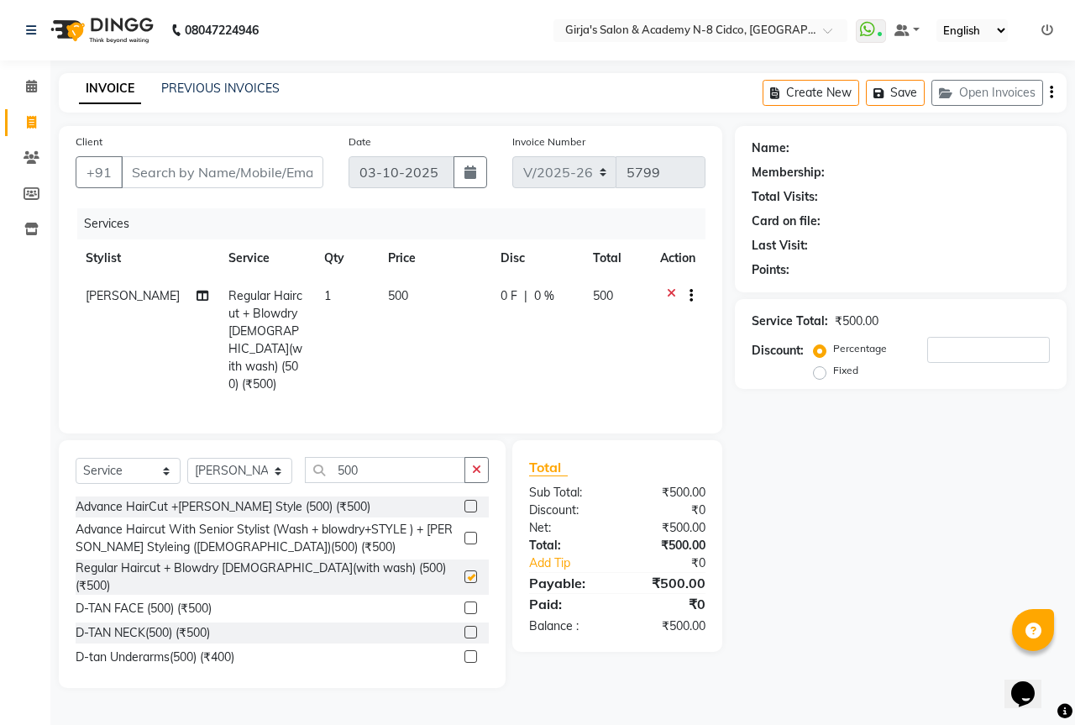
checkbox input "false"
click at [282, 174] on input "Client" at bounding box center [222, 172] width 202 height 32
type input "+"
type input "0"
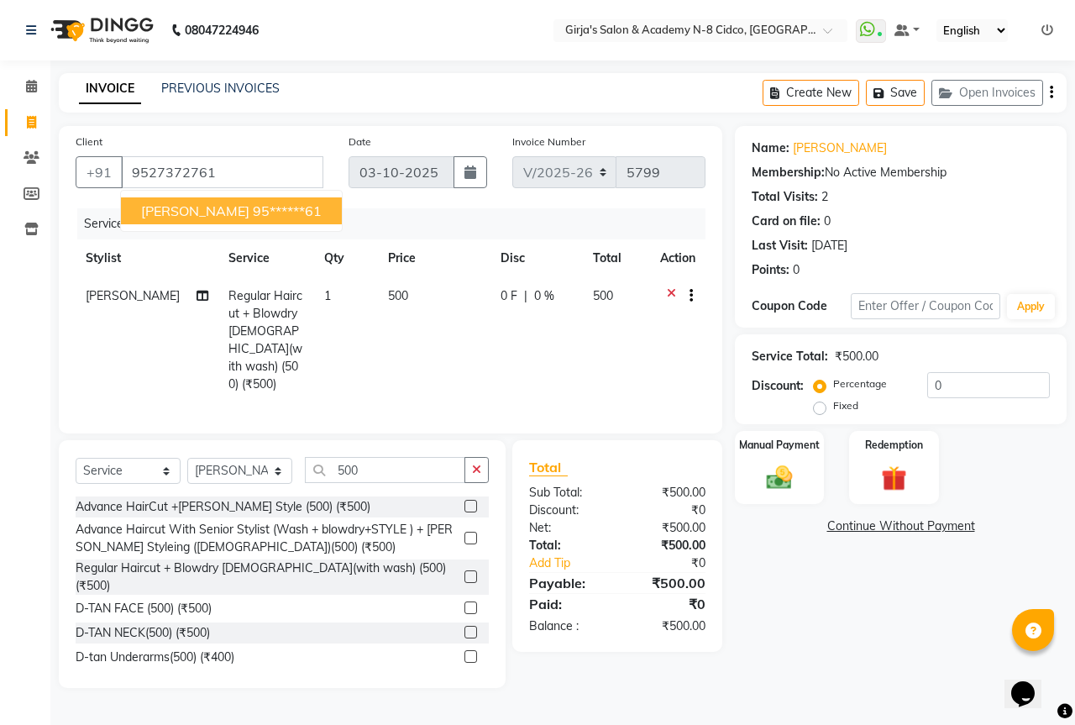
click at [288, 207] on button "JAYA KALE 95******61" at bounding box center [231, 210] width 221 height 27
type input "95******61"
drag, startPoint x: 795, startPoint y: 473, endPoint x: 817, endPoint y: 474, distance: 21.9
click at [796, 474] on img at bounding box center [780, 477] width 44 height 31
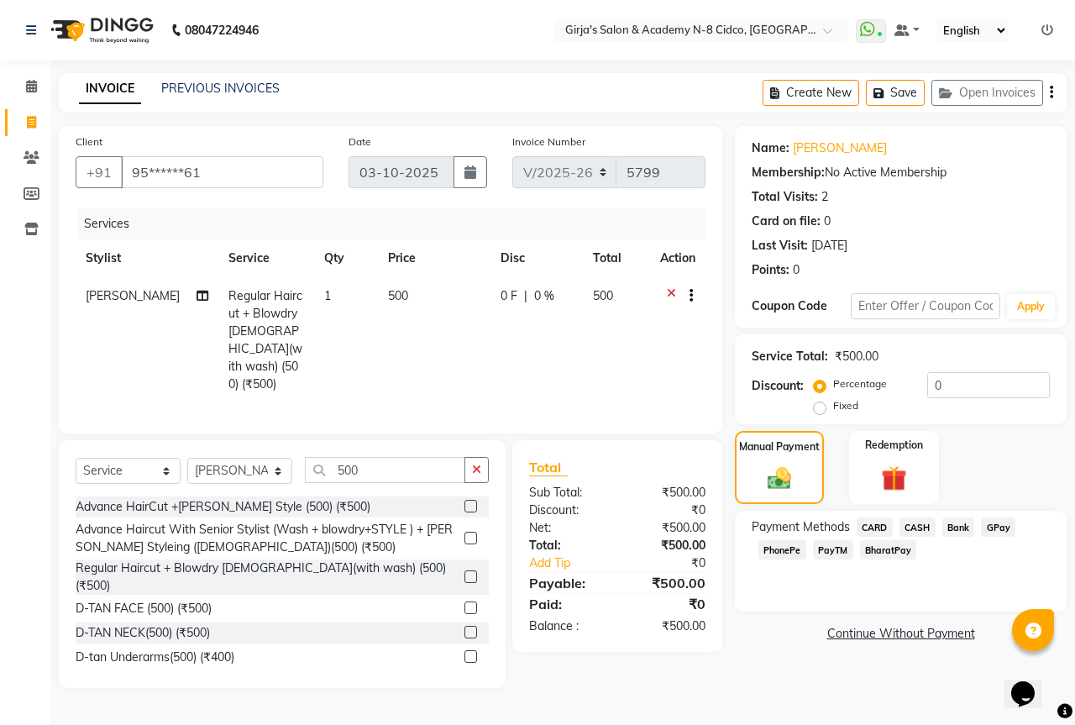
click at [923, 523] on span "CASH" at bounding box center [918, 526] width 36 height 19
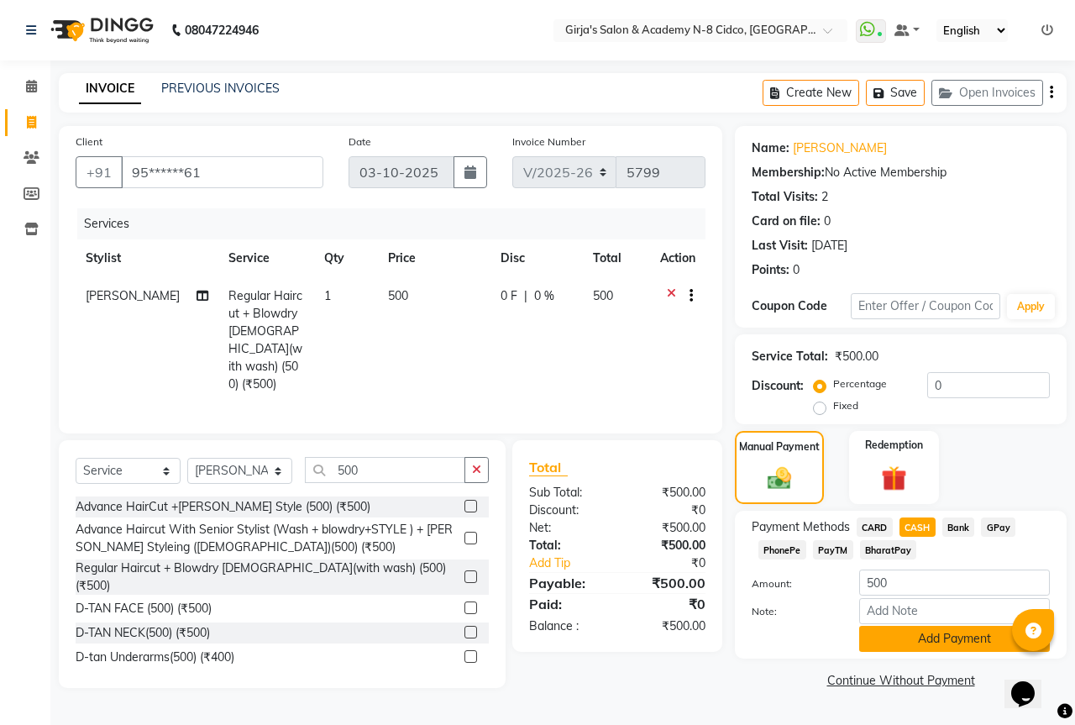
click at [970, 633] on button "Add Payment" at bounding box center [954, 639] width 191 height 26
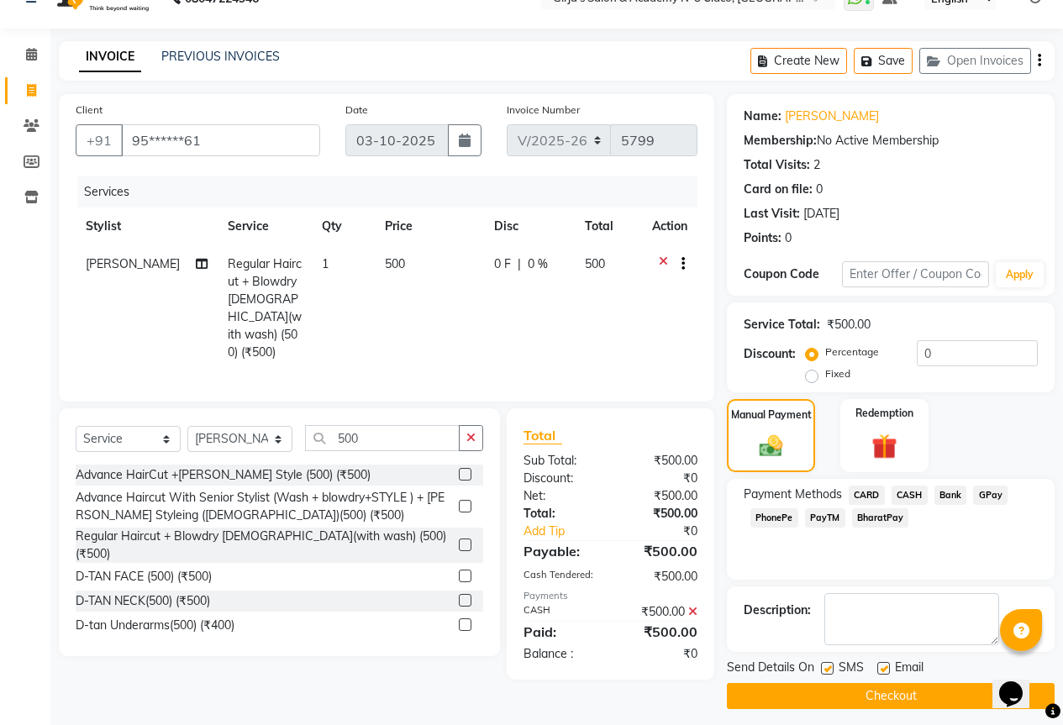
scroll to position [41, 0]
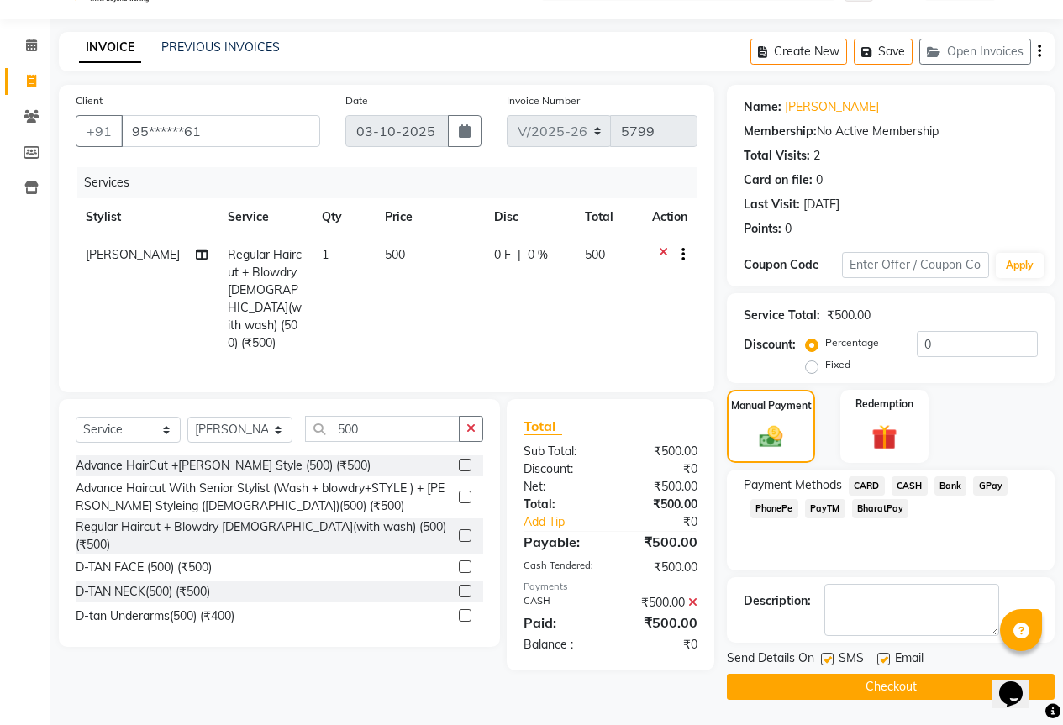
click at [969, 687] on button "Checkout" at bounding box center [891, 687] width 328 height 26
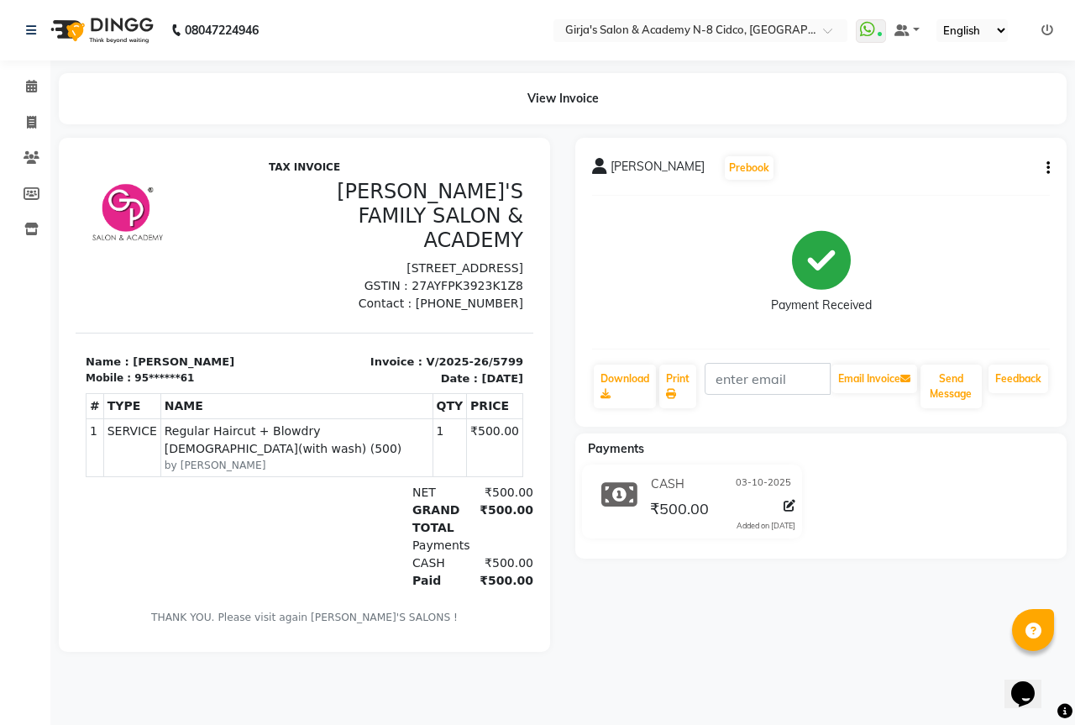
click at [962, 724] on html "08047224946 Select Location × Girja's Salon & Academy N-8 Cidco, Aurangabad Wha…" at bounding box center [537, 362] width 1075 height 725
click at [33, 76] on link "Calendar" at bounding box center [25, 87] width 40 height 28
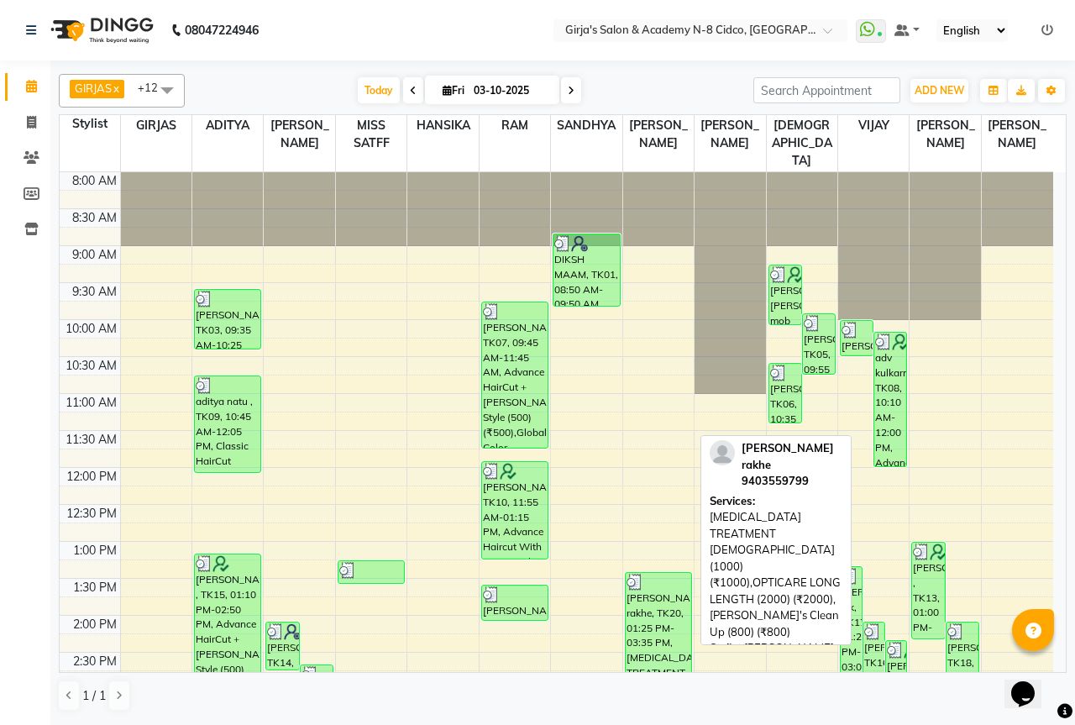
click at [659, 606] on div "sidhant rakhe, TK20, 01:25 PM-03:35 PM, DANDRUFF TREATMENT FEMALE (1000) (₹1000…" at bounding box center [659, 652] width 66 height 158
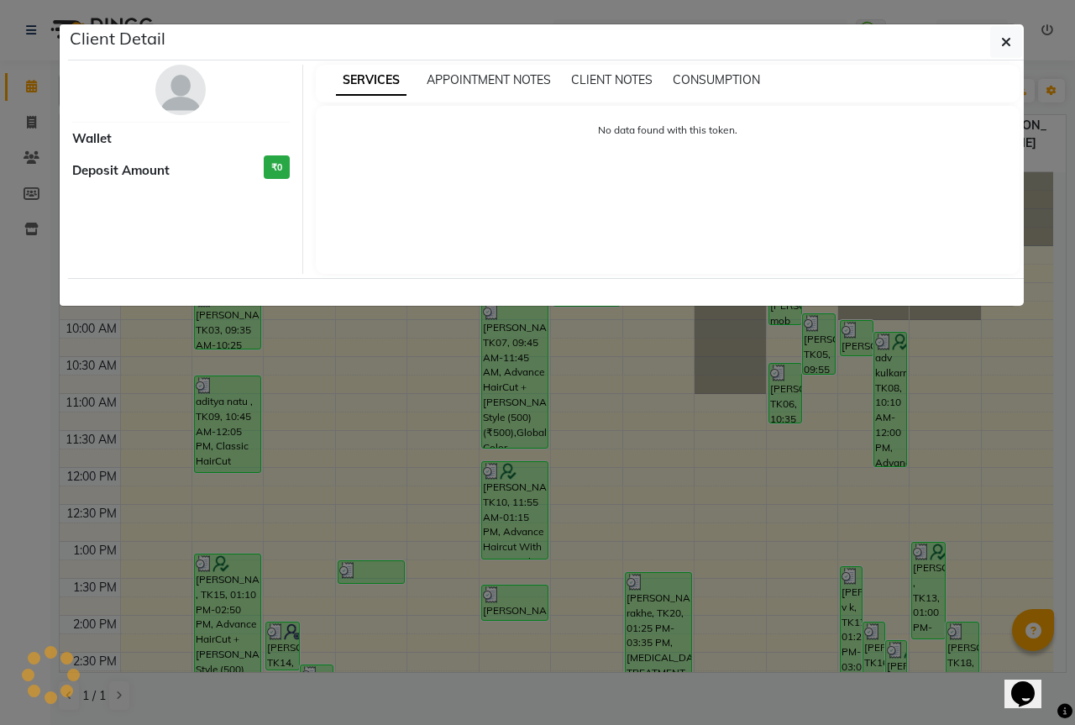
select select "3"
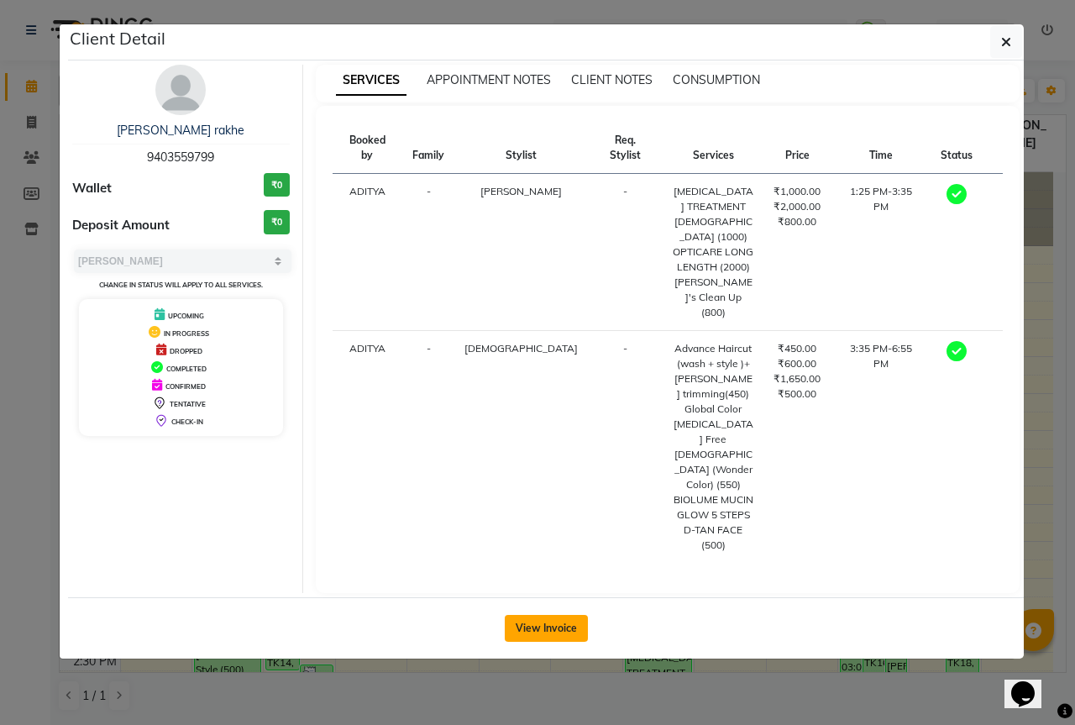
click at [530, 615] on button "View Invoice" at bounding box center [546, 628] width 83 height 27
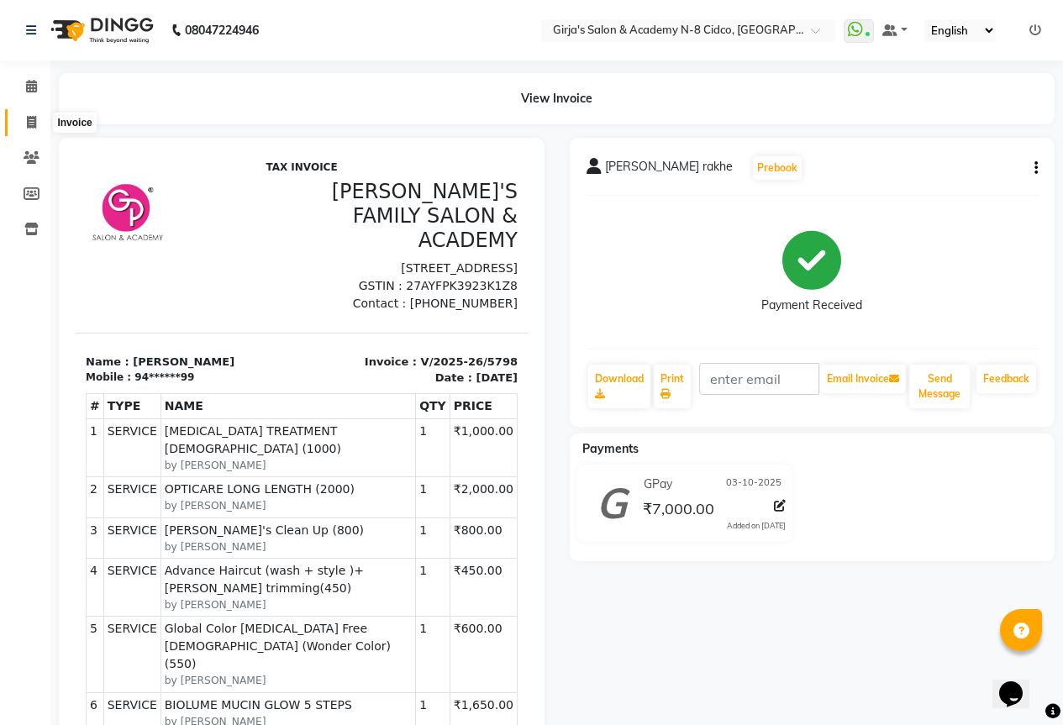
click at [22, 123] on span at bounding box center [31, 122] width 29 height 19
select select "66"
select select "service"
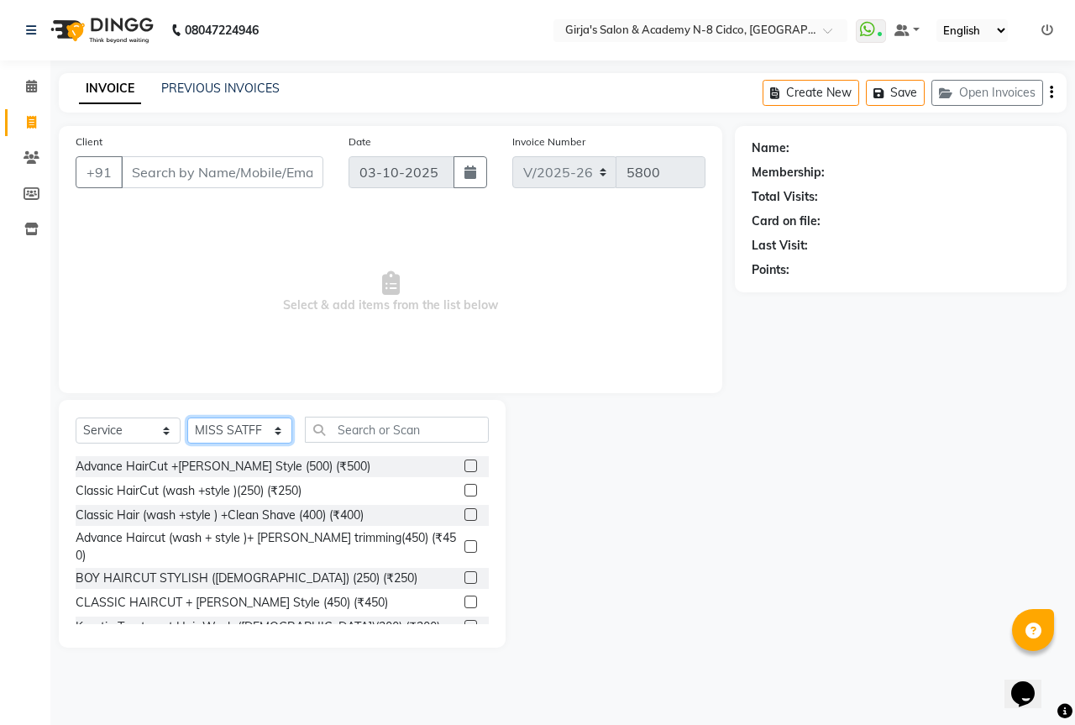
click at [240, 438] on select "Select Stylist ADITYA [PERSON_NAME] BEAUTY M GIRJAS [PERSON_NAME] MISS [PERSON_…" at bounding box center [239, 431] width 105 height 26
select select "27236"
click at [187, 418] on select "Select Stylist ADITYA [PERSON_NAME] BEAUTY M GIRJAS [PERSON_NAME] MISS [PERSON_…" at bounding box center [239, 431] width 105 height 26
click at [362, 428] on input "text" at bounding box center [397, 430] width 184 height 26
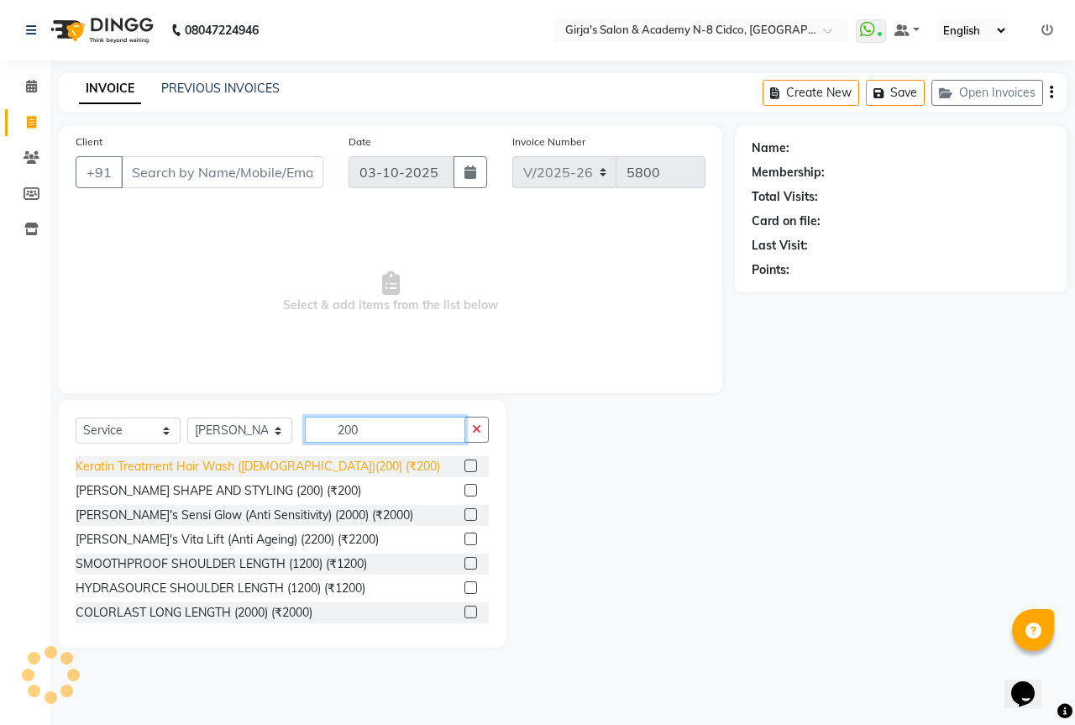
type input "200"
click at [278, 481] on div "[PERSON_NAME] SHAPE AND STYLING (200) (₹200)" at bounding box center [282, 491] width 413 height 21
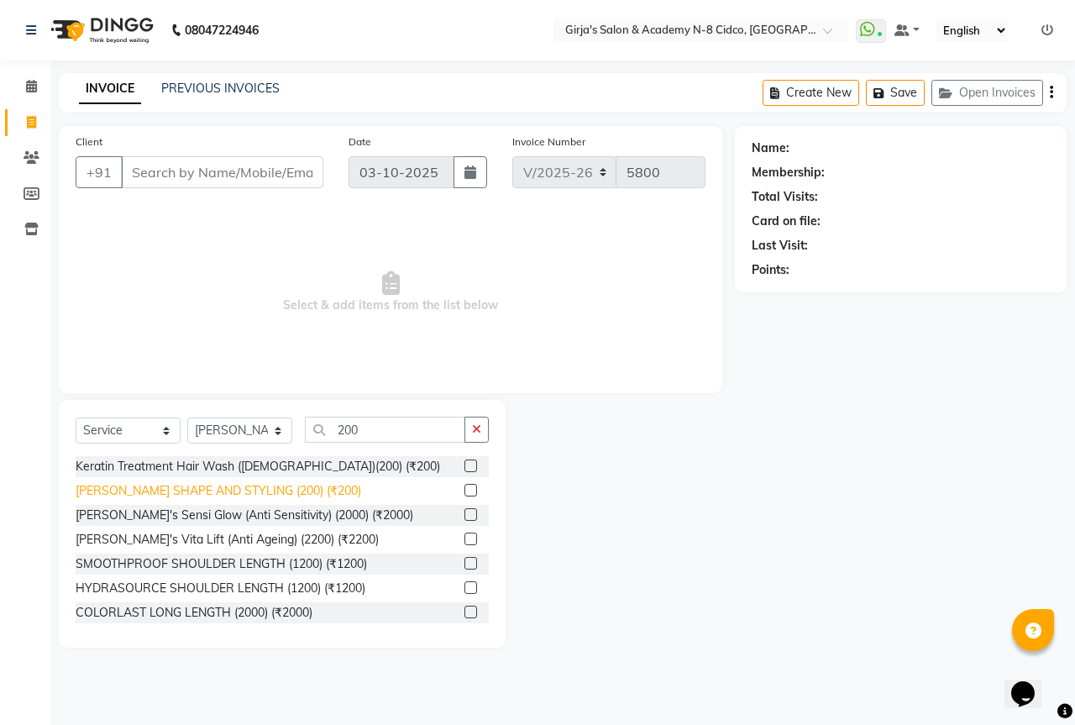
drag, startPoint x: 257, startPoint y: 493, endPoint x: 266, endPoint y: 387, distance: 106.3
click at [257, 492] on div "[PERSON_NAME] SHAPE AND STYLING (200) (₹200)" at bounding box center [219, 491] width 286 height 18
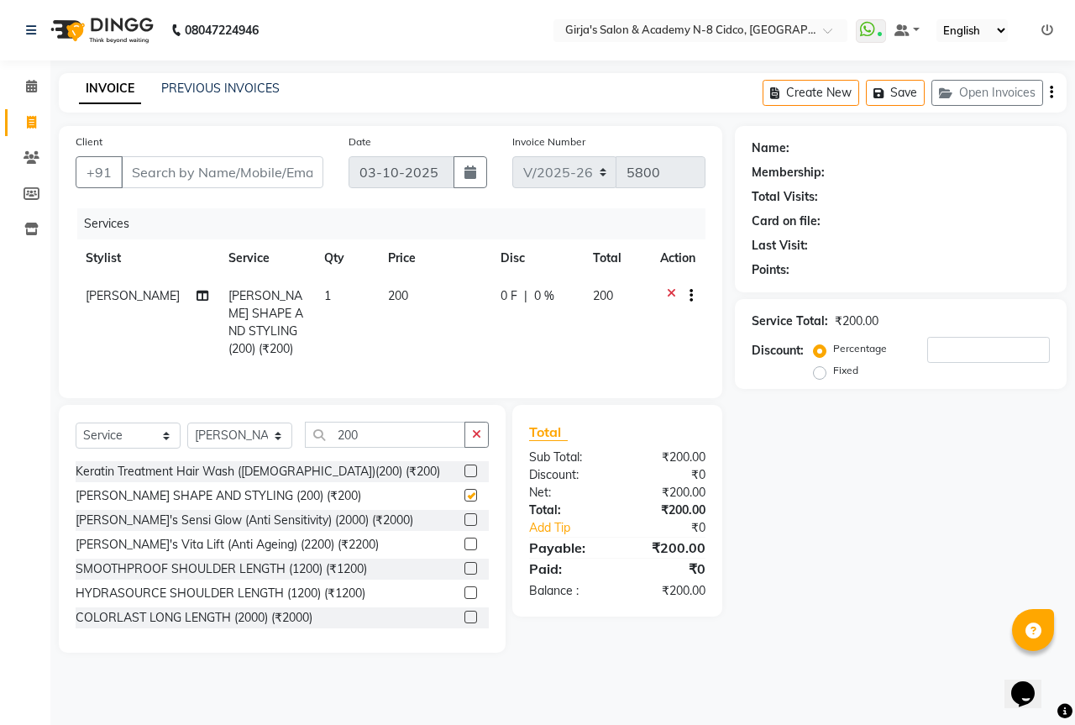
checkbox input "false"
click at [307, 159] on input "Client" at bounding box center [222, 172] width 202 height 32
type input "9"
type input "0"
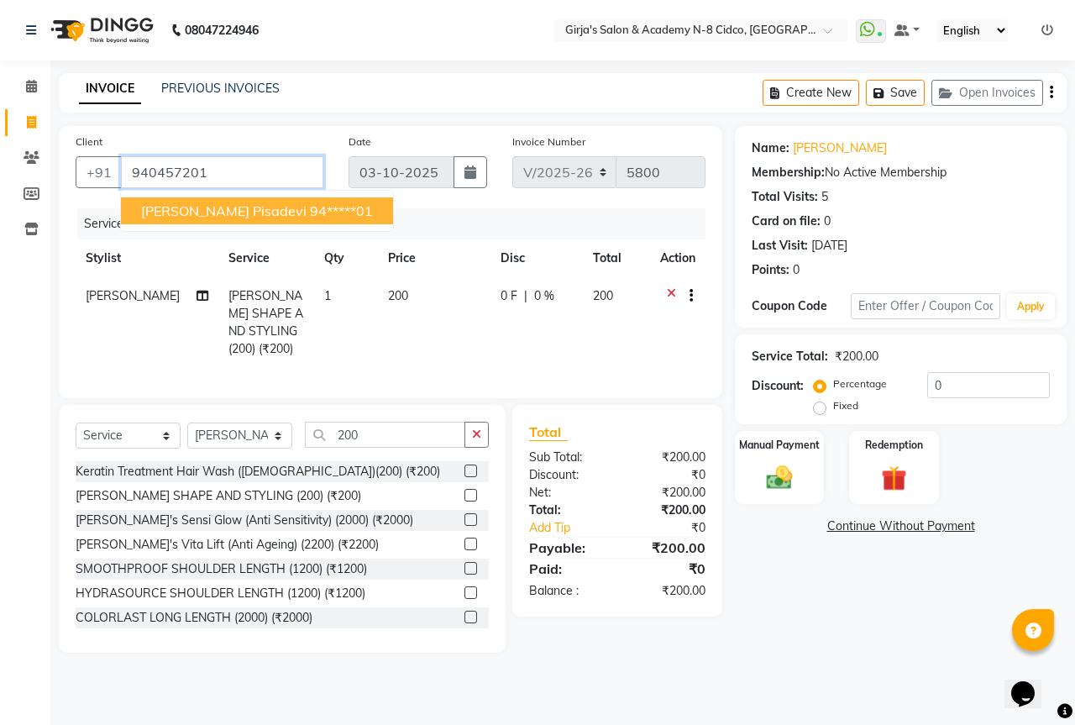
click at [215, 174] on input "940457201" at bounding box center [222, 172] width 202 height 32
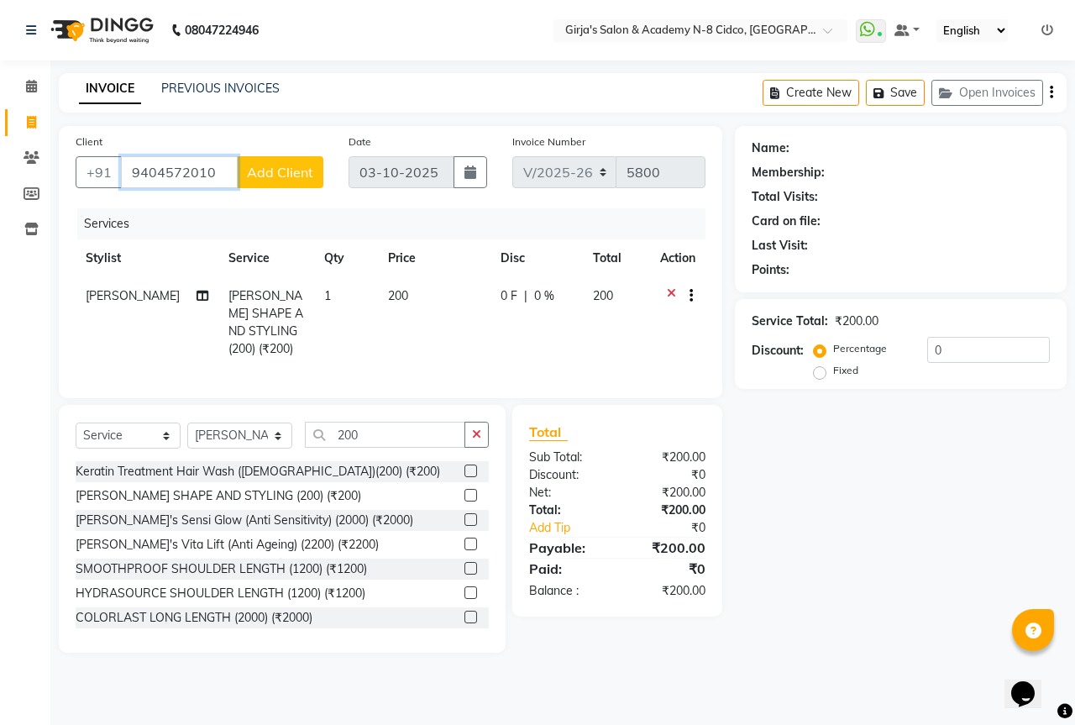
type input "940457201"
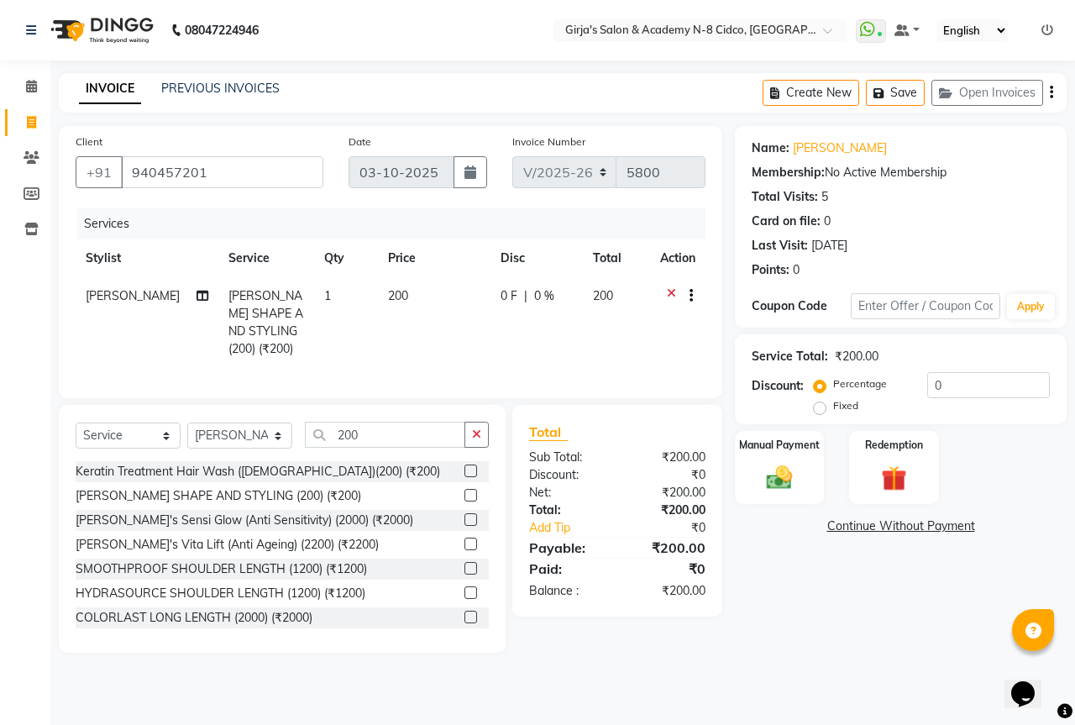
drag, startPoint x: 787, startPoint y: 145, endPoint x: 930, endPoint y: 152, distance: 143.0
click at [930, 152] on div "Name: Dr.chaudhar Pisadevi" at bounding box center [901, 148] width 298 height 18
copy div "Dr.chaudhar Pisadevi"
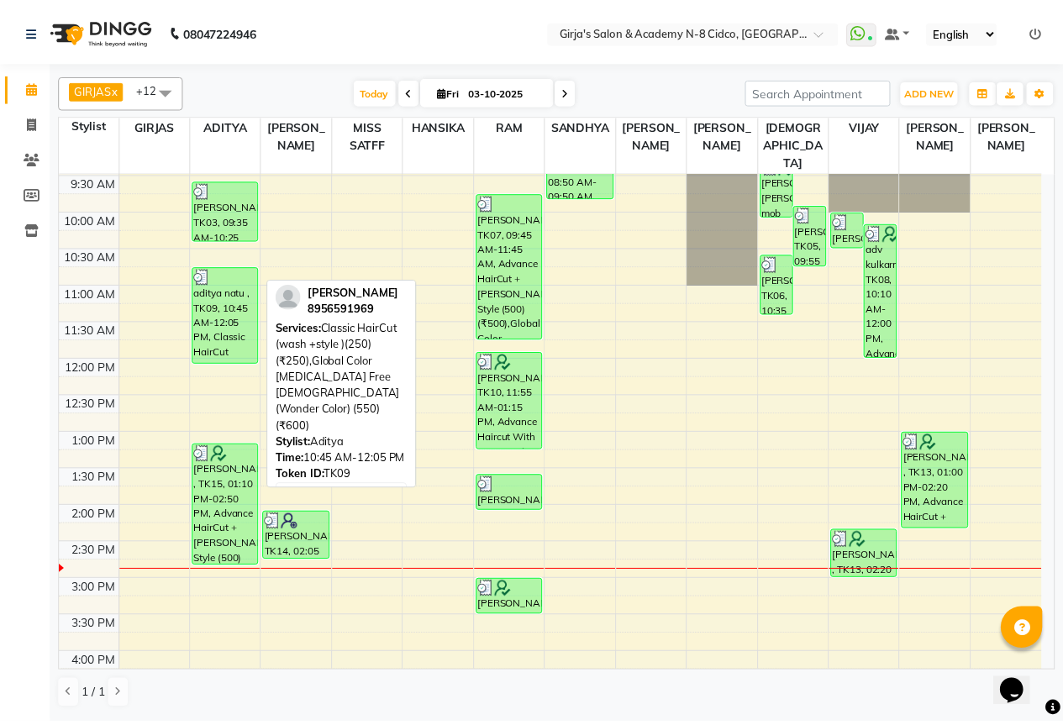
scroll to position [84, 0]
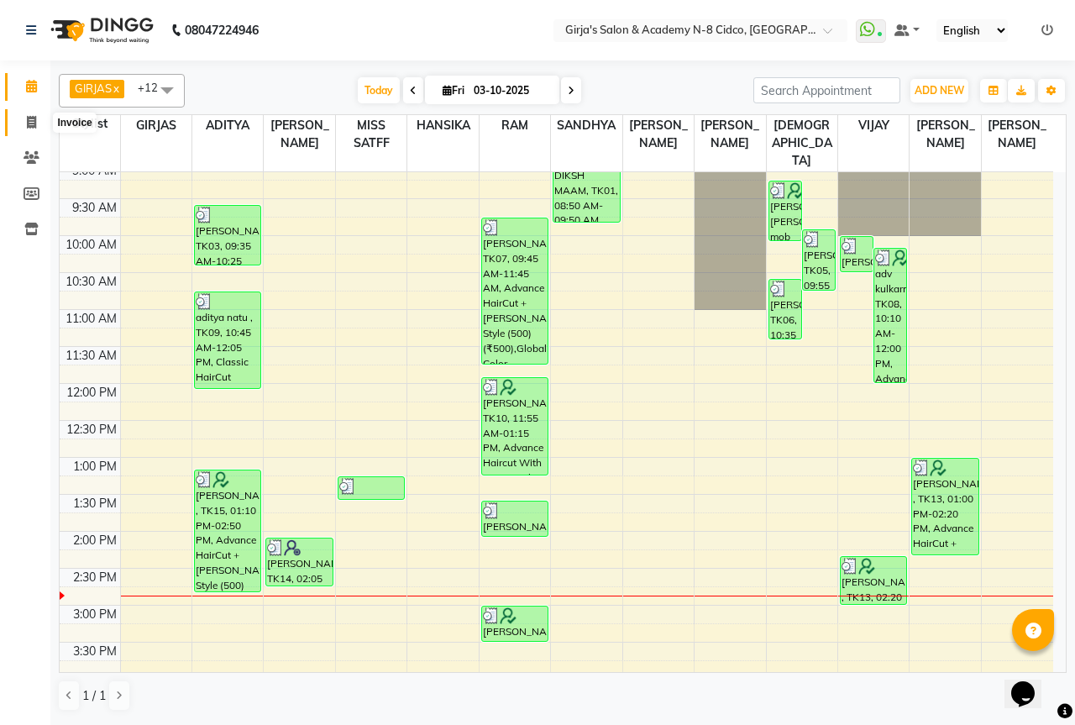
click at [29, 118] on icon at bounding box center [31, 122] width 9 height 13
select select "66"
select select "service"
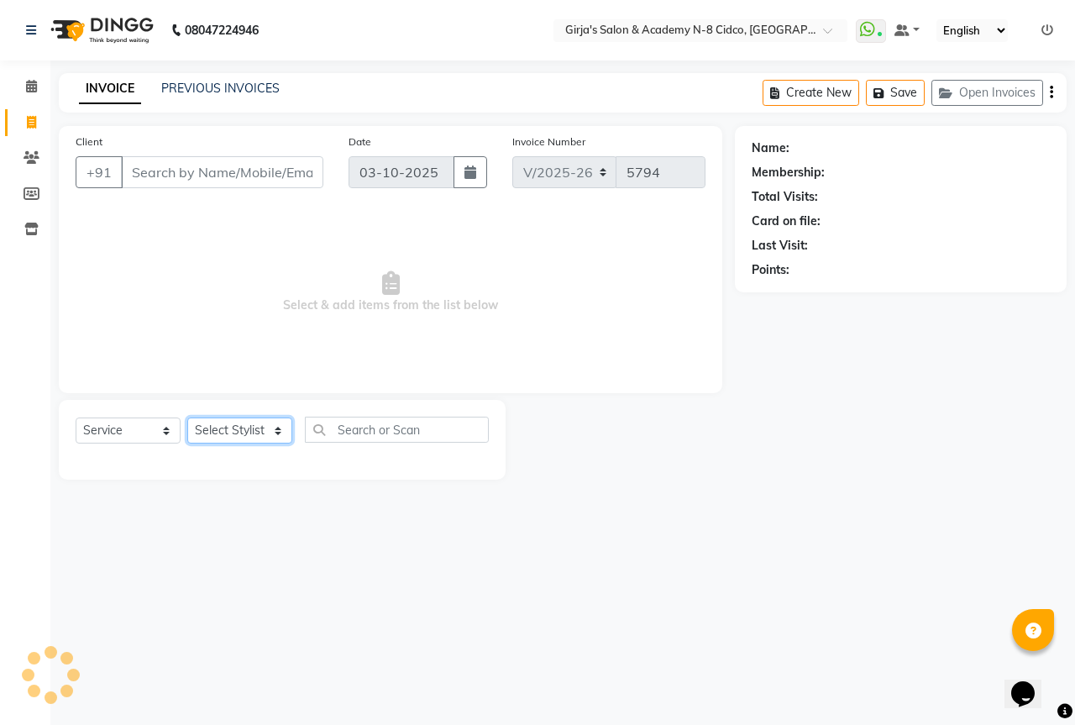
click at [234, 419] on select "Select Stylist" at bounding box center [239, 431] width 105 height 26
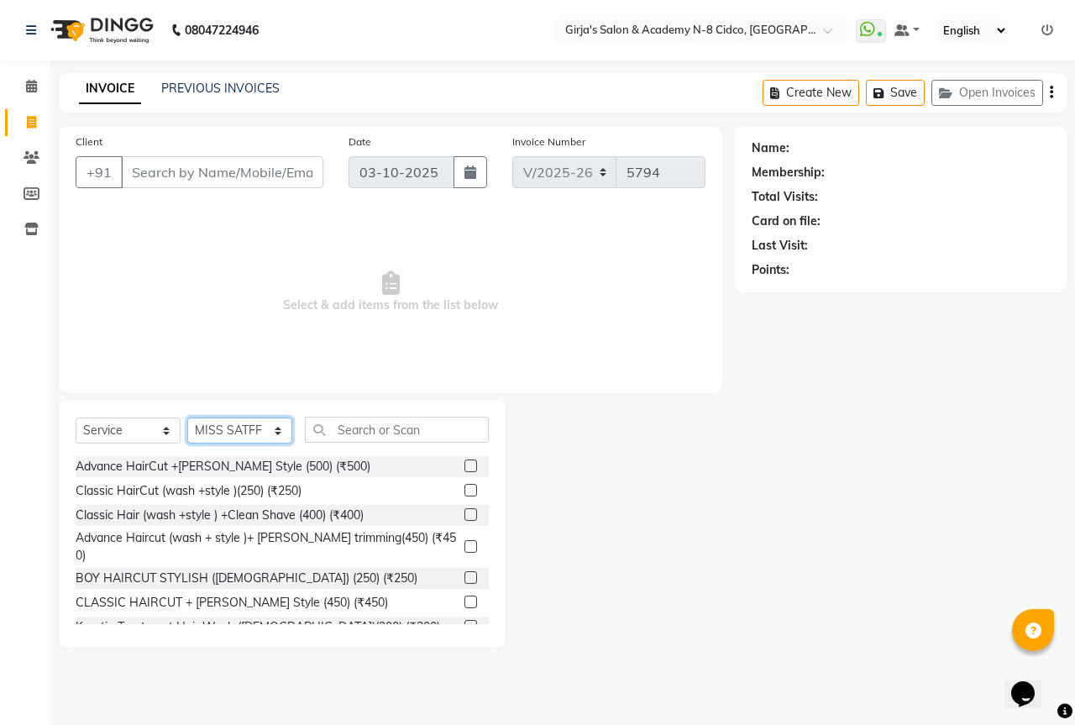
select select "6470"
click at [187, 418] on select "Select Stylist ADITYA [PERSON_NAME] BEAUTY M GIRJAS [PERSON_NAME] MISS [PERSON_…" at bounding box center [239, 431] width 105 height 26
click at [248, 465] on div "Advance HairCut +[PERSON_NAME] Style (500) (₹500)" at bounding box center [223, 467] width 295 height 18
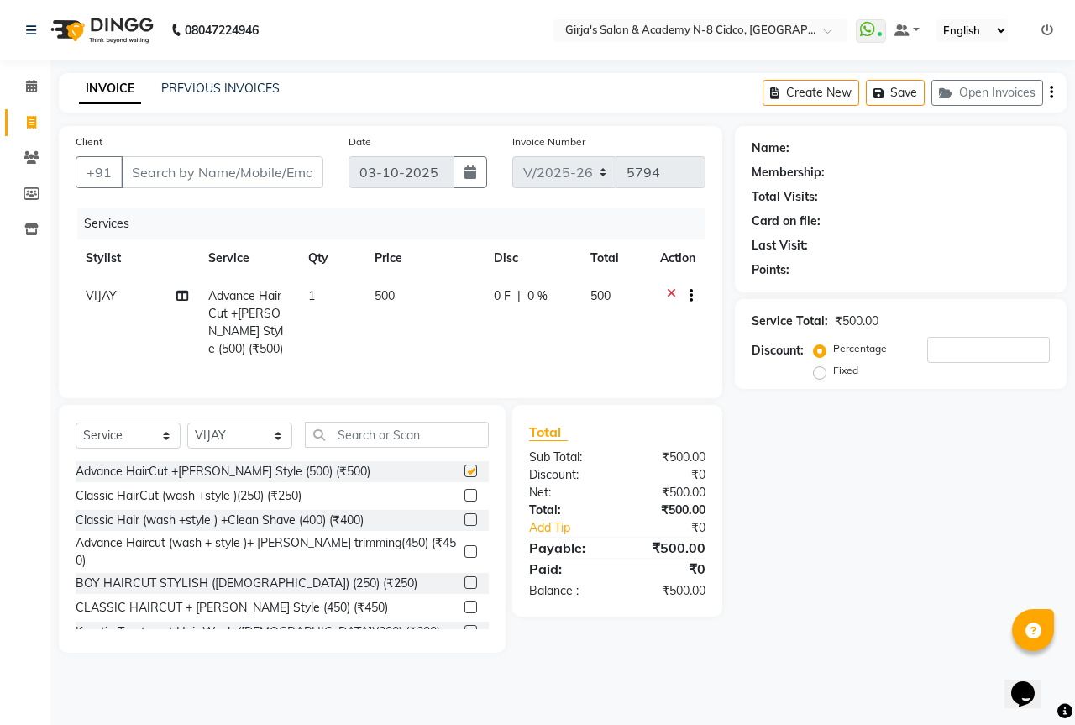
checkbox input "false"
click at [267, 173] on input "Client" at bounding box center [222, 172] width 202 height 32
type input "9"
type input "0"
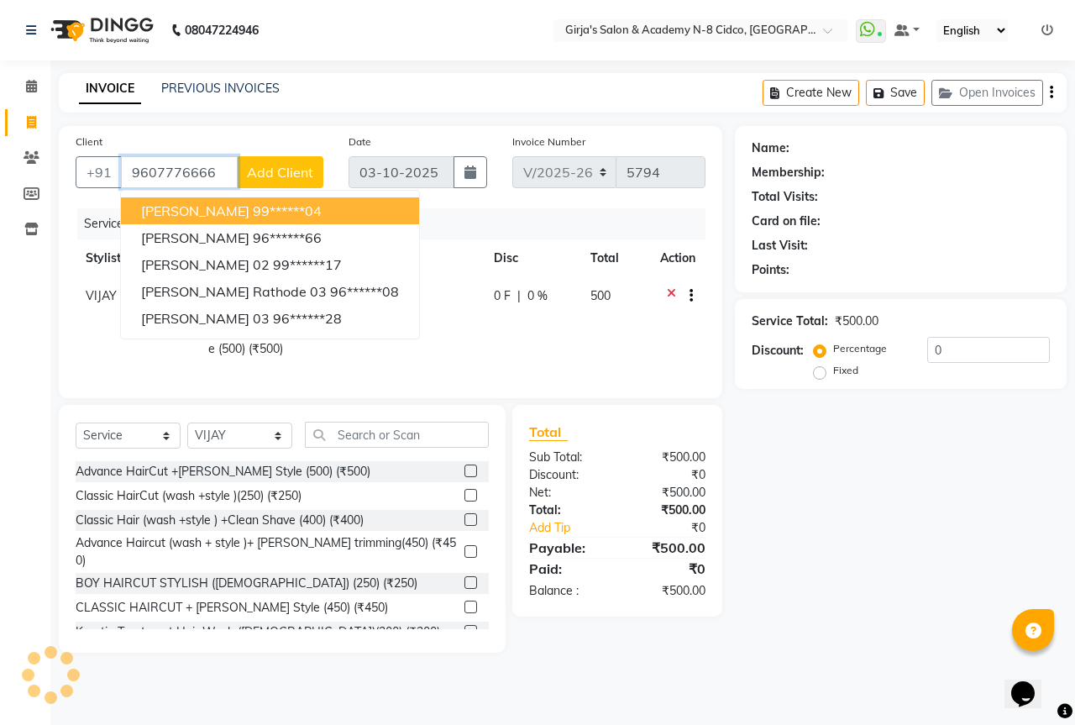
type input "9607776666"
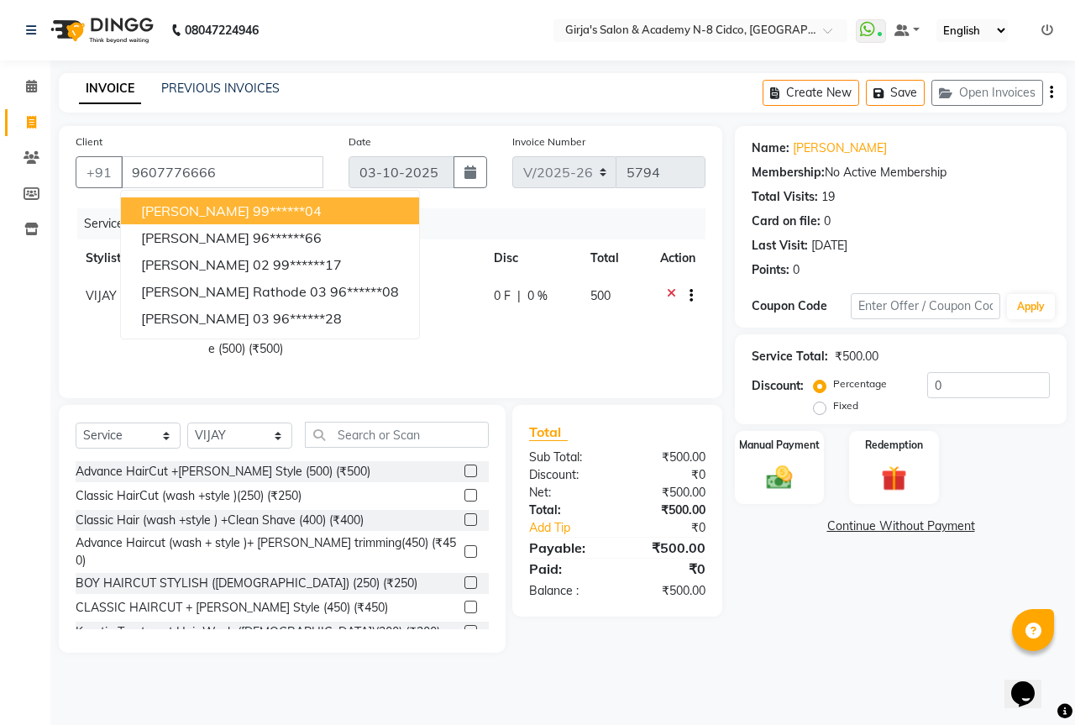
click at [606, 502] on div "Net:" at bounding box center [567, 493] width 101 height 18
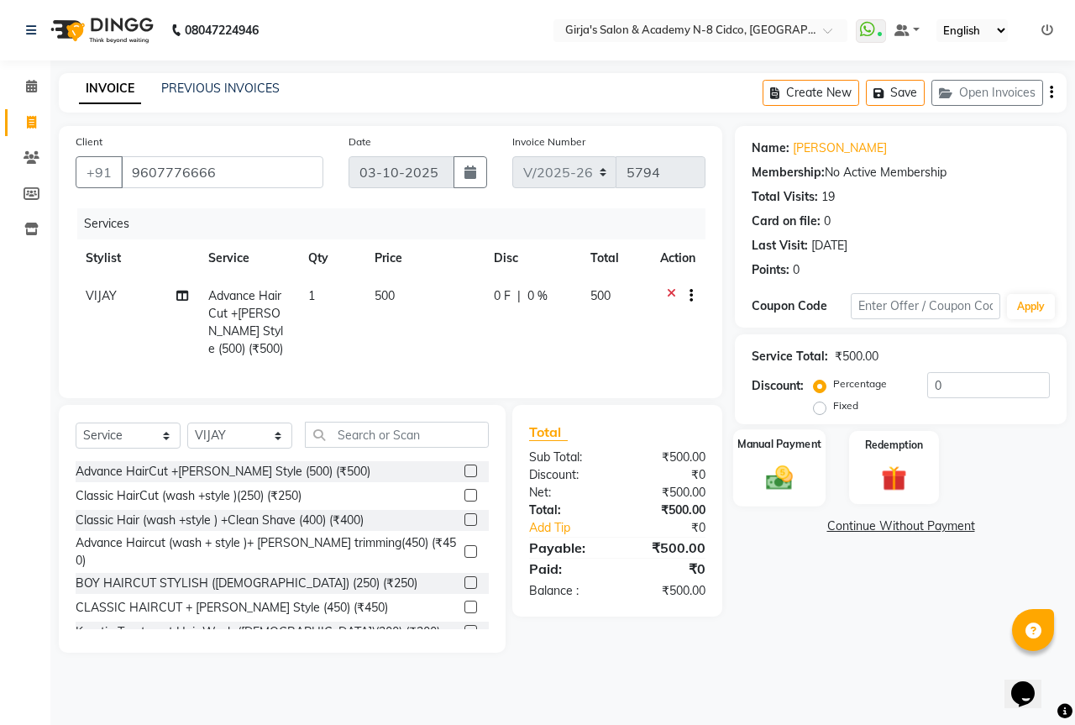
drag, startPoint x: 799, startPoint y: 458, endPoint x: 924, endPoint y: 499, distance: 131.8
click at [798, 460] on div "Manual Payment" at bounding box center [779, 468] width 89 height 74
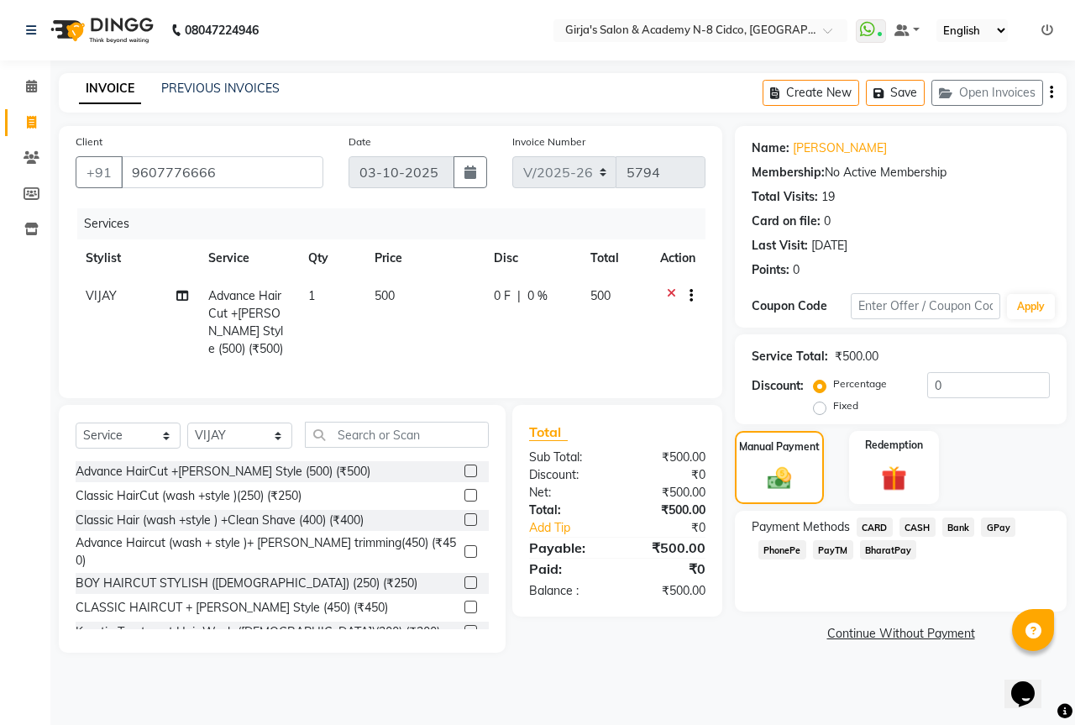
click at [1000, 533] on span "GPay" at bounding box center [998, 526] width 34 height 19
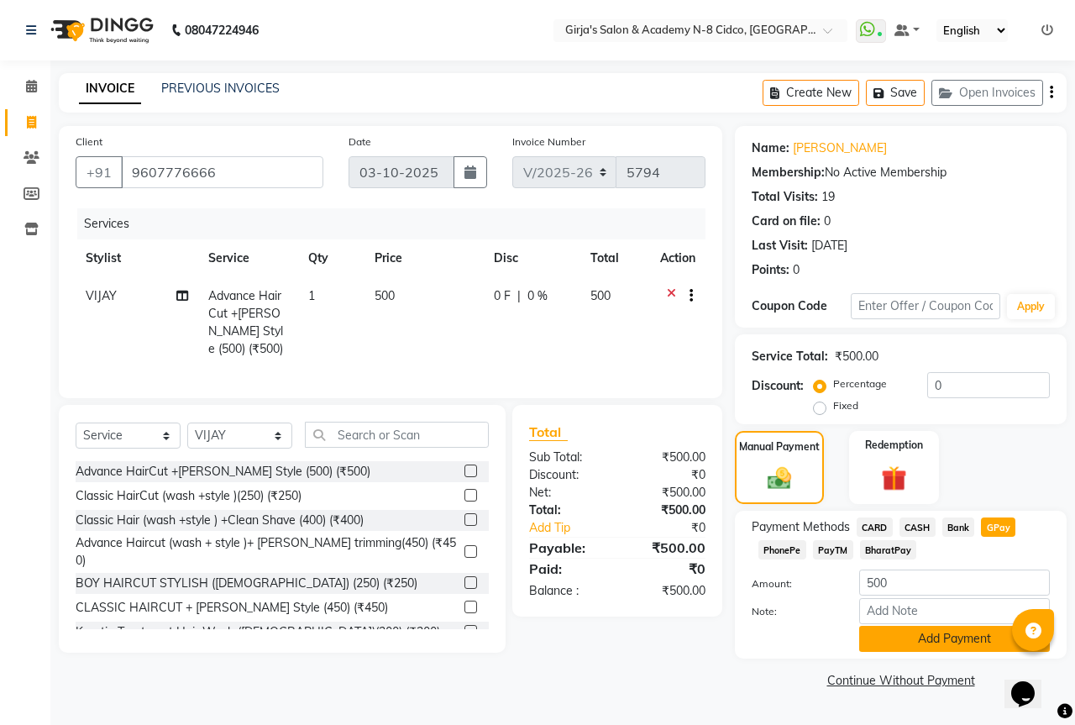
click at [936, 648] on button "Add Payment" at bounding box center [954, 639] width 191 height 26
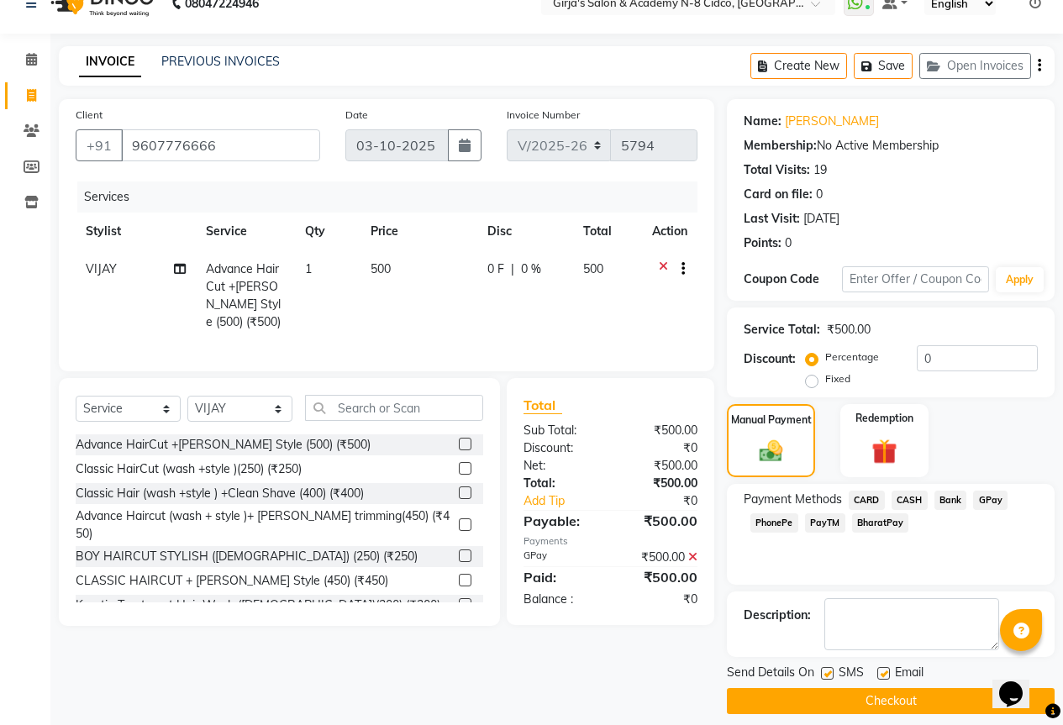
scroll to position [41, 0]
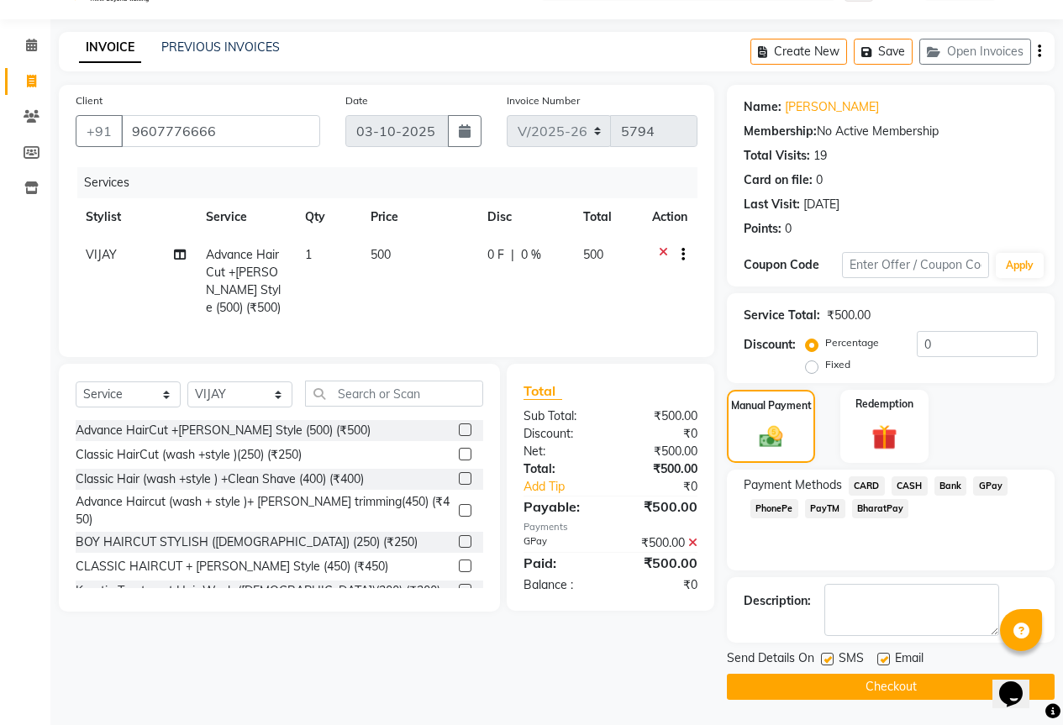
click at [896, 687] on button "Checkout" at bounding box center [891, 687] width 328 height 26
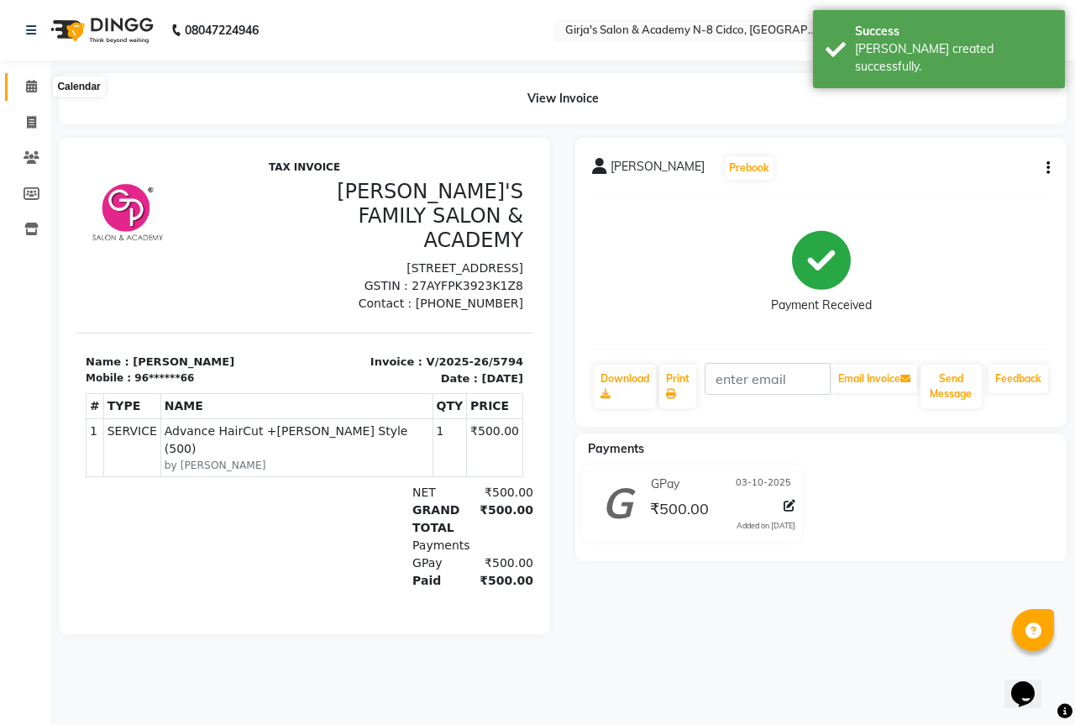
click at [31, 84] on icon at bounding box center [31, 86] width 11 height 13
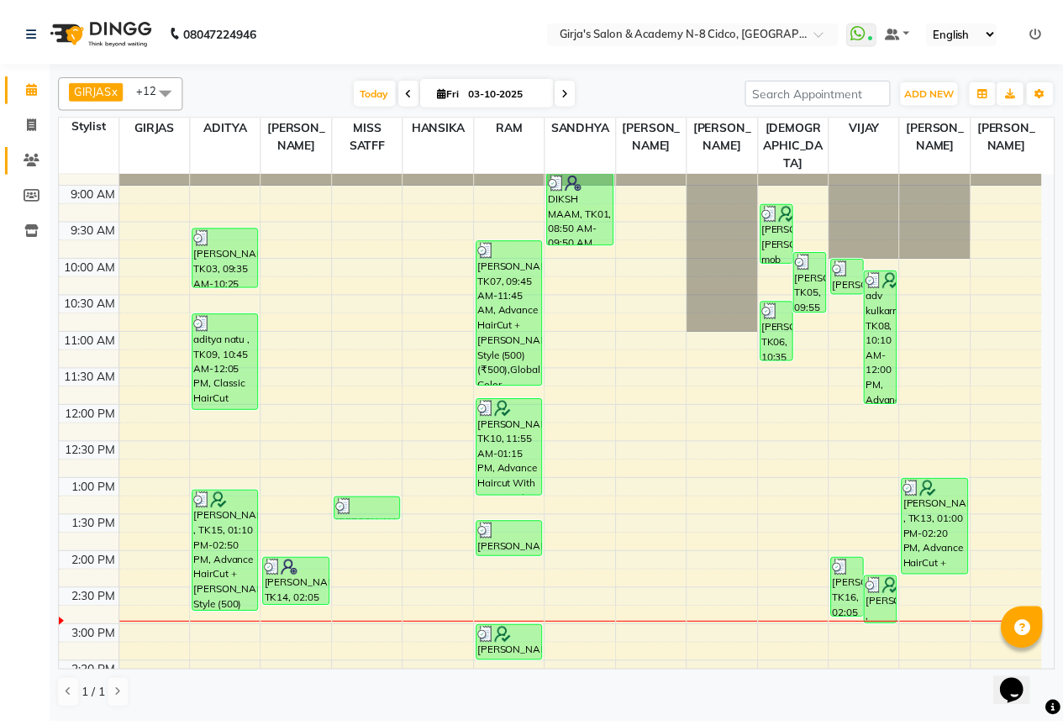
scroll to position [168, 0]
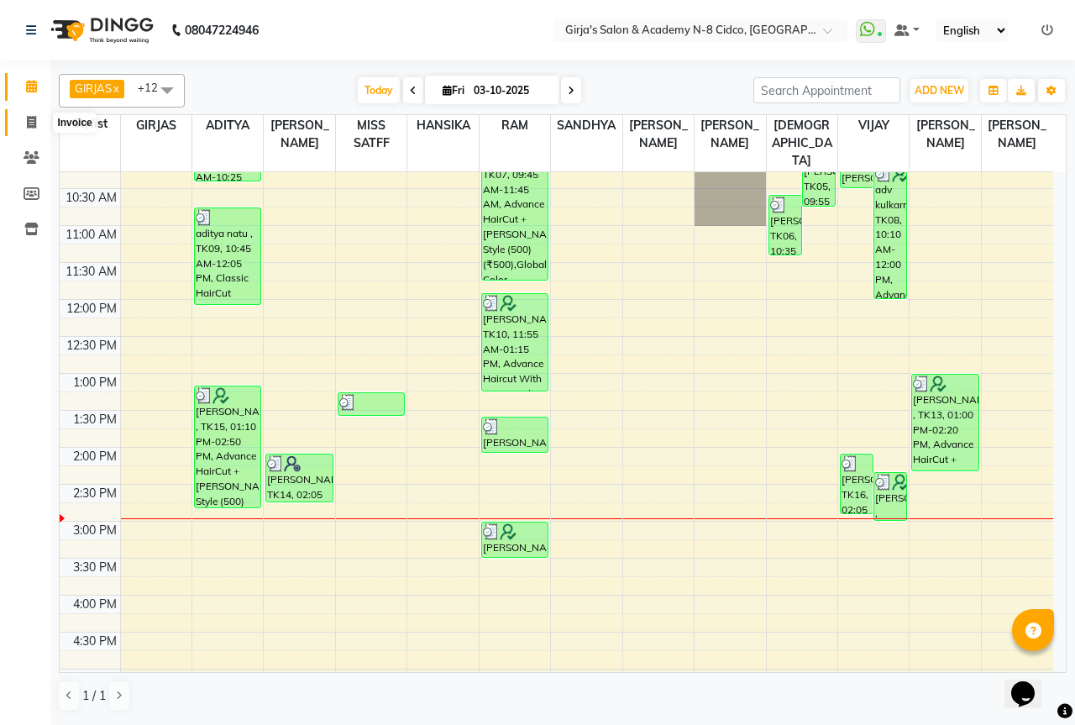
click at [32, 121] on icon at bounding box center [31, 122] width 9 height 13
select select "service"
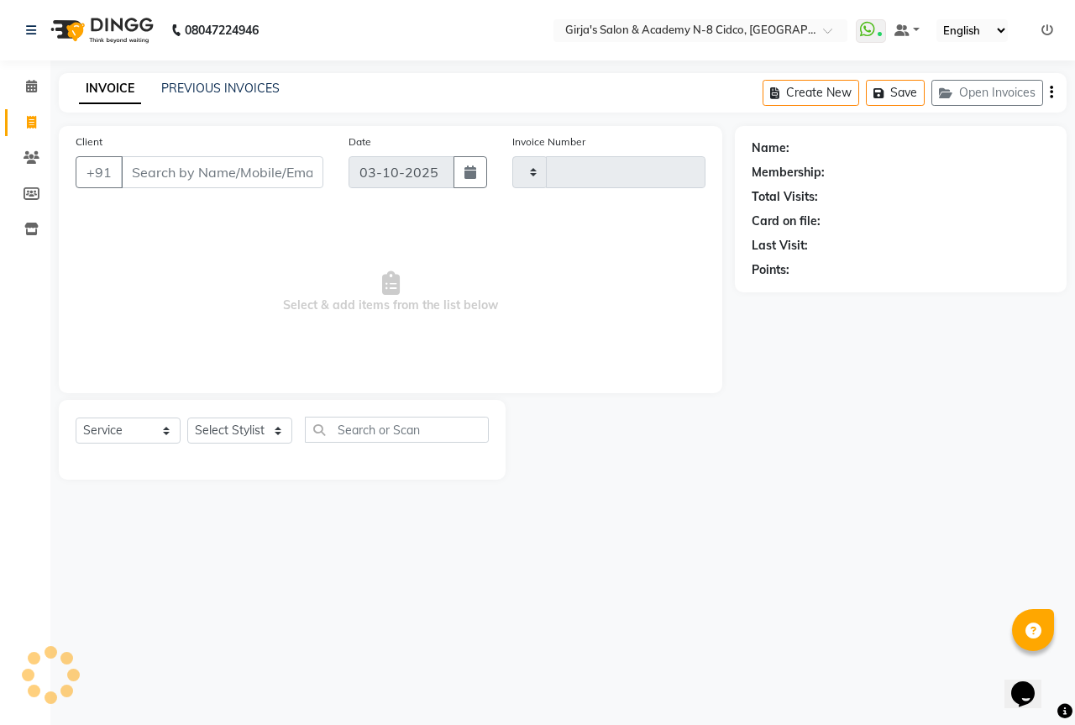
select select "66554"
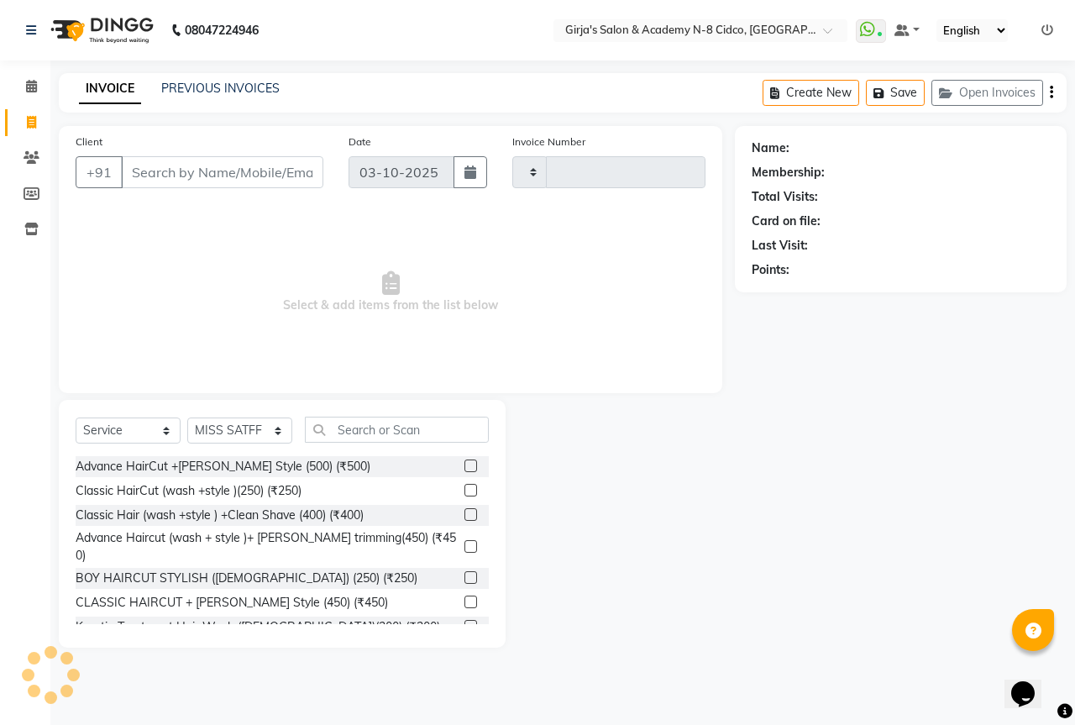
click at [266, 172] on input "Client" at bounding box center [222, 172] width 202 height 32
type input "5795"
select select "66"
click at [249, 430] on select "Select Stylist ADITYA [PERSON_NAME] BEAUTY M GIRJAS [PERSON_NAME] MISS [PERSON_…" at bounding box center [239, 431] width 105 height 26
select select "6470"
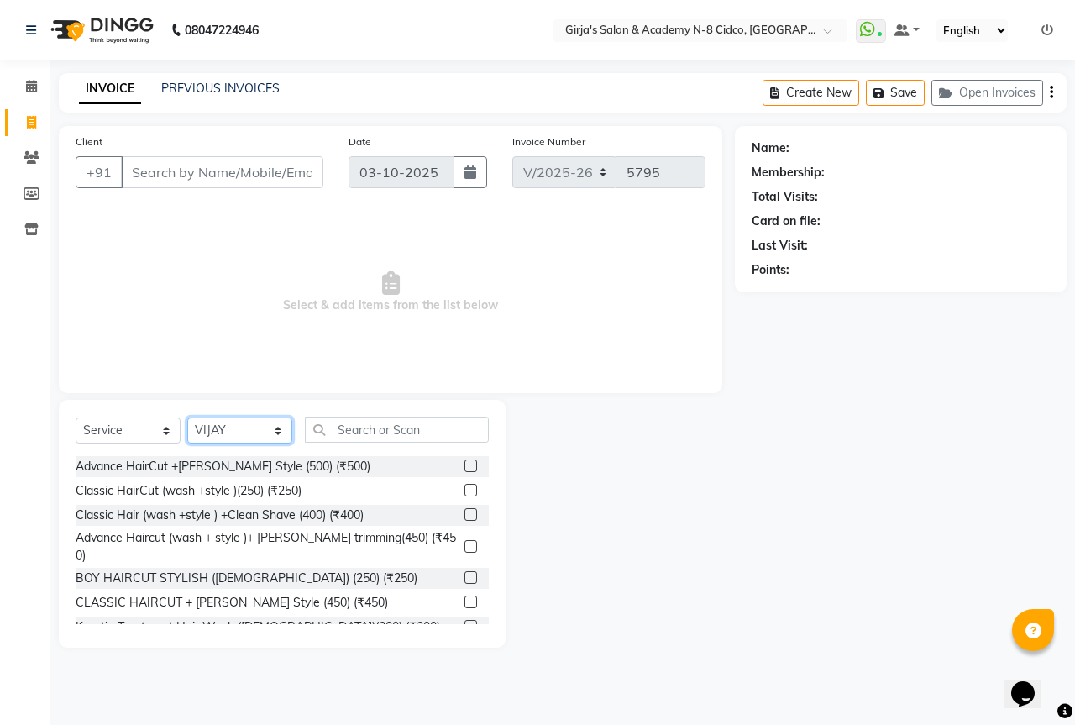
click at [187, 418] on select "Select Stylist ADITYA [PERSON_NAME] BEAUTY M GIRJAS [PERSON_NAME] MISS [PERSON_…" at bounding box center [239, 431] width 105 height 26
click at [417, 429] on input "text" at bounding box center [397, 430] width 184 height 26
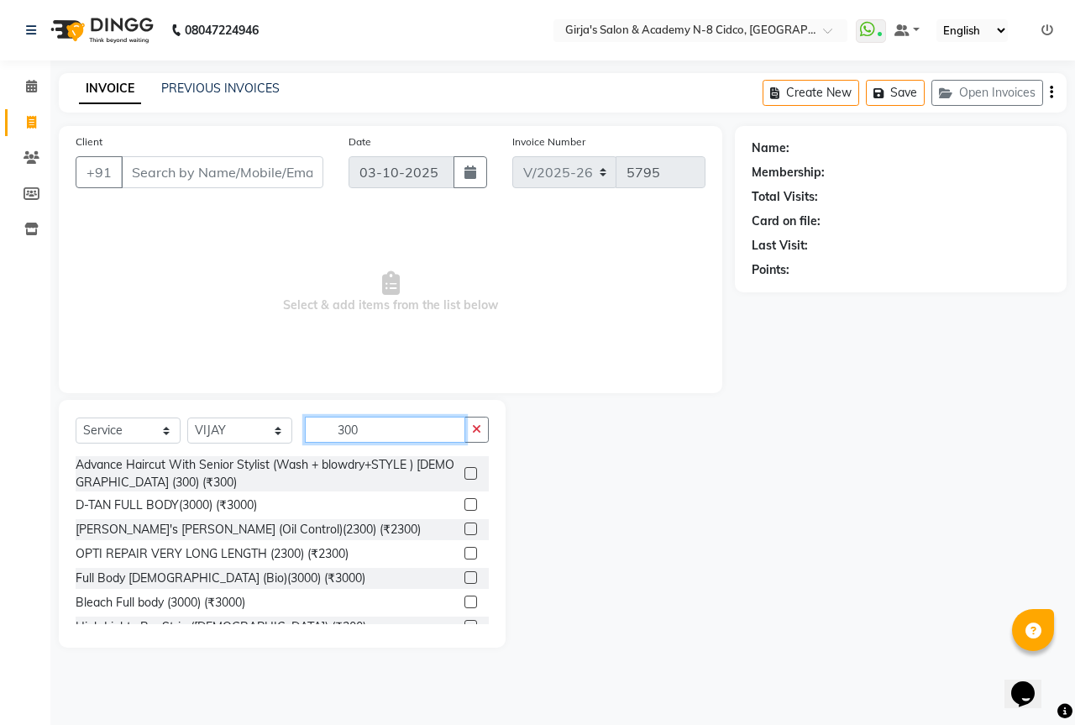
type input "300"
click at [465, 475] on label at bounding box center [471, 473] width 13 height 13
click at [465, 475] on input "checkbox" at bounding box center [470, 474] width 11 height 11
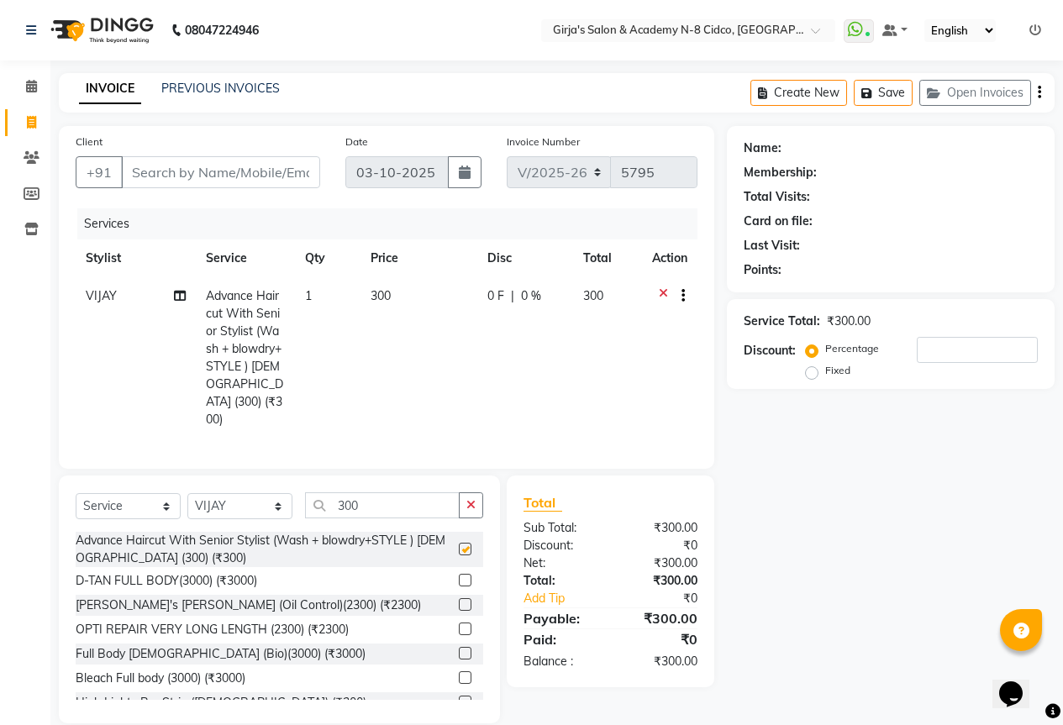
checkbox input "false"
click at [418, 492] on input "300" at bounding box center [382, 505] width 155 height 26
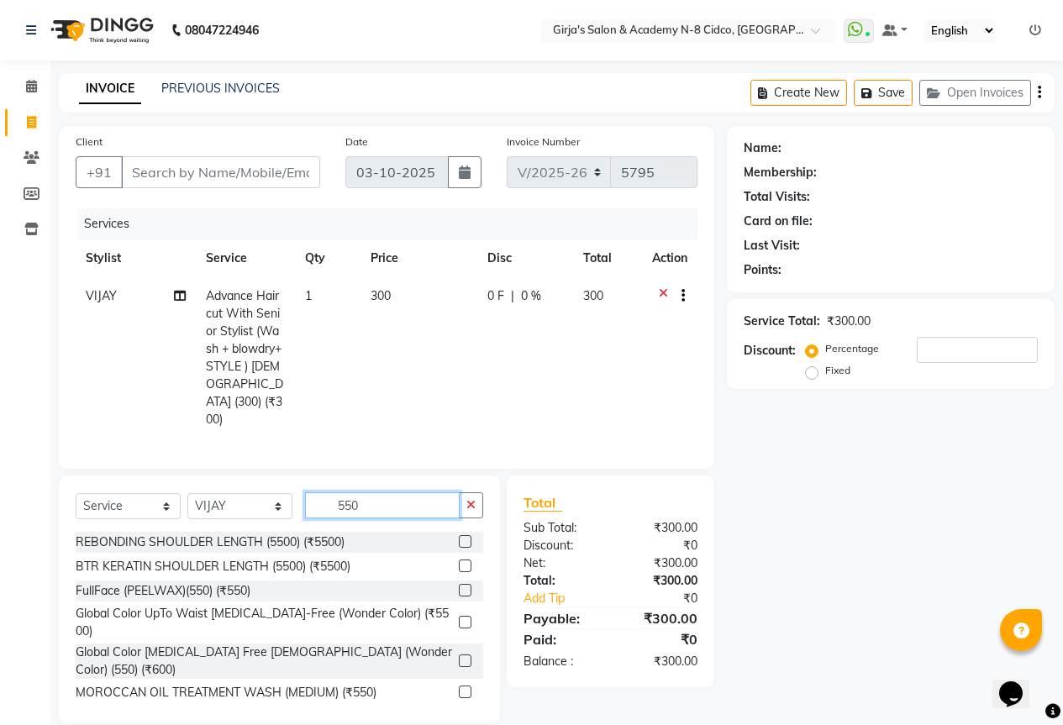
type input "550"
click at [459, 654] on label at bounding box center [465, 660] width 13 height 13
click at [459, 656] on input "checkbox" at bounding box center [464, 661] width 11 height 11
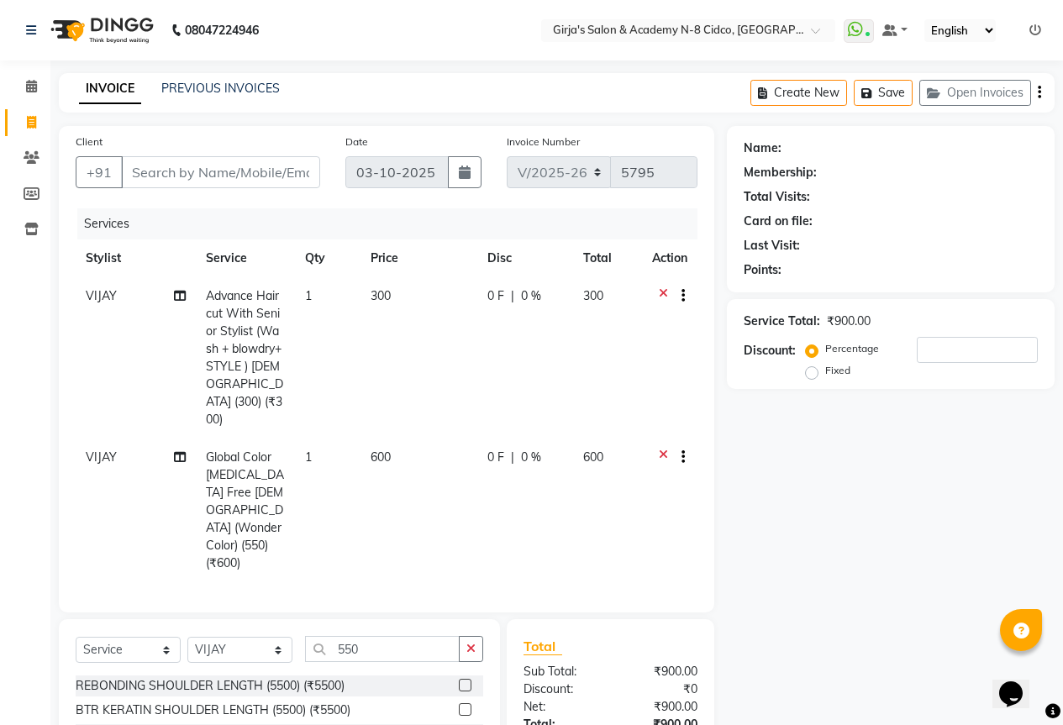
checkbox input "false"
click at [298, 171] on input "Client" at bounding box center [220, 172] width 199 height 32
type input "9"
type input "0"
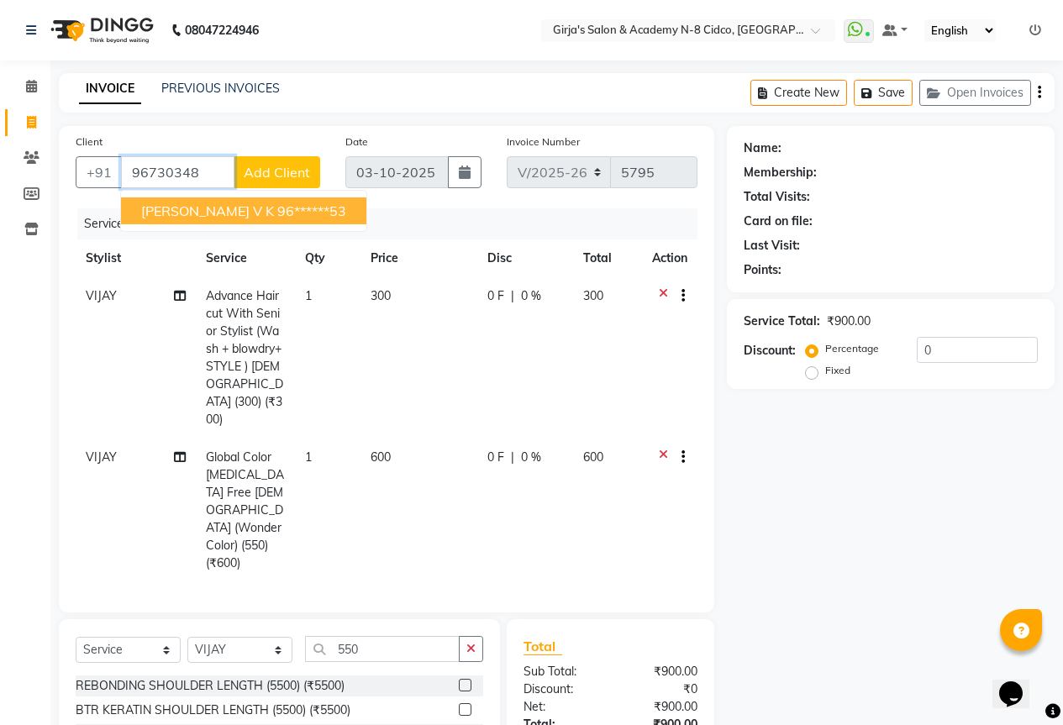
click at [277, 209] on ngb-highlight "96******53" at bounding box center [311, 210] width 69 height 17
type input "96******53"
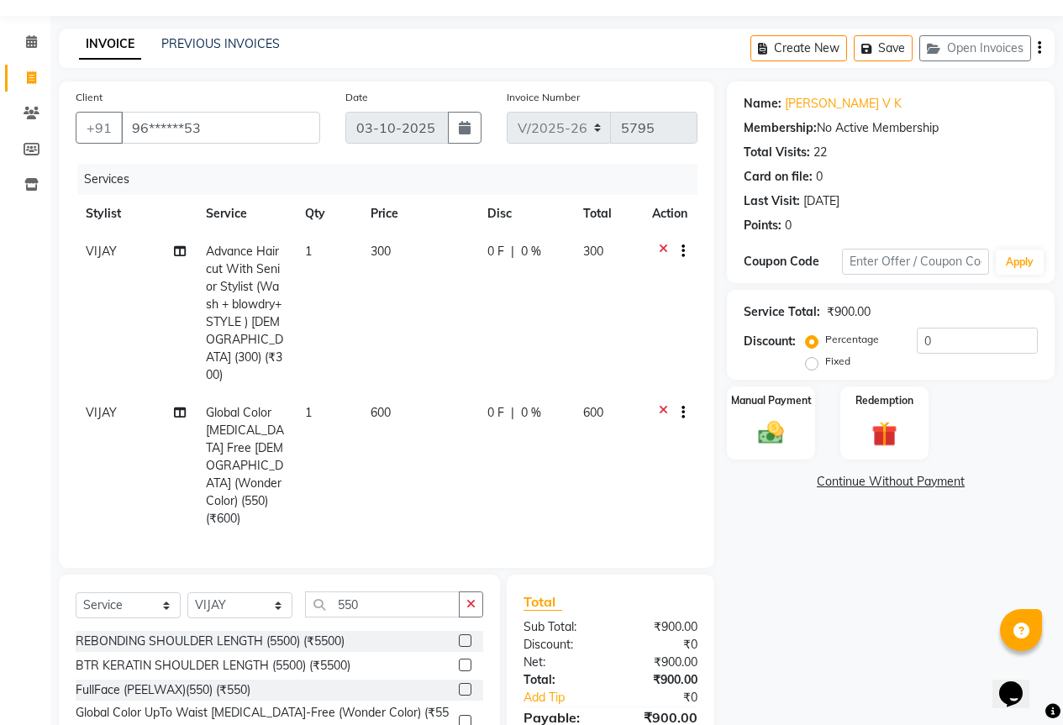
scroll to position [109, 0]
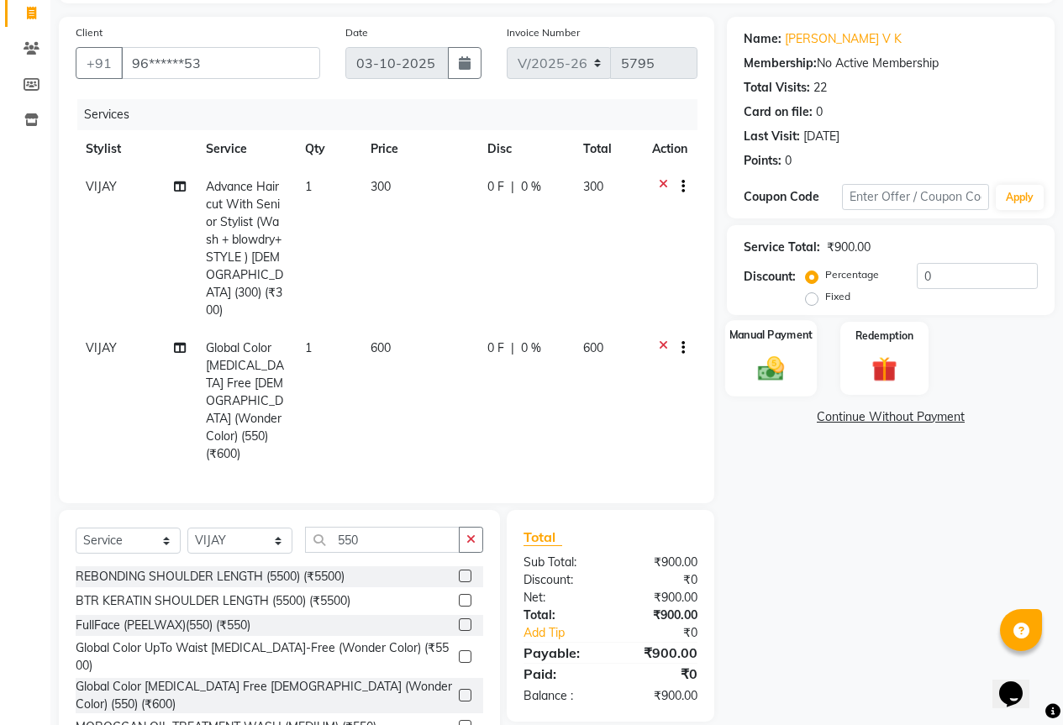
click at [791, 349] on div "Manual Payment" at bounding box center [771, 358] width 92 height 76
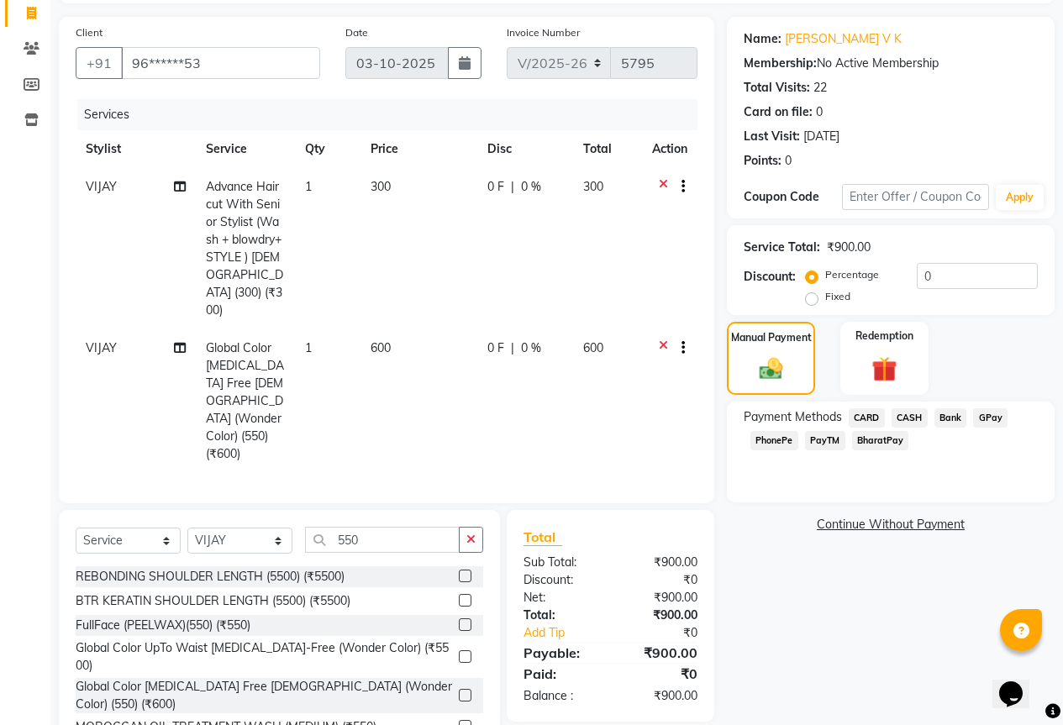
click at [822, 440] on span "PayTM" at bounding box center [825, 440] width 40 height 19
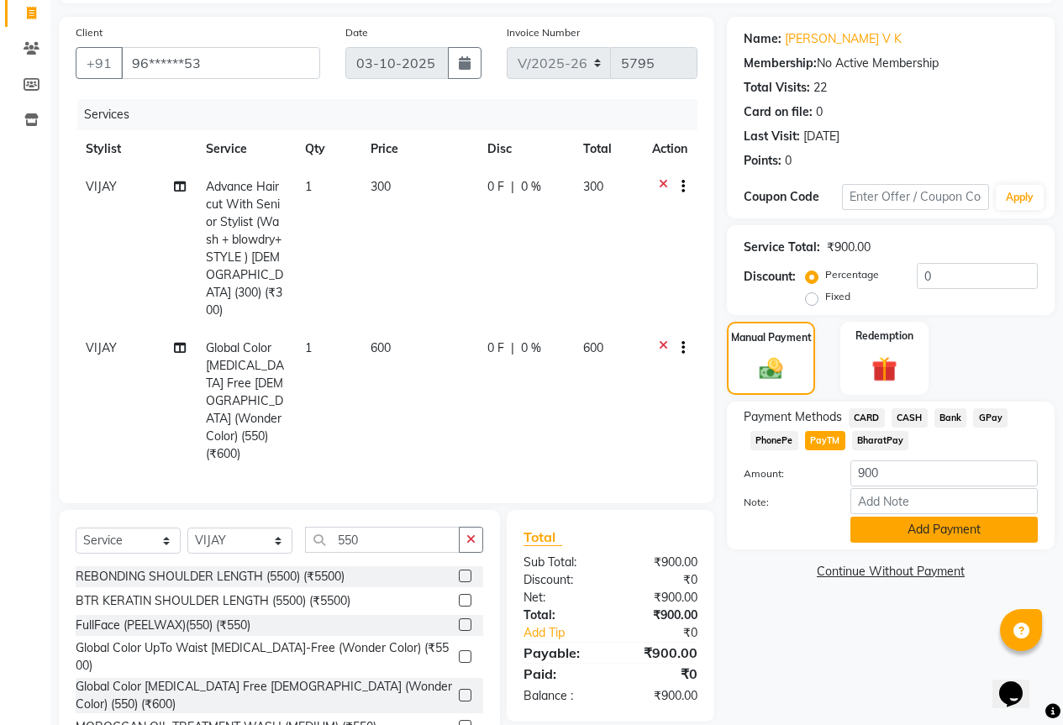
click at [942, 523] on button "Add Payment" at bounding box center [943, 530] width 187 height 26
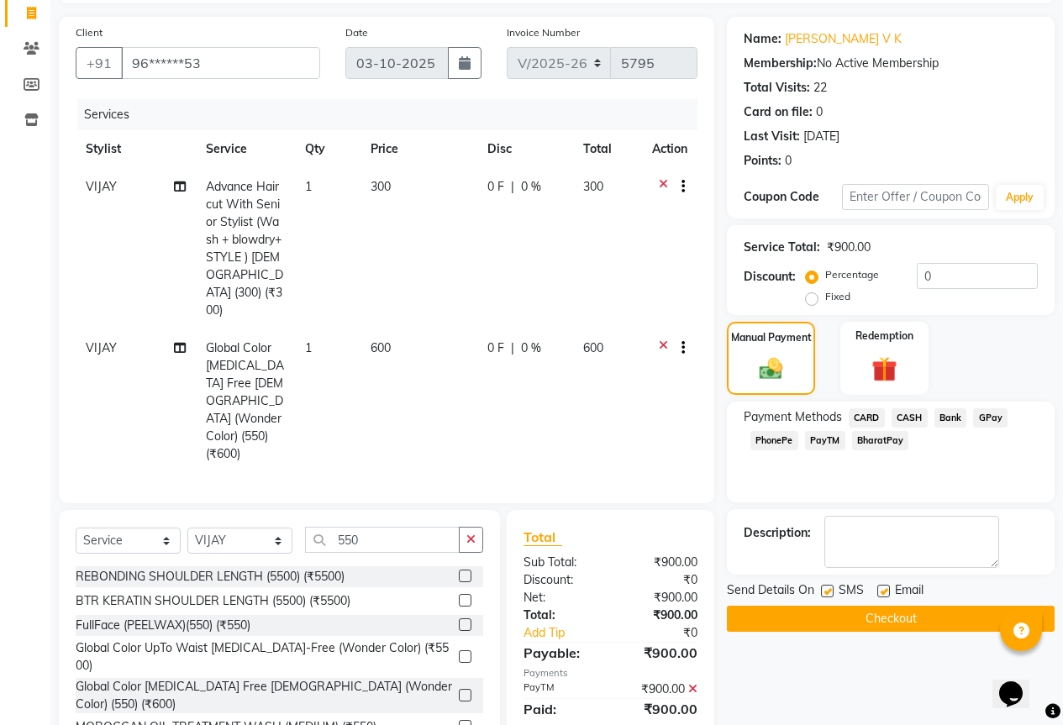
click at [933, 619] on button "Checkout" at bounding box center [891, 619] width 328 height 26
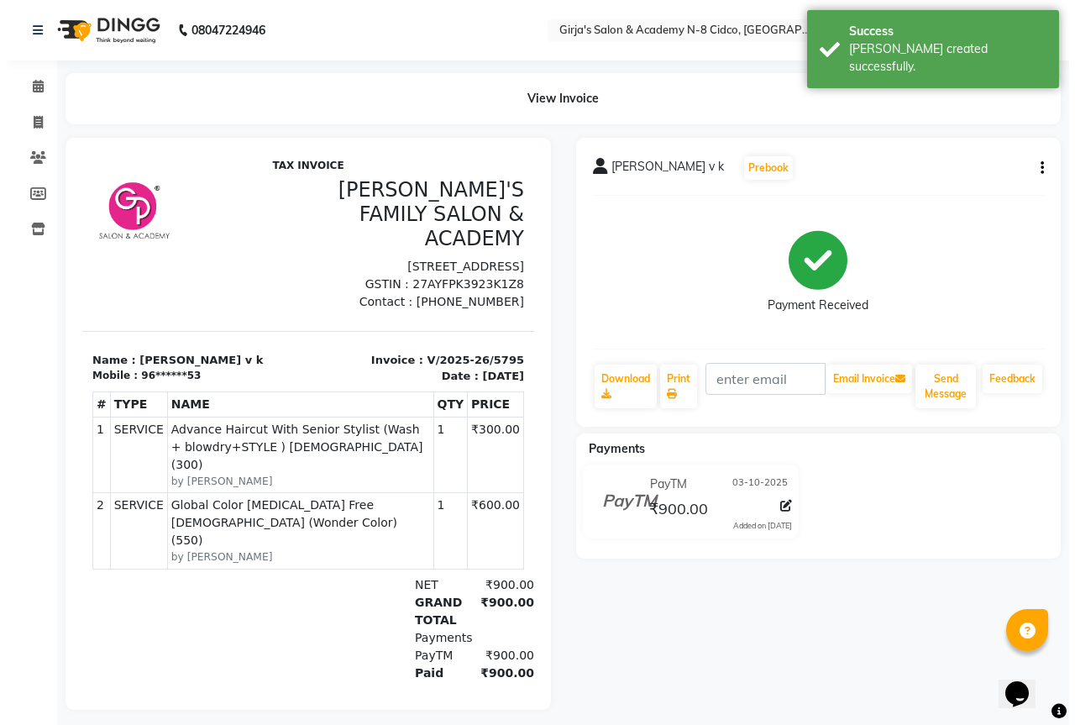
scroll to position [7, 0]
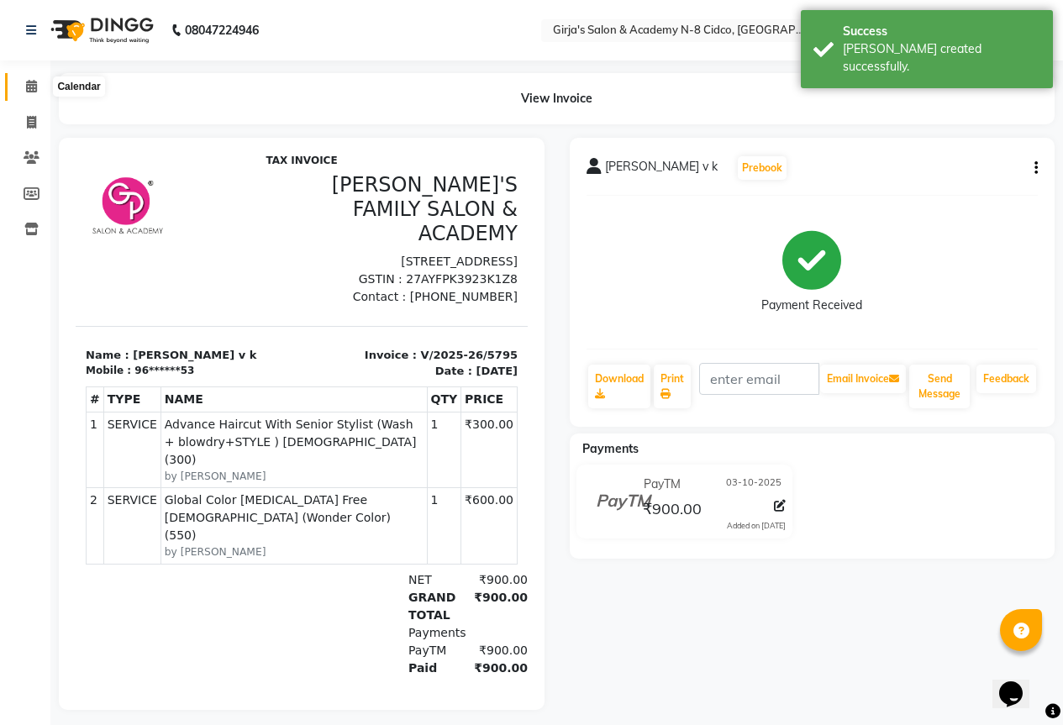
click at [30, 81] on icon at bounding box center [31, 86] width 11 height 13
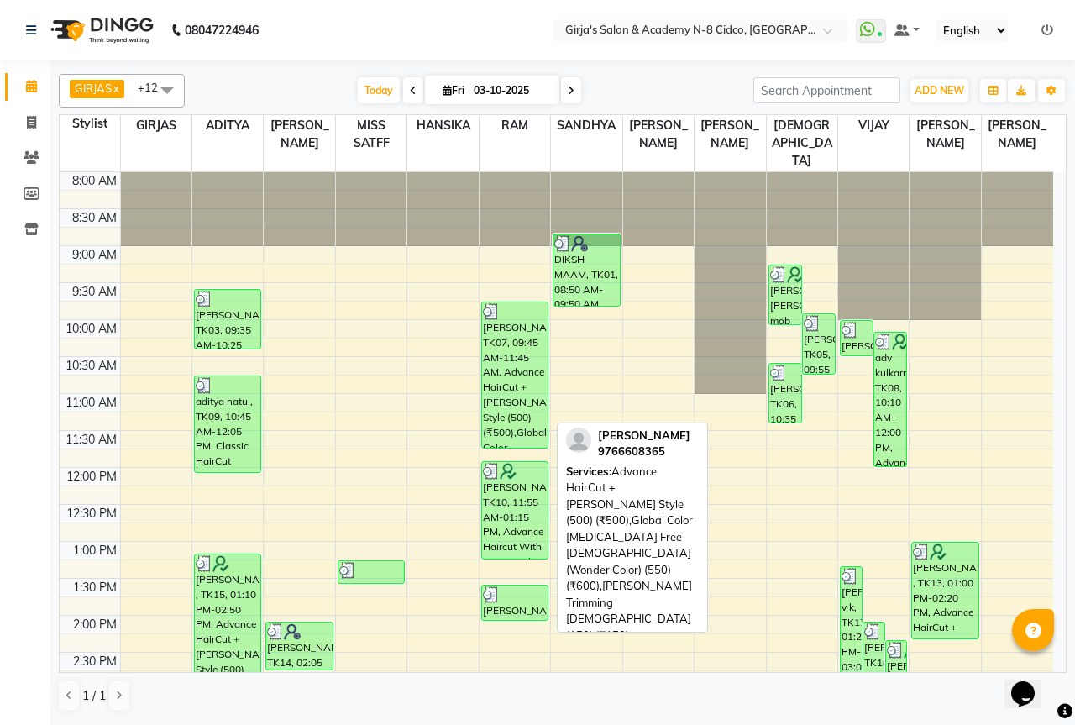
click at [512, 381] on div "[PERSON_NAME], TK07, 09:45 AM-11:45 AM, Advance HairCut +[PERSON_NAME] Style (5…" at bounding box center [515, 374] width 66 height 145
select select "3"
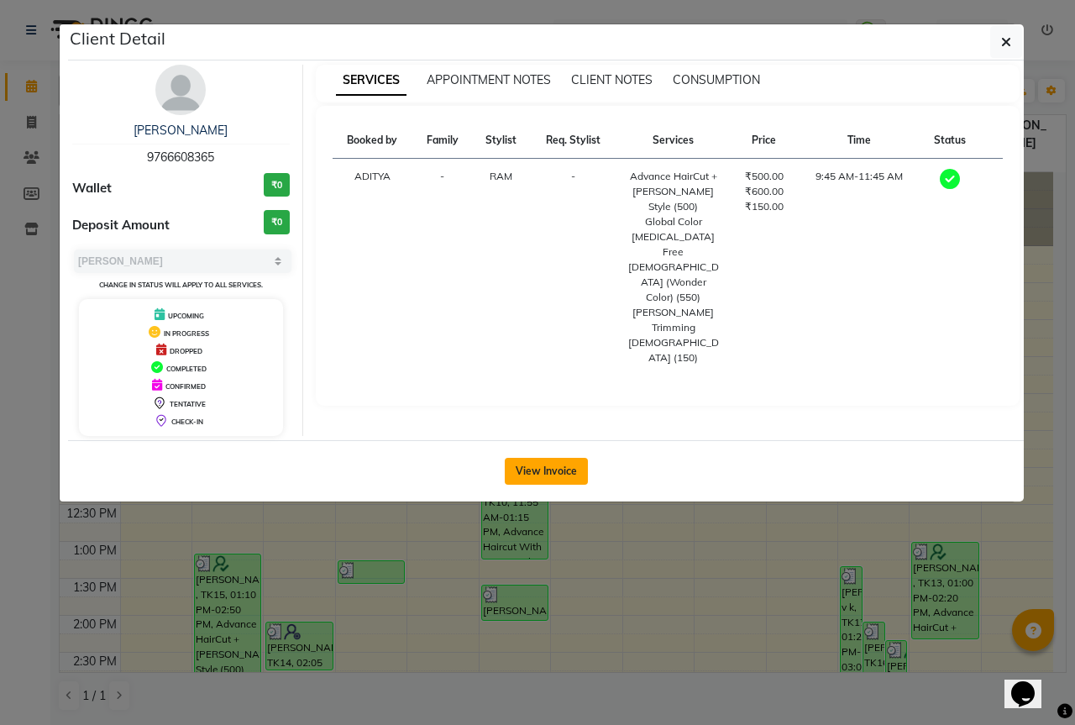
click at [563, 472] on button "View Invoice" at bounding box center [546, 471] width 83 height 27
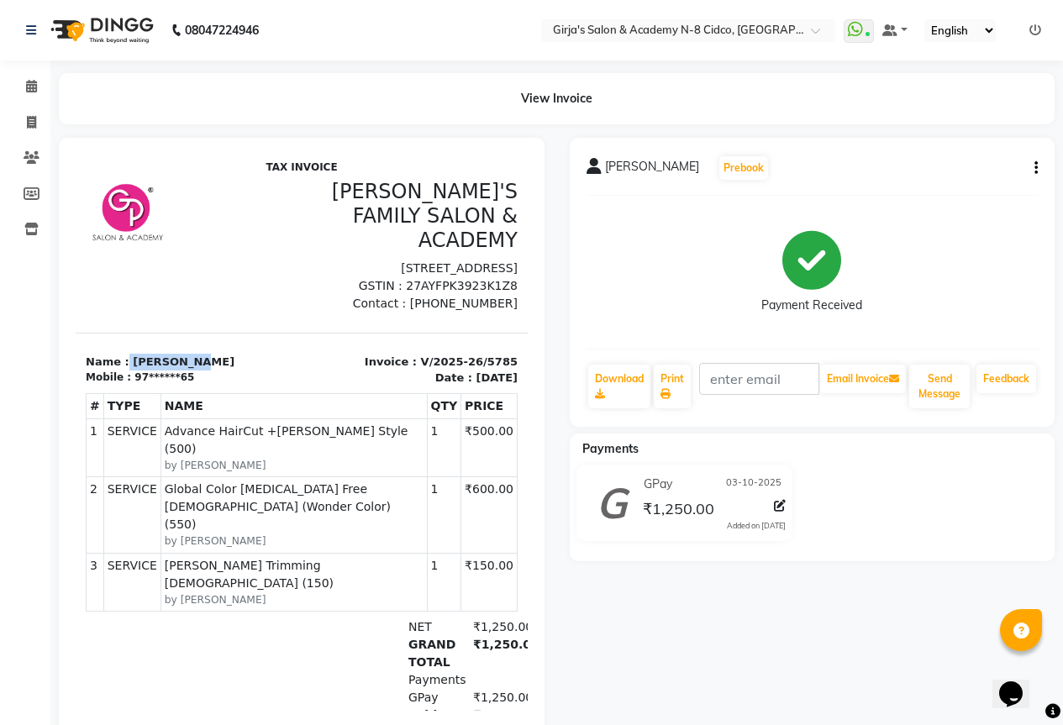
drag, startPoint x: 122, startPoint y: 370, endPoint x: 215, endPoint y: 367, distance: 93.3
click at [215, 367] on p "Name : [PERSON_NAME]" at bounding box center [189, 362] width 206 height 17
copy p "[PERSON_NAME]"
click at [19, 335] on div "Calendar Invoice Clients Members Inventory Completed InProgress Upcoming Droppe…" at bounding box center [113, 390] width 227 height 685
click at [28, 117] on icon at bounding box center [31, 122] width 9 height 13
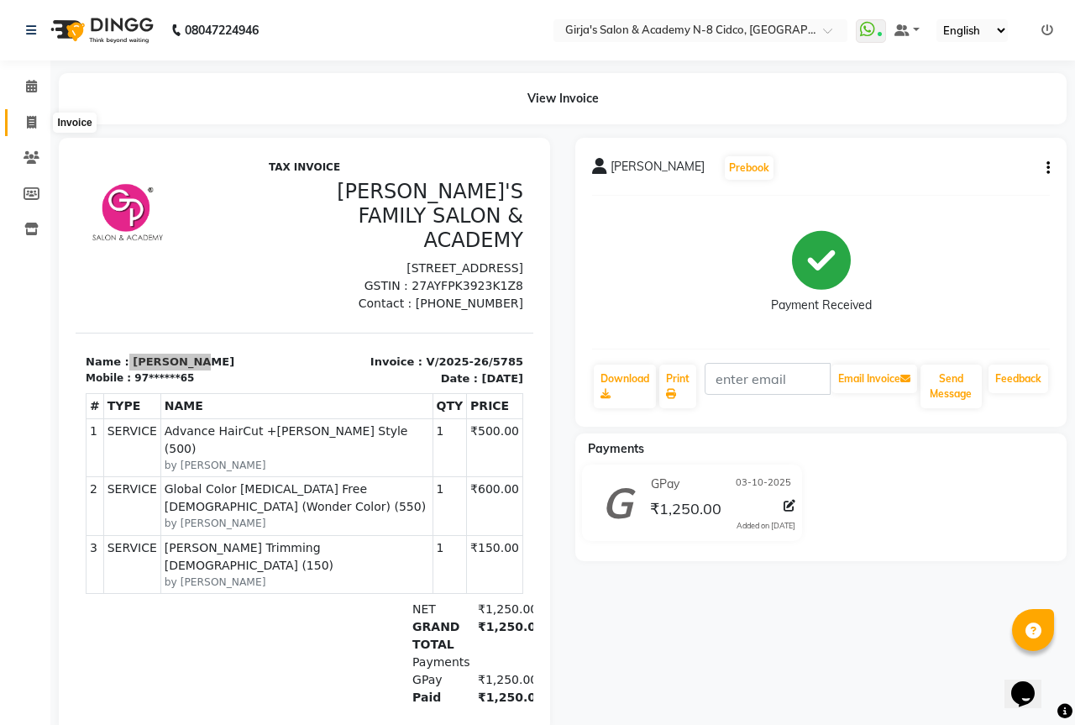
select select "66"
select select "service"
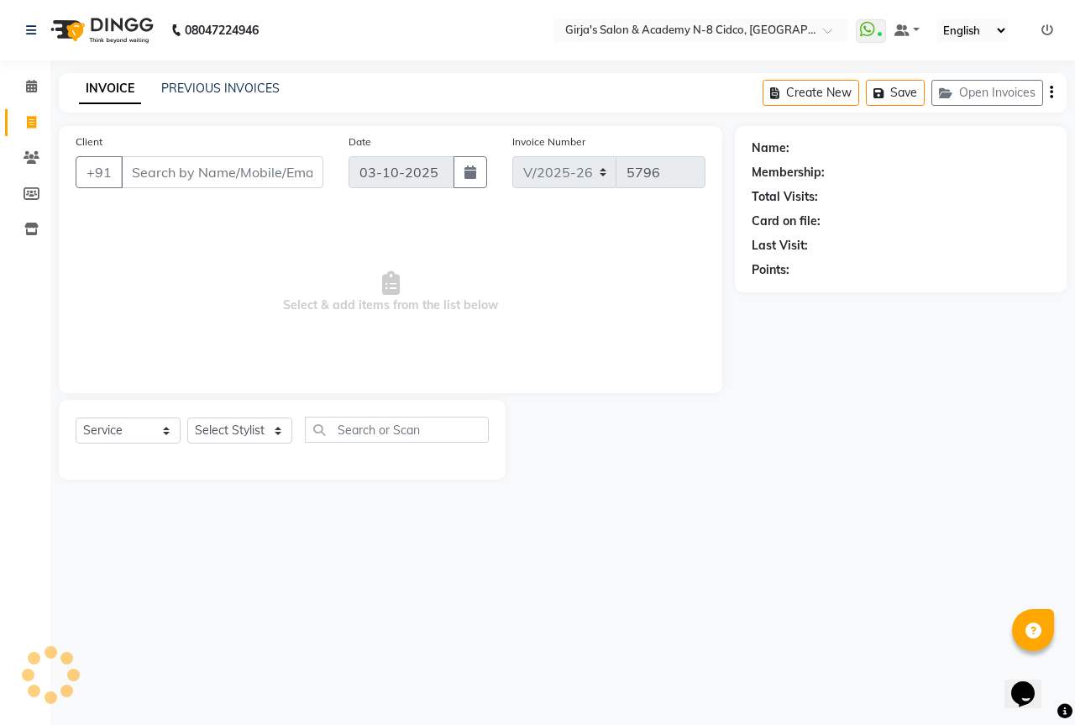
click at [198, 172] on input "Client" at bounding box center [222, 172] width 202 height 32
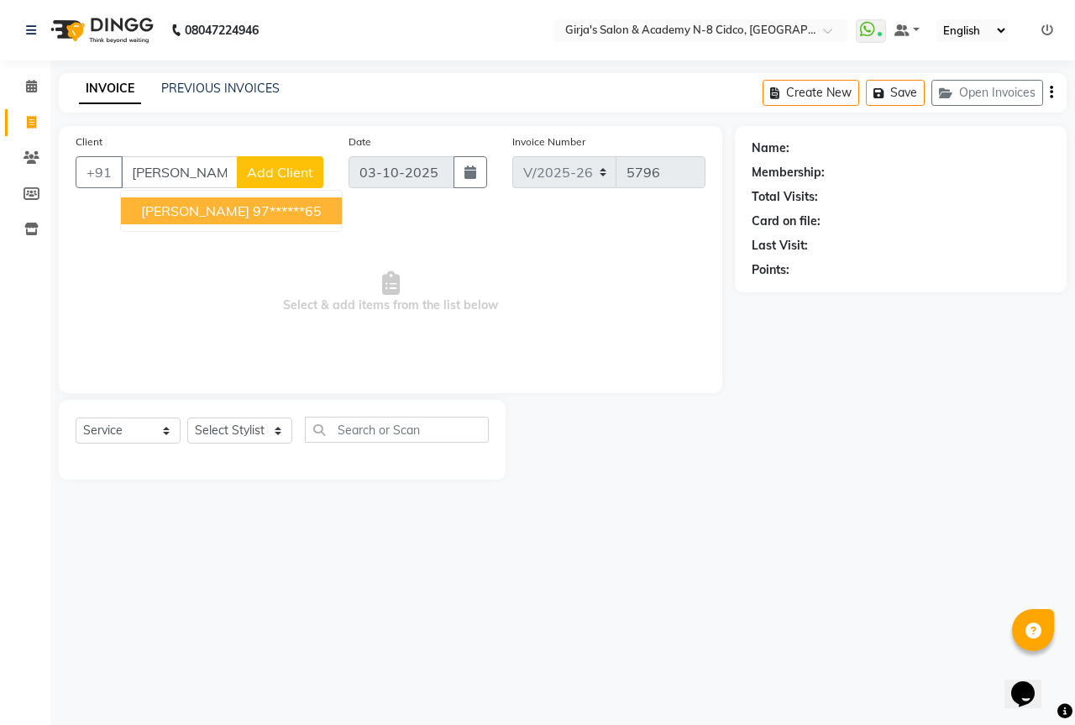
click at [253, 211] on ngb-highlight "97******65" at bounding box center [287, 210] width 69 height 17
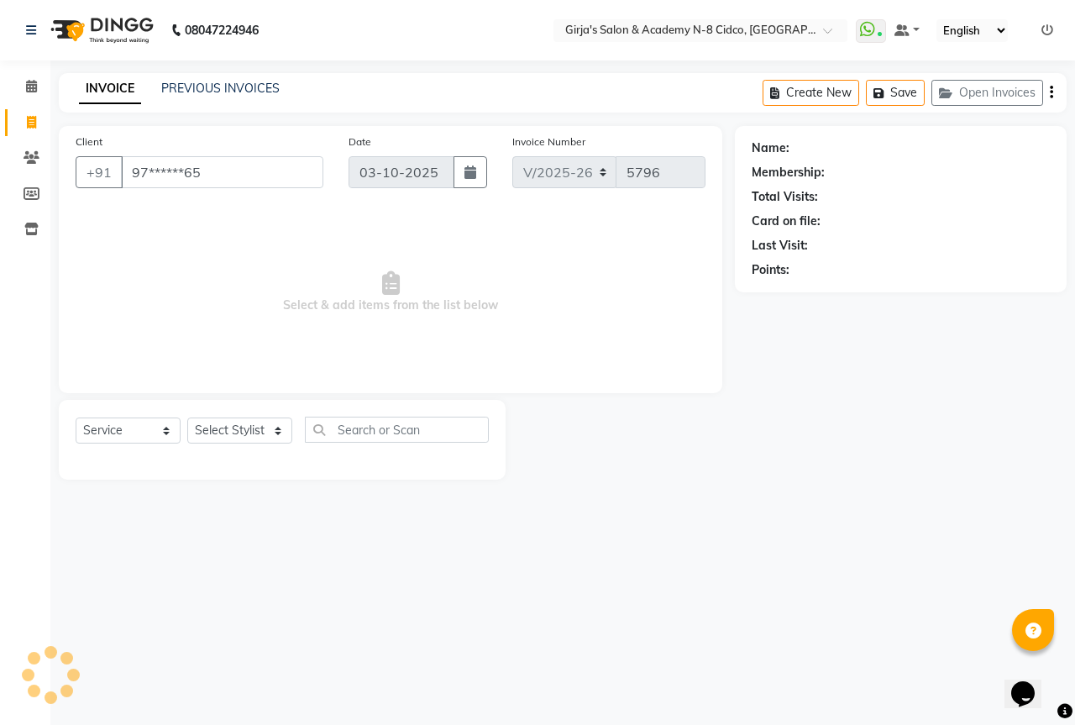
type input "97******65"
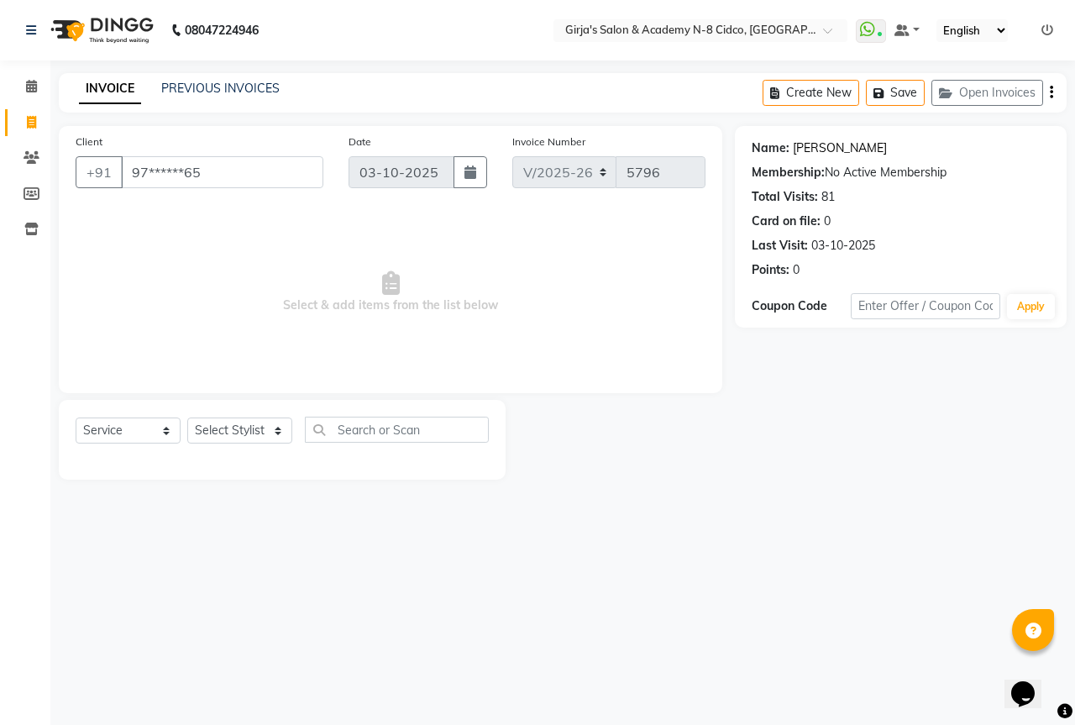
click at [815, 145] on link "Azhar Kazi" at bounding box center [840, 148] width 94 height 18
click at [29, 85] on icon at bounding box center [31, 86] width 11 height 13
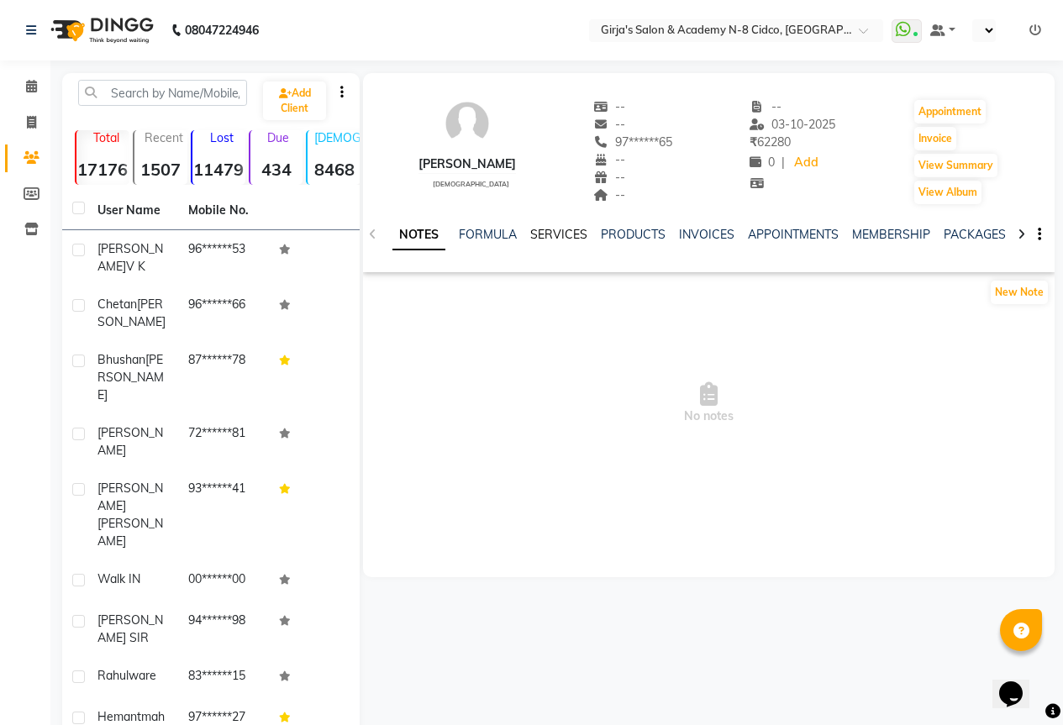
click at [567, 234] on link "SERVICES" at bounding box center [558, 234] width 57 height 15
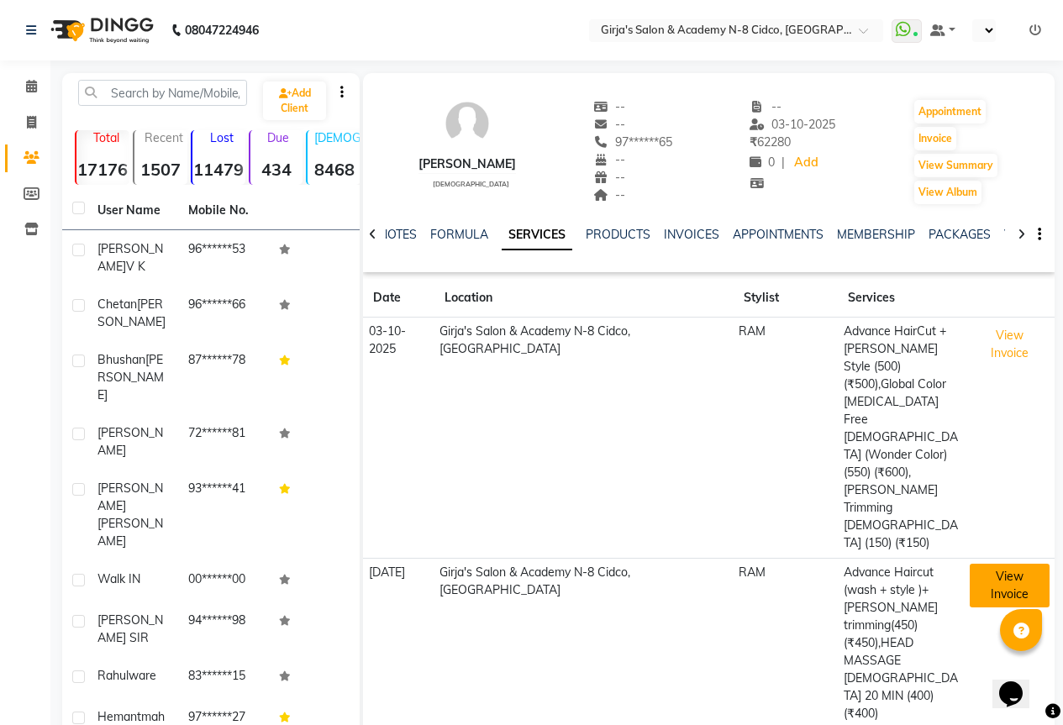
click at [1005, 564] on button "View Invoice" at bounding box center [1009, 586] width 80 height 44
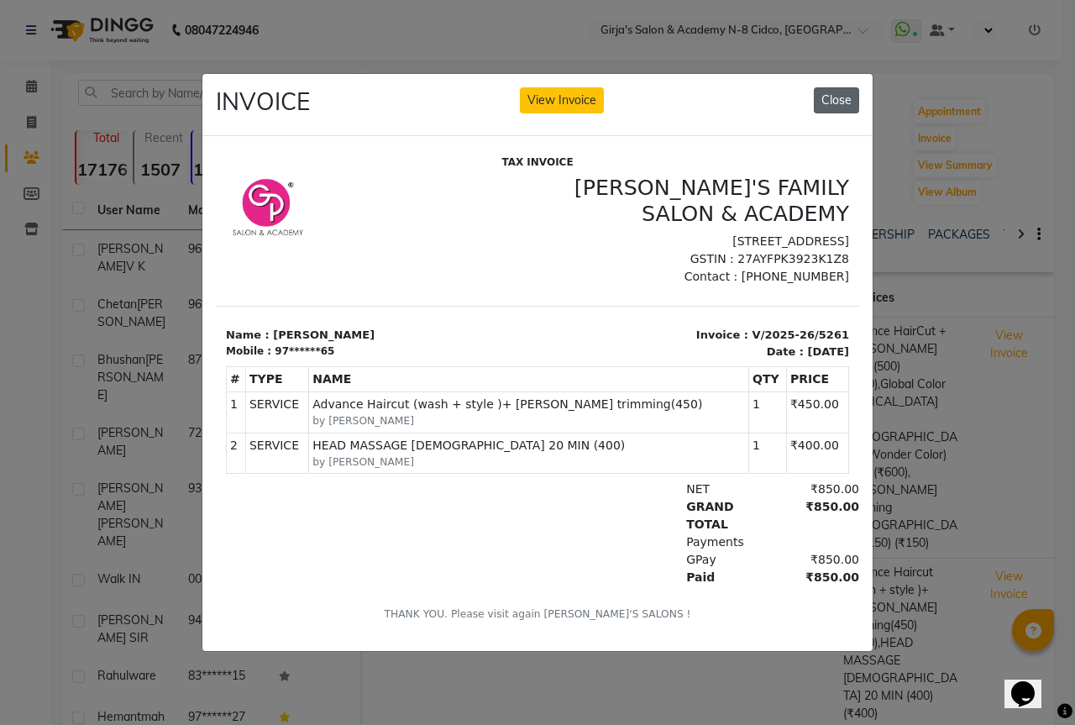
click at [851, 97] on button "Close" at bounding box center [836, 100] width 45 height 26
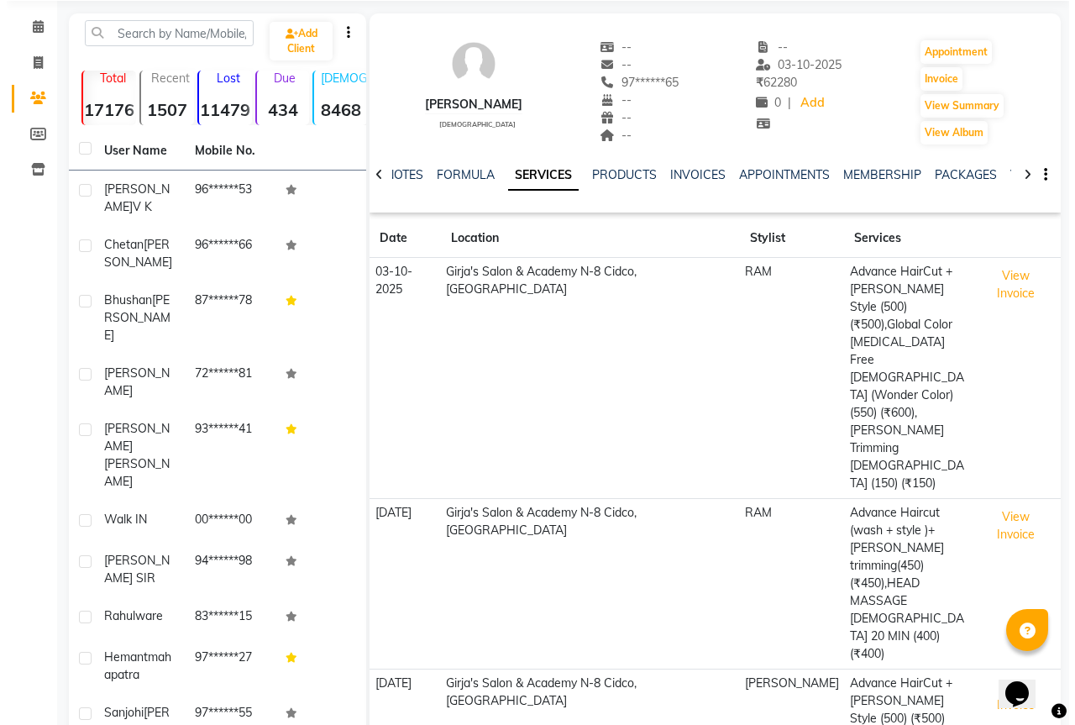
scroll to position [146, 0]
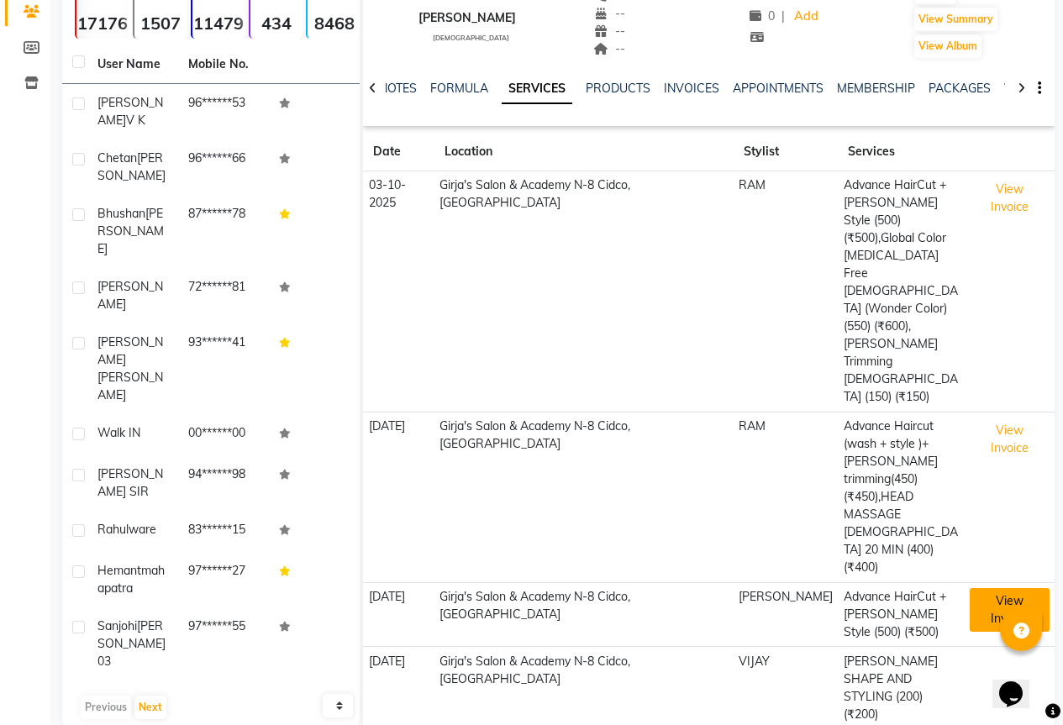
click at [1006, 588] on button "View Invoice" at bounding box center [1009, 610] width 80 height 44
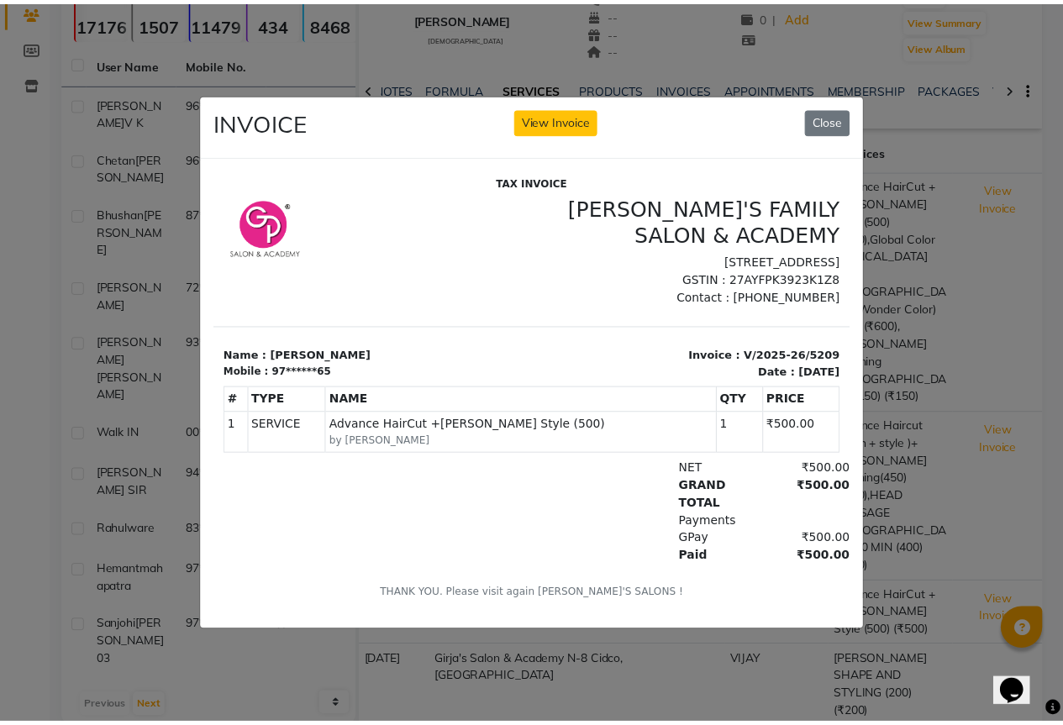
scroll to position [7, 0]
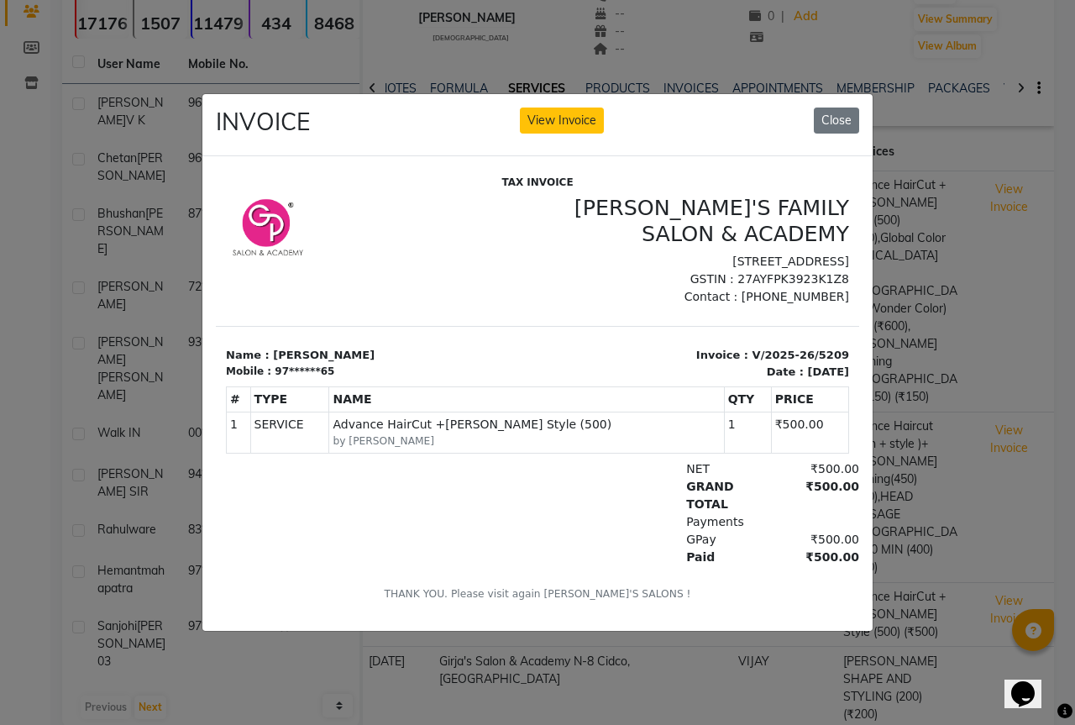
click at [840, 97] on div "INVOICE View Invoice Close" at bounding box center [537, 125] width 670 height 63
click at [838, 108] on button "Close" at bounding box center [836, 121] width 45 height 26
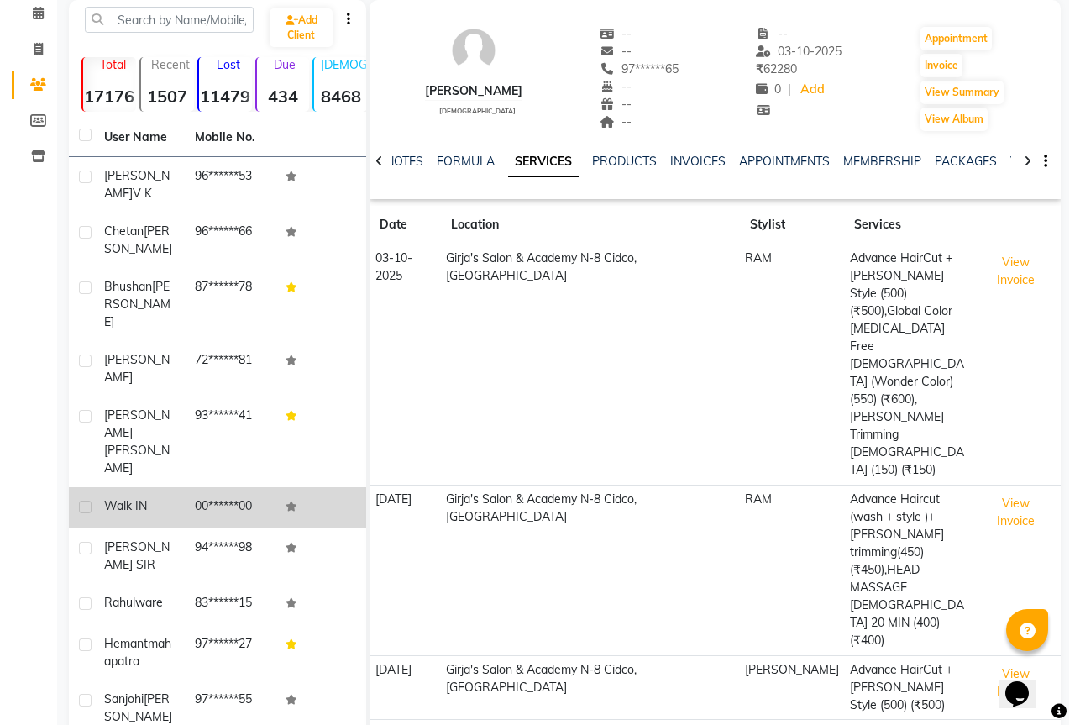
scroll to position [0, 0]
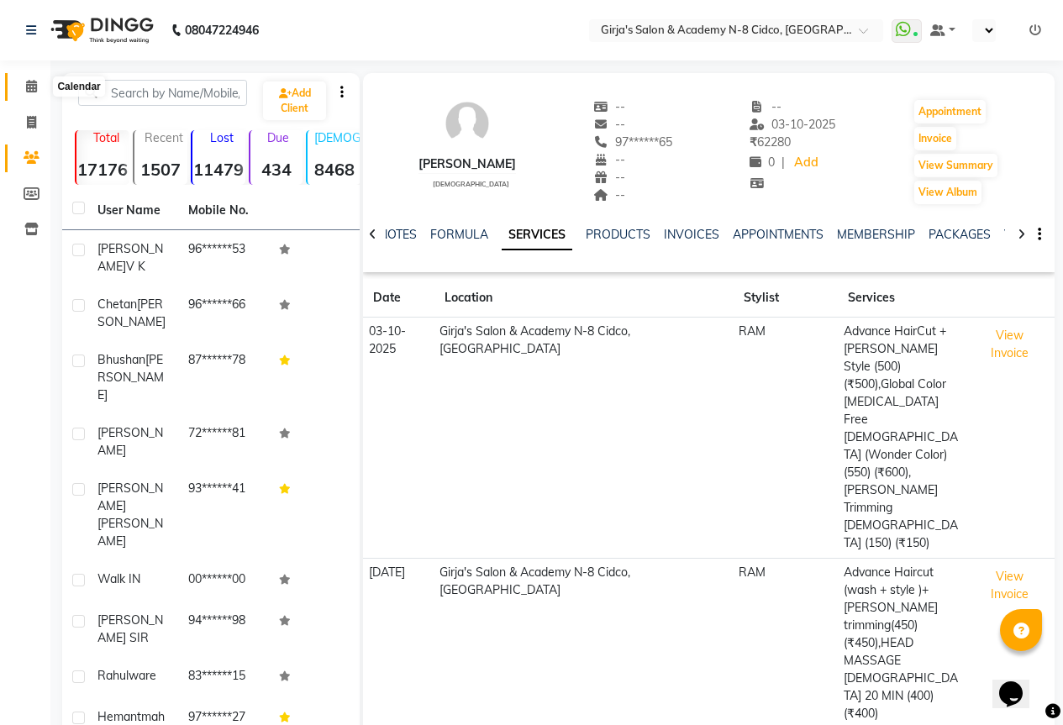
click at [33, 90] on icon at bounding box center [31, 86] width 11 height 13
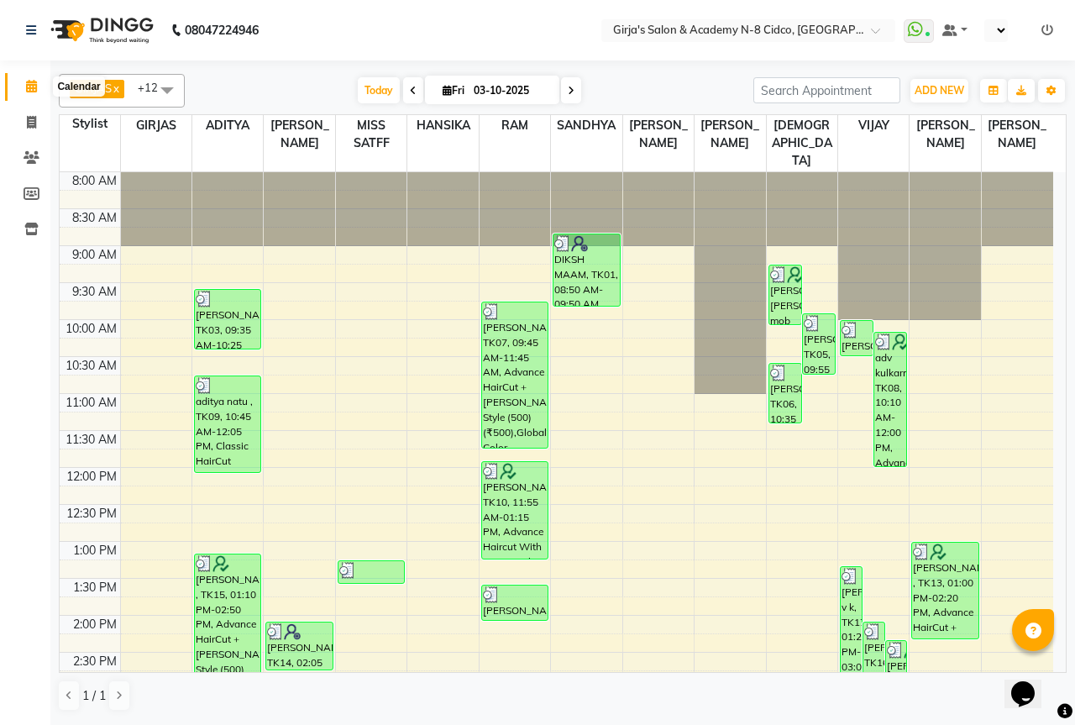
click at [33, 83] on icon at bounding box center [31, 86] width 11 height 13
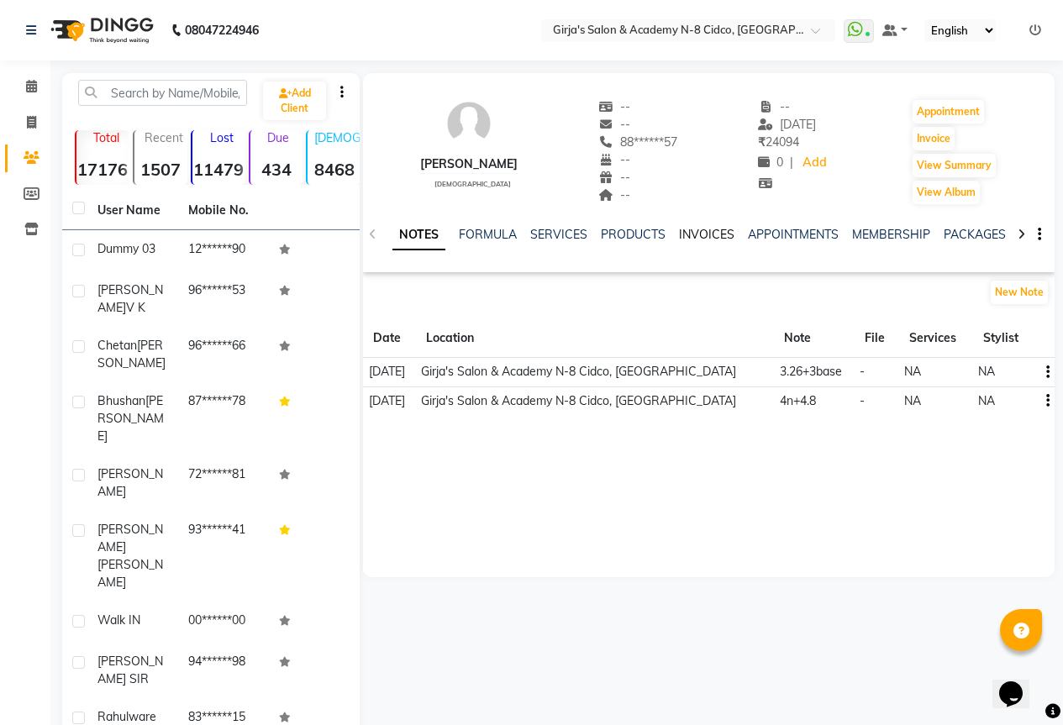
click at [700, 241] on link "INVOICES" at bounding box center [706, 234] width 55 height 15
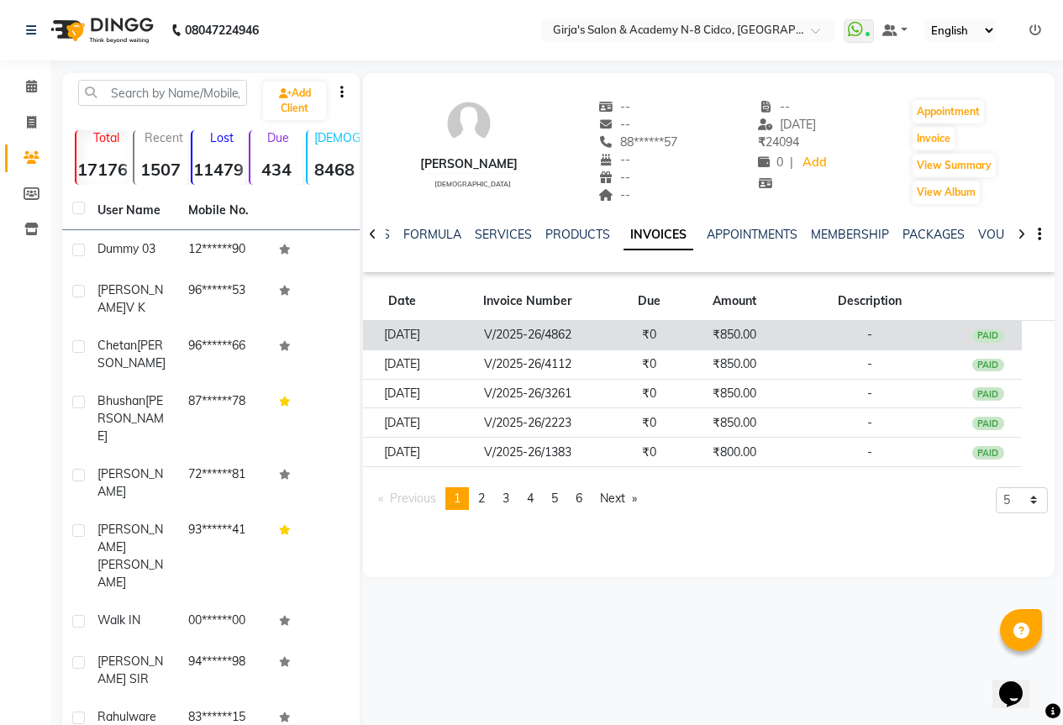
click at [423, 342] on td "[DATE]" at bounding box center [401, 335] width 77 height 29
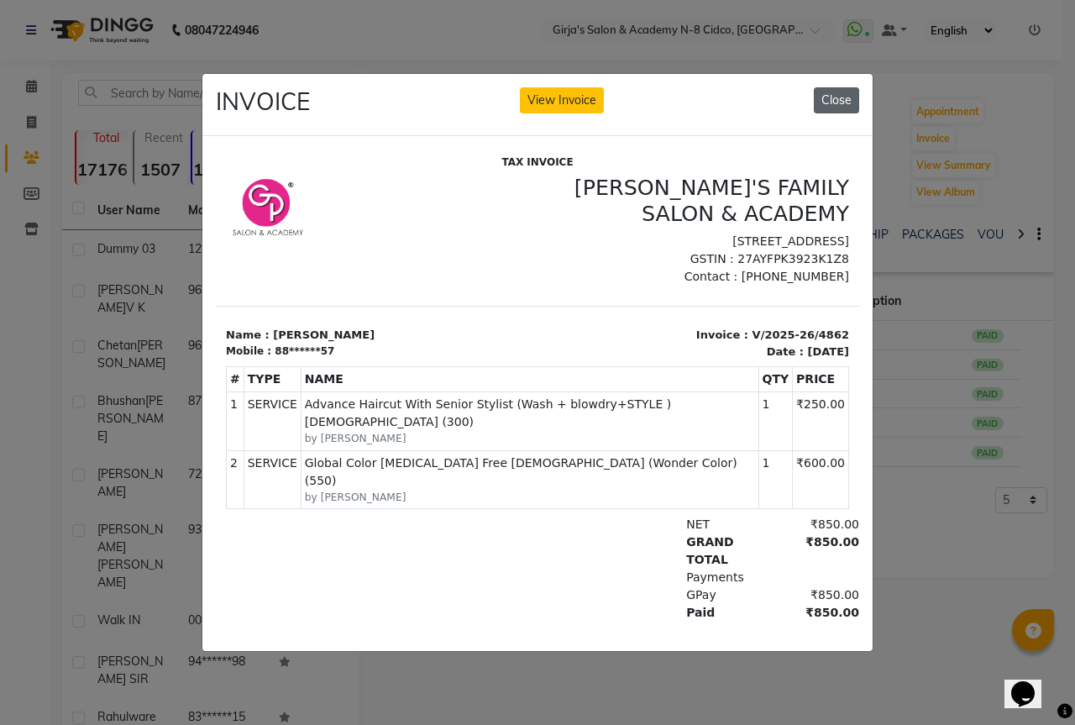
click at [838, 105] on button "Close" at bounding box center [836, 100] width 45 height 26
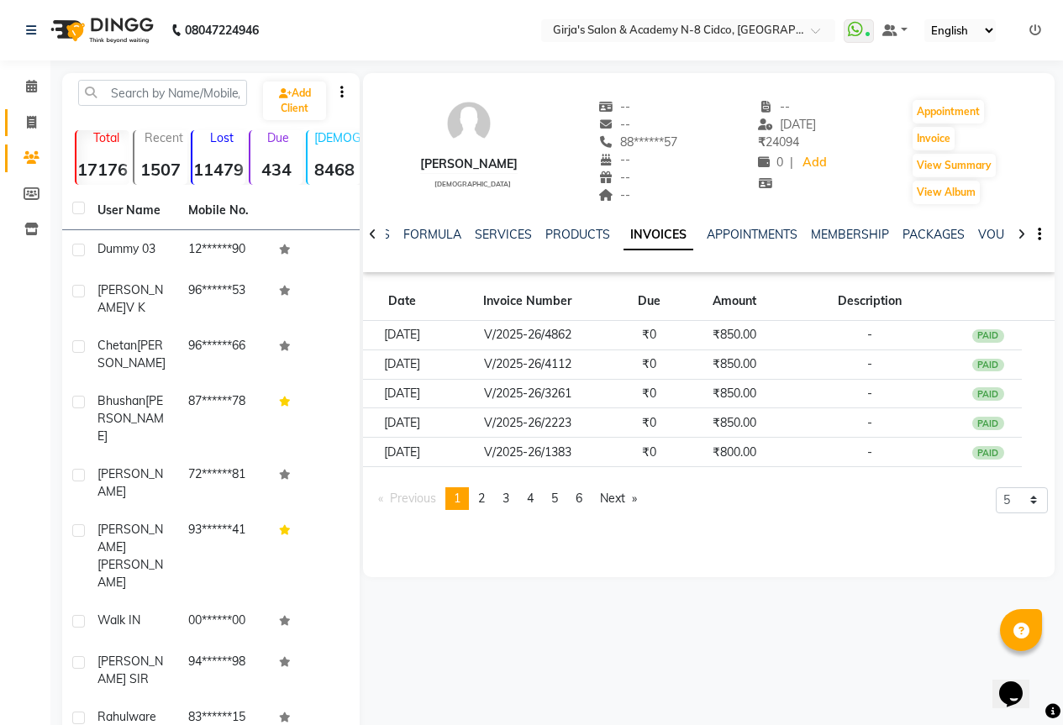
click at [37, 127] on span at bounding box center [31, 122] width 29 height 19
select select "service"
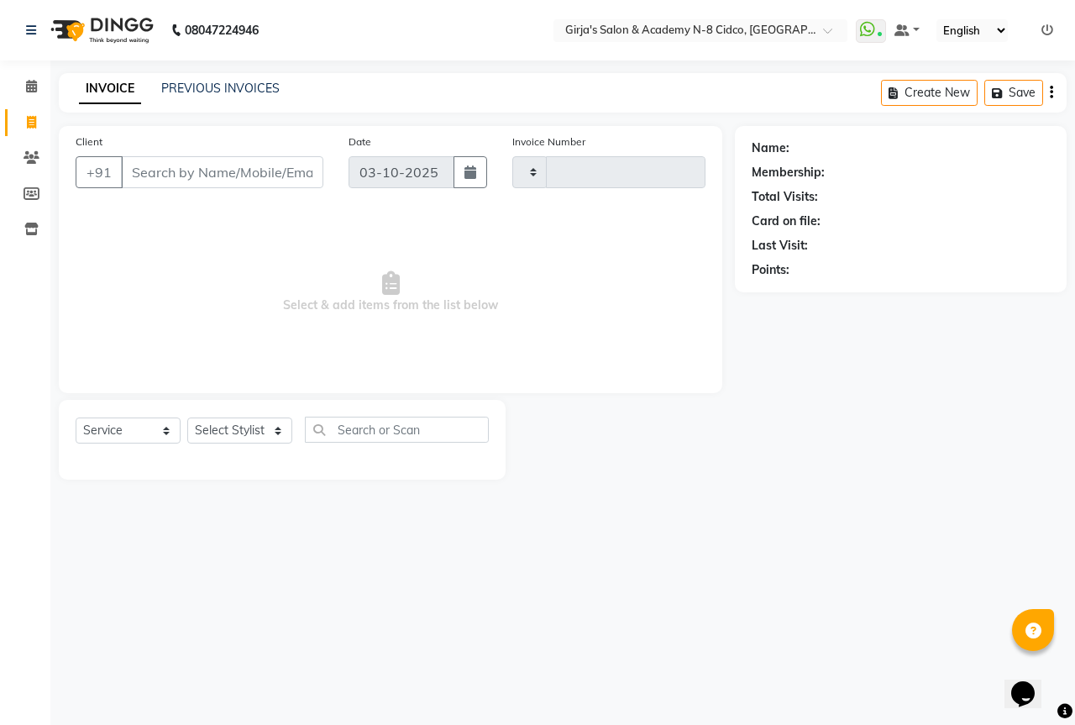
type input "5797"
select select "66"
click at [227, 181] on input "Client" at bounding box center [222, 172] width 202 height 32
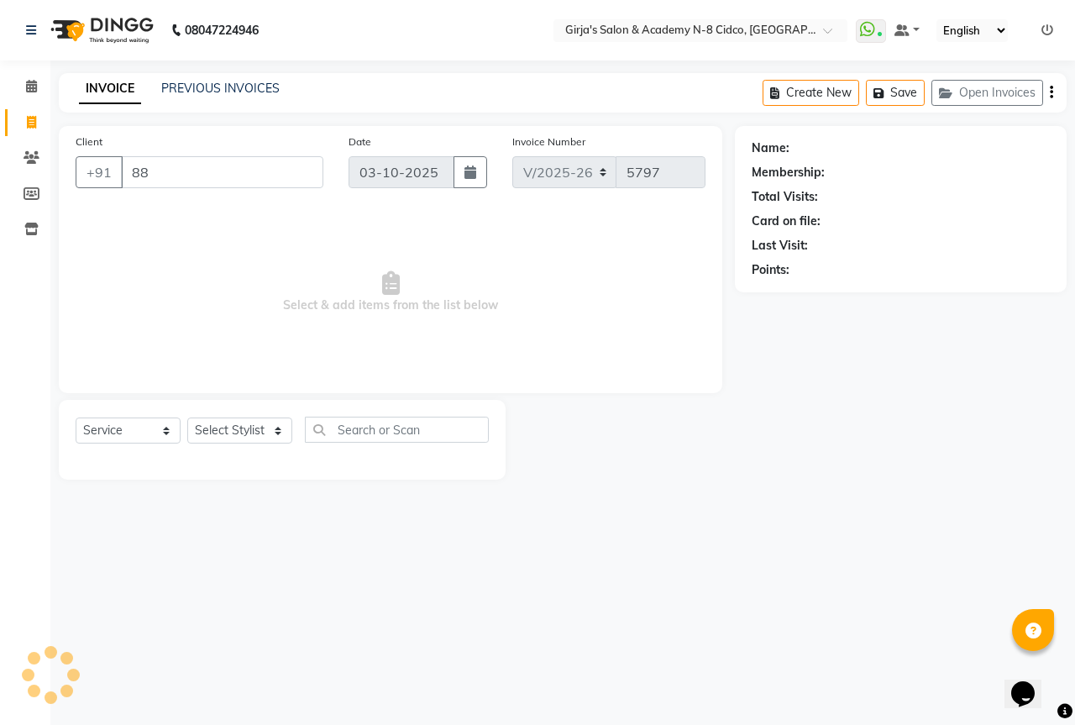
type input "883"
select select "66554"
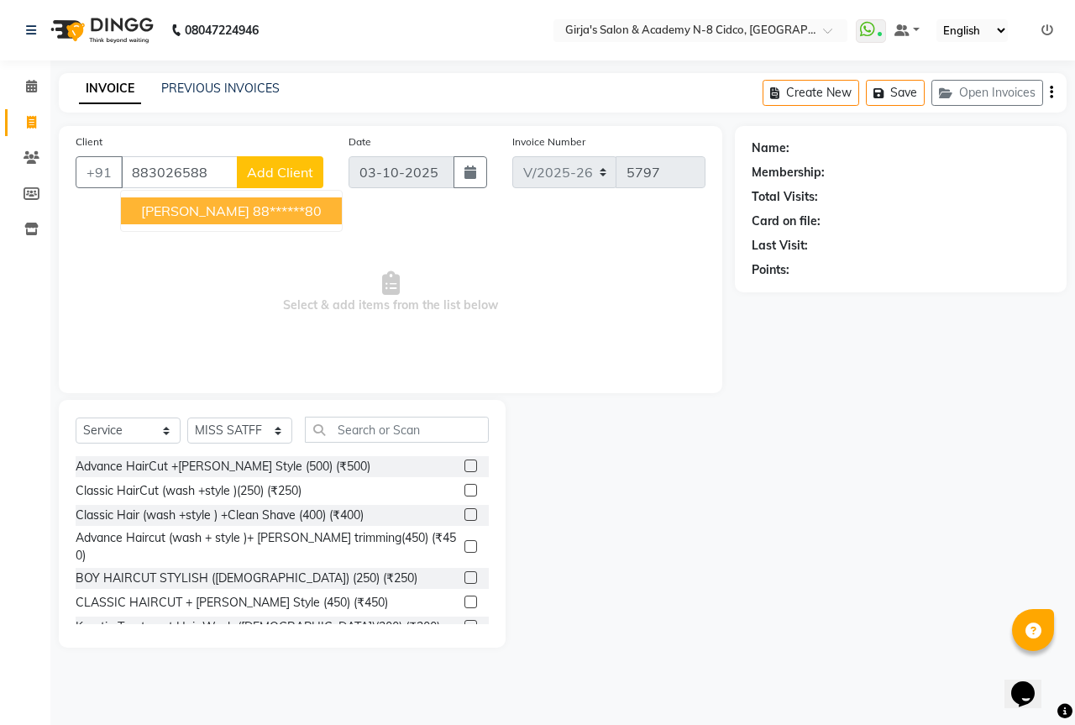
drag, startPoint x: 254, startPoint y: 197, endPoint x: 259, endPoint y: 210, distance: 14.4
click at [255, 199] on ngb-typeahead-window "[PERSON_NAME] 88******80" at bounding box center [231, 211] width 223 height 42
click at [259, 210] on ngb-highlight "88******80" at bounding box center [287, 210] width 69 height 17
type input "88******80"
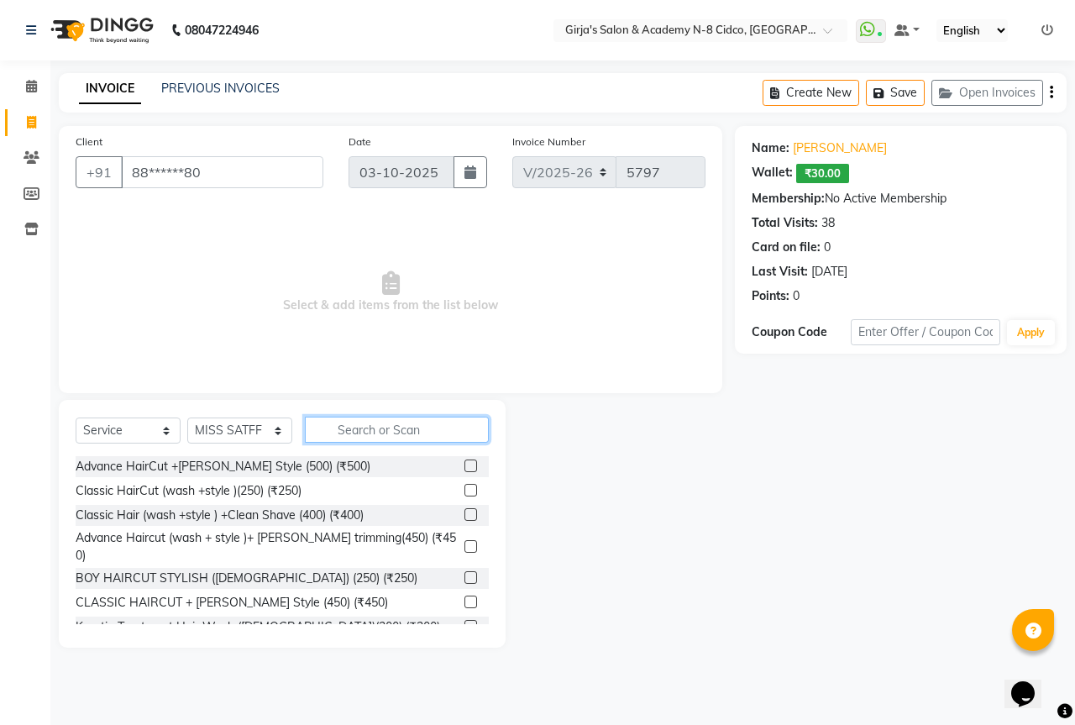
click at [388, 433] on input "text" at bounding box center [397, 430] width 184 height 26
click at [259, 428] on select "Select Stylist ADITYA [PERSON_NAME] BEAUTY M GIRJAS [PERSON_NAME] MISS [PERSON_…" at bounding box center [239, 431] width 105 height 26
select select "27236"
click at [187, 418] on select "Select Stylist ADITYA [PERSON_NAME] BEAUTY M GIRJAS [PERSON_NAME] MISS [PERSON_…" at bounding box center [239, 431] width 105 height 26
click at [347, 428] on input "text" at bounding box center [397, 430] width 184 height 26
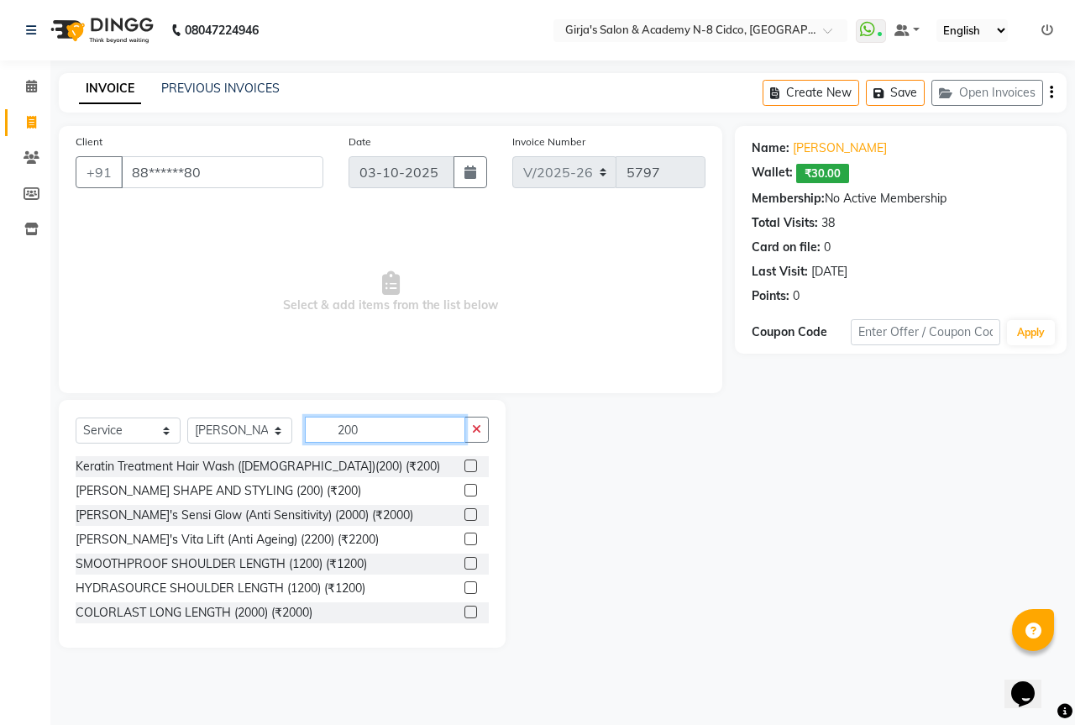
type input "200"
click at [465, 482] on div at bounding box center [477, 491] width 24 height 21
click at [465, 485] on label at bounding box center [471, 490] width 13 height 13
click at [465, 486] on input "checkbox" at bounding box center [470, 491] width 11 height 11
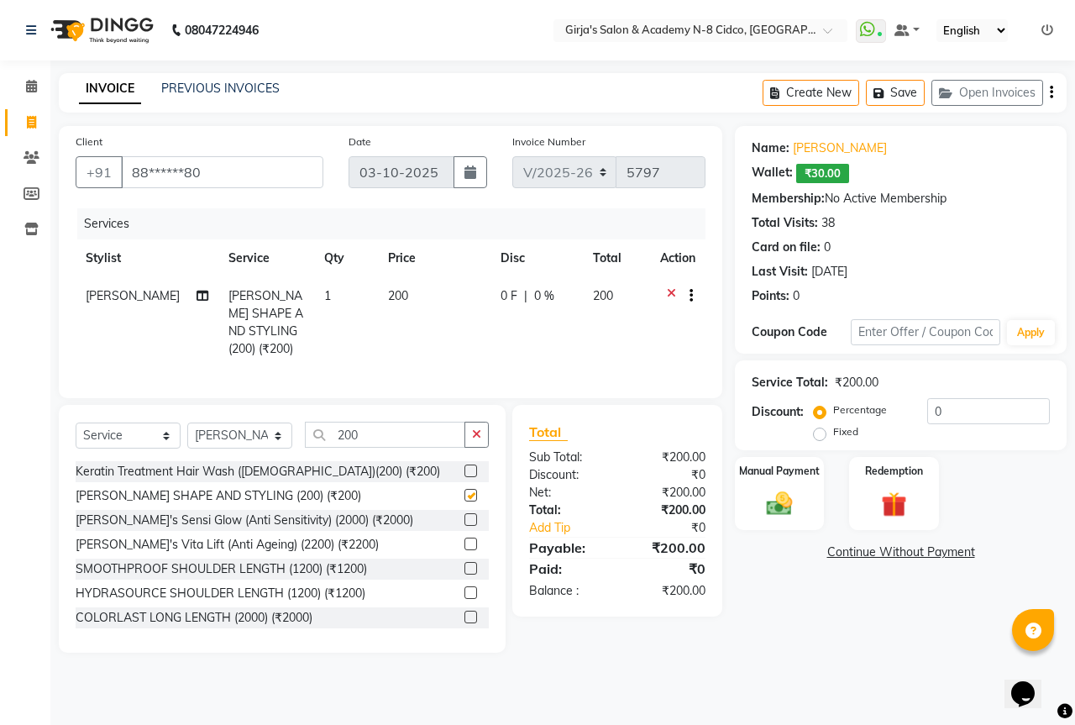
checkbox input "false"
click at [784, 500] on img at bounding box center [780, 503] width 44 height 31
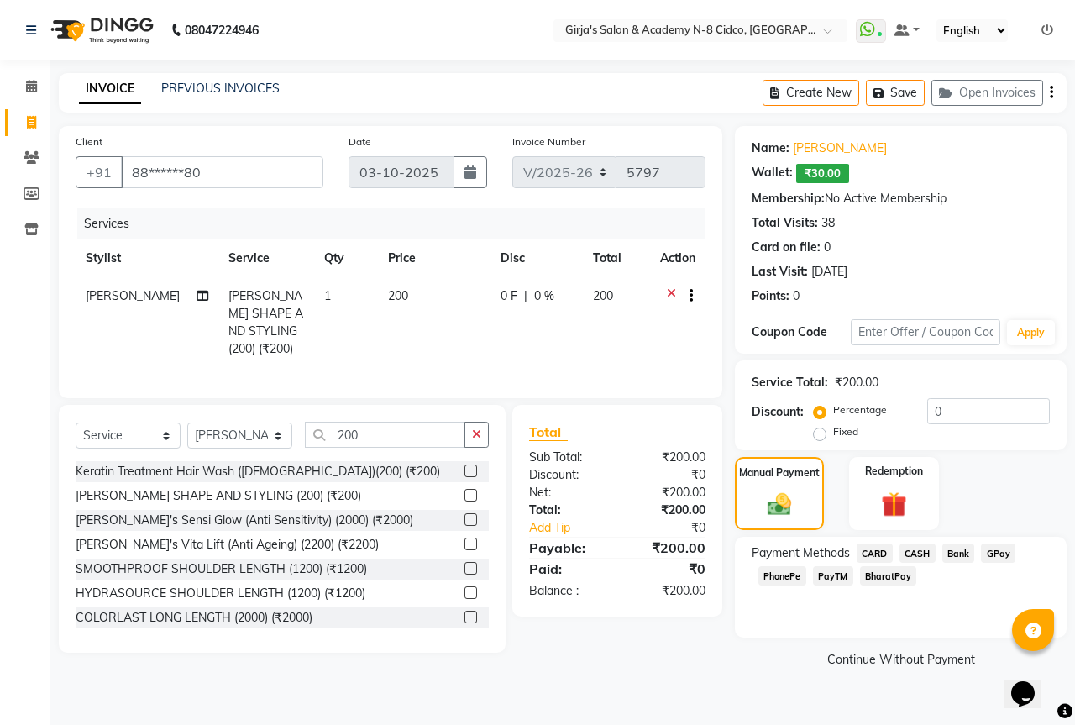
click at [920, 552] on span "CASH" at bounding box center [918, 553] width 36 height 19
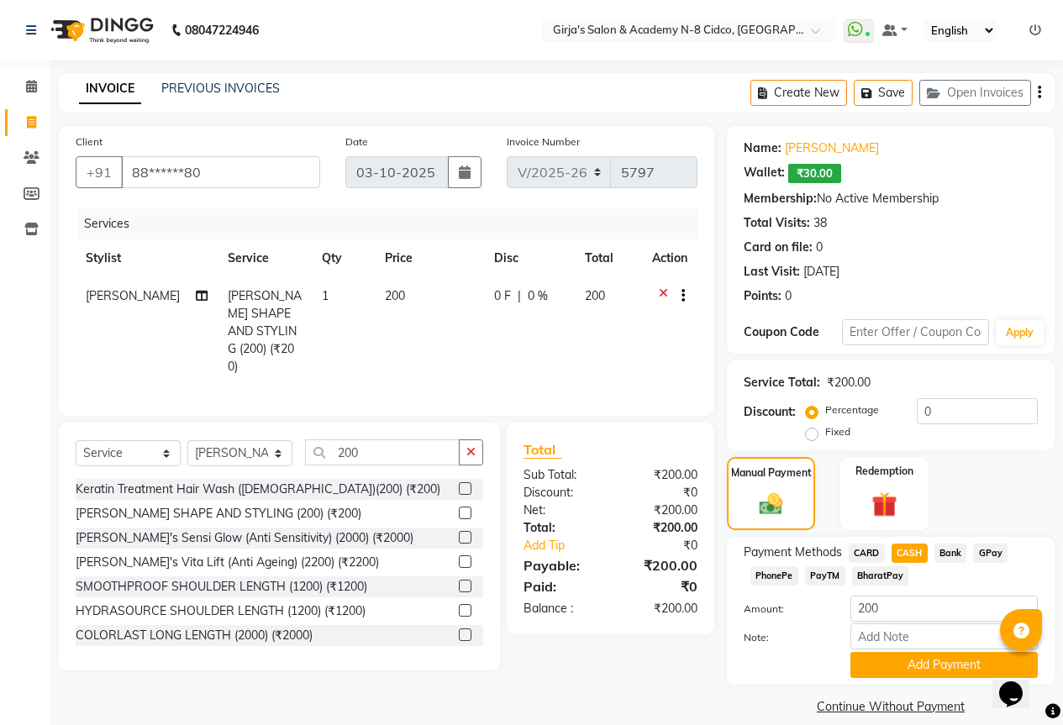
click at [987, 559] on span "GPay" at bounding box center [990, 553] width 34 height 19
click at [967, 669] on button "Add Payment" at bounding box center [943, 665] width 187 height 26
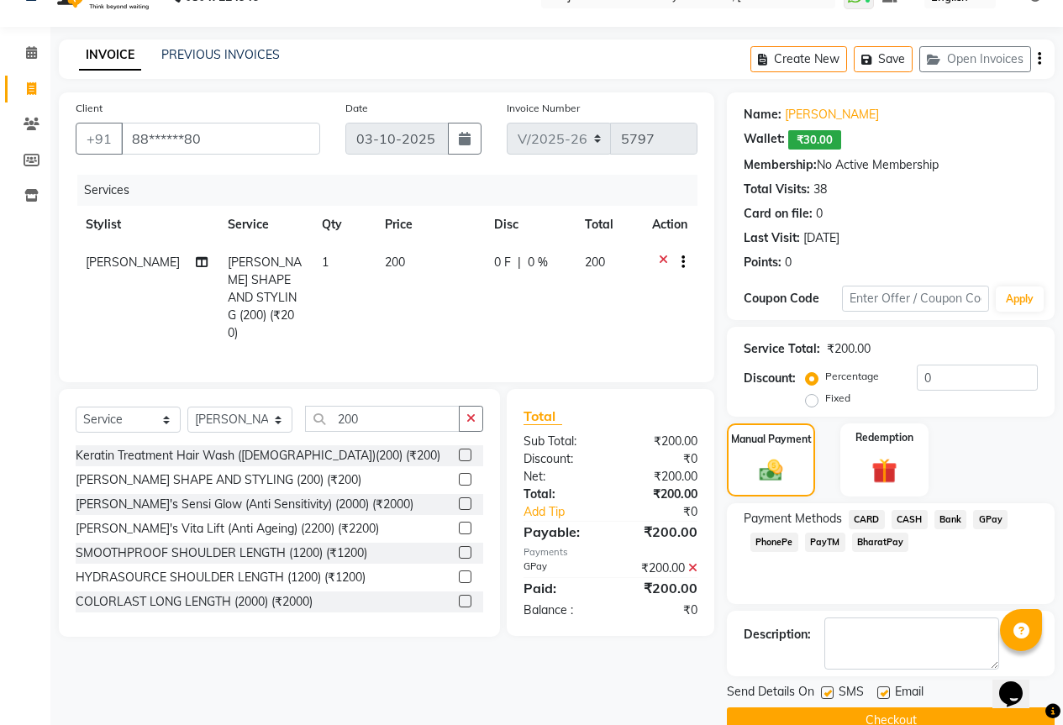
scroll to position [67, 0]
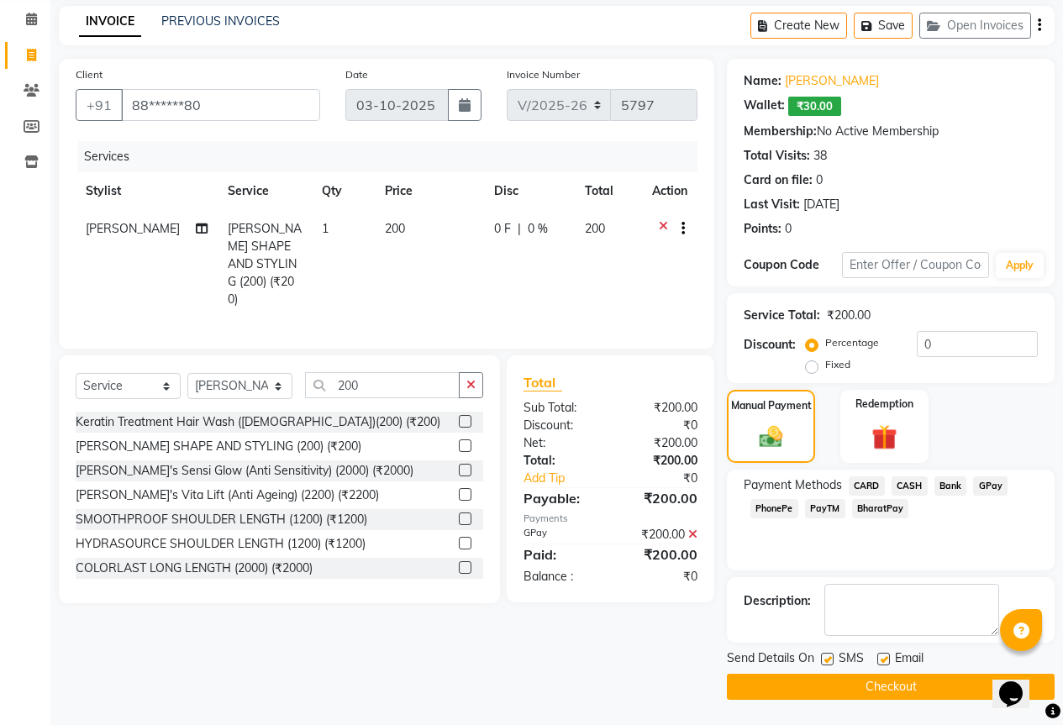
click at [955, 686] on button "Checkout" at bounding box center [891, 687] width 328 height 26
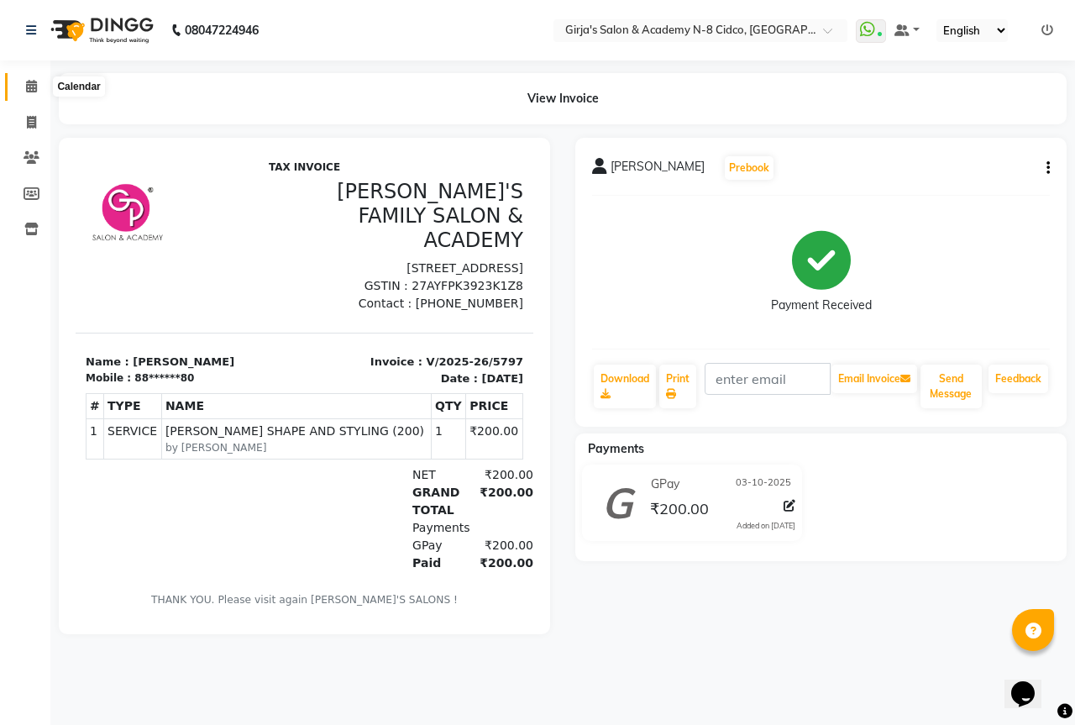
click at [29, 88] on icon at bounding box center [31, 86] width 11 height 13
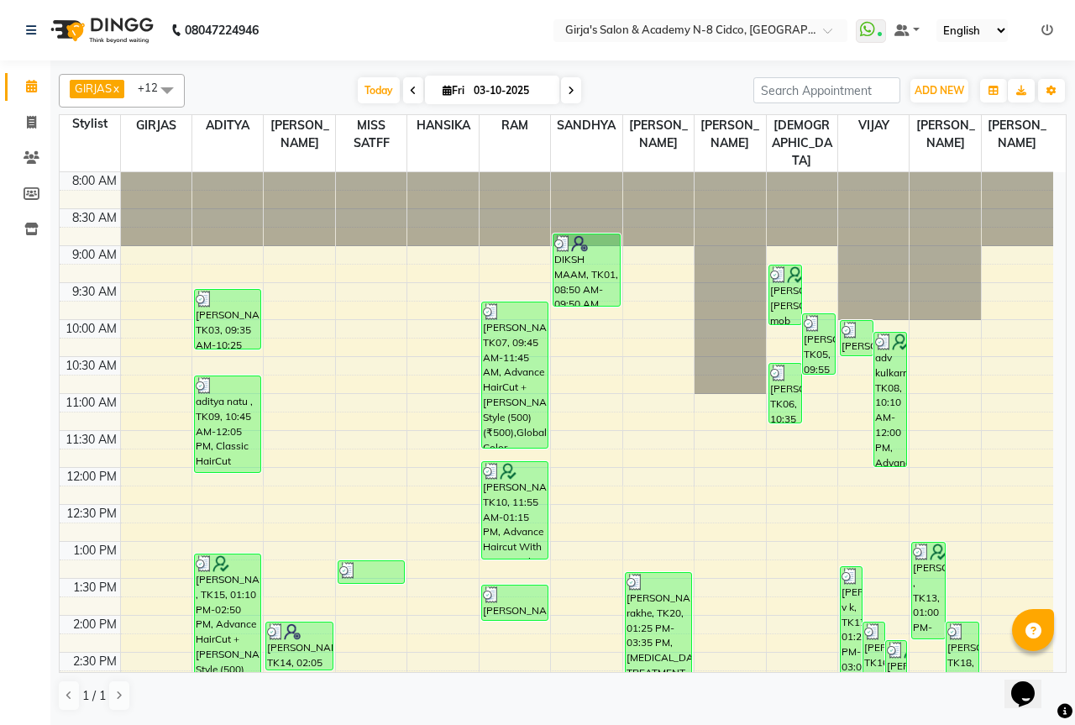
click at [1044, 29] on icon at bounding box center [1048, 30] width 12 height 12
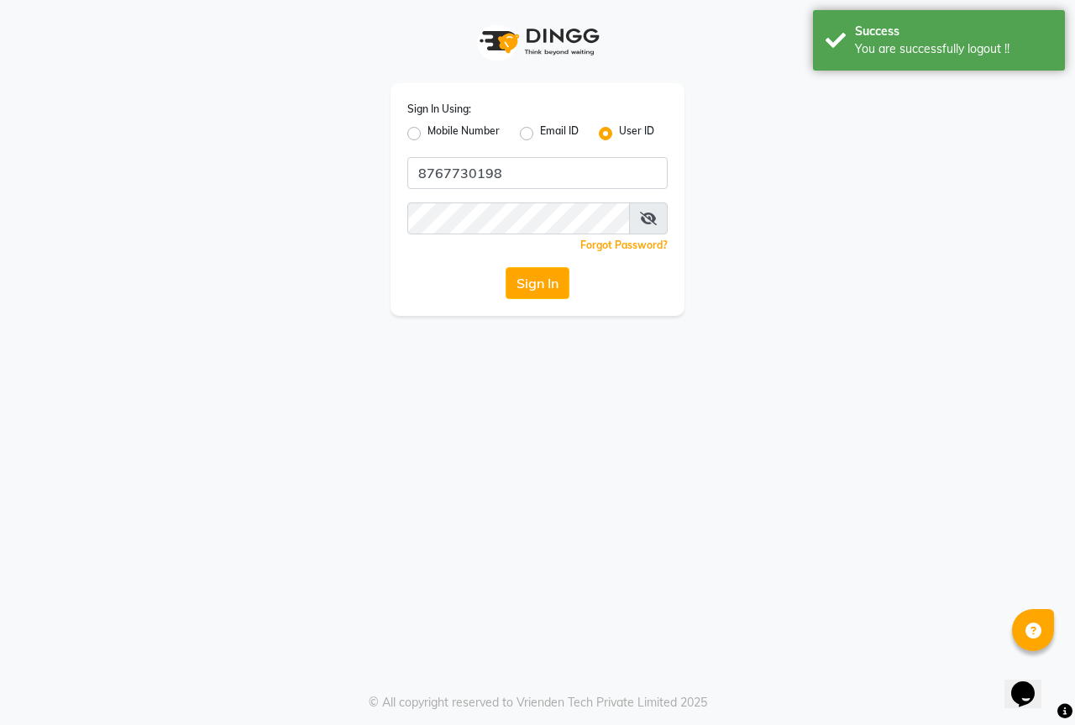
click at [603, 192] on div "Sign In Using: Mobile Number Email ID User ID 8767730198 Remember me Forgot Pas…" at bounding box center [538, 199] width 294 height 233
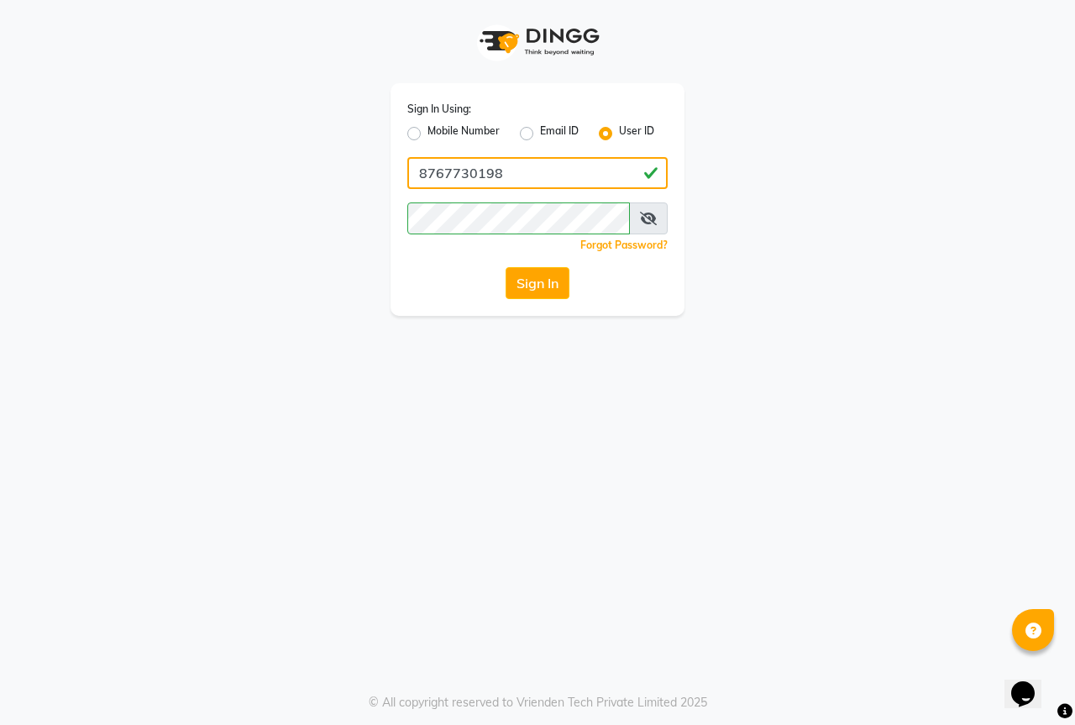
click at [606, 181] on input "8767730198" at bounding box center [537, 173] width 260 height 32
type input "GIRJAS"
click at [764, 219] on div "Sign In Using: Mobile Number Email ID User ID GIRJAS Remember me Forgot Passwor…" at bounding box center [538, 158] width 958 height 316
click at [543, 283] on button "Sign In" at bounding box center [538, 283] width 64 height 32
